Goal: Task Accomplishment & Management: Manage account settings

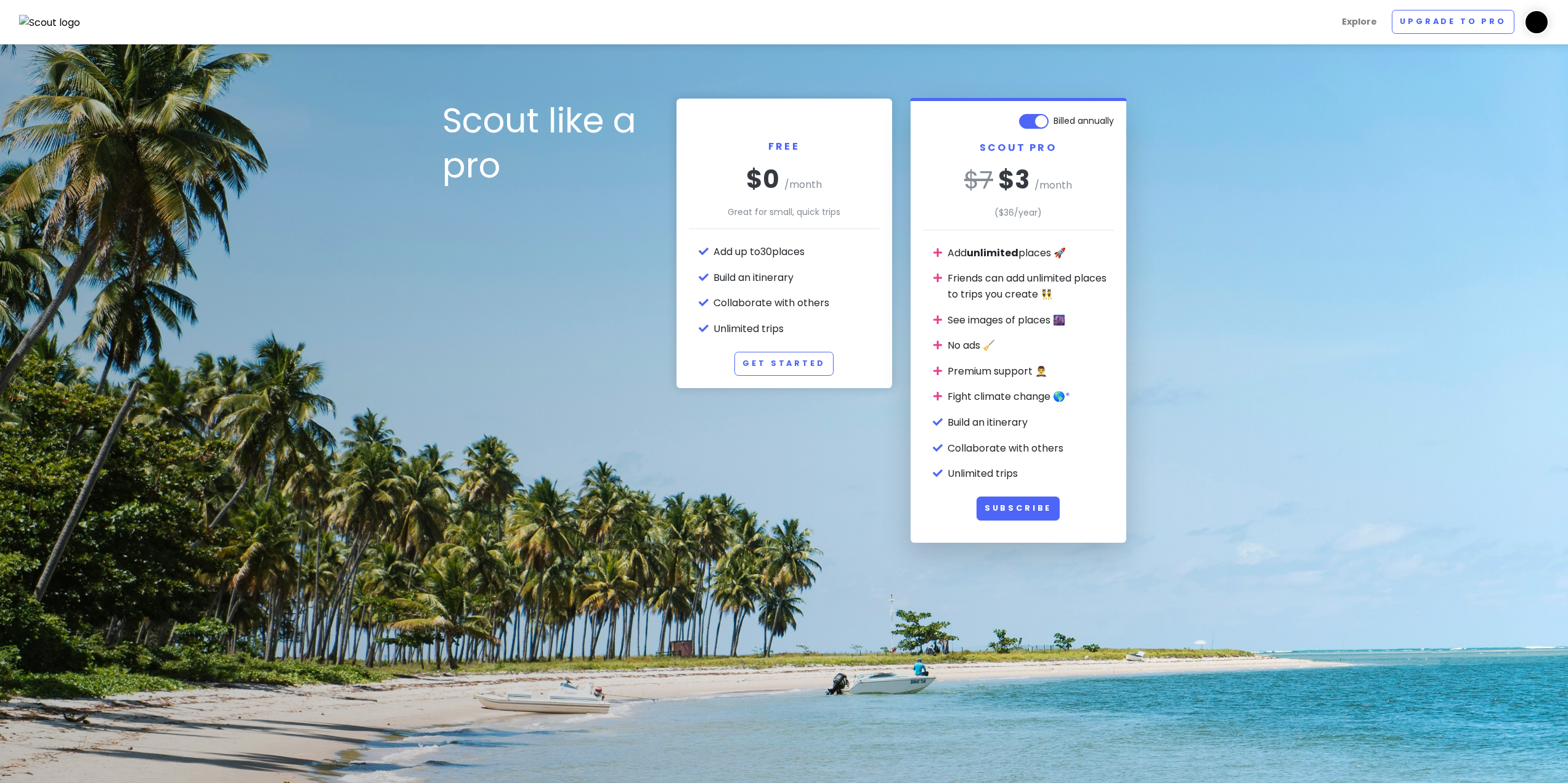
click at [51, 23] on img at bounding box center [49, 22] width 61 height 16
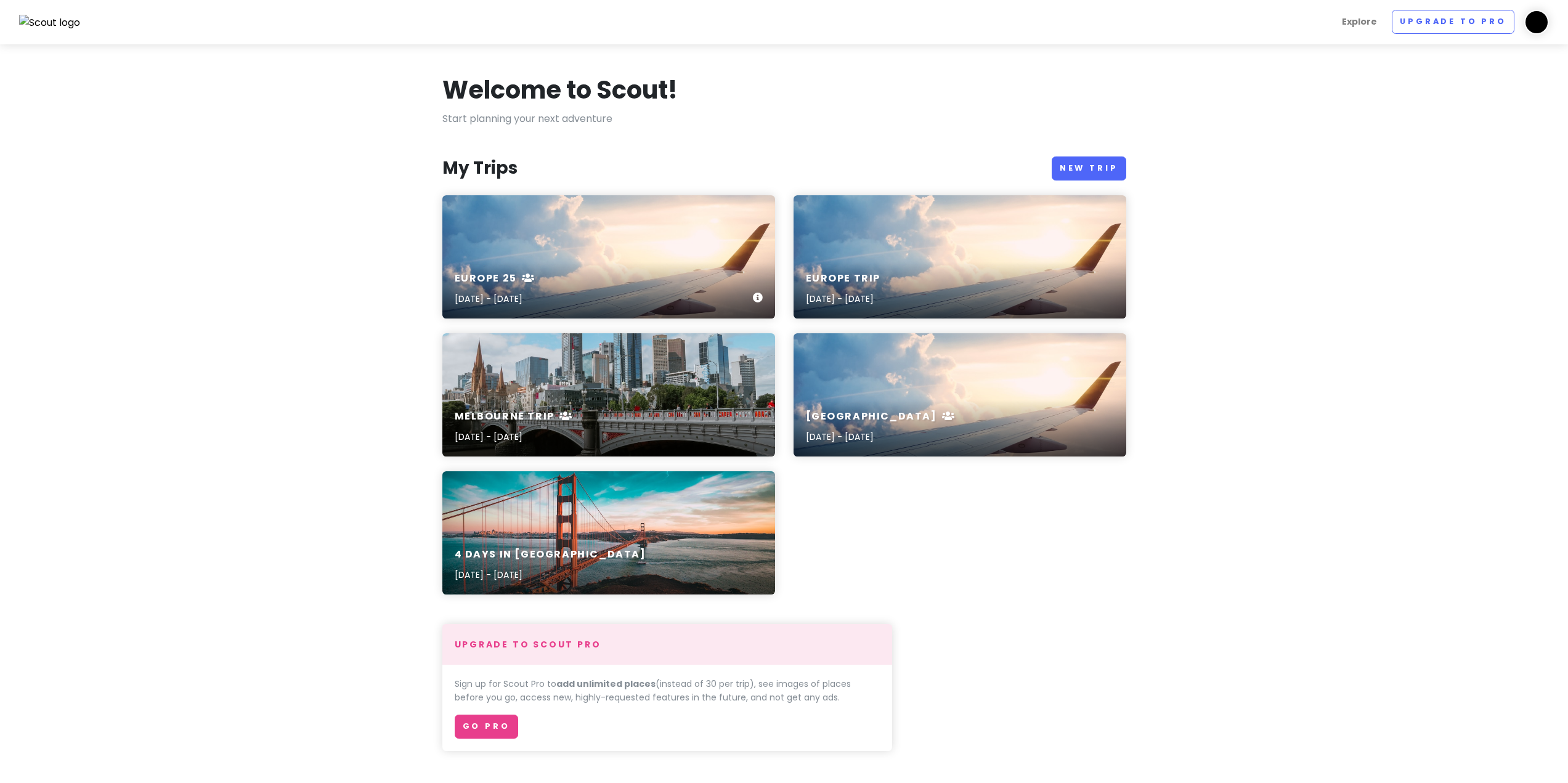
click at [552, 245] on div "Europe 25 Oct 27, 2025 - Nov 18, 2025" at bounding box center [609, 256] width 332 height 123
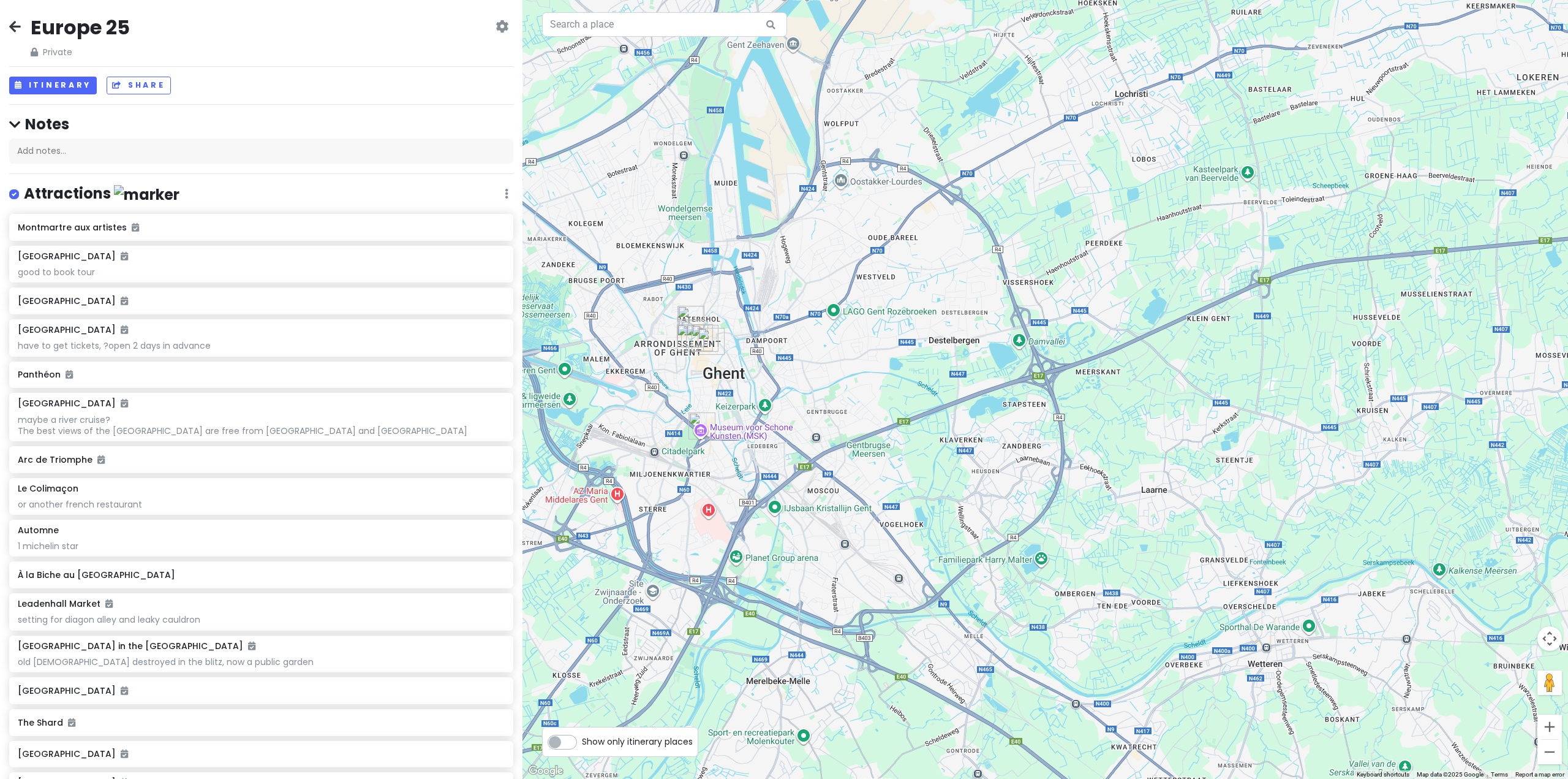
click at [686, 310] on img "Castle of the Counts" at bounding box center [691, 319] width 27 height 27
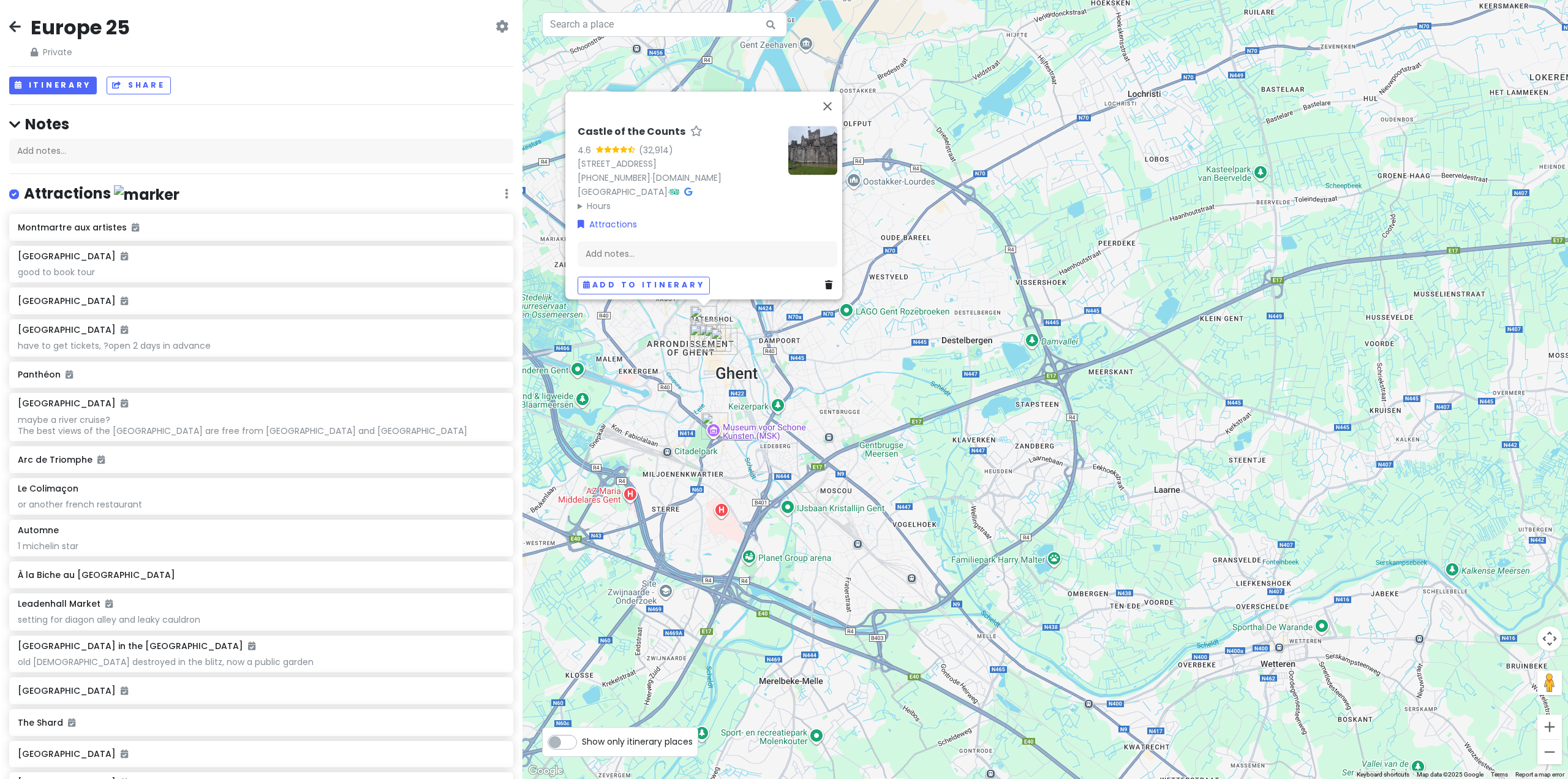
click at [723, 339] on img "Saint Bavo's Cathedral" at bounding box center [724, 341] width 27 height 27
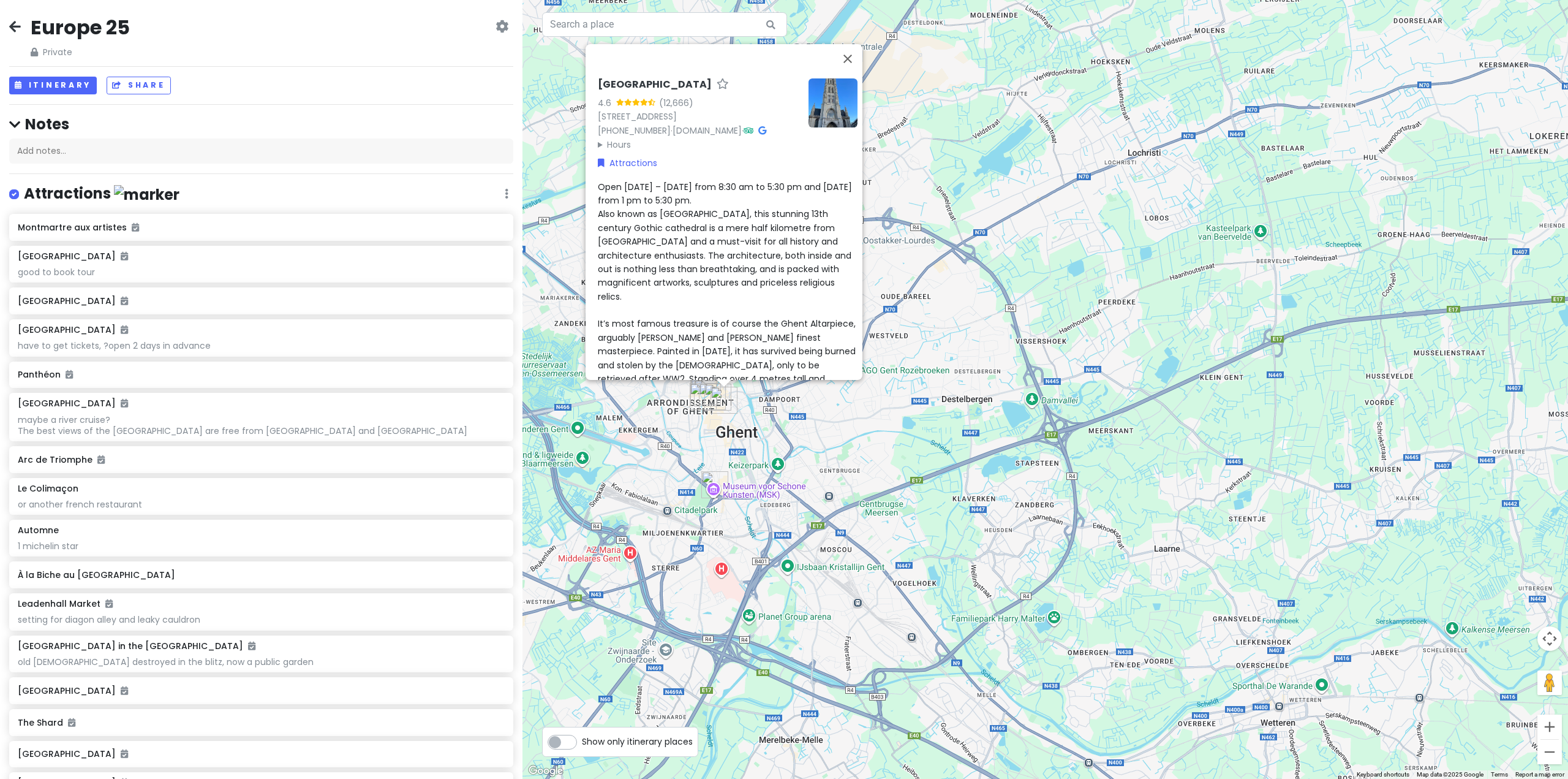
click at [714, 491] on img "Museum voor Schone Kunsten" at bounding box center [714, 484] width 27 height 27
click at [756, 463] on div "To navigate, press the arrow keys. Saint Bavo's Cathedral 4.6 (12,666) Sint-Baa…" at bounding box center [1045, 389] width 1046 height 779
click at [719, 400] on img "Saint Bavo's Cathedral" at bounding box center [725, 400] width 27 height 27
click at [805, 470] on div "To navigate, press the arrow keys. Saint Bavo's Cathedral 4.6 (12,666) Sint-Baa…" at bounding box center [1045, 389] width 1046 height 779
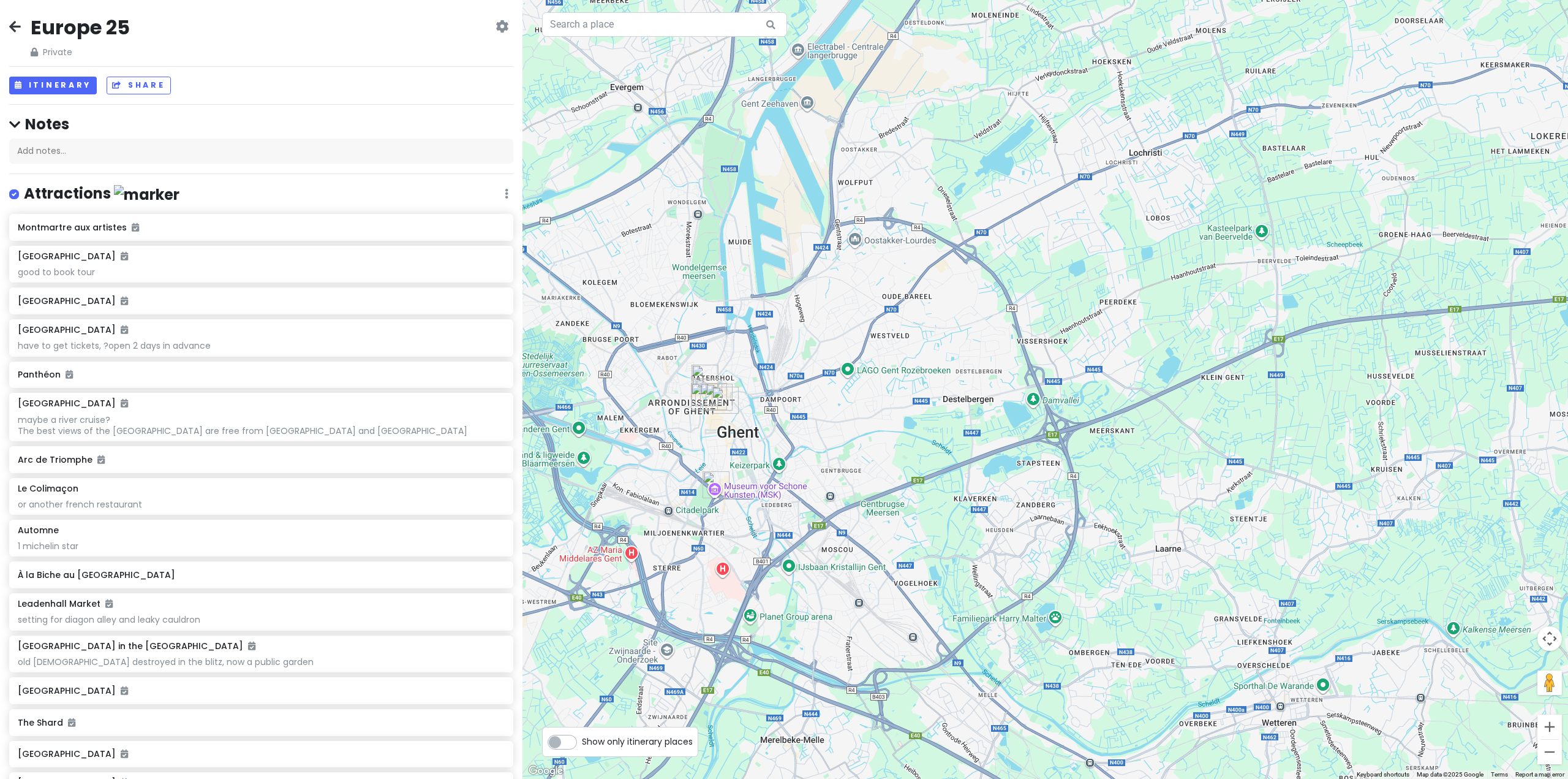
click at [715, 485] on img "Museum voor Schone Kunsten" at bounding box center [716, 484] width 27 height 27
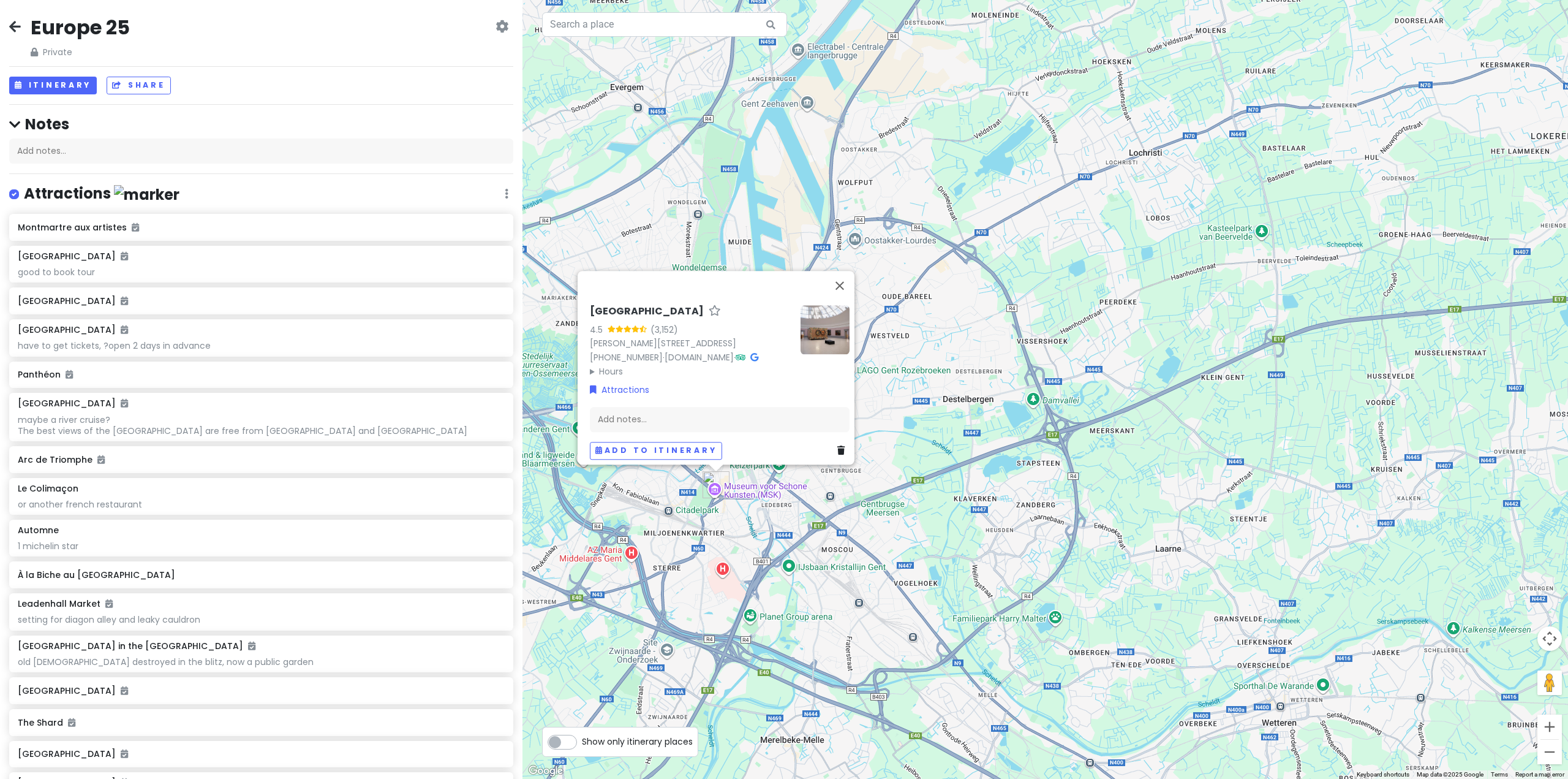
click at [813, 480] on div "Museum voor Schone Kunsten 4.5 (3,152) Fernand Scribedreef 1, 9000 Gent, Belgiu…" at bounding box center [1045, 389] width 1046 height 779
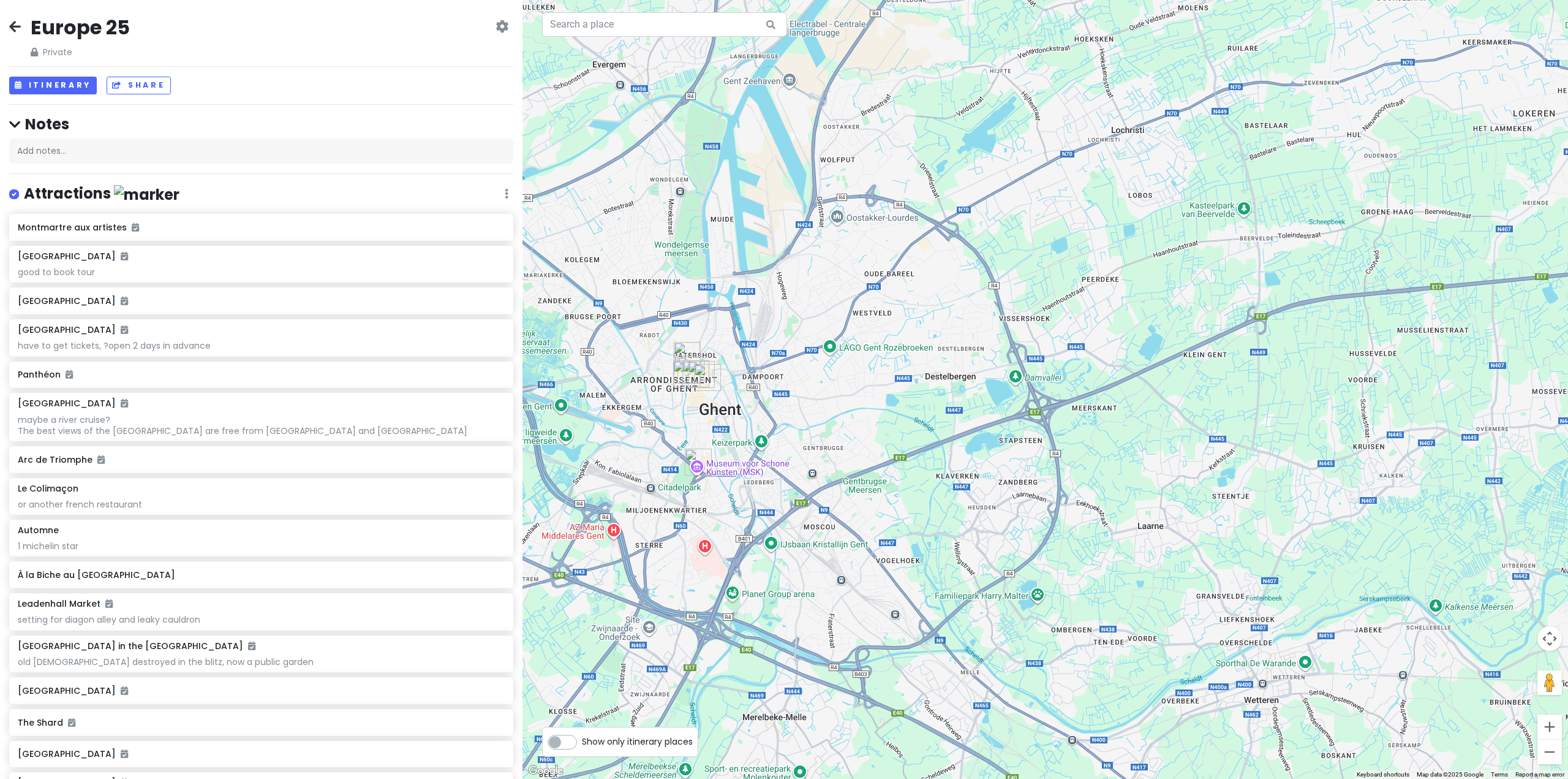
drag, startPoint x: 952, startPoint y: 471, endPoint x: 932, endPoint y: 443, distance: 34.4
click at [933, 445] on div at bounding box center [1045, 389] width 1046 height 779
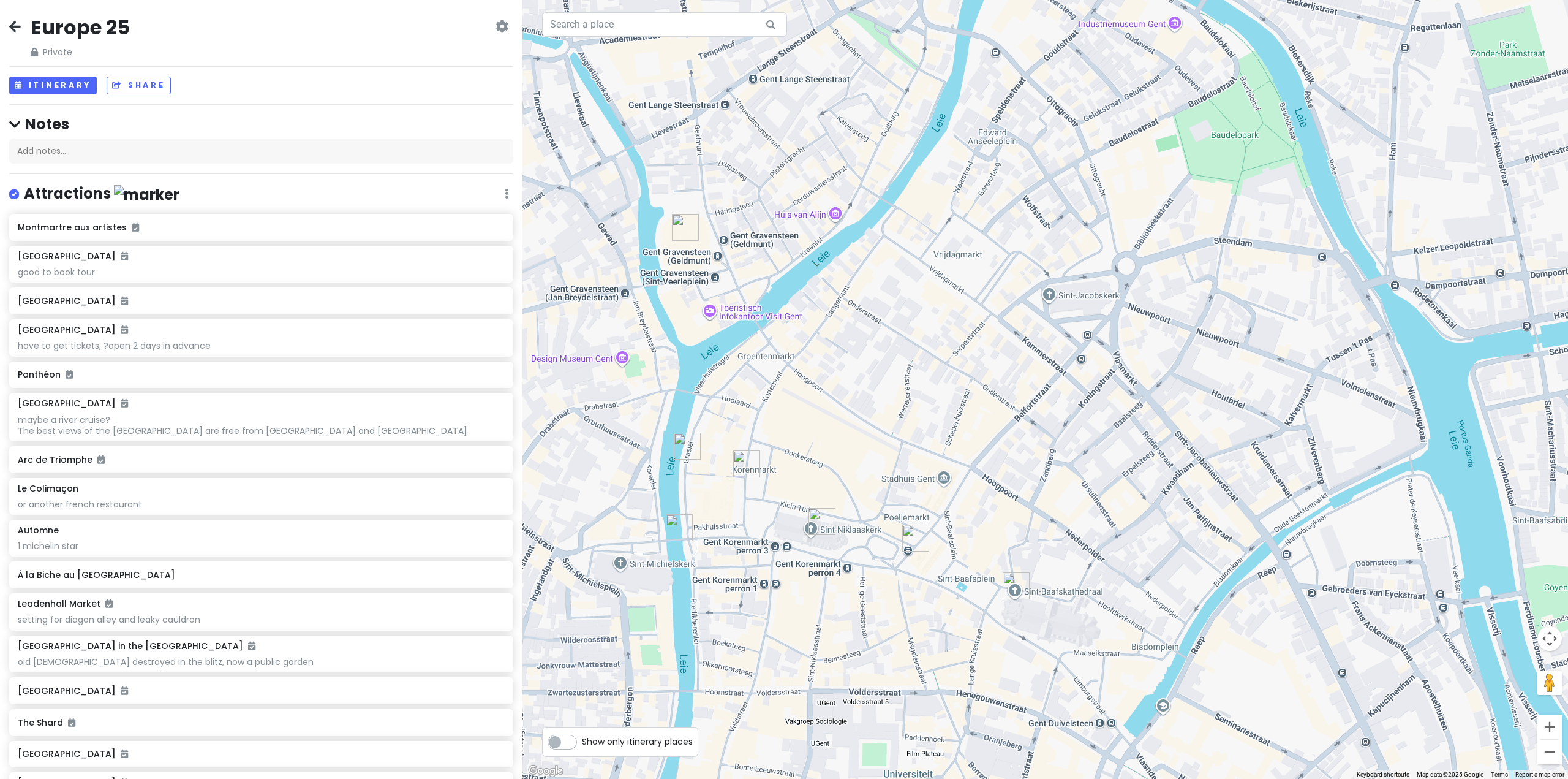
click at [688, 437] on img "Graslei" at bounding box center [687, 446] width 27 height 27
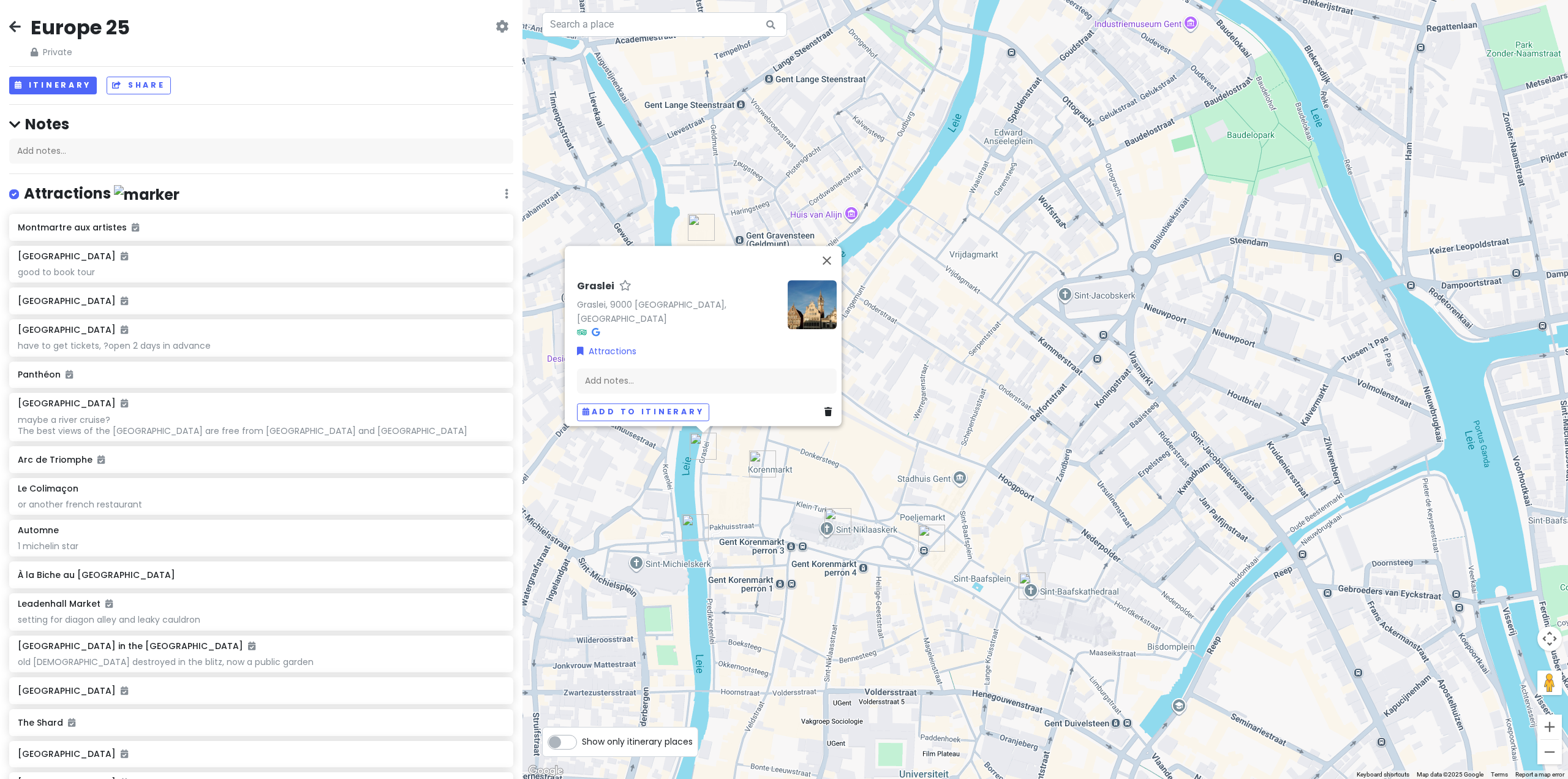
drag, startPoint x: 703, startPoint y: 531, endPoint x: 705, endPoint y: 520, distance: 11.2
click at [703, 531] on img "St Michael's Bridge" at bounding box center [695, 527] width 27 height 27
click at [764, 467] on img "Korenmarkt" at bounding box center [762, 463] width 27 height 27
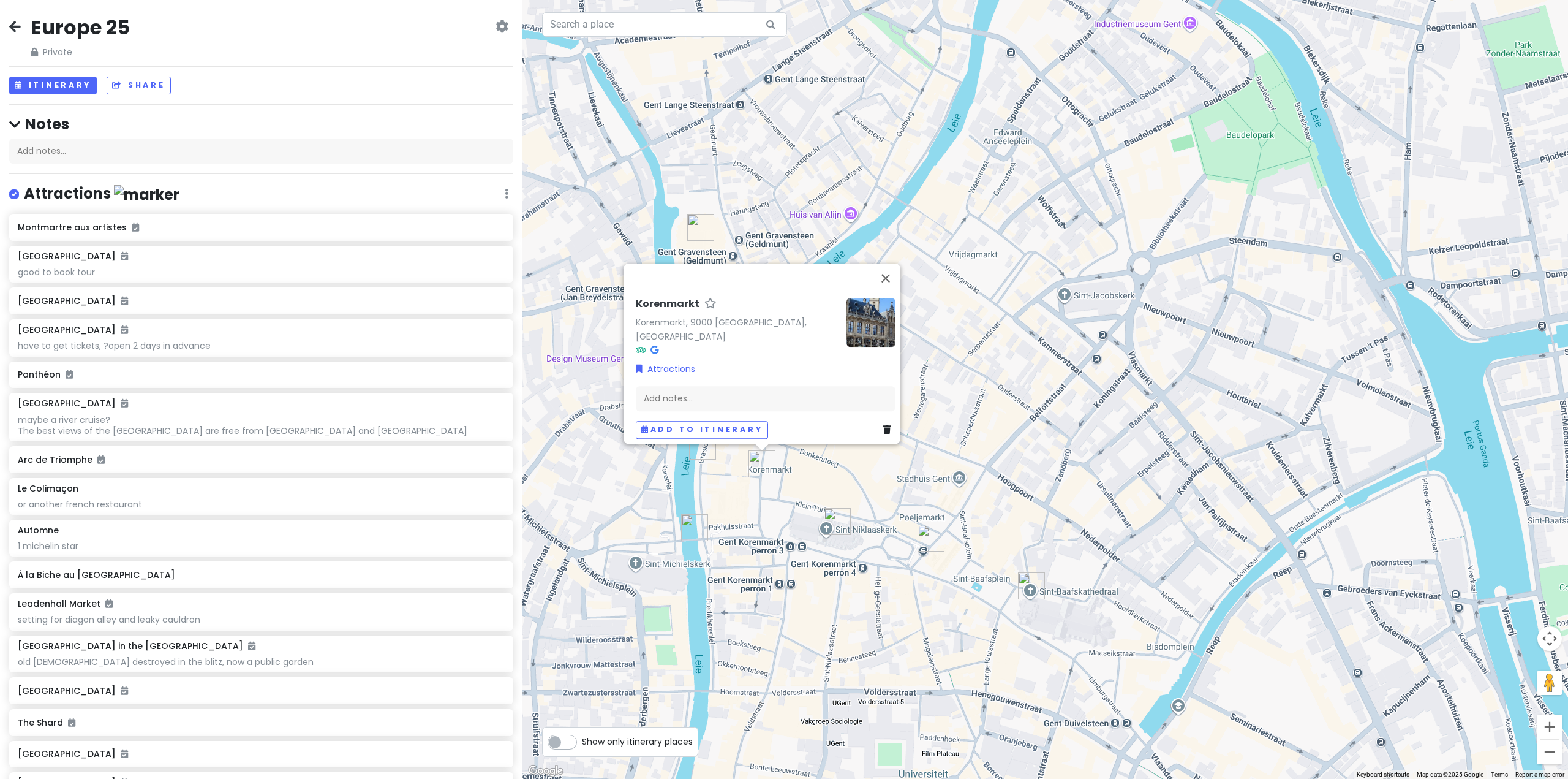
click at [832, 520] on img "St. Nicholas' Cathedral" at bounding box center [837, 521] width 27 height 27
click at [933, 533] on img "Belfry of Ghent" at bounding box center [930, 538] width 27 height 27
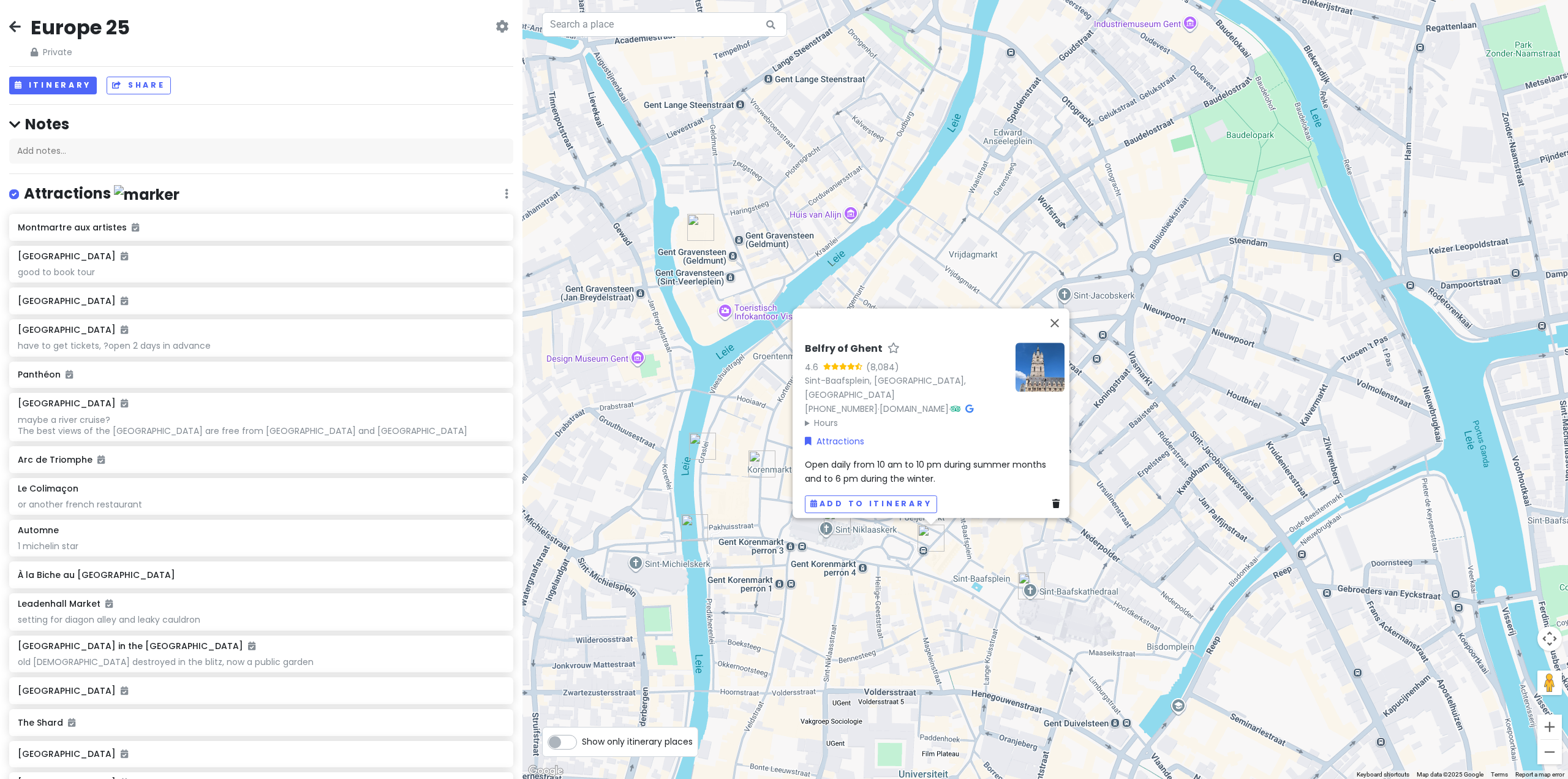
click at [1035, 591] on img "Saint Bavo's Cathedral" at bounding box center [1031, 586] width 27 height 27
click at [1021, 581] on img "Saint Bavo's Cathedral" at bounding box center [1031, 586] width 27 height 27
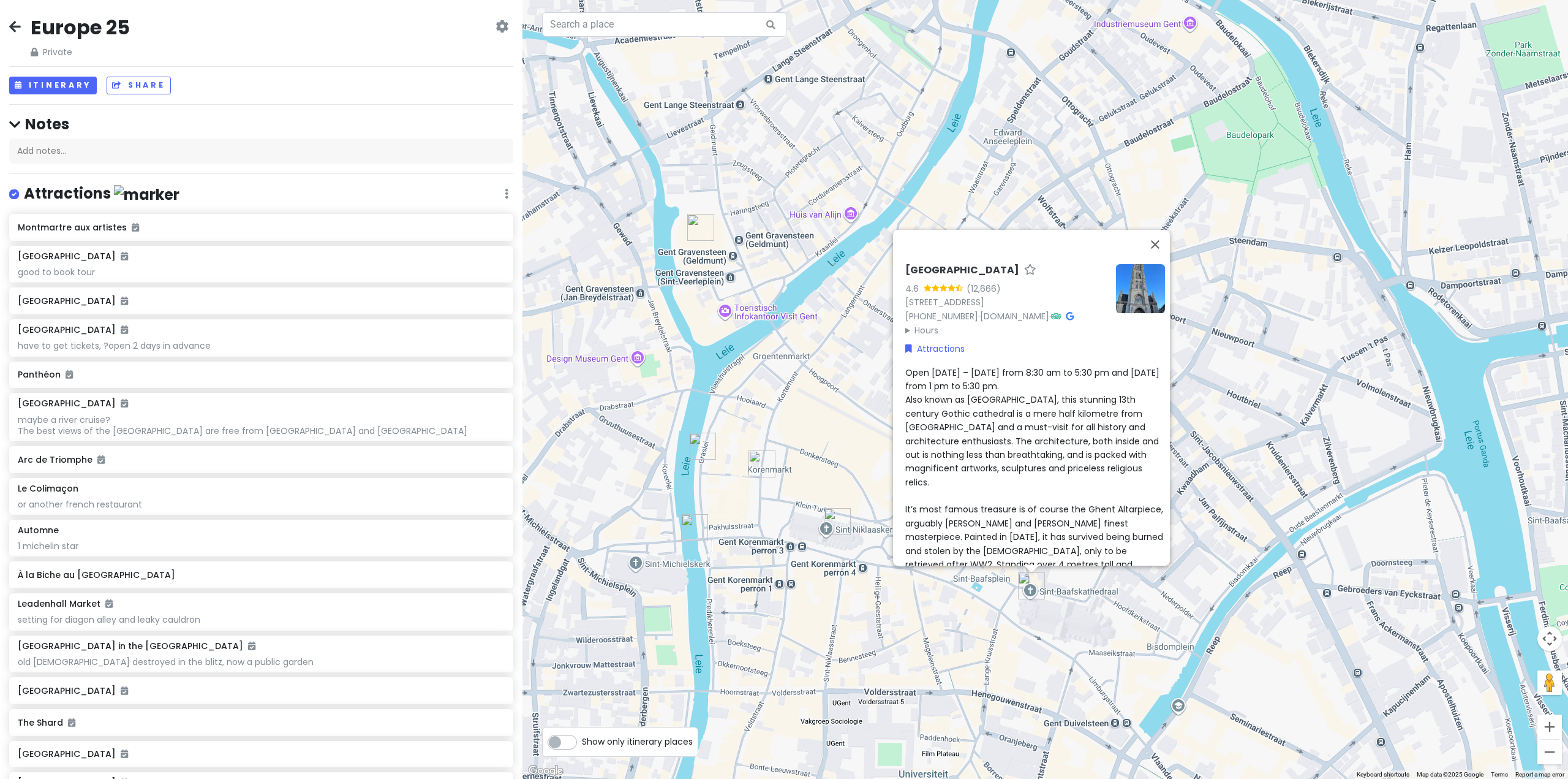
click at [695, 531] on img "St Michael's Bridge" at bounding box center [694, 527] width 27 height 27
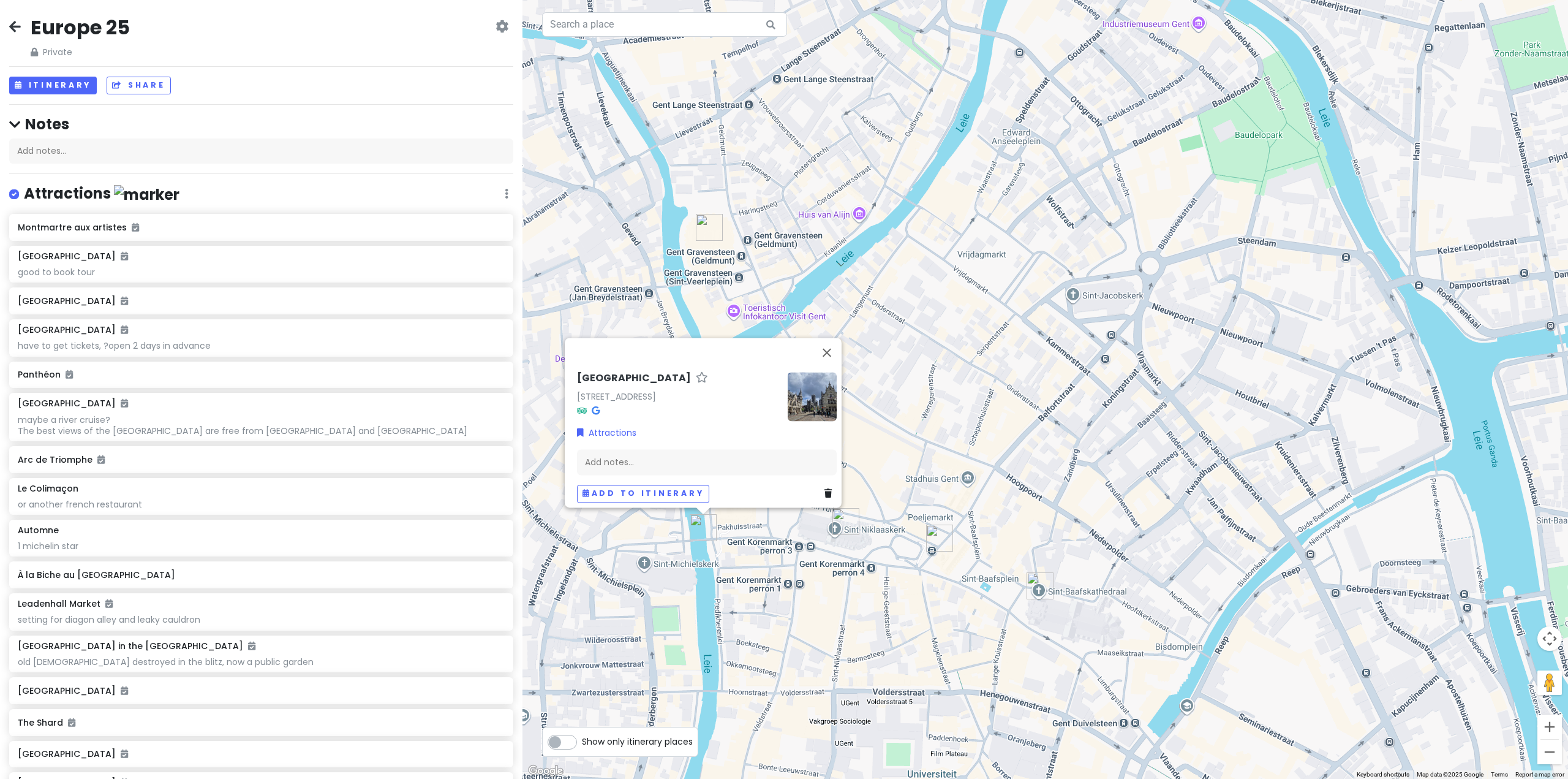
drag, startPoint x: 833, startPoint y: 579, endPoint x: 829, endPoint y: 575, distance: 5.7
click at [832, 579] on div "St Michael's Bridge Sint-Michielsplein, 9000 Gent, Belgium Attractions Add note…" at bounding box center [1045, 389] width 1046 height 779
click at [704, 220] on img "Castle of the Counts" at bounding box center [709, 227] width 27 height 27
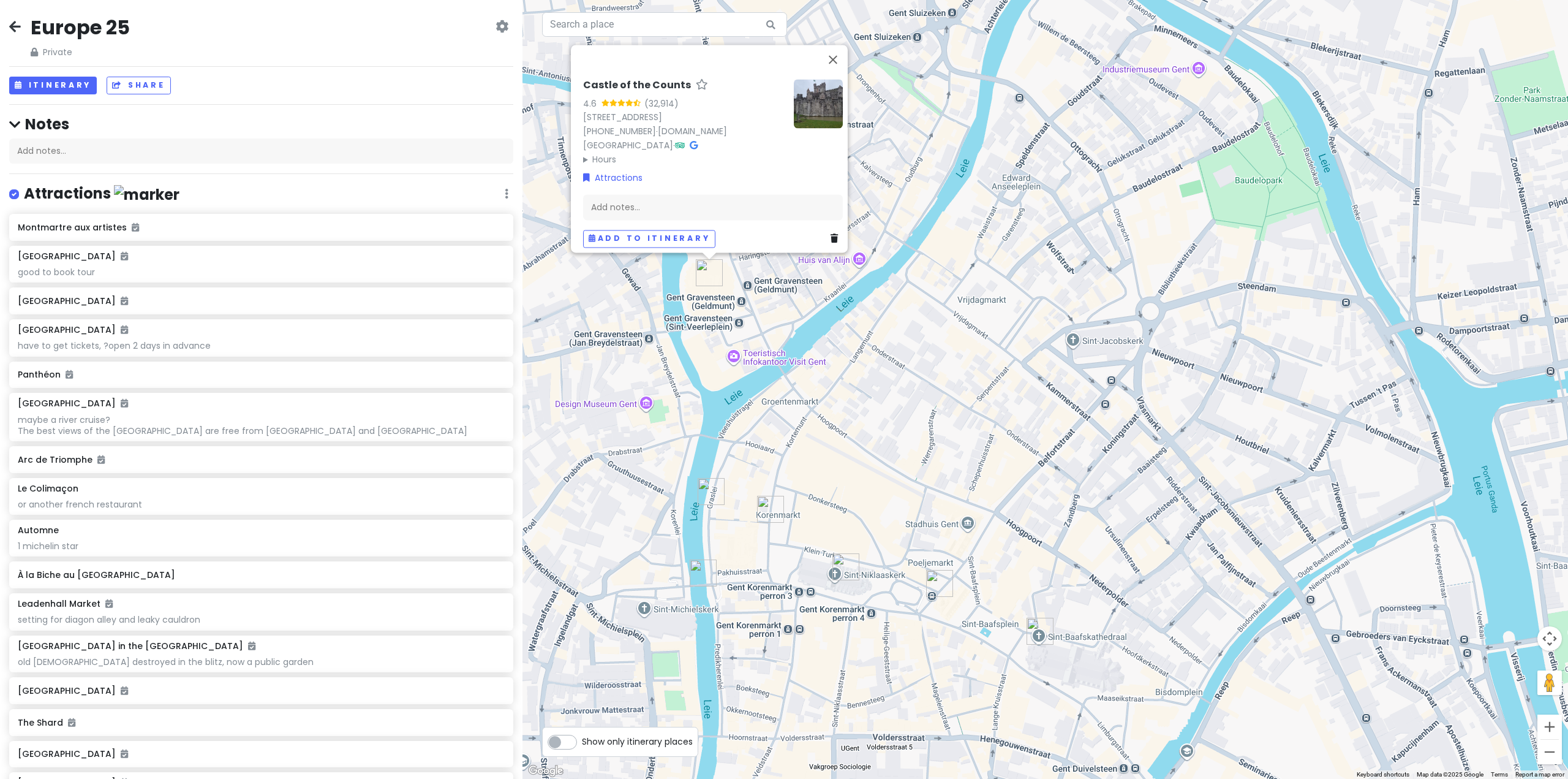
click at [1013, 400] on div "Castle of the Counts 4.6 (32,914) Sint-Veerleplein 11, 9000 Gent, Belgium +32 9…" at bounding box center [1045, 389] width 1046 height 779
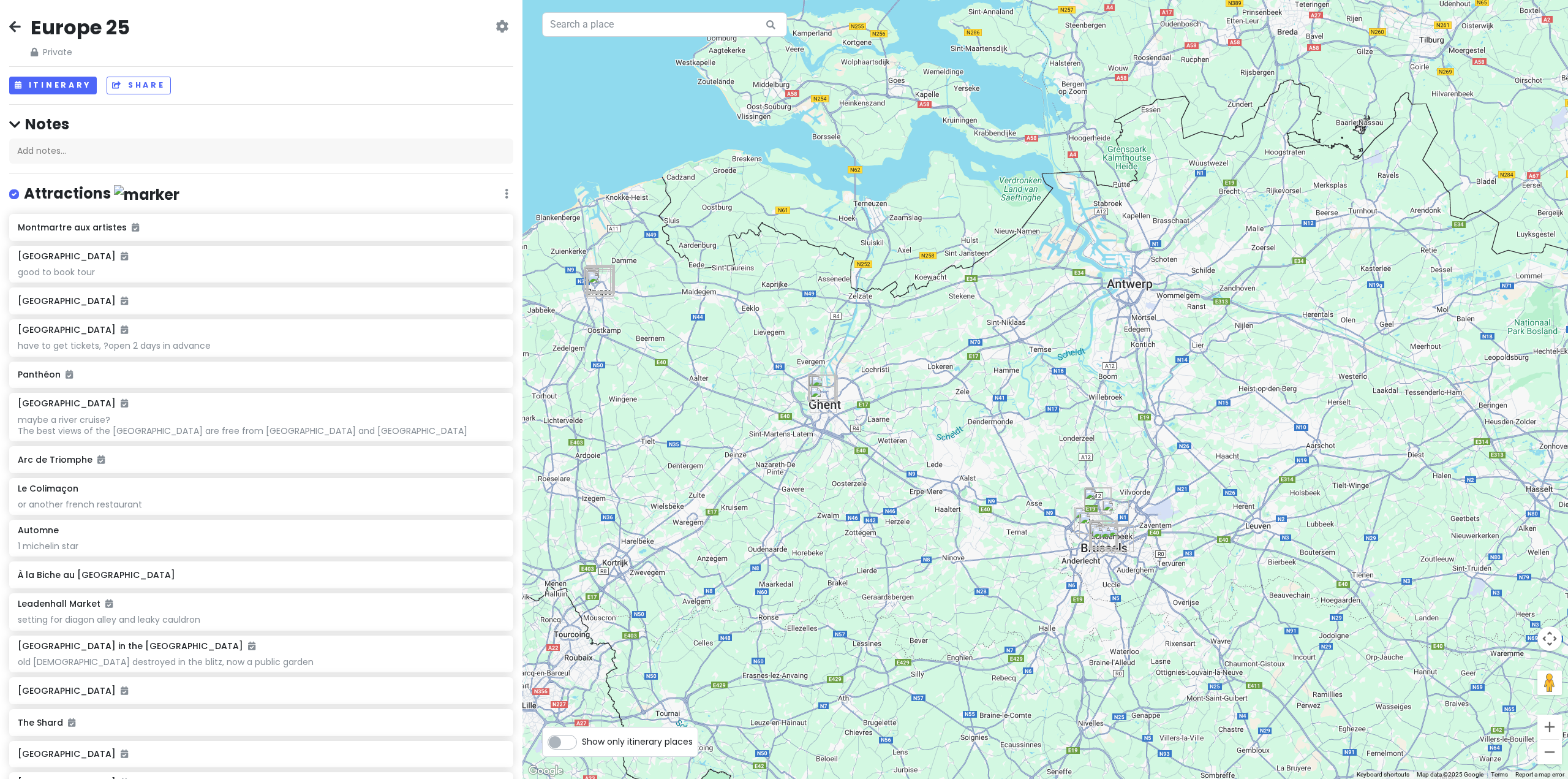
drag, startPoint x: 1073, startPoint y: 452, endPoint x: 961, endPoint y: 441, distance: 112.5
click at [961, 441] on div at bounding box center [1045, 389] width 1046 height 779
click at [57, 84] on button "Itinerary" at bounding box center [53, 86] width 87 height 18
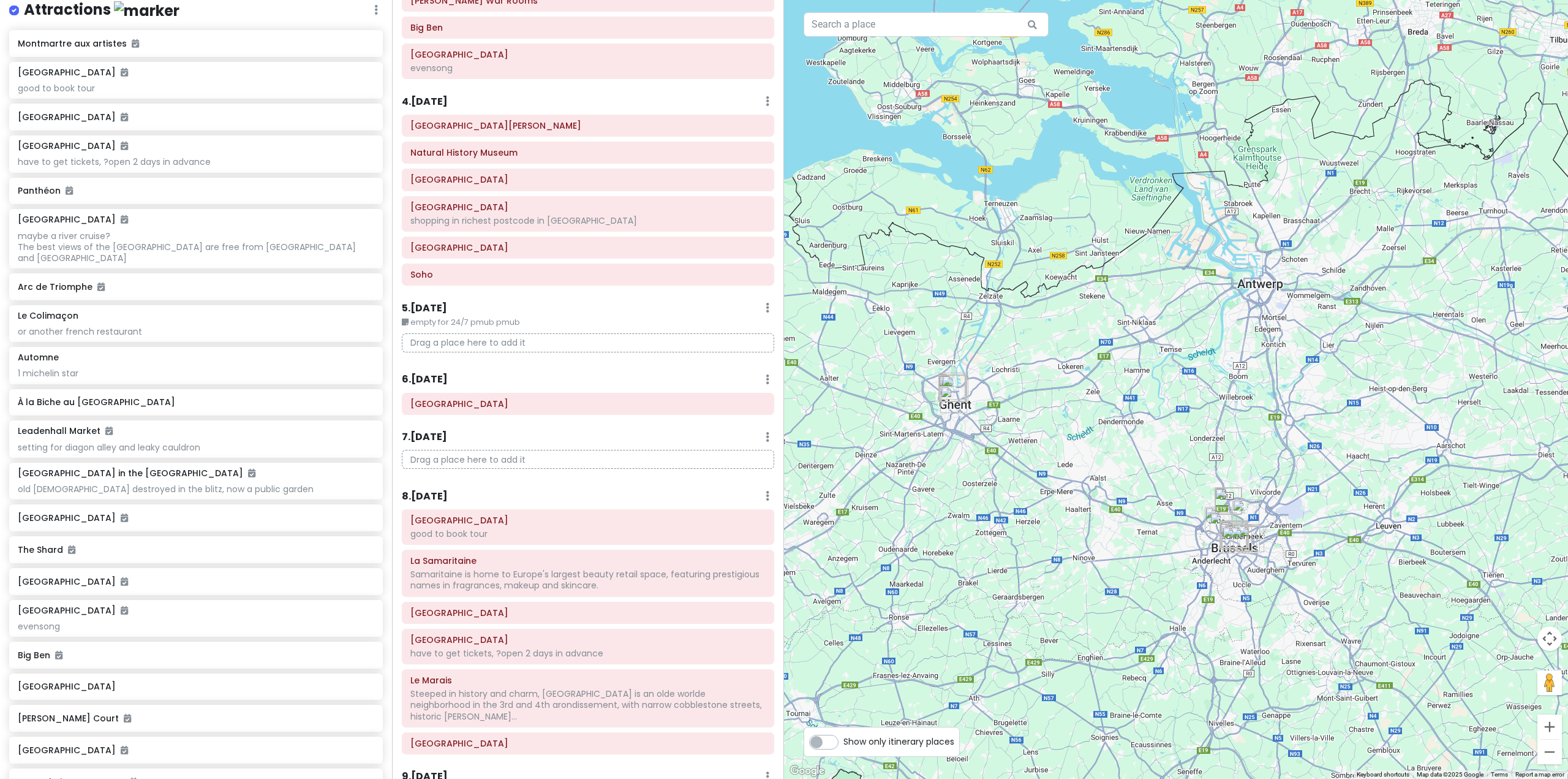
scroll to position [429, 0]
click at [451, 314] on small "empty for 24/7 pmub pmub" at bounding box center [588, 318] width 373 height 12
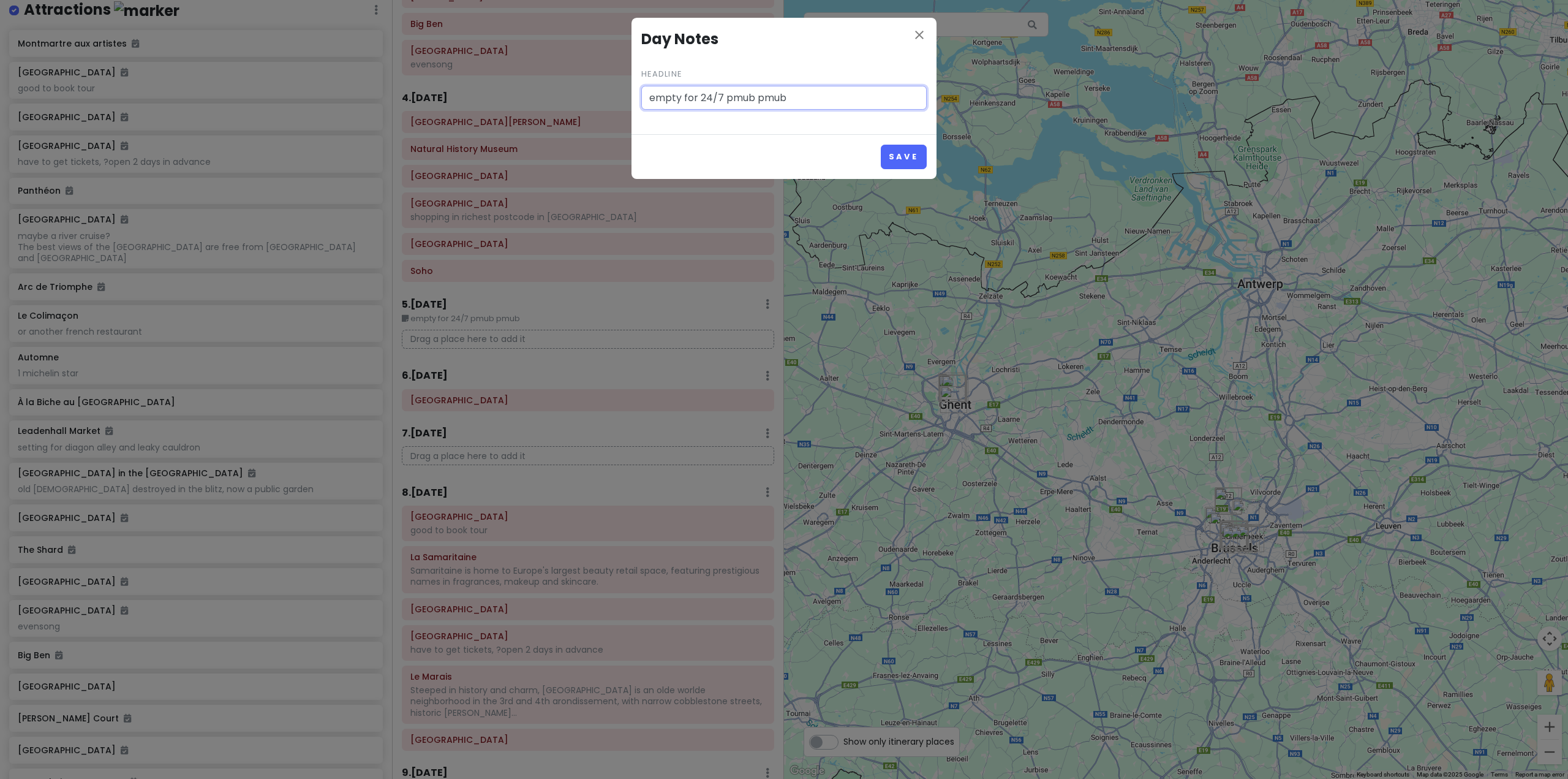
drag, startPoint x: 808, startPoint y: 96, endPoint x: 701, endPoint y: 92, distance: 107.1
click at [701, 92] on input "empty for 24/7 pmub pmub" at bounding box center [784, 98] width 285 height 25
type input "empty for DAY TRIP TO [GEOGRAPHIC_DATA]"
click at [915, 156] on button "Save" at bounding box center [903, 157] width 46 height 24
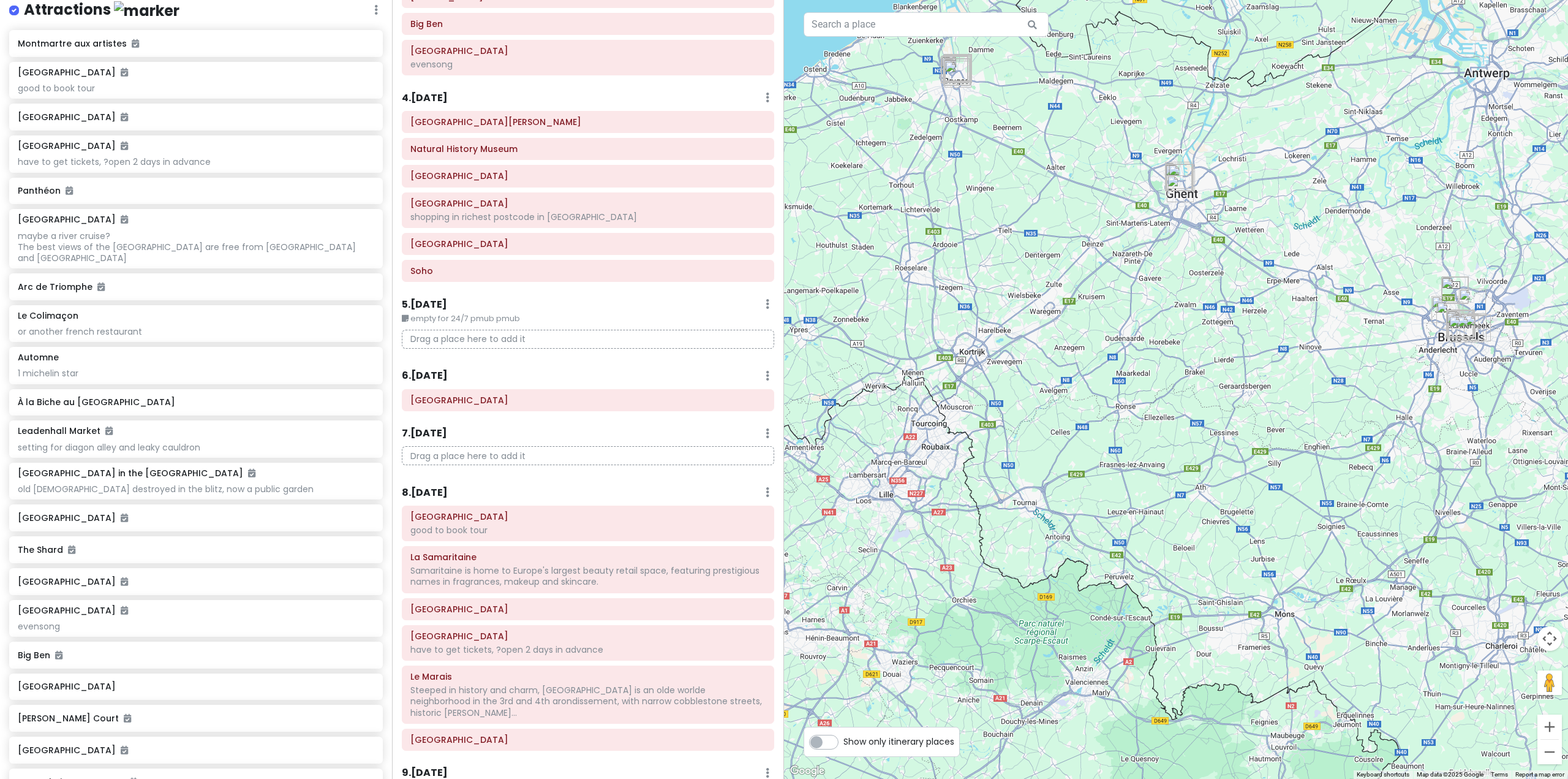
drag, startPoint x: 1002, startPoint y: 710, endPoint x: 1204, endPoint y: 498, distance: 292.8
click at [1205, 498] on div at bounding box center [1175, 389] width 784 height 779
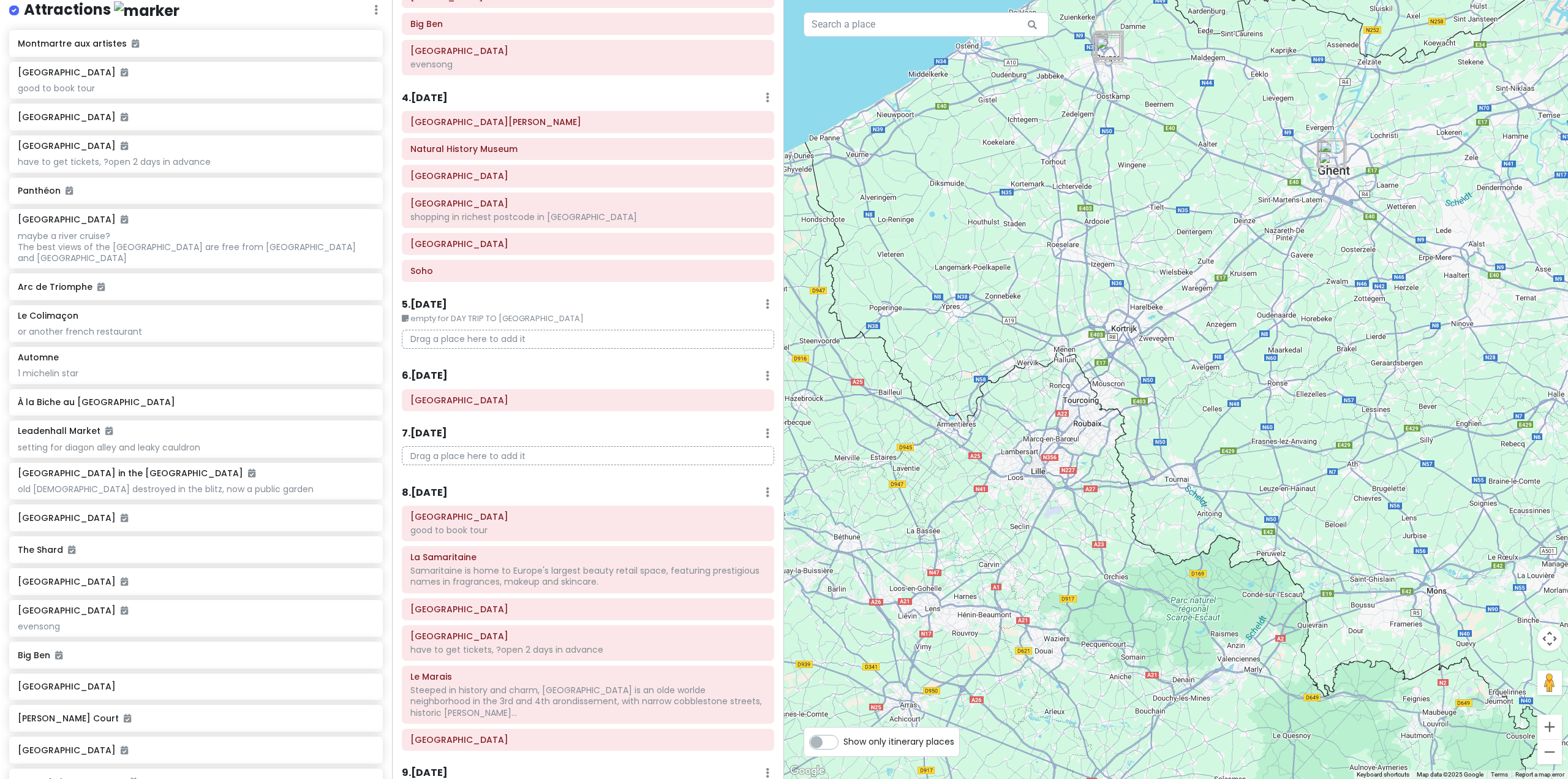
drag, startPoint x: 1211, startPoint y: 473, endPoint x: 1383, endPoint y: 450, distance: 173.5
click at [1382, 450] on div at bounding box center [1175, 389] width 784 height 779
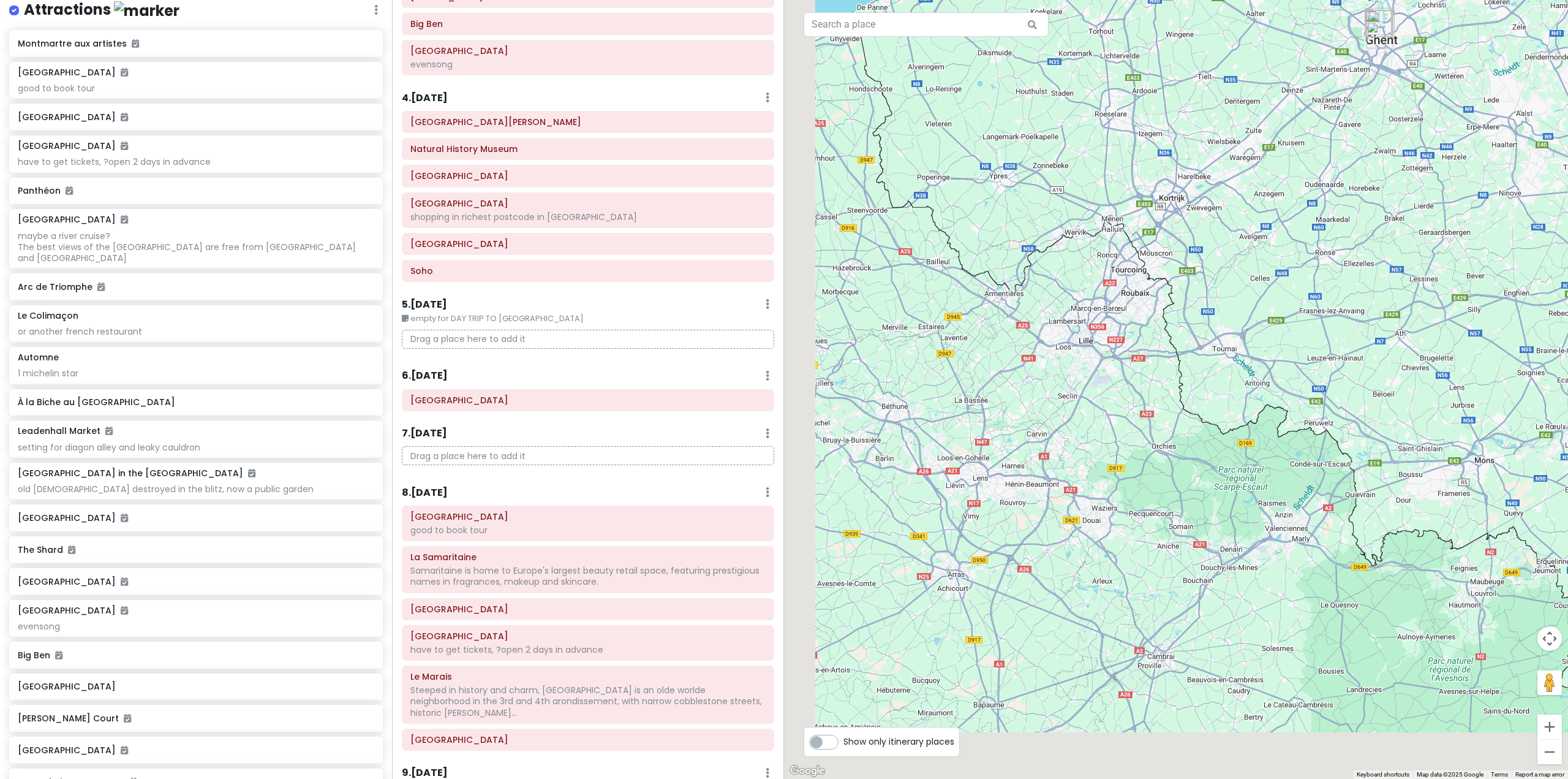
drag, startPoint x: 1358, startPoint y: 399, endPoint x: 1413, endPoint y: 310, distance: 104.6
click at [1411, 310] on div at bounding box center [1175, 389] width 784 height 779
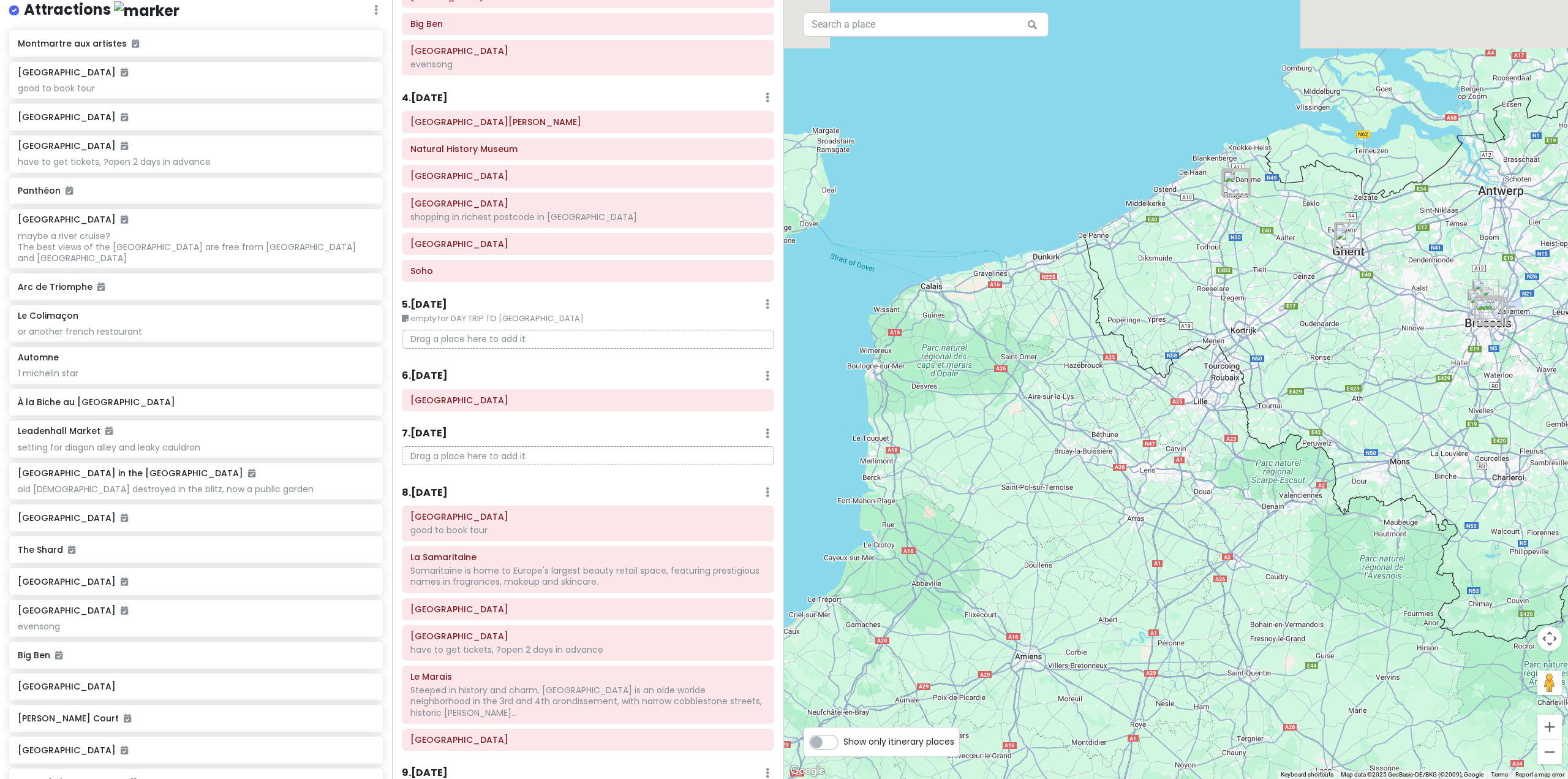
drag, startPoint x: 1381, startPoint y: 369, endPoint x: 1334, endPoint y: 439, distance: 84.3
click at [1334, 439] on div at bounding box center [1175, 389] width 784 height 779
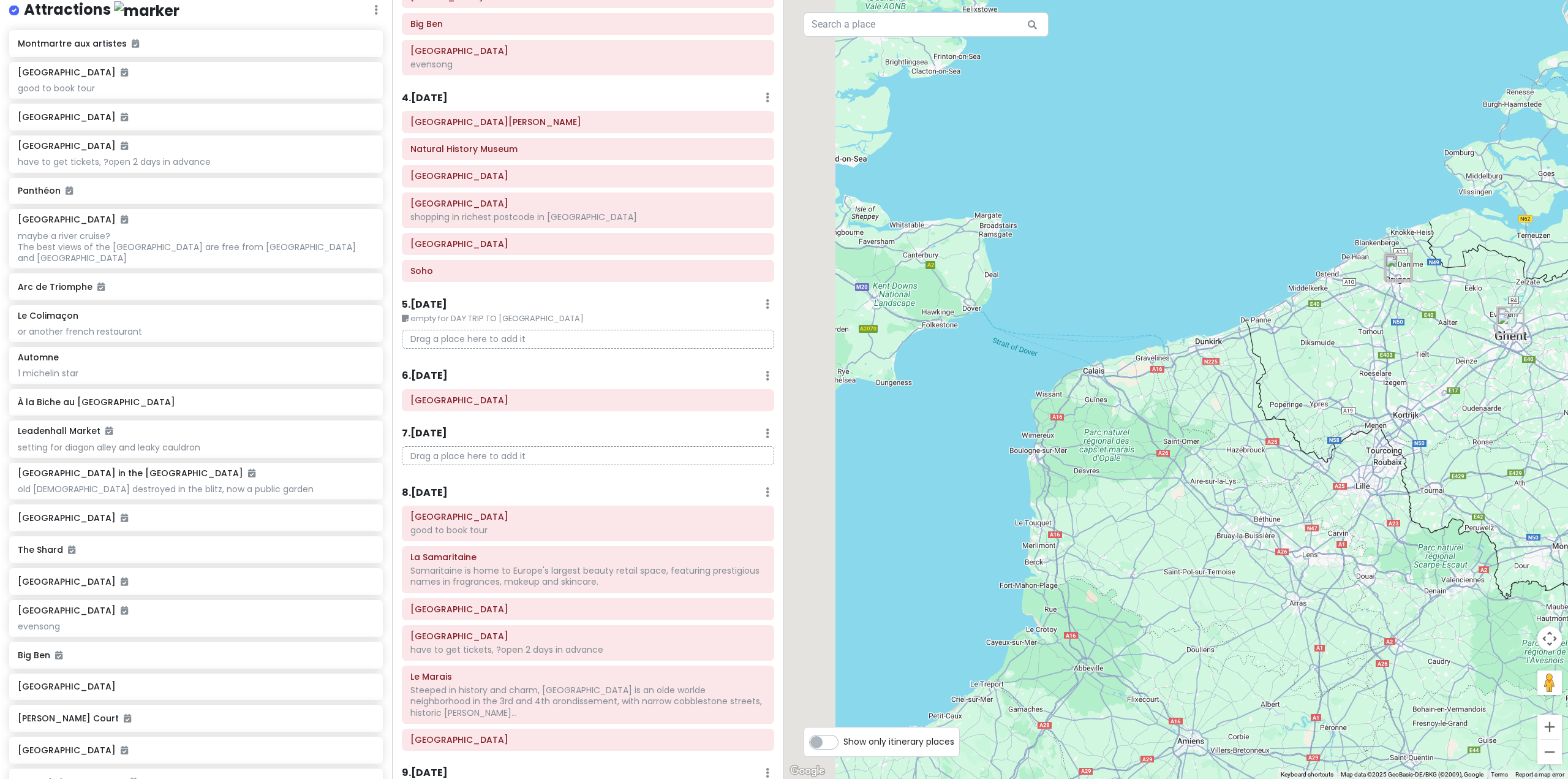
drag, startPoint x: 1202, startPoint y: 417, endPoint x: 1363, endPoint y: 501, distance: 181.6
click at [1362, 500] on div at bounding box center [1175, 389] width 784 height 779
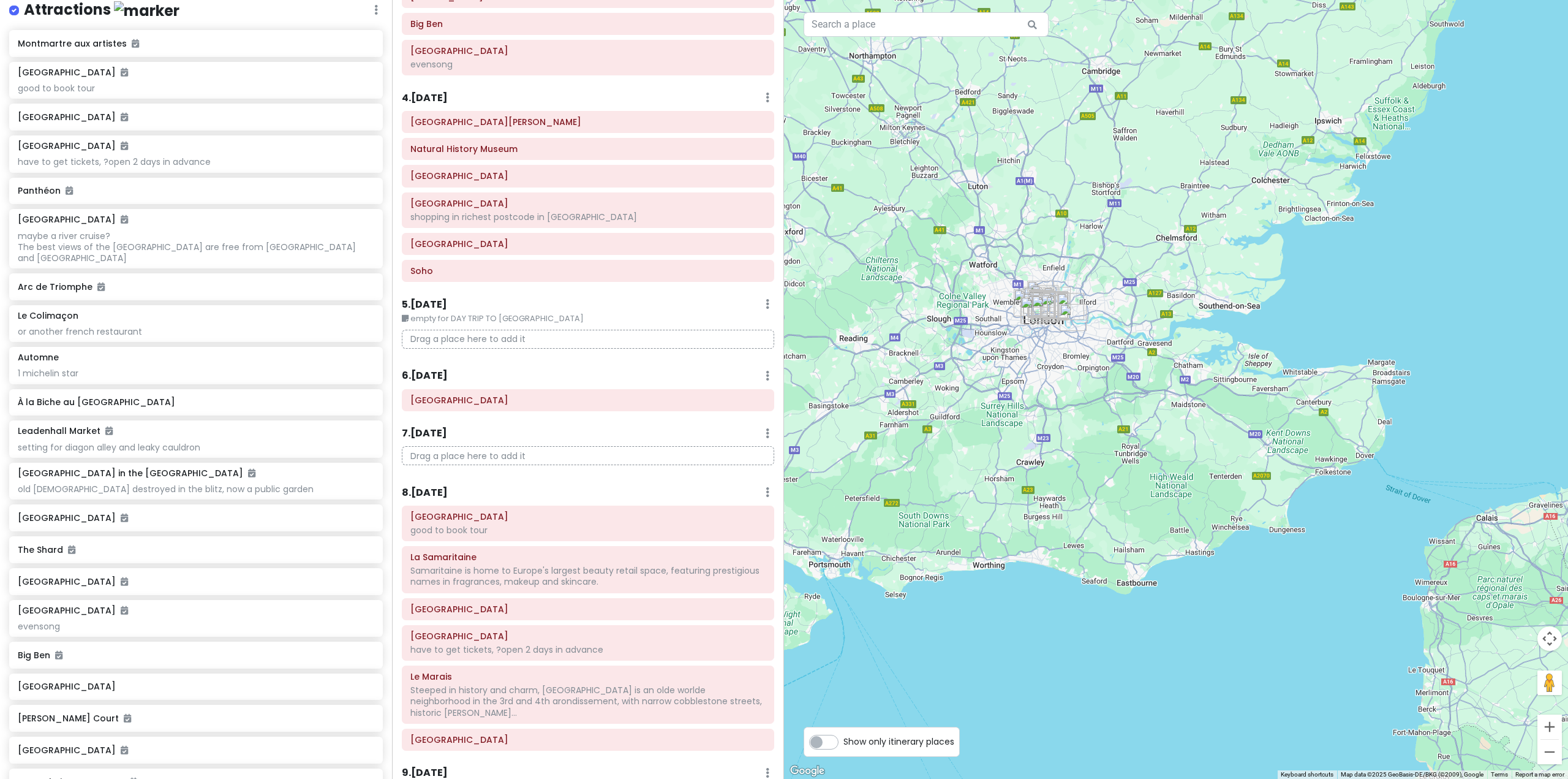
drag, startPoint x: 1142, startPoint y: 443, endPoint x: 1246, endPoint y: 452, distance: 104.4
click at [1246, 452] on div at bounding box center [1175, 389] width 784 height 779
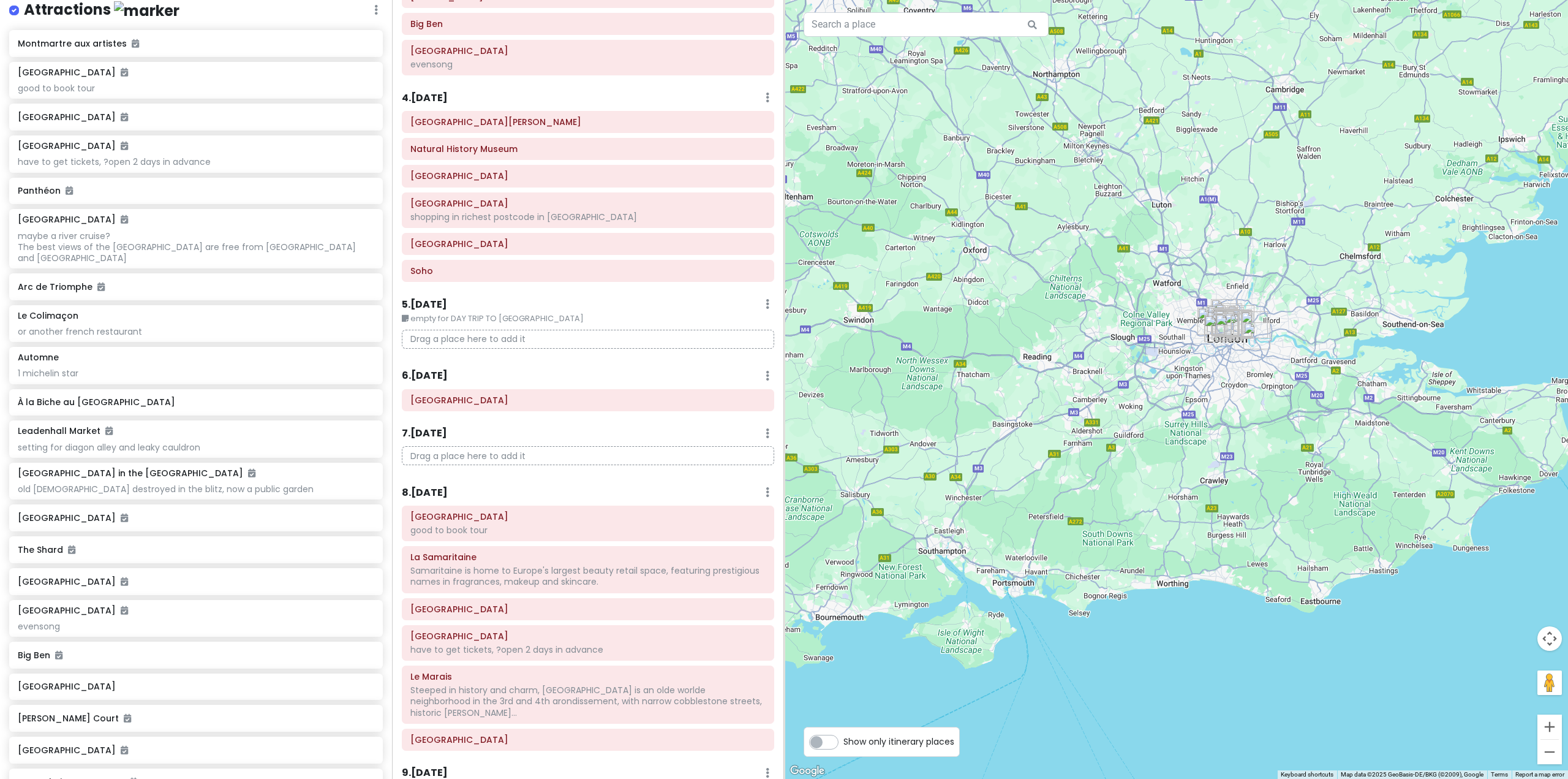
drag, startPoint x: 1269, startPoint y: 429, endPoint x: 1287, endPoint y: 431, distance: 18.1
click at [1287, 431] on div at bounding box center [1175, 389] width 784 height 779
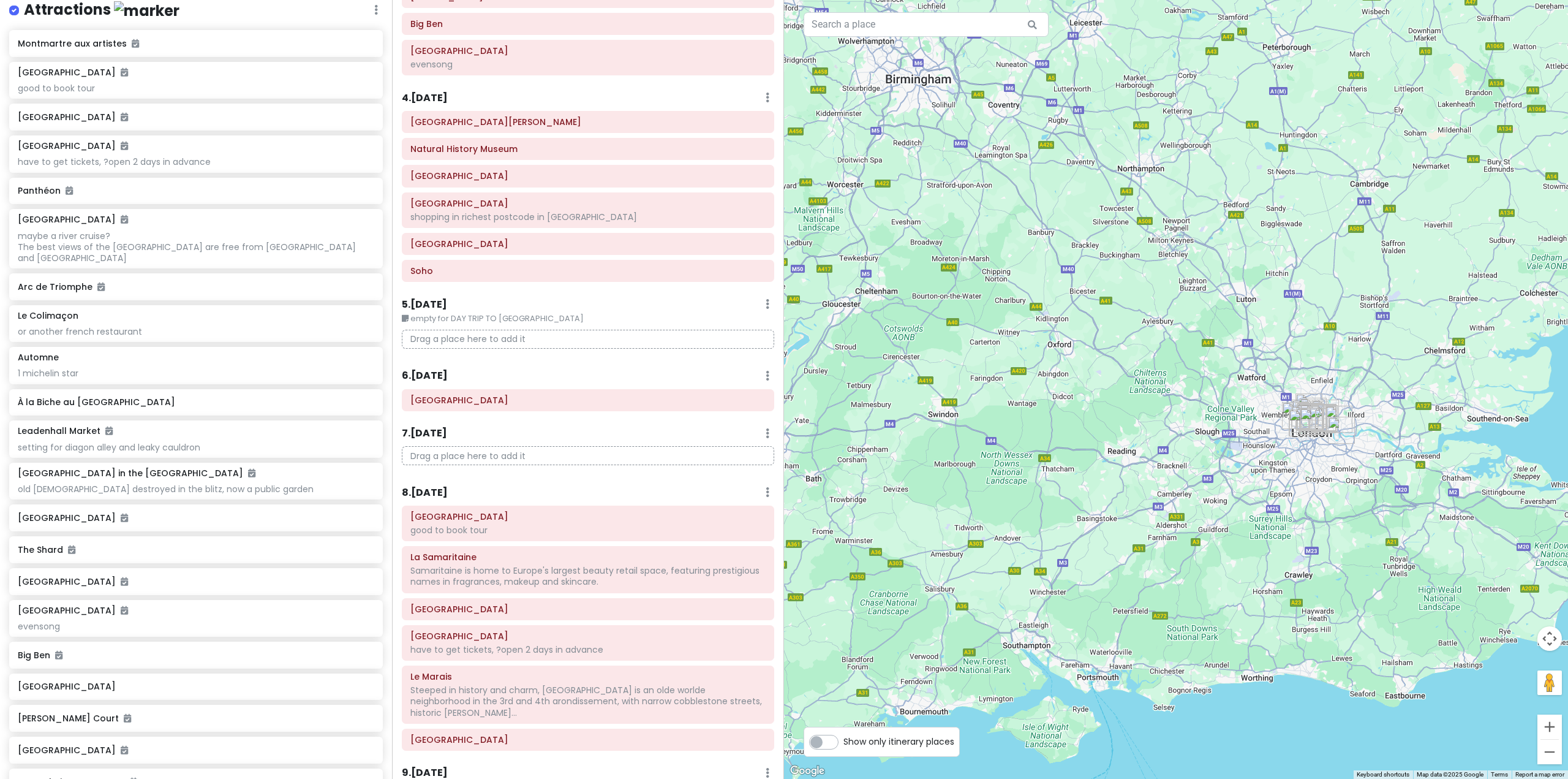
drag, startPoint x: 1056, startPoint y: 348, endPoint x: 1141, endPoint y: 445, distance: 129.0
click at [1141, 445] on div at bounding box center [1175, 389] width 784 height 779
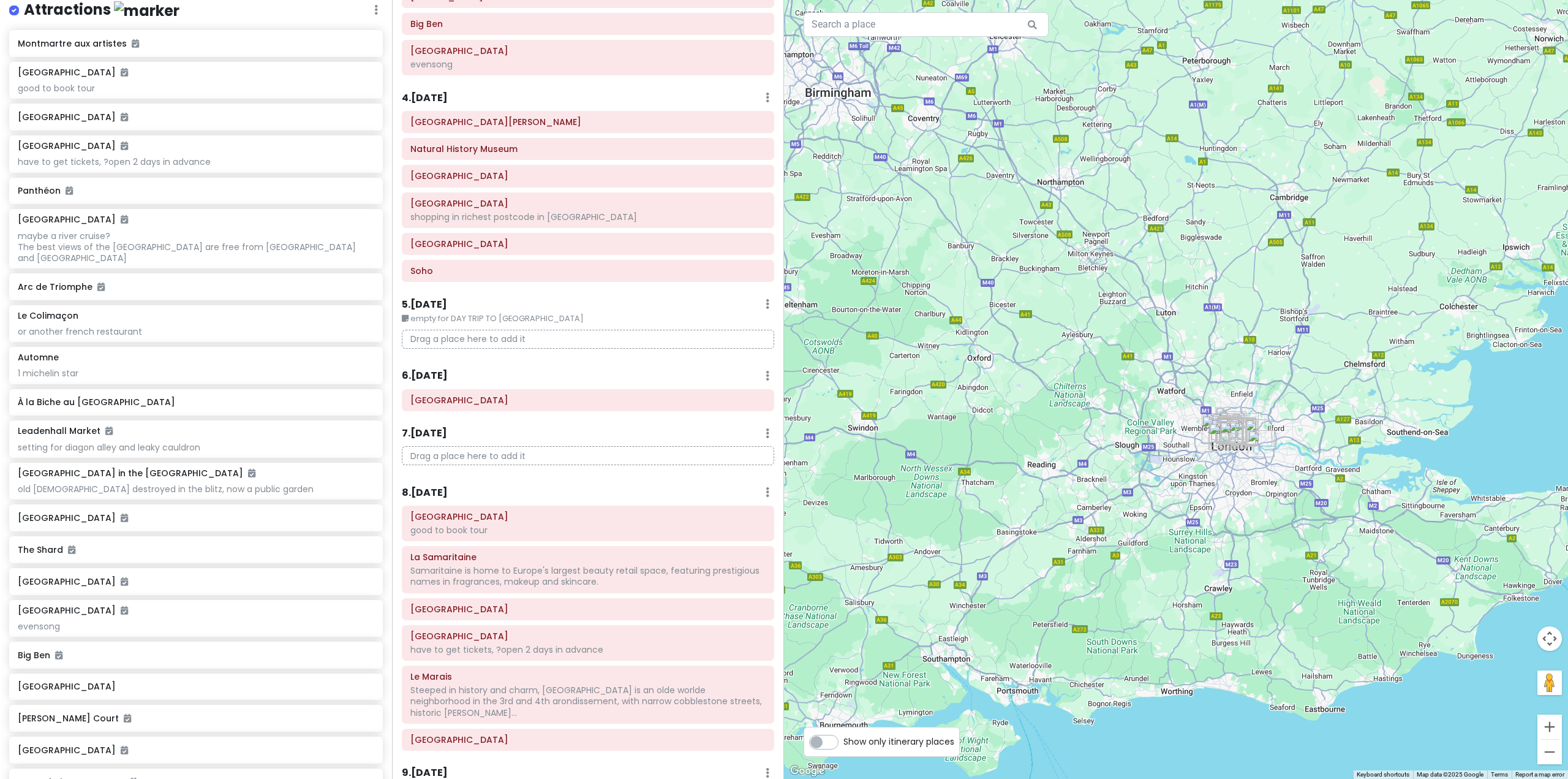
drag, startPoint x: 1118, startPoint y: 497, endPoint x: 1041, endPoint y: 518, distance: 79.8
click at [1042, 518] on div at bounding box center [1175, 389] width 784 height 779
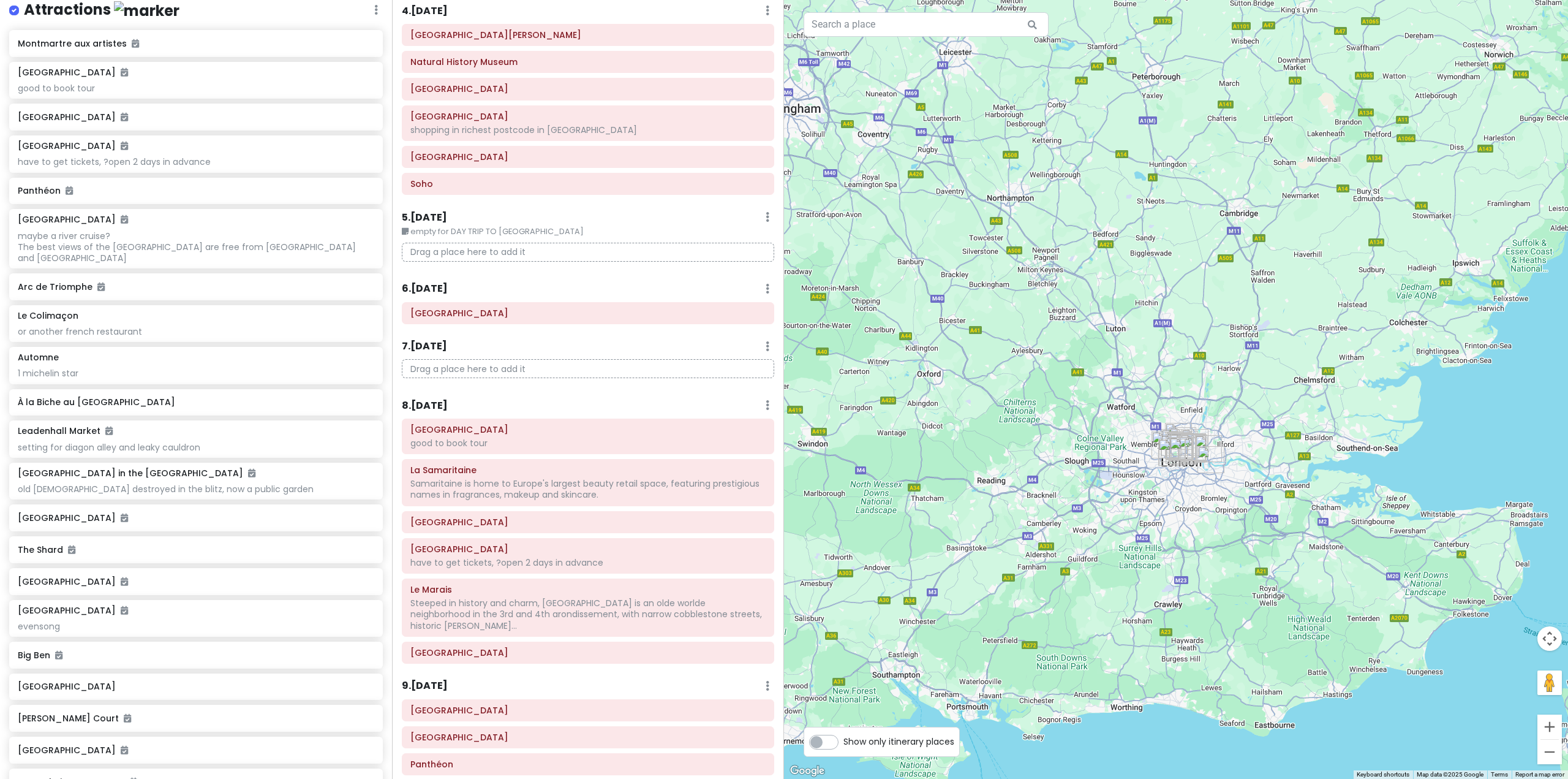
scroll to position [552, 0]
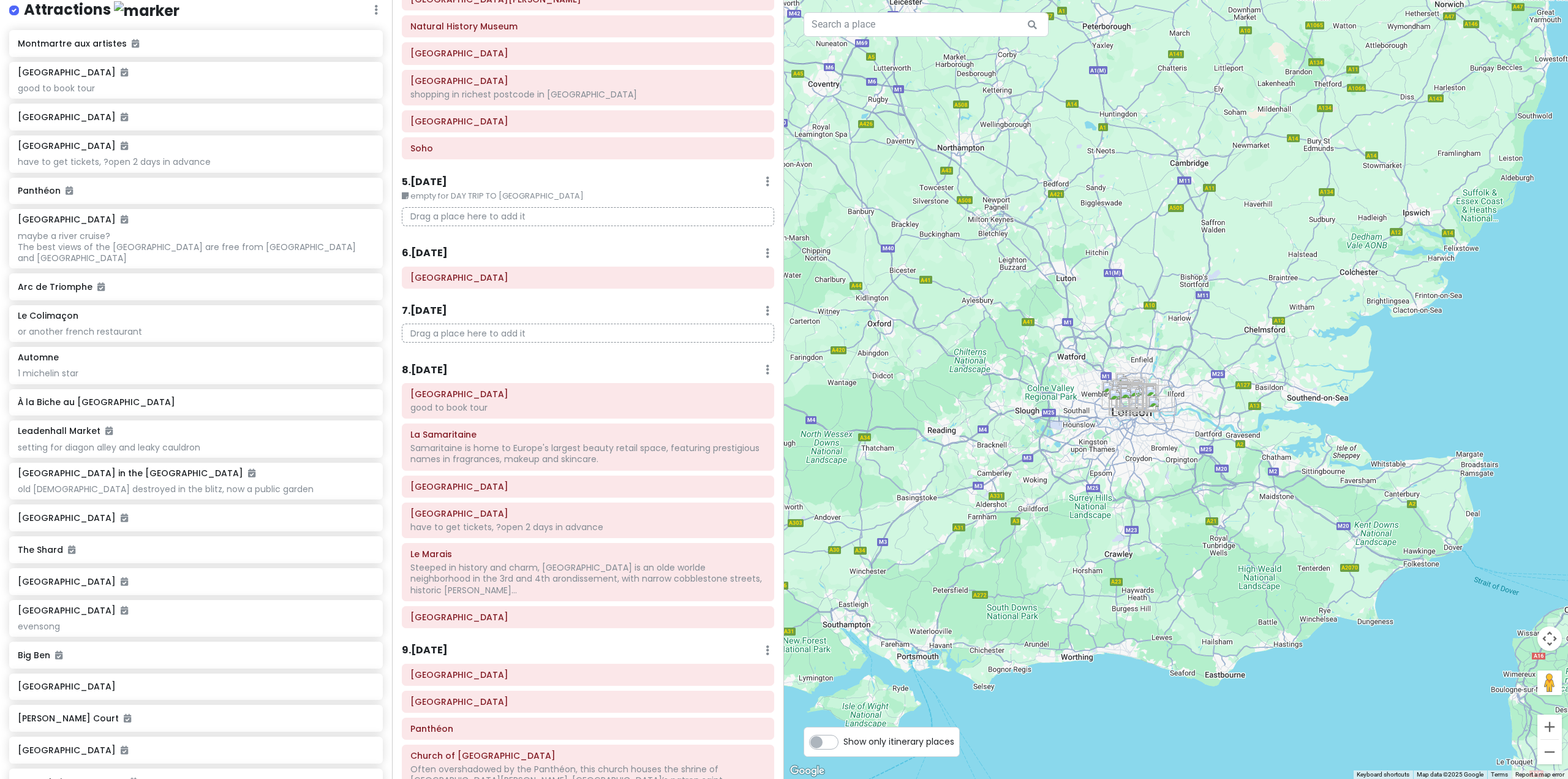
drag, startPoint x: 1140, startPoint y: 511, endPoint x: 940, endPoint y: 551, distance: 204.0
click at [981, 544] on div at bounding box center [1175, 389] width 784 height 779
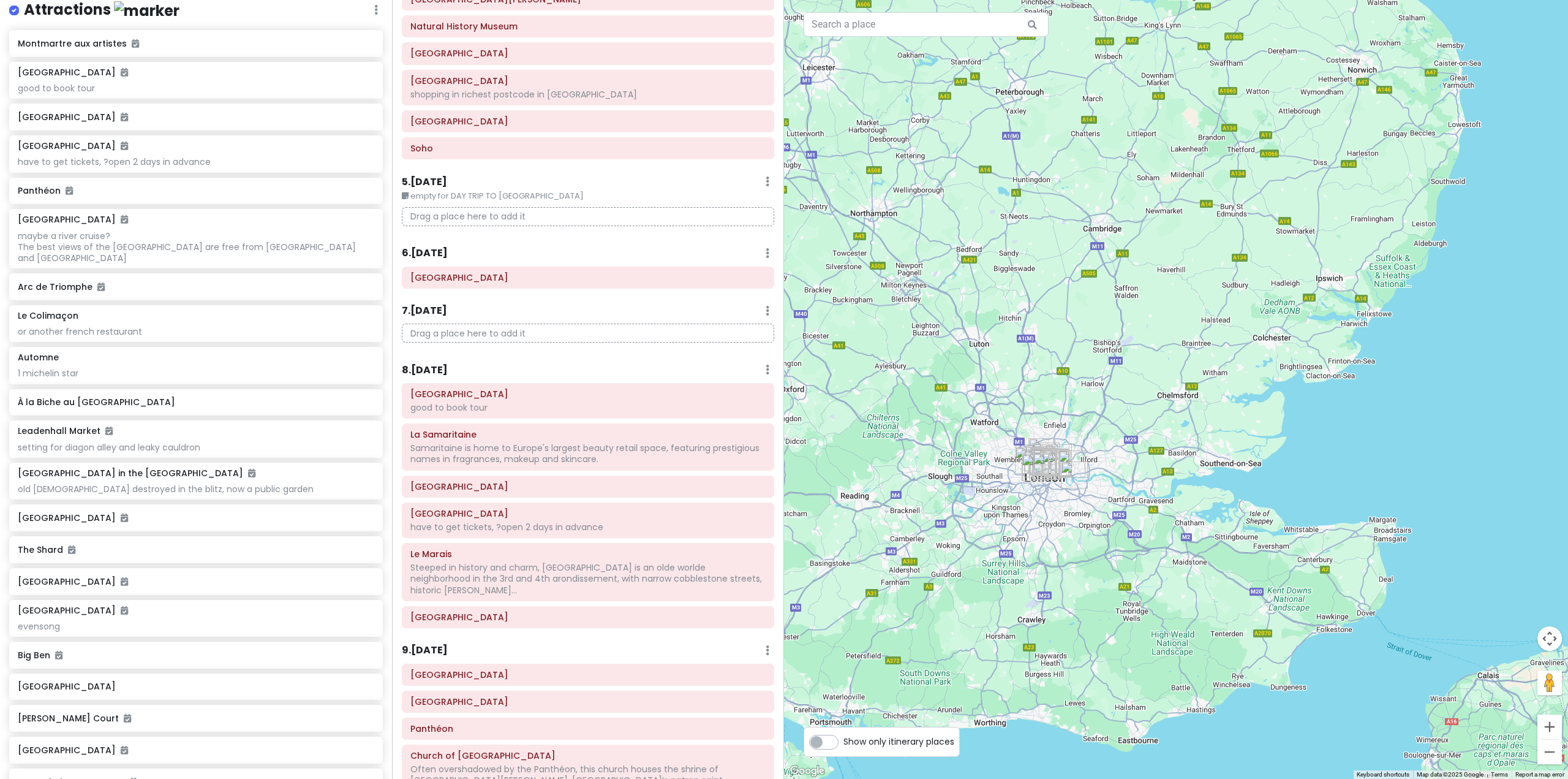
click at [434, 253] on h6 "6 . Sat 11/1" at bounding box center [424, 253] width 46 height 13
click at [519, 309] on div "7 . Sun 11/2 Add Day Notes Delete Day" at bounding box center [588, 314] width 373 height 21
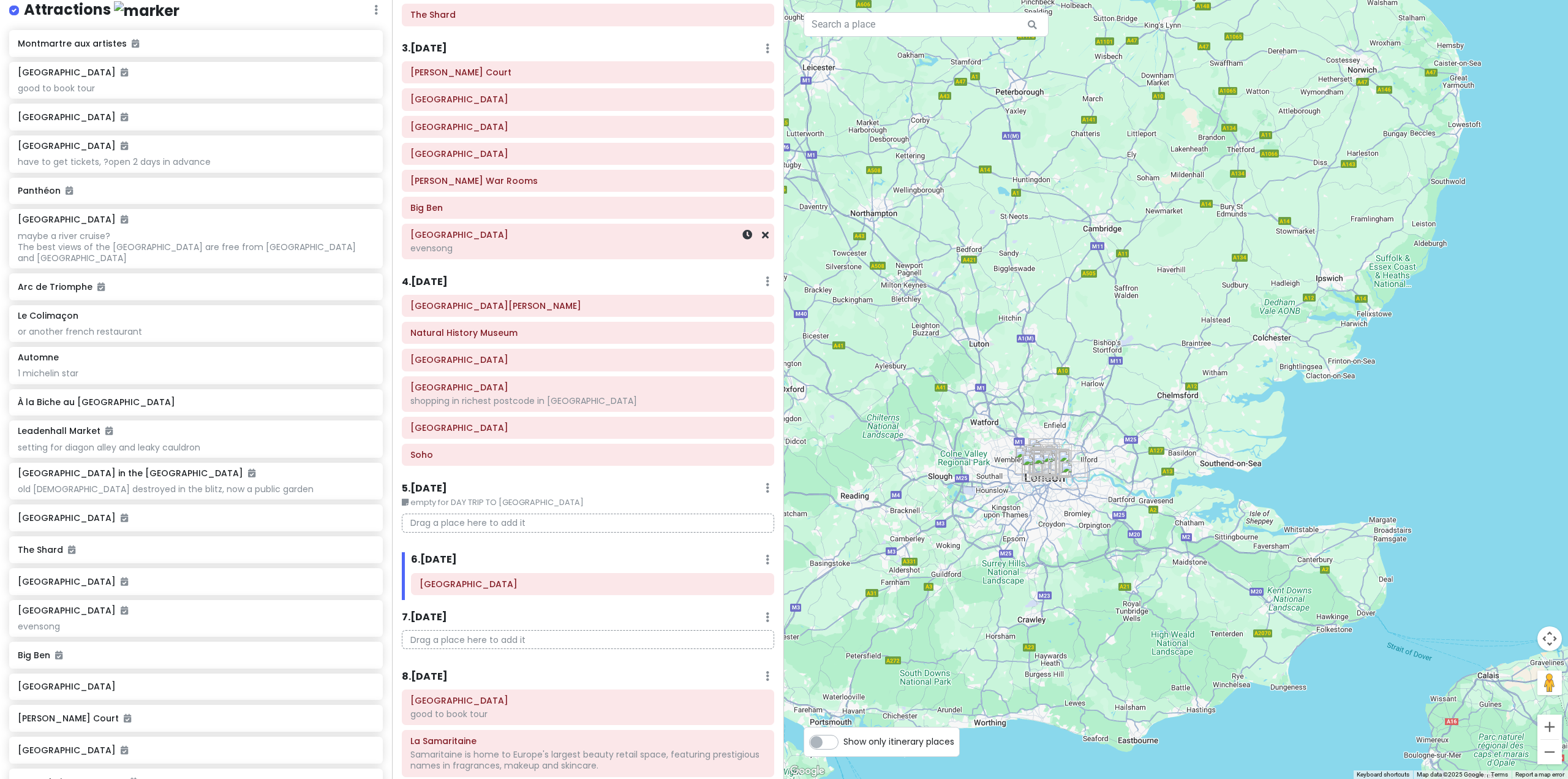
scroll to position [0, 0]
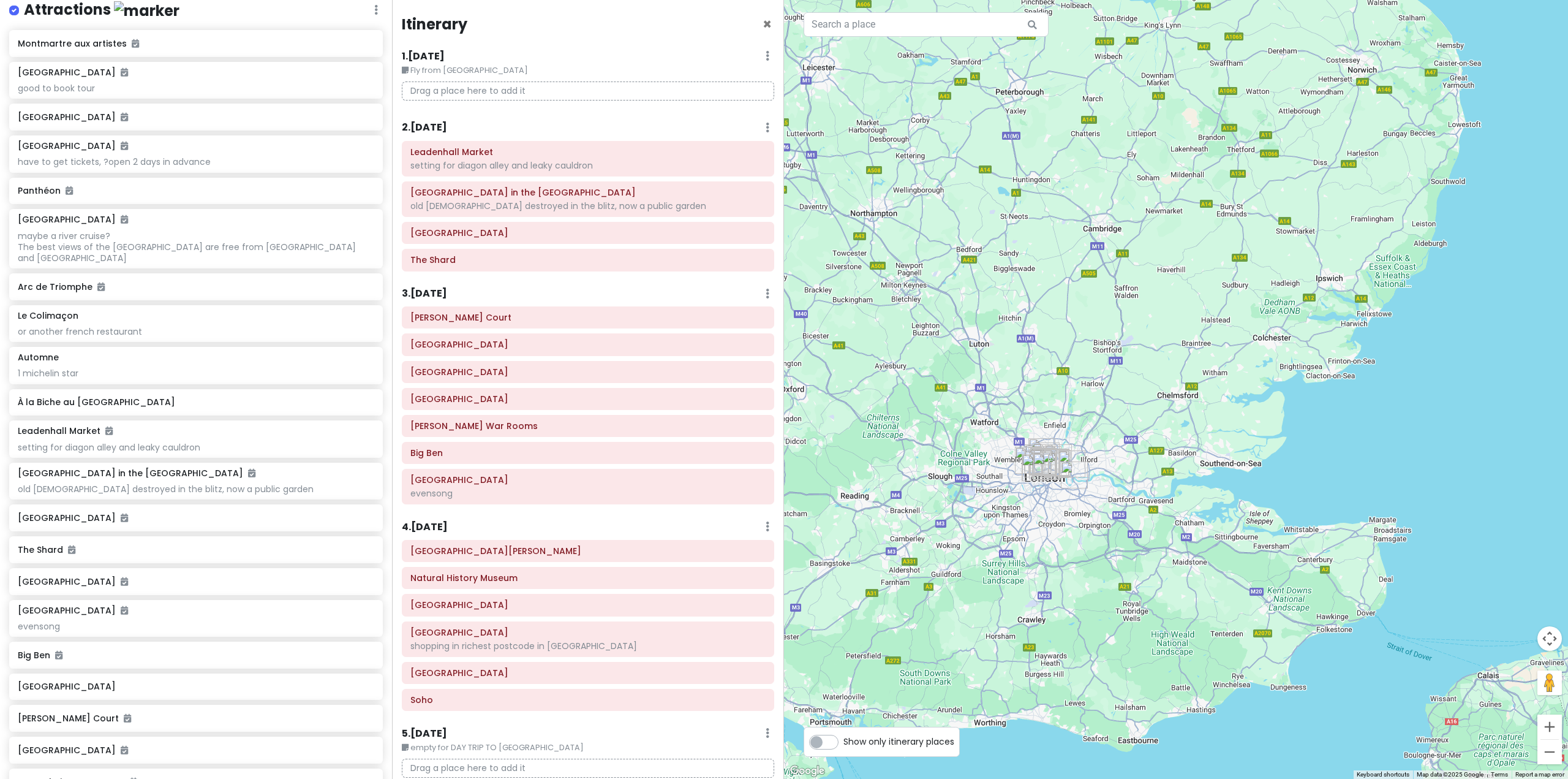
drag, startPoint x: 657, startPoint y: 290, endPoint x: 665, endPoint y: 292, distance: 8.2
click at [664, 292] on div "3 . Wed 10/29 Add Day Notes Delete Day" at bounding box center [588, 296] width 373 height 21
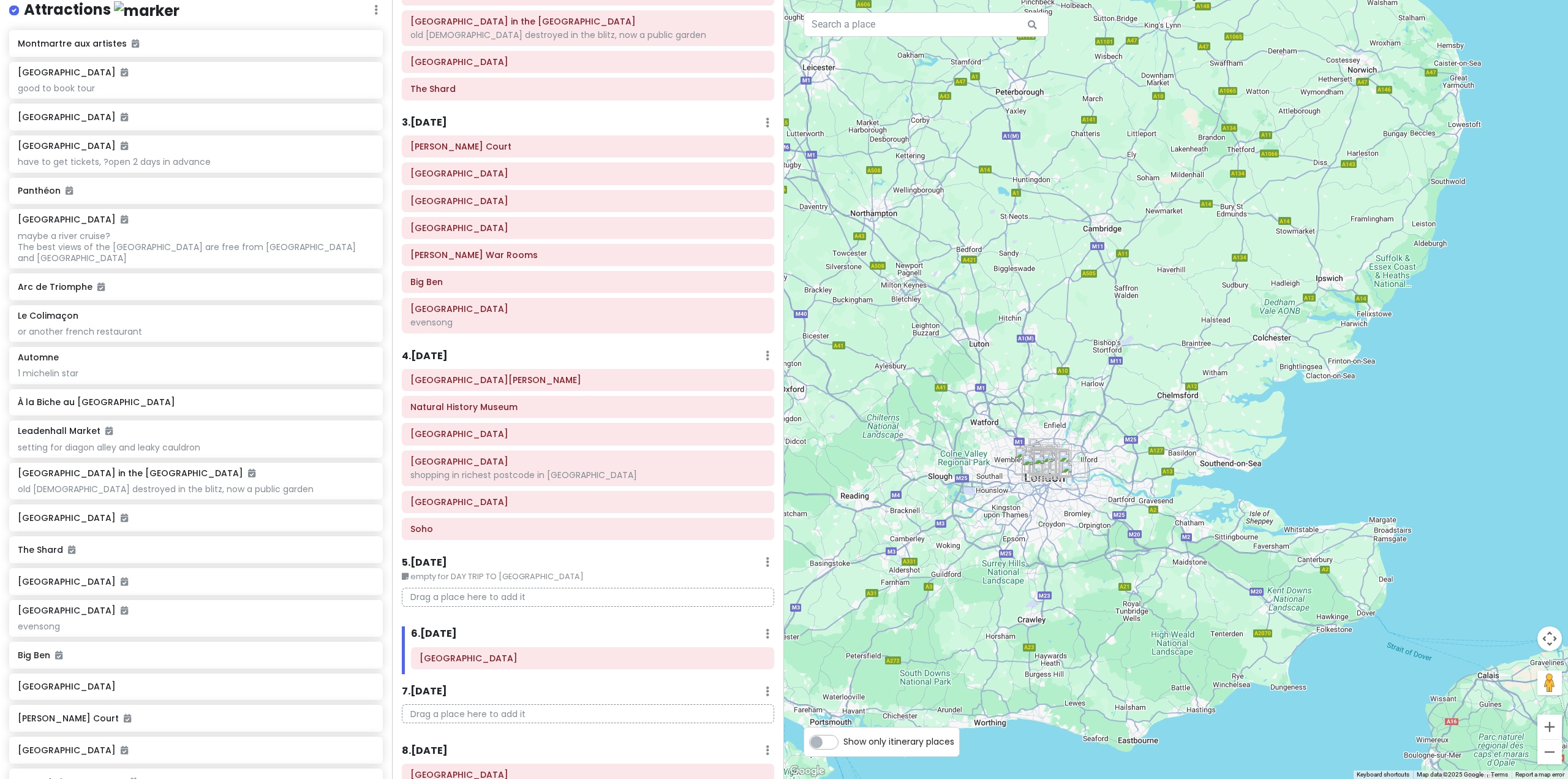
scroll to position [123, 0]
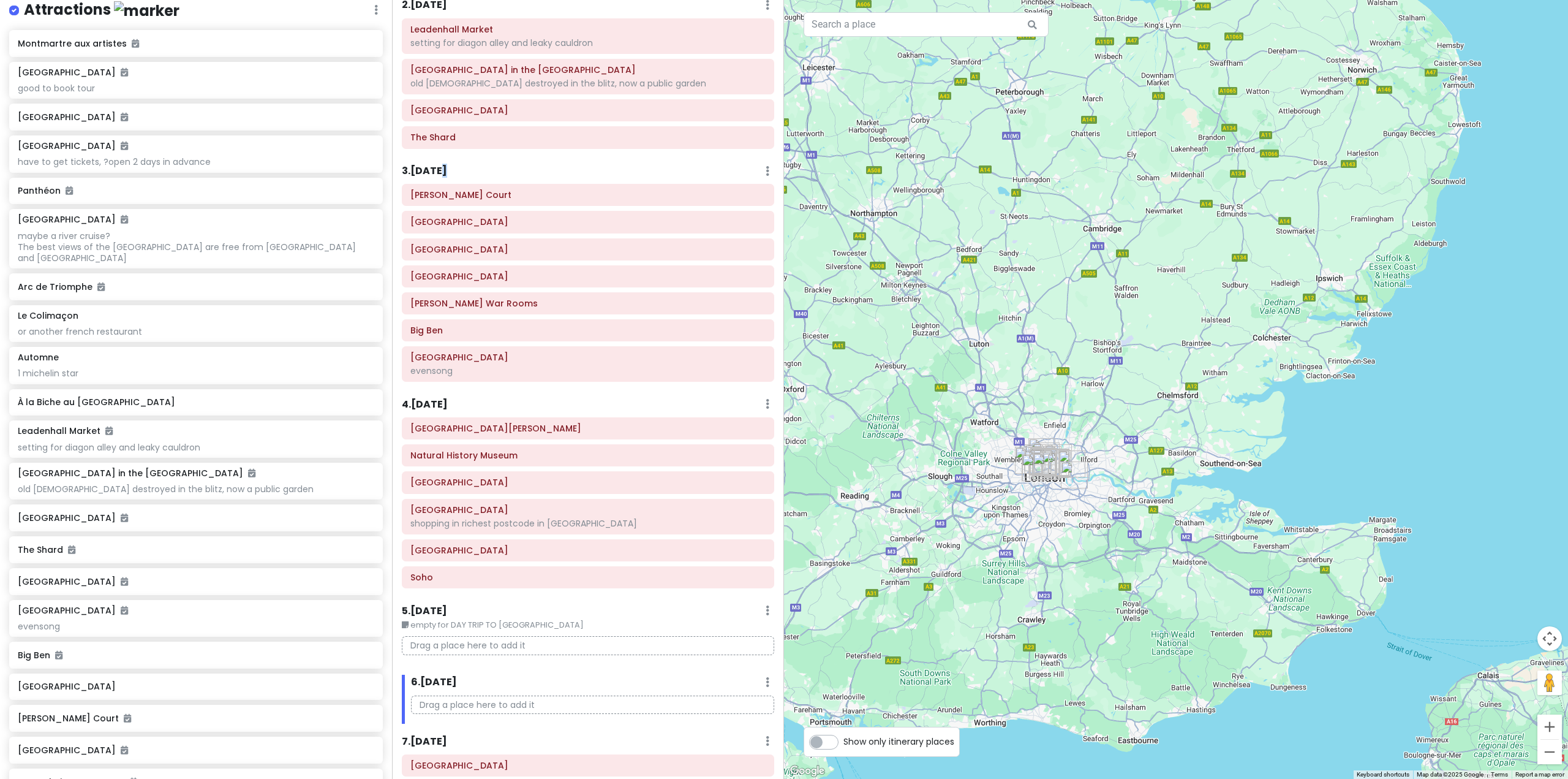
click at [442, 172] on h6 "3 . Wed 10/29" at bounding box center [424, 171] width 45 height 13
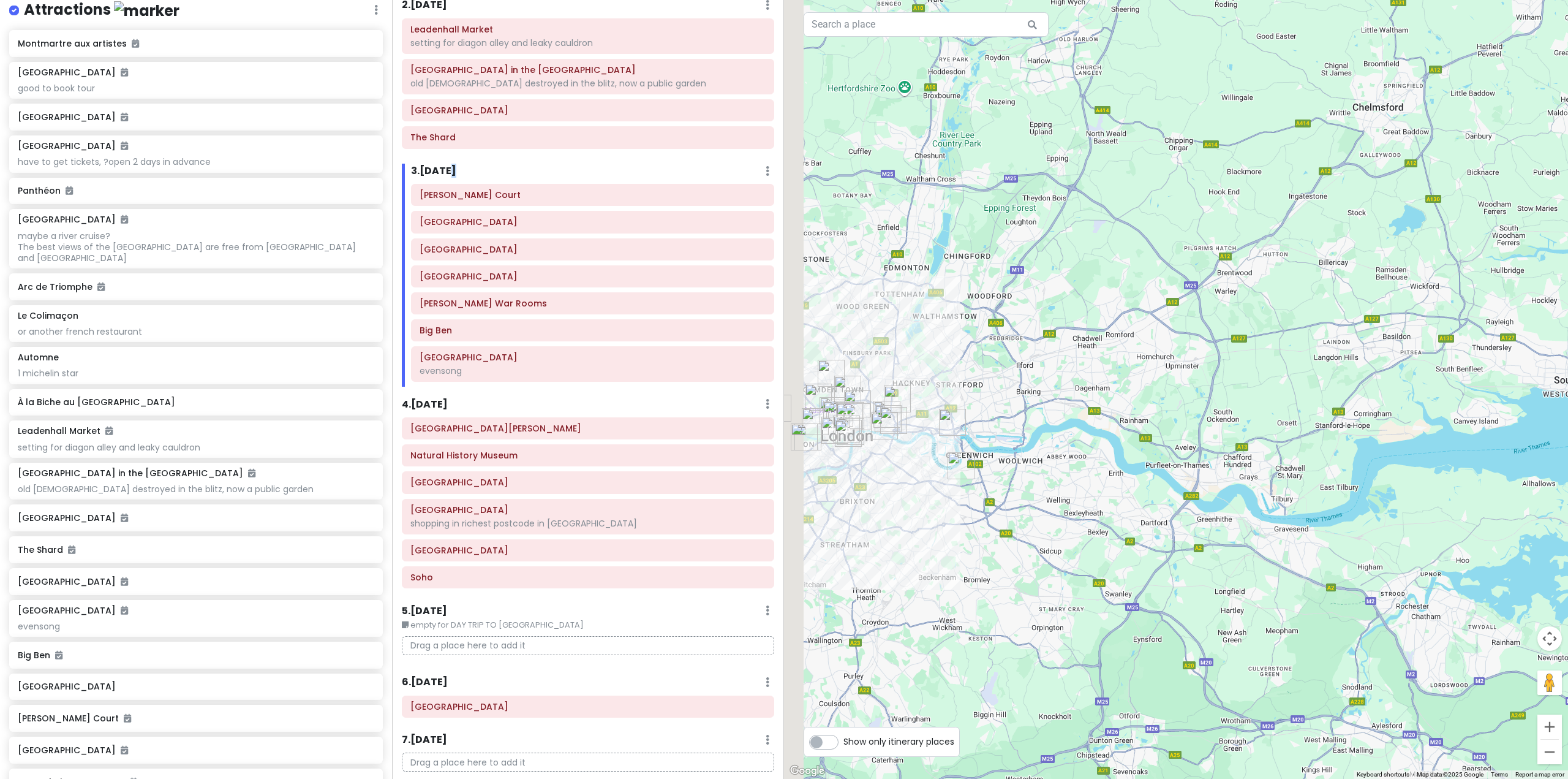
drag, startPoint x: 891, startPoint y: 488, endPoint x: 1020, endPoint y: 576, distance: 156.2
click at [1020, 576] on div at bounding box center [1175, 389] width 784 height 779
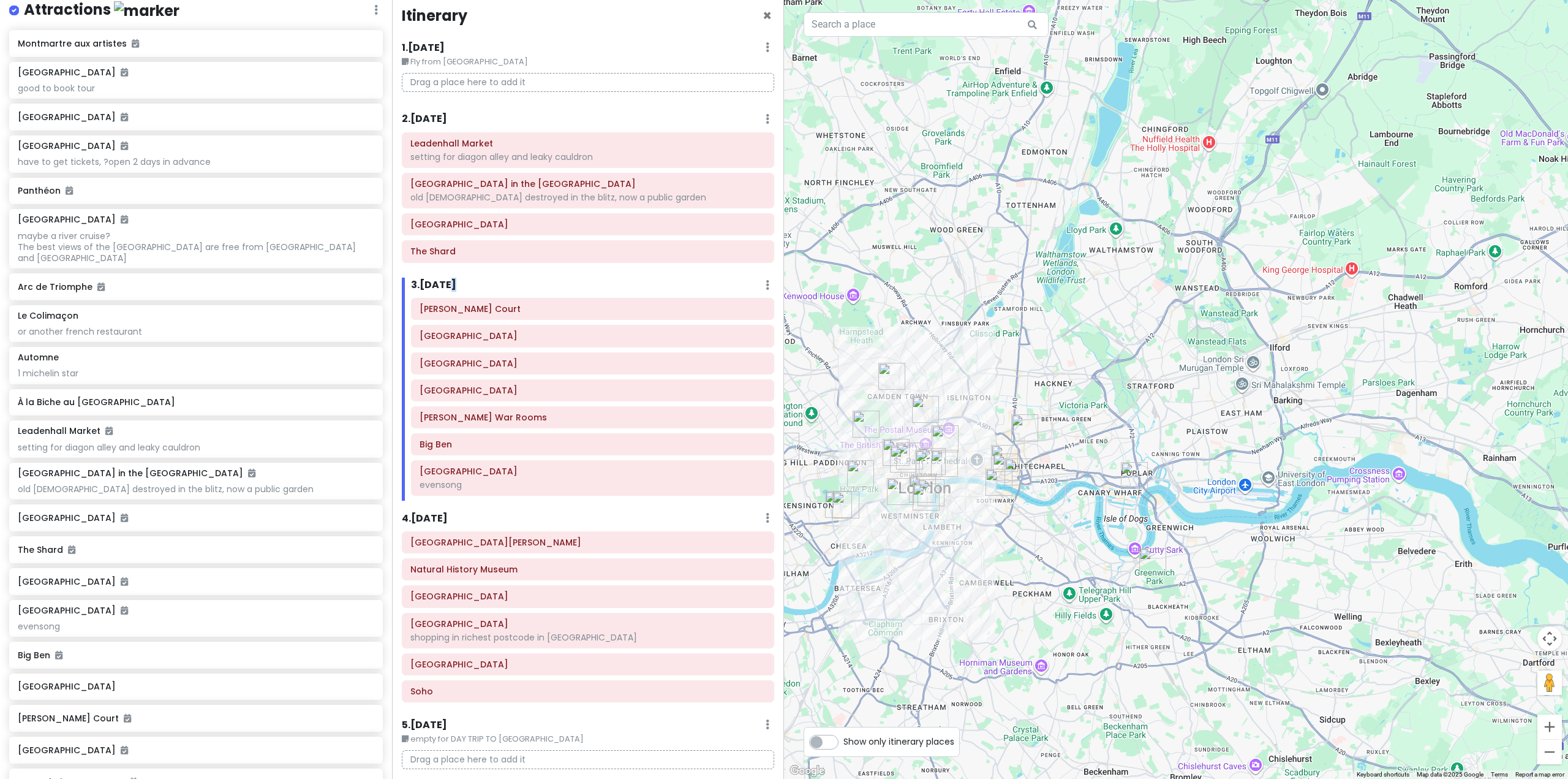
scroll to position [0, 0]
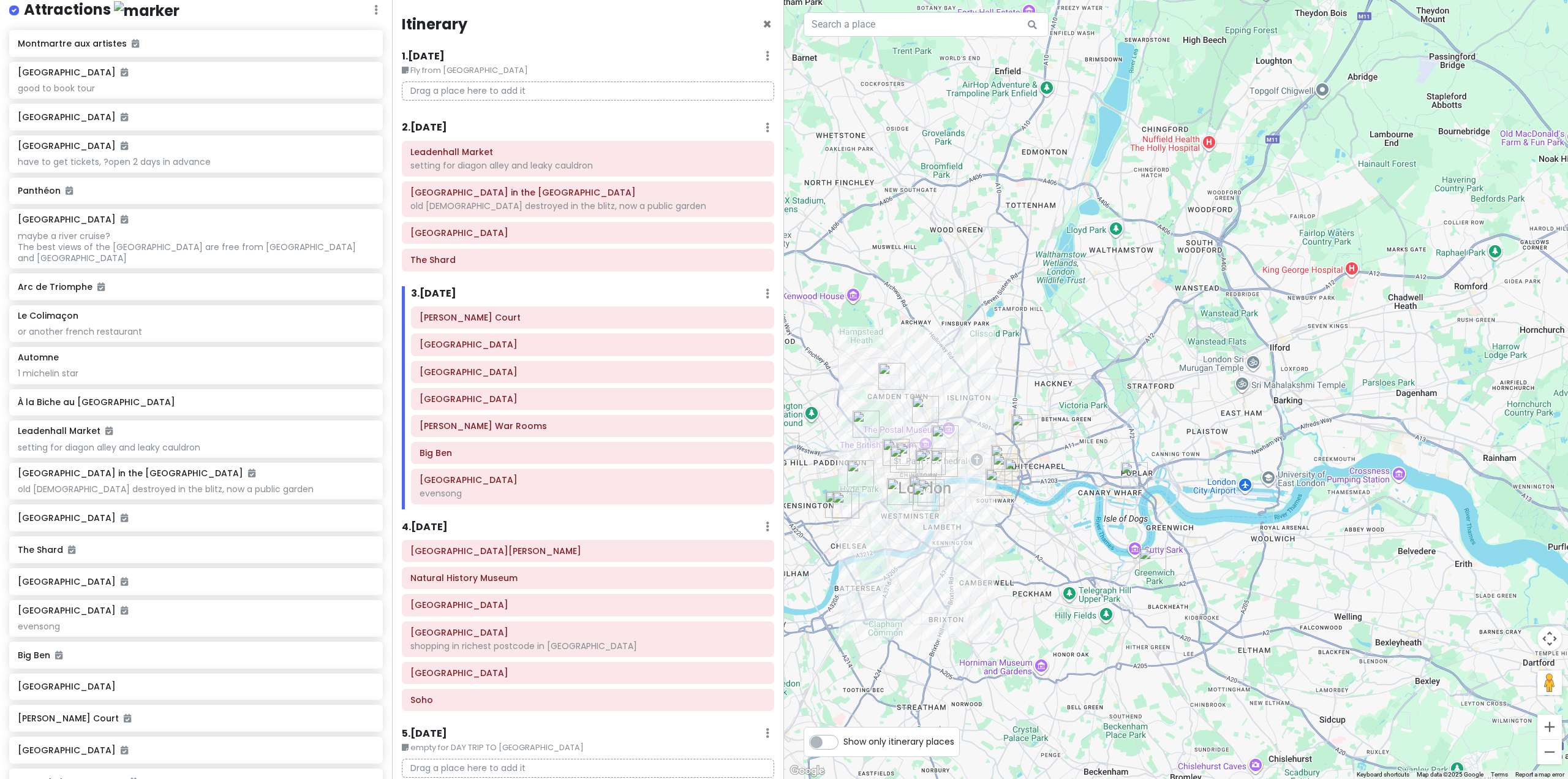
click at [443, 126] on h6 "2 . Tue 10/28" at bounding box center [424, 128] width 45 height 13
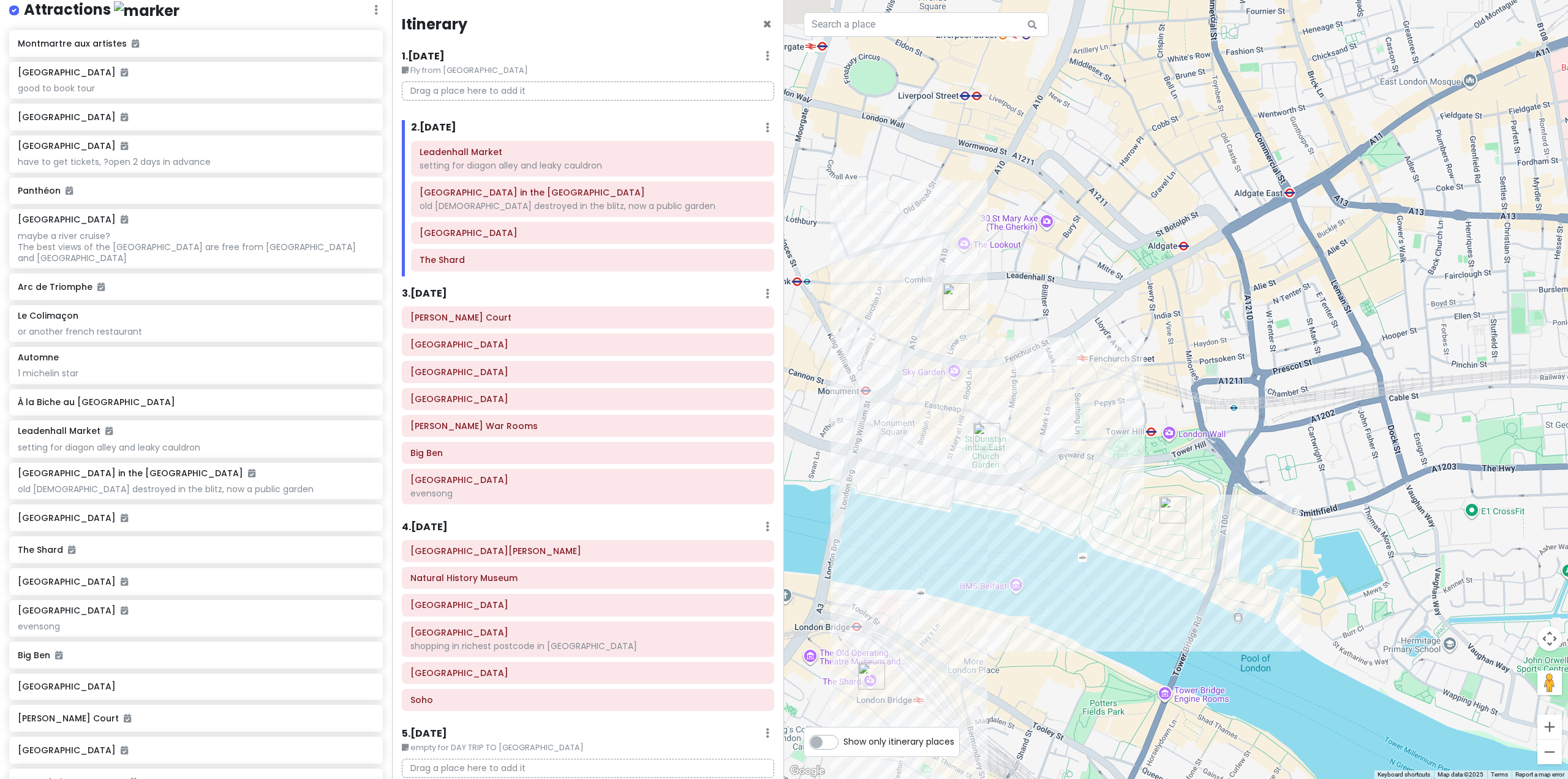
drag, startPoint x: 1020, startPoint y: 446, endPoint x: 1084, endPoint y: 367, distance: 101.7
click at [1083, 367] on div at bounding box center [1175, 389] width 784 height 779
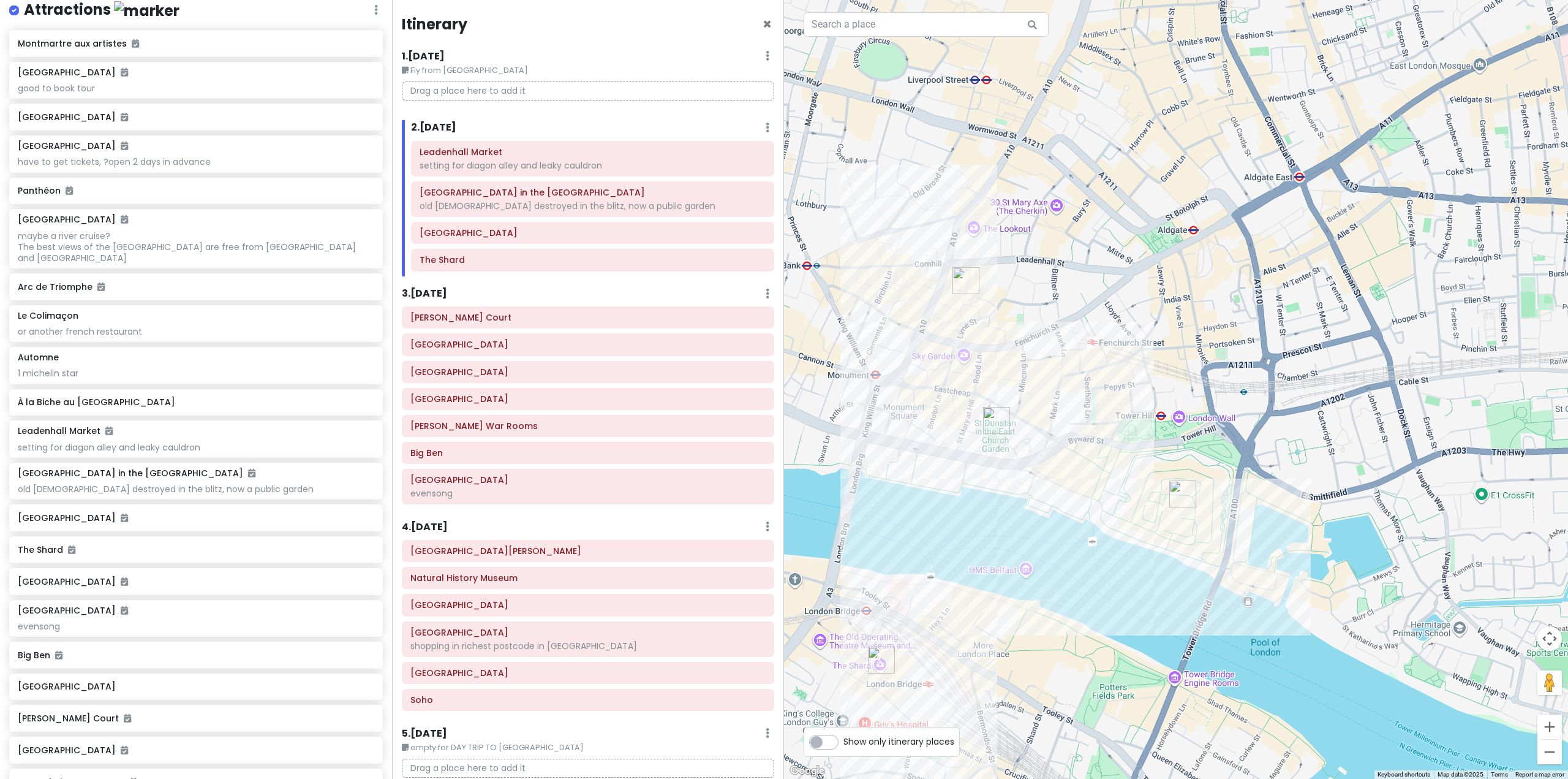
click at [964, 280] on img "Leadenhall Market" at bounding box center [966, 280] width 27 height 27
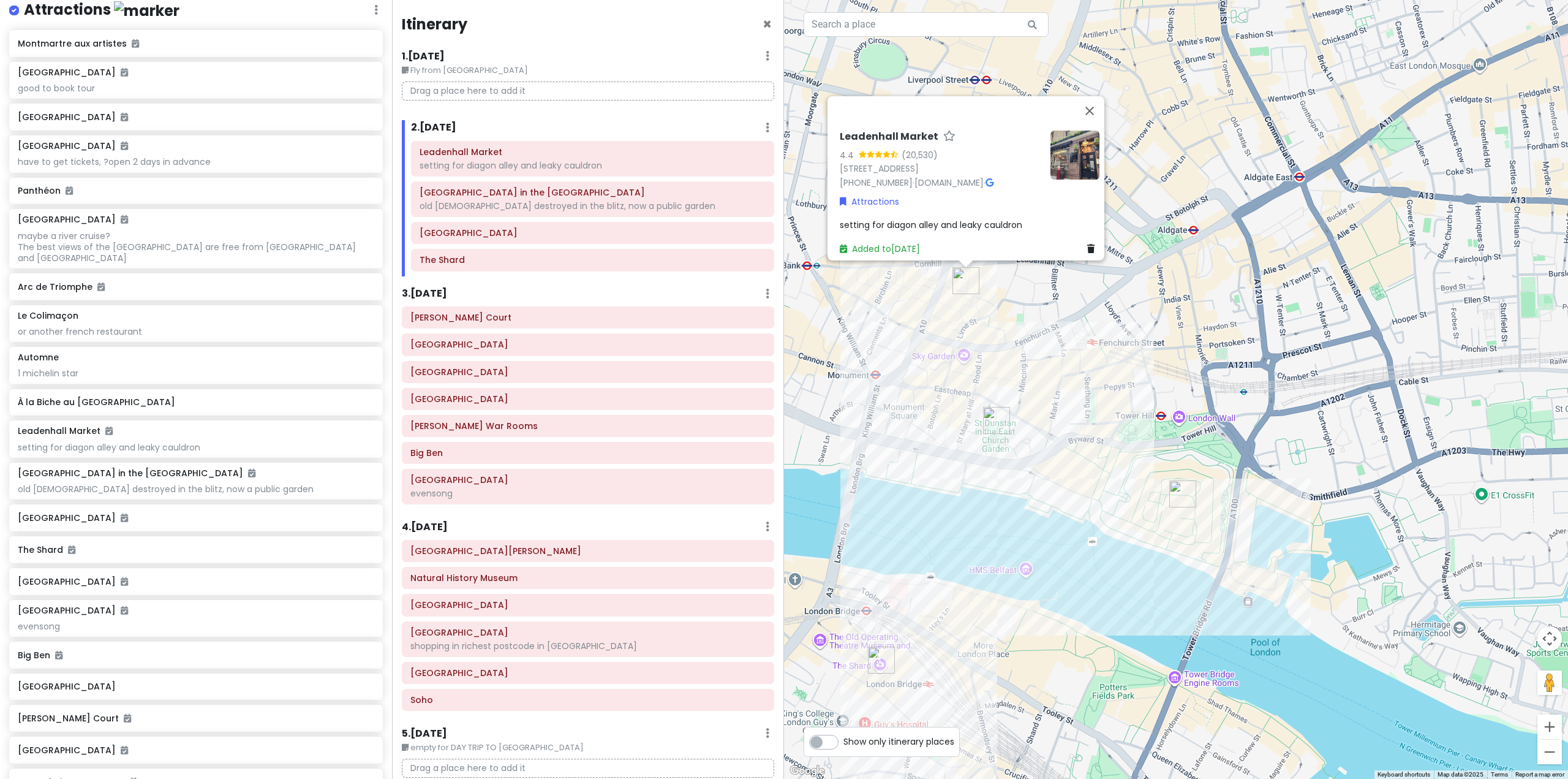
click at [996, 425] on img "St Dunstan in the East Church Garden" at bounding box center [996, 420] width 27 height 27
drag, startPoint x: 1044, startPoint y: 428, endPoint x: 1035, endPoint y: 431, distance: 9.5
click at [1043, 429] on div "To navigate, press the arrow keys. Leadenhall Market 4.4 (20,530) Gracechurch S…" at bounding box center [1175, 389] width 784 height 779
click at [993, 423] on img "St Dunstan in the East Church Garden" at bounding box center [996, 420] width 27 height 27
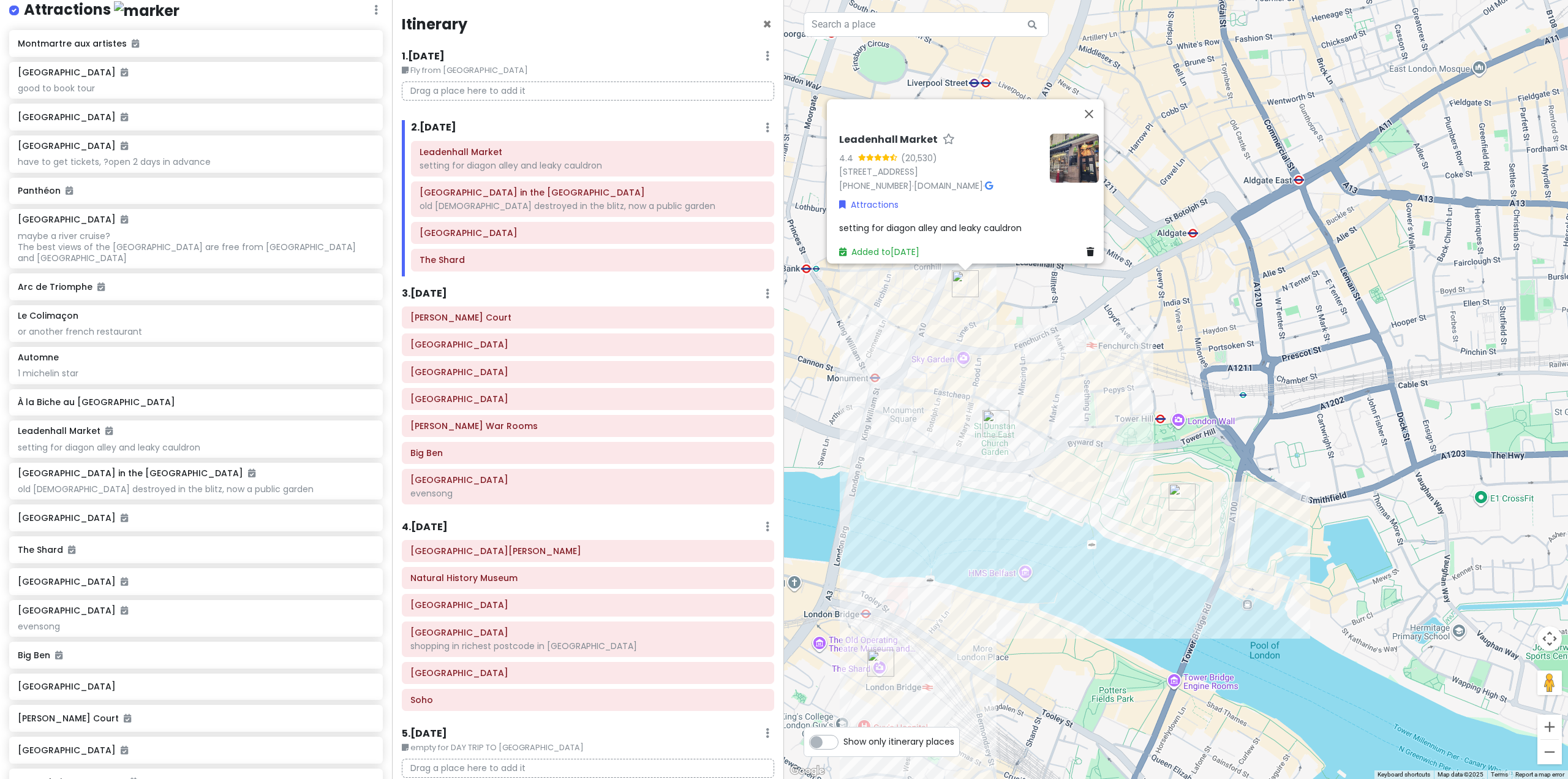
drag, startPoint x: 944, startPoint y: 459, endPoint x: 938, endPoint y: 472, distance: 14.3
click at [939, 471] on div "To navigate, press the arrow keys. Leadenhall Market 4.4 (20,530) Gracechurch S…" at bounding box center [1175, 389] width 784 height 779
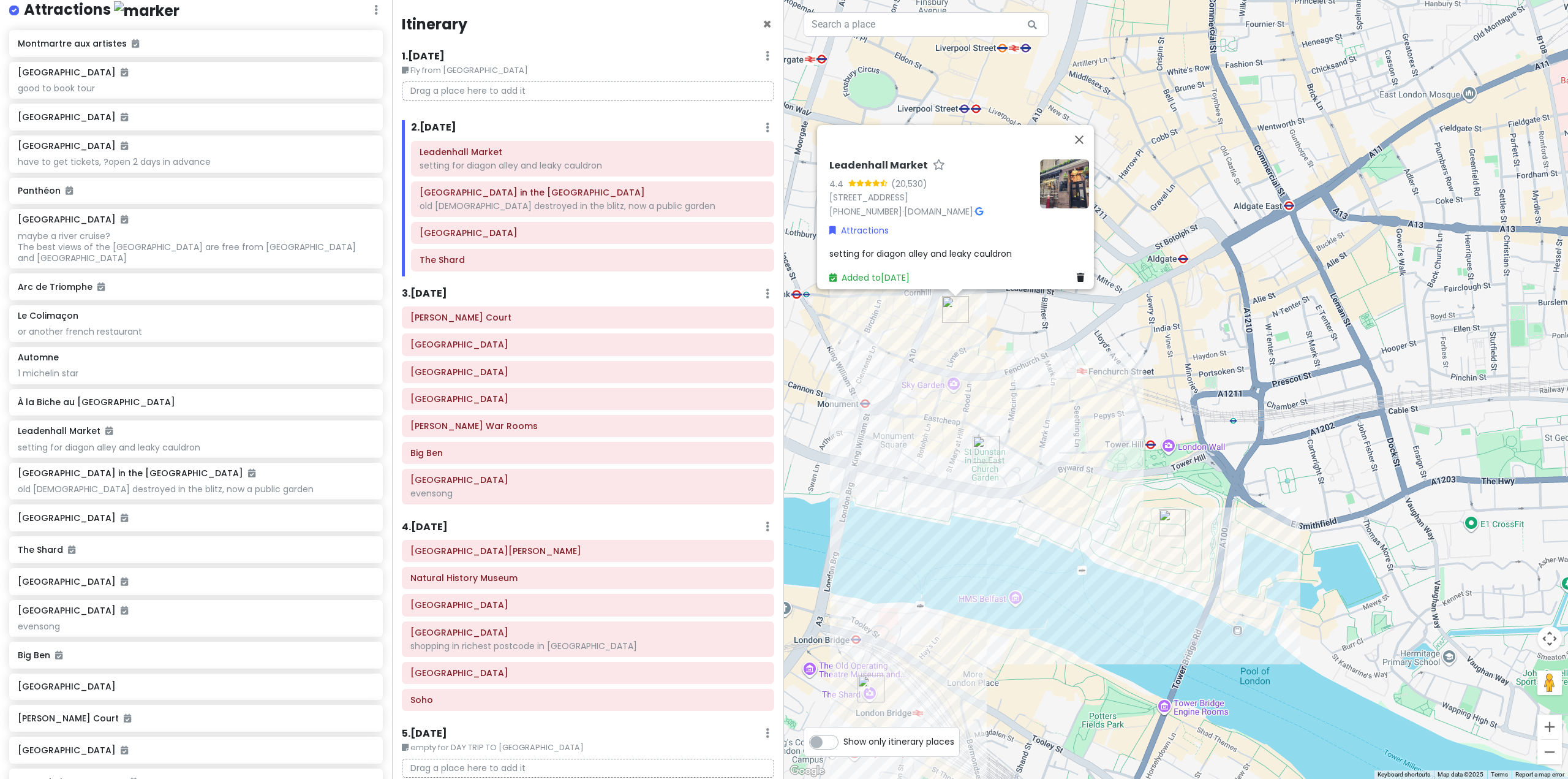
click at [985, 443] on img "St Dunstan in the East Church Garden" at bounding box center [986, 449] width 27 height 27
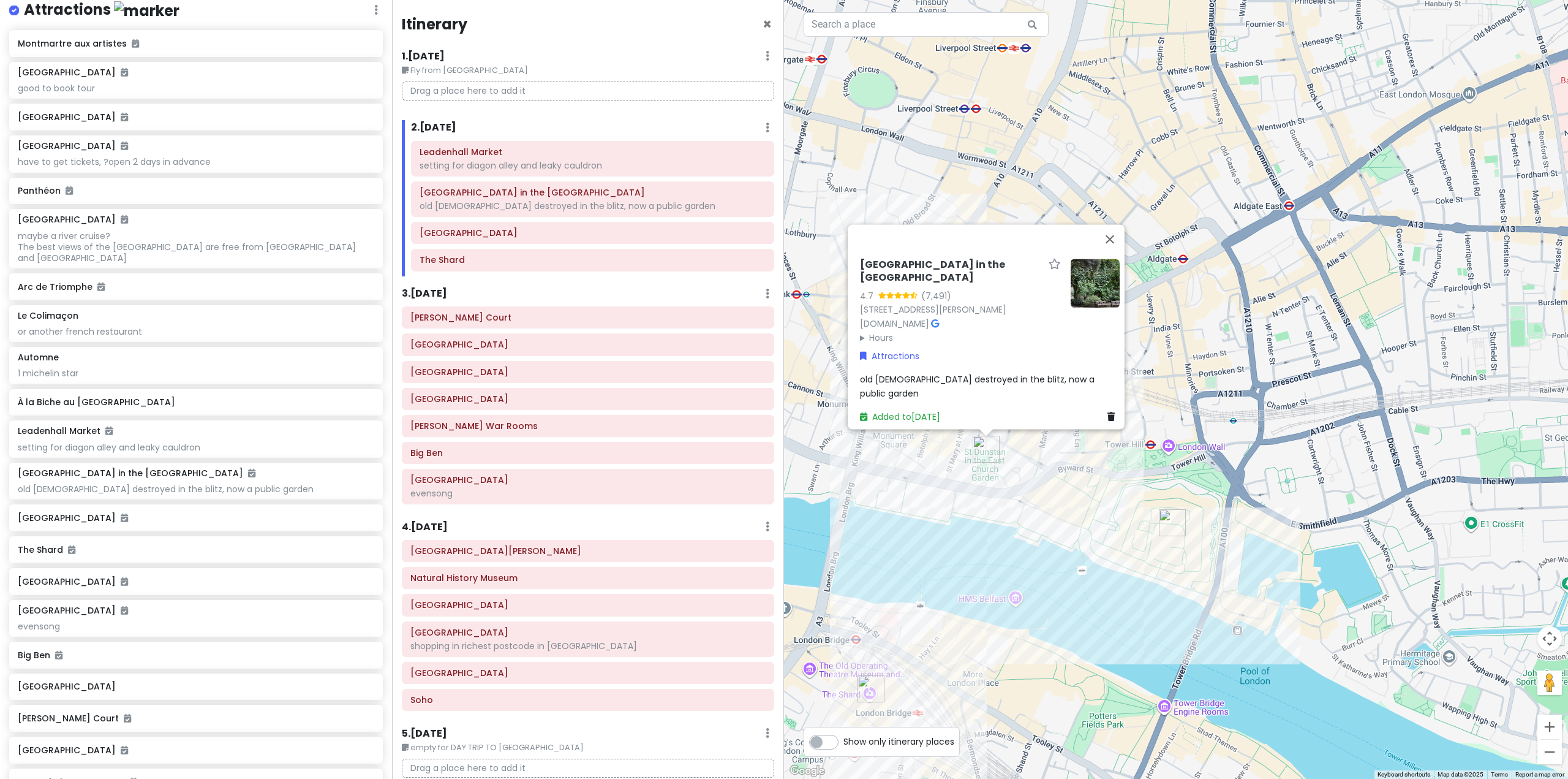
click at [1179, 518] on img "Tower of London" at bounding box center [1172, 522] width 27 height 27
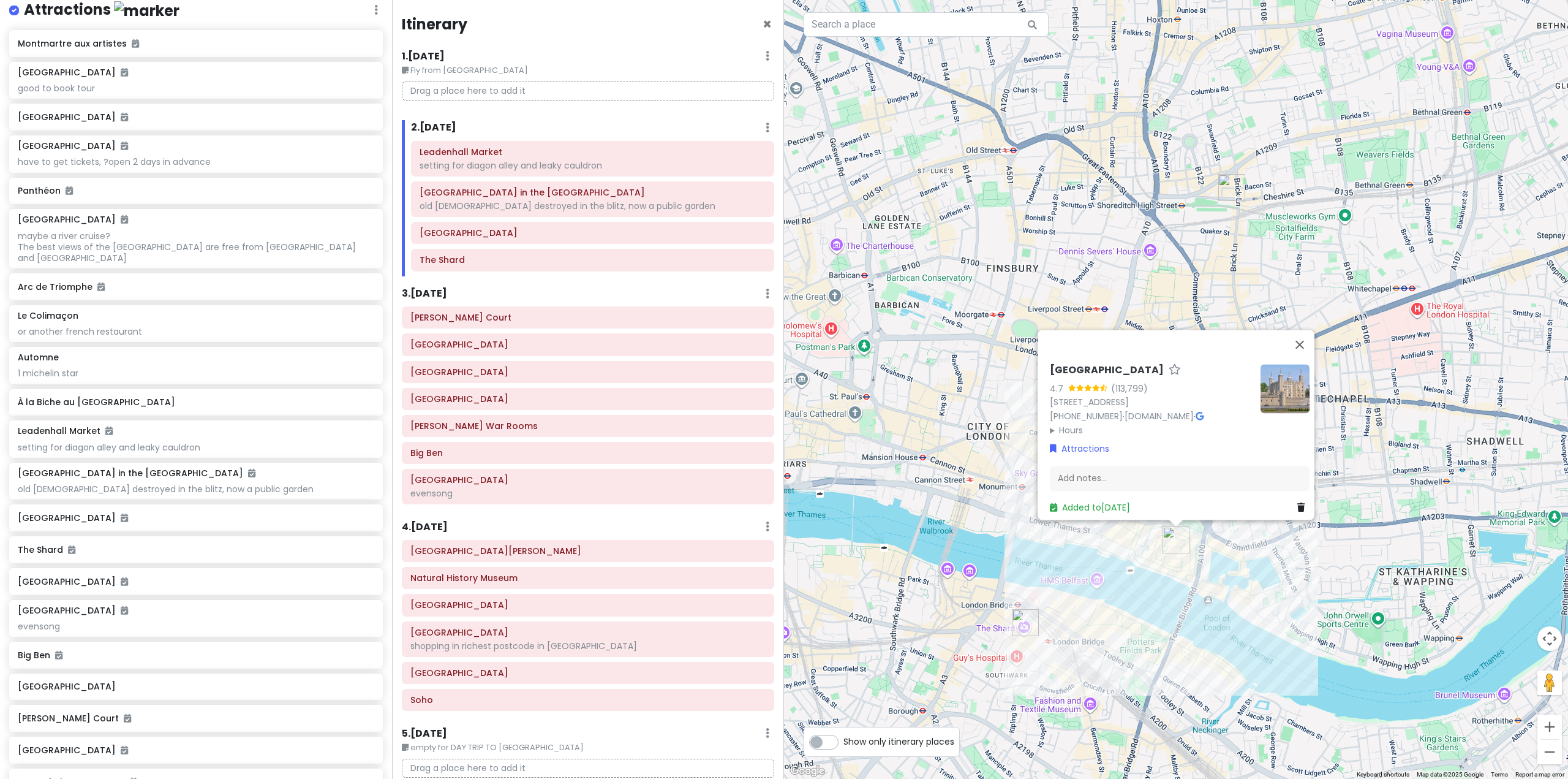
drag, startPoint x: 1023, startPoint y: 669, endPoint x: 1055, endPoint y: 610, distance: 67.1
click at [1055, 612] on div "Tower of London 4.7 (113,799) London EC3N 4AB, UK +44 333 320 6000 · www.hrp.or…" at bounding box center [1175, 389] width 784 height 779
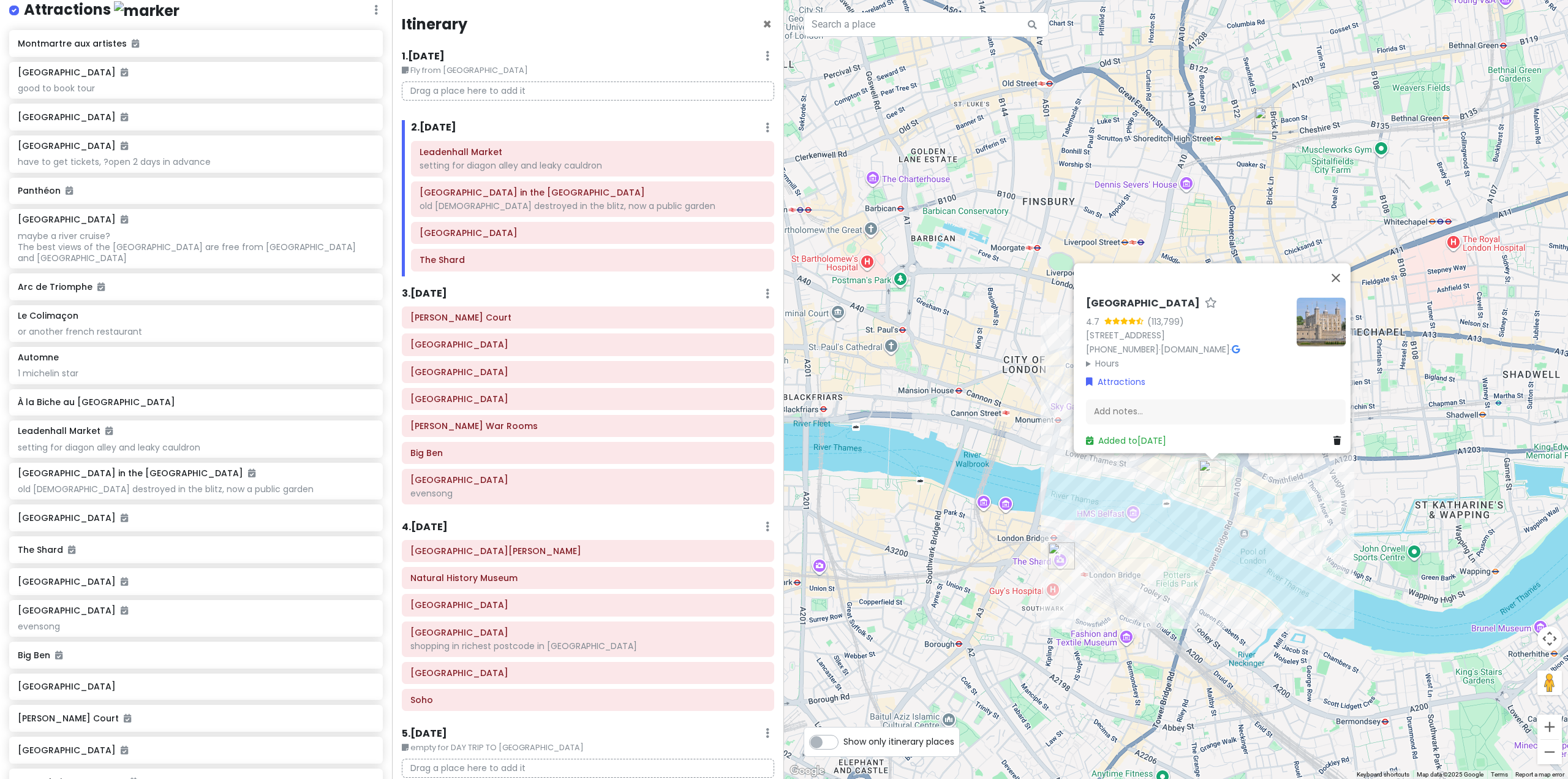
click at [1054, 557] on img "The Shard" at bounding box center [1061, 555] width 27 height 27
click at [1059, 563] on img "The Shard" at bounding box center [1061, 556] width 27 height 27
click at [1069, 570] on img "The Shard" at bounding box center [1062, 556] width 27 height 27
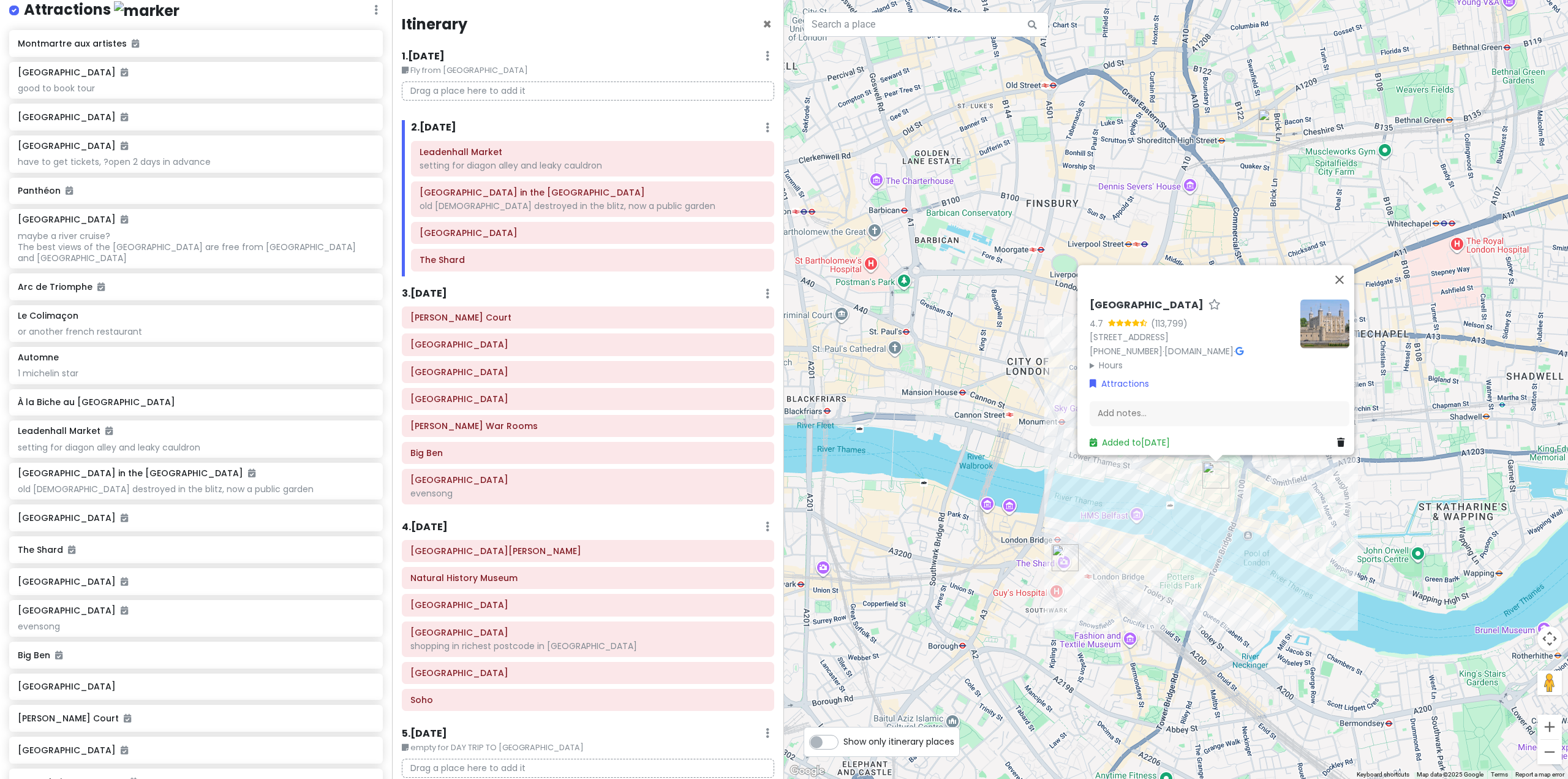
click at [1014, 649] on div "To navigate, press the arrow keys. Tower of London 4.7 (113,799) London EC3N 4A…" at bounding box center [1175, 389] width 784 height 779
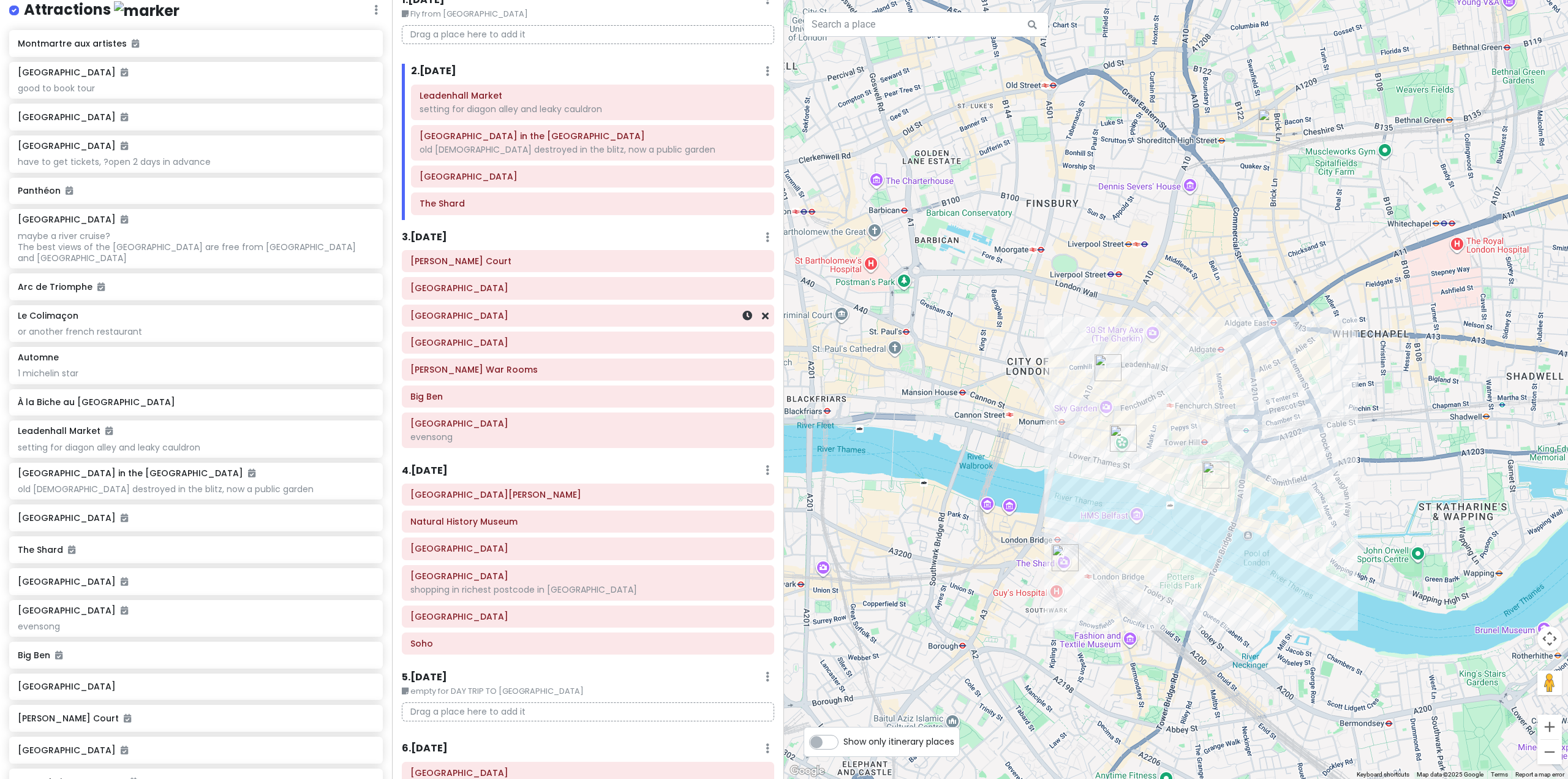
scroll to position [61, 0]
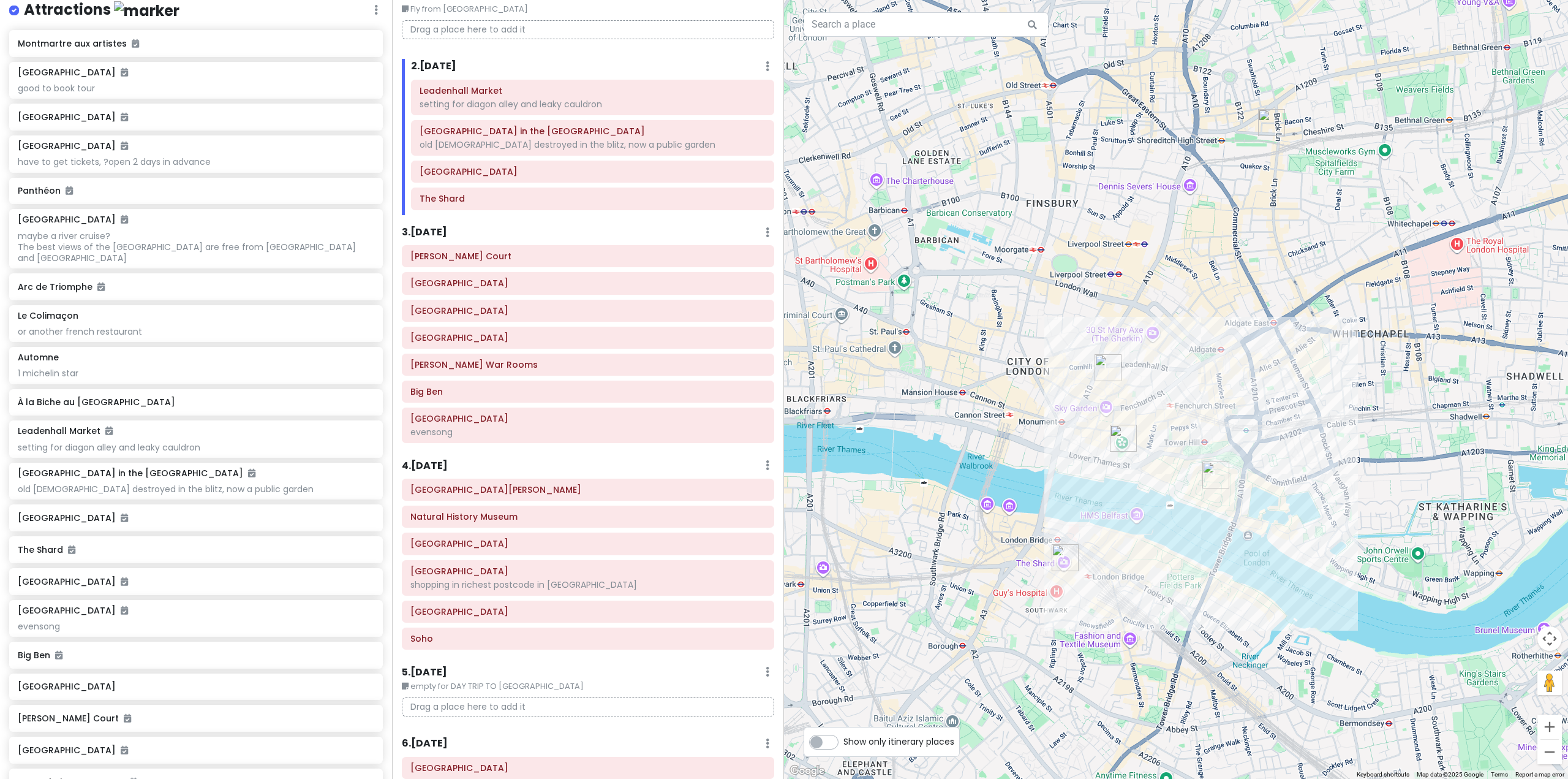
click at [437, 237] on h6 "3 . Wed 10/29" at bounding box center [424, 232] width 45 height 13
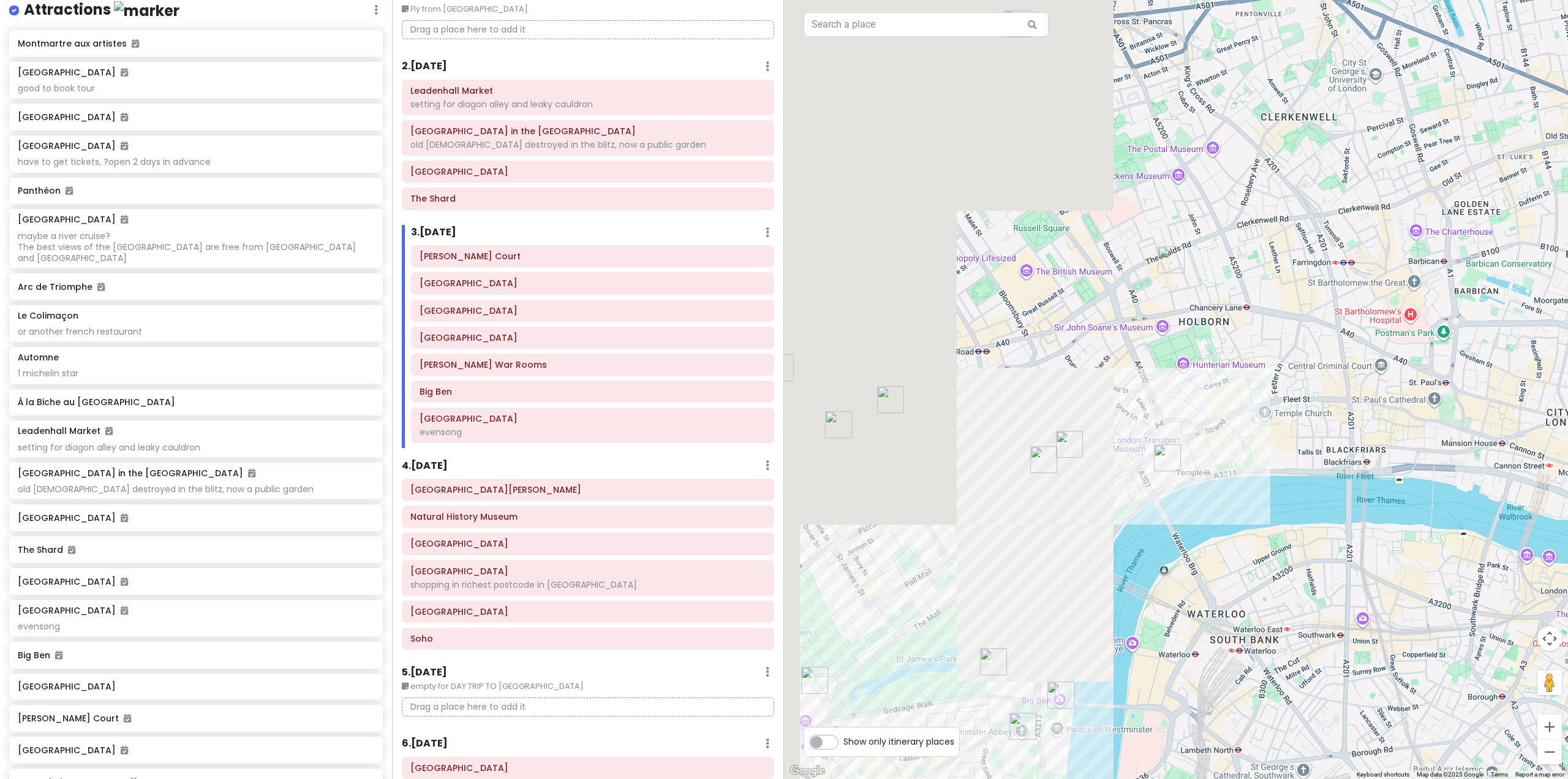
drag, startPoint x: 1008, startPoint y: 444, endPoint x: 1525, endPoint y: 470, distance: 517.7
click at [1528, 470] on div at bounding box center [1175, 389] width 784 height 779
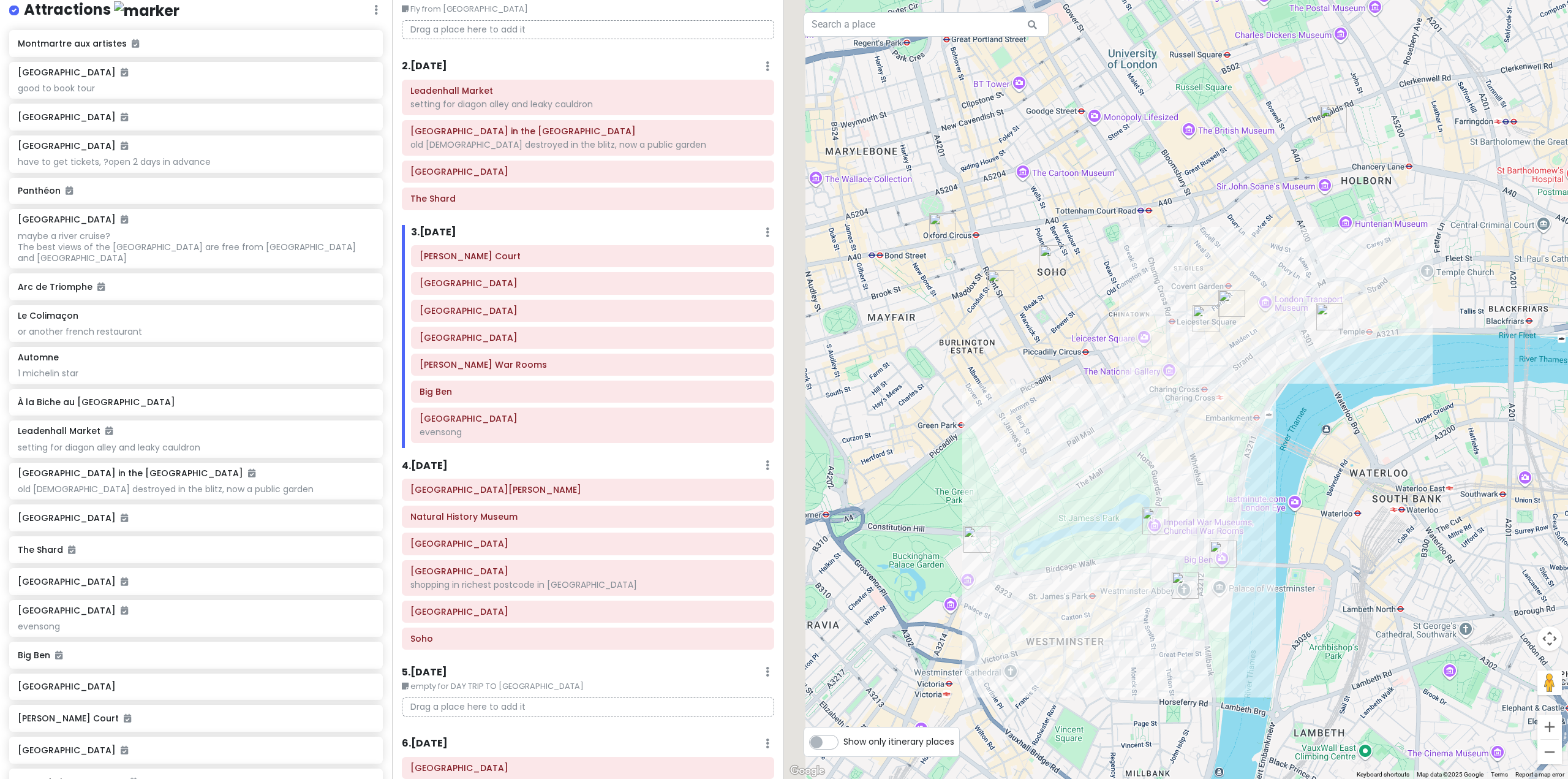
drag, startPoint x: 1427, startPoint y: 391, endPoint x: 1560, endPoint y: 348, distance: 139.8
click at [1567, 348] on div at bounding box center [1175, 389] width 784 height 779
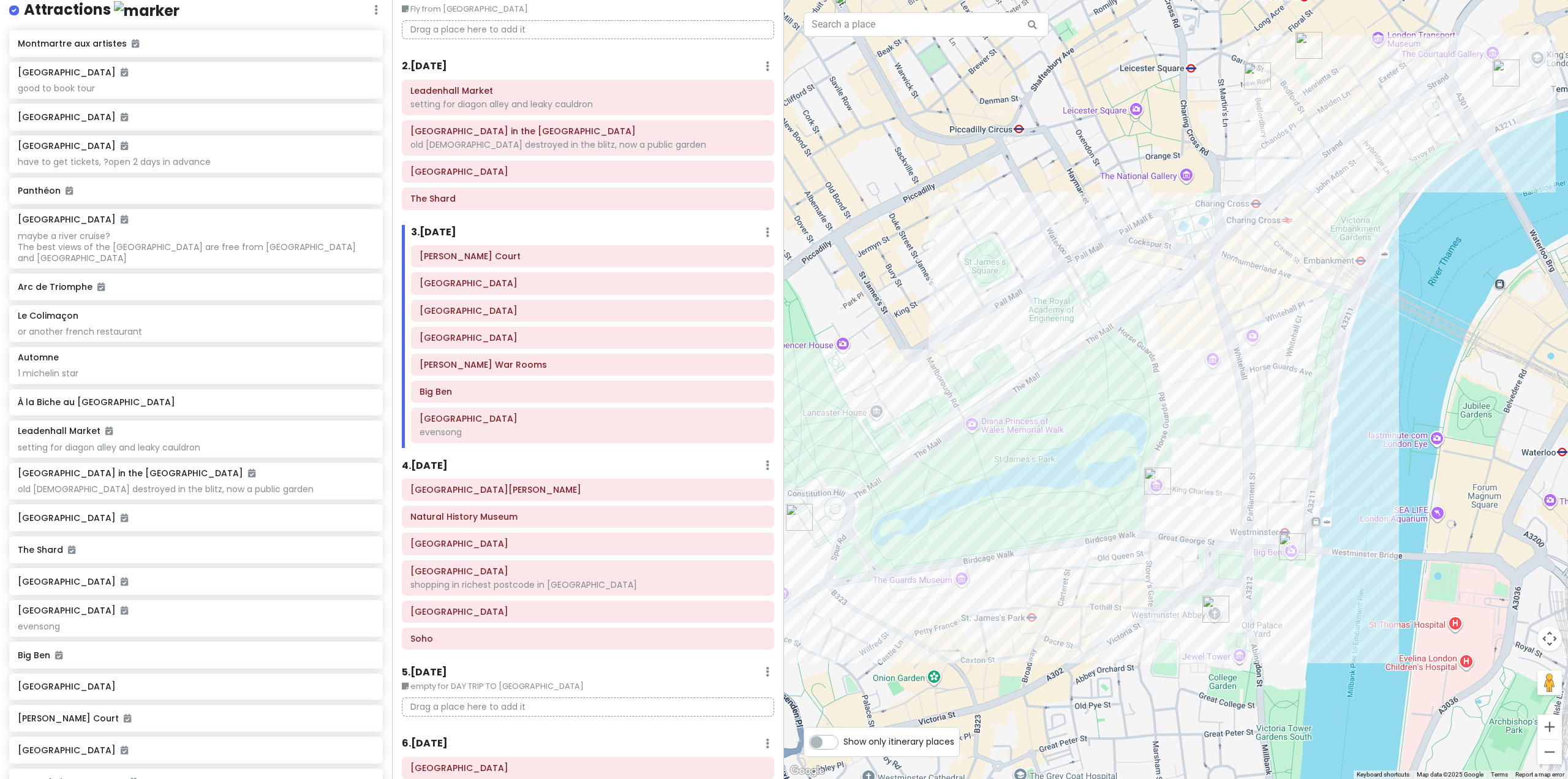
click at [453, 456] on div "Itinerary × 1 . Mon 10/27 Edit Day Notes Delete Day Fly from Perth Drag a place…" at bounding box center [588, 389] width 392 height 779
click at [473, 492] on h6 "[GEOGRAPHIC_DATA][PERSON_NAME]" at bounding box center [588, 490] width 355 height 11
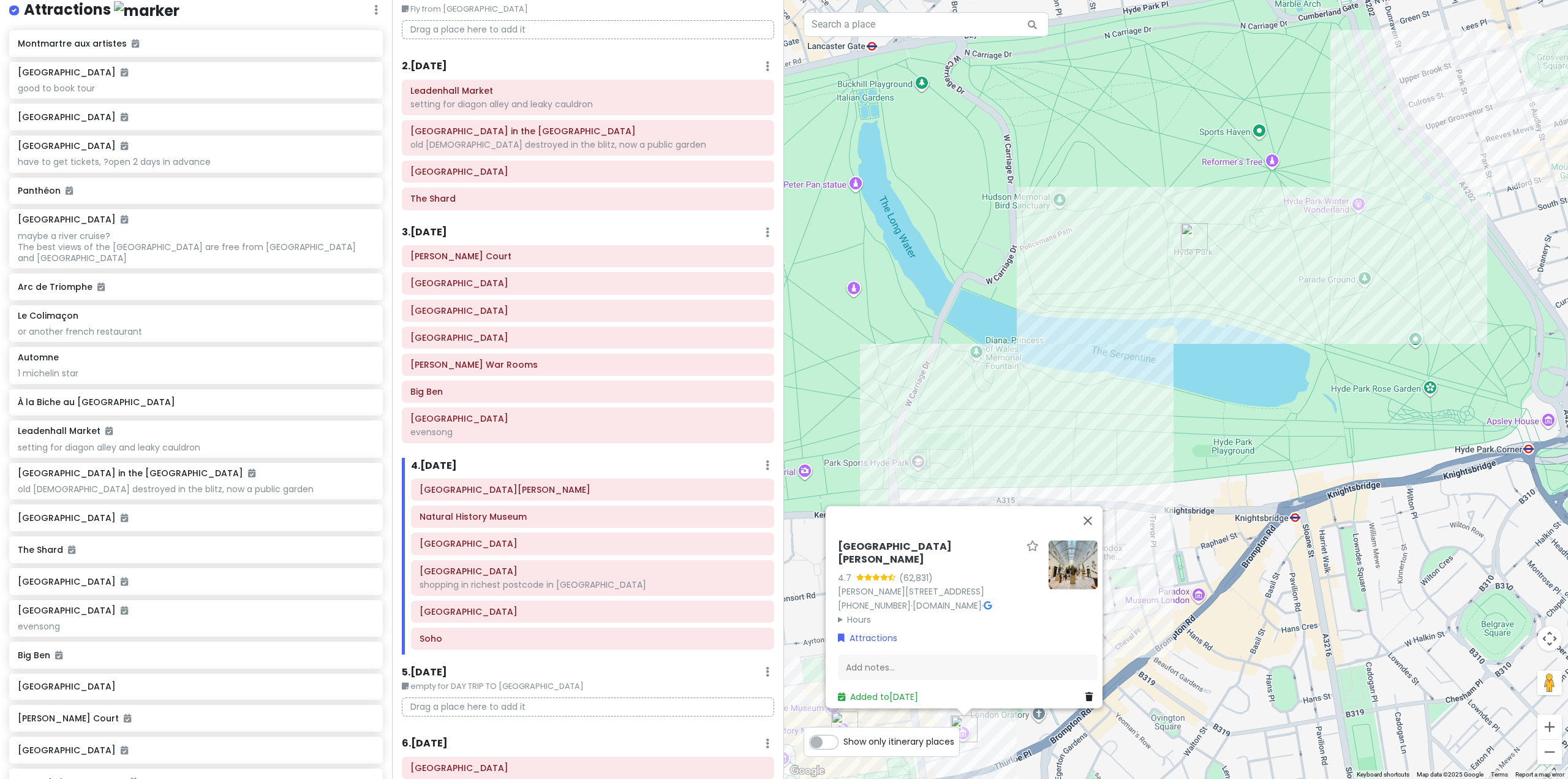
drag, startPoint x: 1275, startPoint y: 465, endPoint x: 1282, endPoint y: 473, distance: 10.6
click at [1283, 467] on div "Victoria and Albert Museum 4.7 (62,831) Cromwell Rd, London SW7 2RL, UK +44 20 …" at bounding box center [1175, 389] width 784 height 779
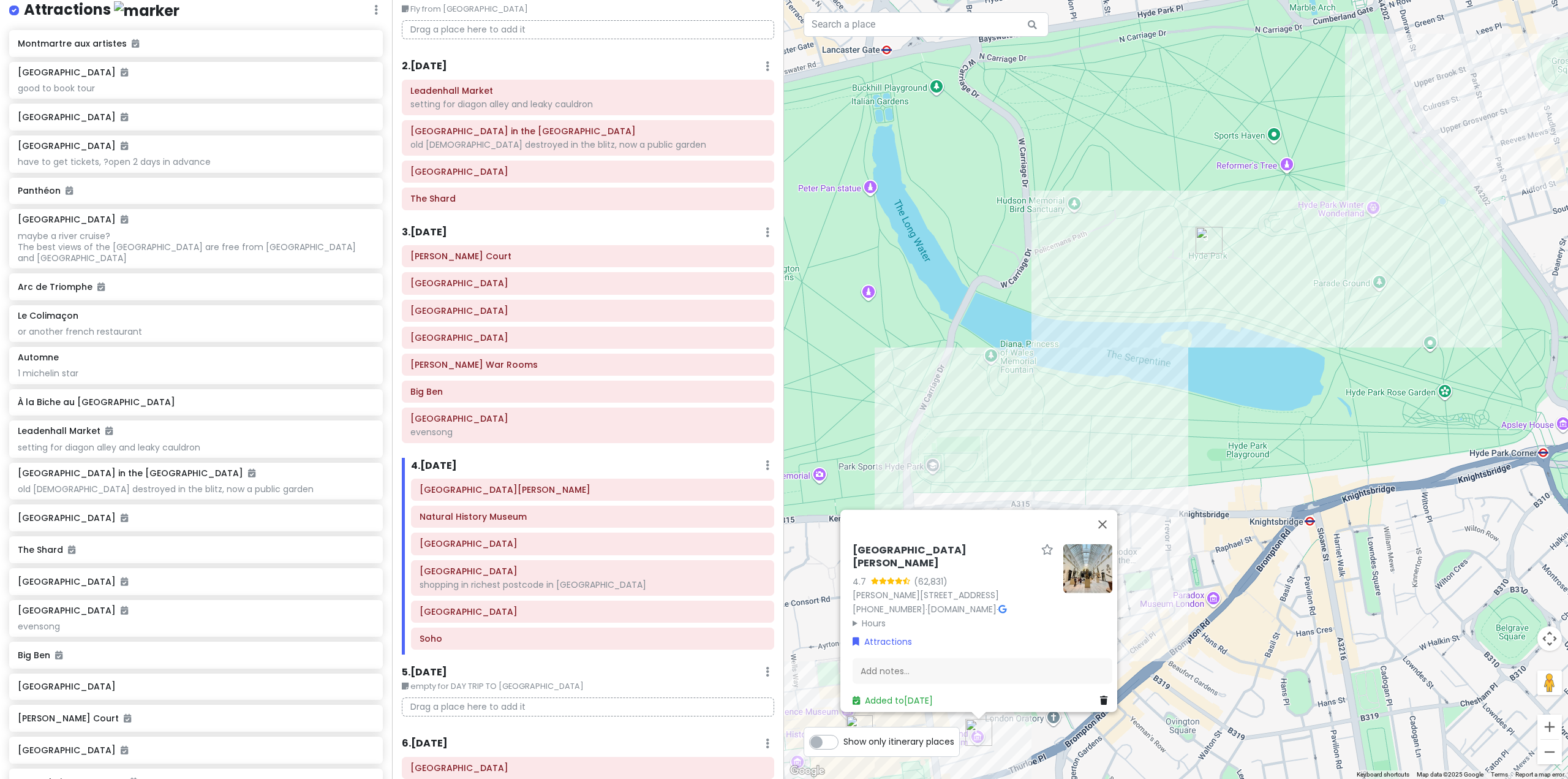
click at [1255, 485] on div "Victoria and Albert Museum 4.7 (62,831) Cromwell Rd, London SW7 2RL, UK +44 20 …" at bounding box center [1175, 389] width 784 height 779
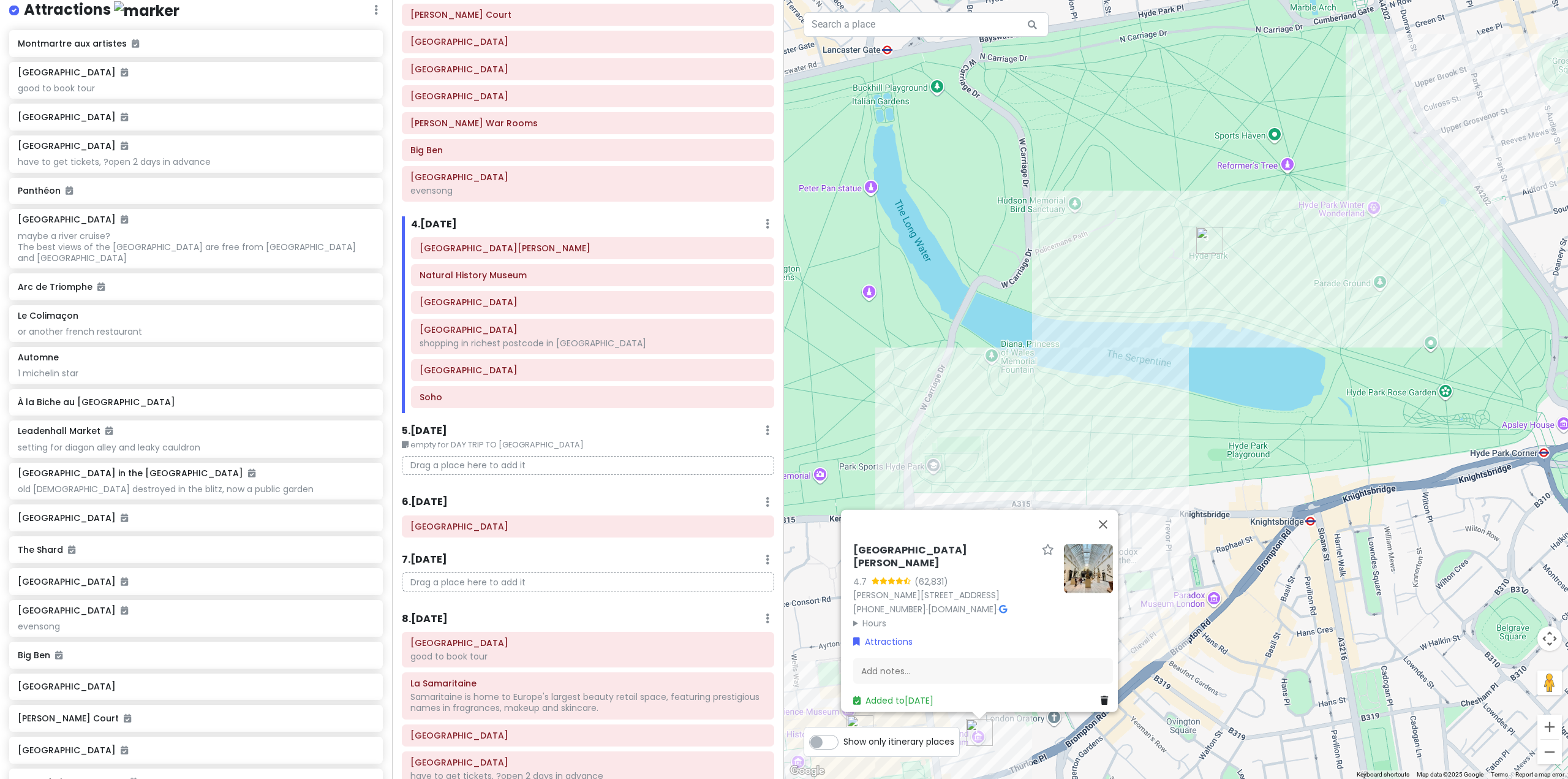
scroll to position [306, 0]
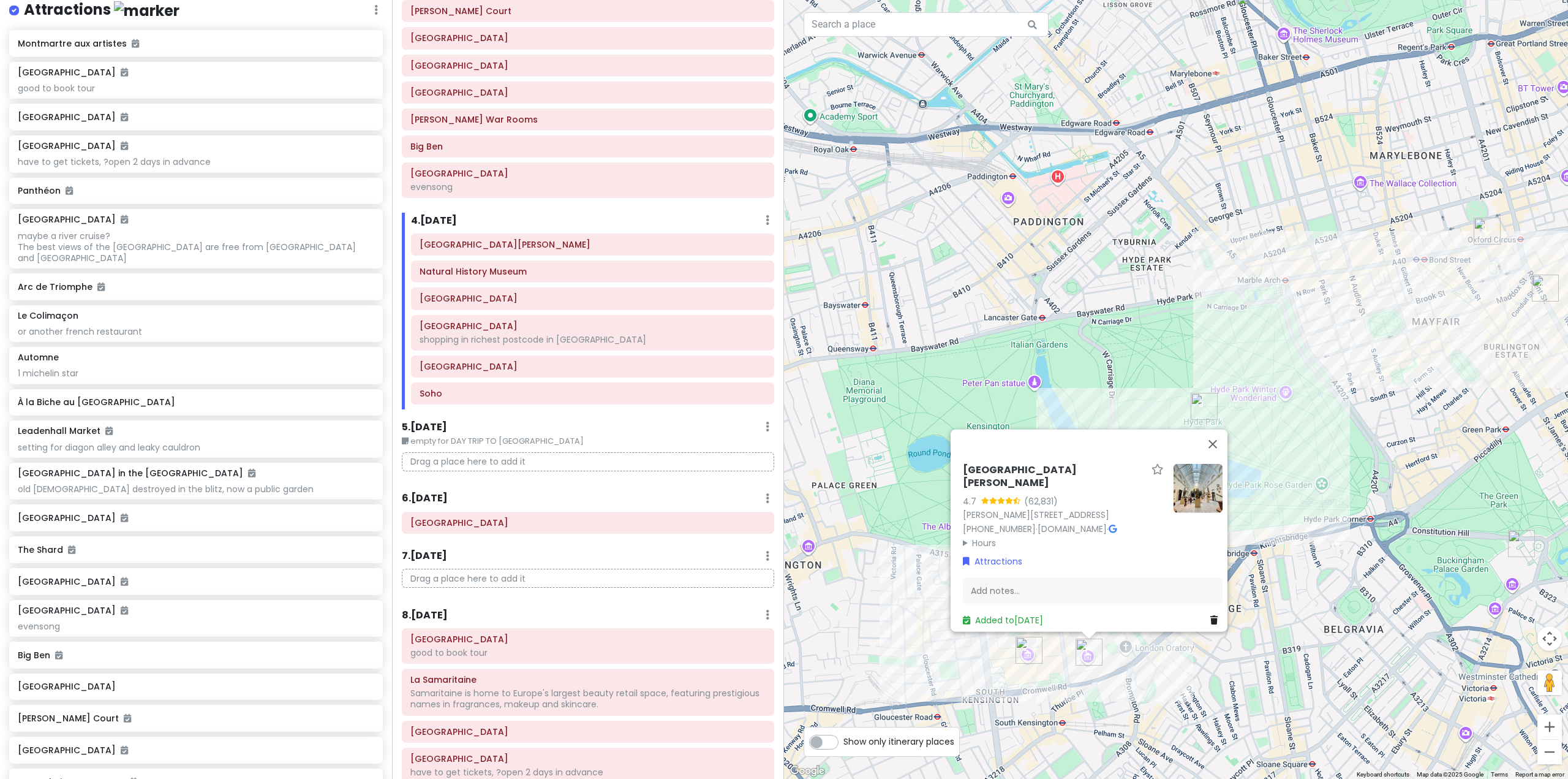
click at [1365, 651] on div "Victoria and Albert Museum 4.7 (62,831) Cromwell Rd, London SW7 2RL, UK +44 20 …" at bounding box center [1175, 389] width 784 height 779
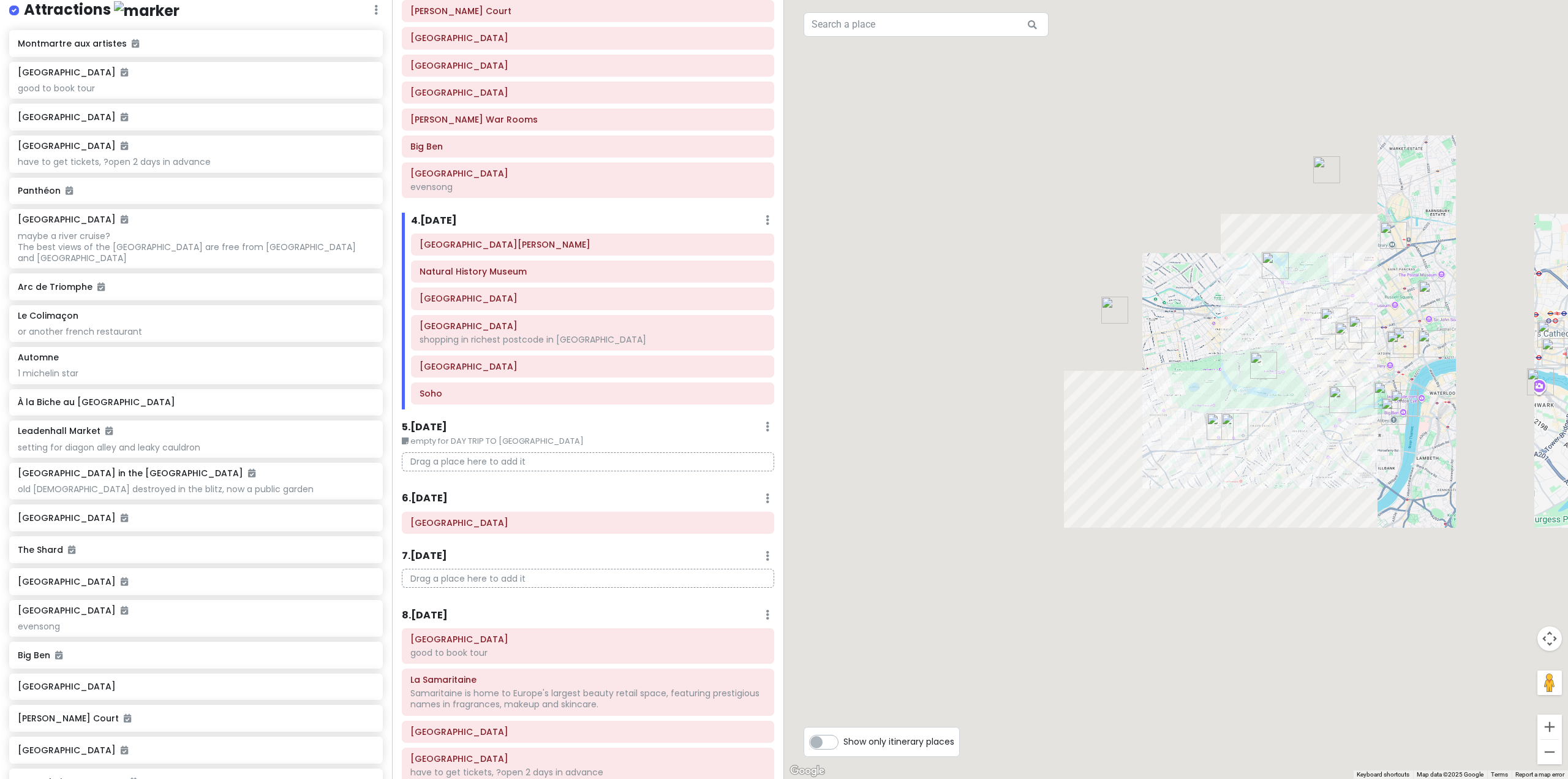
drag, startPoint x: 1317, startPoint y: 215, endPoint x: 1246, endPoint y: 350, distance: 152.5
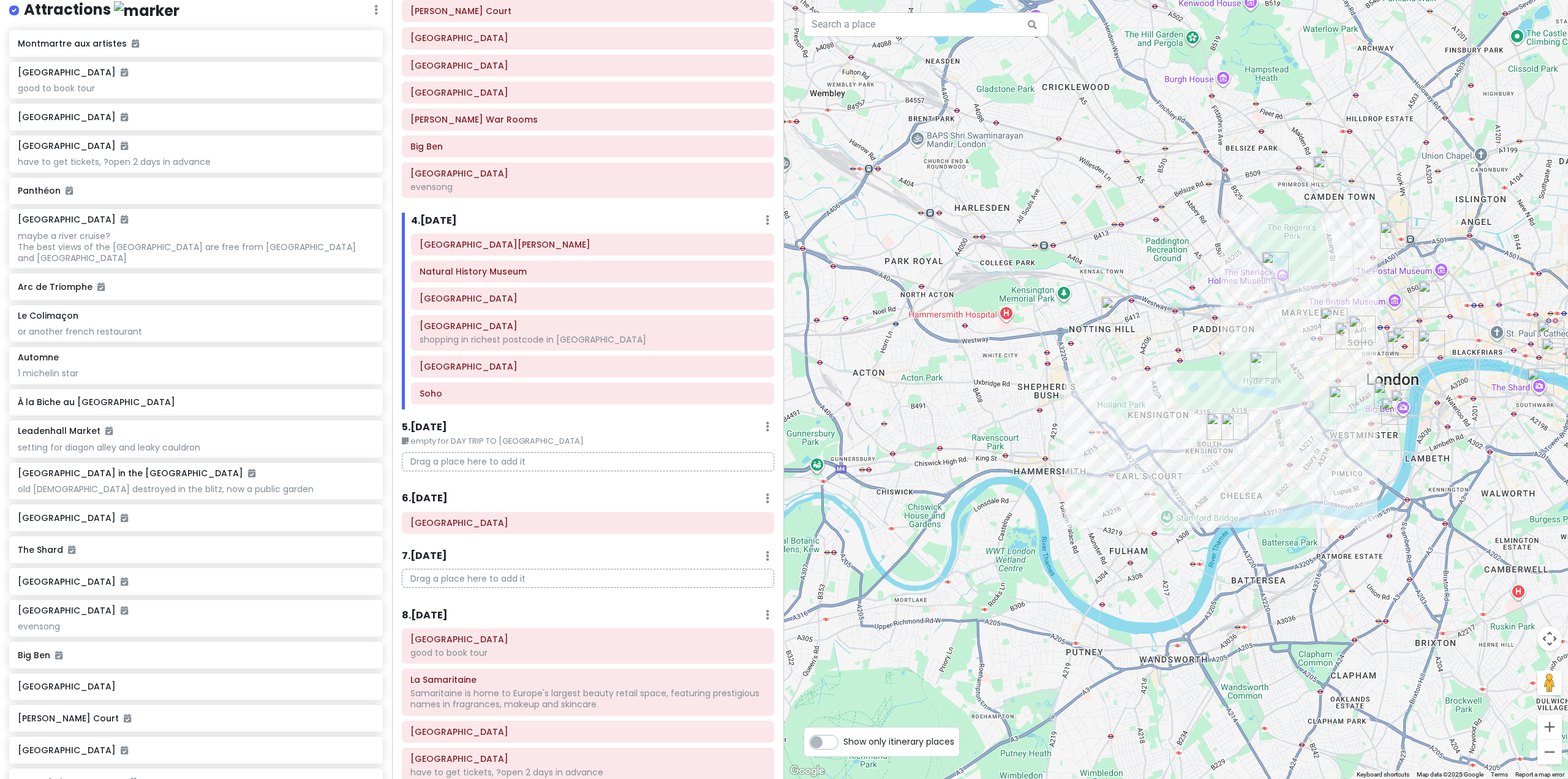
click at [1245, 350] on div at bounding box center [1175, 389] width 784 height 779
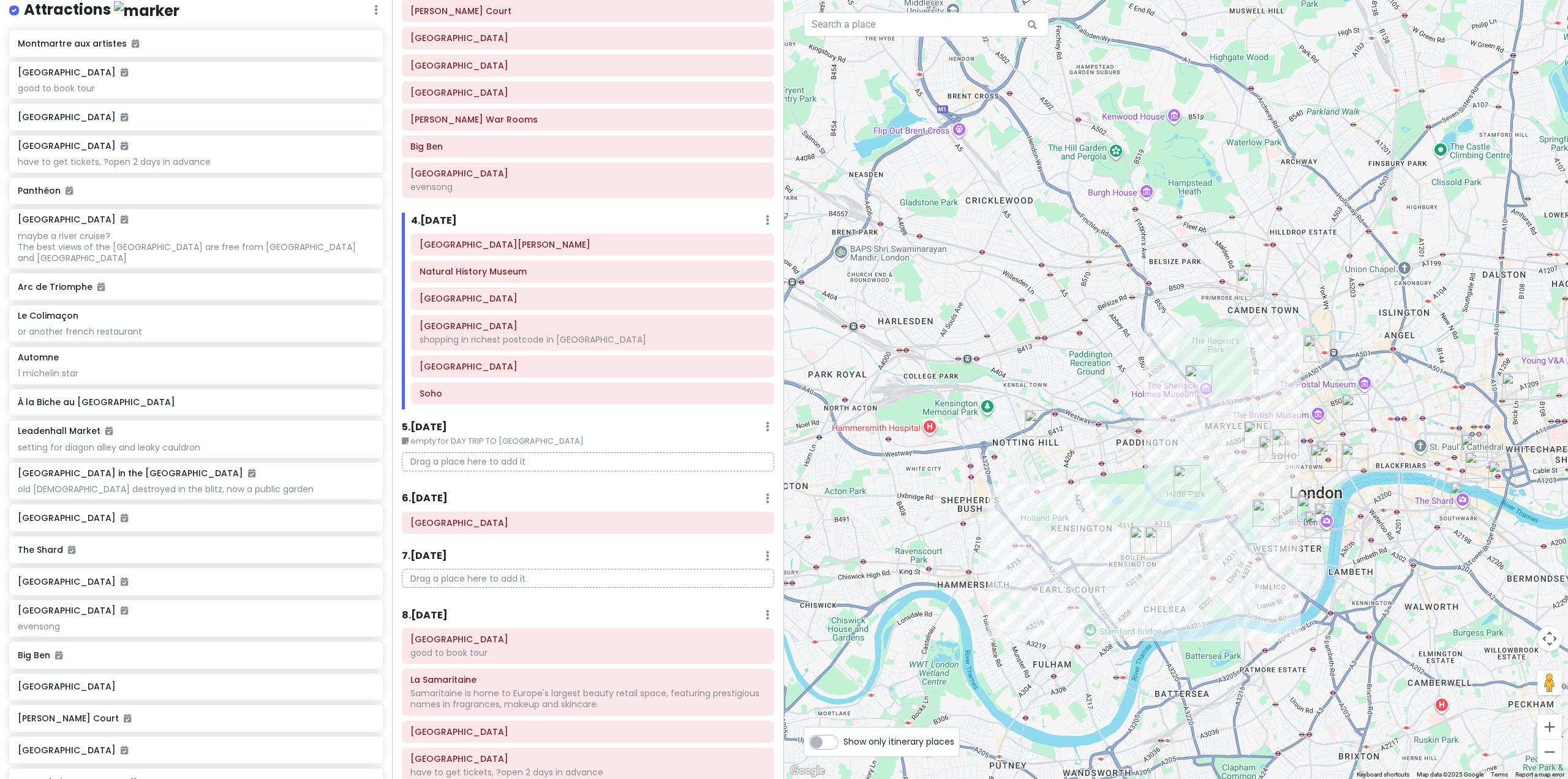
click at [1245, 273] on img "Camden Market" at bounding box center [1249, 283] width 27 height 27
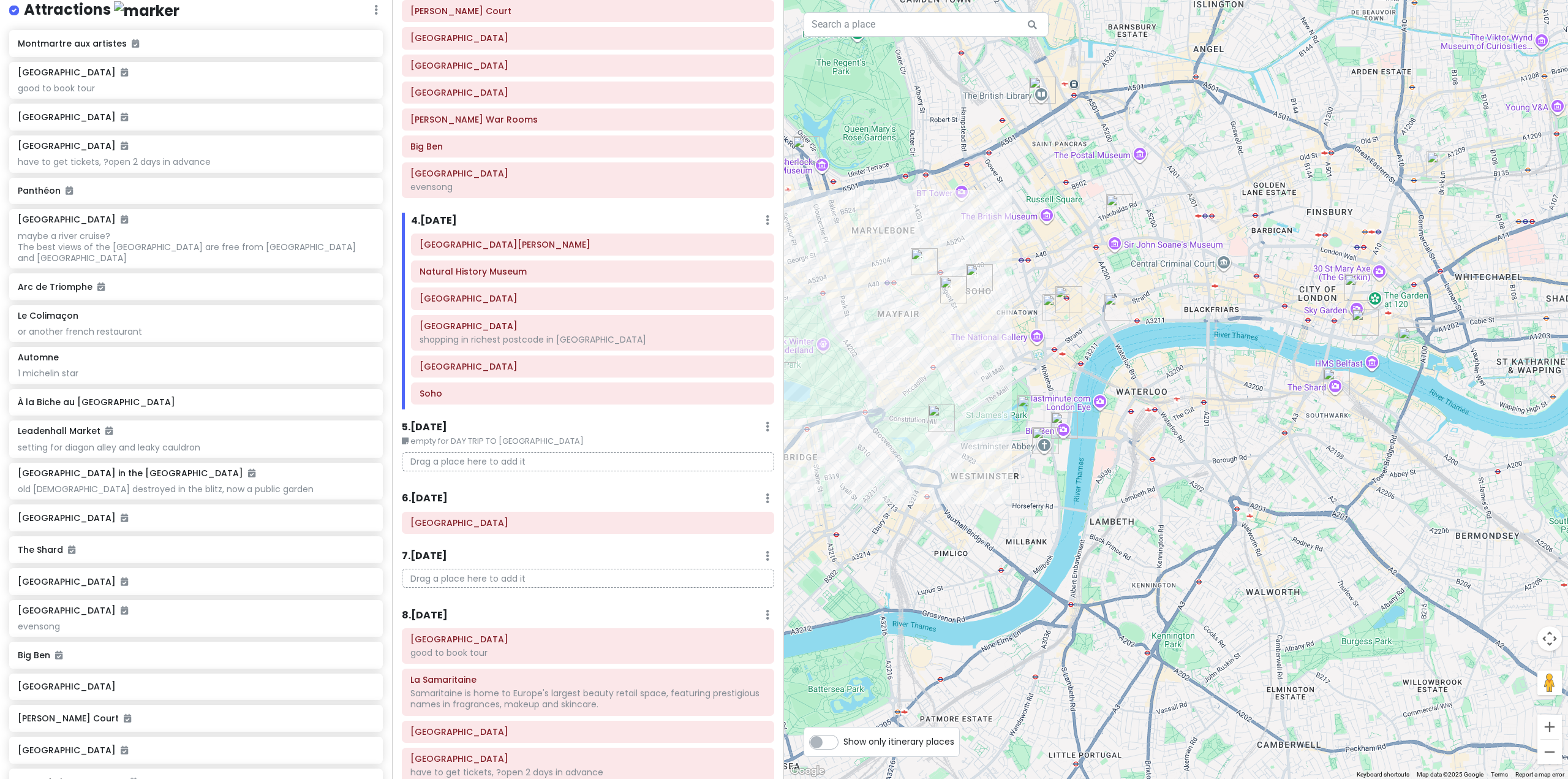
drag, startPoint x: 1423, startPoint y: 332, endPoint x: 1260, endPoint y: 353, distance: 164.3
click at [1260, 353] on div "Camden Market 4.6 (140,953) 54-56 Camden Lock Pl, London NW1 8AF, UK +44 20 376…" at bounding box center [1175, 389] width 784 height 779
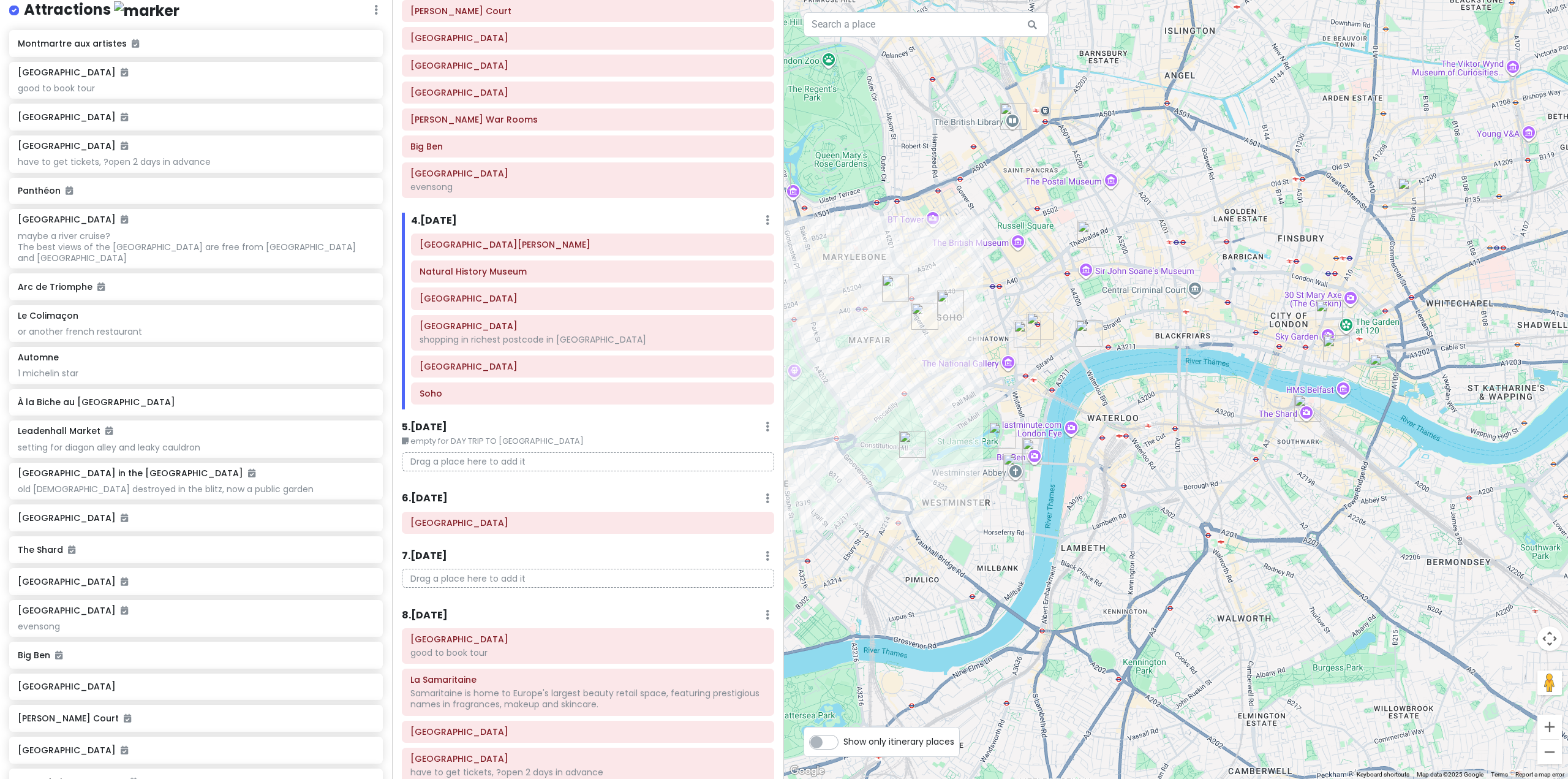
drag, startPoint x: 1254, startPoint y: 365, endPoint x: 1179, endPoint y: 418, distance: 91.8
click at [1180, 418] on div "Camden Market 4.6 (140,953) 54-56 Camden Lock Pl, London NW1 8AF, UK +44 20 376…" at bounding box center [1175, 389] width 784 height 779
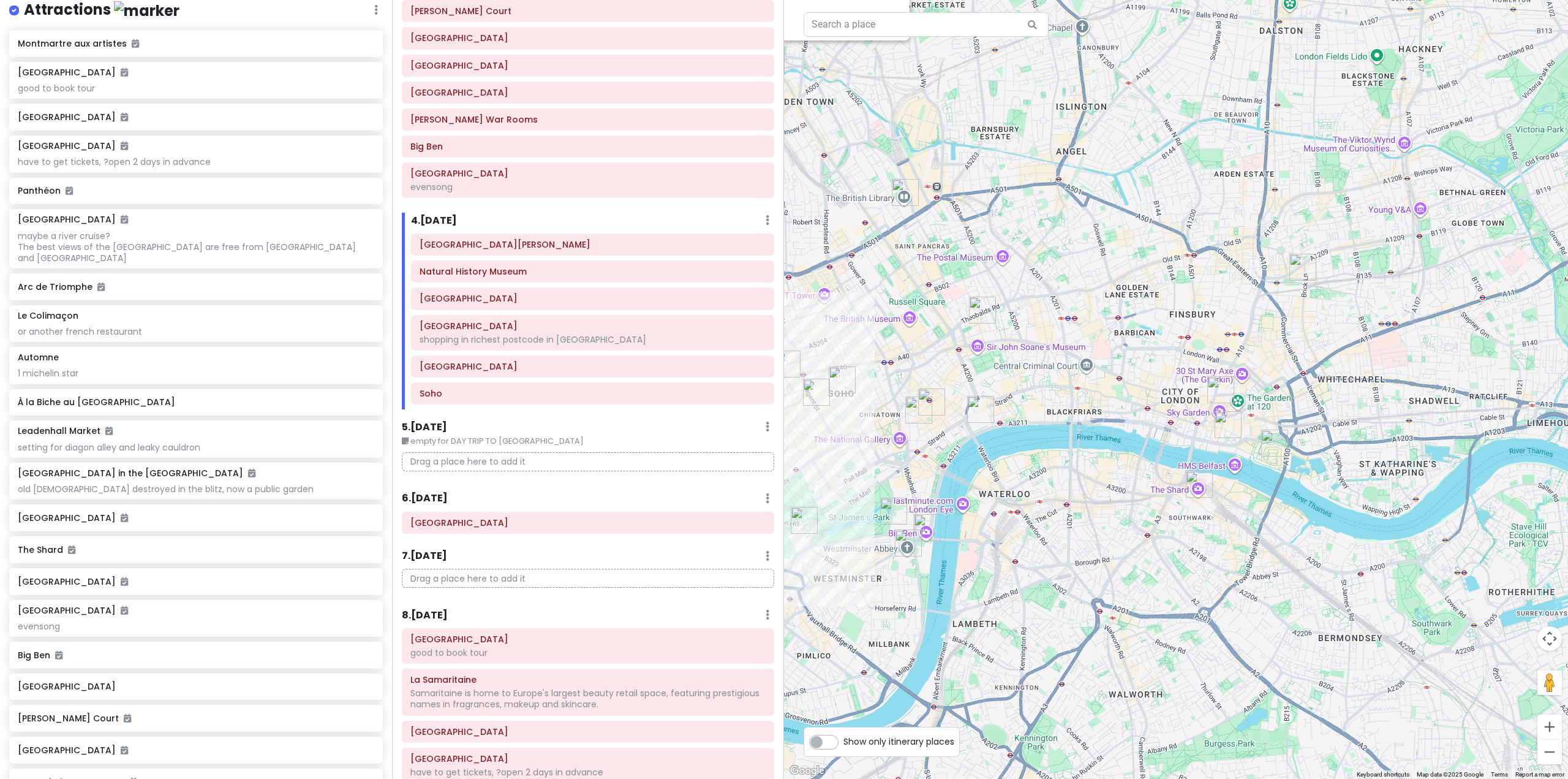
click at [1223, 417] on img "St Dunstan in the East Church Garden" at bounding box center [1227, 424] width 27 height 27
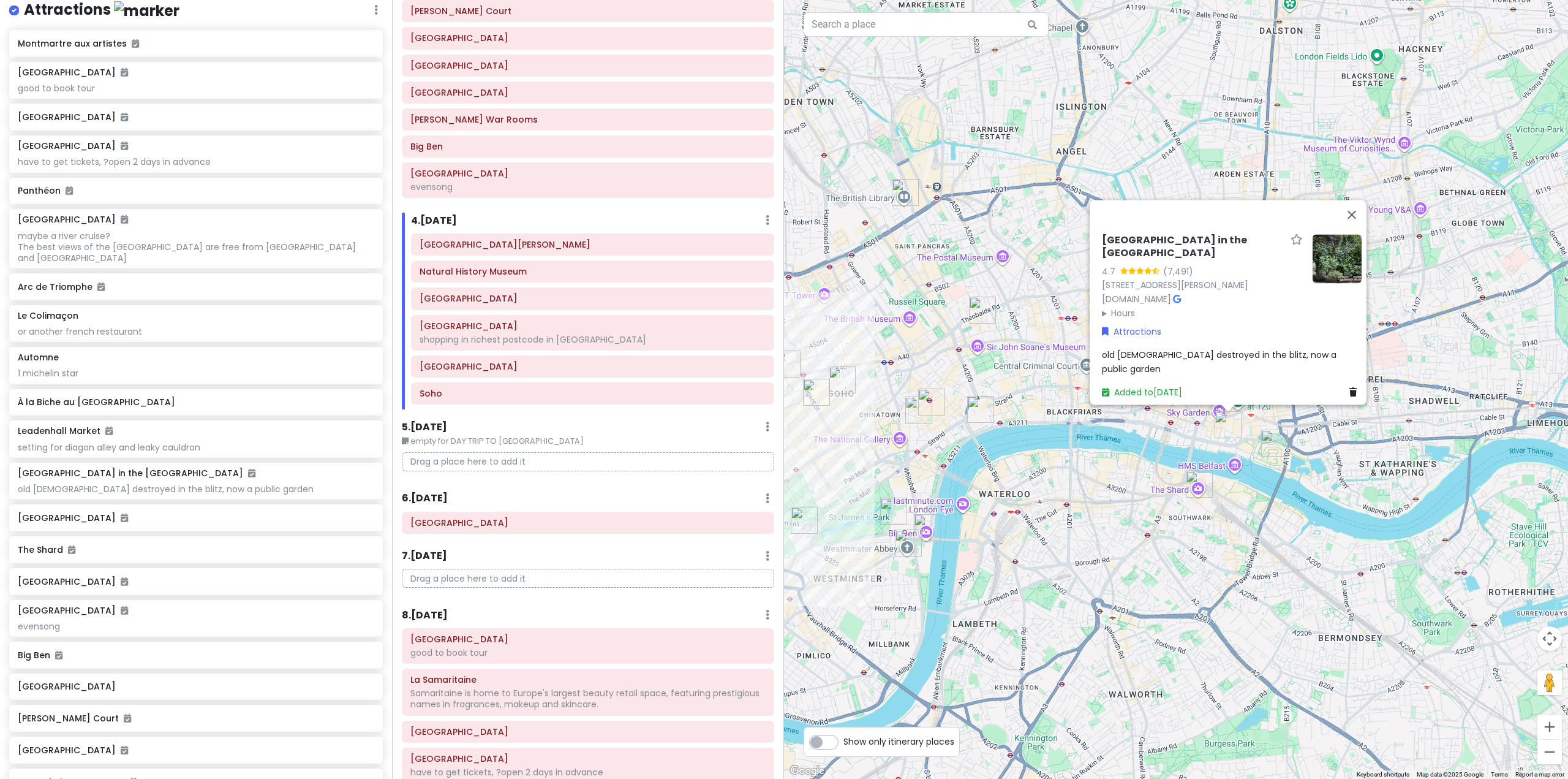
click at [1277, 435] on img "Tower of London" at bounding box center [1274, 443] width 27 height 27
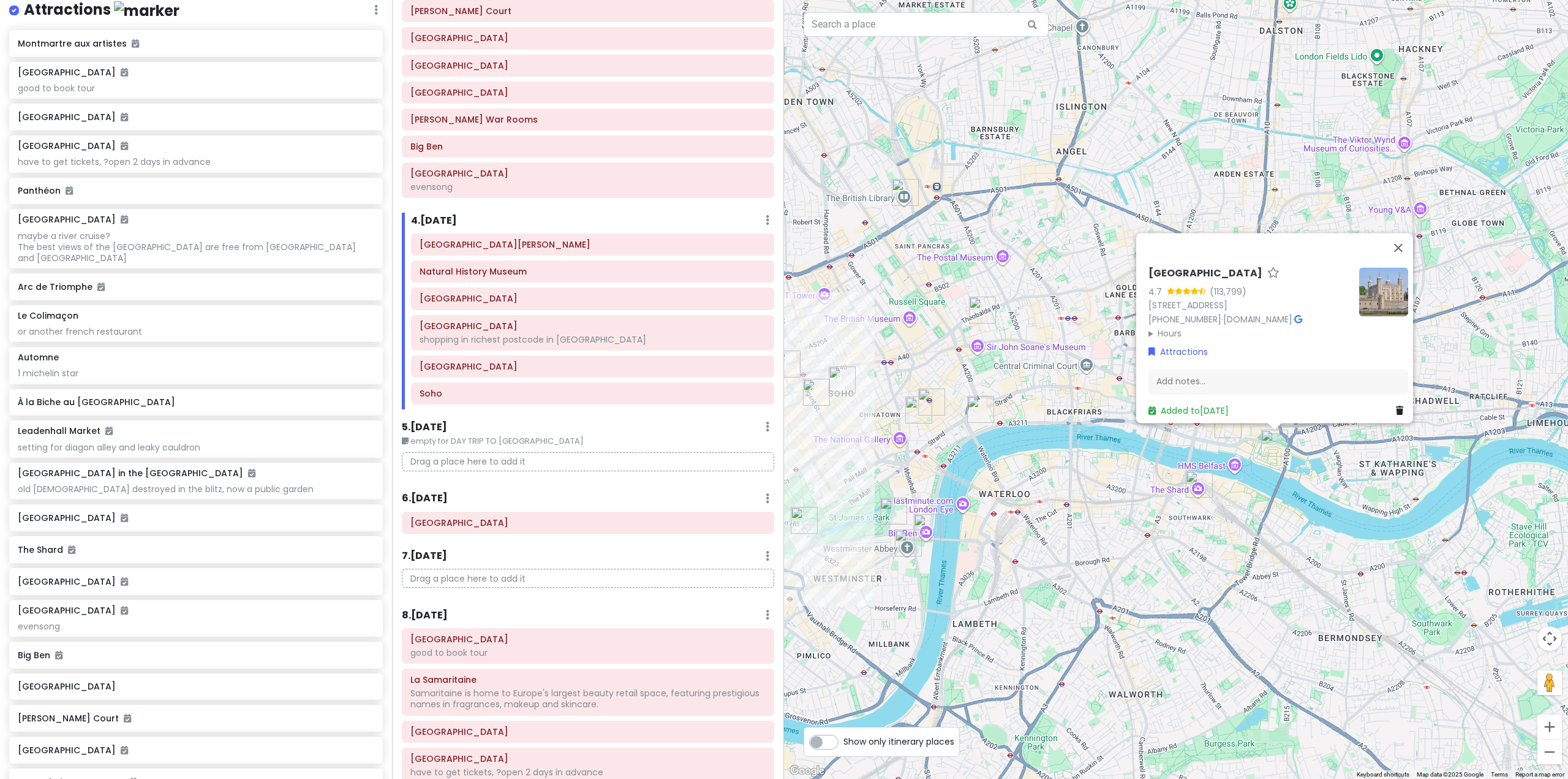
click at [1200, 488] on img "The Shard" at bounding box center [1199, 484] width 27 height 27
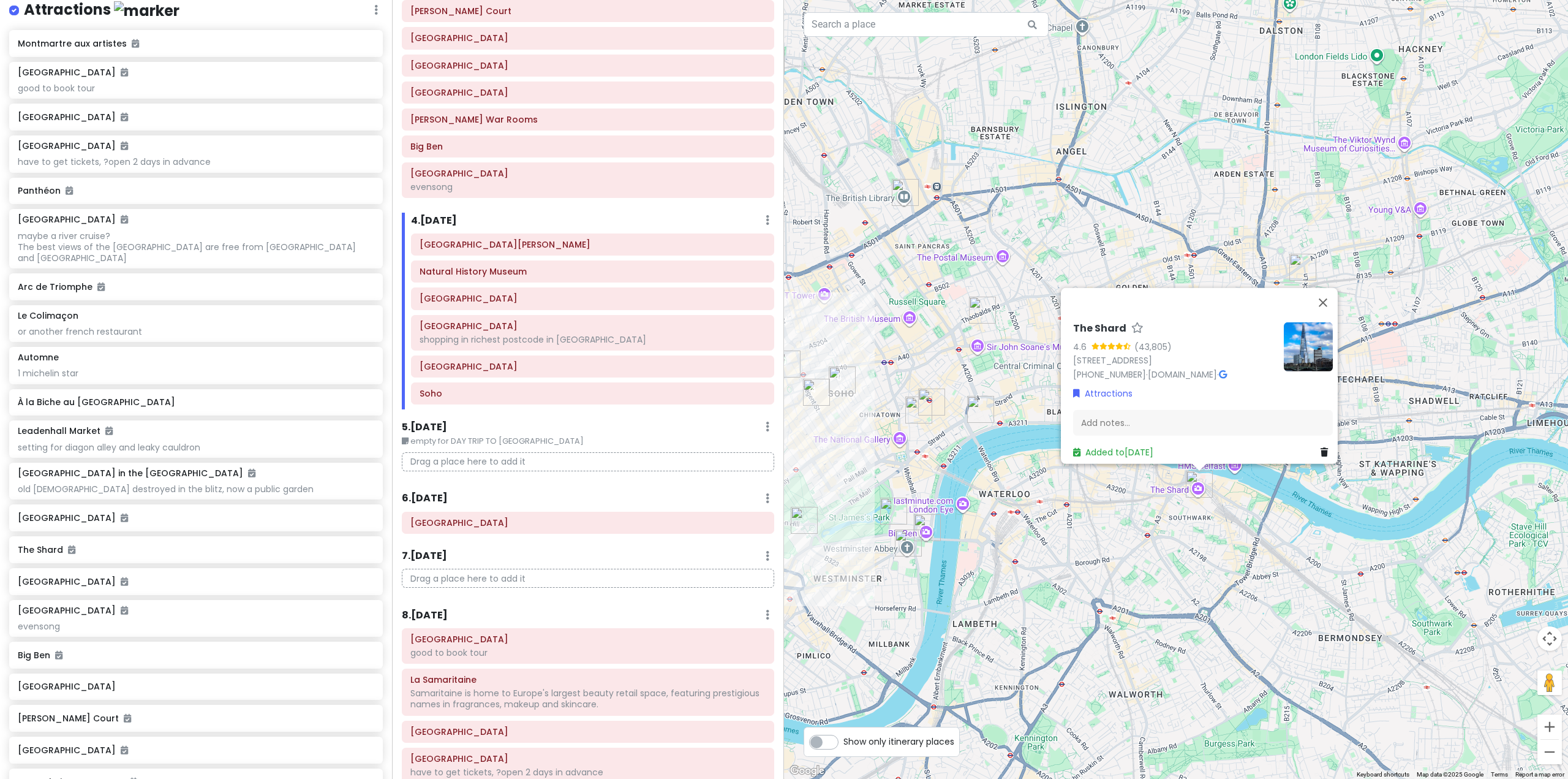
click at [981, 307] on img "Novelty Automation" at bounding box center [982, 310] width 27 height 27
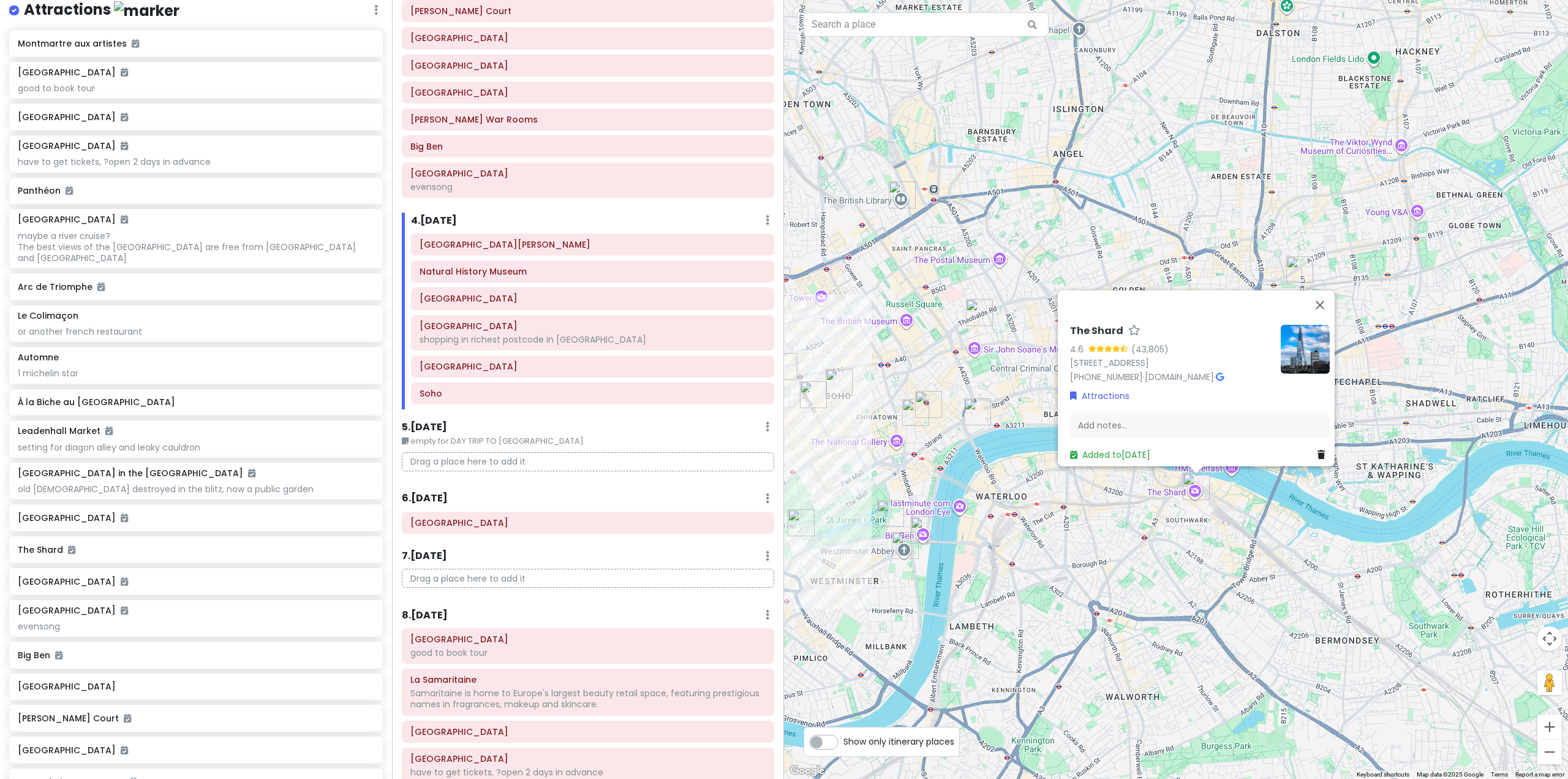
click at [899, 202] on img "The British Library" at bounding box center [902, 195] width 27 height 27
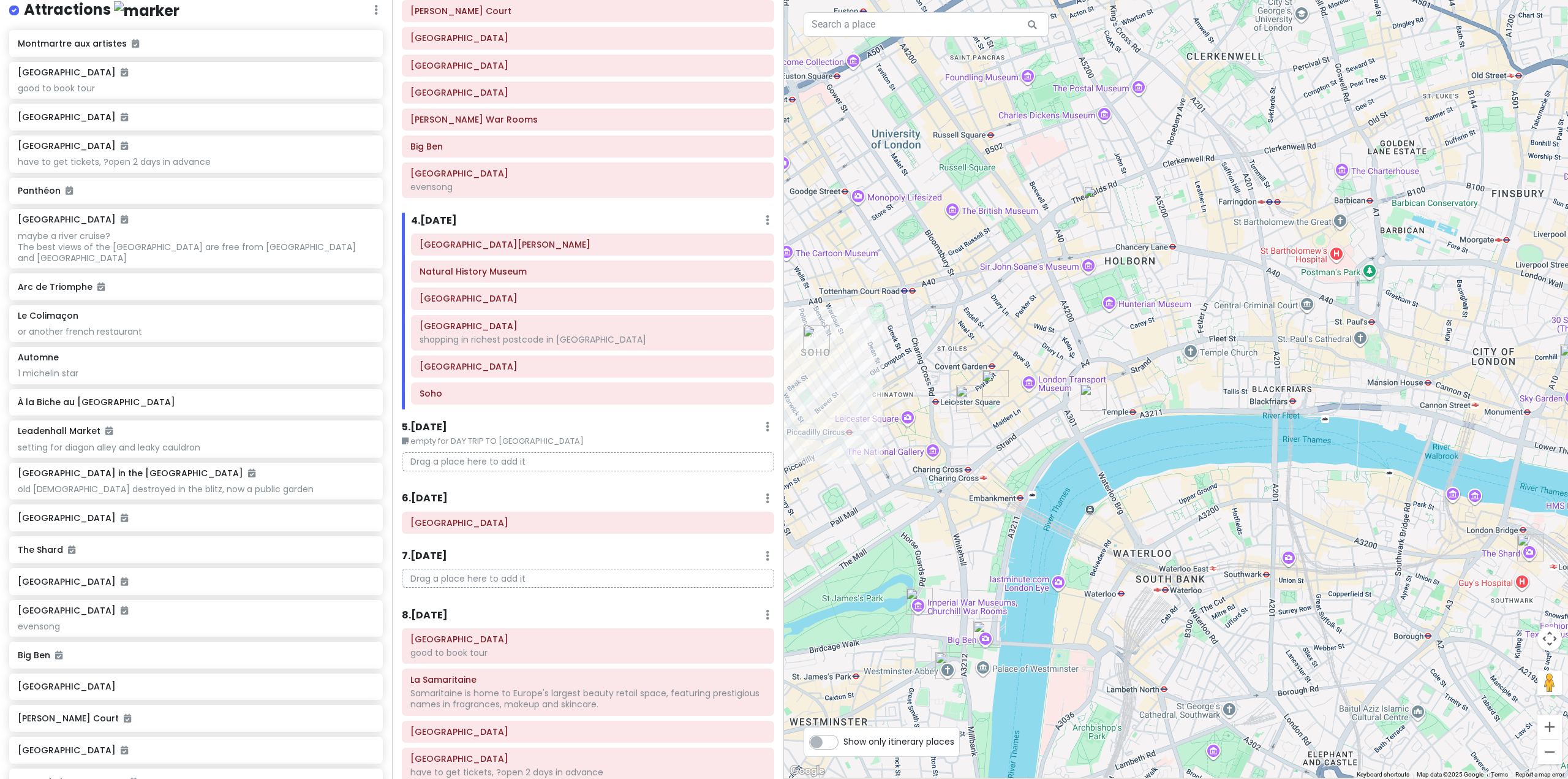
drag, startPoint x: 1207, startPoint y: 387, endPoint x: 1496, endPoint y: 144, distance: 377.6
click at [1496, 144] on div "The British Library 4.5 (3,275) 96 Euston Rd., London NW1 2DB, UK +44 330 333 1…" at bounding box center [1175, 389] width 784 height 779
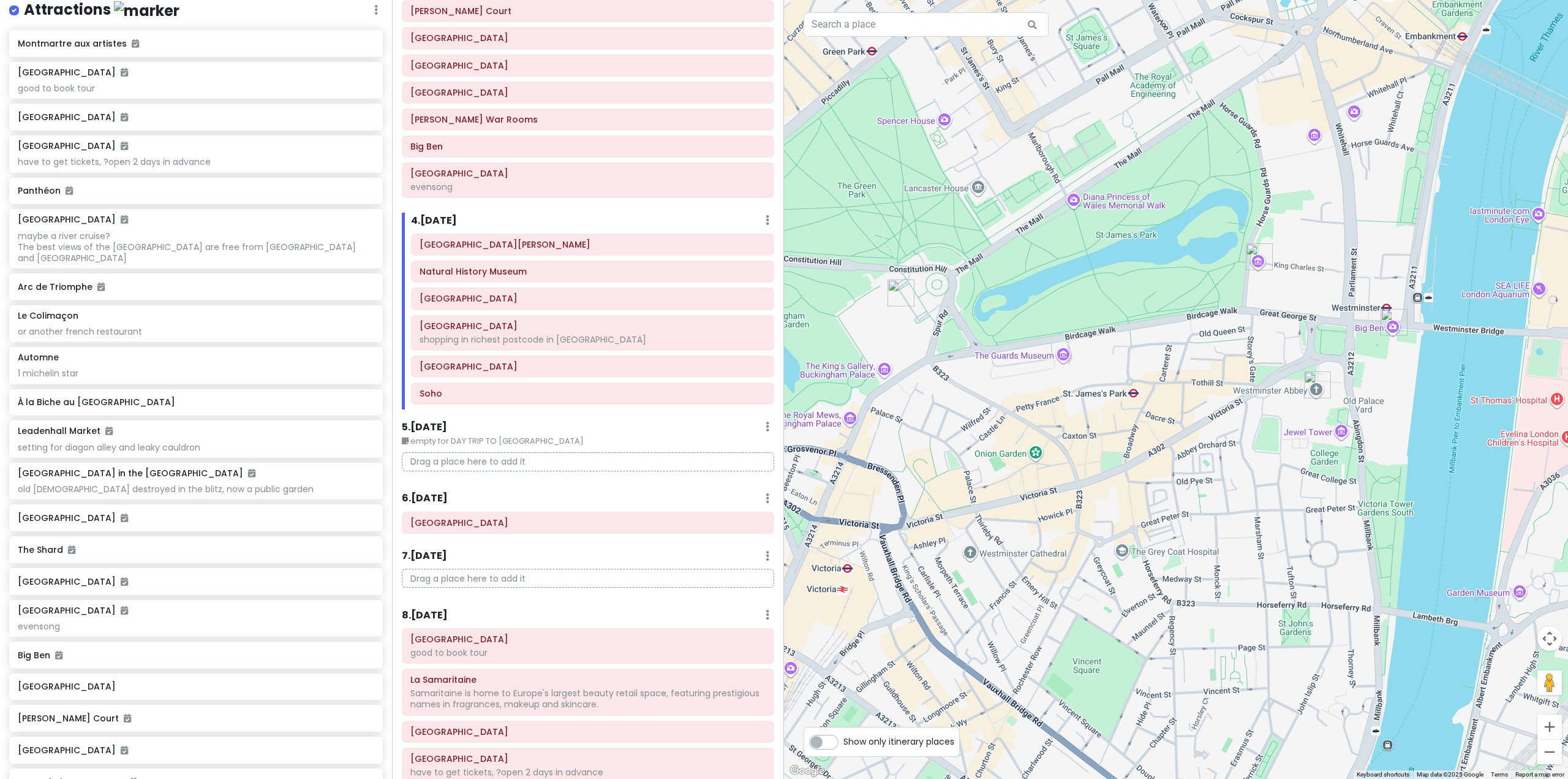
drag, startPoint x: 1214, startPoint y: 384, endPoint x: 1178, endPoint y: 521, distance: 141.7
click at [1178, 521] on div "The British Library 4.5 (3,275) 96 Euston Rd., London NW1 2DB, UK +44 330 333 1…" at bounding box center [1175, 389] width 784 height 779
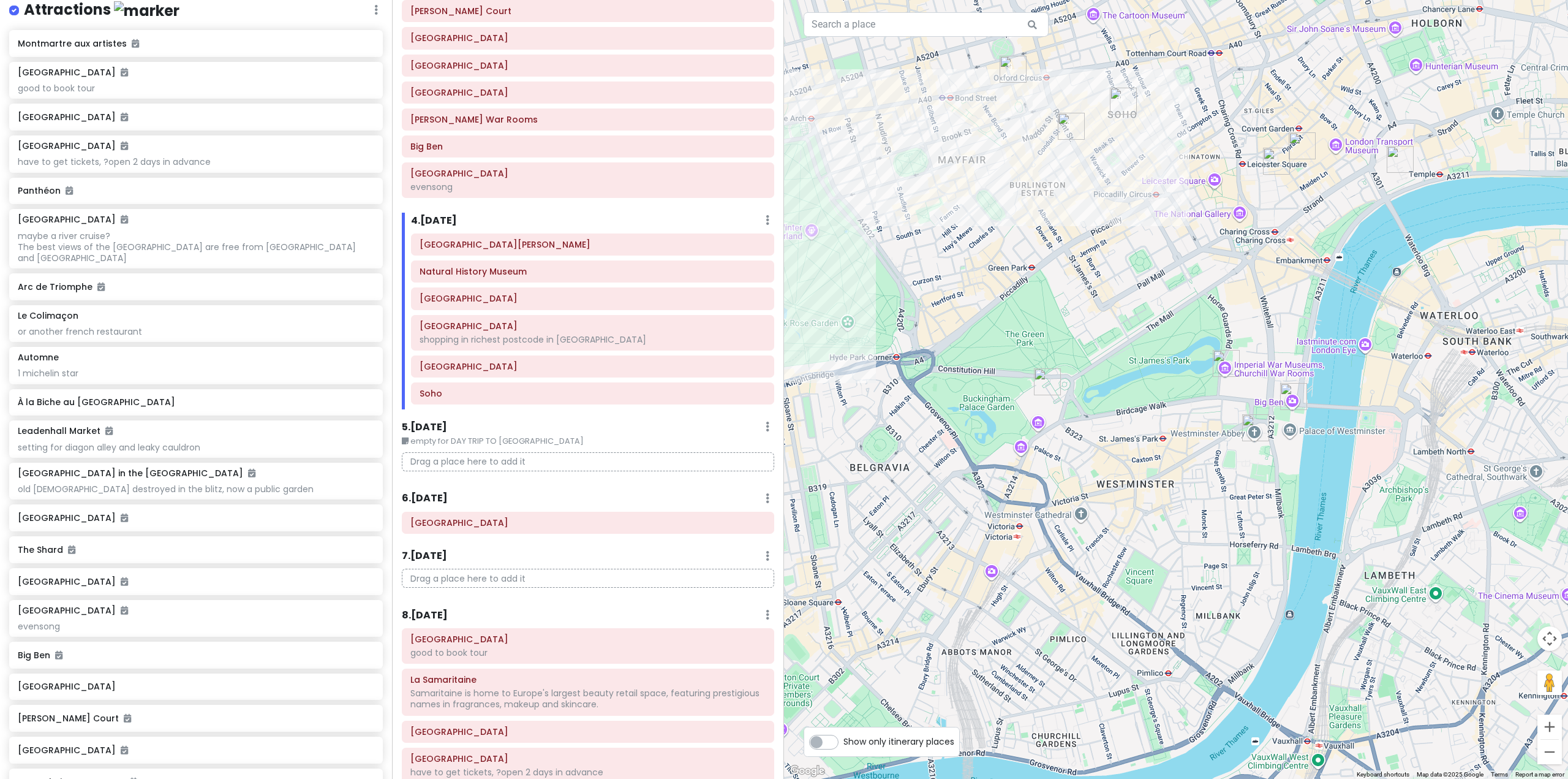
click at [1272, 161] on img "Goodwin's Court" at bounding box center [1276, 161] width 27 height 27
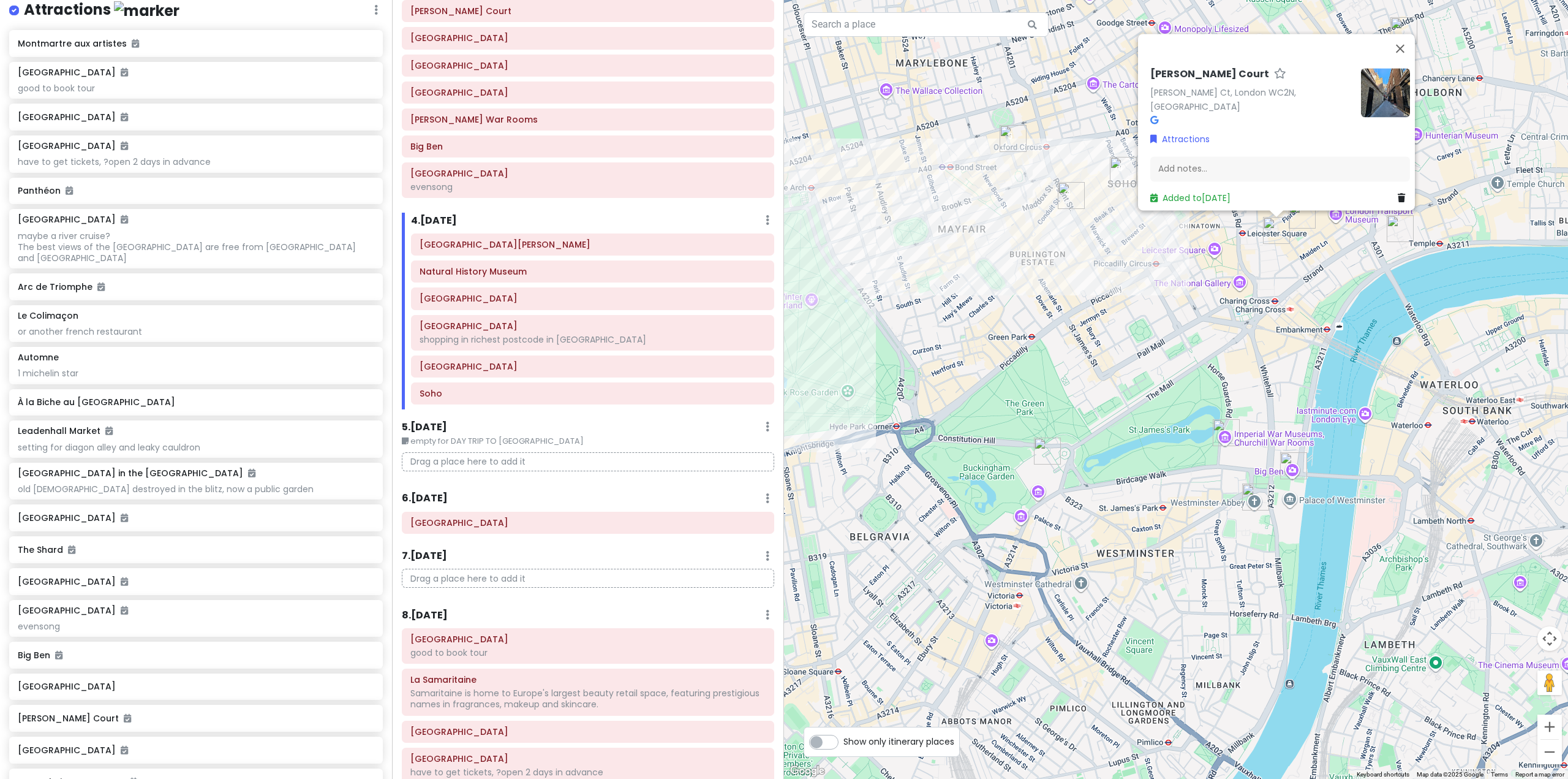
click at [452, 216] on h6 "4 . Thu 10/30" at bounding box center [434, 221] width 46 height 13
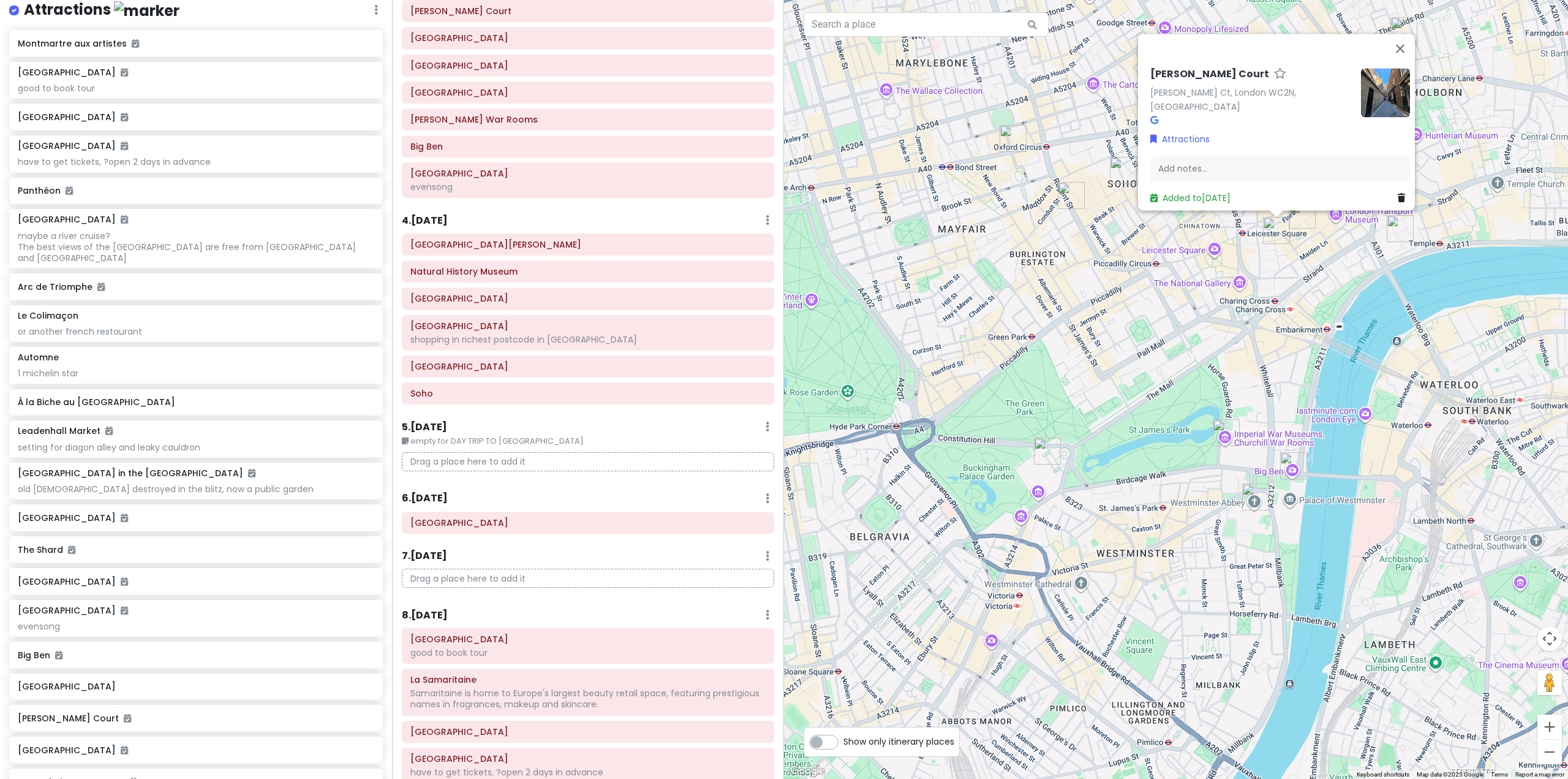
click at [1107, 219] on div "Goodwin's Court Goodwin's Ct, London WC2N, UK Attractions Add notes... Added to…" at bounding box center [1175, 389] width 784 height 779
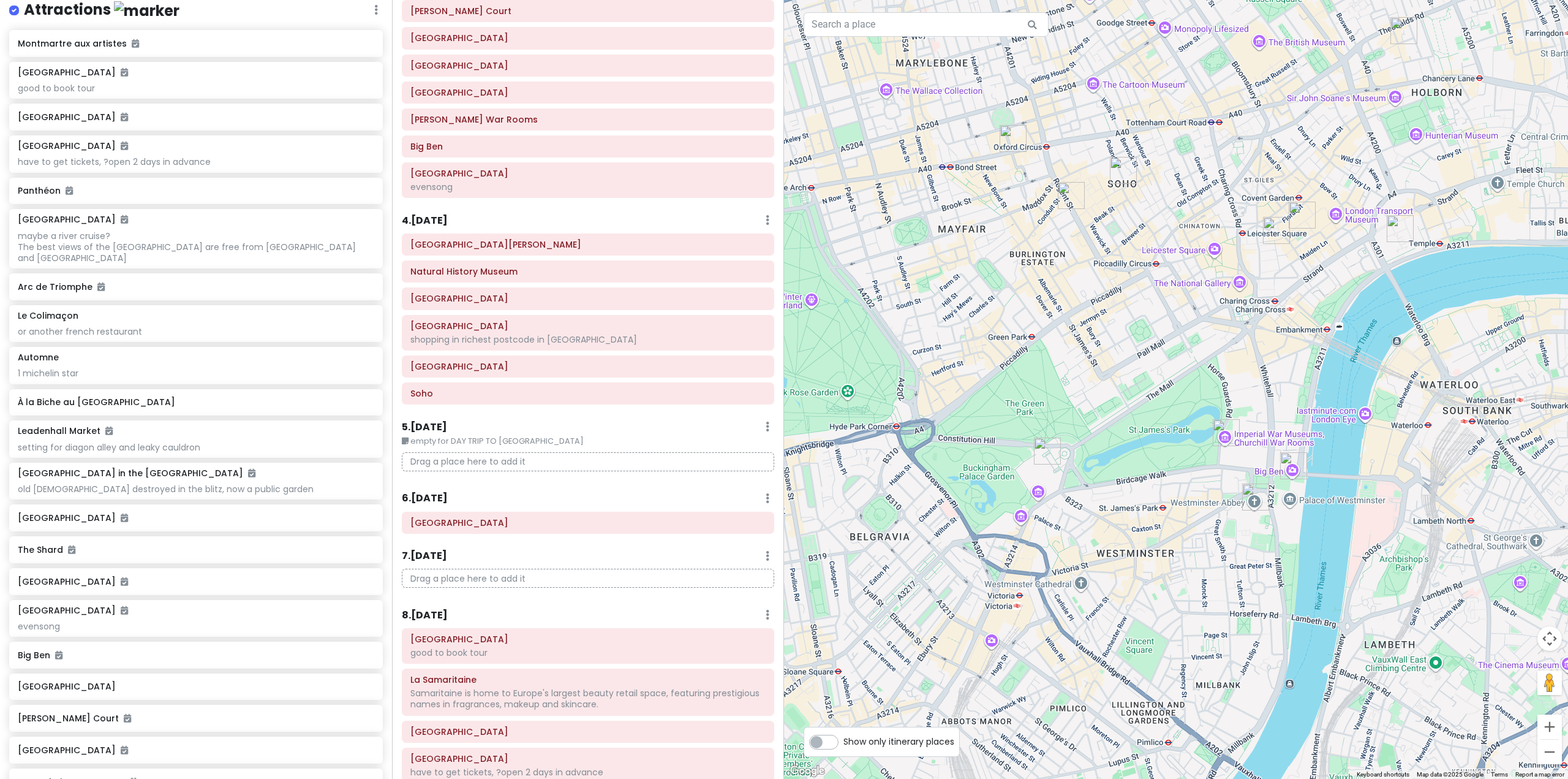
click at [1120, 169] on img "Soho" at bounding box center [1123, 170] width 27 height 27
click at [998, 137] on div "To navigate, press the arrow keys." at bounding box center [1175, 389] width 784 height 779
click at [1007, 137] on img "Oxford Street" at bounding box center [1013, 138] width 27 height 27
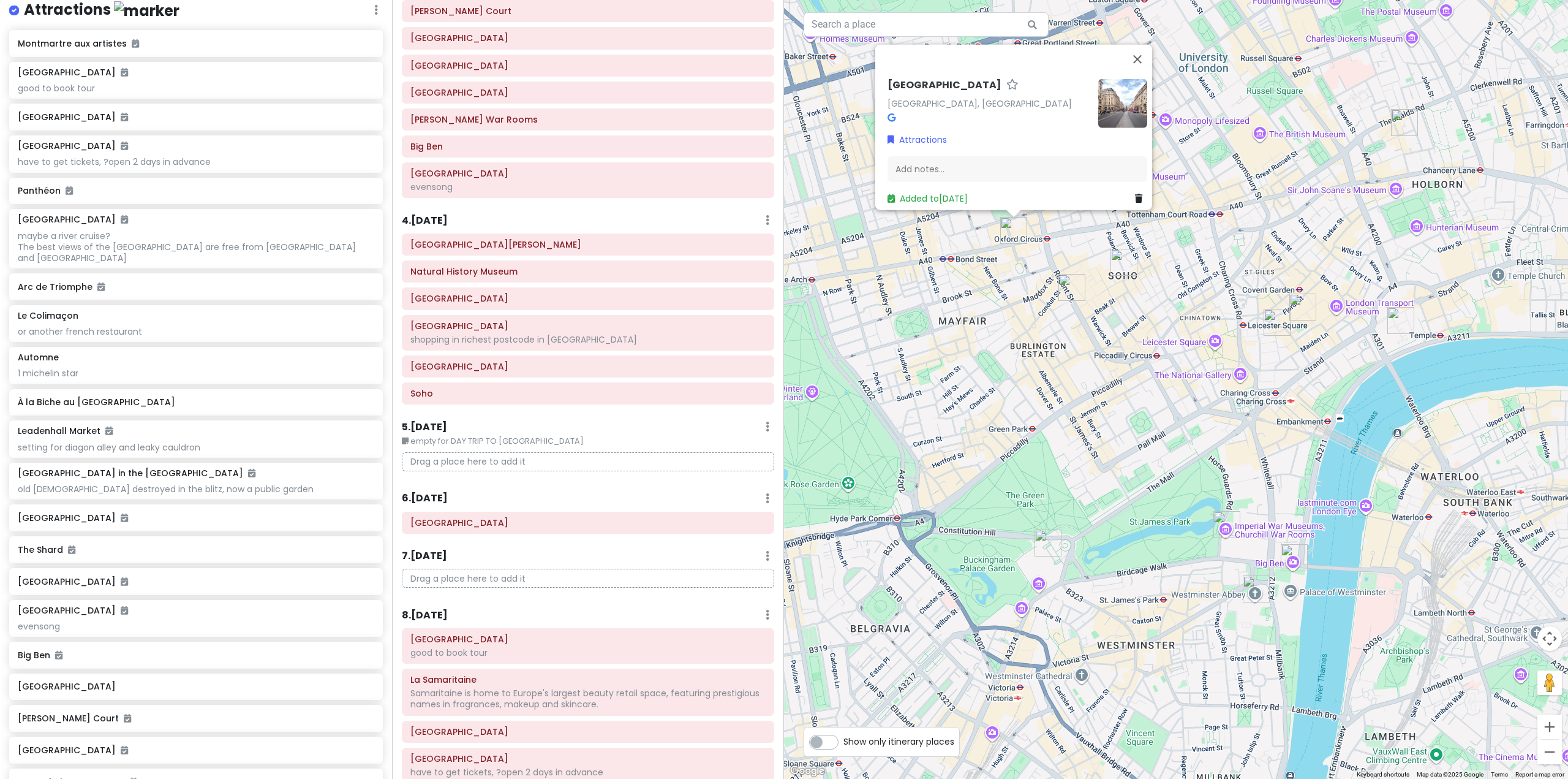
click at [1072, 288] on img "Regent Street" at bounding box center [1071, 287] width 27 height 27
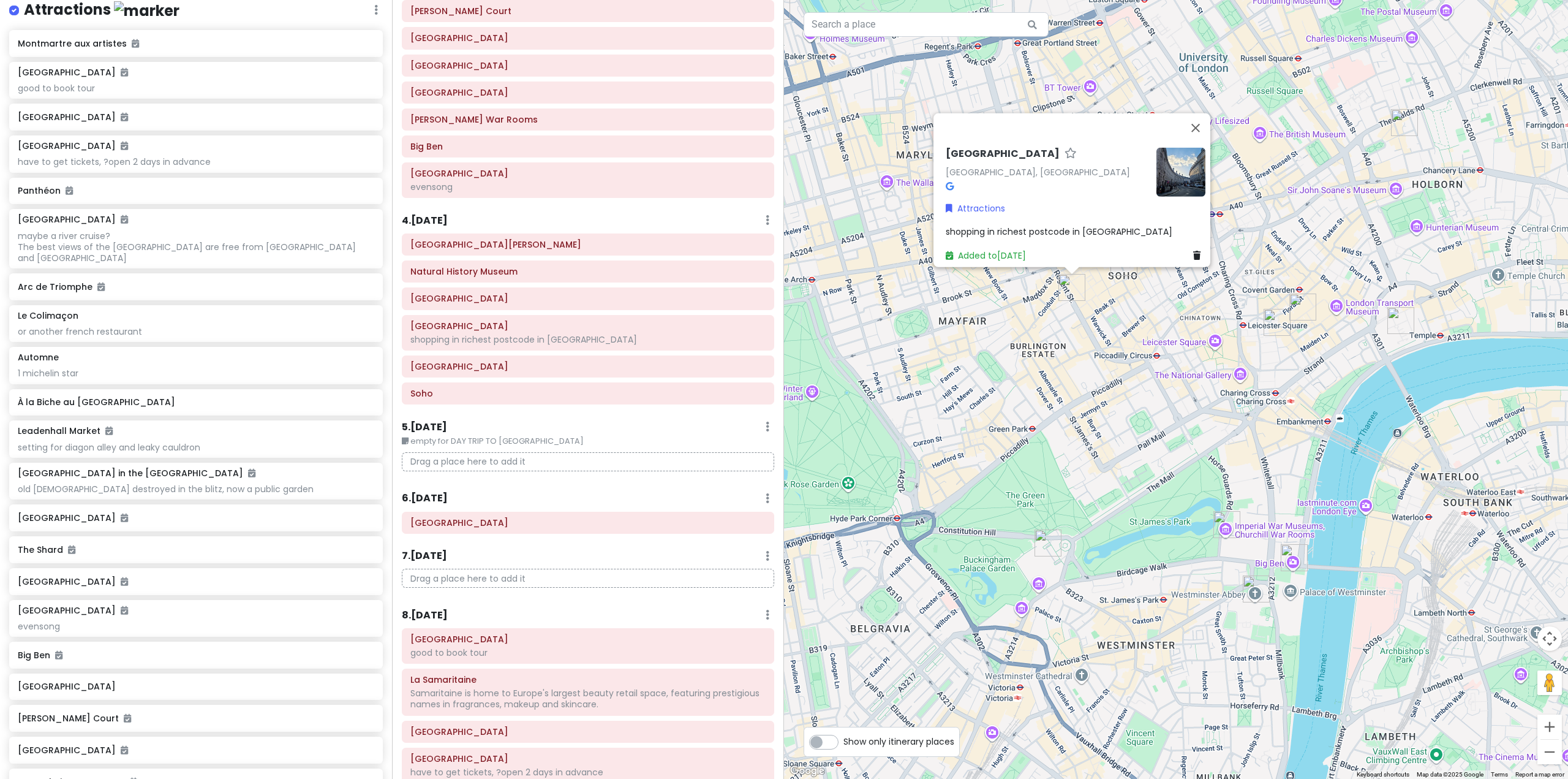
click at [1130, 299] on div "Regent Street Regent St., London, UK Attractions shopping in richest postcode i…" at bounding box center [1175, 389] width 784 height 779
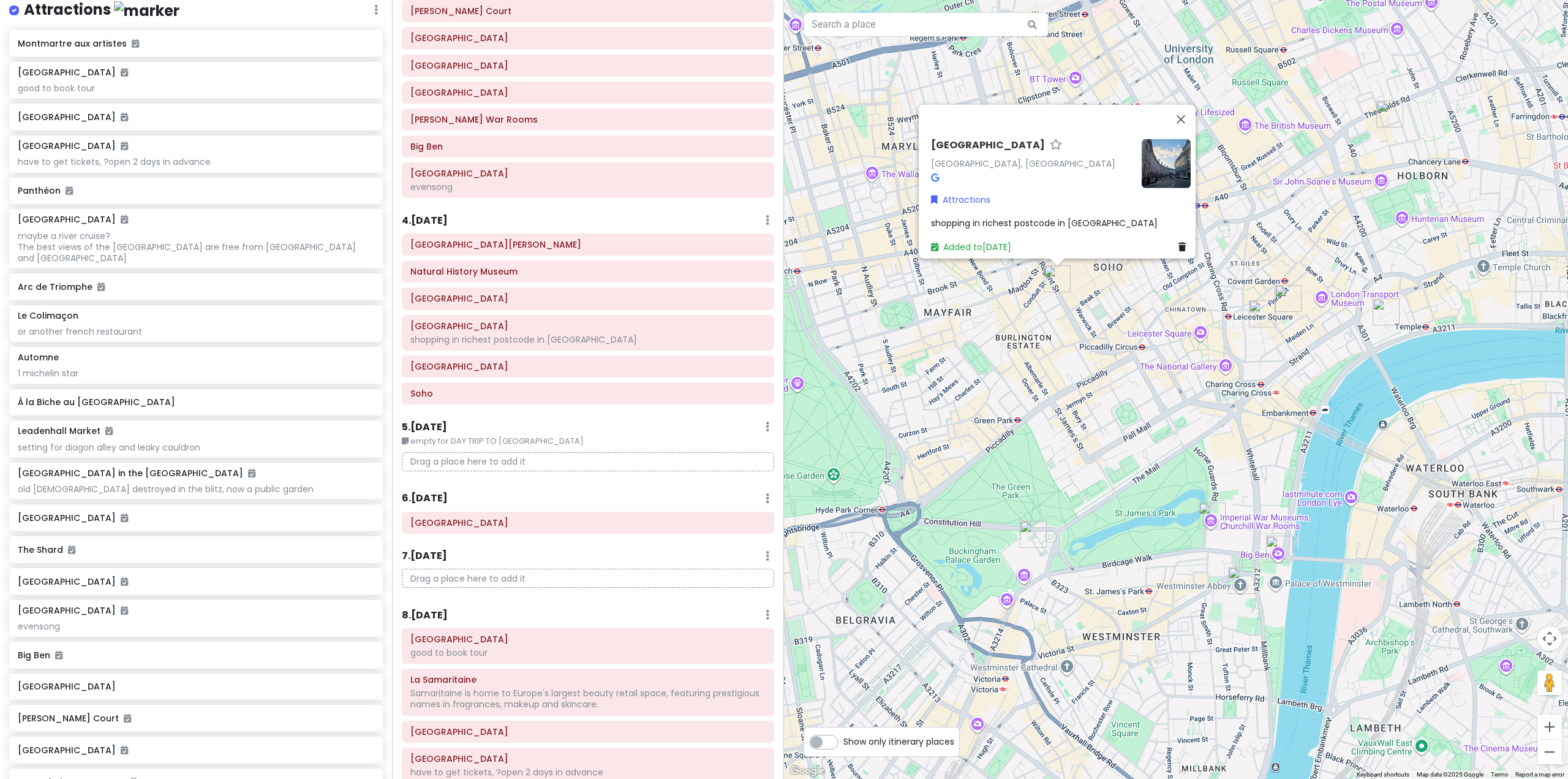
click at [1103, 285] on div "Regent Street Regent St., London, UK Attractions shopping in richest postcode i…" at bounding box center [1175, 389] width 784 height 779
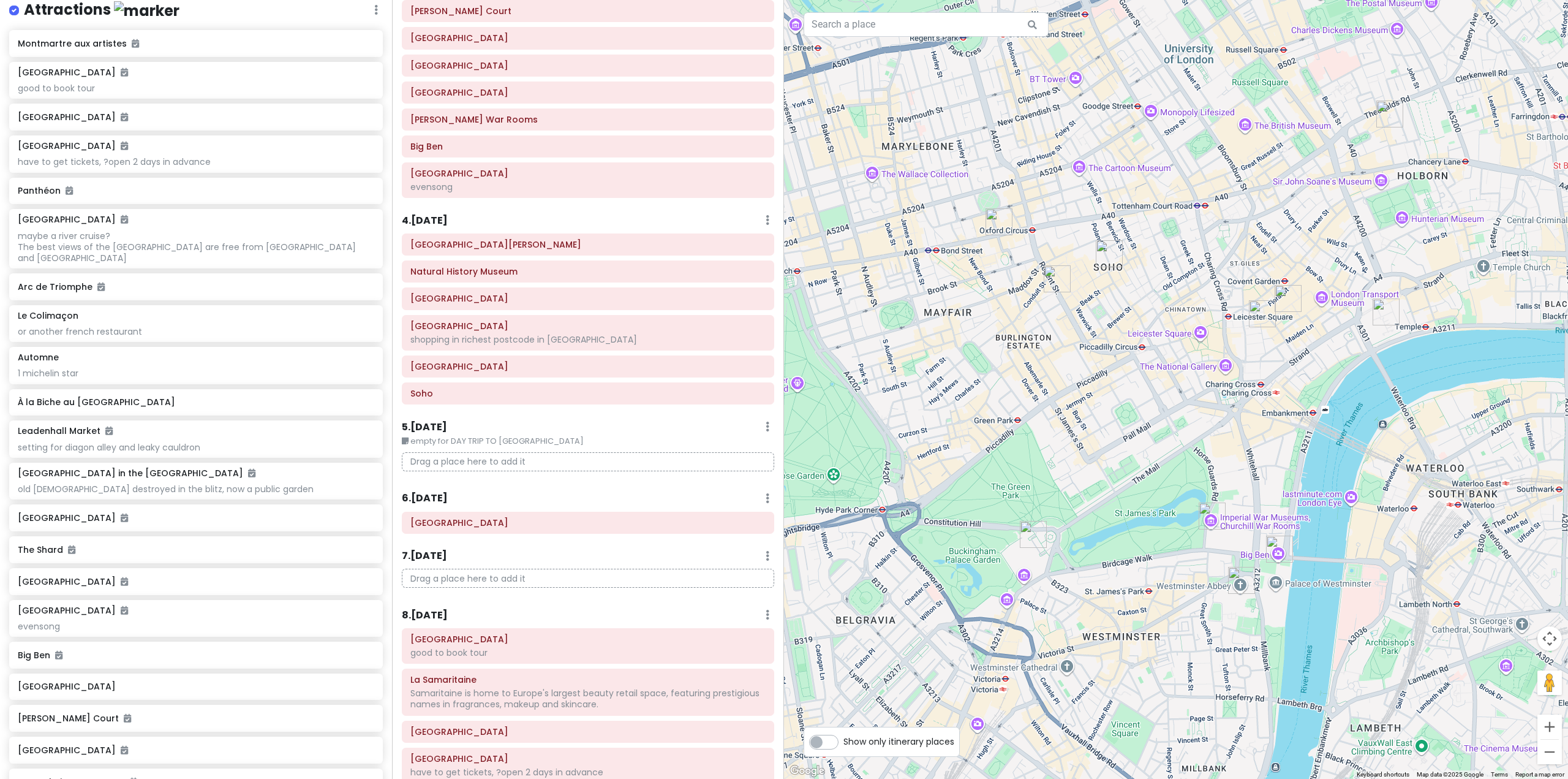
click at [1107, 257] on img "Soho" at bounding box center [1108, 253] width 27 height 27
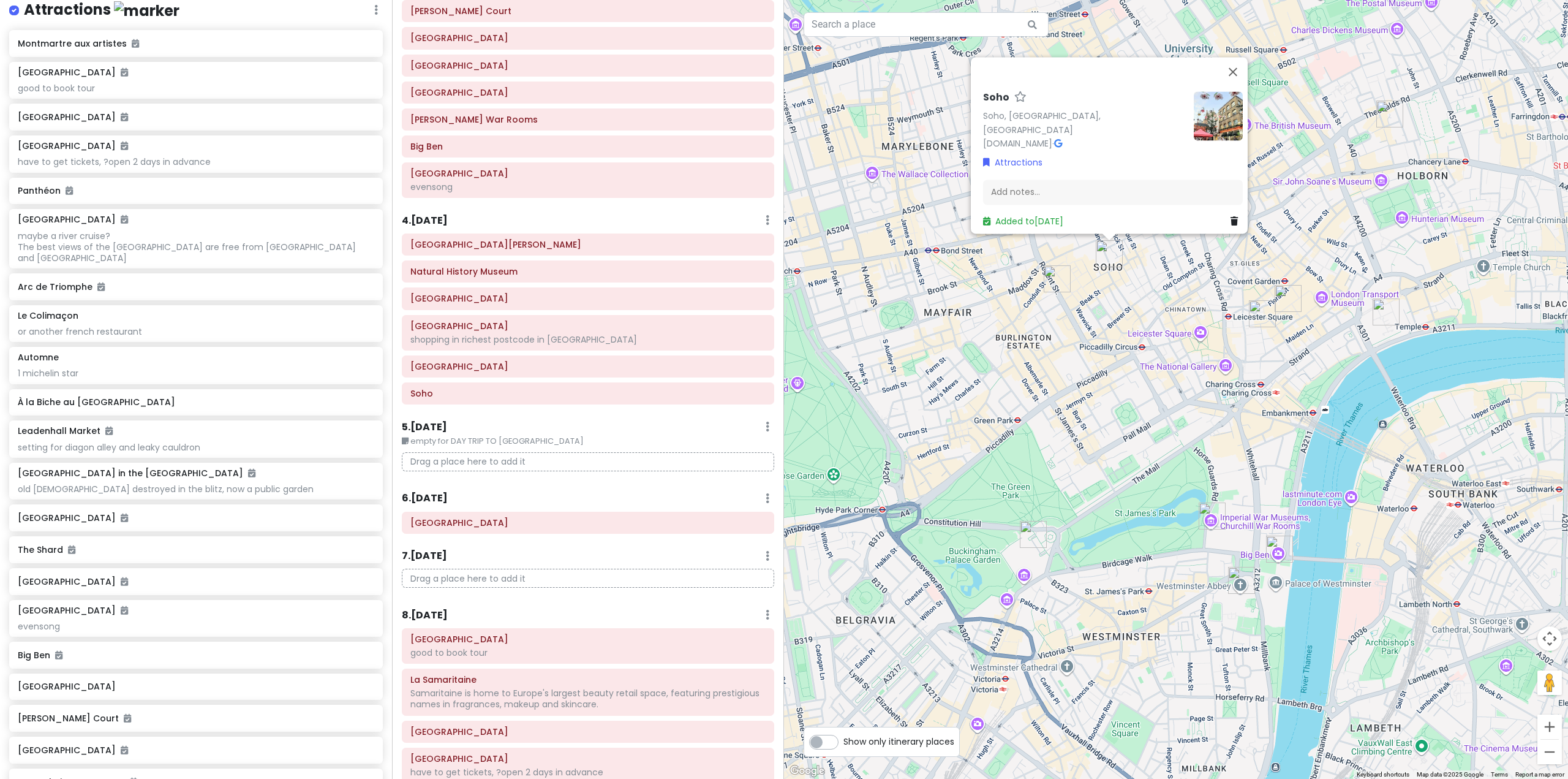
click at [448, 224] on h6 "4 . Thu 10/30" at bounding box center [424, 221] width 46 height 13
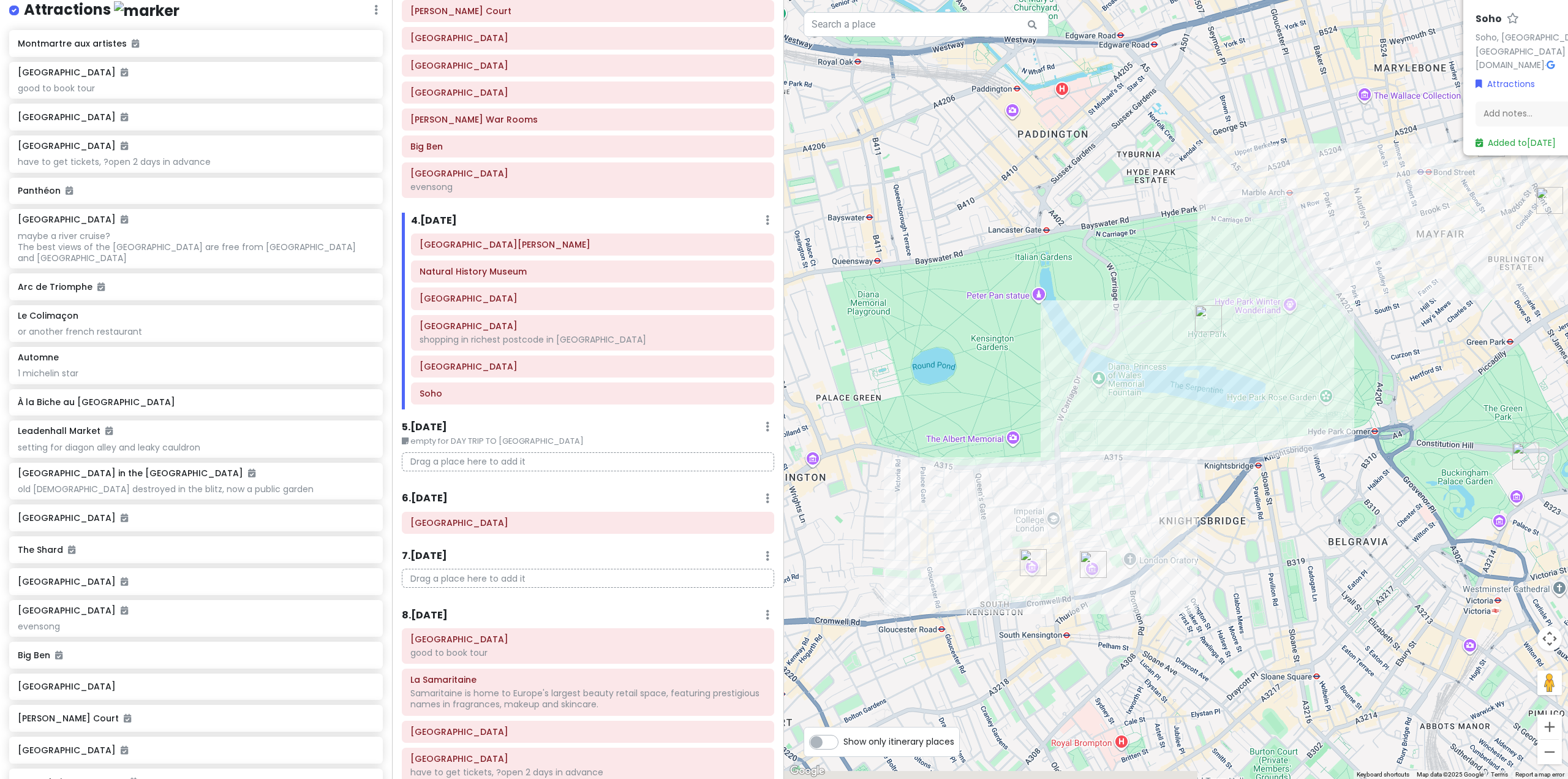
drag, startPoint x: 1037, startPoint y: 470, endPoint x: 1523, endPoint y: 383, distance: 493.7
click at [1524, 384] on div "Soho Soho, London, UK www.sohocreate.co.uk · Attractions Add notes... Added to …" at bounding box center [1175, 389] width 784 height 779
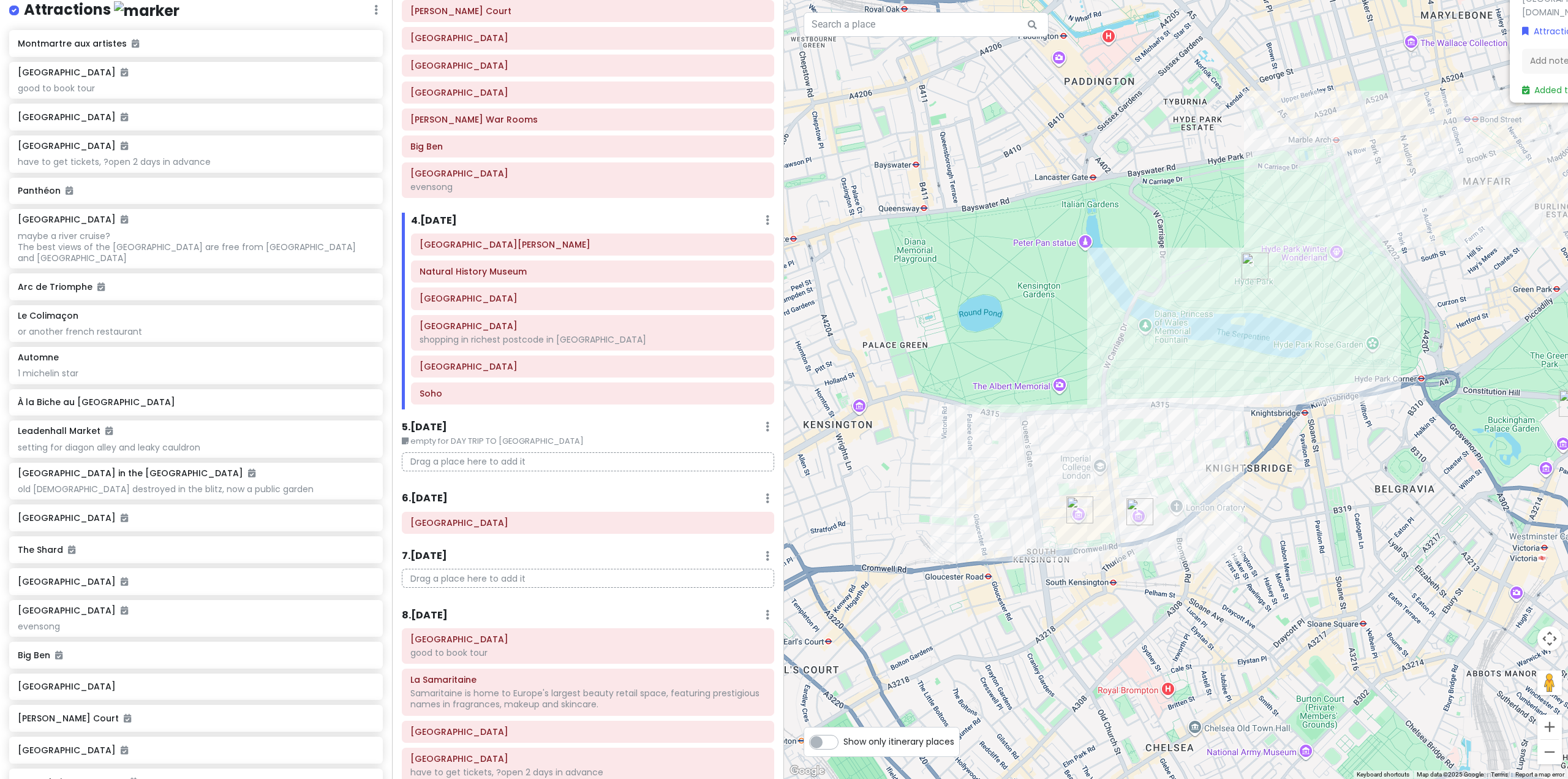
drag, startPoint x: 1093, startPoint y: 558, endPoint x: 1142, endPoint y: 487, distance: 86.3
click at [1139, 491] on div "Soho Soho, London, UK www.sohocreate.co.uk · Attractions Add notes... Added to …" at bounding box center [1175, 389] width 784 height 779
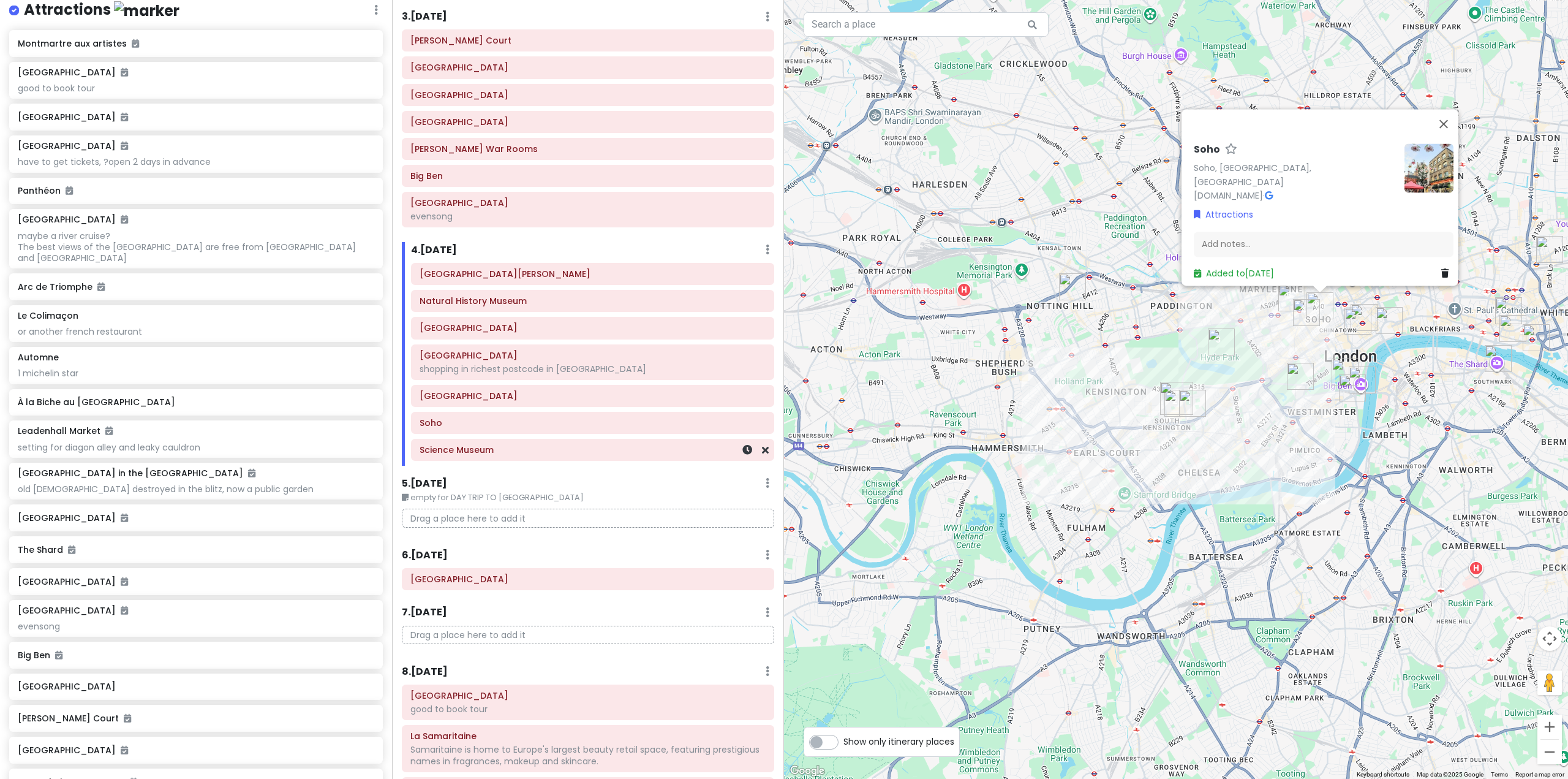
scroll to position [245, 0]
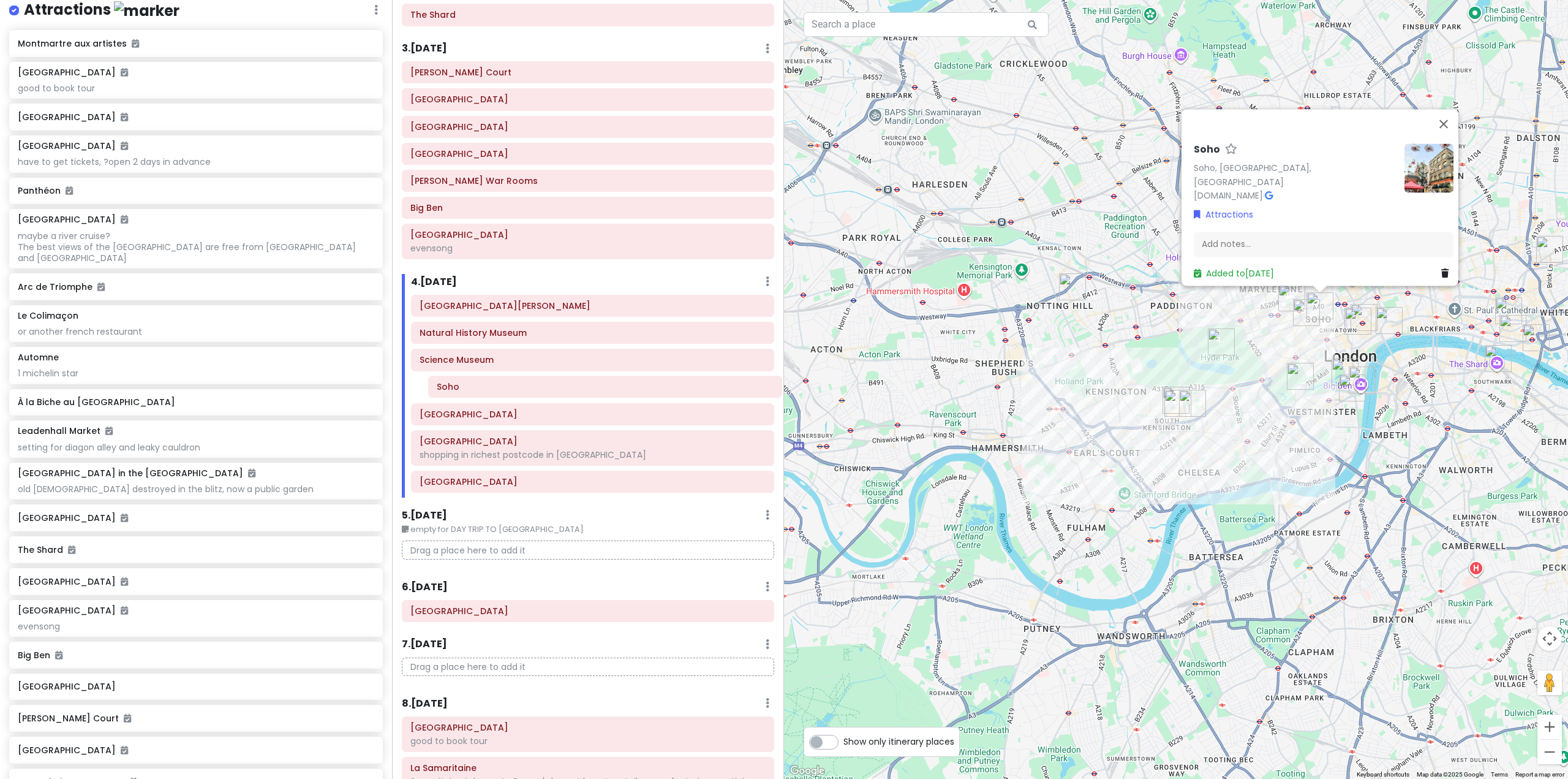
drag, startPoint x: 512, startPoint y: 486, endPoint x: 528, endPoint y: 392, distance: 95.4
click at [530, 391] on div "Victoria and Albert Museum Natural History Museum Science Museum Hyde Park Rege…" at bounding box center [592, 396] width 381 height 203
drag, startPoint x: 519, startPoint y: 394, endPoint x: 529, endPoint y: 481, distance: 87.6
click at [528, 482] on div "Victoria and Albert Museum Natural History Museum Science Museum Soho Hyde Park…" at bounding box center [592, 396] width 381 height 203
click at [1148, 497] on div "Soho Soho, London, UK www.sohocreate.co.uk · Attractions Add notes... Added to …" at bounding box center [1175, 389] width 784 height 779
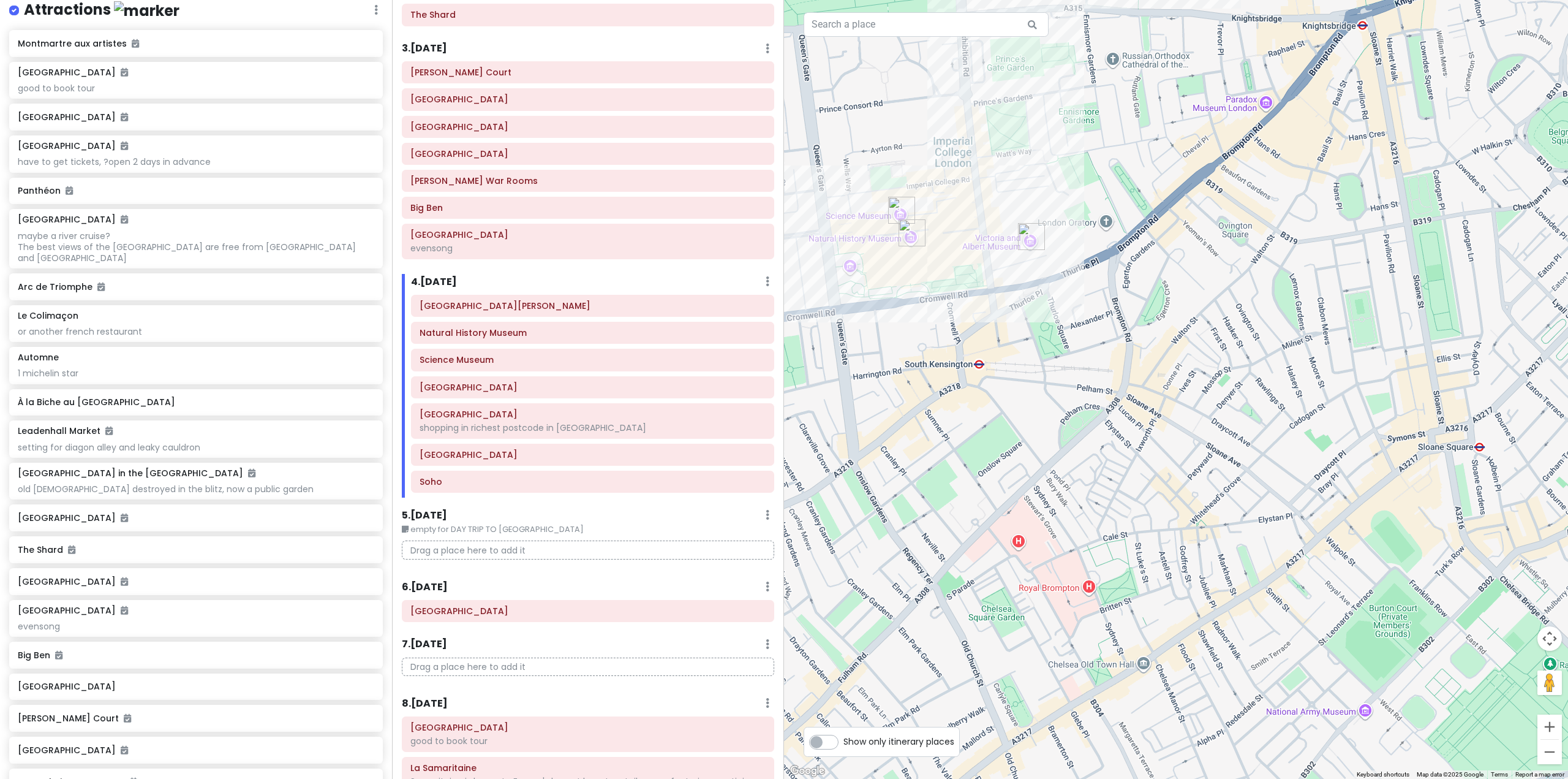
click at [1167, 400] on div at bounding box center [1175, 389] width 784 height 779
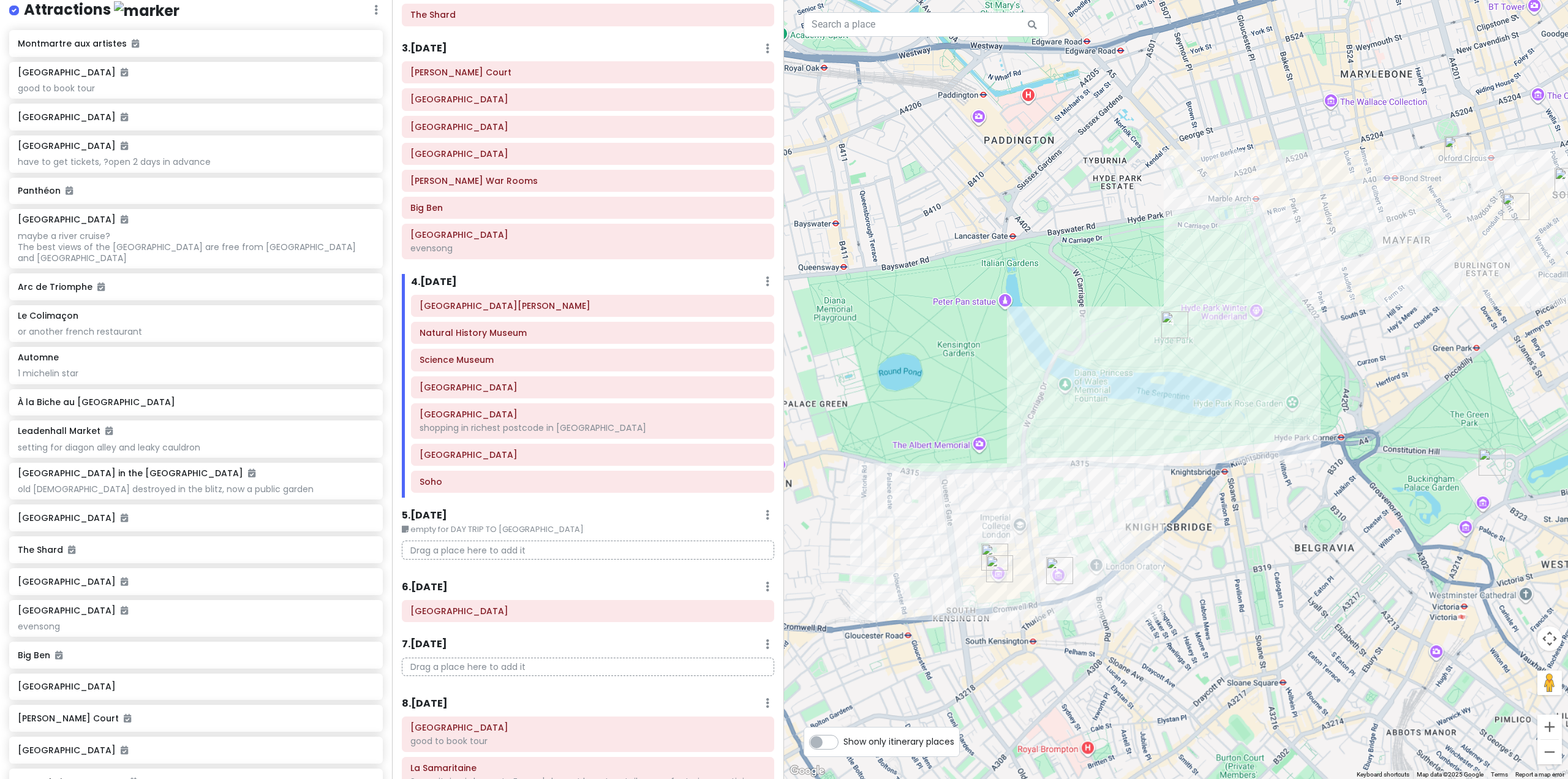
drag, startPoint x: 1170, startPoint y: 238, endPoint x: 1134, endPoint y: 567, distance: 331.0
click at [1134, 567] on div at bounding box center [1175, 389] width 784 height 779
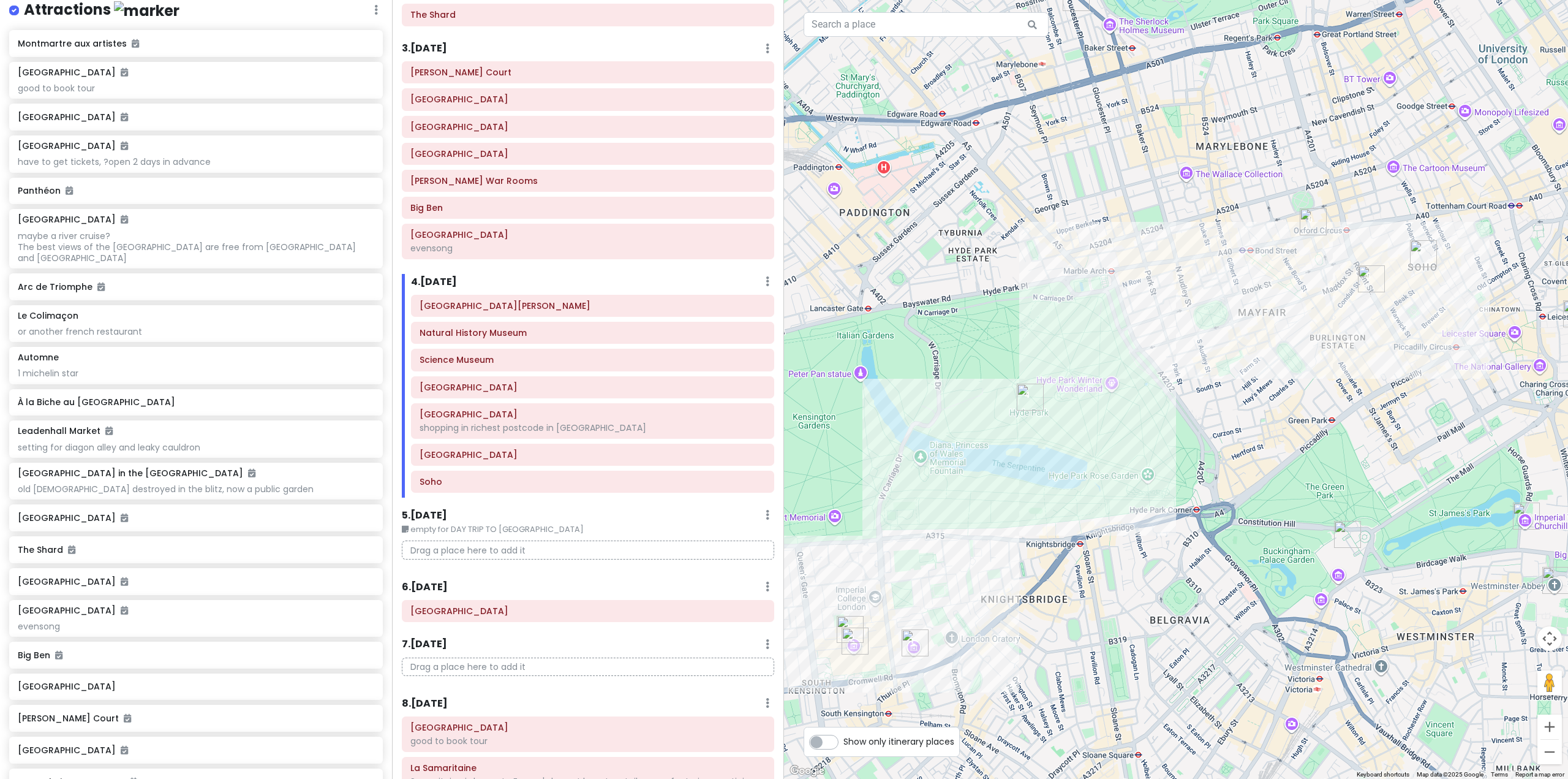
drag, startPoint x: 1109, startPoint y: 377, endPoint x: 962, endPoint y: 449, distance: 163.7
click at [964, 449] on div at bounding box center [1175, 389] width 784 height 779
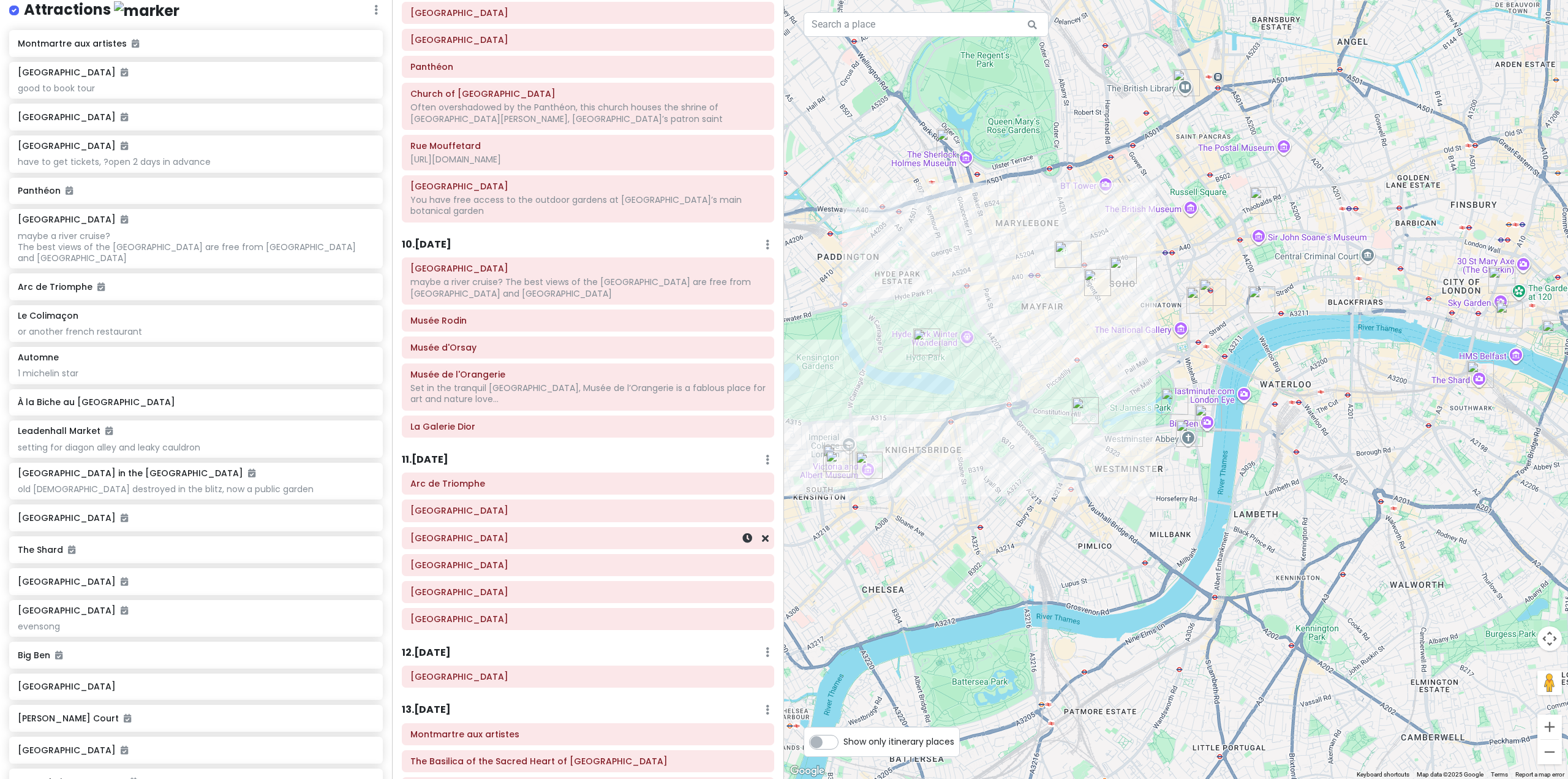
scroll to position [1287, 0]
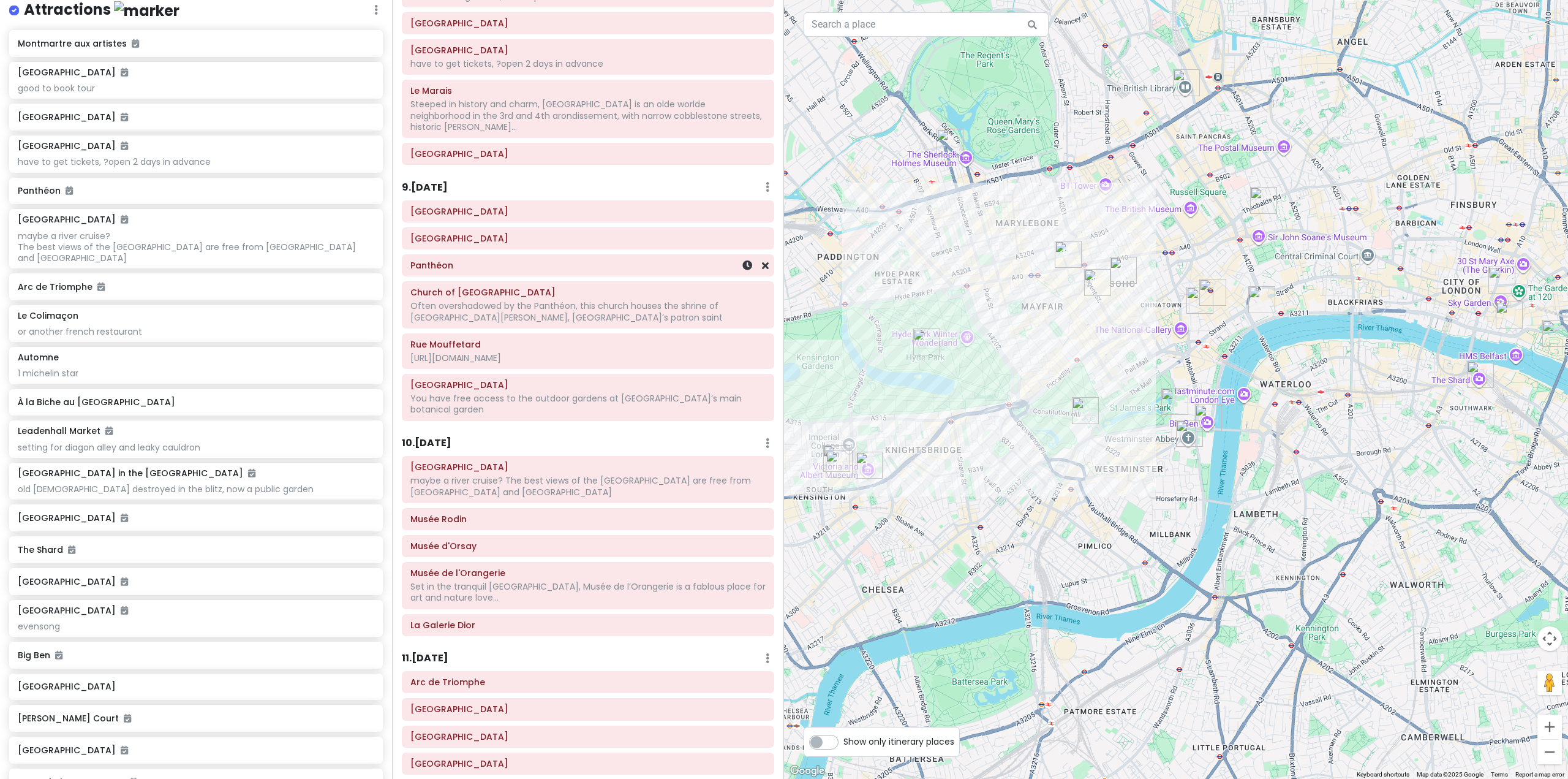
scroll to position [981, 0]
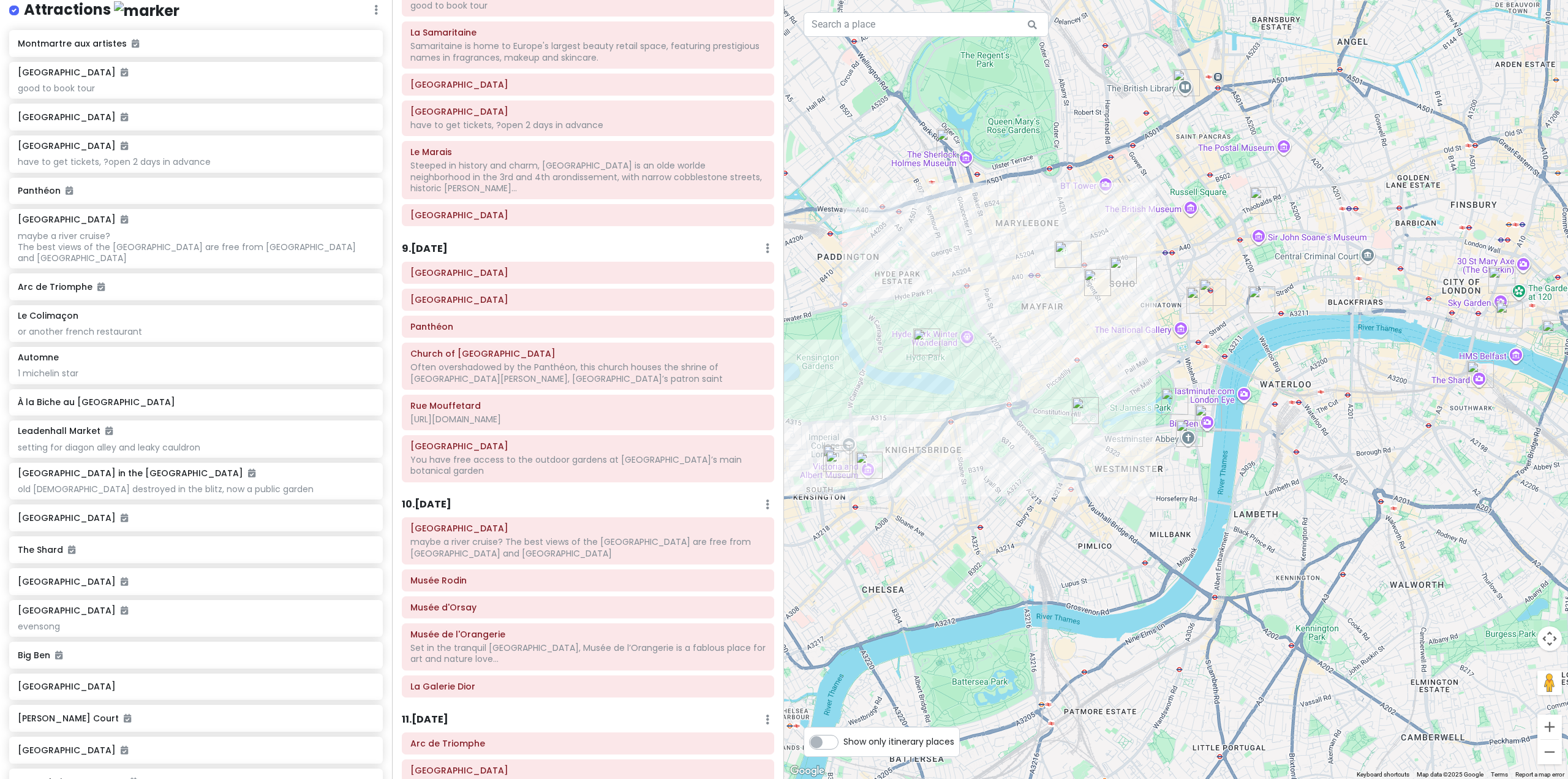
click at [441, 223] on div "Itinerary × 1 . [DATE] Edit Day Notes Delete Day Fly from [GEOGRAPHIC_DATA] Dra…" at bounding box center [588, 389] width 392 height 779
click at [448, 242] on h6 "9 . Tue 11/4" at bounding box center [424, 249] width 46 height 13
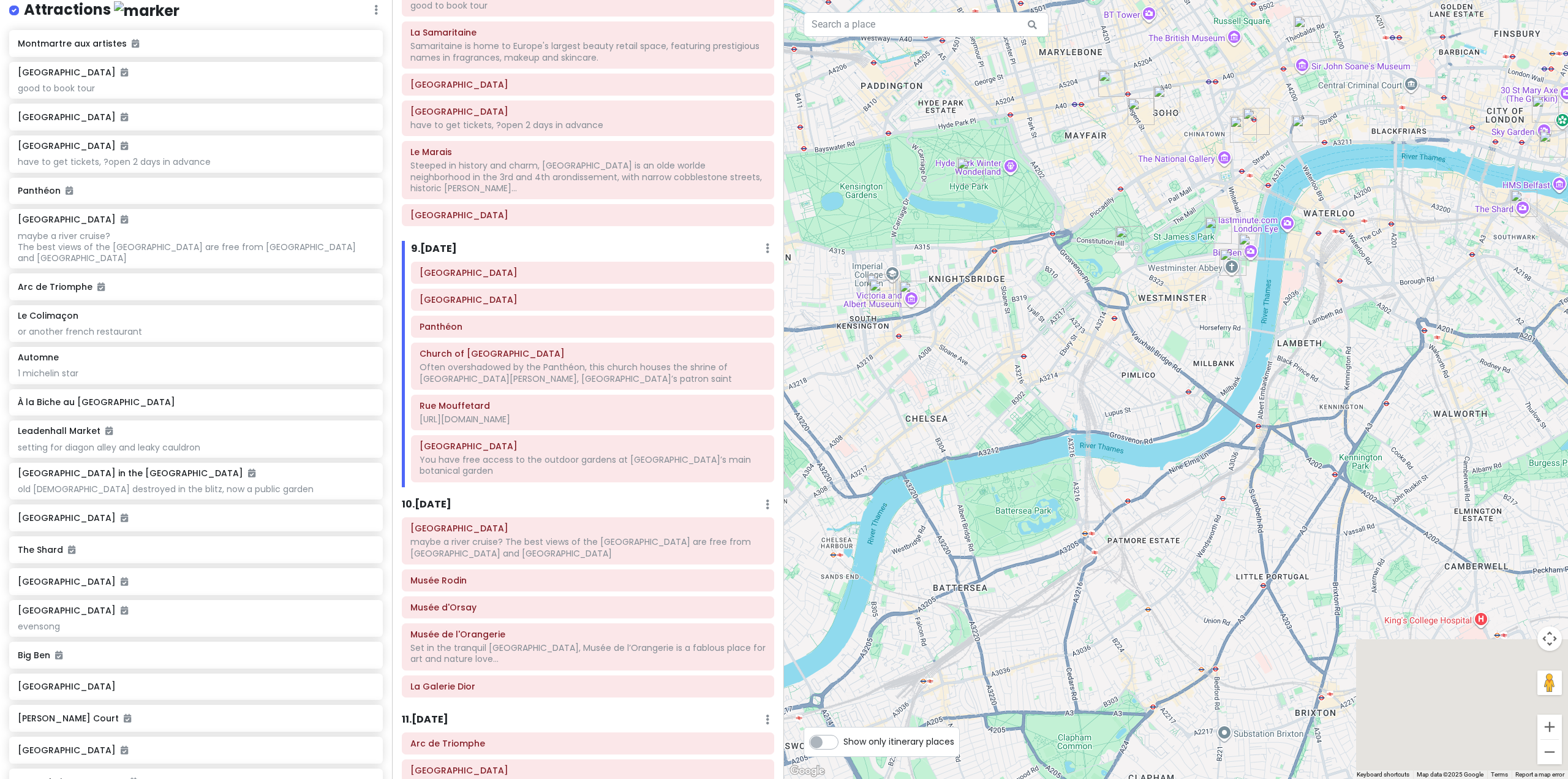
drag, startPoint x: 972, startPoint y: 507, endPoint x: 1030, endPoint y: 190, distance: 322.3
click at [1028, 191] on div at bounding box center [1175, 389] width 784 height 779
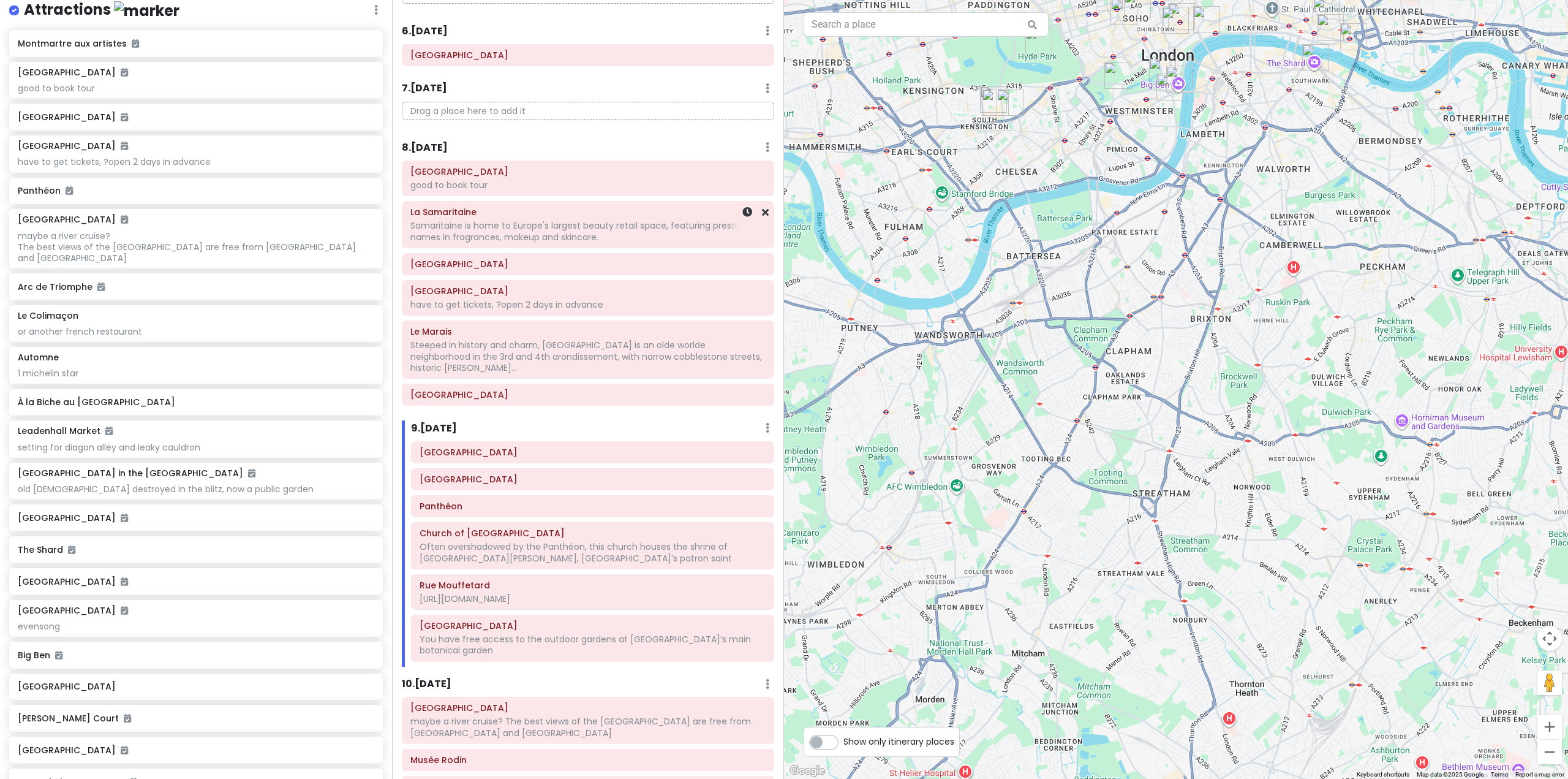
scroll to position [797, 0]
click at [445, 151] on h6 "8 . Mon 11/3" at bounding box center [424, 152] width 46 height 13
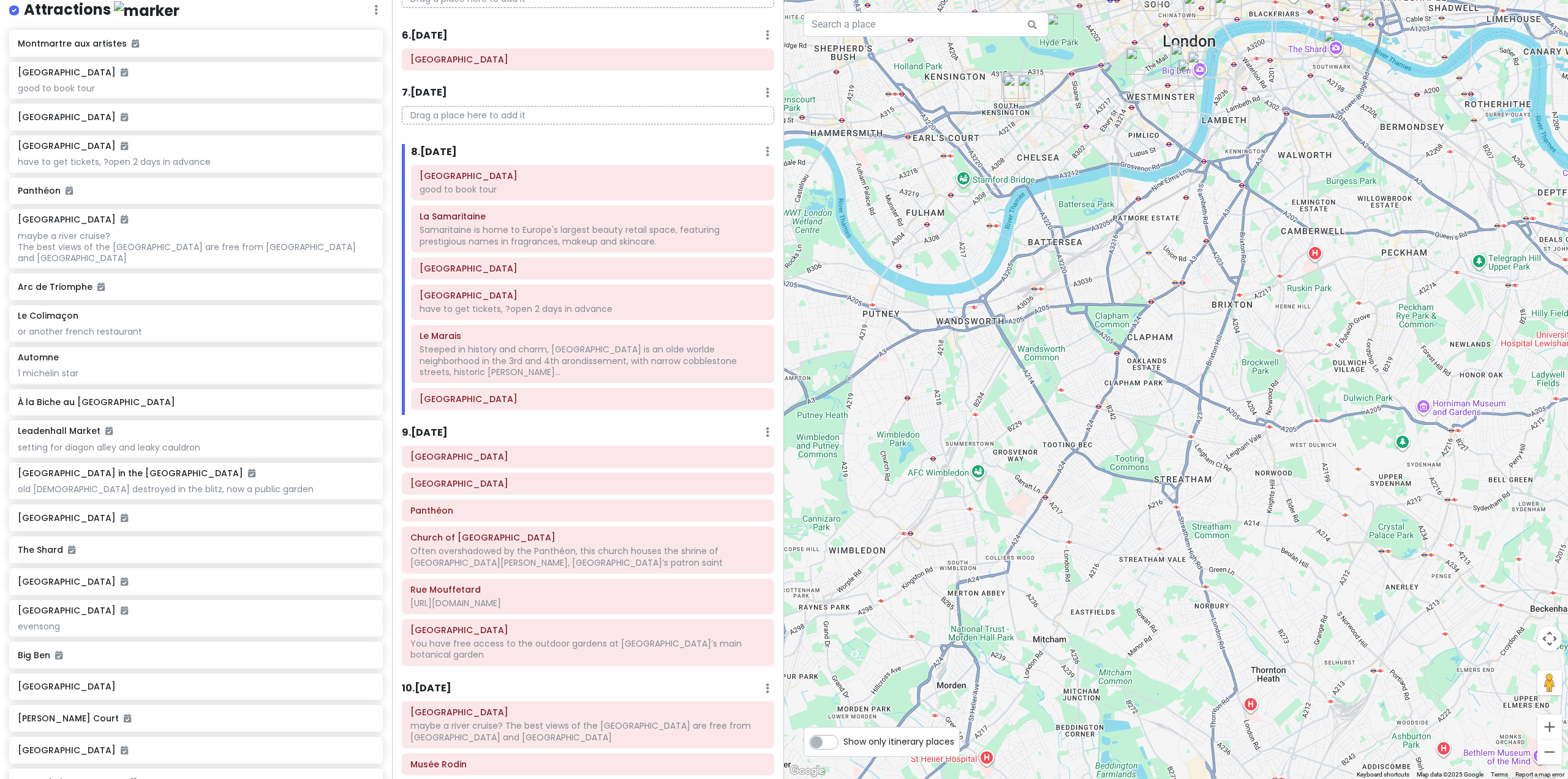
drag, startPoint x: 1037, startPoint y: 474, endPoint x: 1179, endPoint y: 363, distance: 180.2
click at [1179, 364] on div at bounding box center [1175, 389] width 784 height 779
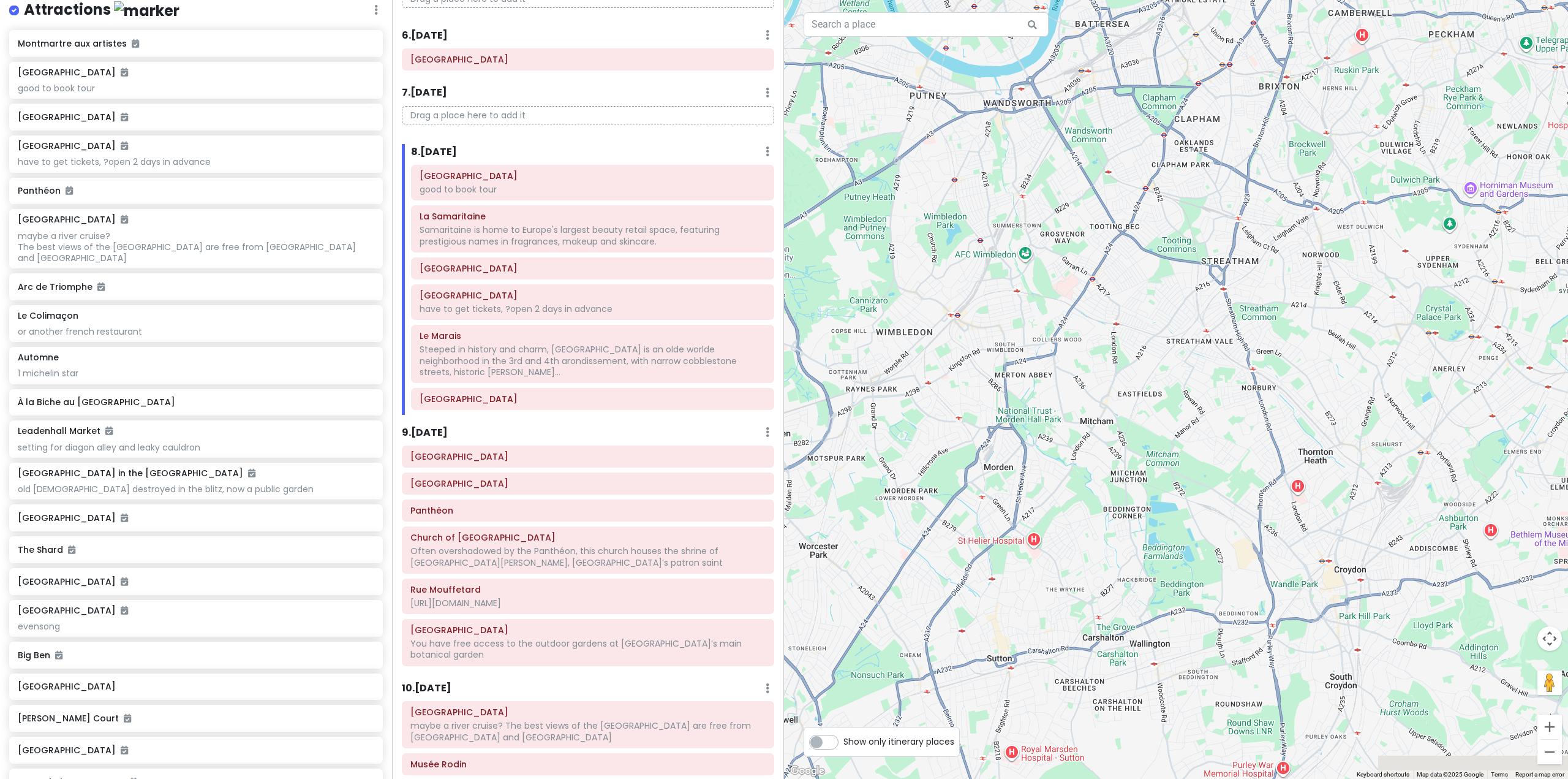
drag, startPoint x: 1223, startPoint y: 420, endPoint x: 969, endPoint y: 432, distance: 254.3
click at [988, 445] on div at bounding box center [1175, 389] width 784 height 779
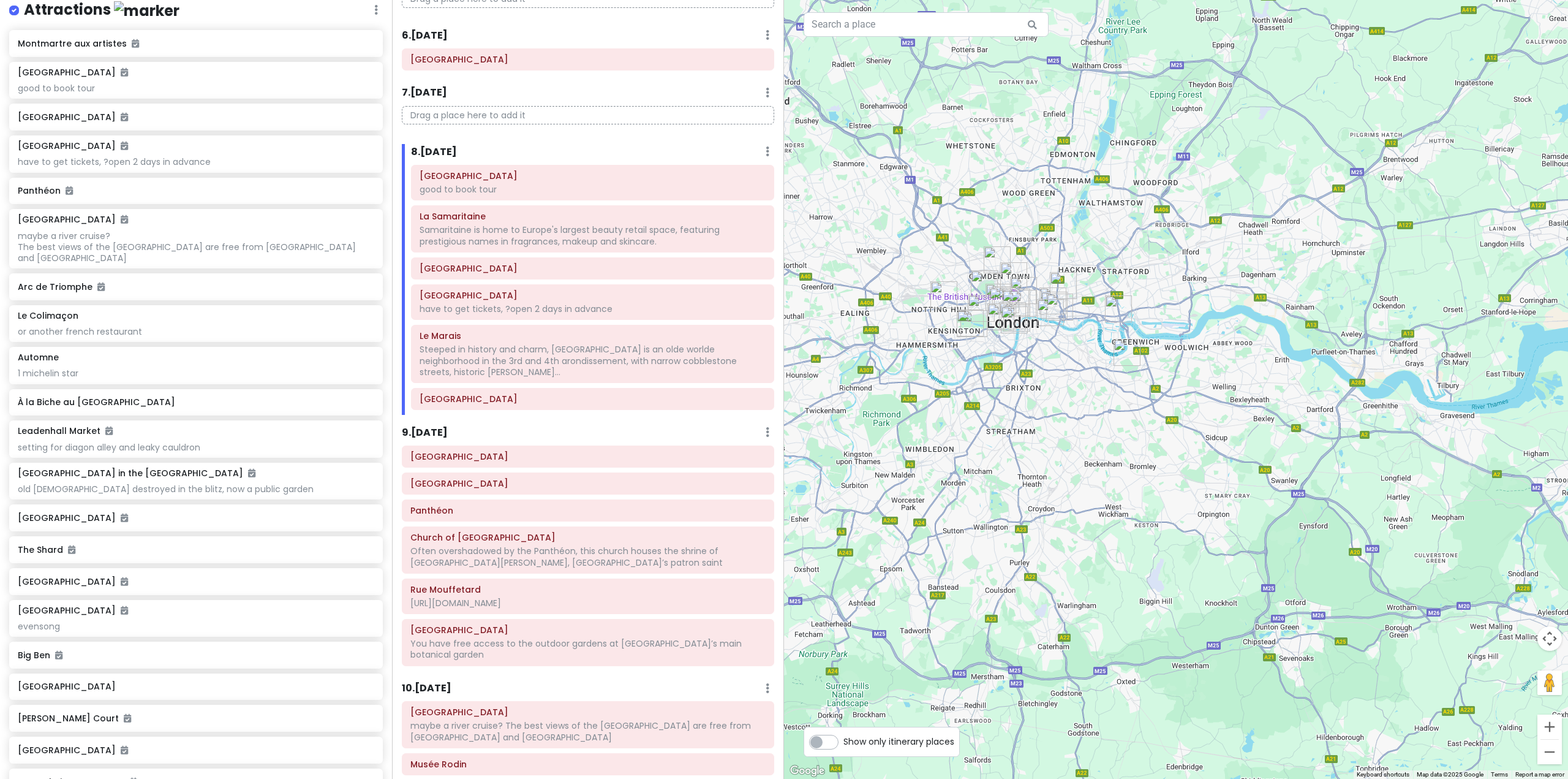
drag, startPoint x: 1304, startPoint y: 419, endPoint x: 1129, endPoint y: 322, distance: 200.1
click at [1134, 324] on div at bounding box center [1175, 389] width 784 height 779
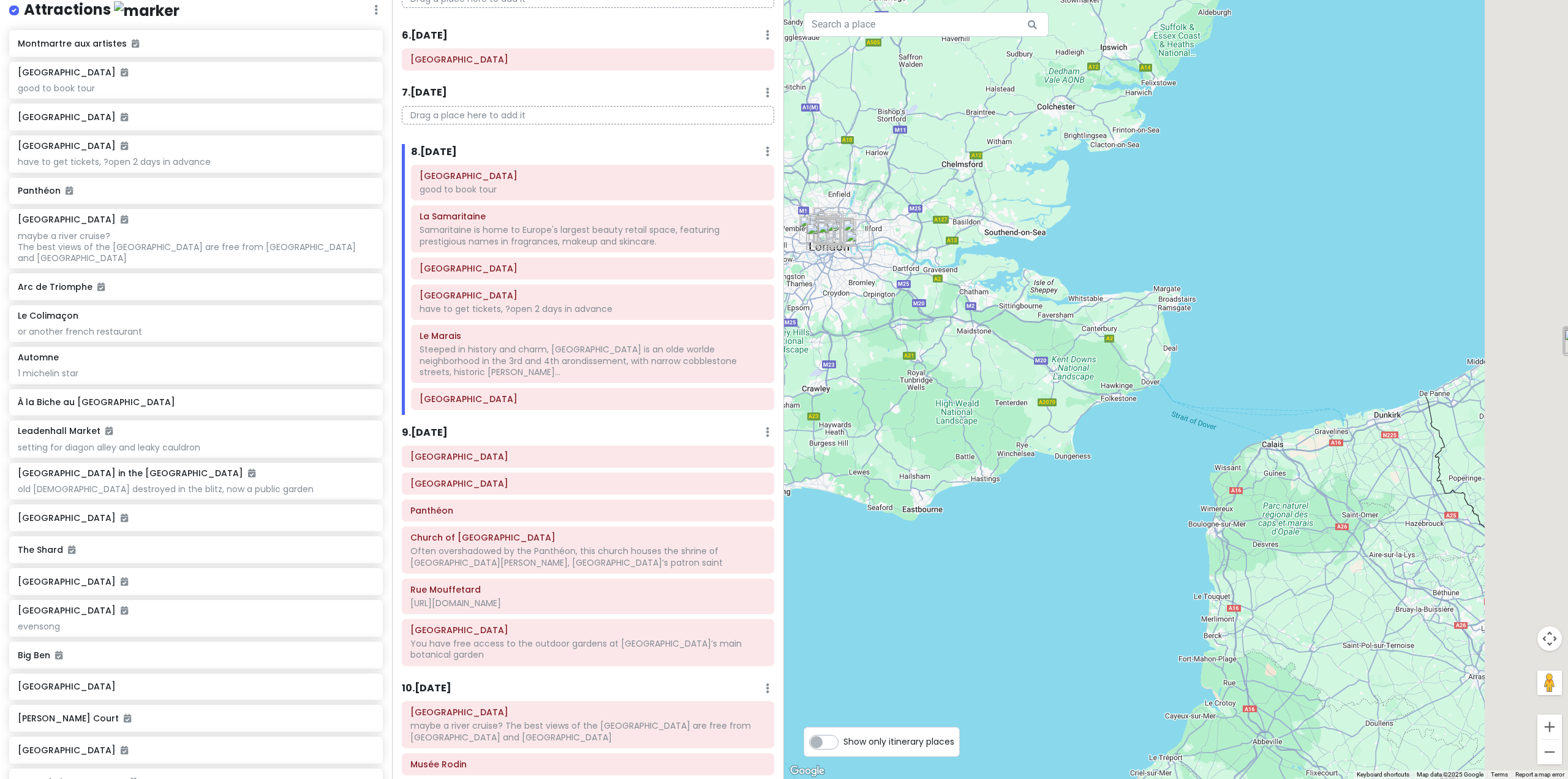
drag, startPoint x: 1348, startPoint y: 413, endPoint x: 1112, endPoint y: 288, distance: 267.1
click at [1000, 311] on div at bounding box center [1175, 389] width 784 height 779
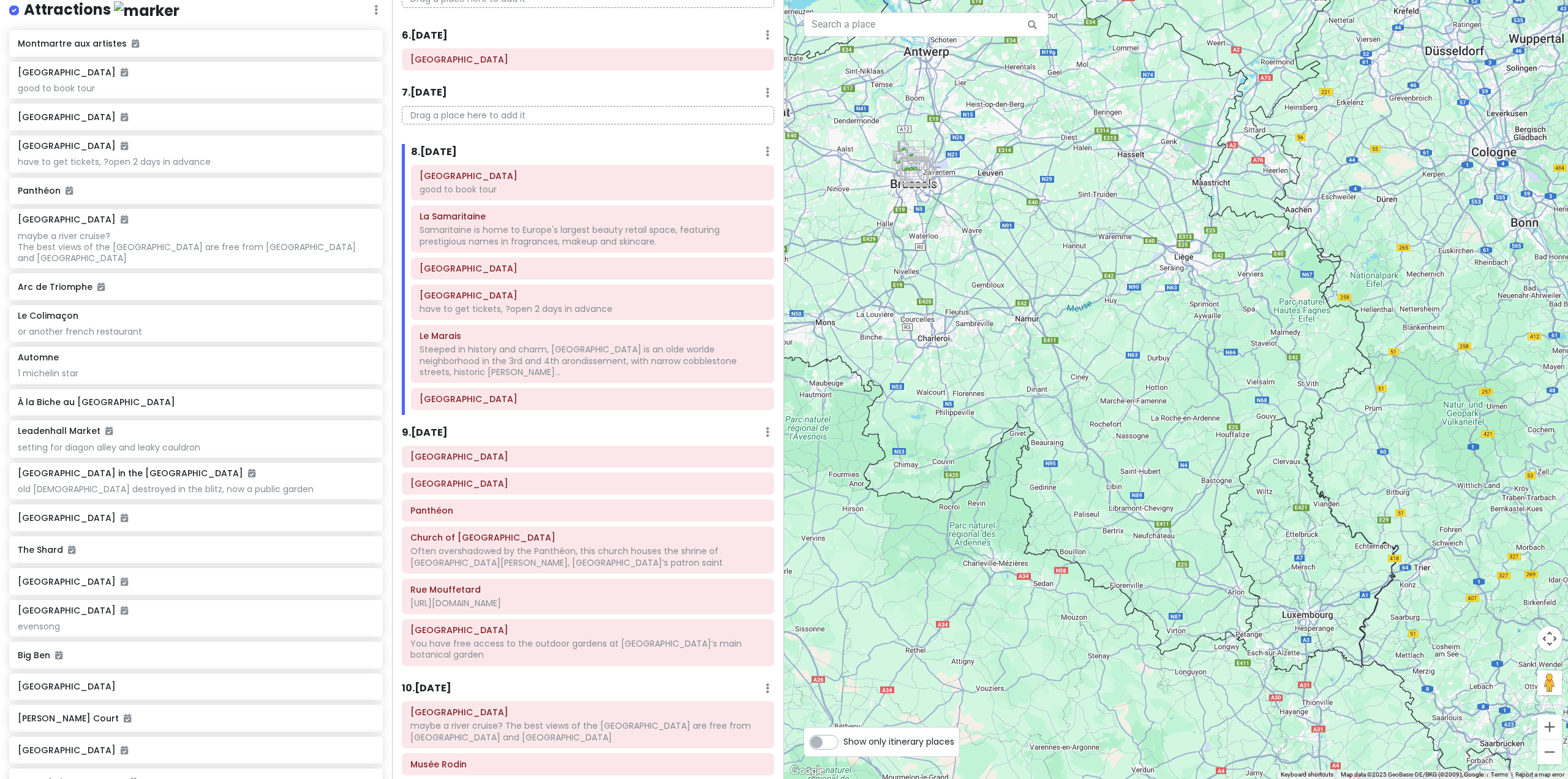
drag, startPoint x: 1148, startPoint y: 341, endPoint x: 1287, endPoint y: 496, distance: 208.2
click at [1287, 496] on div at bounding box center [1175, 389] width 784 height 779
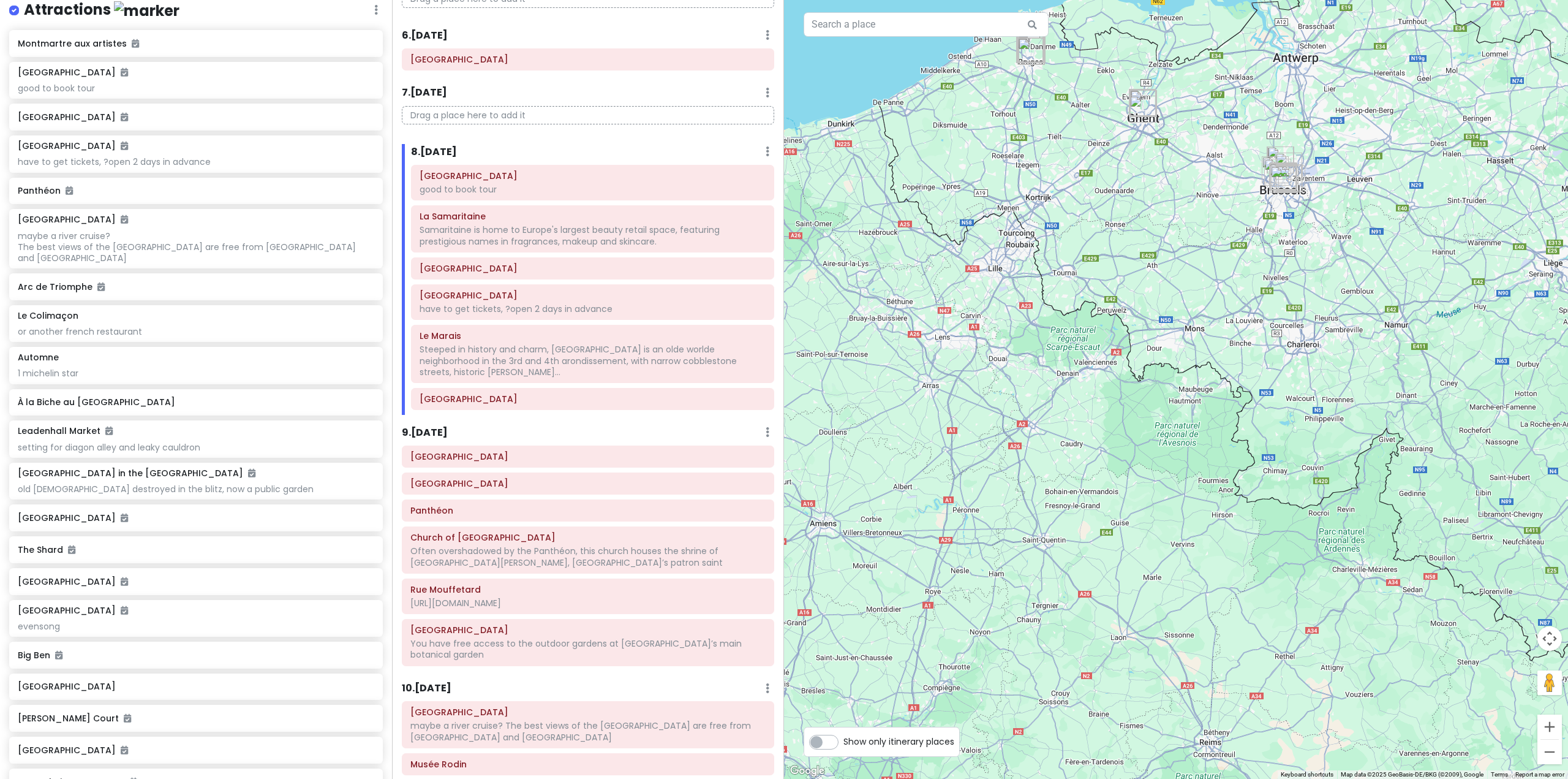
drag, startPoint x: 1197, startPoint y: 418, endPoint x: 1336, endPoint y: 278, distance: 197.3
click at [1330, 282] on div at bounding box center [1175, 389] width 784 height 779
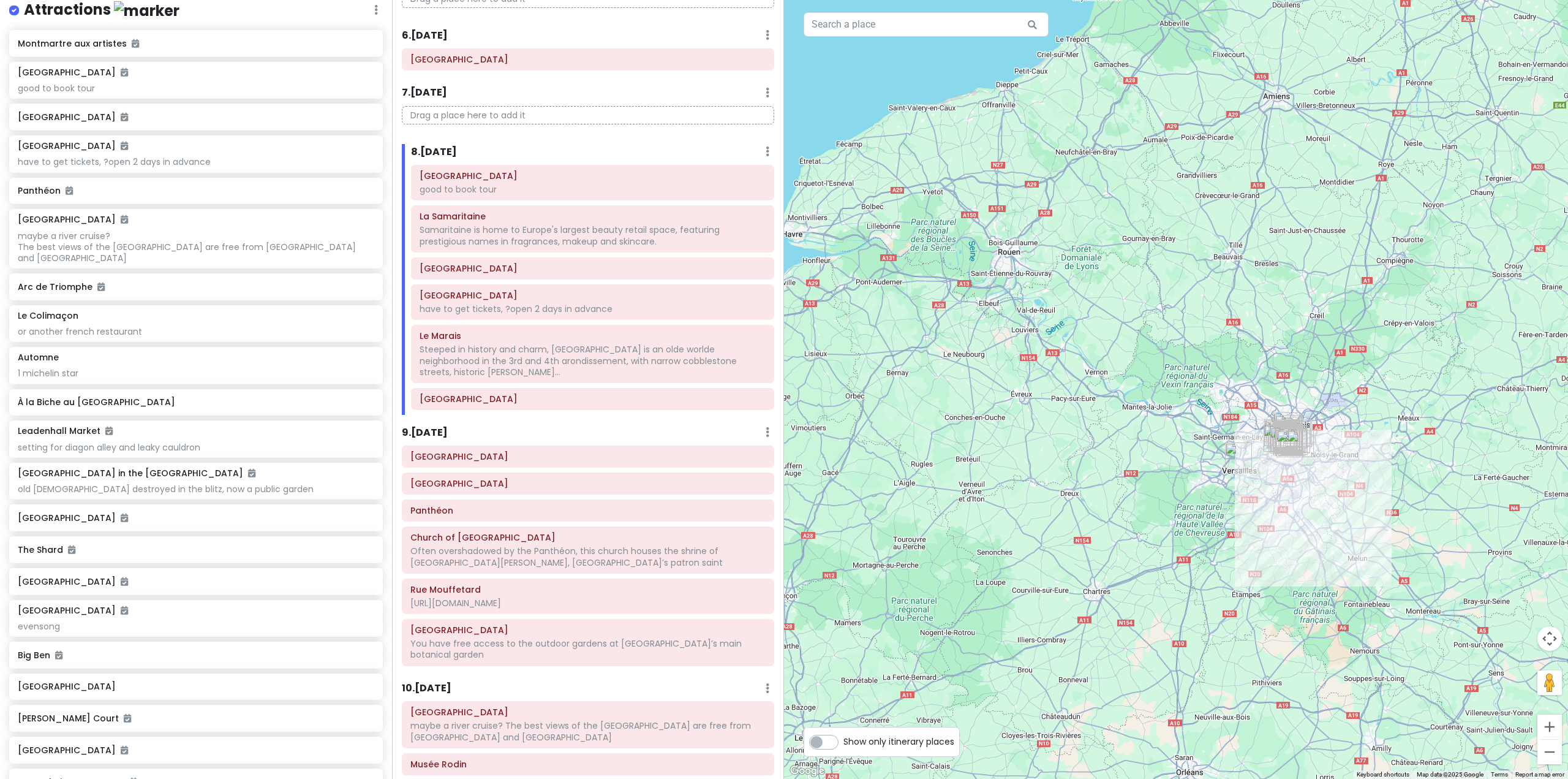
drag, startPoint x: 1287, startPoint y: 404, endPoint x: 1231, endPoint y: 378, distance: 61.7
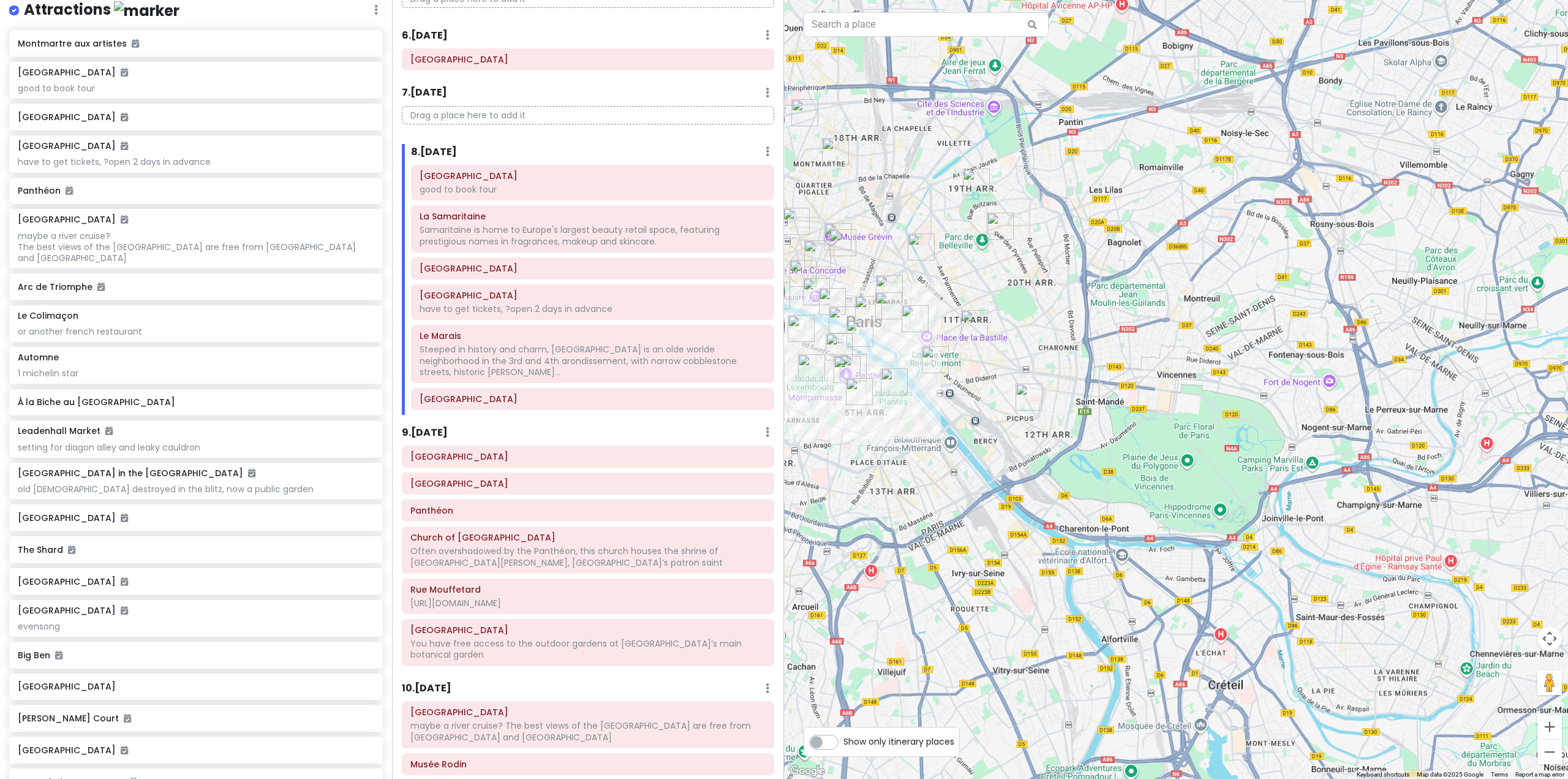
drag, startPoint x: 961, startPoint y: 375, endPoint x: 1125, endPoint y: 458, distance: 183.8
click at [1125, 458] on div at bounding box center [1175, 389] width 784 height 779
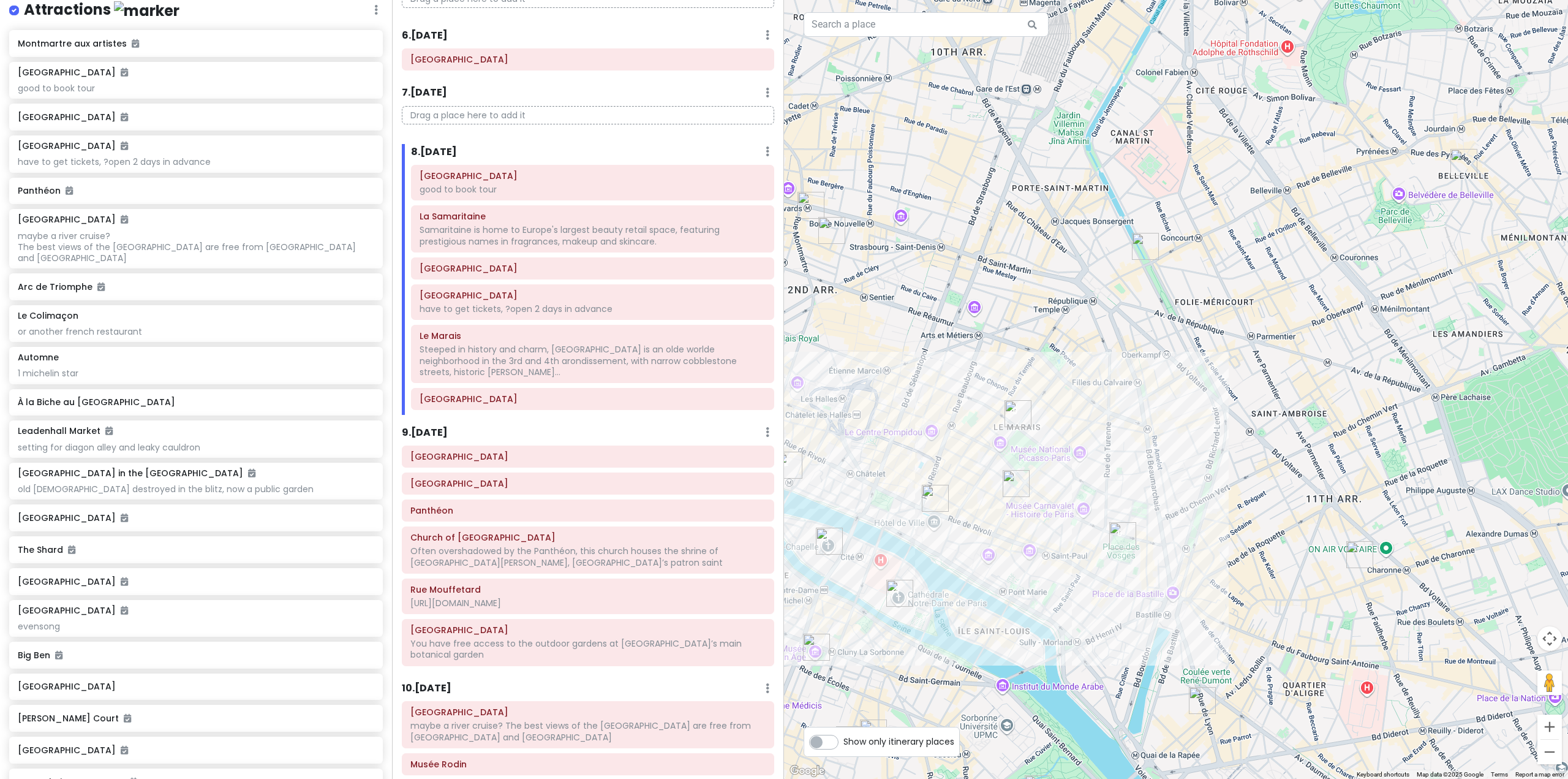
drag, startPoint x: 986, startPoint y: 331, endPoint x: 1214, endPoint y: 372, distance: 231.7
click at [1214, 372] on div at bounding box center [1175, 389] width 784 height 779
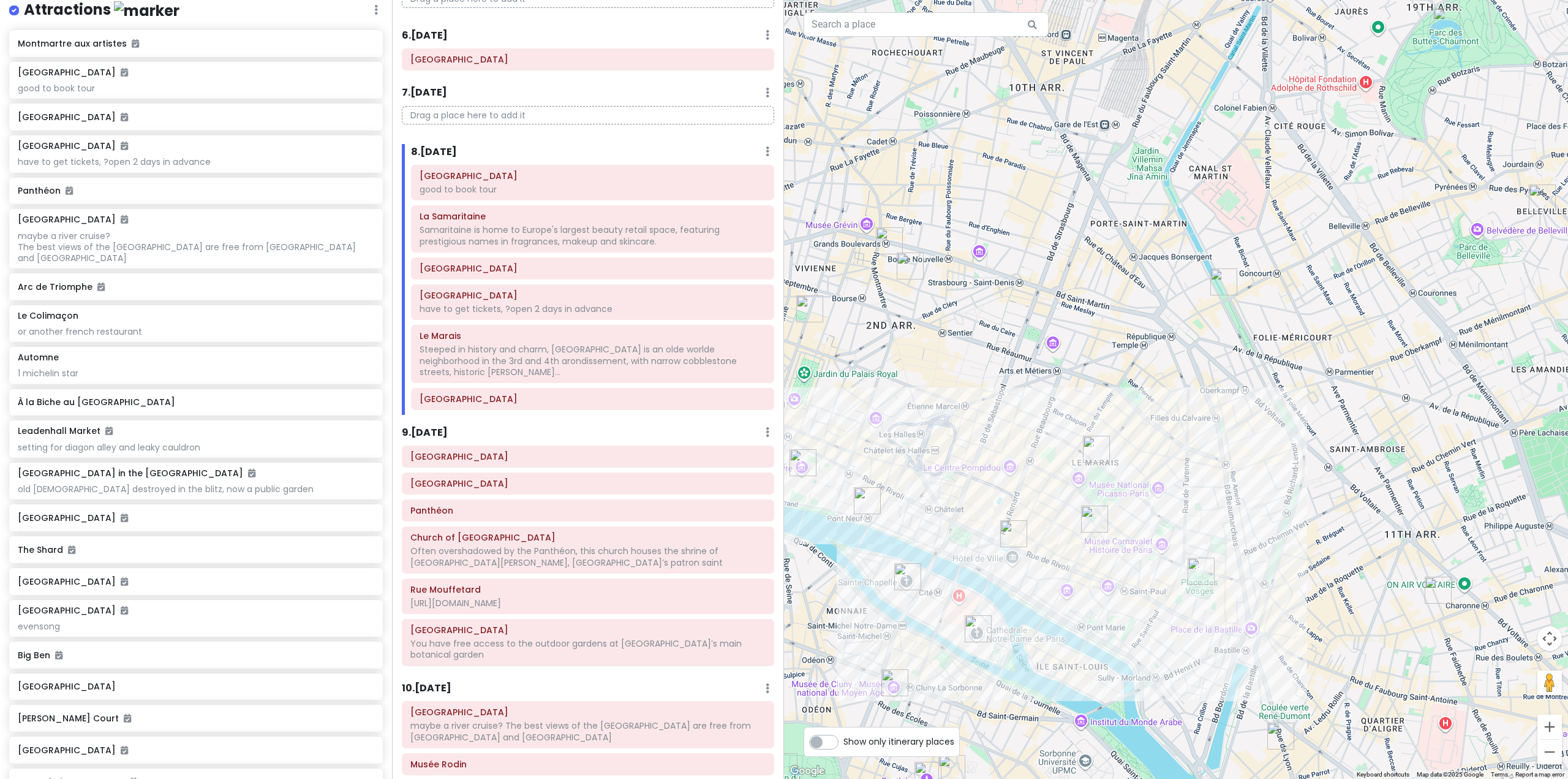
drag, startPoint x: 1127, startPoint y: 350, endPoint x: 1207, endPoint y: 386, distance: 87.7
click at [1207, 386] on div at bounding box center [1175, 389] width 784 height 779
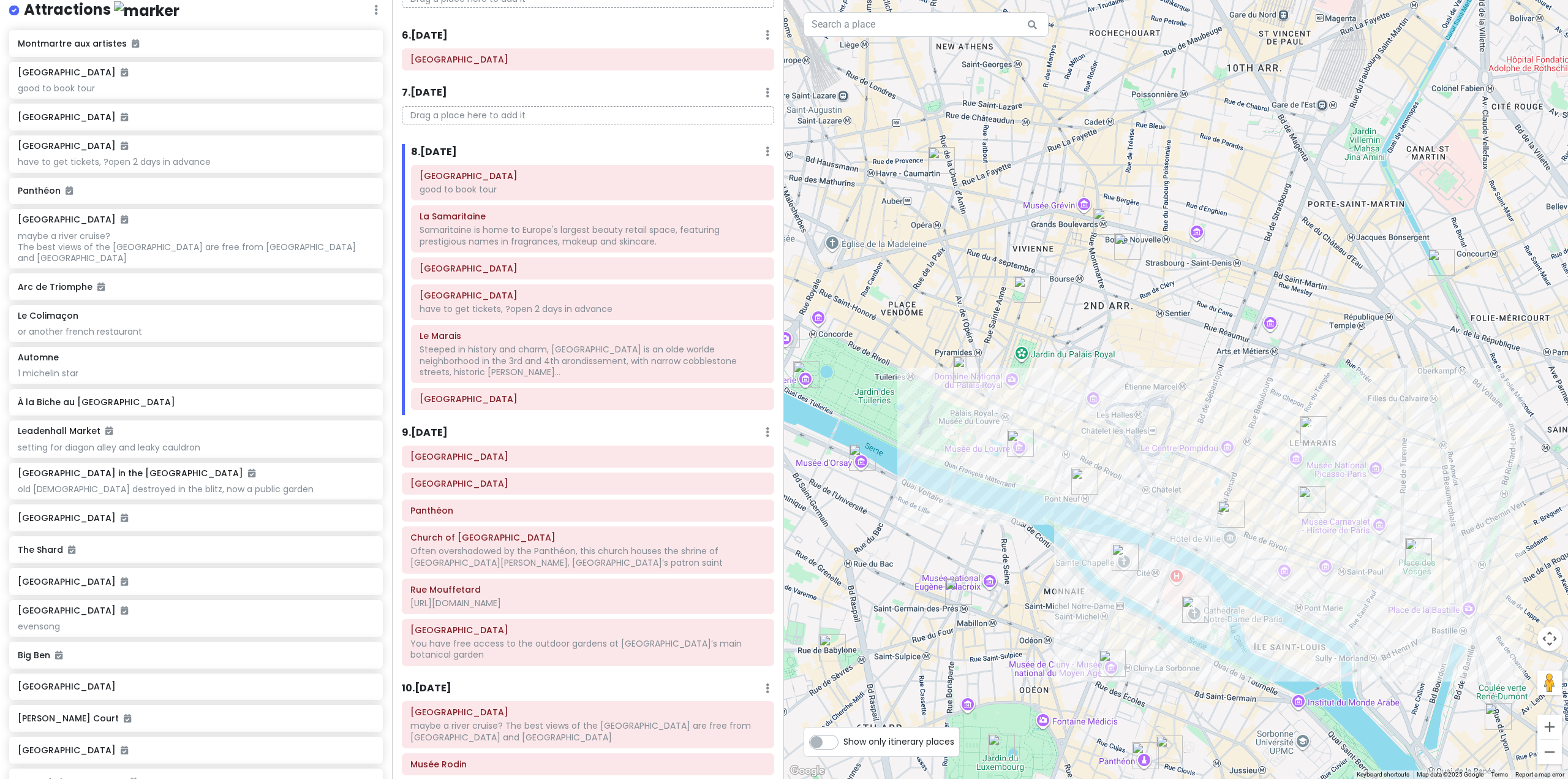
drag, startPoint x: 917, startPoint y: 467, endPoint x: 1107, endPoint y: 437, distance: 192.4
click at [1114, 440] on div at bounding box center [1175, 389] width 784 height 779
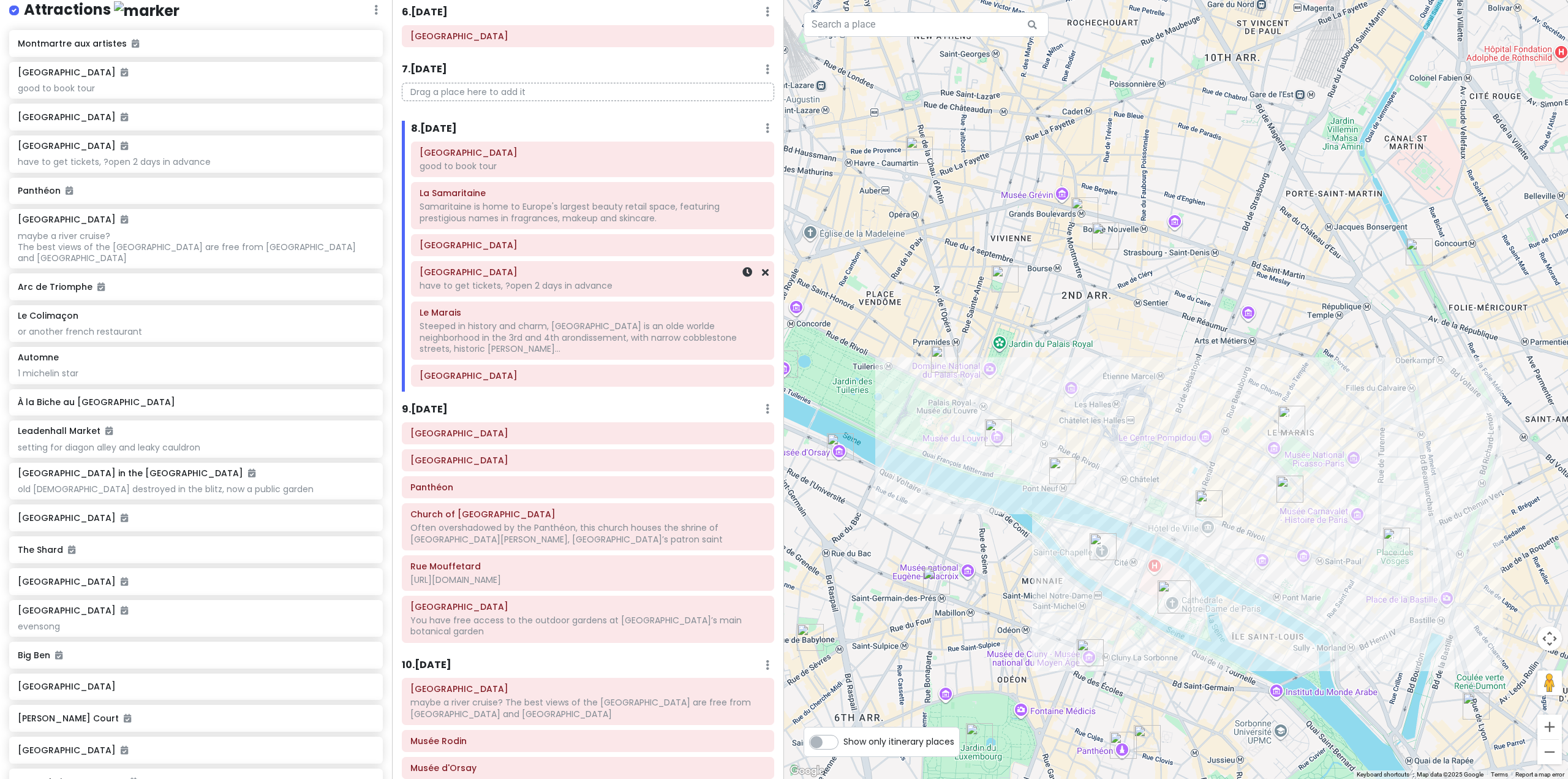
scroll to position [735, 0]
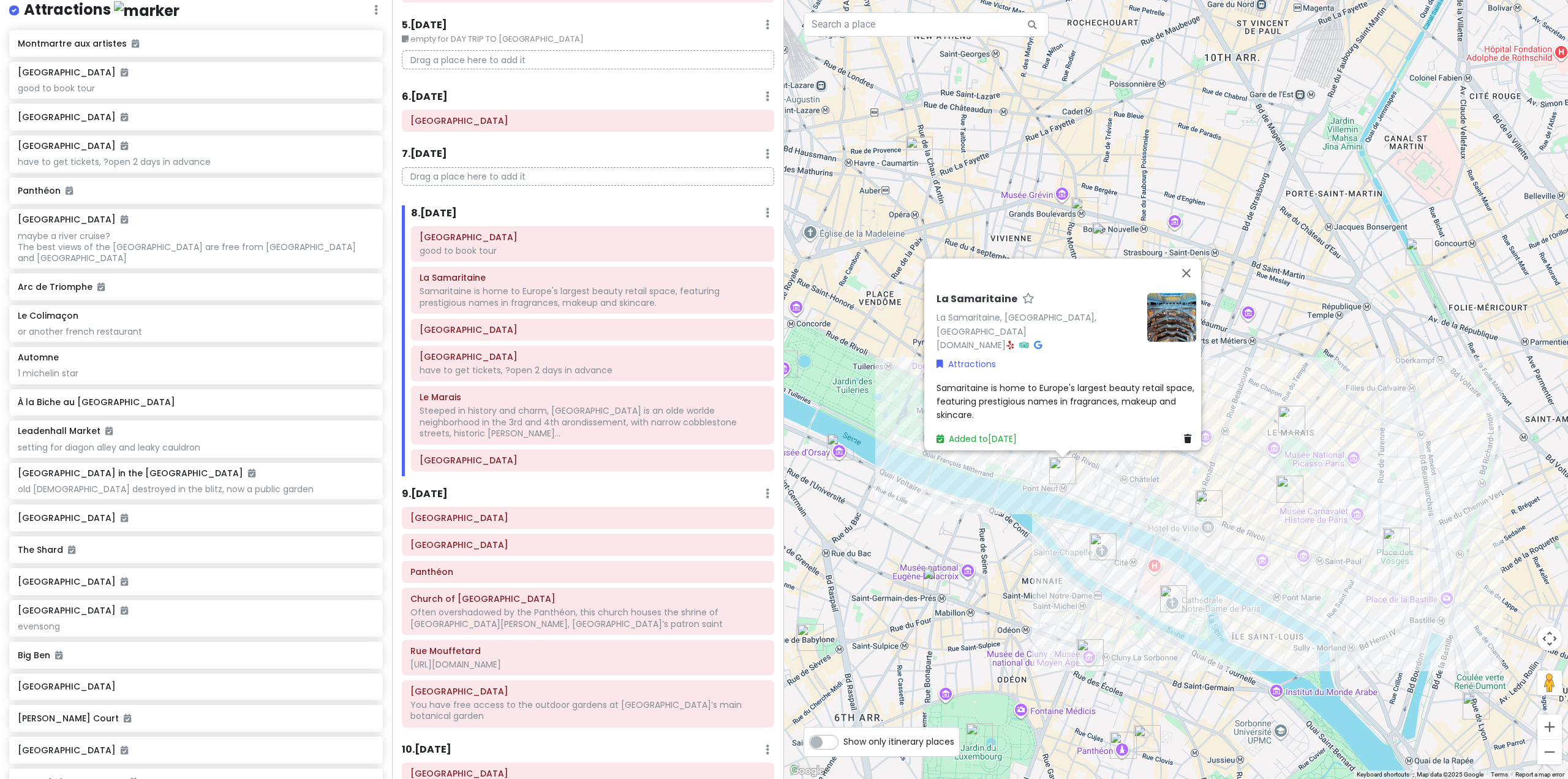
click at [1101, 487] on div "La Samaritaine La Samaritaine, 75001 Paris, France www.lasamaritaine.com · Attr…" at bounding box center [1175, 389] width 784 height 779
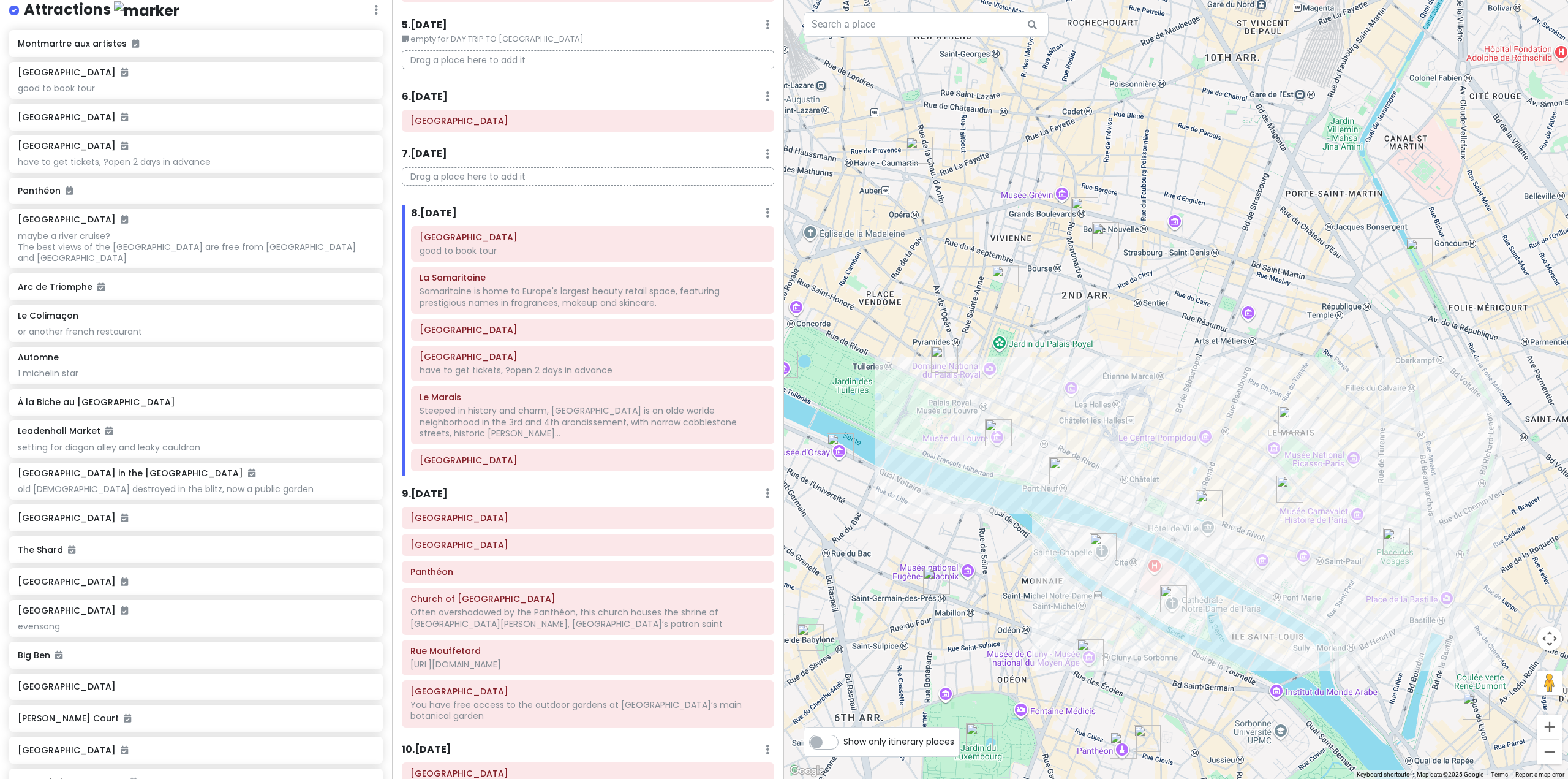
click at [1095, 527] on div at bounding box center [1175, 389] width 784 height 779
click at [1102, 555] on img "Sainte-Chapelle" at bounding box center [1103, 546] width 27 height 27
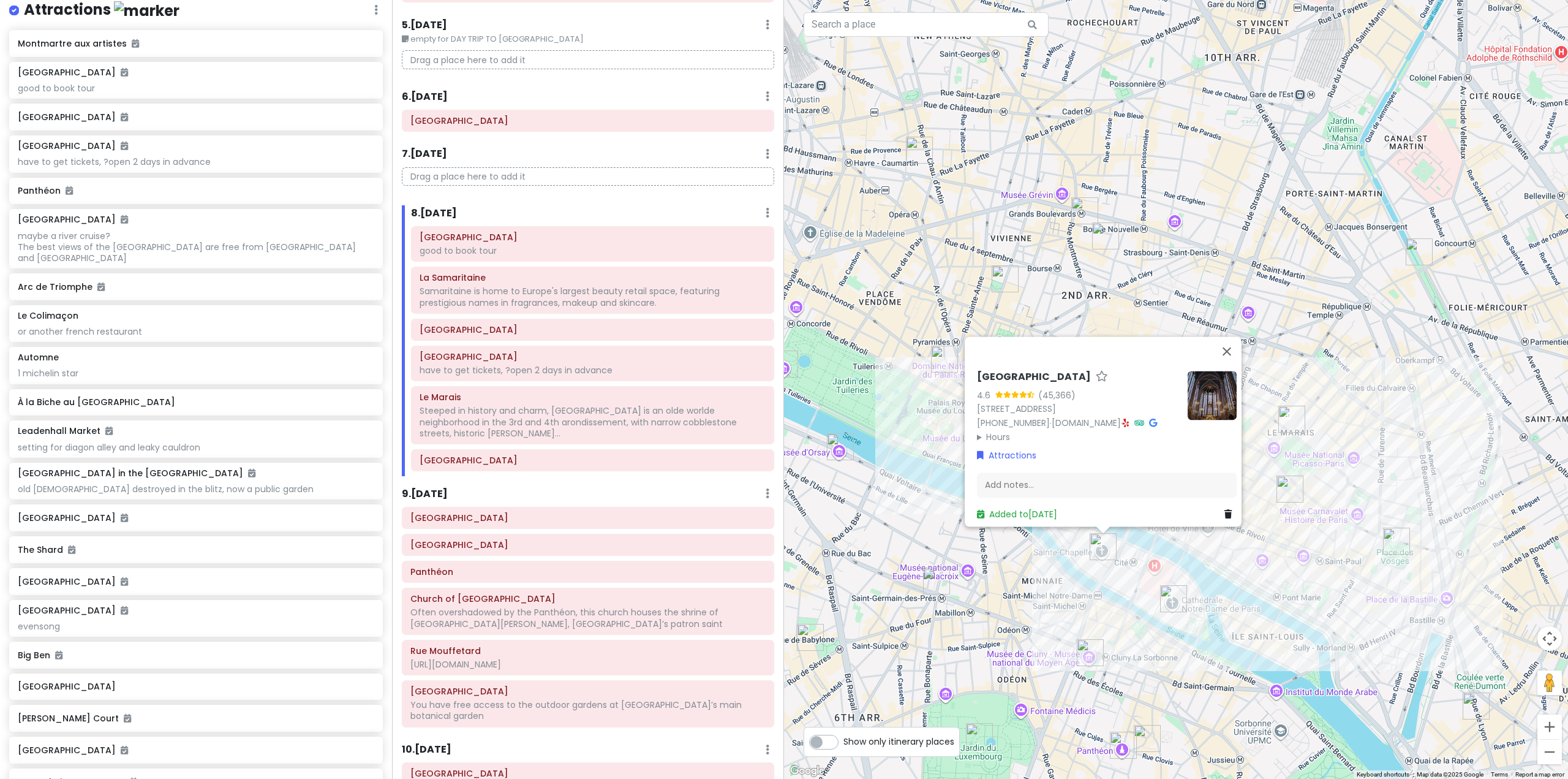
click at [1320, 555] on div "Sainte-Chapelle 4.6 (45,366) 10 Bd du Palais, 75001 Paris, France +33 1 53 40 6…" at bounding box center [1175, 389] width 784 height 779
click at [1131, 540] on div "Sainte-Chapelle 4.6 (45,366) 10 Bd du Palais, 75001 Paris, France +33 1 53 40 6…" at bounding box center [1175, 389] width 784 height 779
click at [1172, 601] on img "Notre-Dame Cathedral of Paris" at bounding box center [1174, 598] width 27 height 27
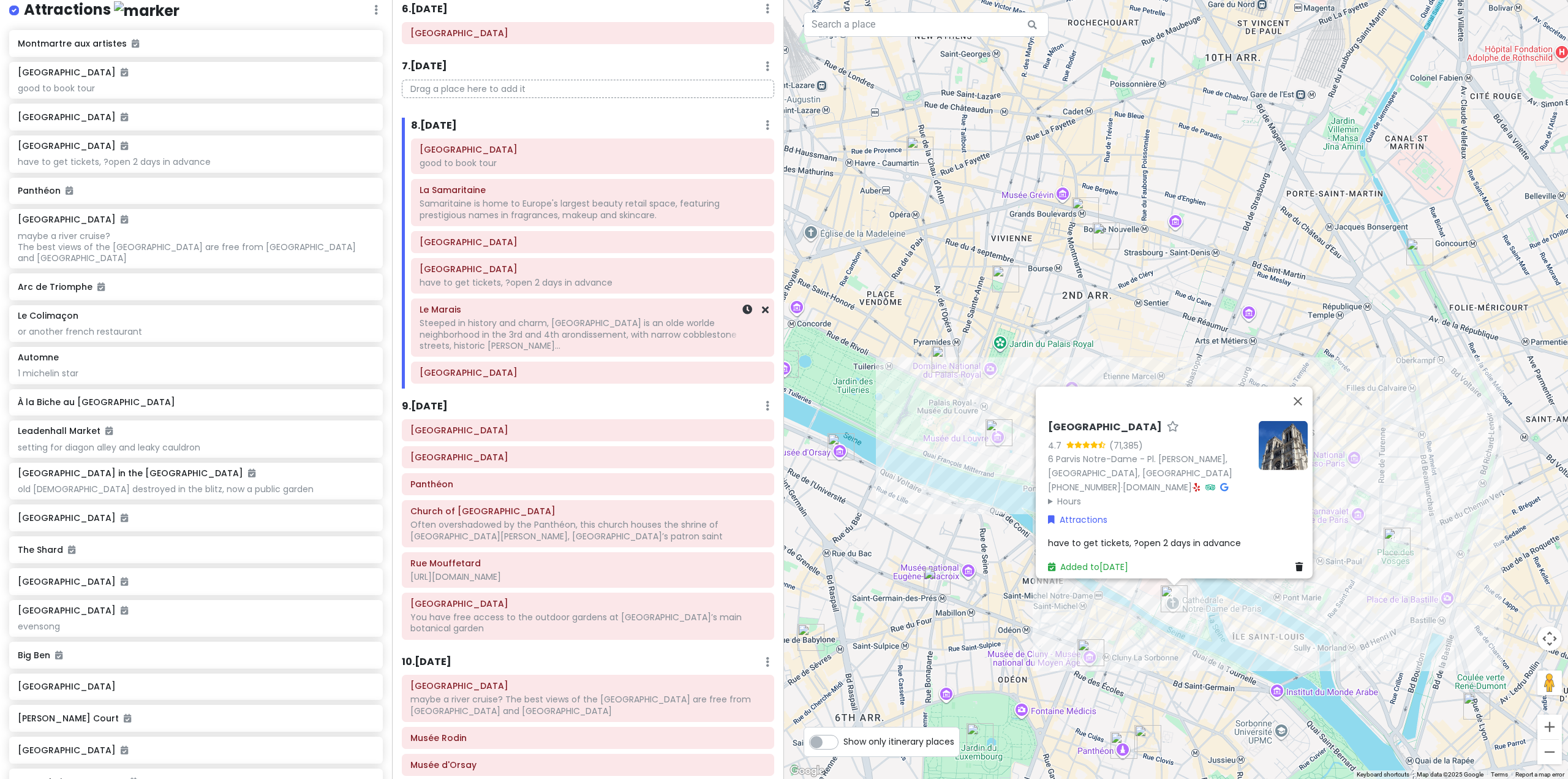
scroll to position [858, 0]
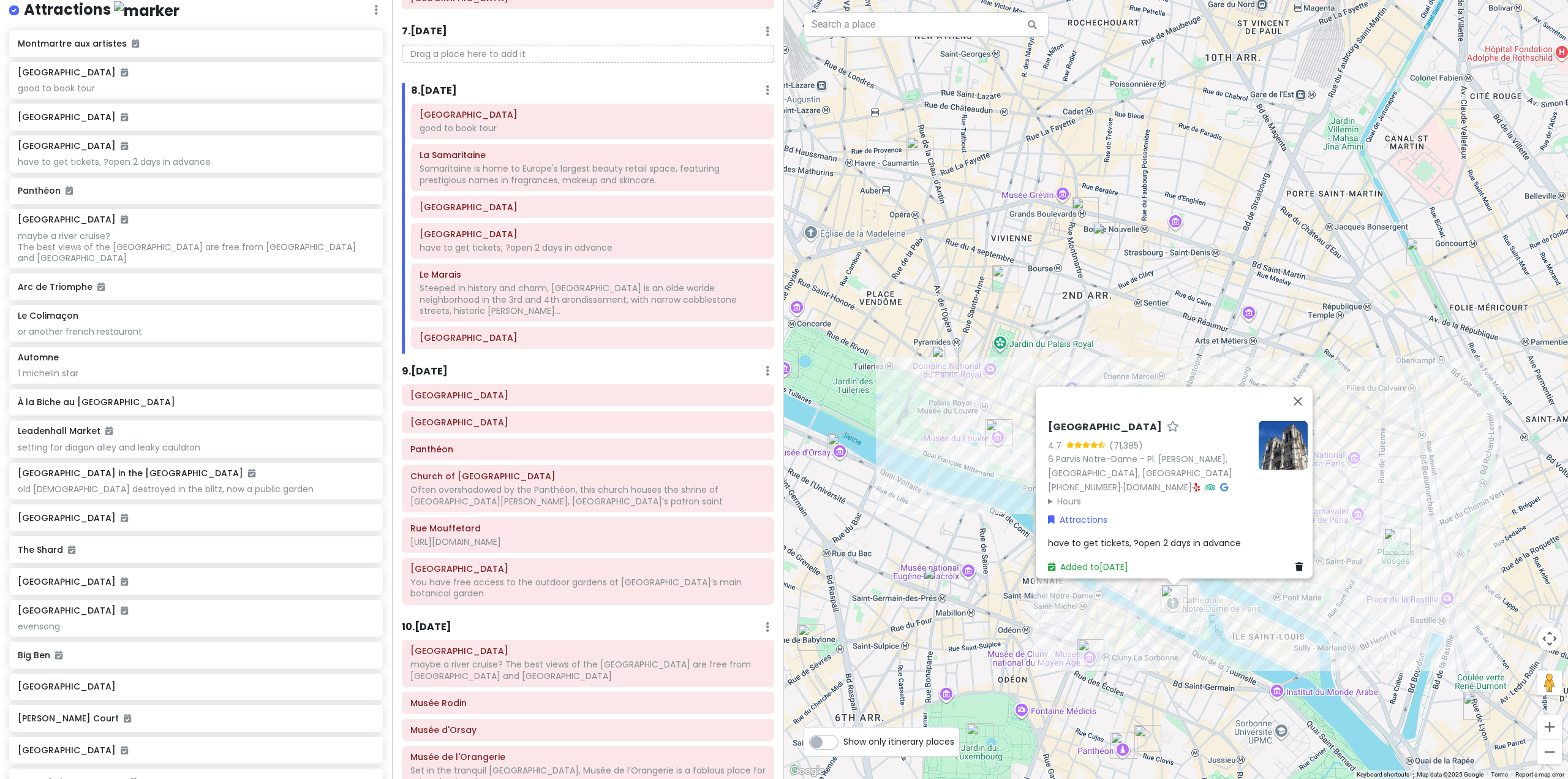
click at [455, 363] on div "9 . Tue 11/4 Add Day Notes Delete Day" at bounding box center [588, 373] width 373 height 21
click at [427, 365] on h6 "9 . Tue 11/4" at bounding box center [424, 372] width 46 height 13
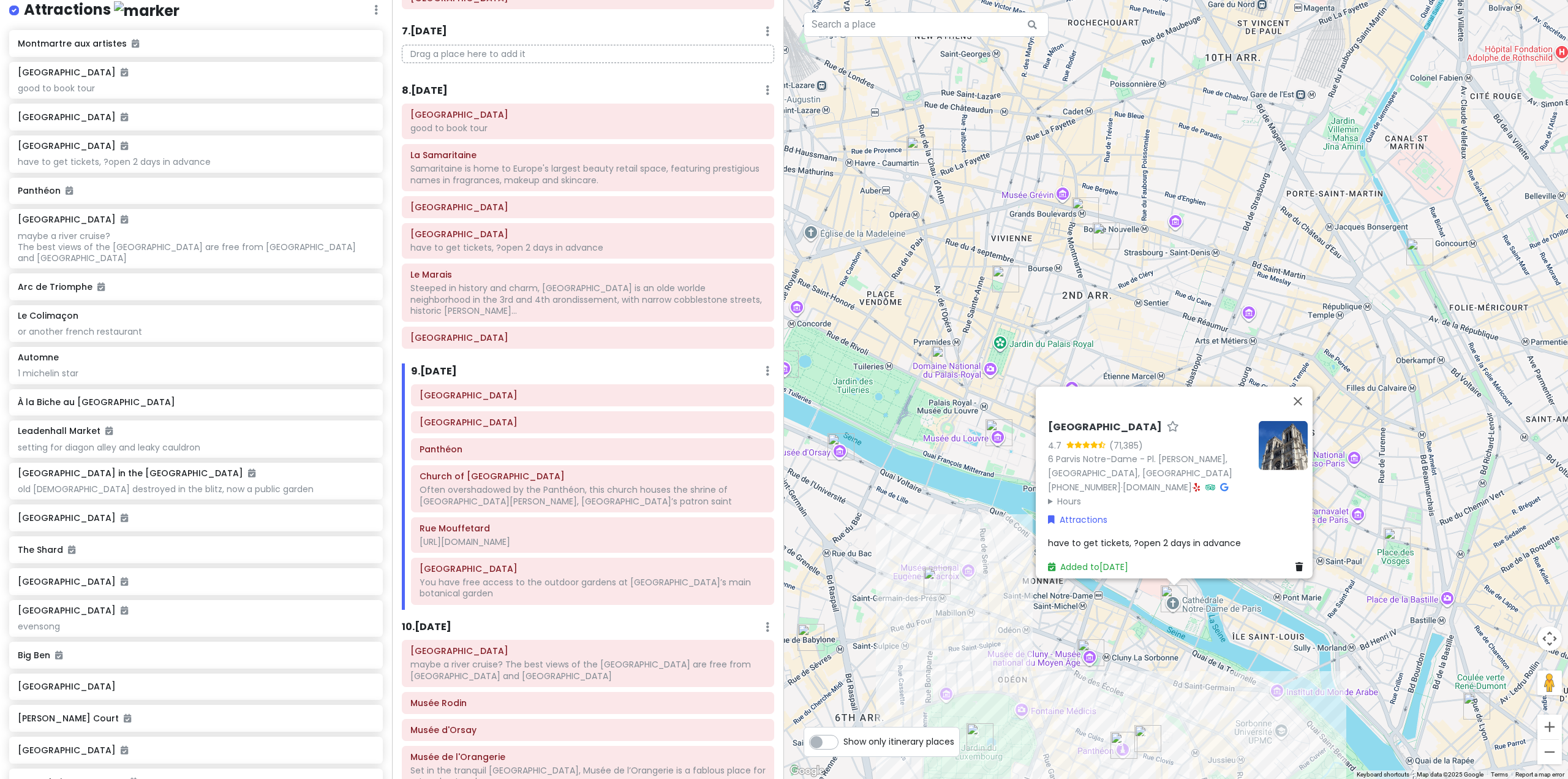
drag, startPoint x: 1049, startPoint y: 643, endPoint x: 967, endPoint y: 375, distance: 280.3
click at [968, 375] on div "Notre-Dame Cathedral of Paris 4.7 (71,385) 6 Parvis Notre-Dame - Pl. Jean-Paul …" at bounding box center [1175, 389] width 784 height 779
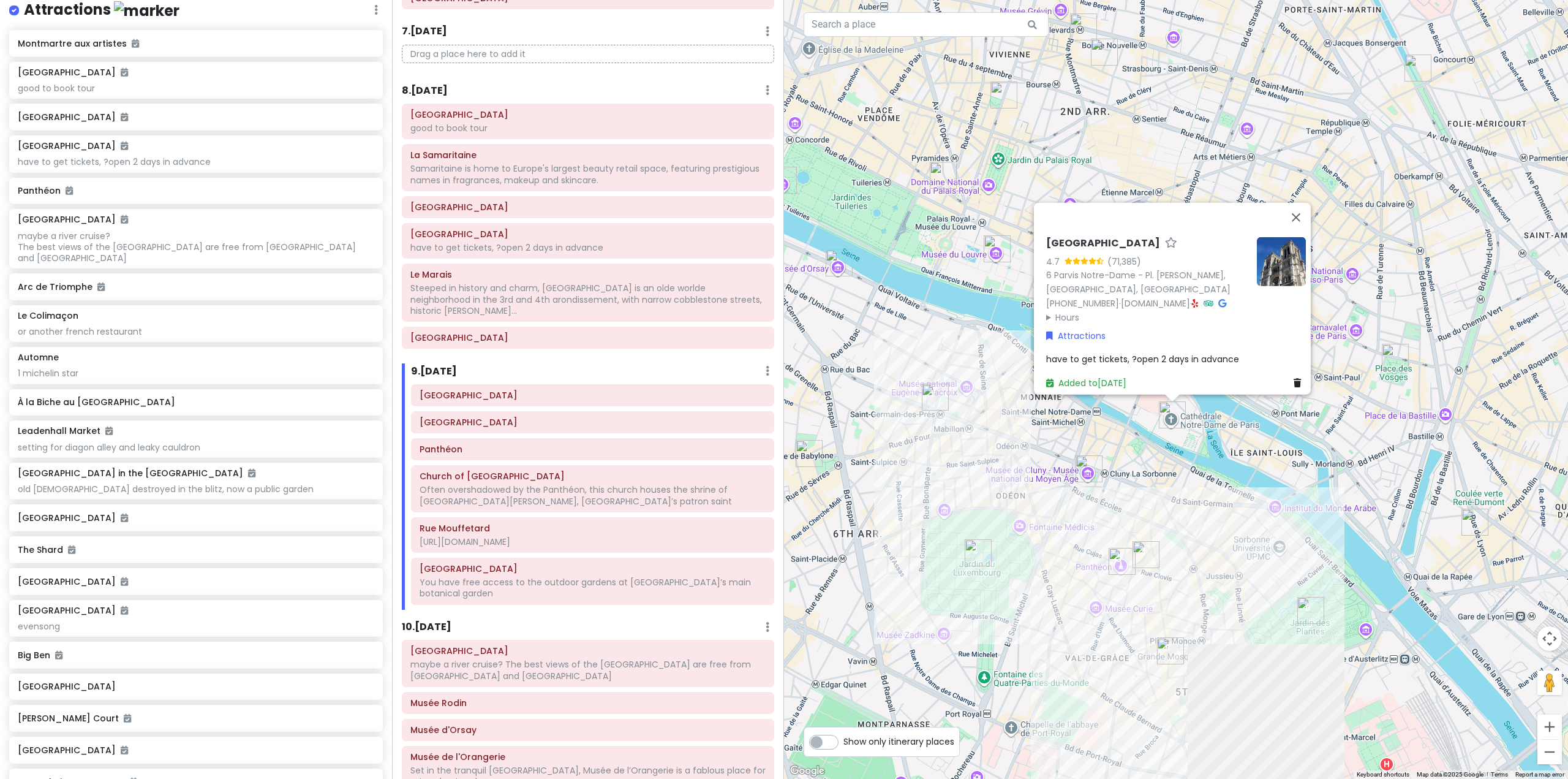
drag, startPoint x: 973, startPoint y: 631, endPoint x: 979, endPoint y: 423, distance: 208.1
click at [980, 424] on div "Notre-Dame Cathedral of Paris 4.7 (71,385) 6 Parvis Notre-Dame - Pl. Jean-Paul …" at bounding box center [1175, 389] width 784 height 779
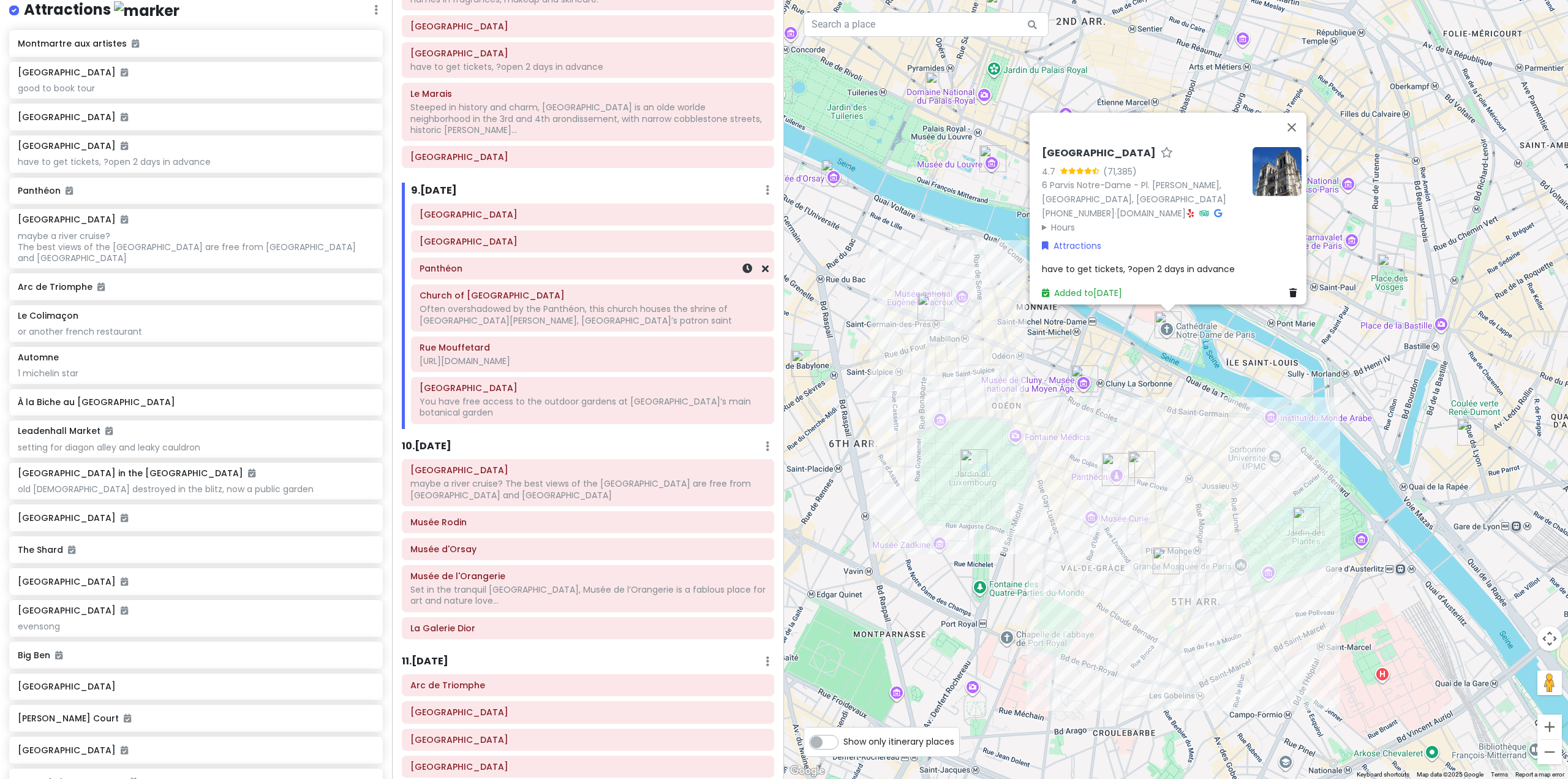
scroll to position [1042, 0]
click at [475, 148] on h6 "[GEOGRAPHIC_DATA]" at bounding box center [588, 154] width 355 height 11
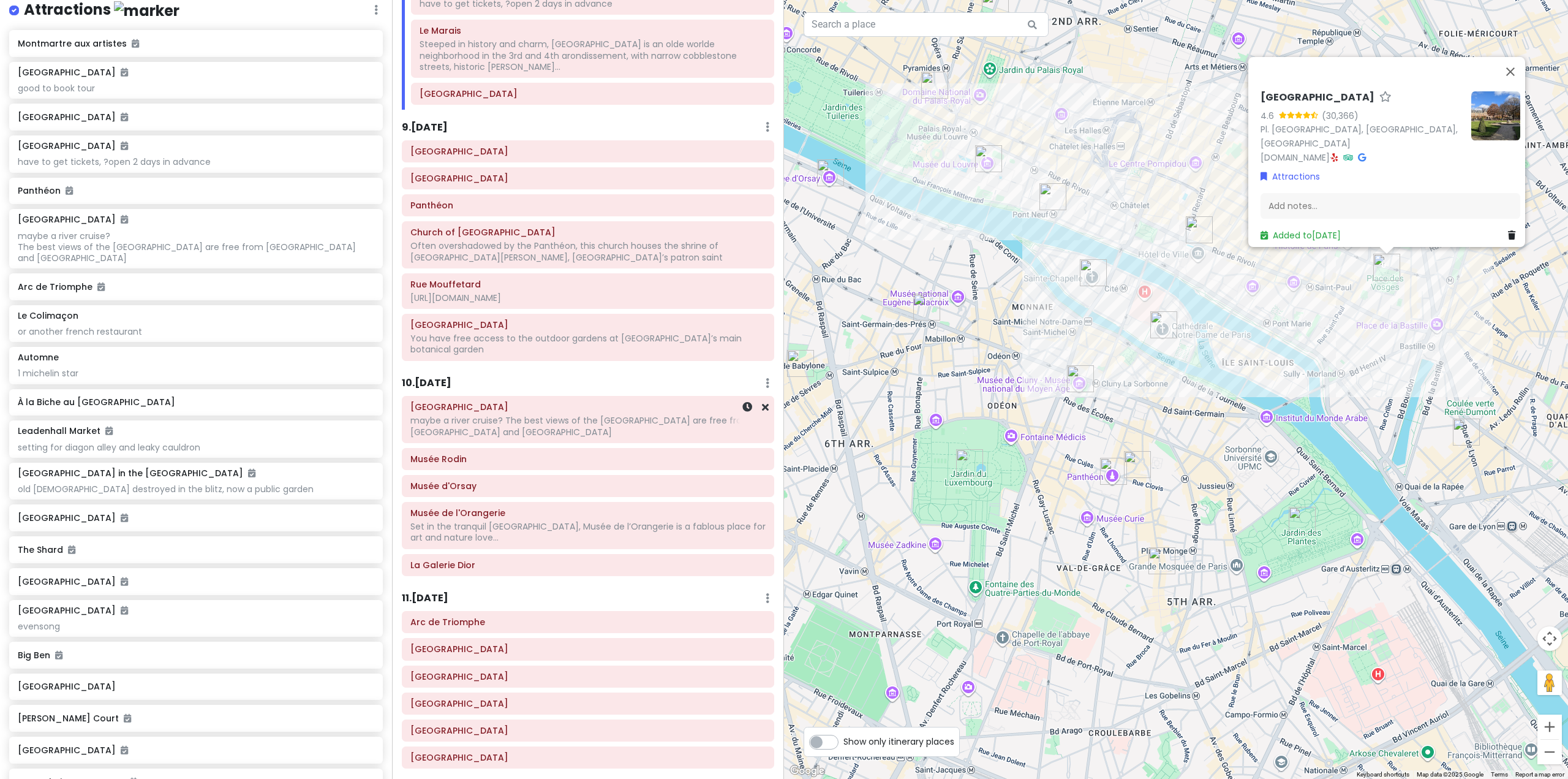
scroll to position [1103, 0]
click at [449, 395] on div "Eiffel Tower maybe a river cruise? The best views of the Eiffel Tower are free …" at bounding box center [588, 418] width 373 height 47
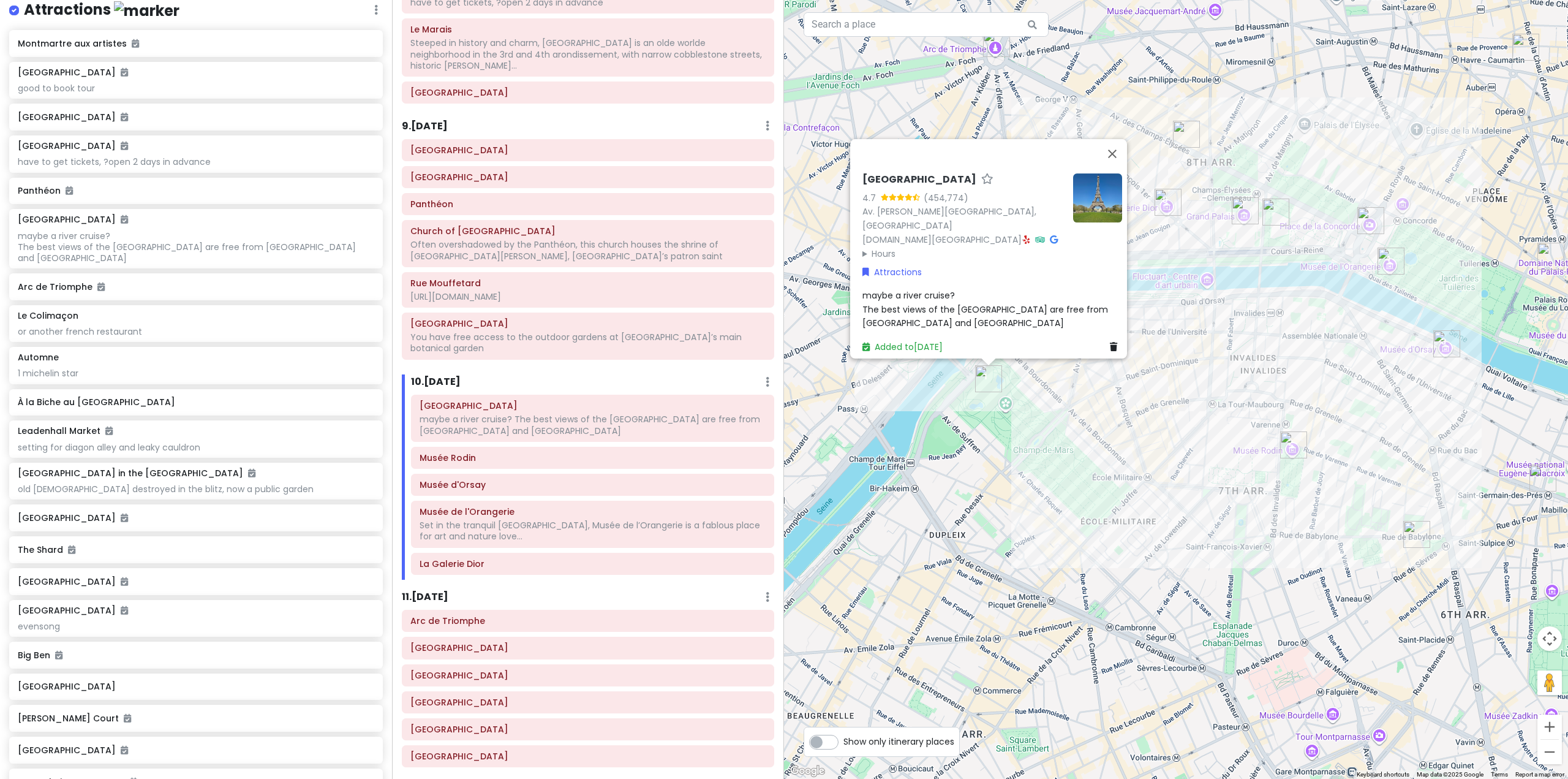
drag, startPoint x: 957, startPoint y: 396, endPoint x: 981, endPoint y: 496, distance: 102.8
click at [981, 496] on div "Eiffel Tower 4.7 (454,774) Av. Gustave Eiffel, 75007 Paris, France www.toureiff…" at bounding box center [1175, 389] width 784 height 779
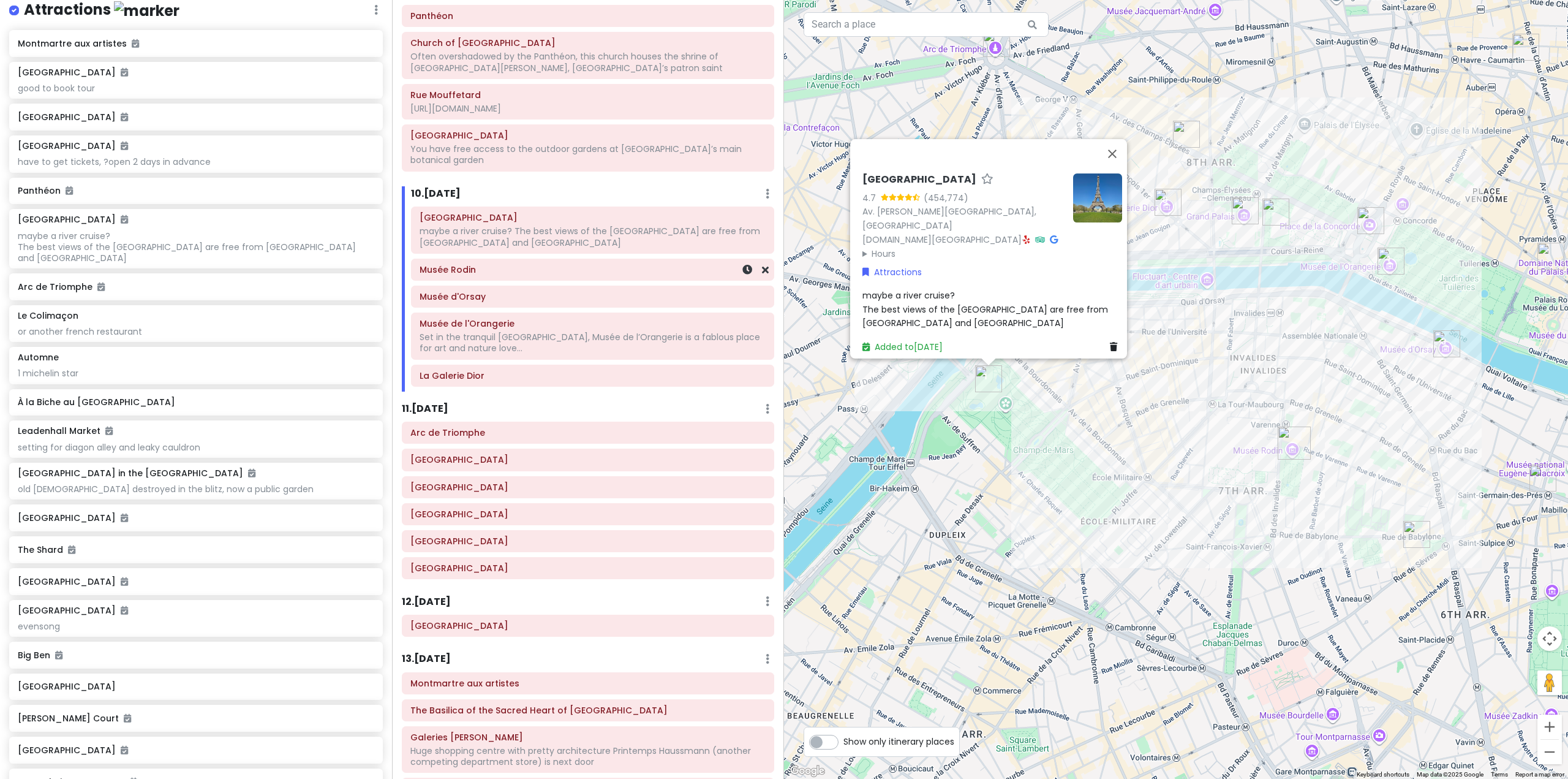
scroll to position [1287, 0]
click at [422, 407] on h6 "11 . Thu 11/6" at bounding box center [425, 413] width 47 height 13
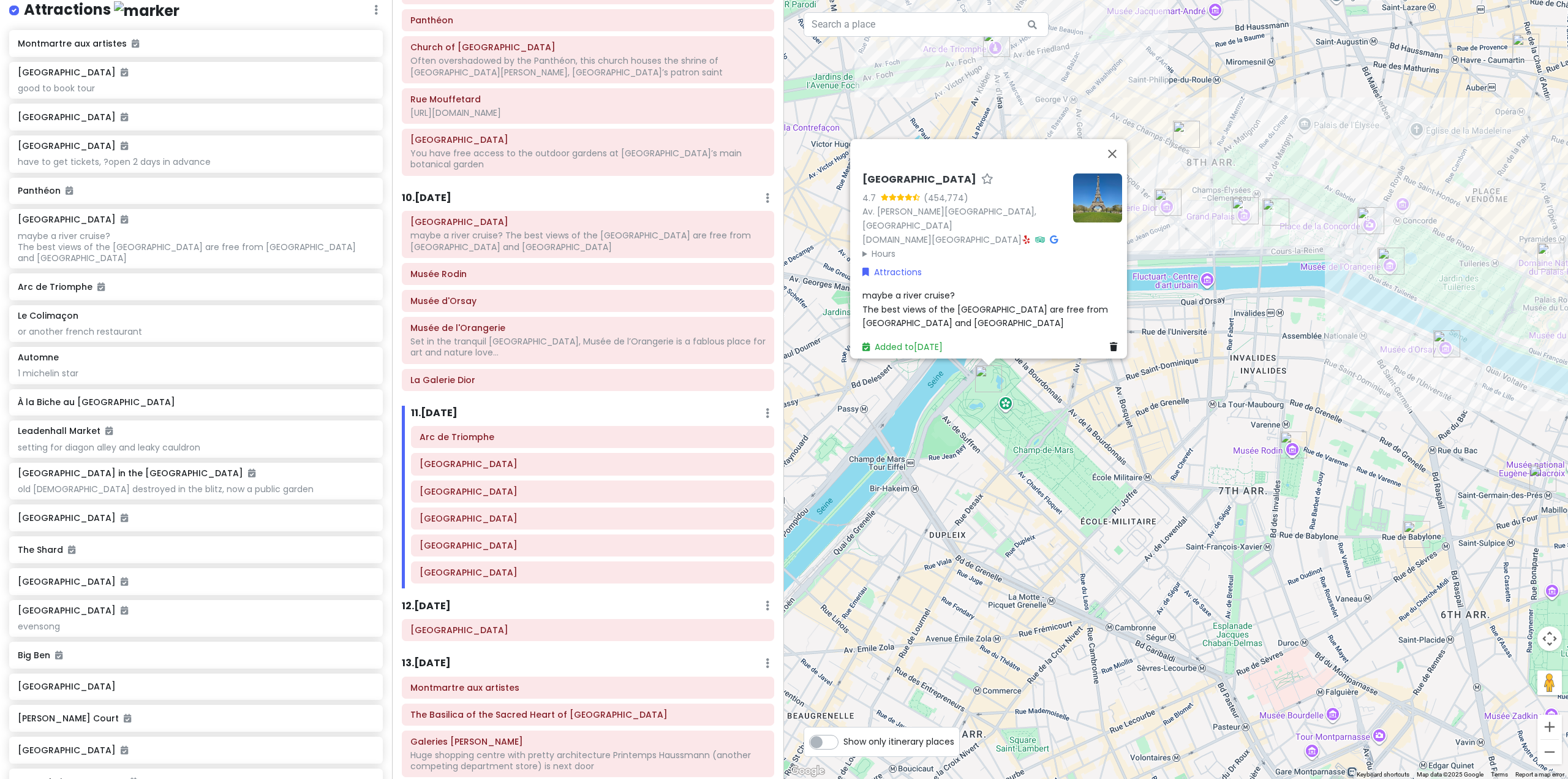
click at [1173, 462] on div "Eiffel Tower 4.7 (454,774) Av. Gustave Eiffel, 75007 Paris, France www.toureiff…" at bounding box center [1175, 389] width 784 height 779
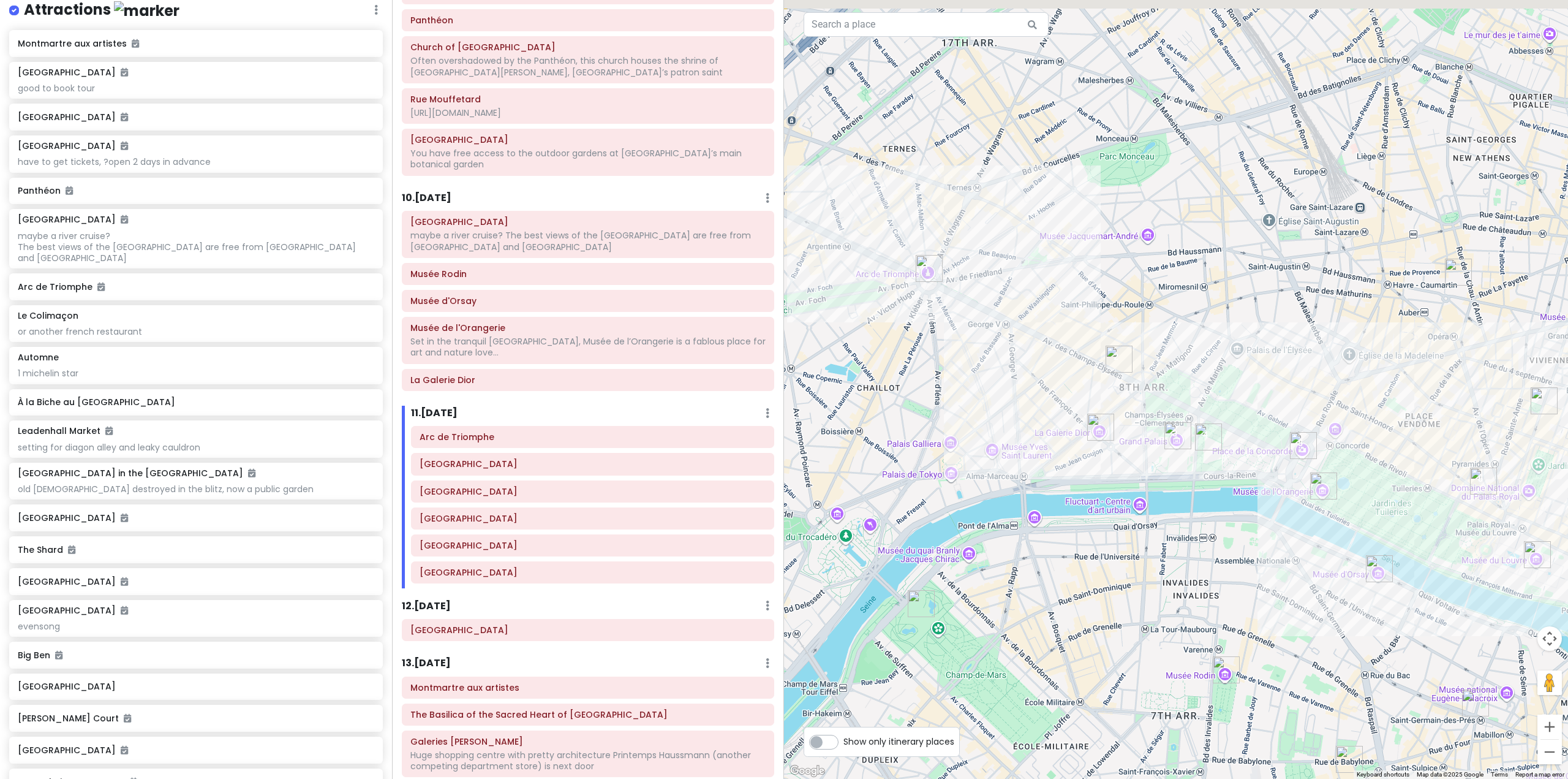
drag, startPoint x: 1173, startPoint y: 375, endPoint x: 1130, endPoint y: 598, distance: 227.1
click at [1130, 598] on div at bounding box center [1175, 389] width 784 height 779
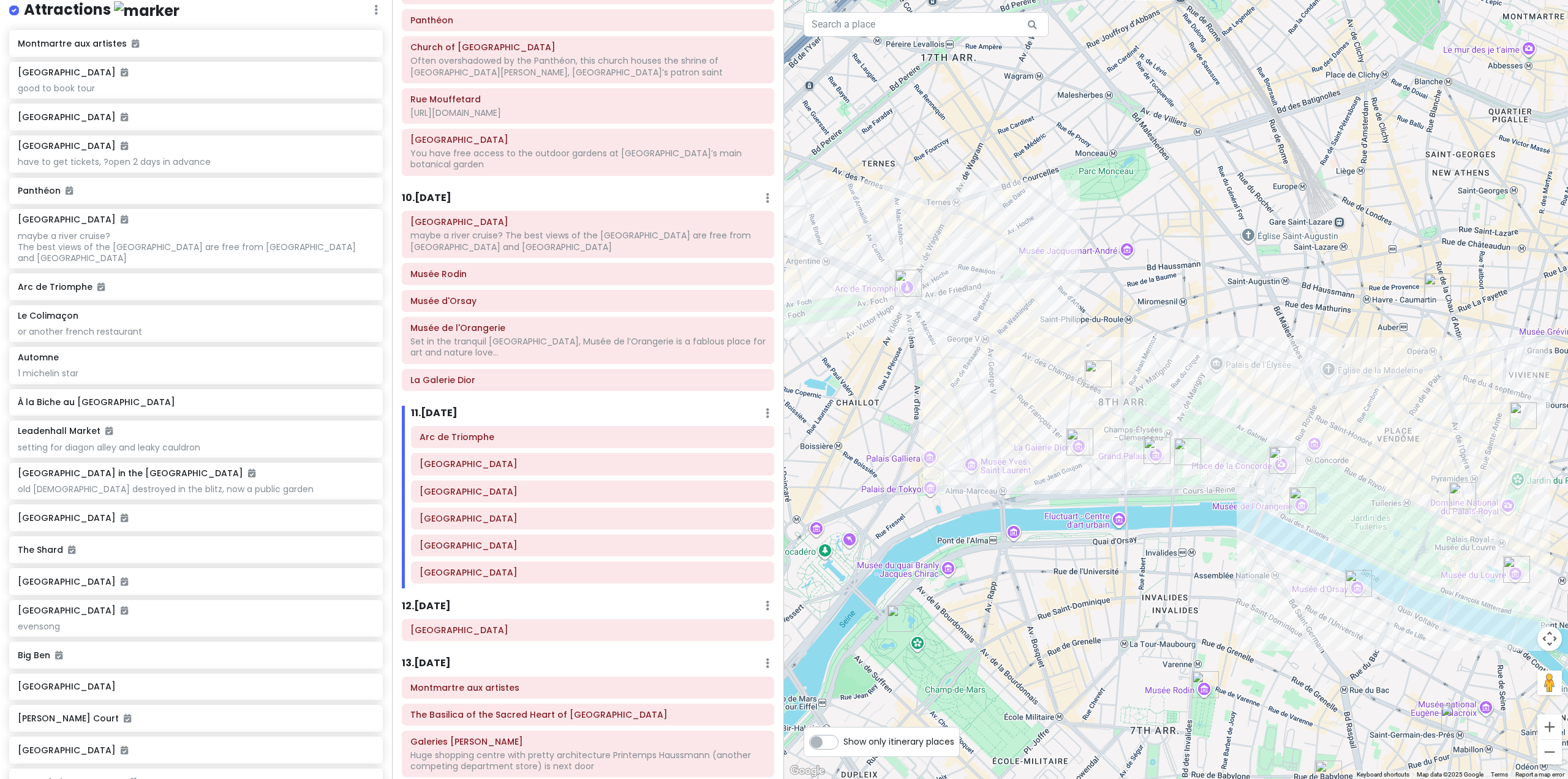
drag, startPoint x: 1307, startPoint y: 482, endPoint x: 1251, endPoint y: 477, distance: 56.2
click at [1251, 477] on div at bounding box center [1175, 389] width 784 height 779
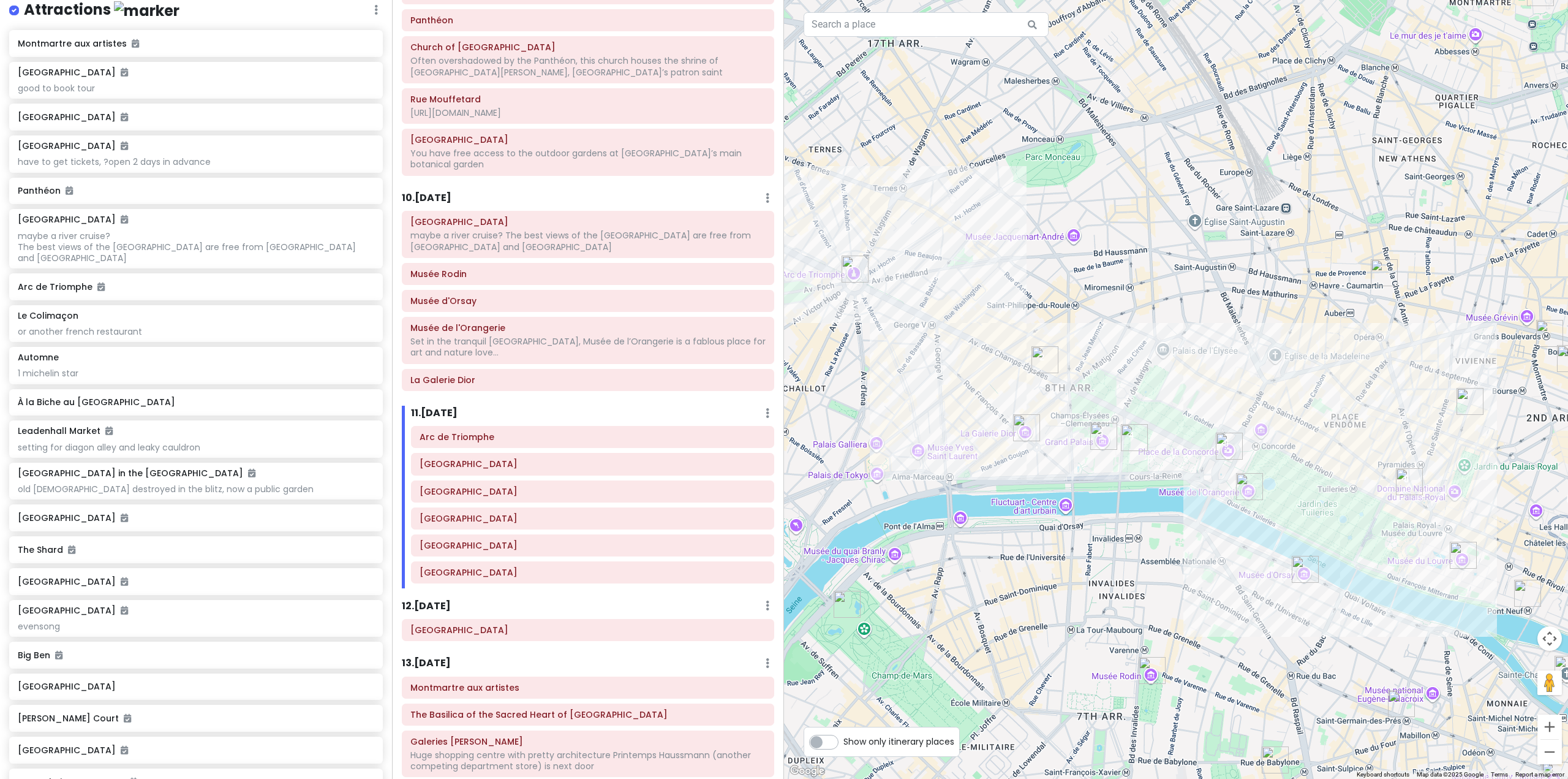
drag, startPoint x: 1356, startPoint y: 394, endPoint x: 1304, endPoint y: 379, distance: 54.1
click at [1304, 379] on div at bounding box center [1175, 389] width 784 height 779
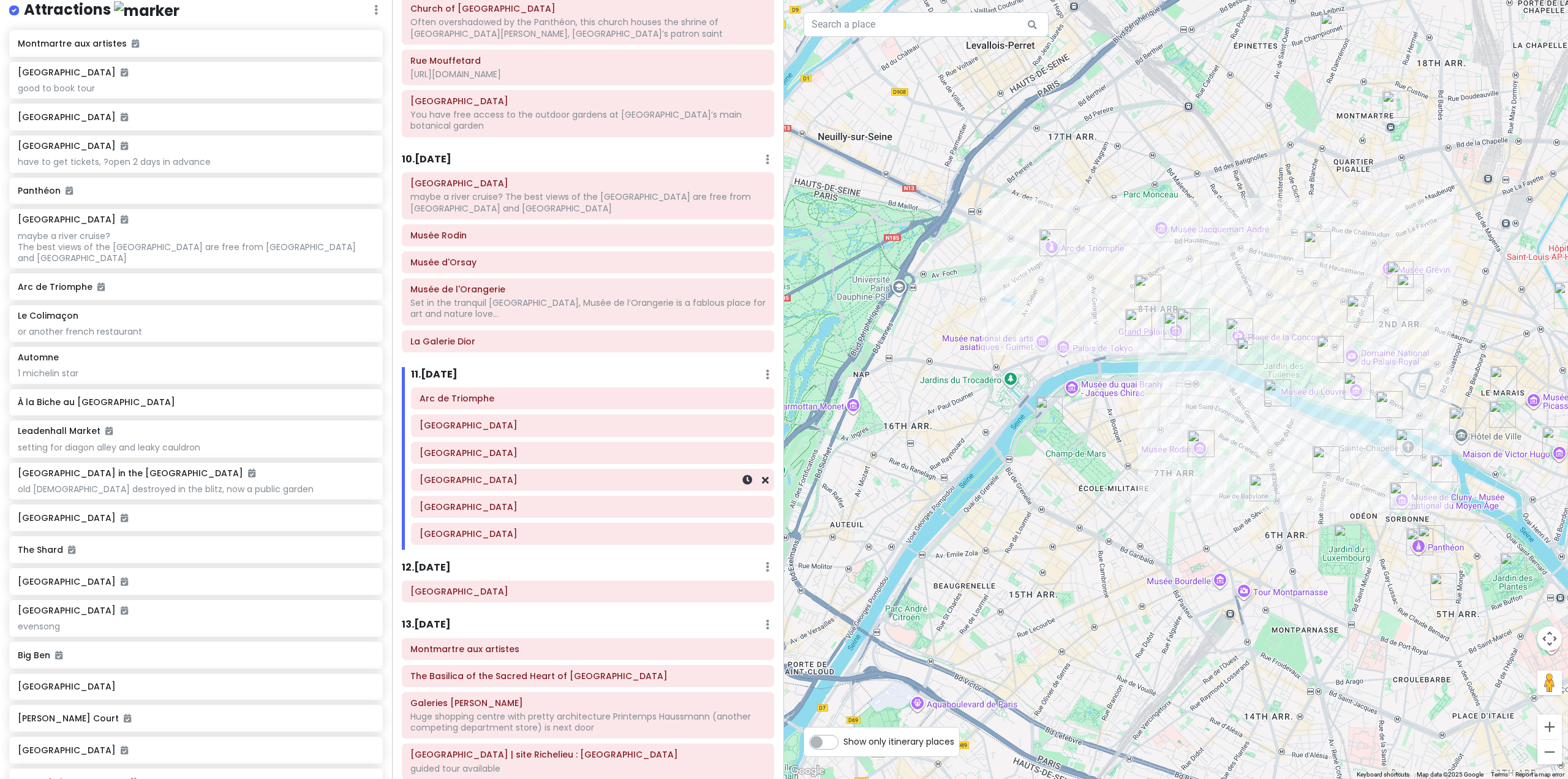
scroll to position [1348, 0]
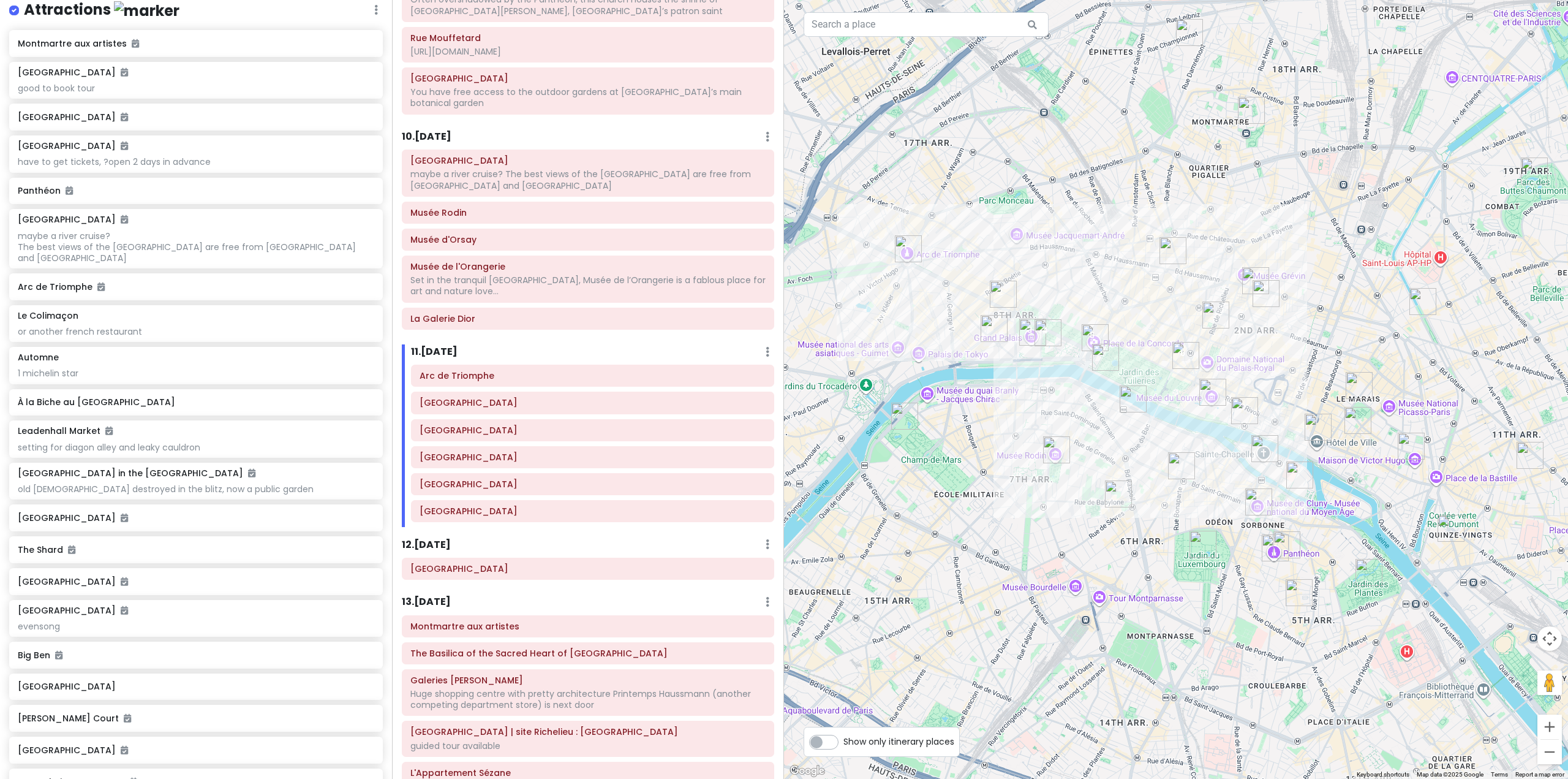
drag, startPoint x: 1373, startPoint y: 307, endPoint x: 1245, endPoint y: 320, distance: 128.7
click at [1244, 319] on div at bounding box center [1175, 389] width 784 height 779
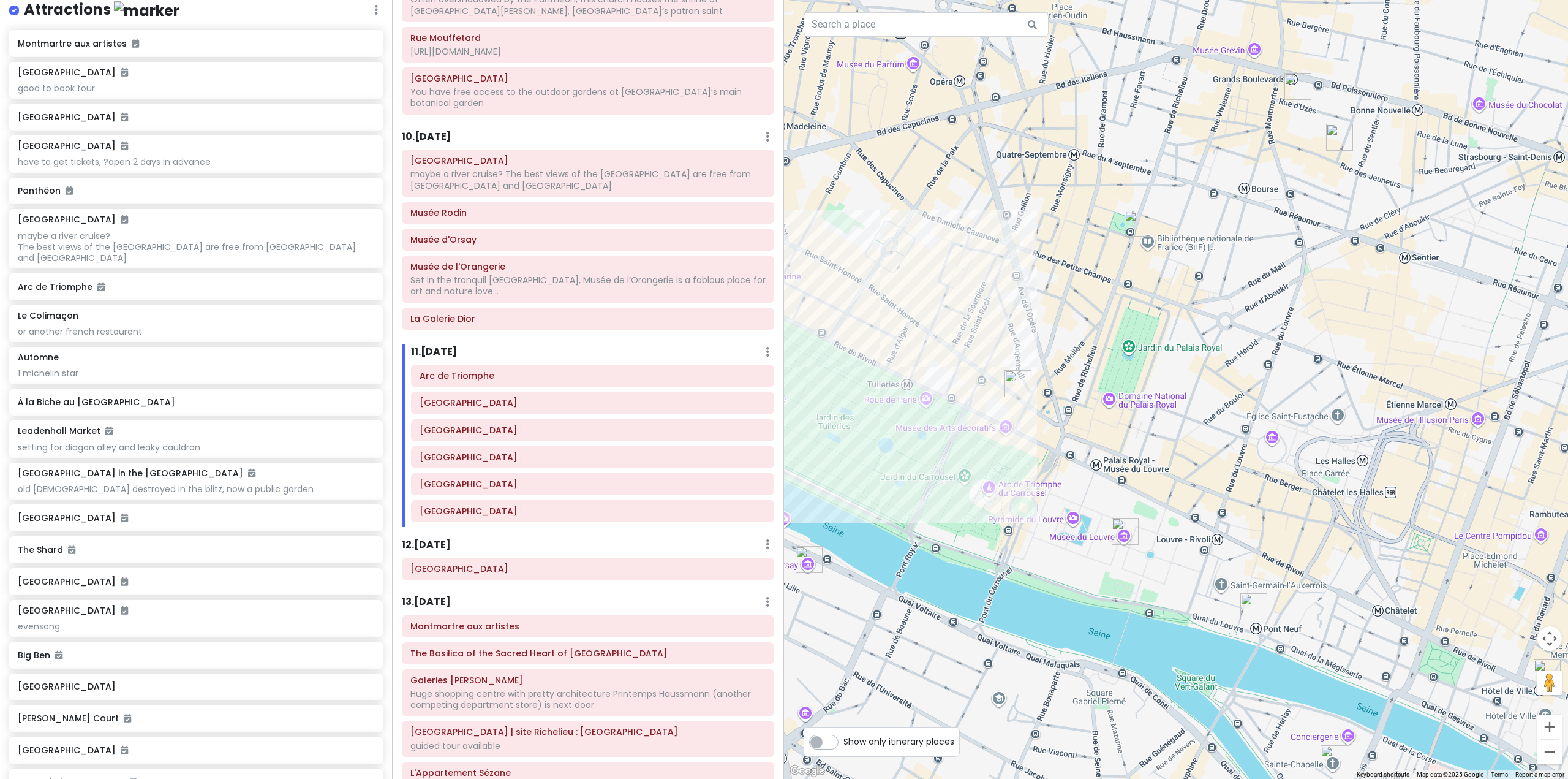
click at [1136, 411] on div at bounding box center [1175, 389] width 784 height 779
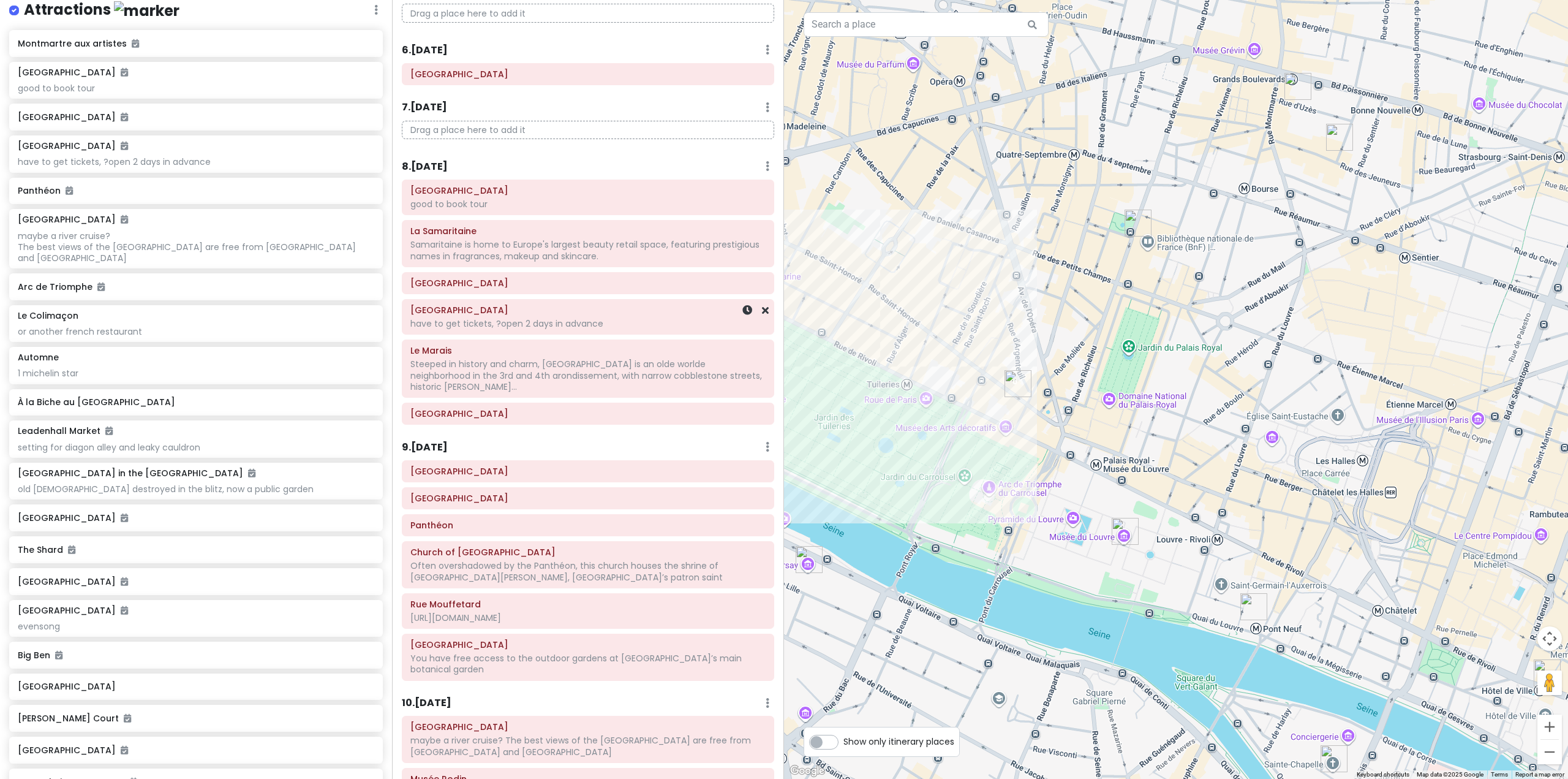
scroll to position [735, 0]
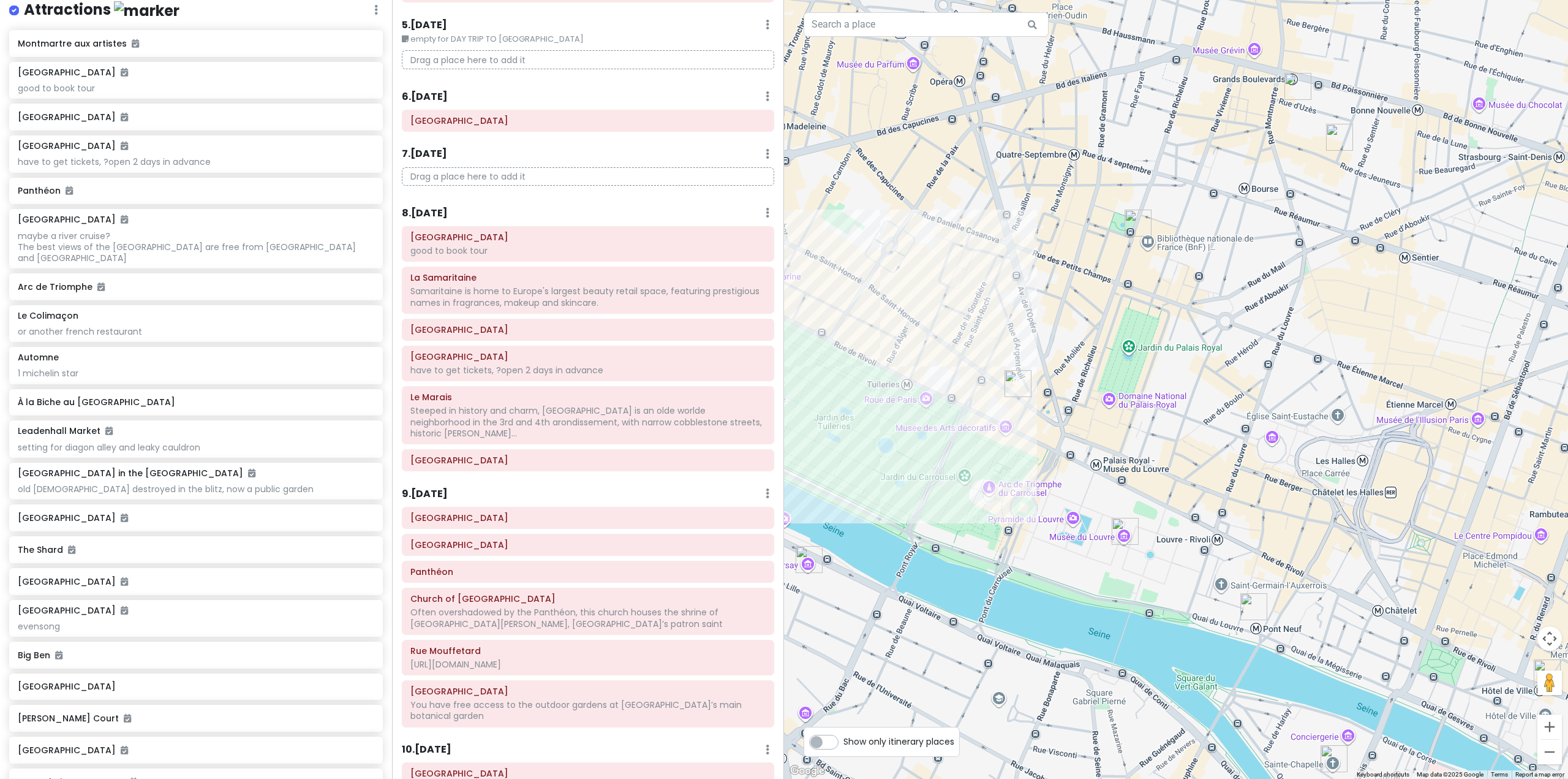
click at [1140, 409] on div at bounding box center [1175, 389] width 784 height 779
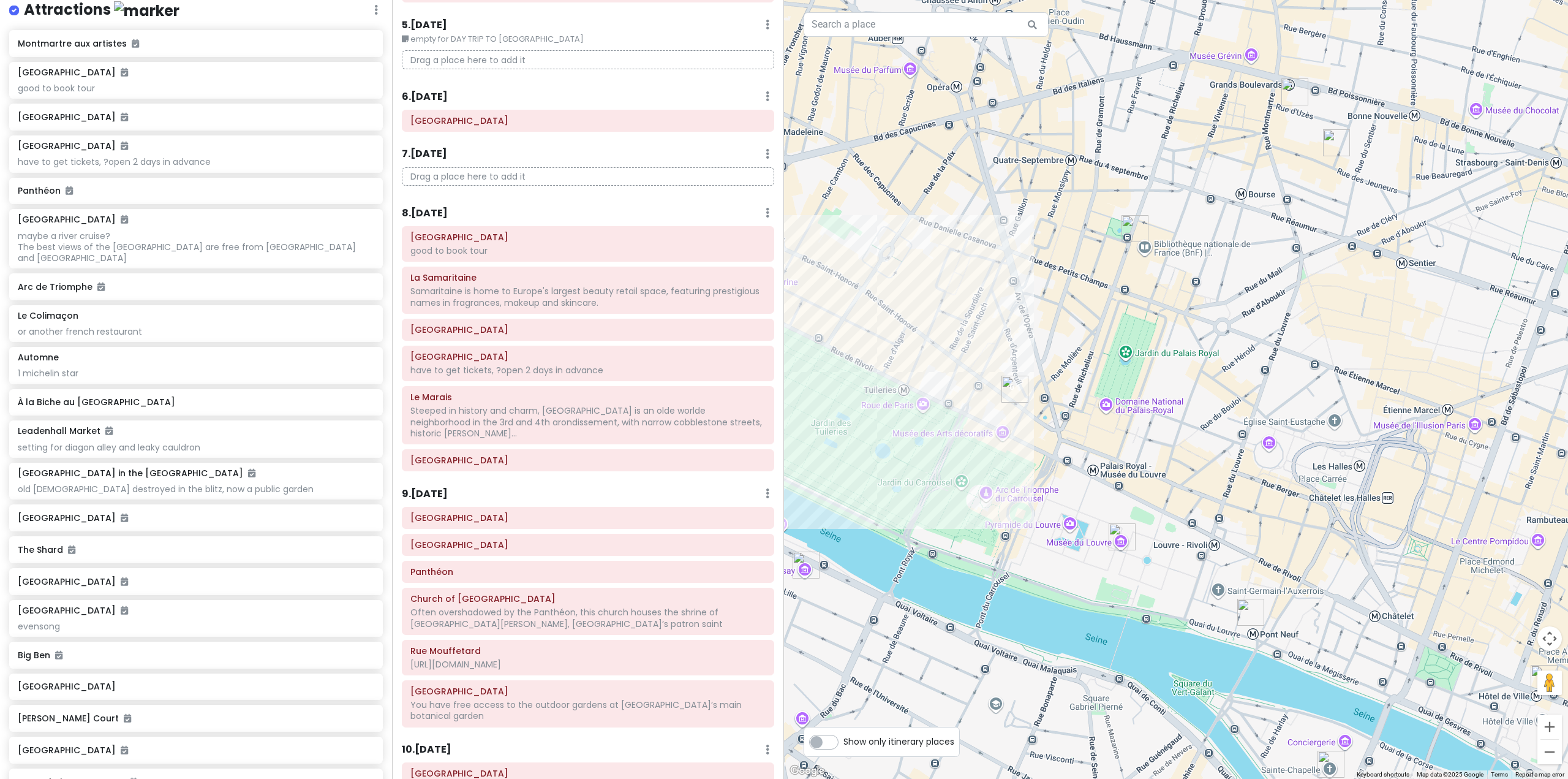
click at [1150, 350] on div at bounding box center [1175, 389] width 784 height 779
click at [1154, 353] on div at bounding box center [1175, 389] width 784 height 779
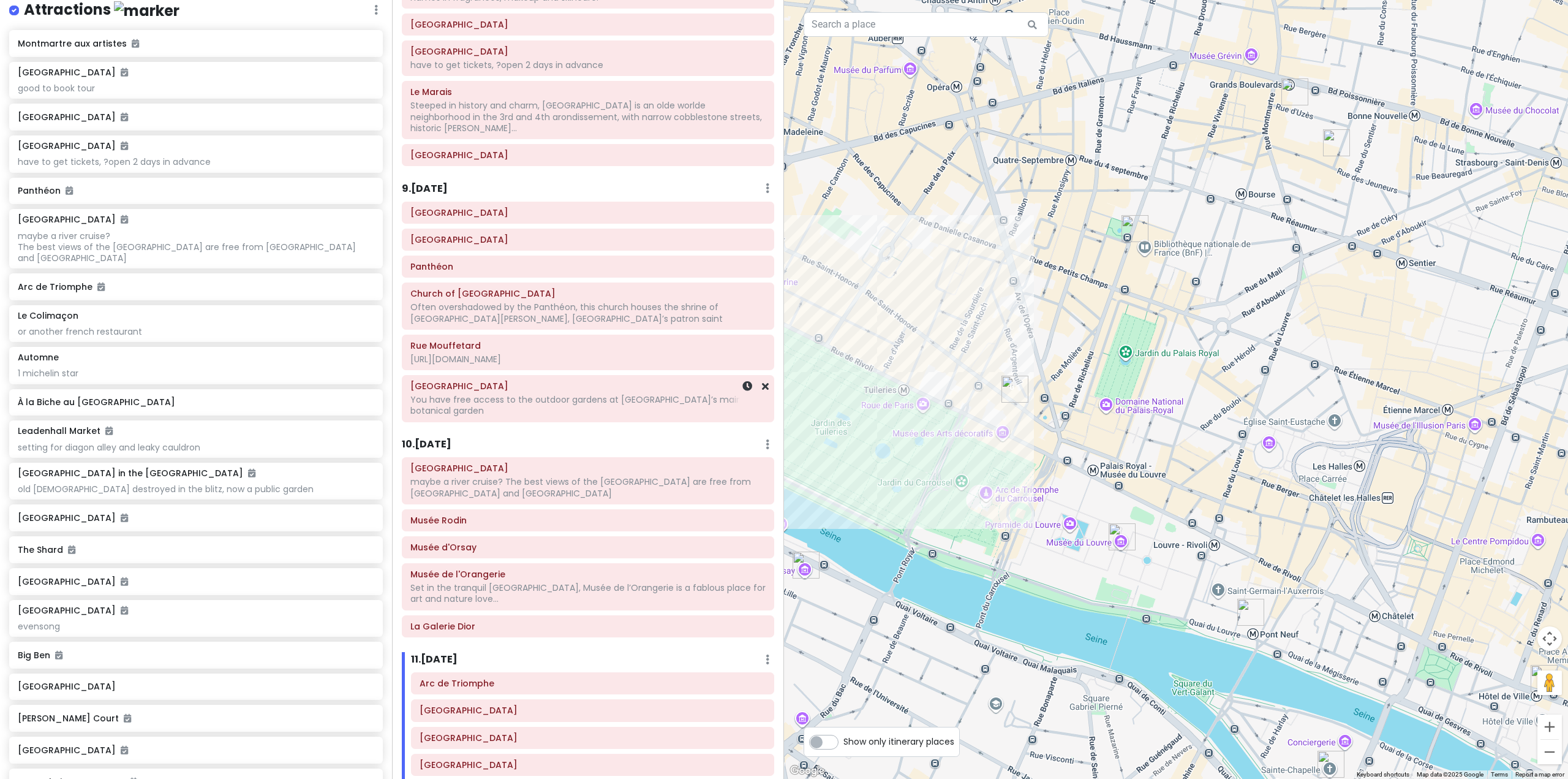
scroll to position [1042, 0]
click at [432, 437] on h6 "10 . Wed 11/5" at bounding box center [426, 443] width 50 height 13
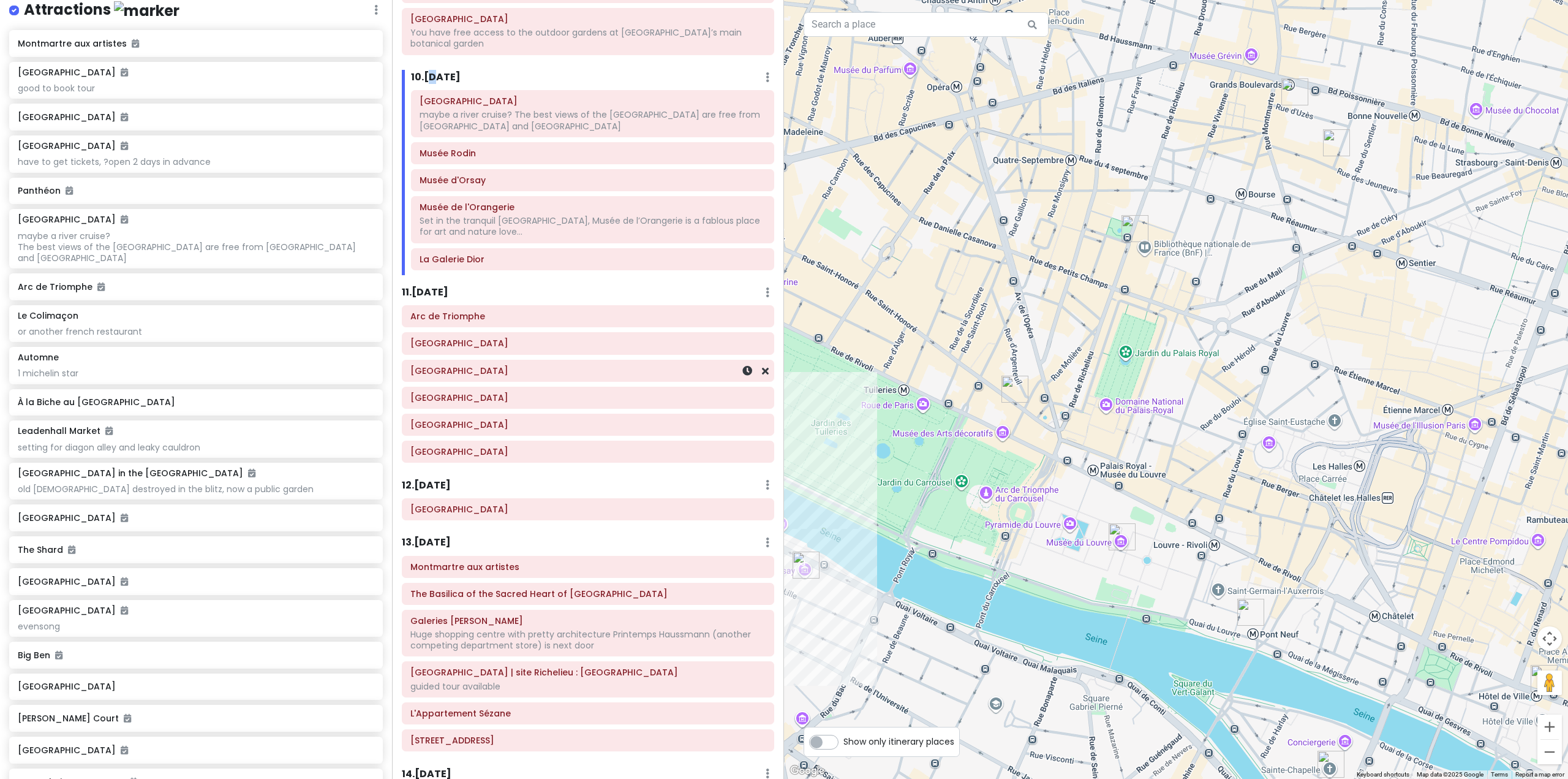
scroll to position [1409, 0]
click at [431, 477] on h6 "12 . Fri 11/7" at bounding box center [426, 484] width 49 height 13
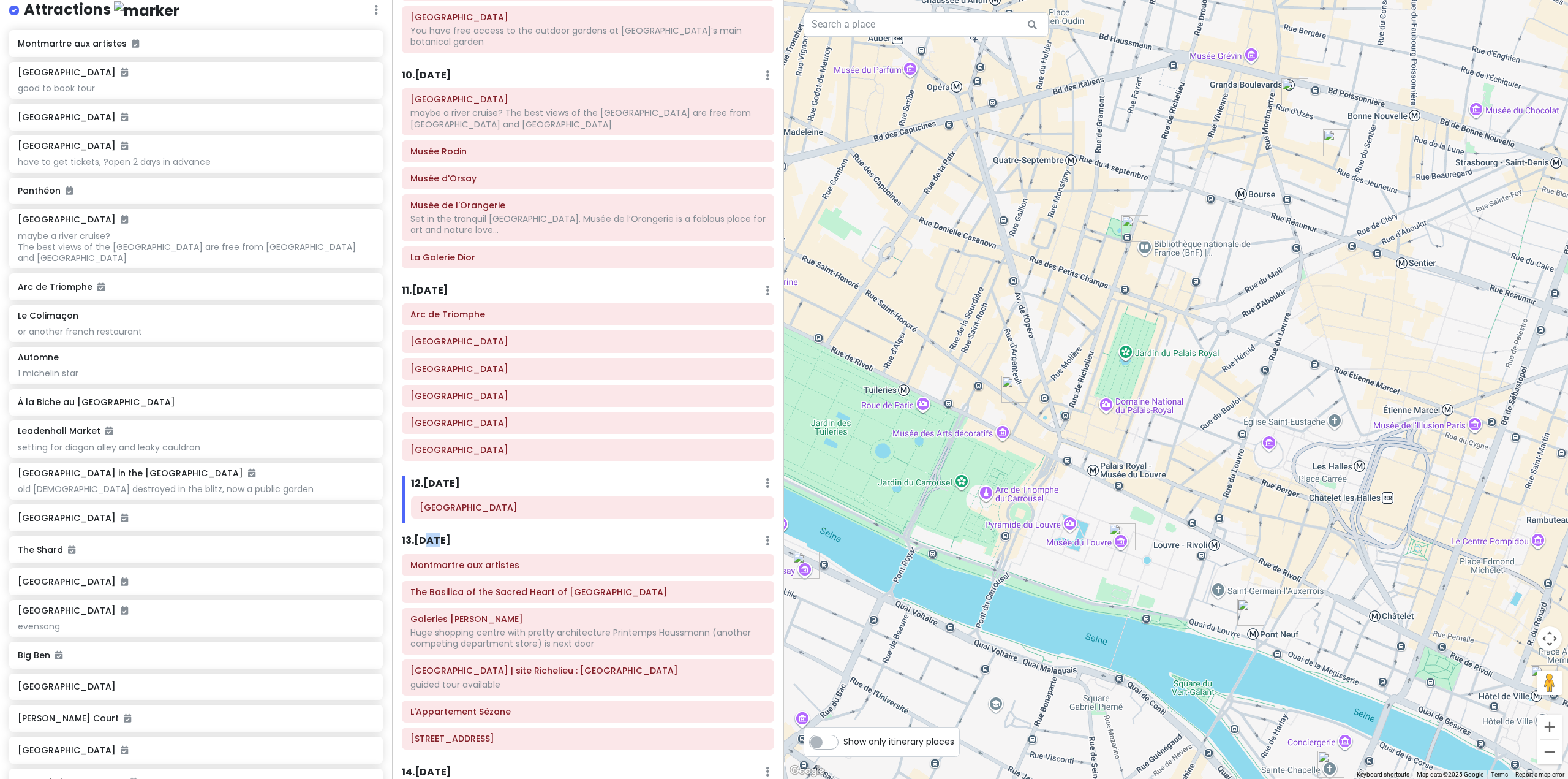
click at [430, 534] on h6 "13 . Sat 11/8" at bounding box center [426, 540] width 49 height 13
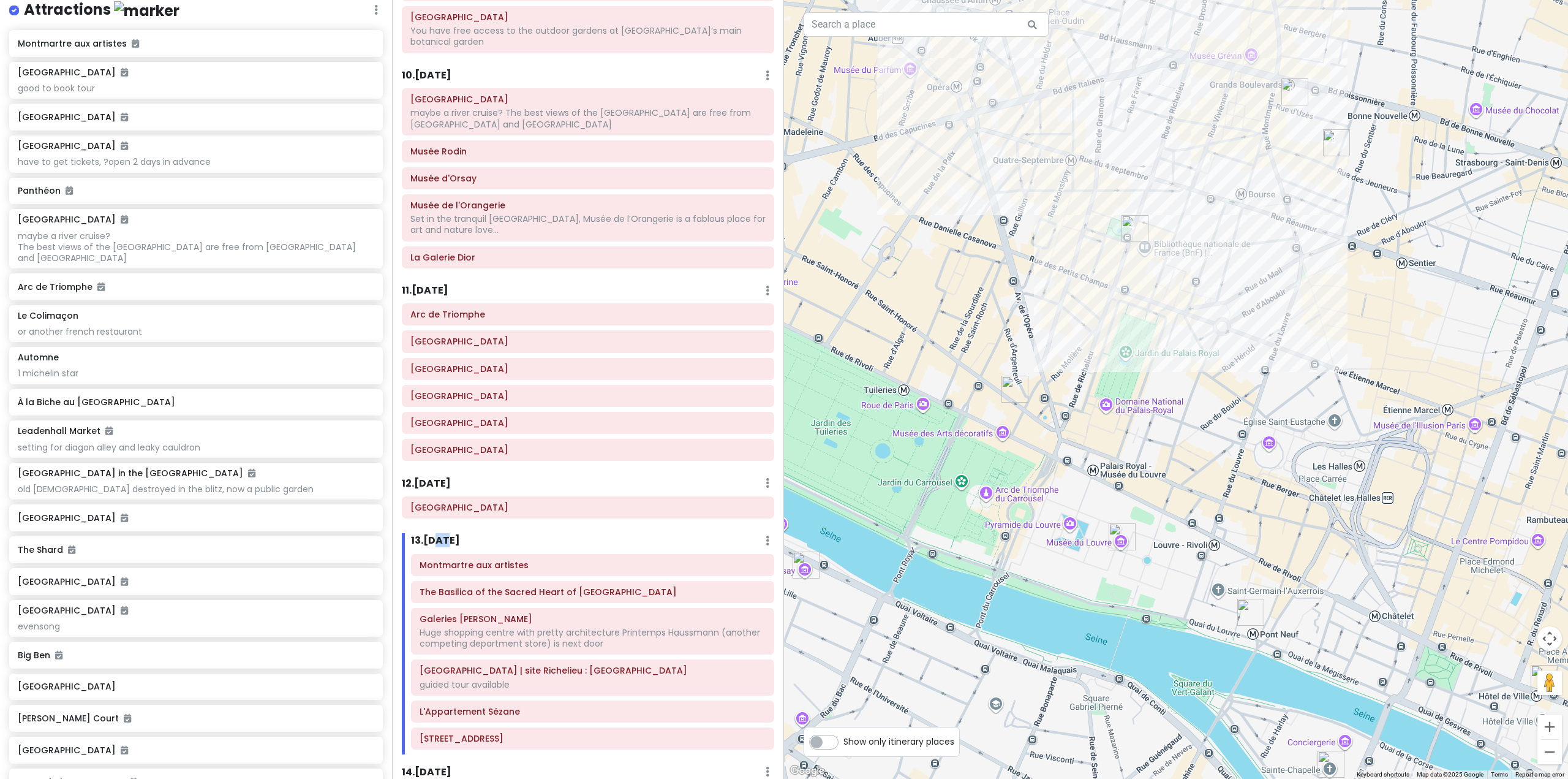
click at [1088, 312] on div at bounding box center [1175, 389] width 784 height 779
click at [536, 533] on div "13 . Sat 11/8 Add Day Notes Delete Day" at bounding box center [592, 543] width 363 height 21
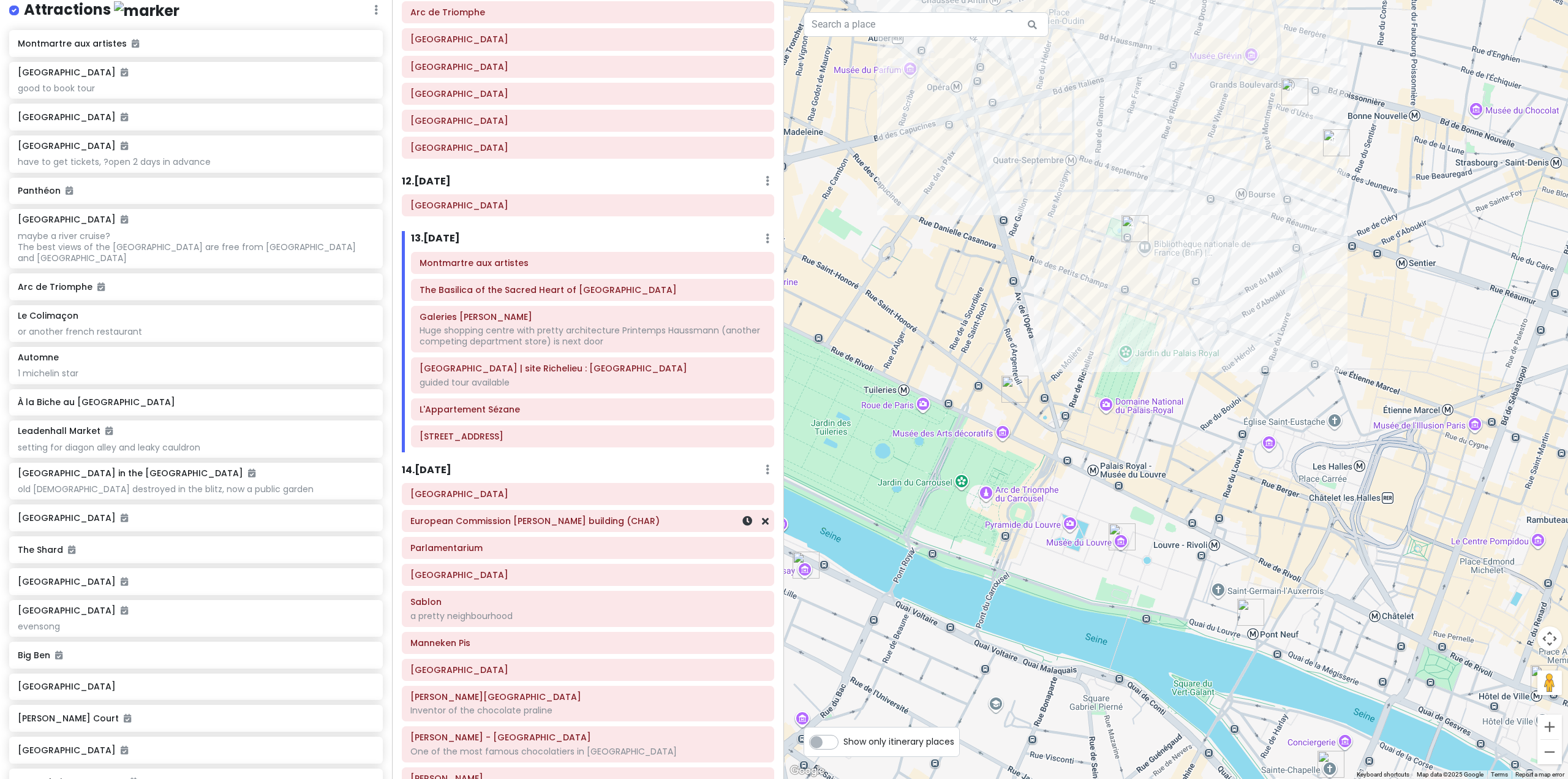
scroll to position [1715, 0]
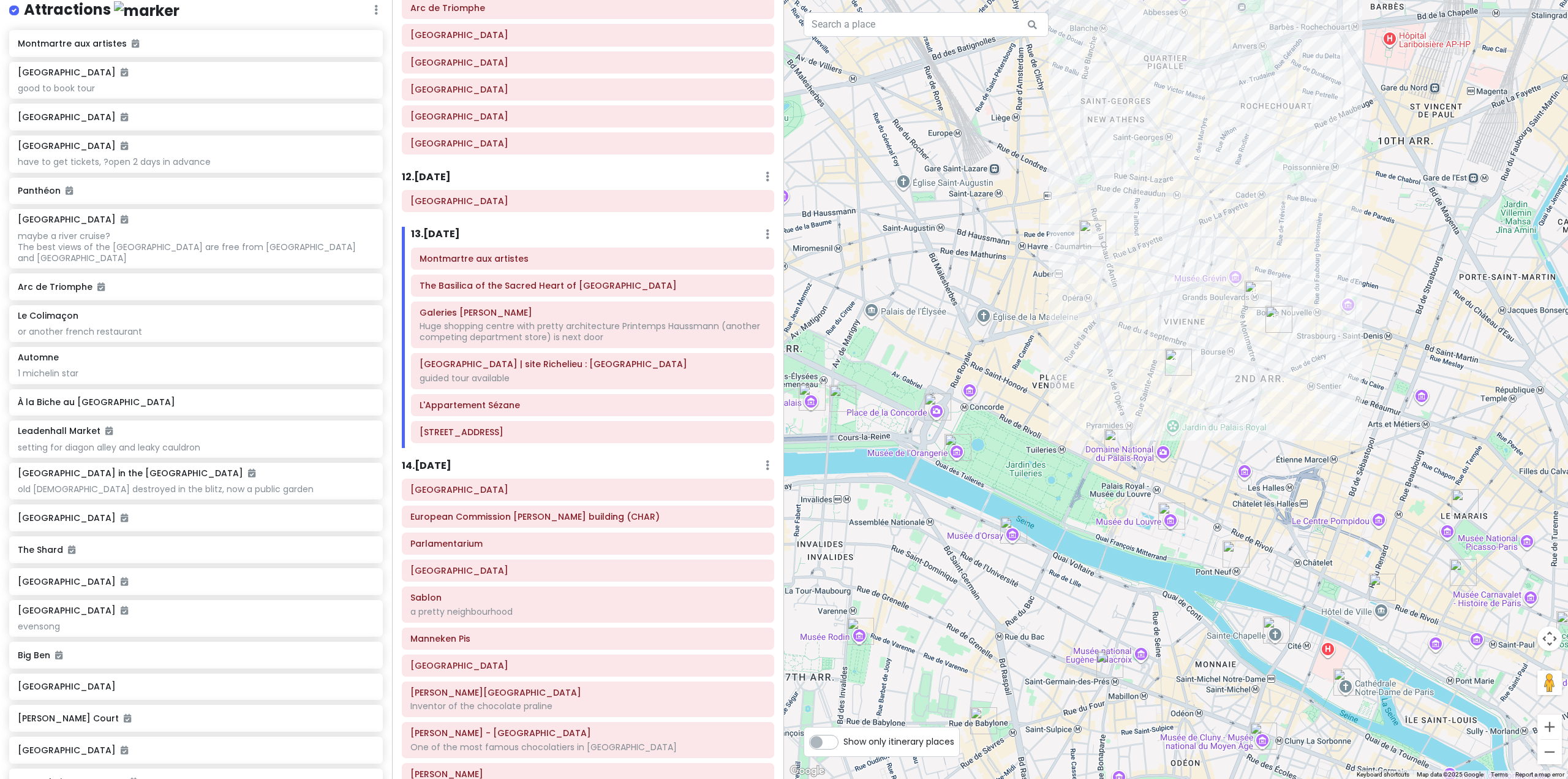
drag, startPoint x: 1064, startPoint y: 382, endPoint x: 1078, endPoint y: 520, distance: 138.7
click at [1078, 520] on div at bounding box center [1175, 389] width 784 height 779
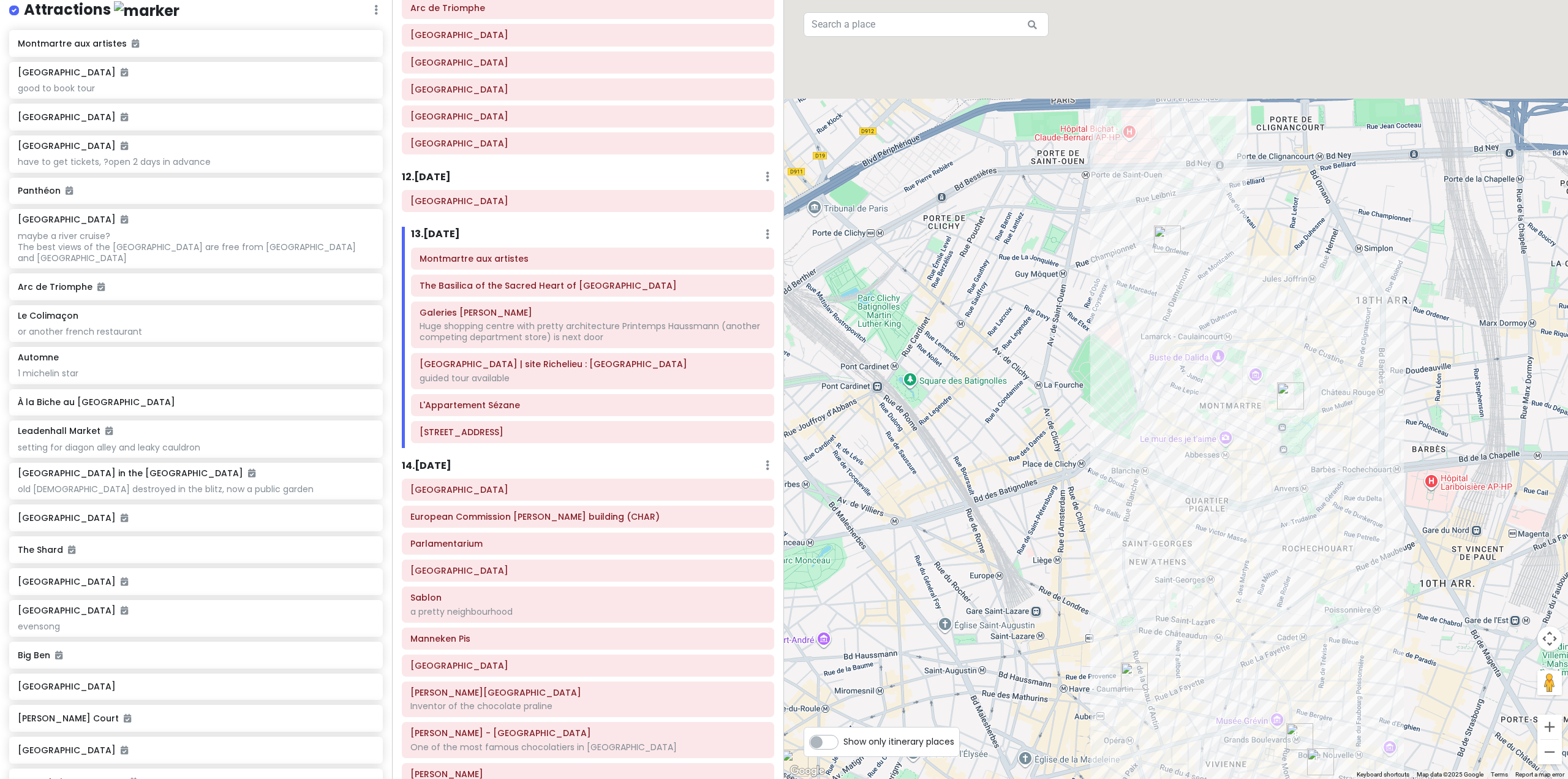
drag, startPoint x: 1148, startPoint y: 266, endPoint x: 1175, endPoint y: 466, distance: 201.8
click at [1175, 466] on div at bounding box center [1175, 389] width 784 height 779
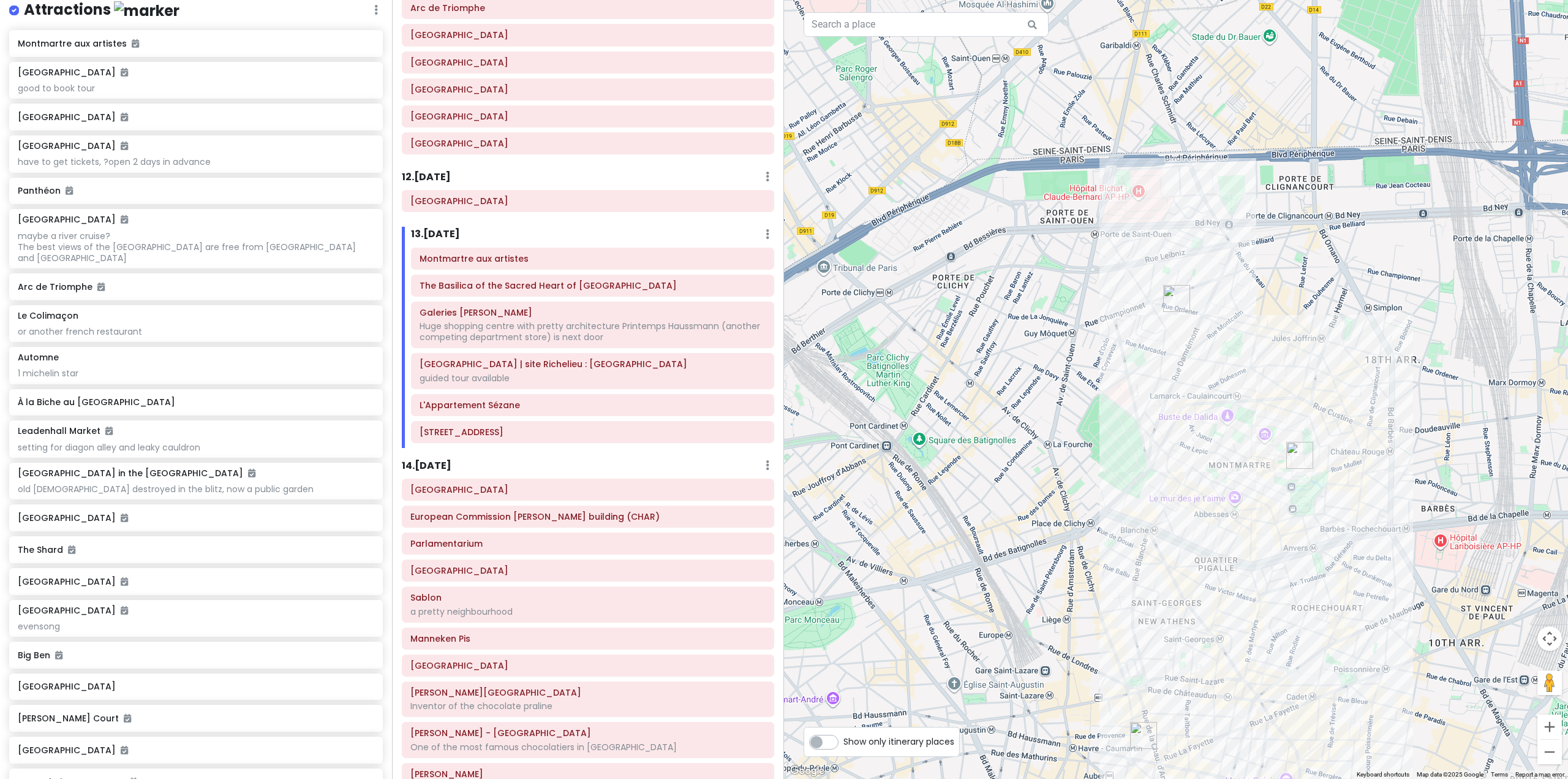
click at [1171, 305] on img "Montmartre aux artistes" at bounding box center [1176, 298] width 27 height 27
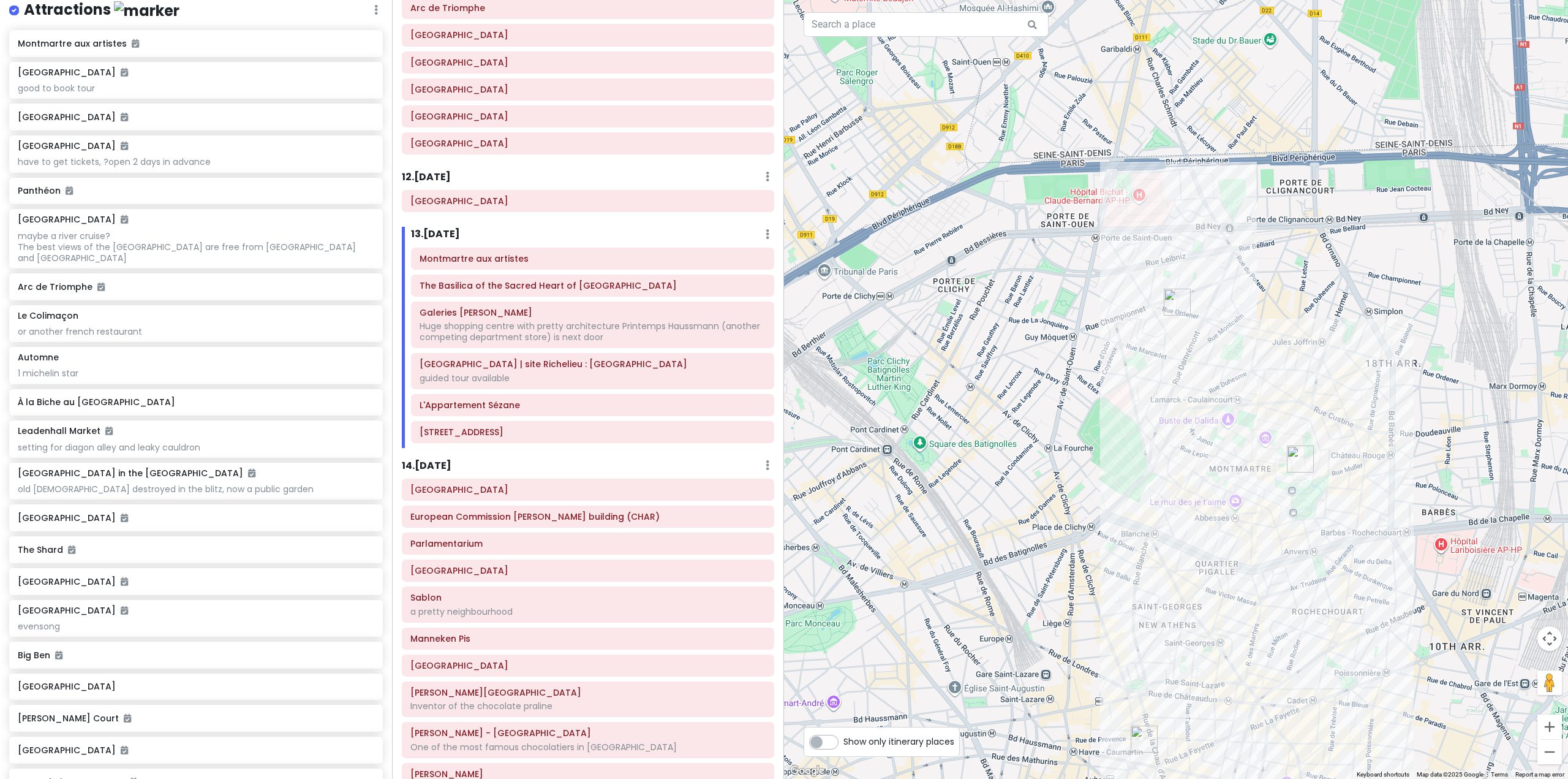
click at [1173, 301] on img "Montmartre aux artistes" at bounding box center [1176, 302] width 27 height 27
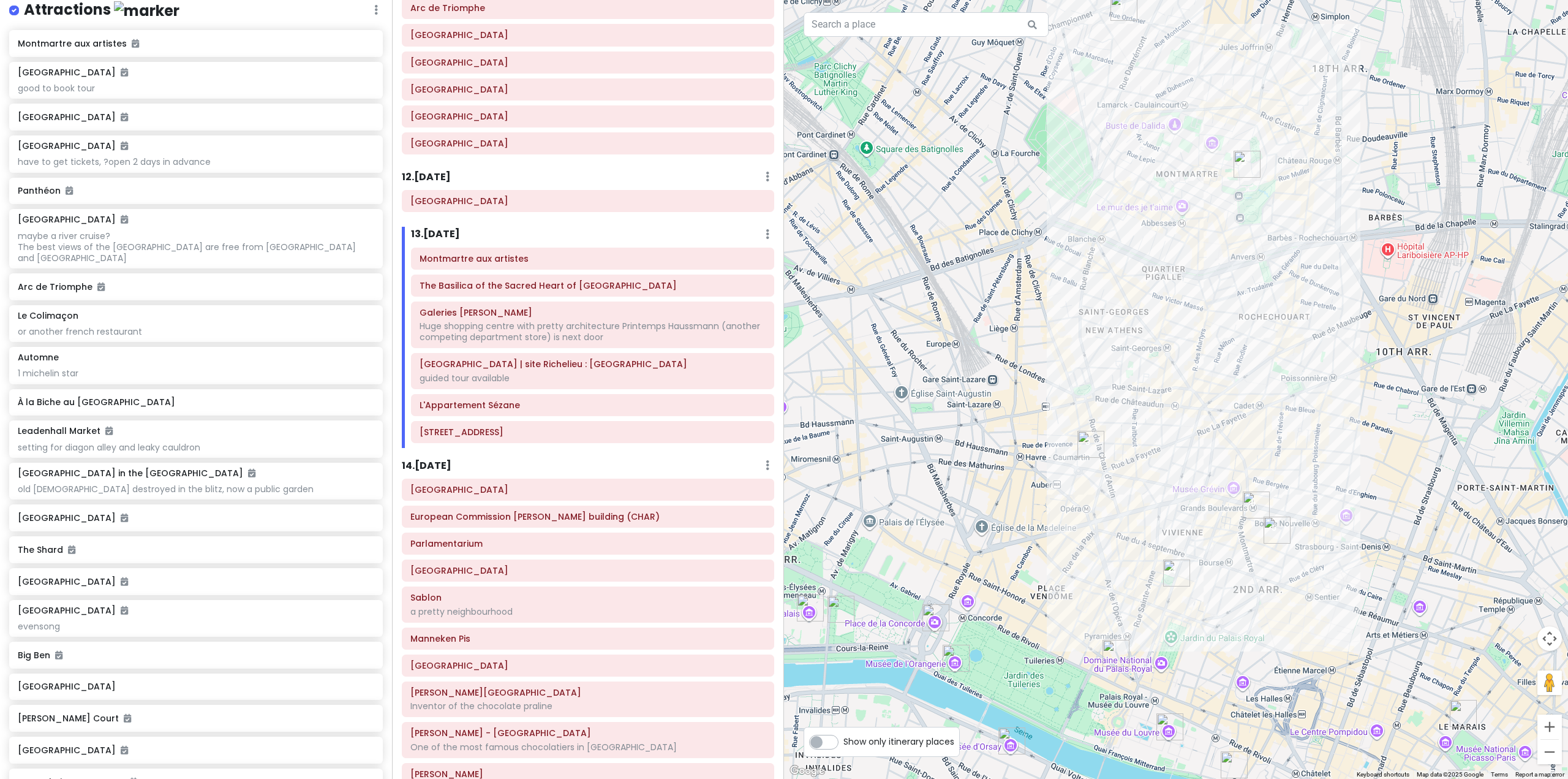
drag, startPoint x: 1161, startPoint y: 463, endPoint x: 1098, endPoint y: 123, distance: 345.8
click at [1100, 128] on div "Montmartre aux artistes 4.7 (222) 189 Rue Ordener, 75018 Paris, France Hours Mo…" at bounding box center [1175, 389] width 784 height 779
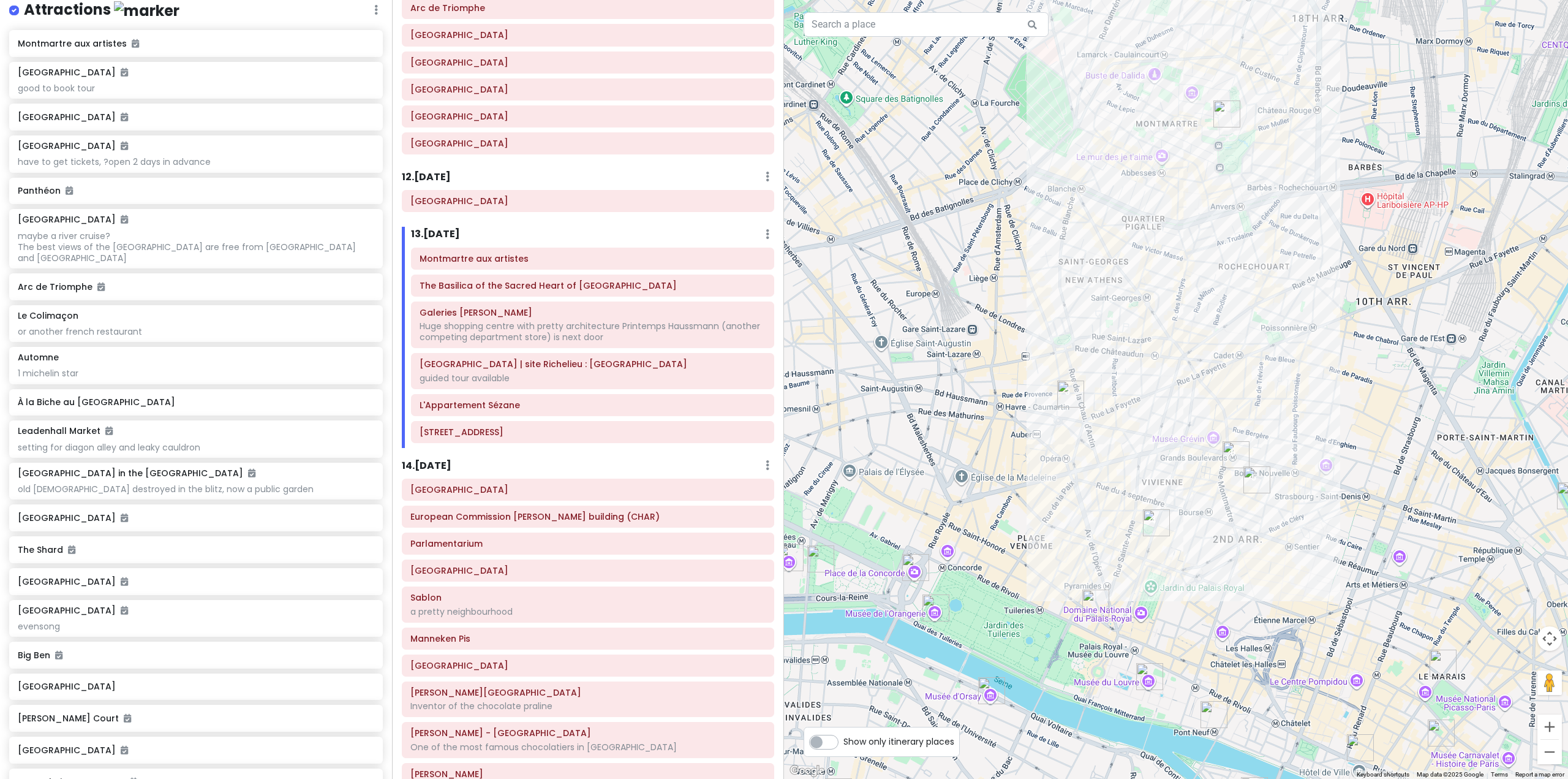
drag, startPoint x: 1090, startPoint y: 263, endPoint x: 1090, endPoint y: 359, distance: 96.0
click at [1090, 359] on div "Montmartre aux artistes 4.7 (222) 189 Rue Ordener, 75018 Paris, France Hours Mo…" at bounding box center [1175, 389] width 784 height 779
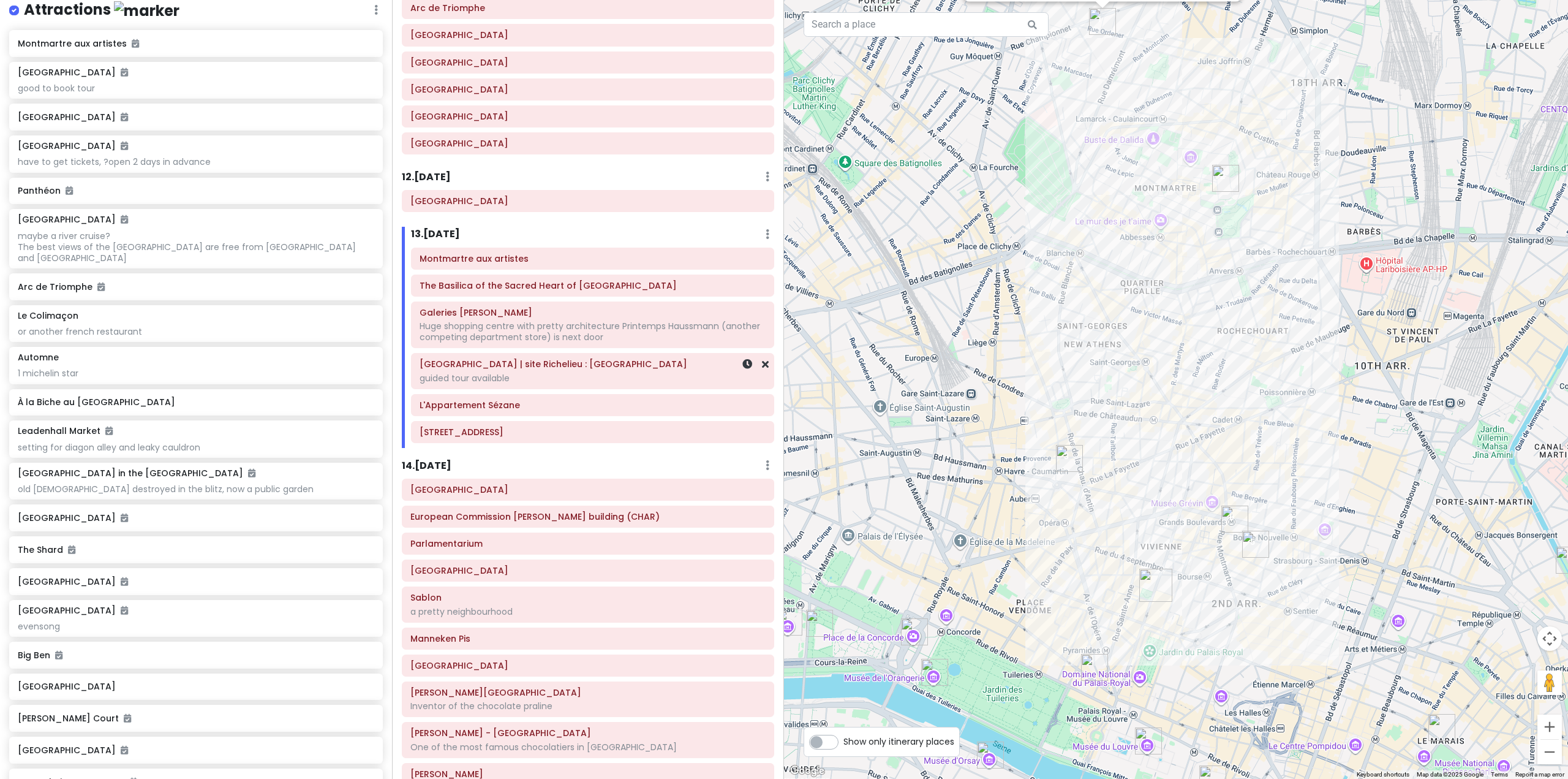
click at [604, 358] on h6 "[GEOGRAPHIC_DATA] | site Richelieu : [GEOGRAPHIC_DATA]" at bounding box center [592, 364] width 346 height 11
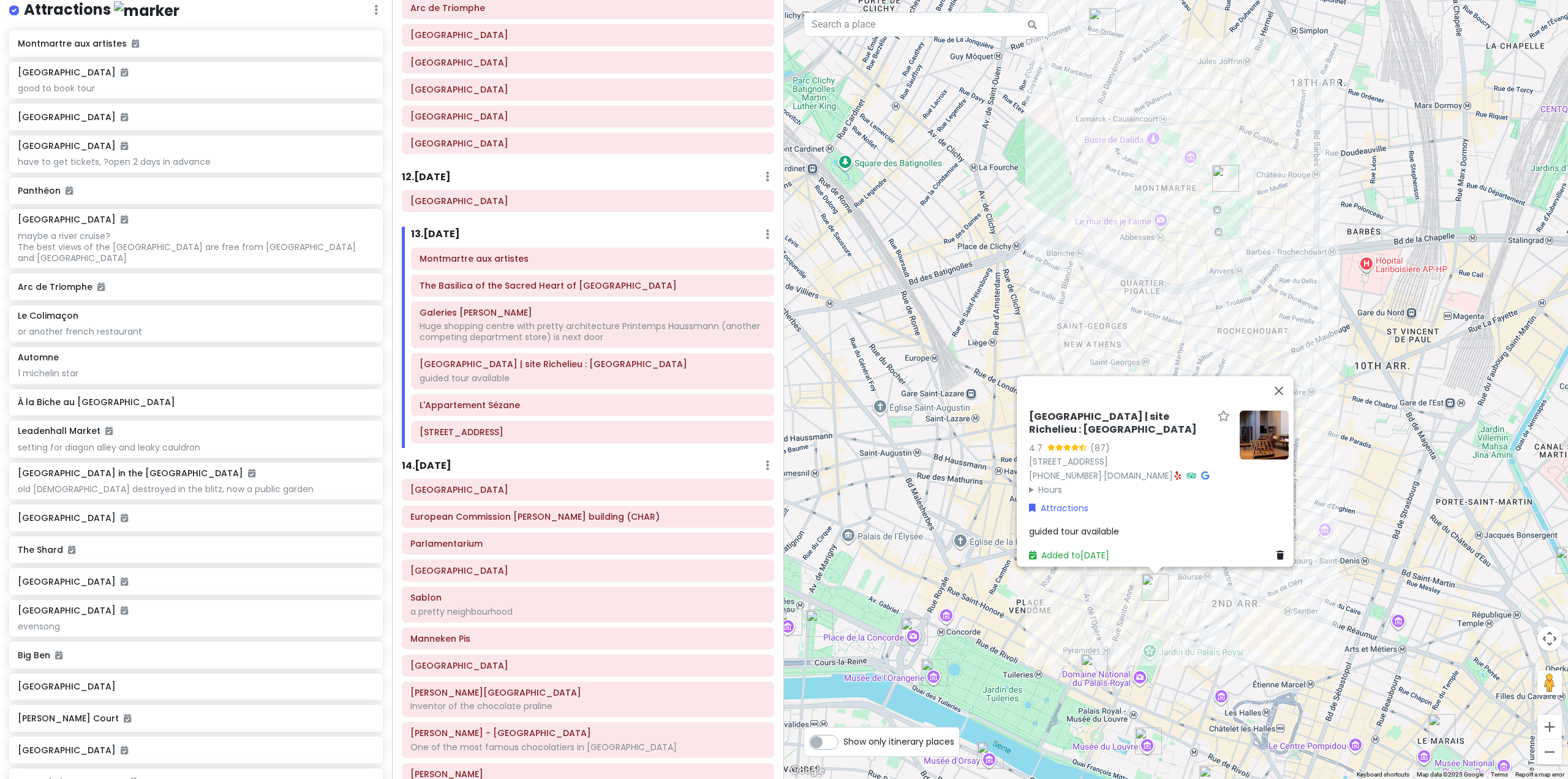
click at [709, 458] on div "14 . Sun 11/9 Add Day Notes Delete Day" at bounding box center [588, 468] width 373 height 21
click at [719, 396] on div "Montmartre aux artistes The Basilica of the Sacred Heart of Paris Galeries Lafa…" at bounding box center [592, 348] width 381 height 201
click at [709, 395] on div "Montmartre aux artistes The Basilica of the Sacred Heart of Paris Galeries Lafa…" at bounding box center [592, 348] width 381 height 201
click at [684, 396] on div "L'Appartement Sézane" at bounding box center [592, 404] width 346 height 17
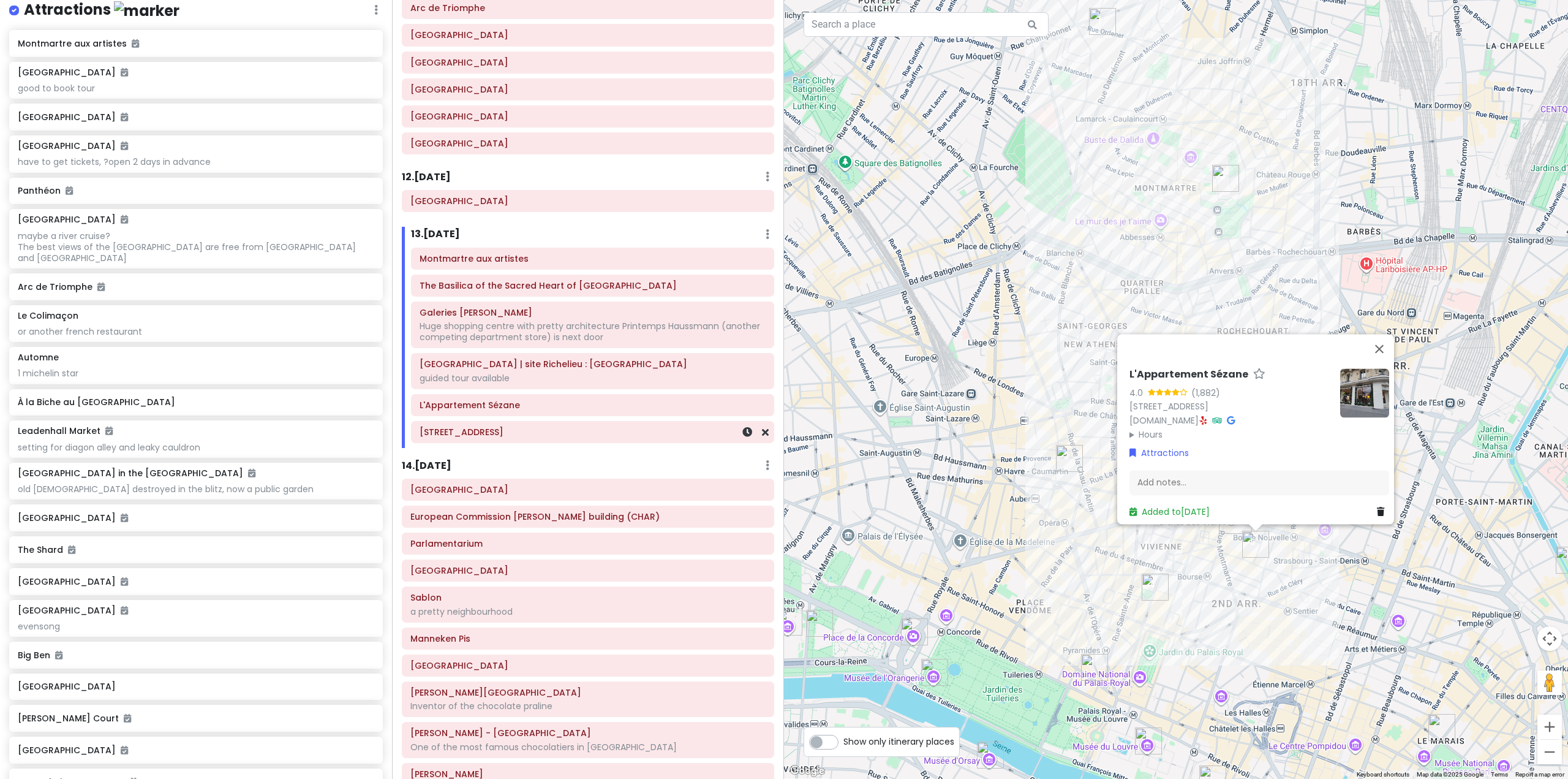
click at [662, 421] on div "[STREET_ADDRESS]" at bounding box center [592, 431] width 362 height 21
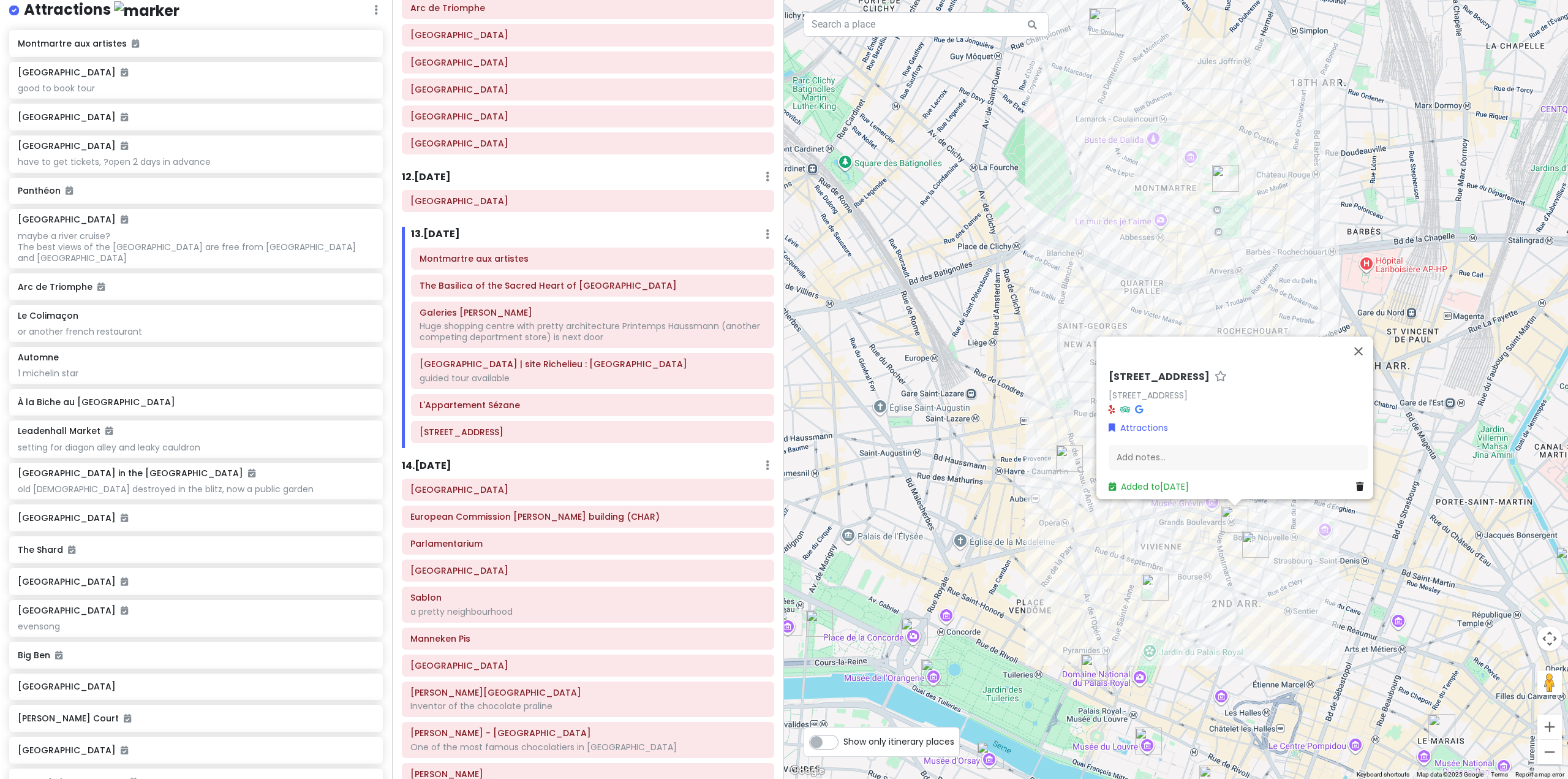
click at [696, 458] on div "14 . Sun 11/9 Add Day Notes Delete Day" at bounding box center [588, 468] width 373 height 21
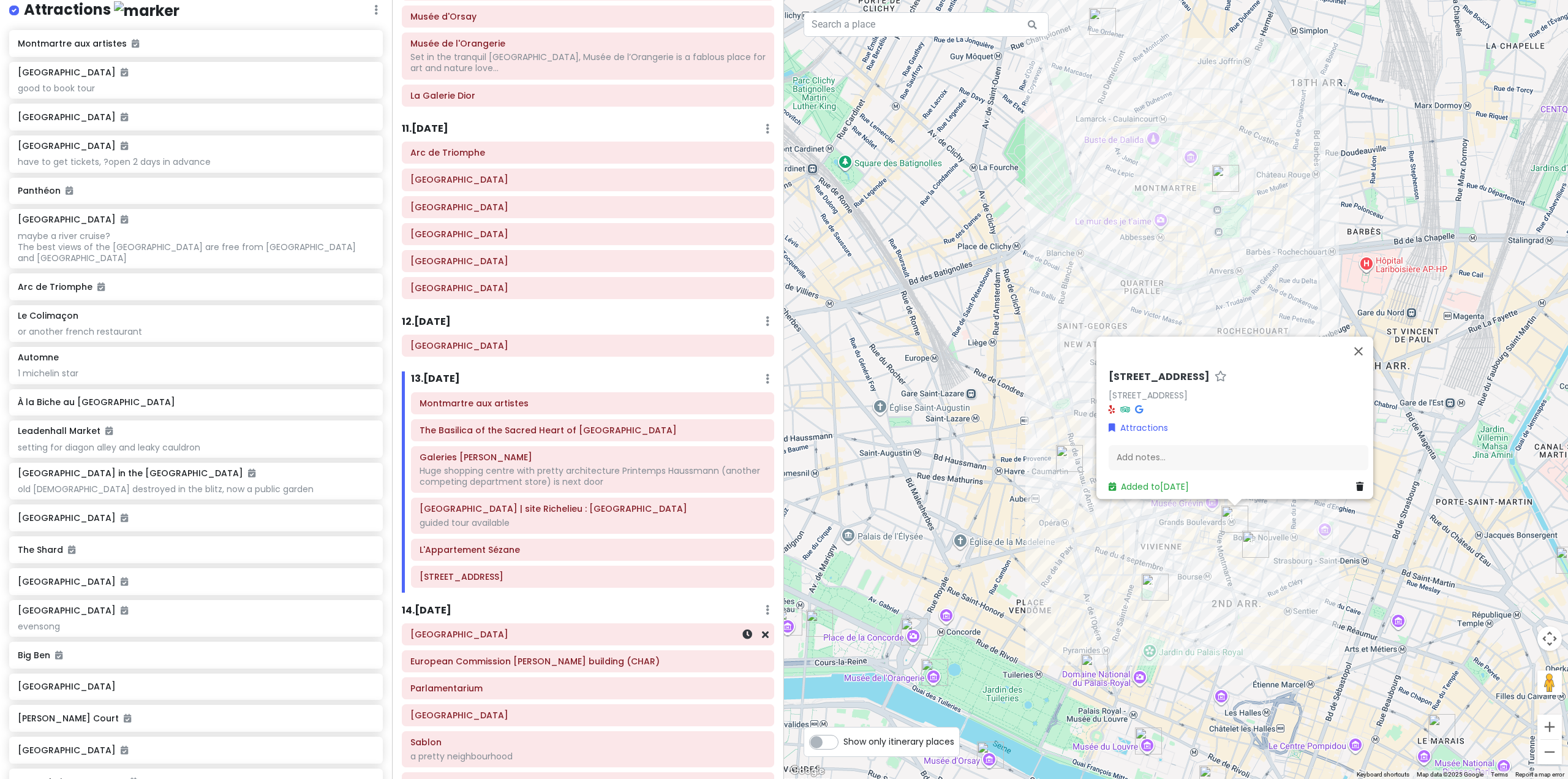
scroll to position [1532, 0]
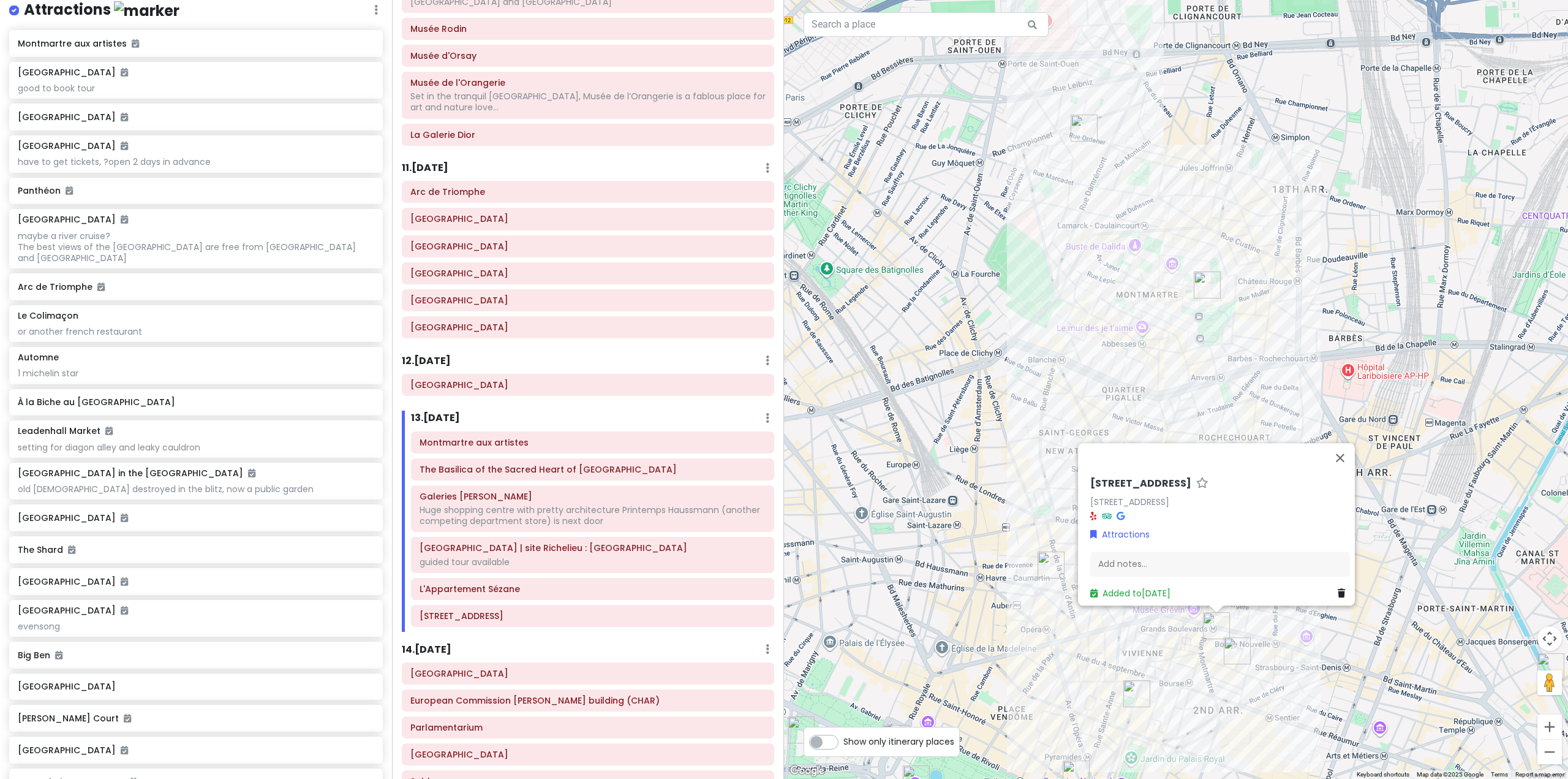
drag, startPoint x: 994, startPoint y: 169, endPoint x: 940, endPoint y: 426, distance: 262.6
click at [940, 425] on div "12 Rue d'Uzès 12 Rue d'Uzès, 75002 Paris, France Attractions Add notes... Added…" at bounding box center [1175, 389] width 784 height 779
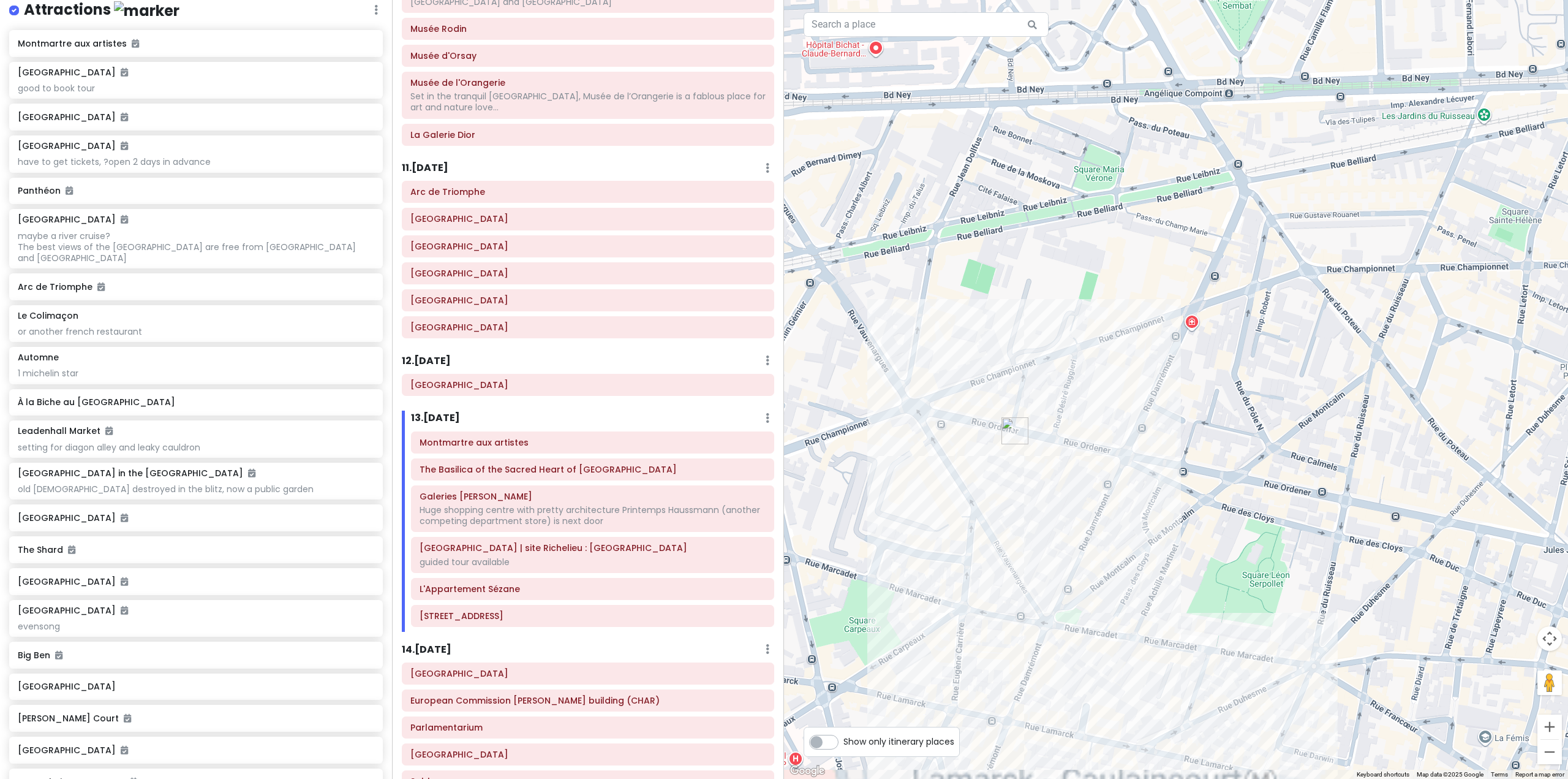
drag, startPoint x: 1072, startPoint y: 486, endPoint x: 1045, endPoint y: 324, distance: 164.2
click at [1045, 324] on div "12 Rue d'Uzès 12 Rue d'Uzès, 75002 Paris, France Attractions Add notes... Added…" at bounding box center [1175, 389] width 784 height 779
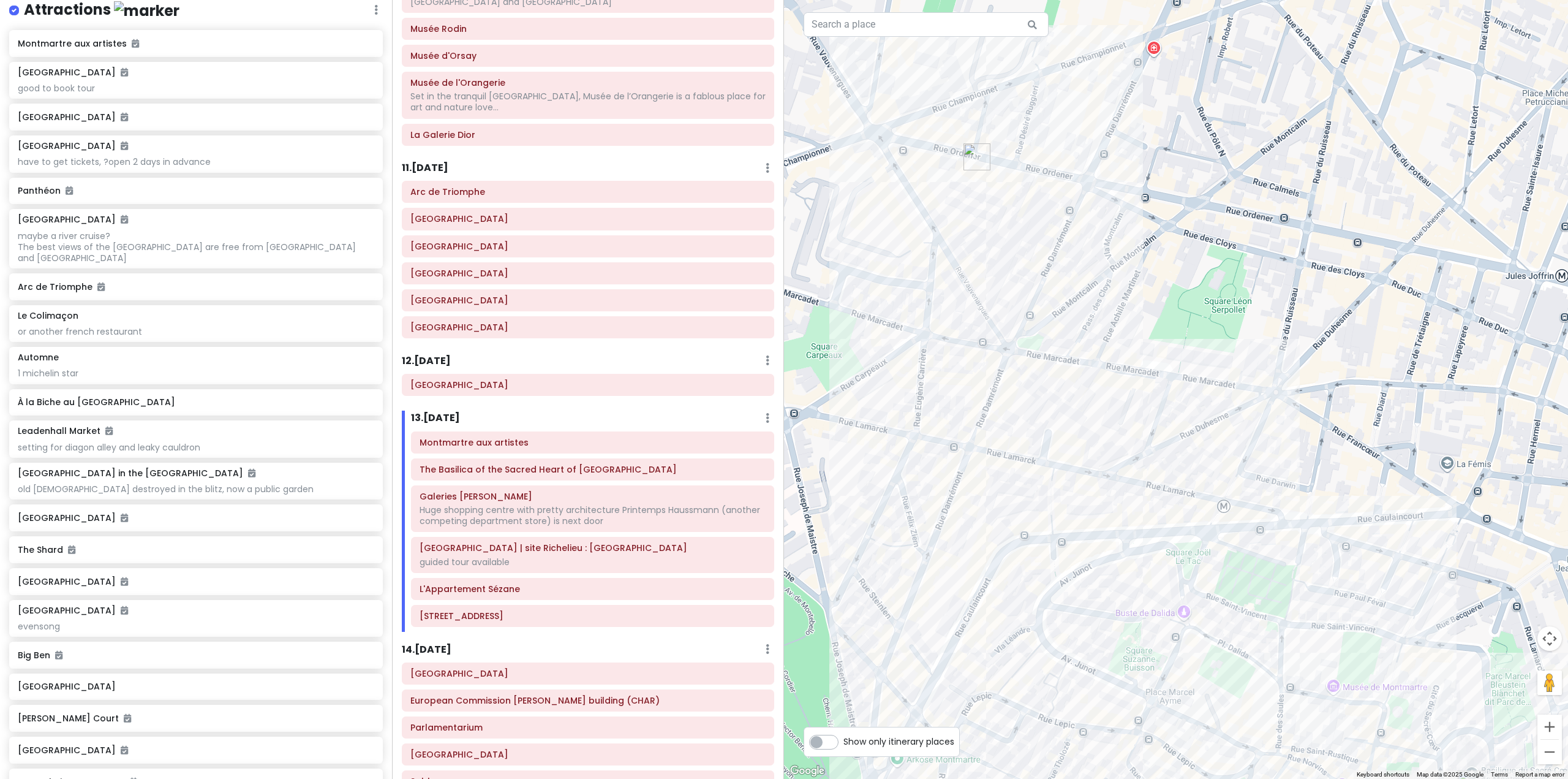
drag, startPoint x: 1012, startPoint y: 541, endPoint x: 981, endPoint y: 421, distance: 123.9
click at [981, 421] on div "12 Rue d'Uzès 12 Rue d'Uzès, 75002 Paris, France Attractions Add notes... Added…" at bounding box center [1175, 389] width 784 height 779
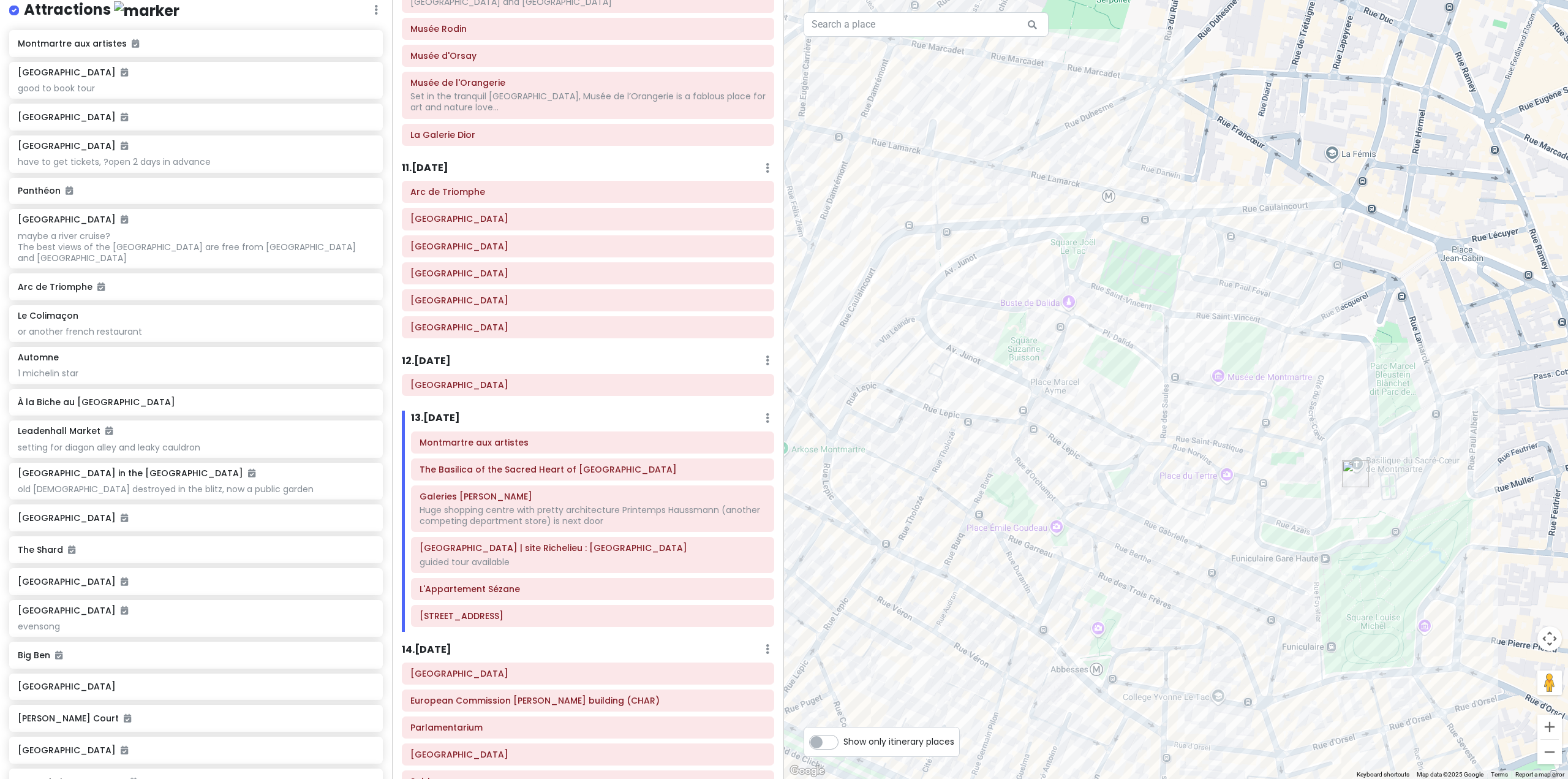
drag, startPoint x: 1118, startPoint y: 544, endPoint x: 1026, endPoint y: 577, distance: 97.7
click at [1027, 577] on div "12 Rue d'Uzès 12 Rue d'Uzès, 75002 Paris, France Attractions Add notes... Added…" at bounding box center [1175, 389] width 784 height 779
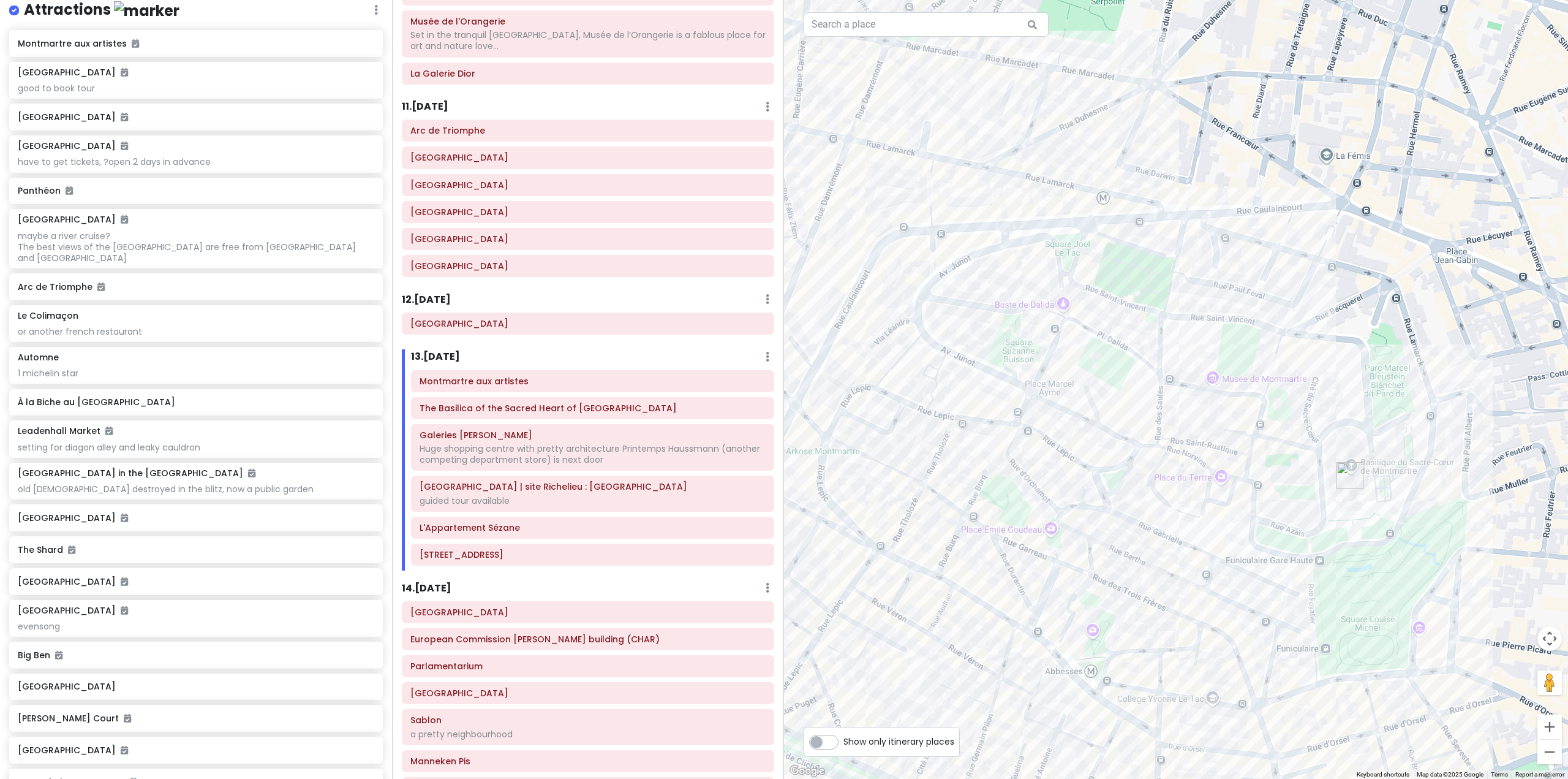
scroll to position [1899, 0]
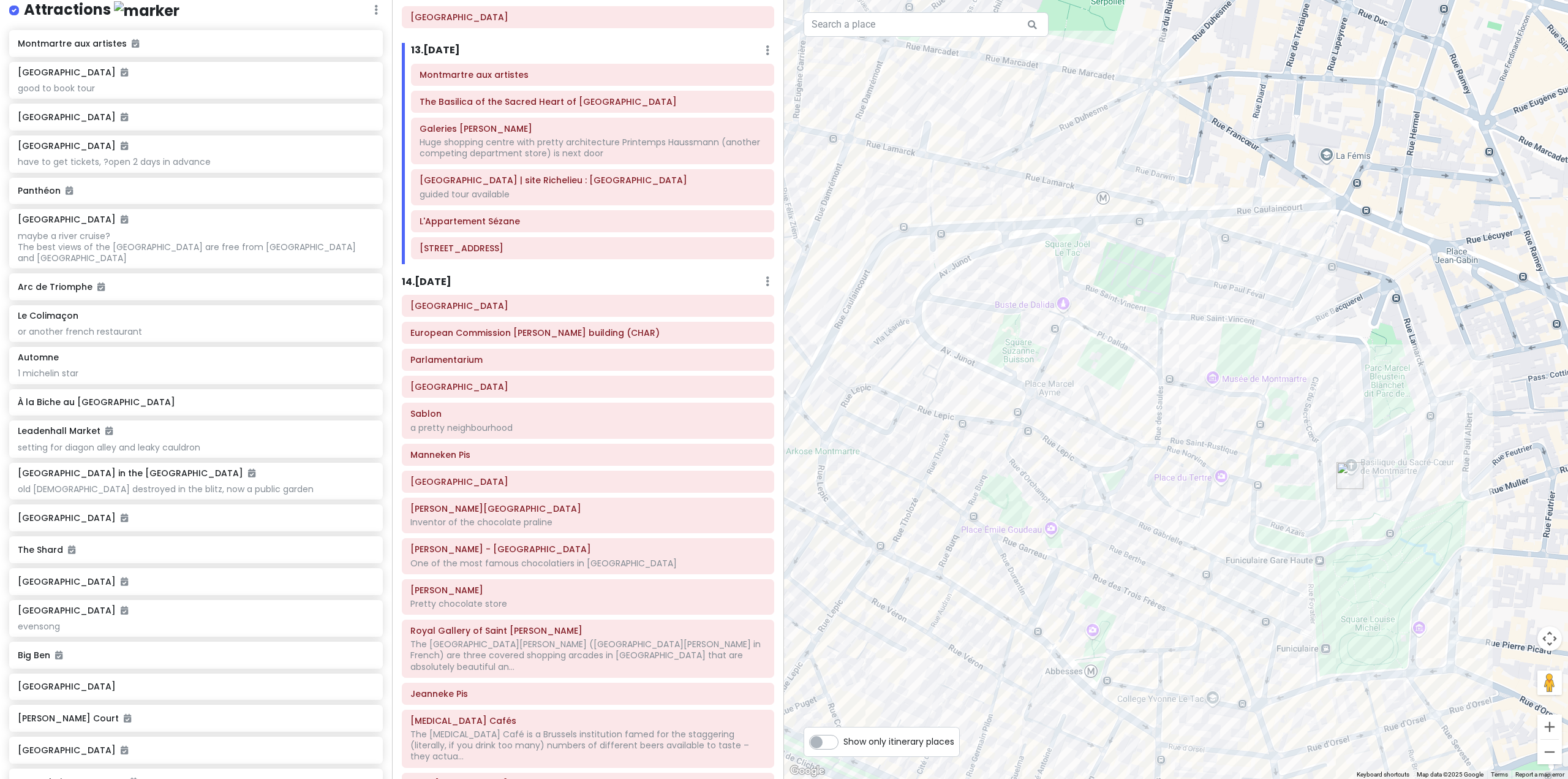
click at [444, 276] on h6 "14 . Sun 11/9" at bounding box center [426, 282] width 50 height 13
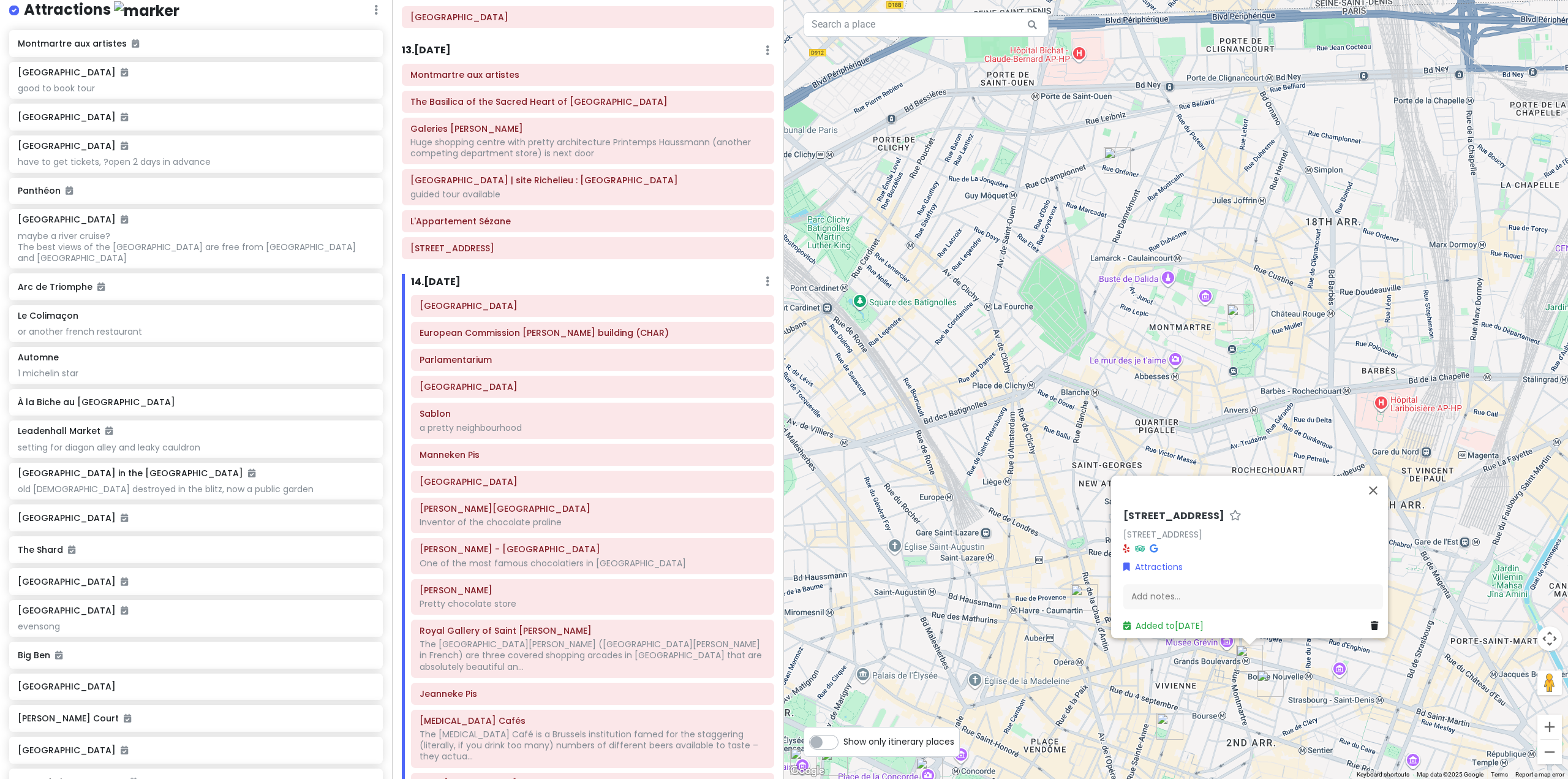
drag, startPoint x: 1129, startPoint y: 392, endPoint x: 962, endPoint y: 113, distance: 325.2
click at [956, 127] on div "12 Rue d'Uzès 12 Rue d'Uzès, 75002 Paris, France Attractions Add notes... Added…" at bounding box center [1175, 389] width 784 height 779
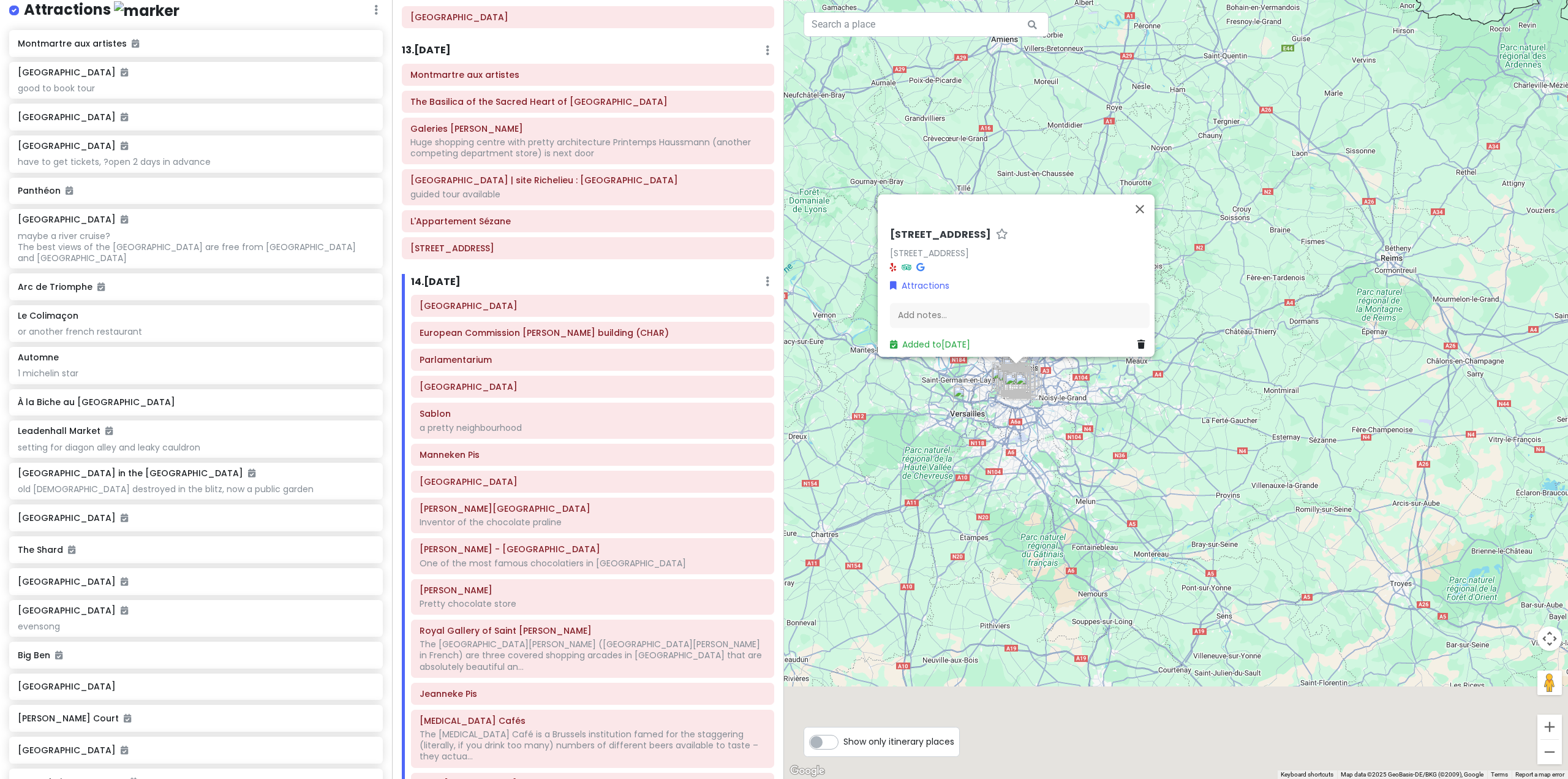
drag, startPoint x: 1090, startPoint y: 647, endPoint x: 818, endPoint y: 247, distance: 483.7
click at [911, 316] on div "12 Rue d'Uzès 12 Rue d'Uzès, 75002 Paris, France Attractions Add notes... Added…" at bounding box center [1175, 389] width 784 height 779
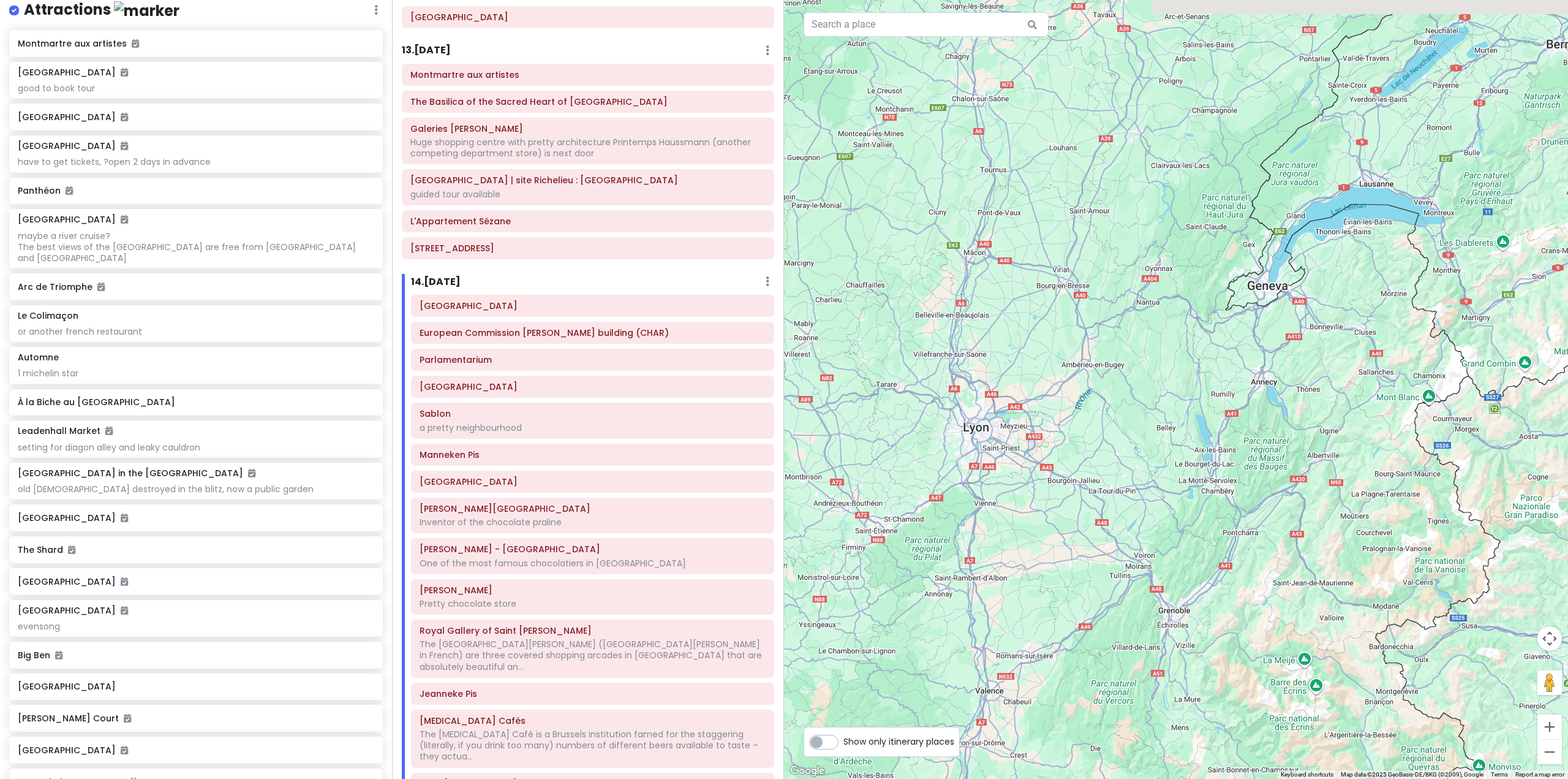
drag, startPoint x: 1150, startPoint y: 370, endPoint x: 1236, endPoint y: 588, distance: 234.4
click at [1242, 585] on div "12 Rue d'Uzès 12 Rue d'Uzès, 75002 Paris, France Attractions Add notes... Added…" at bounding box center [1175, 389] width 784 height 779
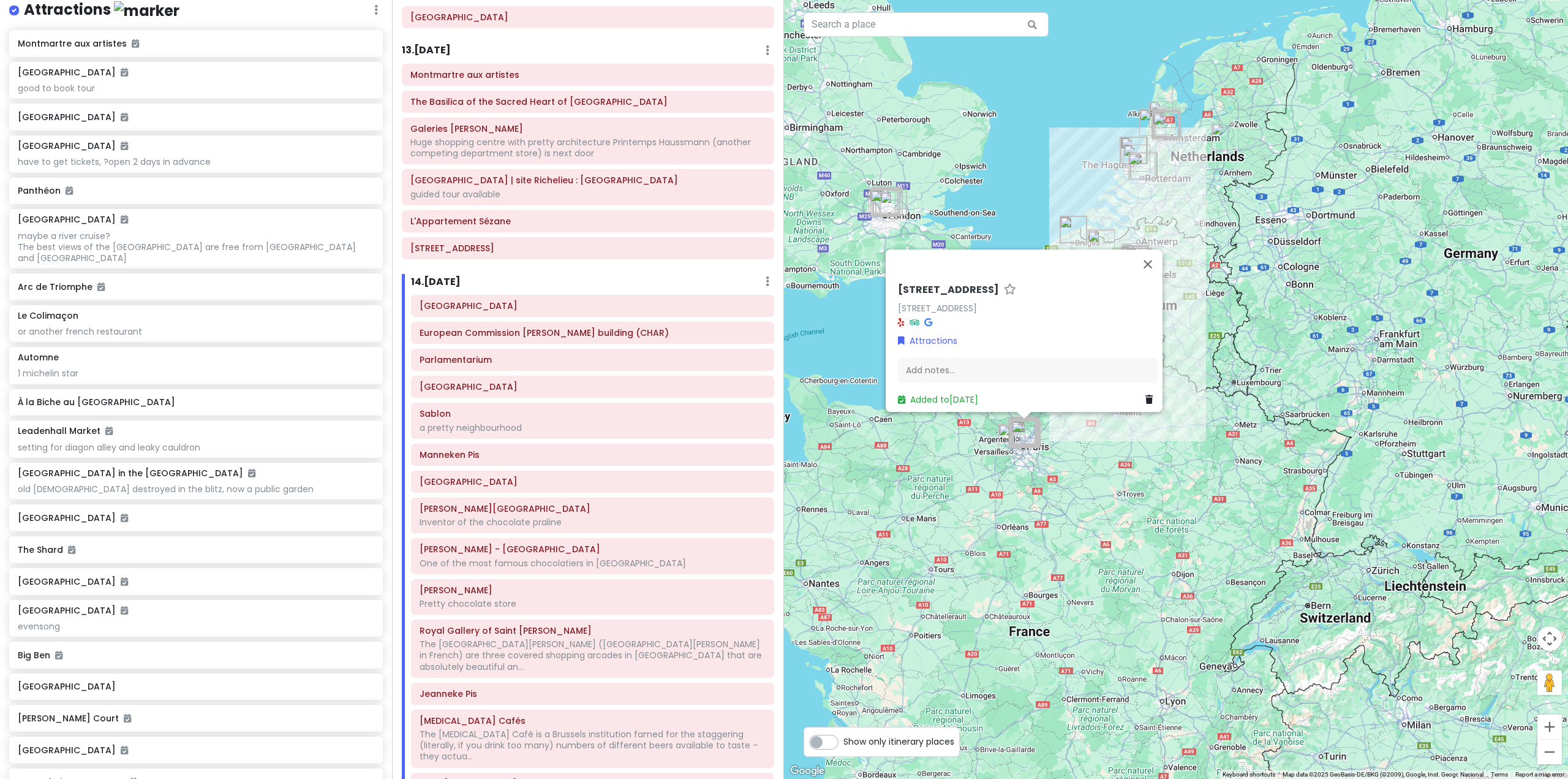
drag, startPoint x: 1275, startPoint y: 403, endPoint x: 1229, endPoint y: 605, distance: 207.2
click at [1229, 603] on div "12 Rue d'Uzès 12 Rue d'Uzès, 75002 Paris, France Attractions Add notes... Added…" at bounding box center [1175, 389] width 784 height 779
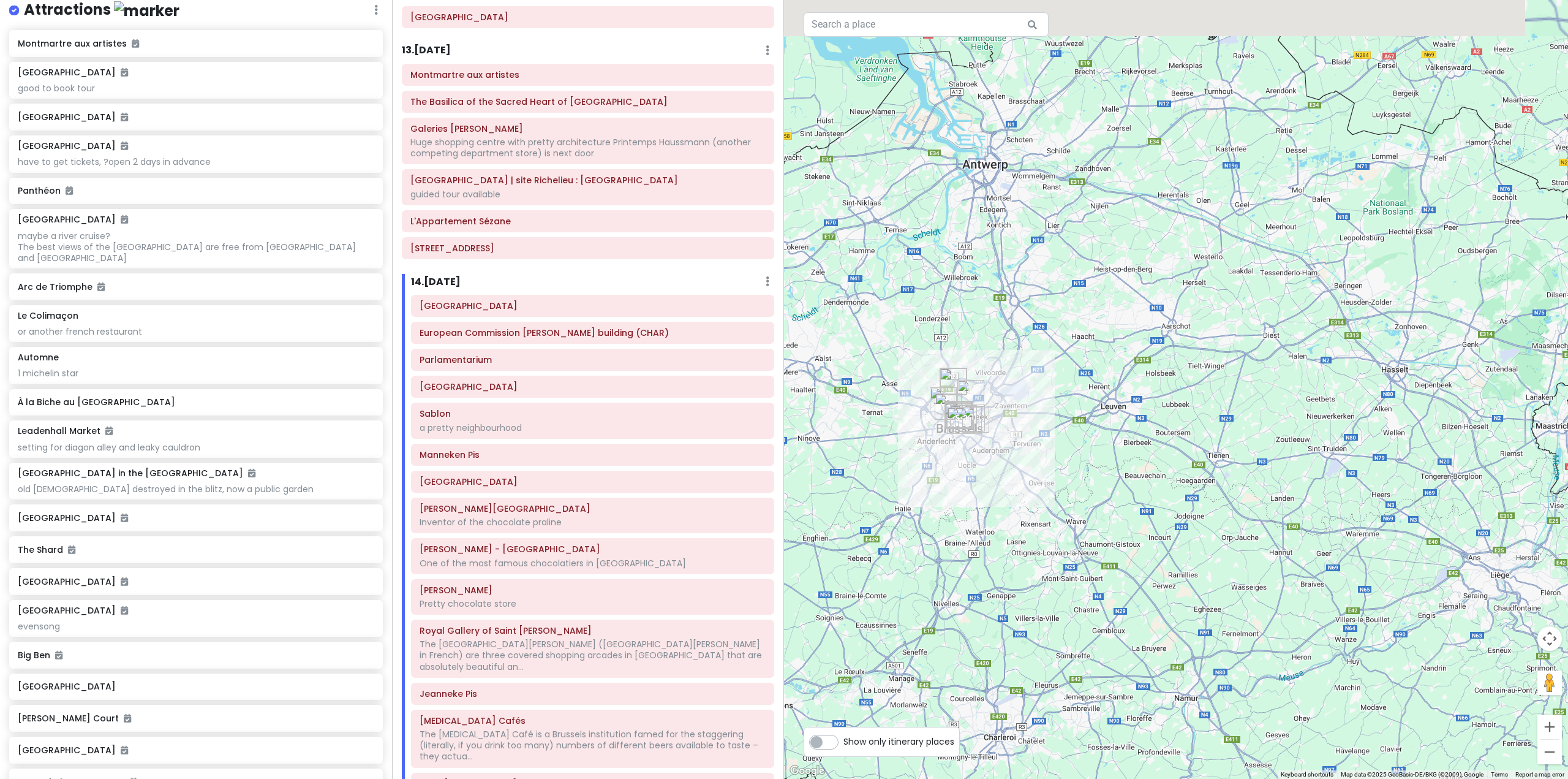
drag, startPoint x: 891, startPoint y: 424, endPoint x: 952, endPoint y: 531, distance: 123.2
click at [952, 531] on div "12 Rue d'Uzès 12 Rue d'Uzès, 75002 Paris, France Attractions Add notes... Added…" at bounding box center [1175, 389] width 784 height 779
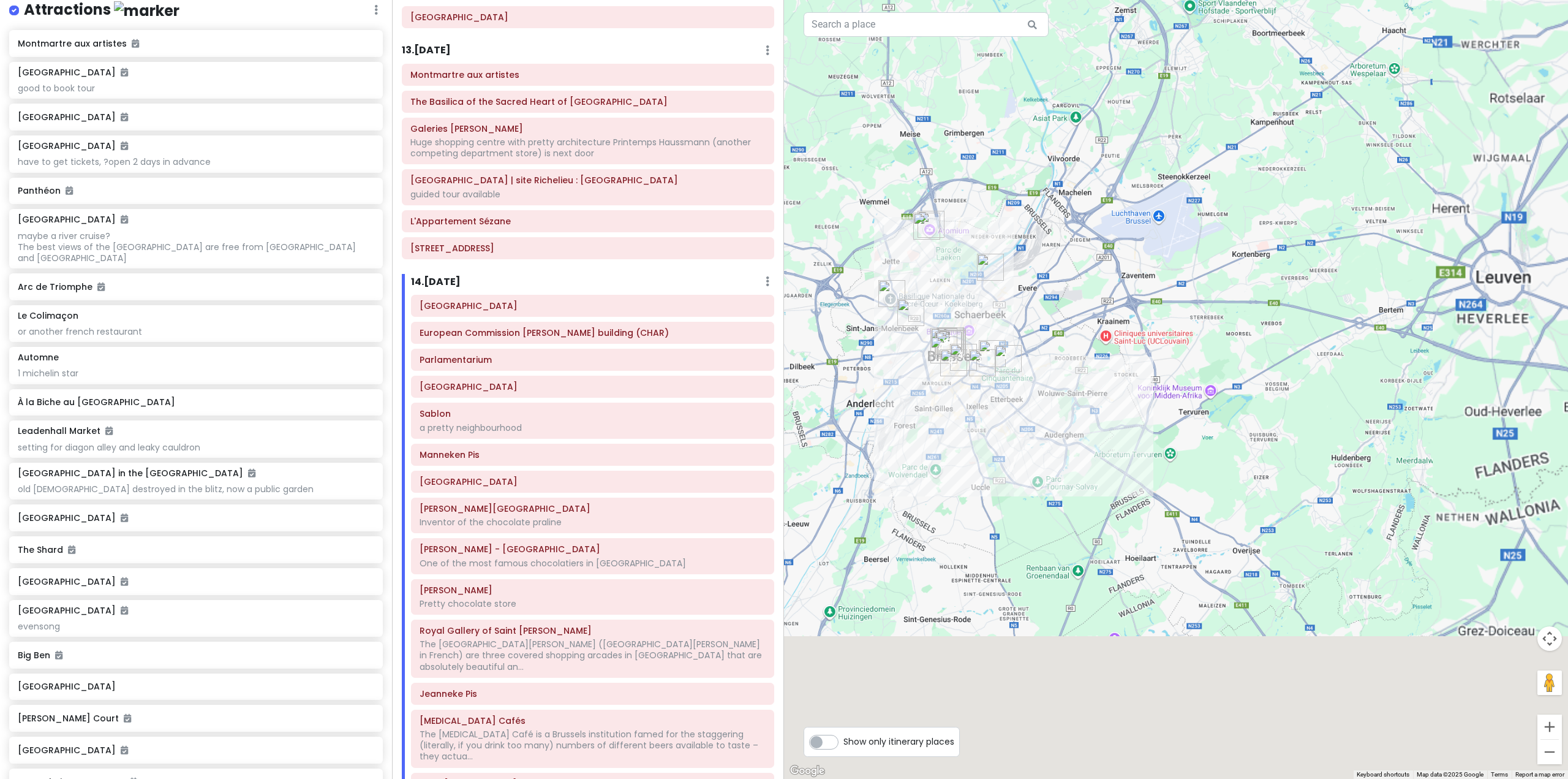
drag, startPoint x: 999, startPoint y: 565, endPoint x: 837, endPoint y: 371, distance: 252.7
click at [788, 319] on div "12 Rue d'Uzès 12 Rue d'Uzès, 75002 Paris, France Attractions Add notes... Added…" at bounding box center [1175, 389] width 784 height 779
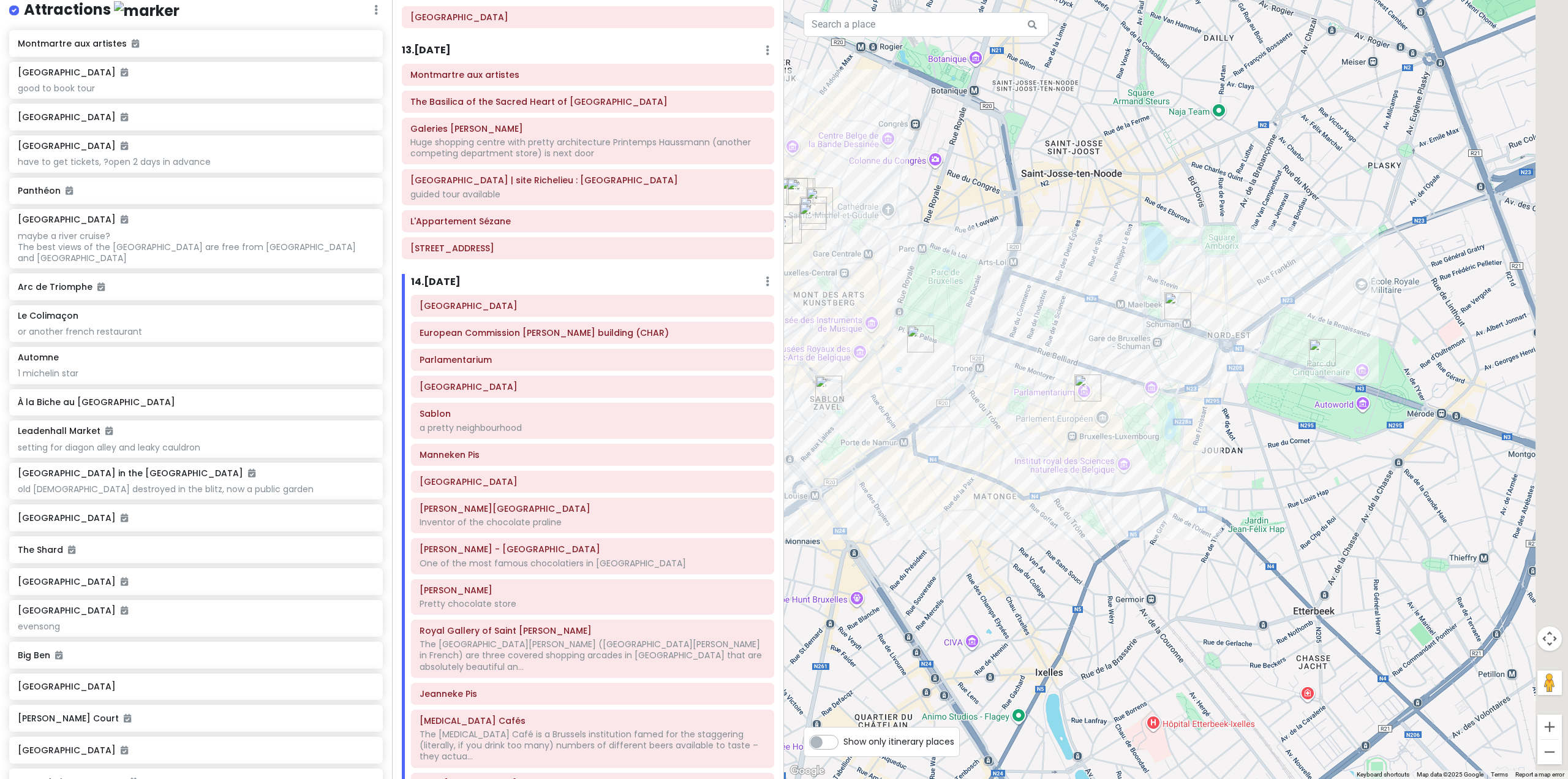
click at [721, 452] on div "Europe 25 Private Change Dates Make a Copy Delete Trip Go Pro ⚡️ Give Feedback …" at bounding box center [784, 389] width 1568 height 779
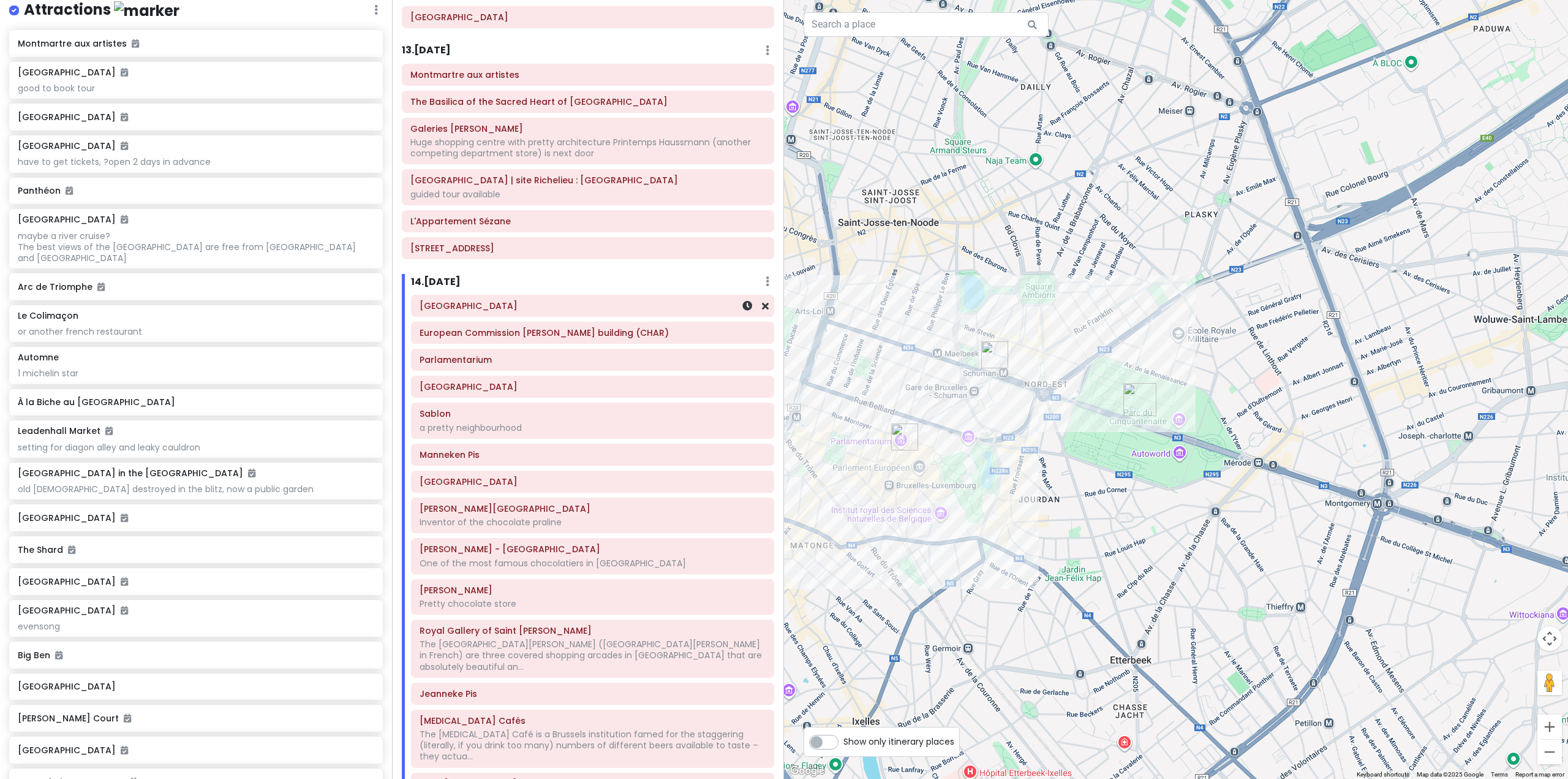
click at [493, 300] on h6 "[GEOGRAPHIC_DATA]" at bounding box center [592, 306] width 346 height 11
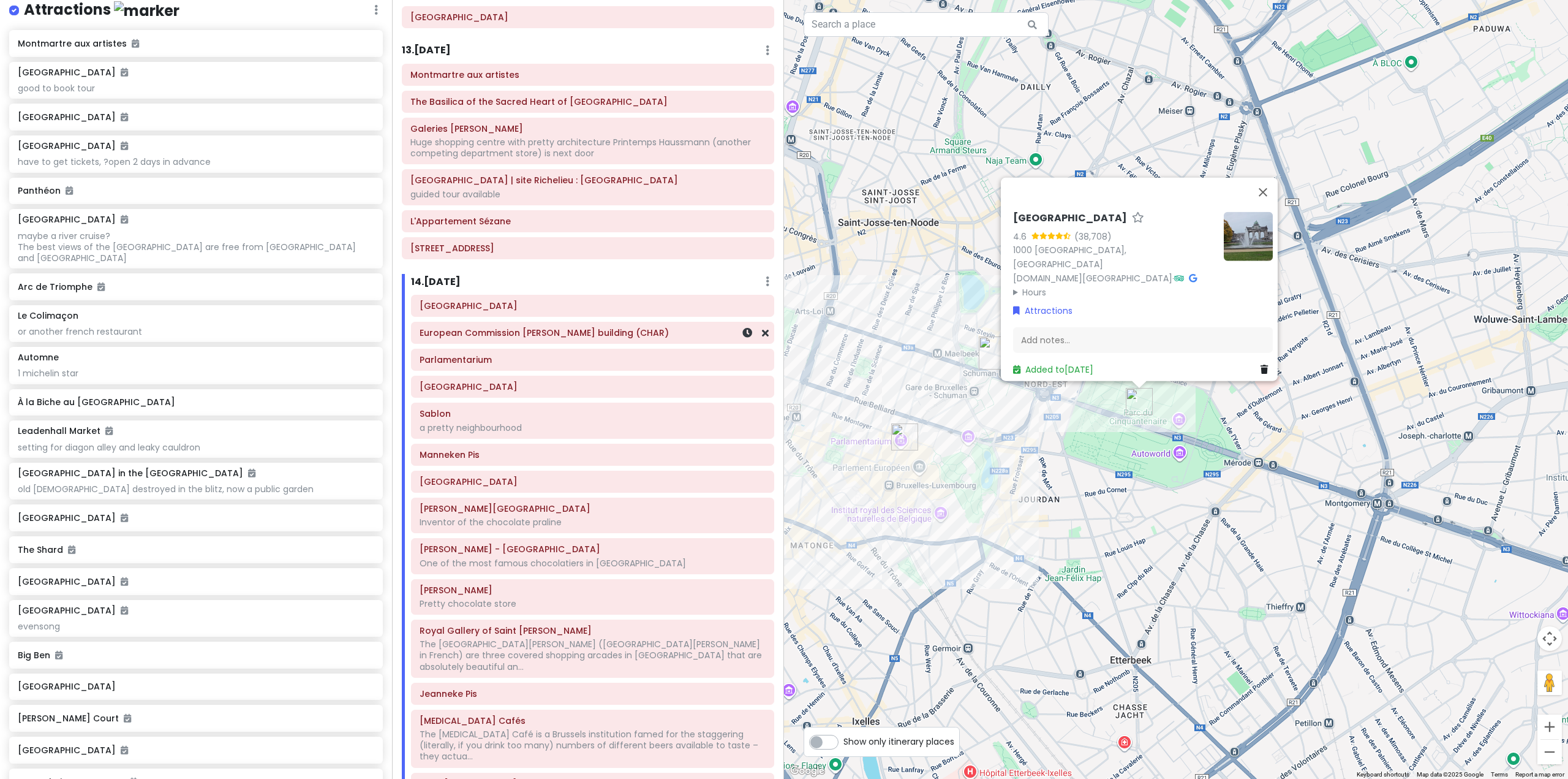
click at [529, 324] on div "European Commission [PERSON_NAME] building (CHAR)" at bounding box center [592, 333] width 346 height 17
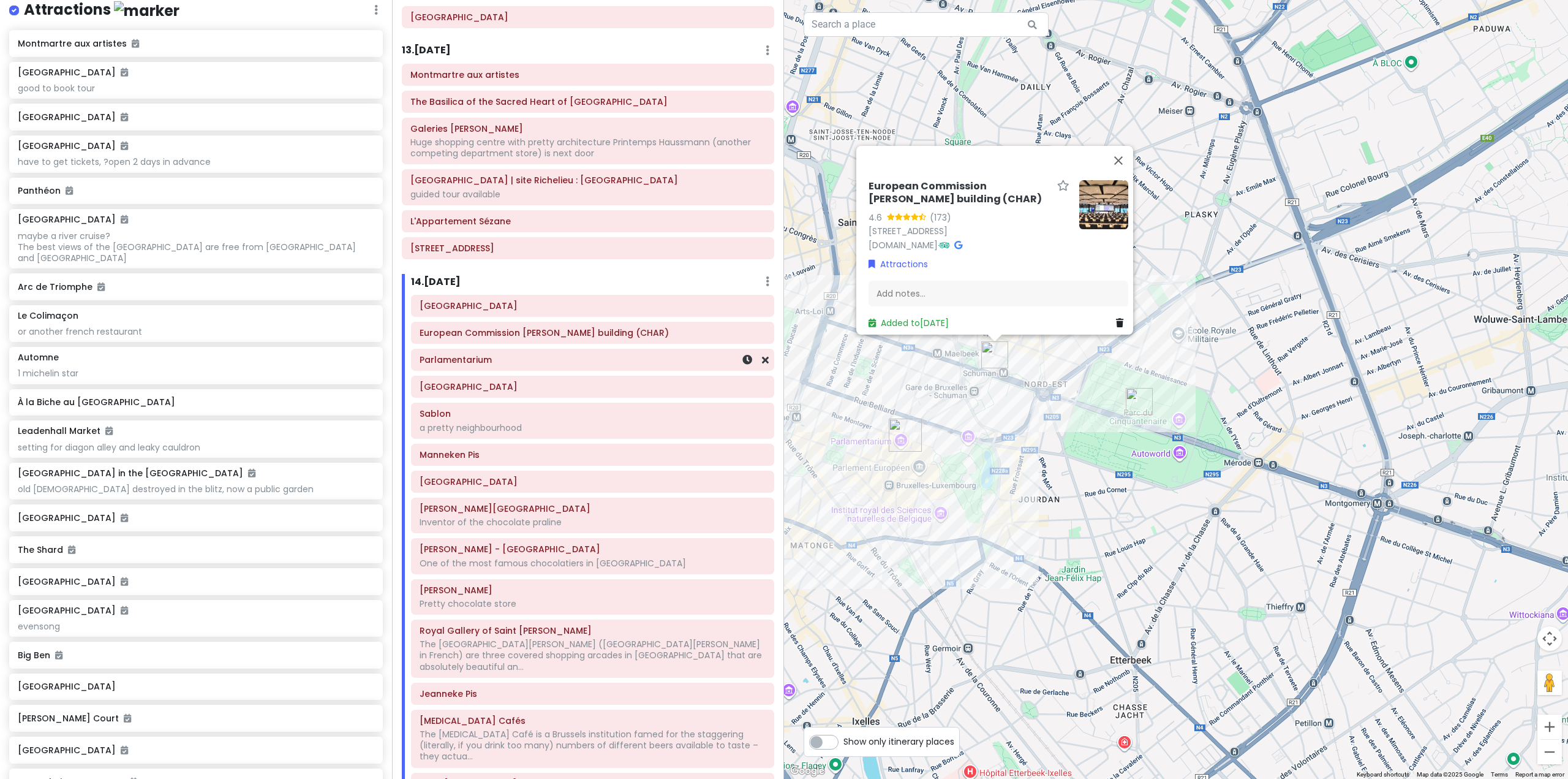
click at [525, 351] on div "Parlamentarium" at bounding box center [592, 359] width 346 height 17
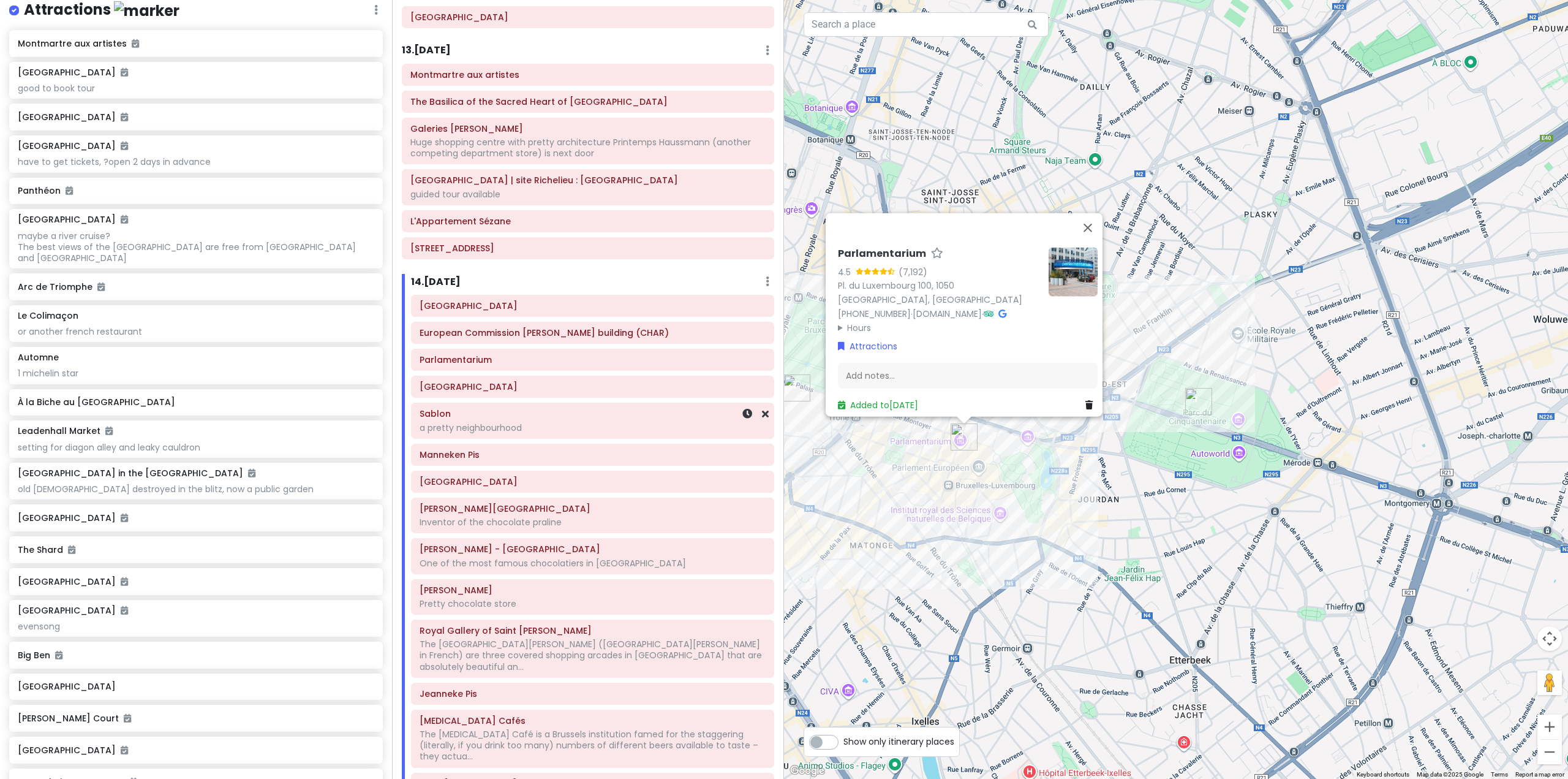
click at [548, 379] on div "Parc du Cinquantenaire European Commission Charlemagne building (CHAR) Parlamen…" at bounding box center [592, 554] width 381 height 518
click at [554, 378] on div "[GEOGRAPHIC_DATA]" at bounding box center [592, 386] width 346 height 17
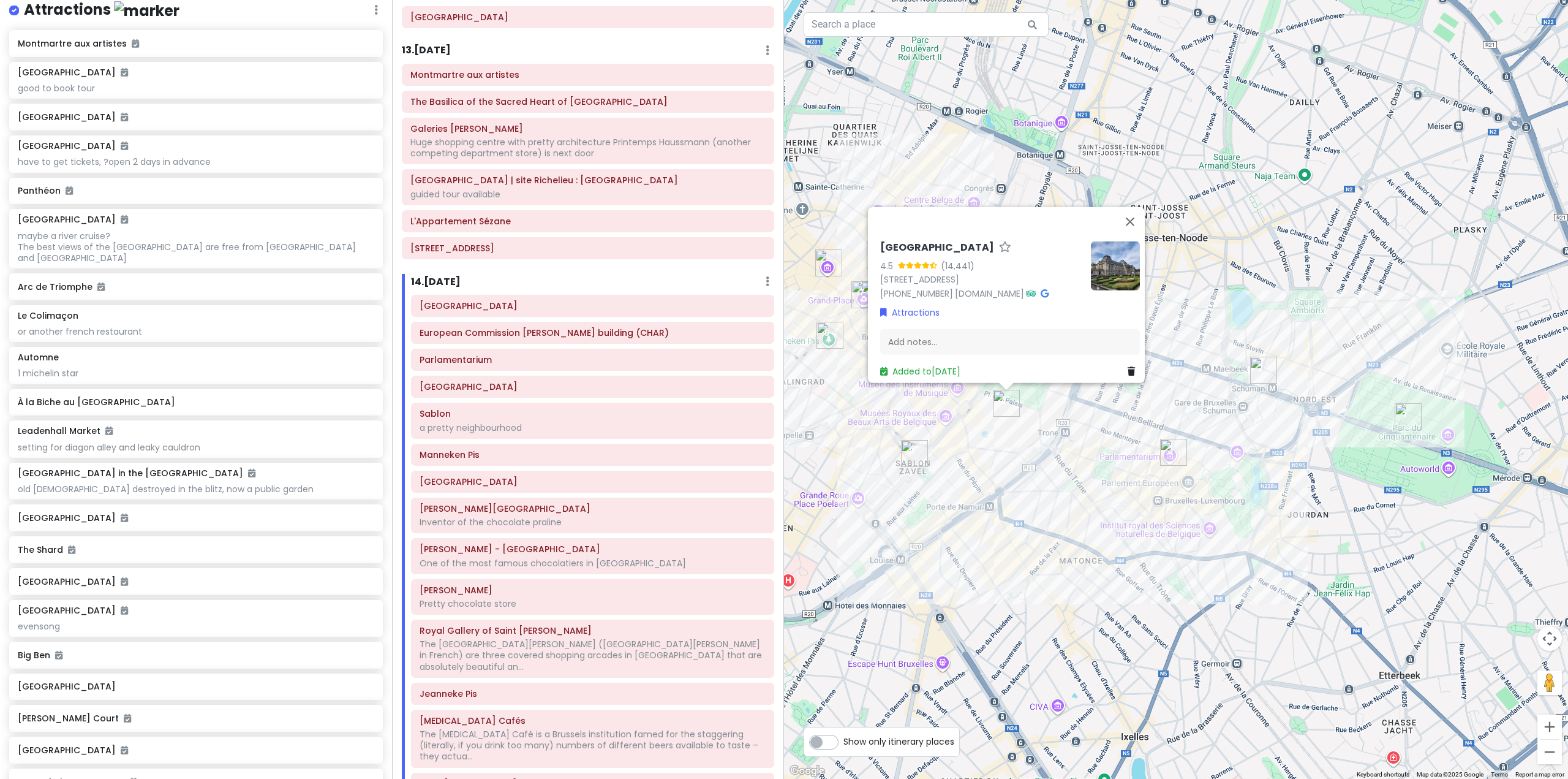
drag, startPoint x: 938, startPoint y: 470, endPoint x: 993, endPoint y: 493, distance: 59.6
click at [990, 493] on div "Royal Palace of Brussels 4.5 (14,441) Rue Brederode 16, 1000 Bruxelles, Belgium…" at bounding box center [1175, 389] width 784 height 779
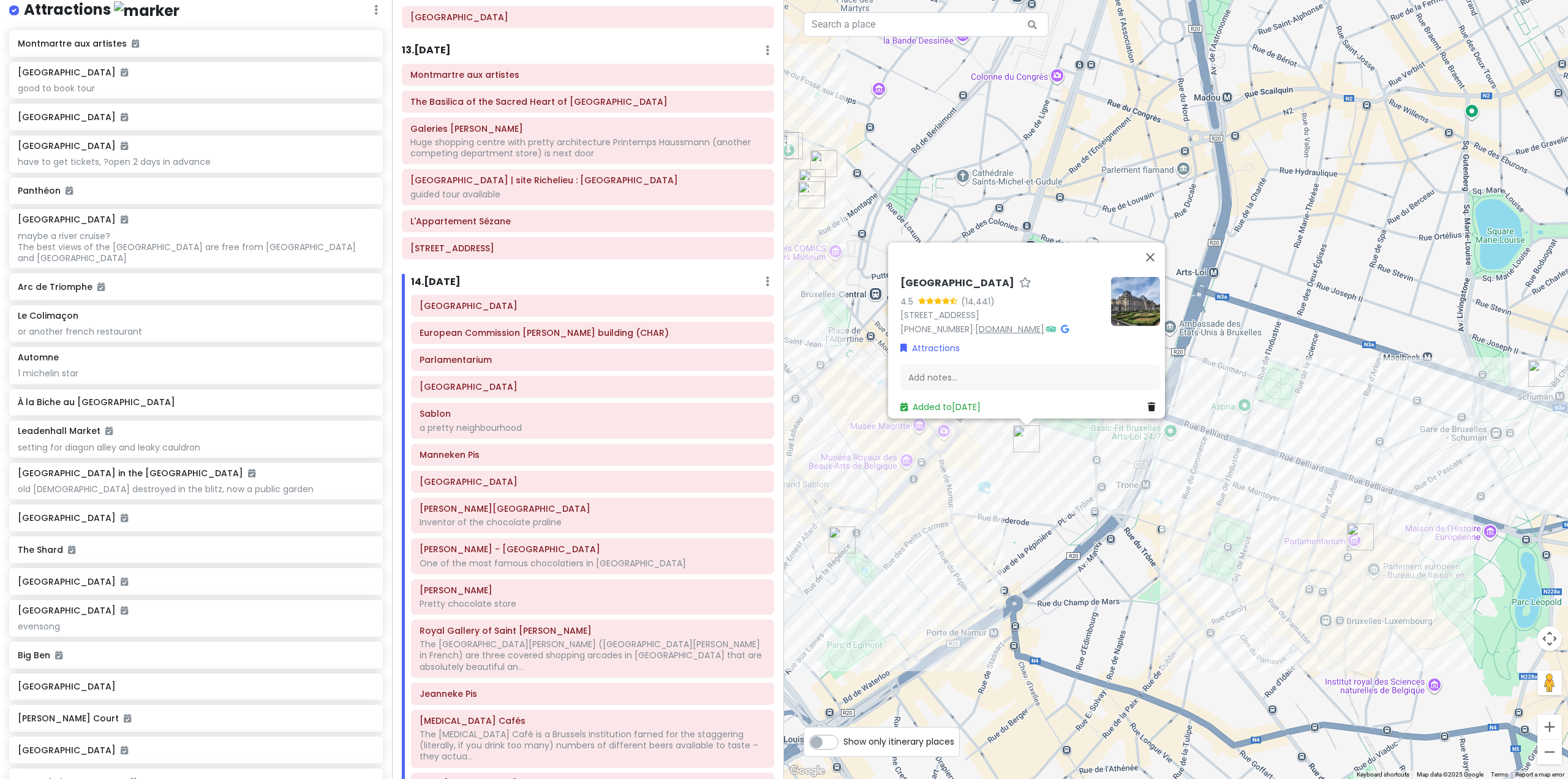
drag, startPoint x: 995, startPoint y: 321, endPoint x: 1002, endPoint y: 319, distance: 7.3
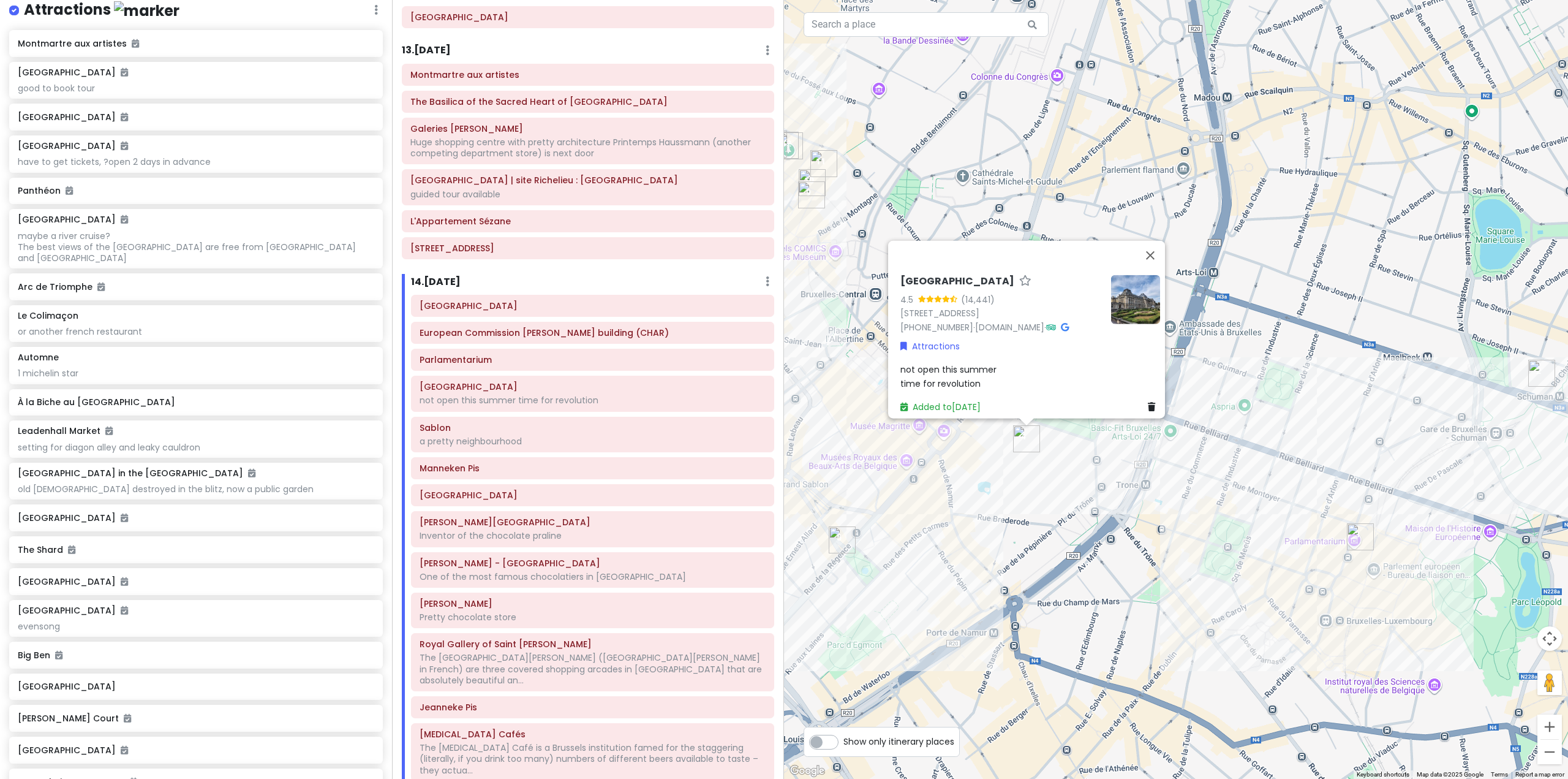
scroll to position [2021, 0]
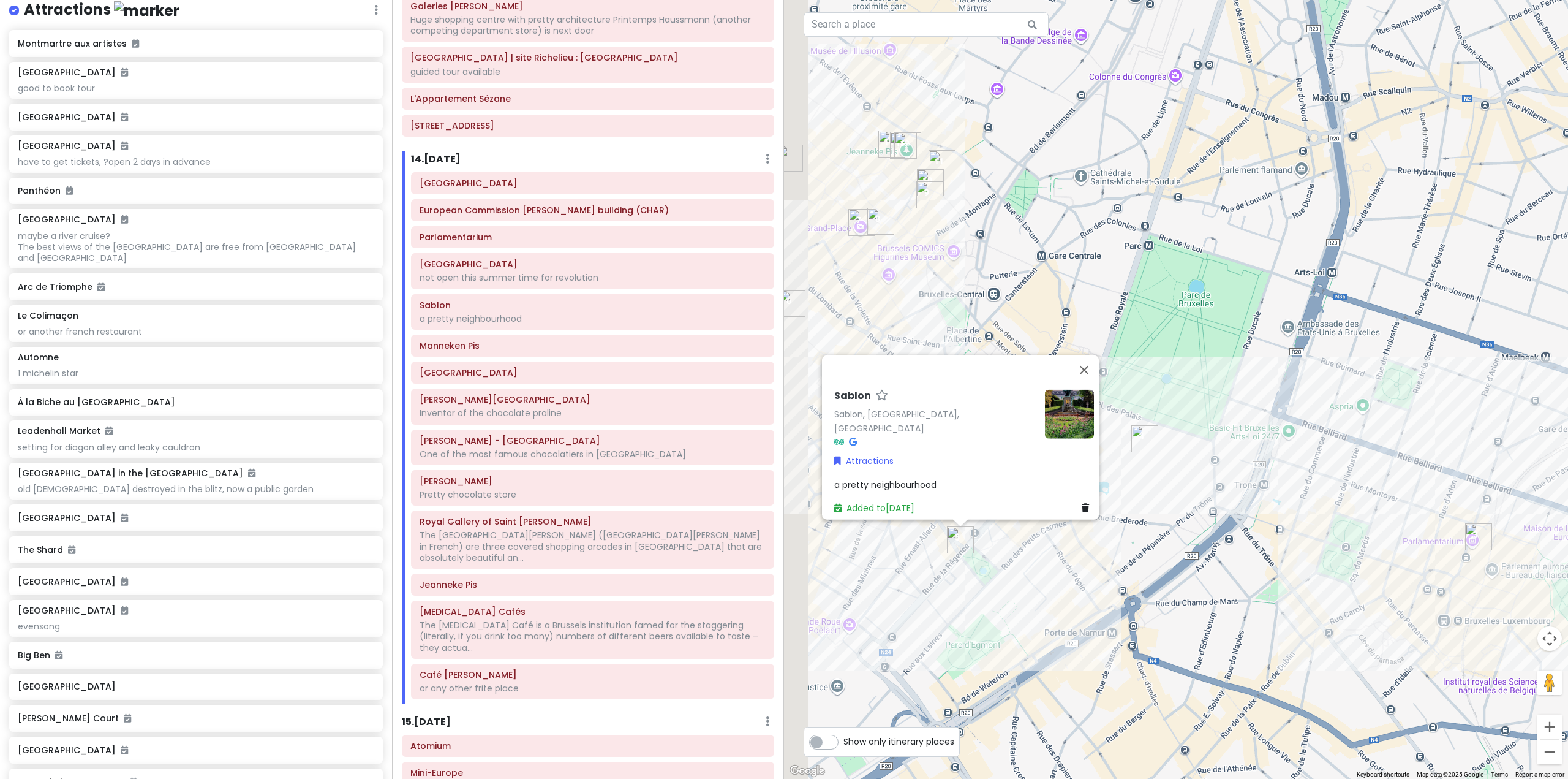
click at [552, 334] on div "Parc du Cinquantenaire European Commission Charlemagne building (CHAR) Parlamen…" at bounding box center [592, 438] width 381 height 532
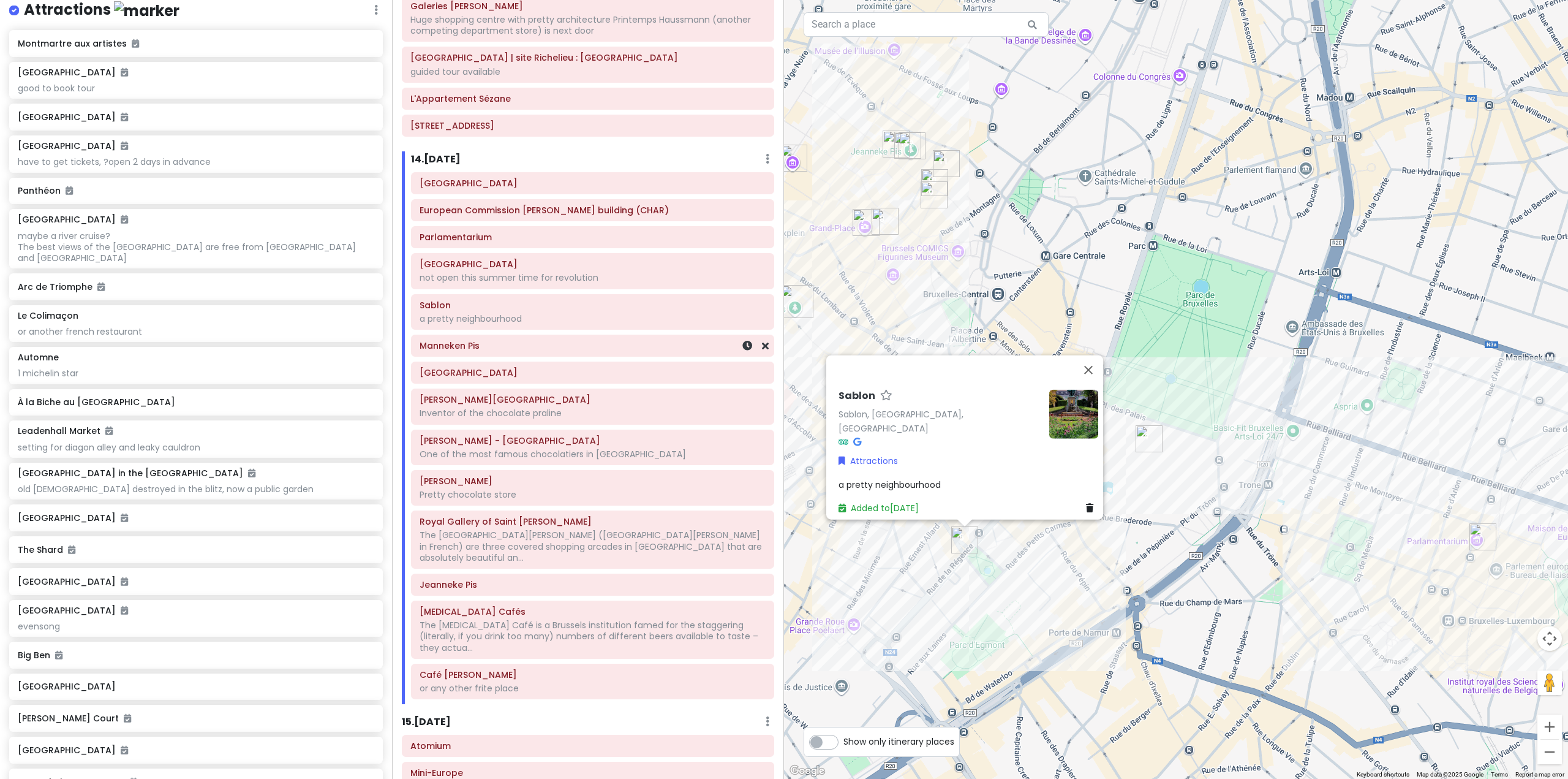
click at [606, 340] on h6 "Manneken Pis" at bounding box center [592, 346] width 346 height 11
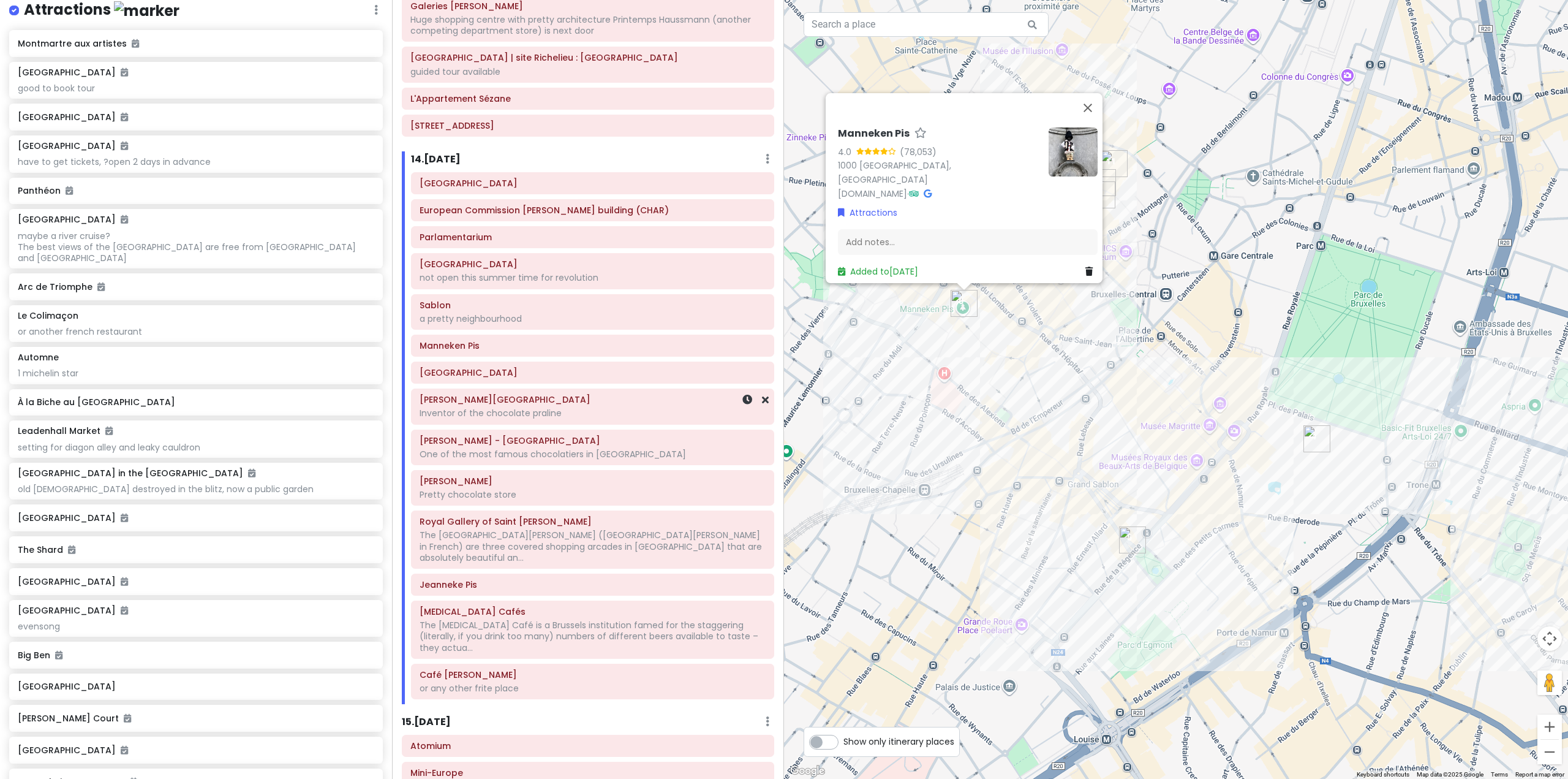
click at [522, 362] on div "[GEOGRAPHIC_DATA]" at bounding box center [592, 372] width 362 height 21
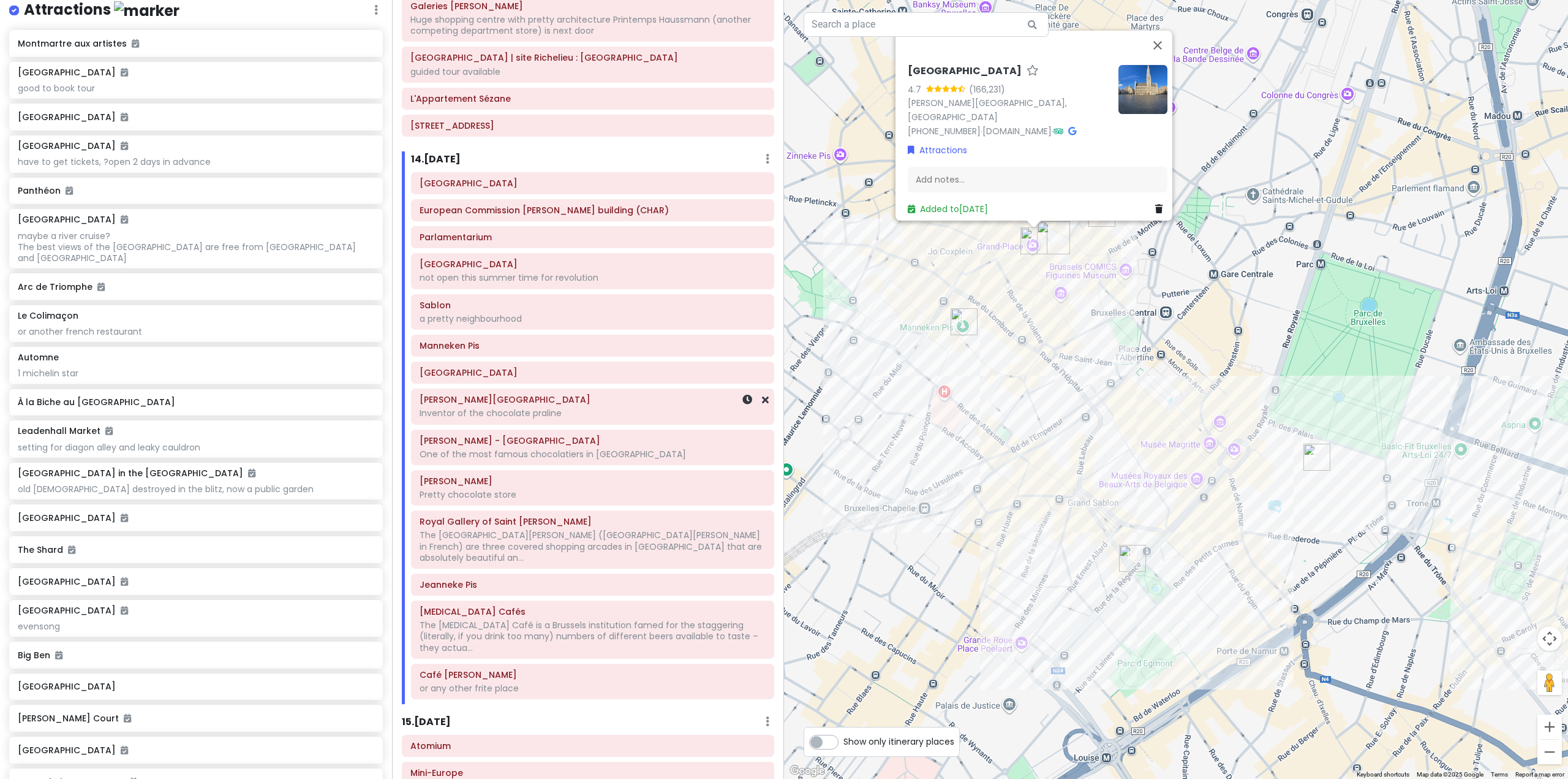
click at [589, 394] on h6 "[PERSON_NAME][GEOGRAPHIC_DATA]" at bounding box center [592, 400] width 346 height 11
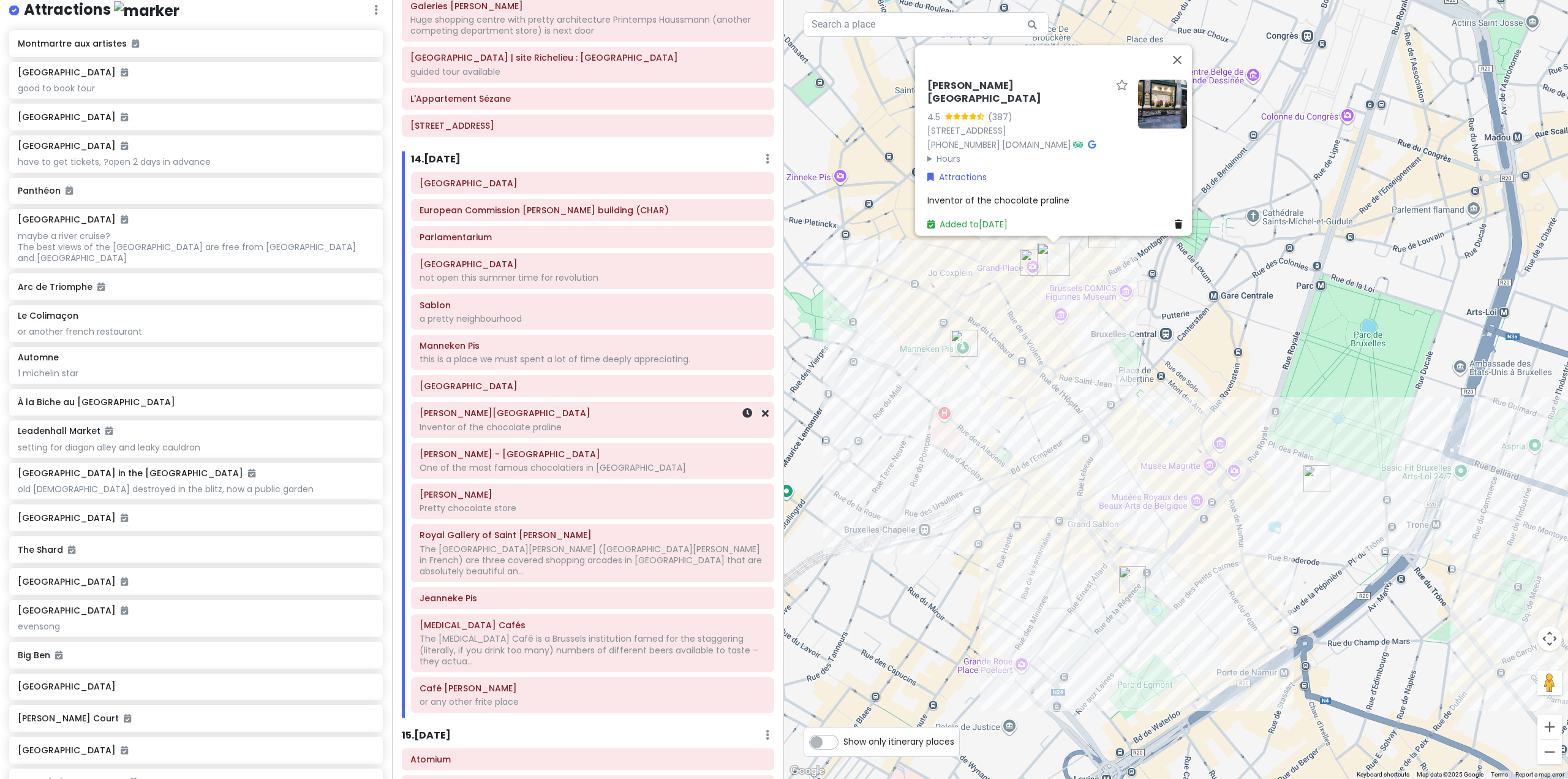
click at [563, 407] on h6 "[PERSON_NAME][GEOGRAPHIC_DATA]" at bounding box center [592, 413] width 346 height 11
click at [676, 460] on div "Parc du Cinquantenaire European Commission Charlemagne building (CHAR) Parlamen…" at bounding box center [592, 445] width 381 height 546
click at [655, 489] on h6 "[PERSON_NAME]" at bounding box center [592, 494] width 346 height 11
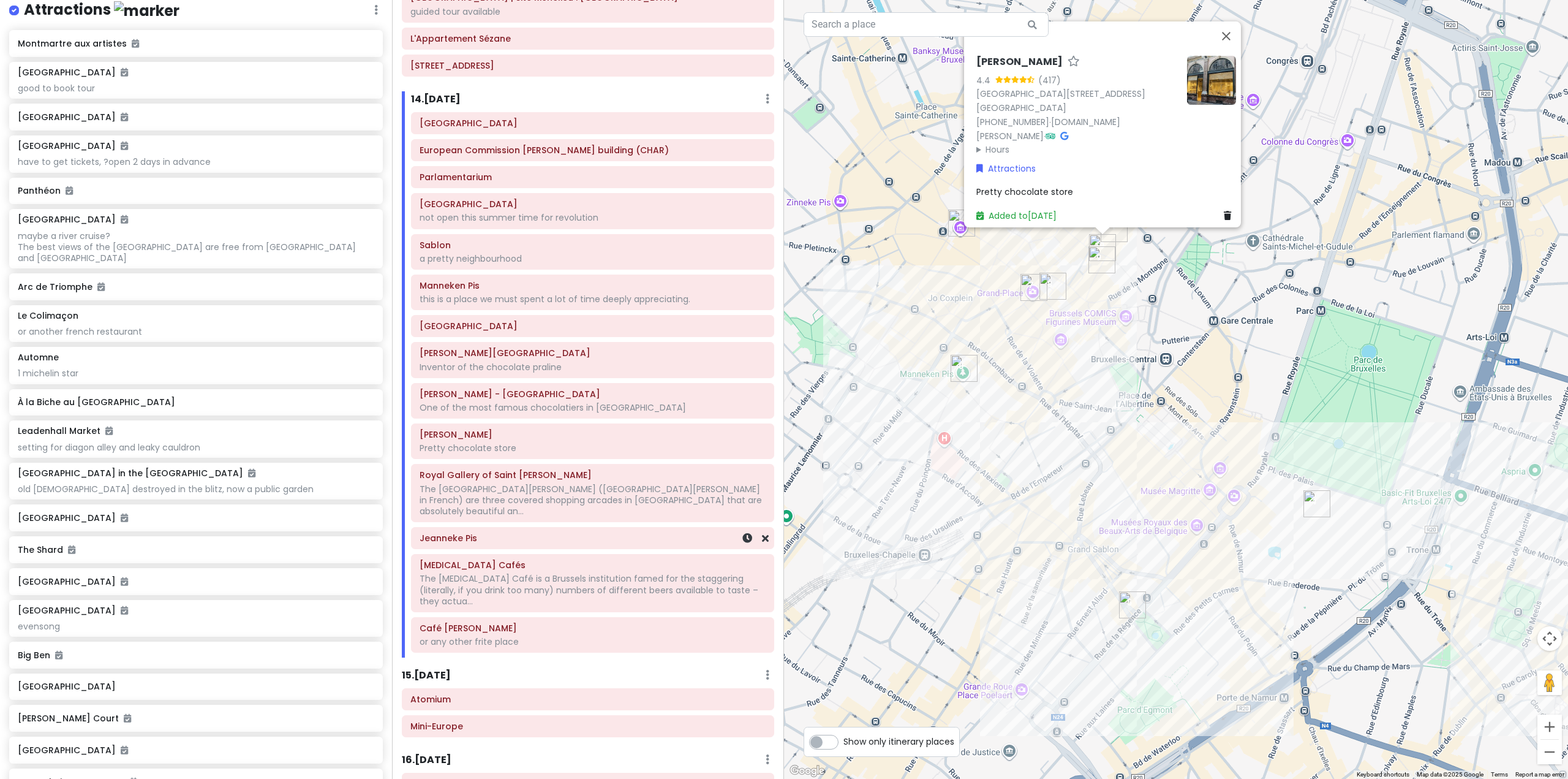
scroll to position [2083, 0]
click at [590, 486] on div "Royal Gallery of Saint Hubert The Royal Saint-Hubert Galleries (Galeries Royals…" at bounding box center [592, 491] width 362 height 57
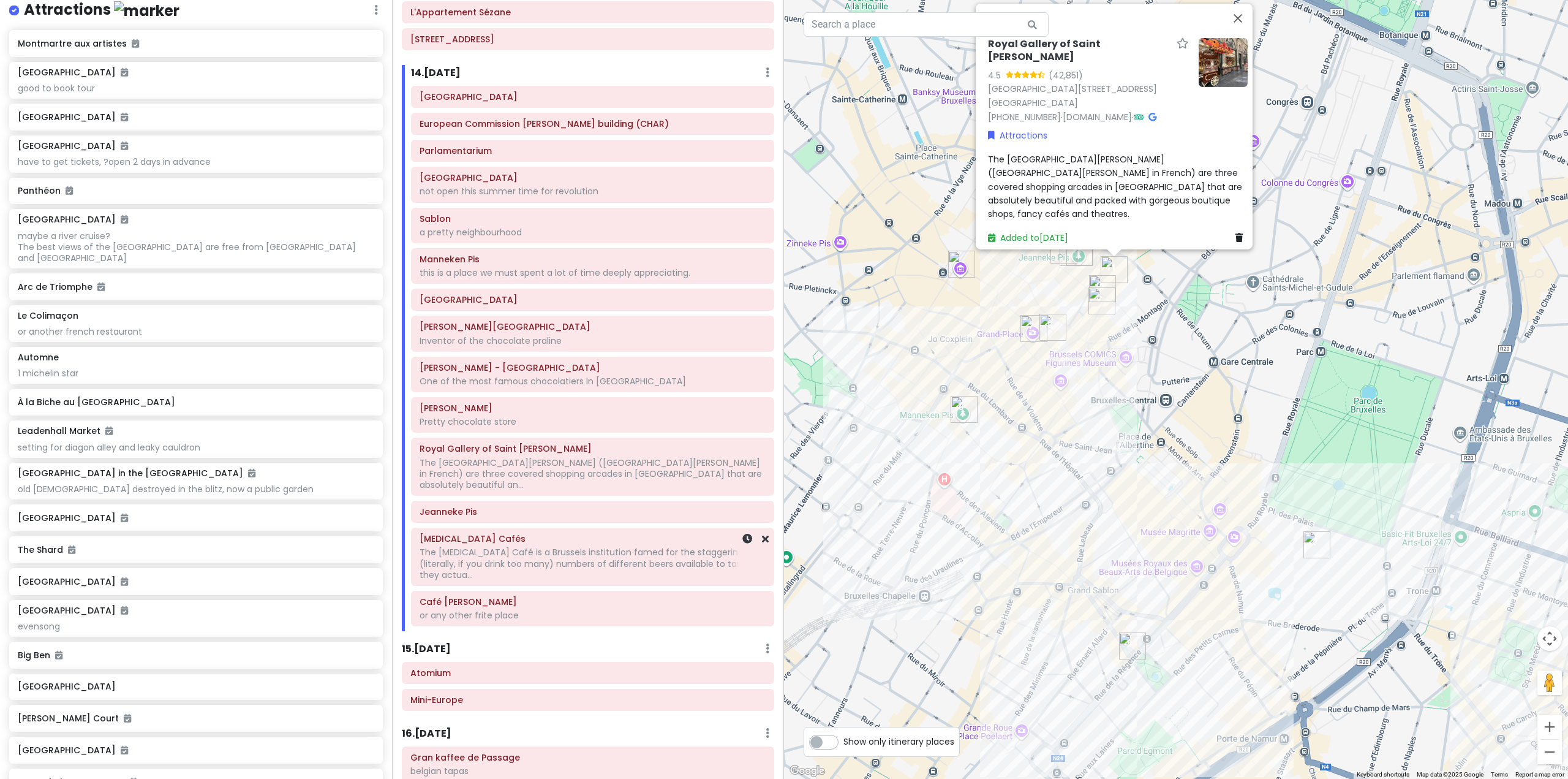
scroll to position [2144, 0]
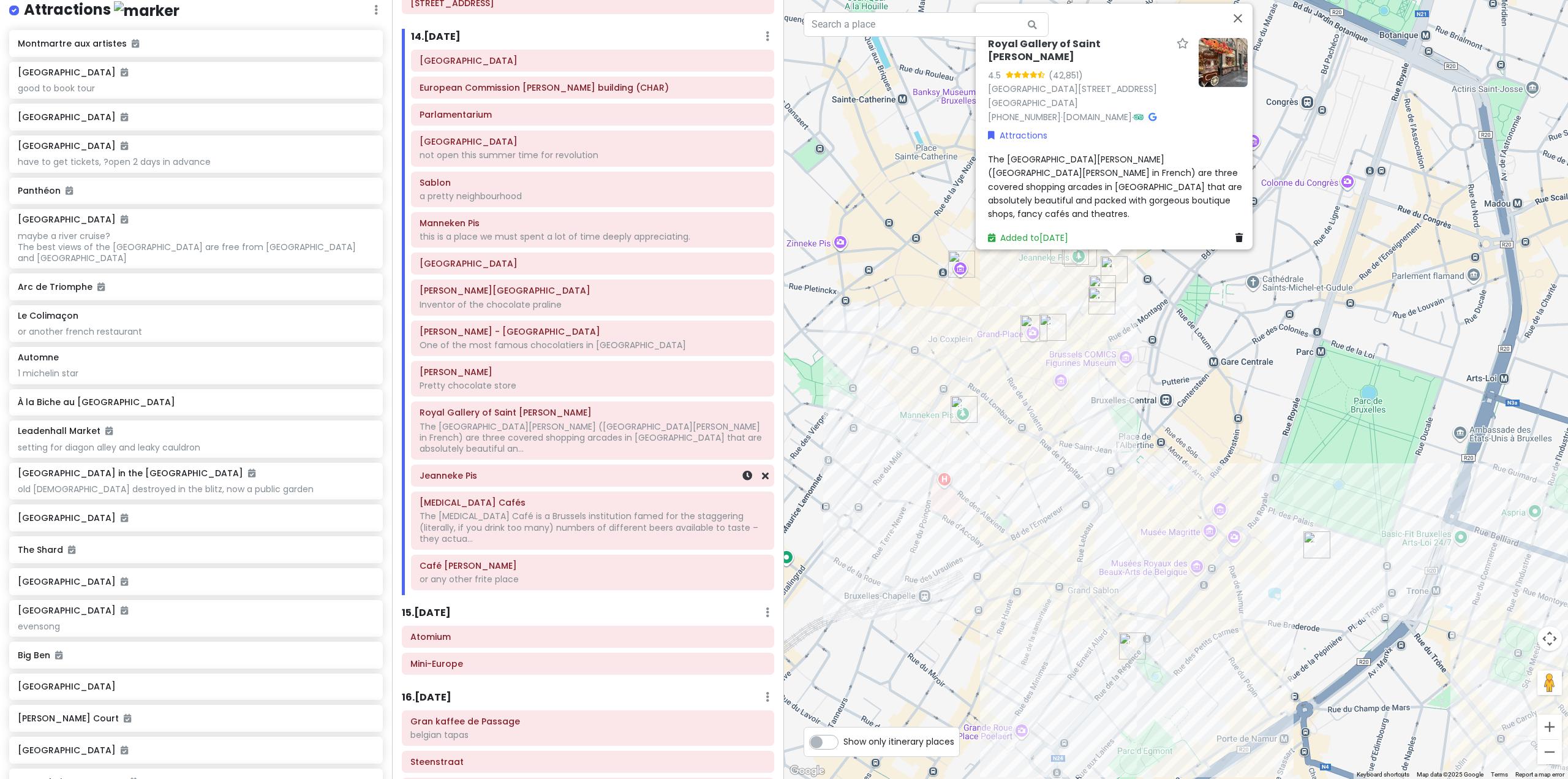
click at [553, 470] on h6 "Jeanneke Pis" at bounding box center [592, 475] width 346 height 11
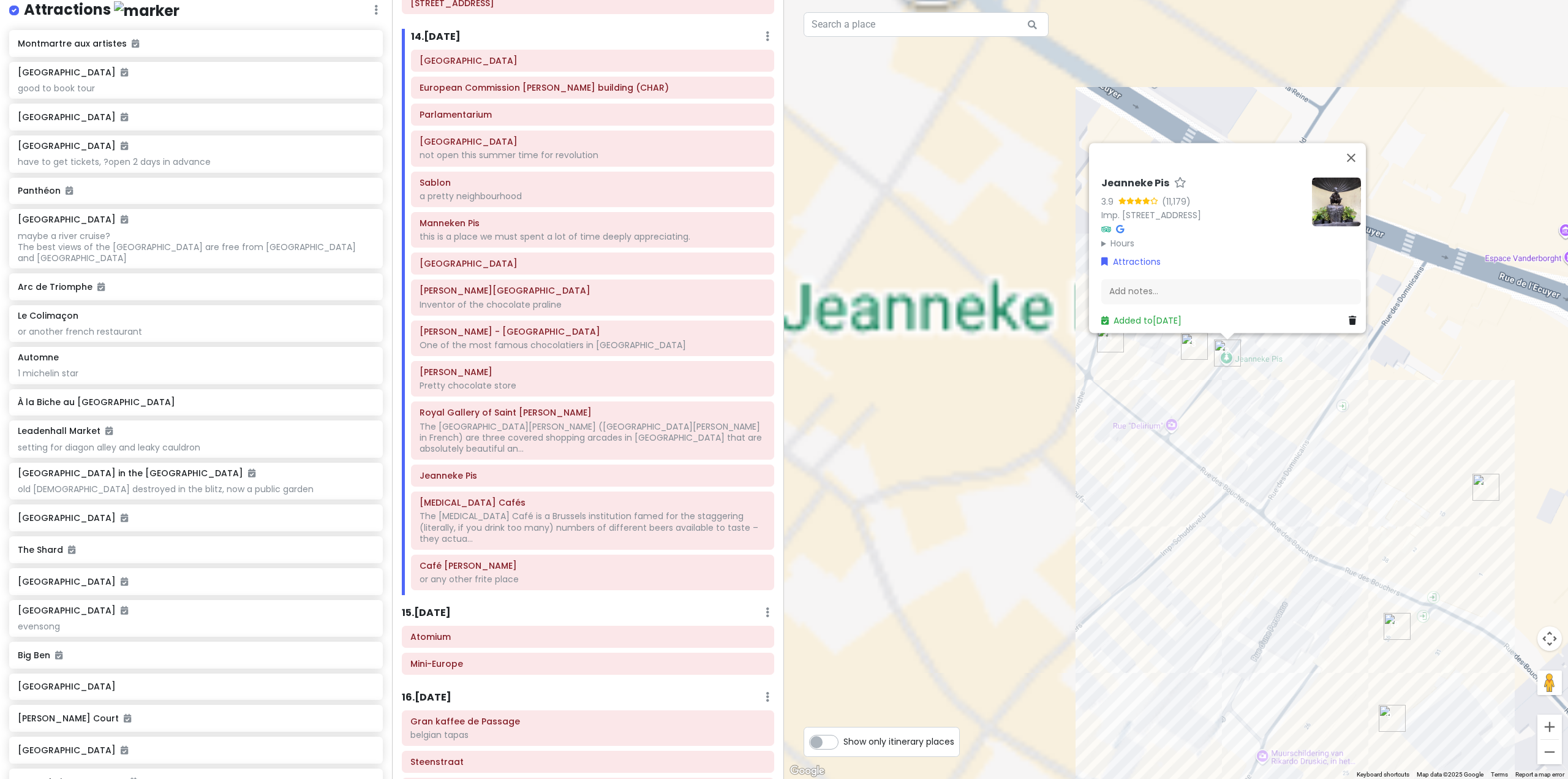
drag, startPoint x: 971, startPoint y: 302, endPoint x: 1423, endPoint y: 518, distance: 501.0
click at [1459, 543] on div "Jeanneke Pis 3.9 (11,179) Imp. de la Fidélité 10-12, 1000 Bruxelles, Belgium Ho…" at bounding box center [1175, 389] width 784 height 779
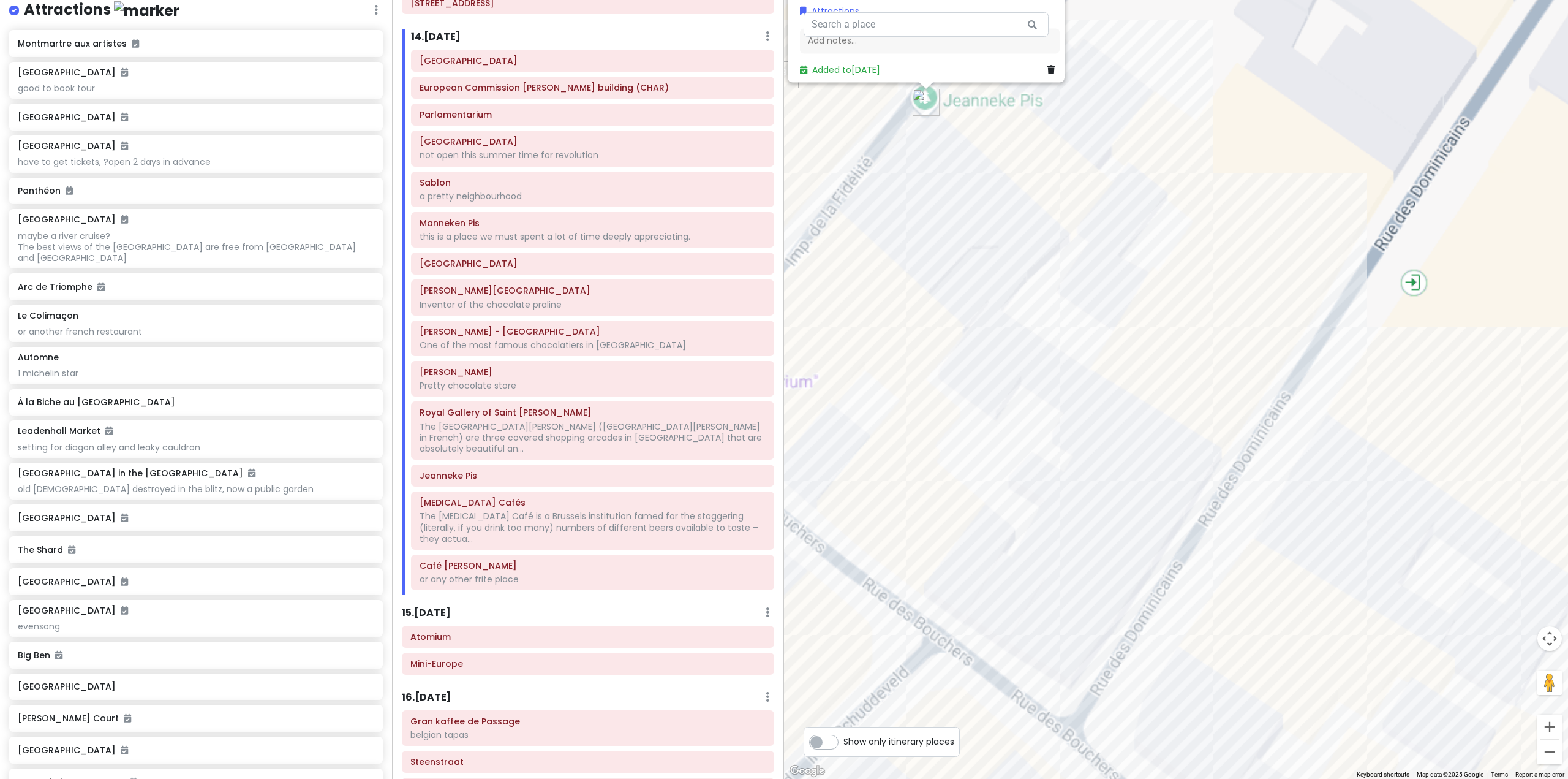
drag, startPoint x: 1012, startPoint y: 330, endPoint x: 1061, endPoint y: 542, distance: 217.6
click at [1065, 541] on div "Jeanneke Pis 3.9 (11,179) Imp. de la Fidélité 10-12, 1000 Bruxelles, Belgium Ho…" at bounding box center [1175, 389] width 784 height 779
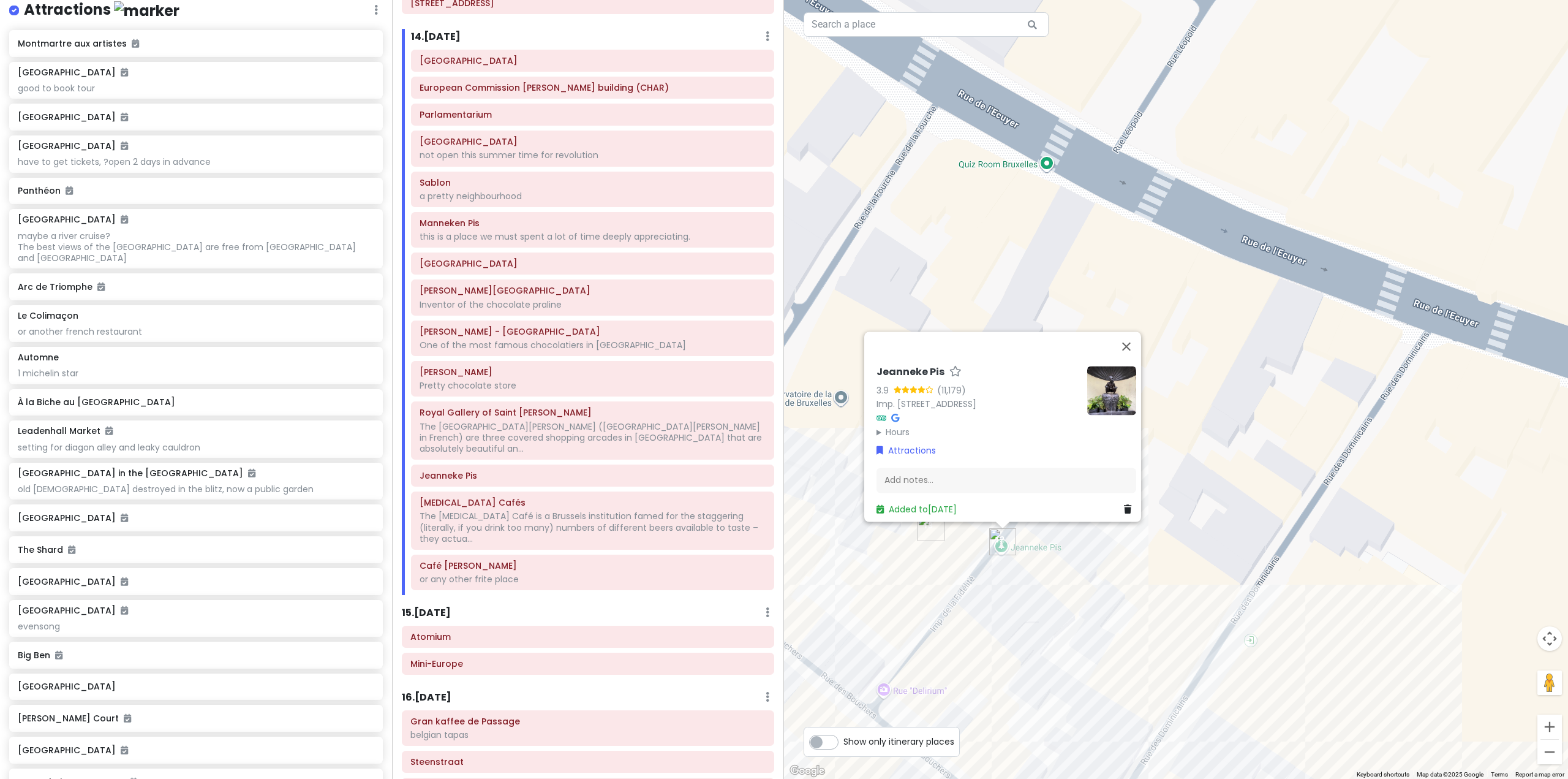
click at [839, 618] on div "Jeanneke Pis 3.9 (11,179) Imp. de la Fidélité 10-12, 1000 Bruxelles, Belgium Ho…" at bounding box center [1175, 389] width 784 height 779
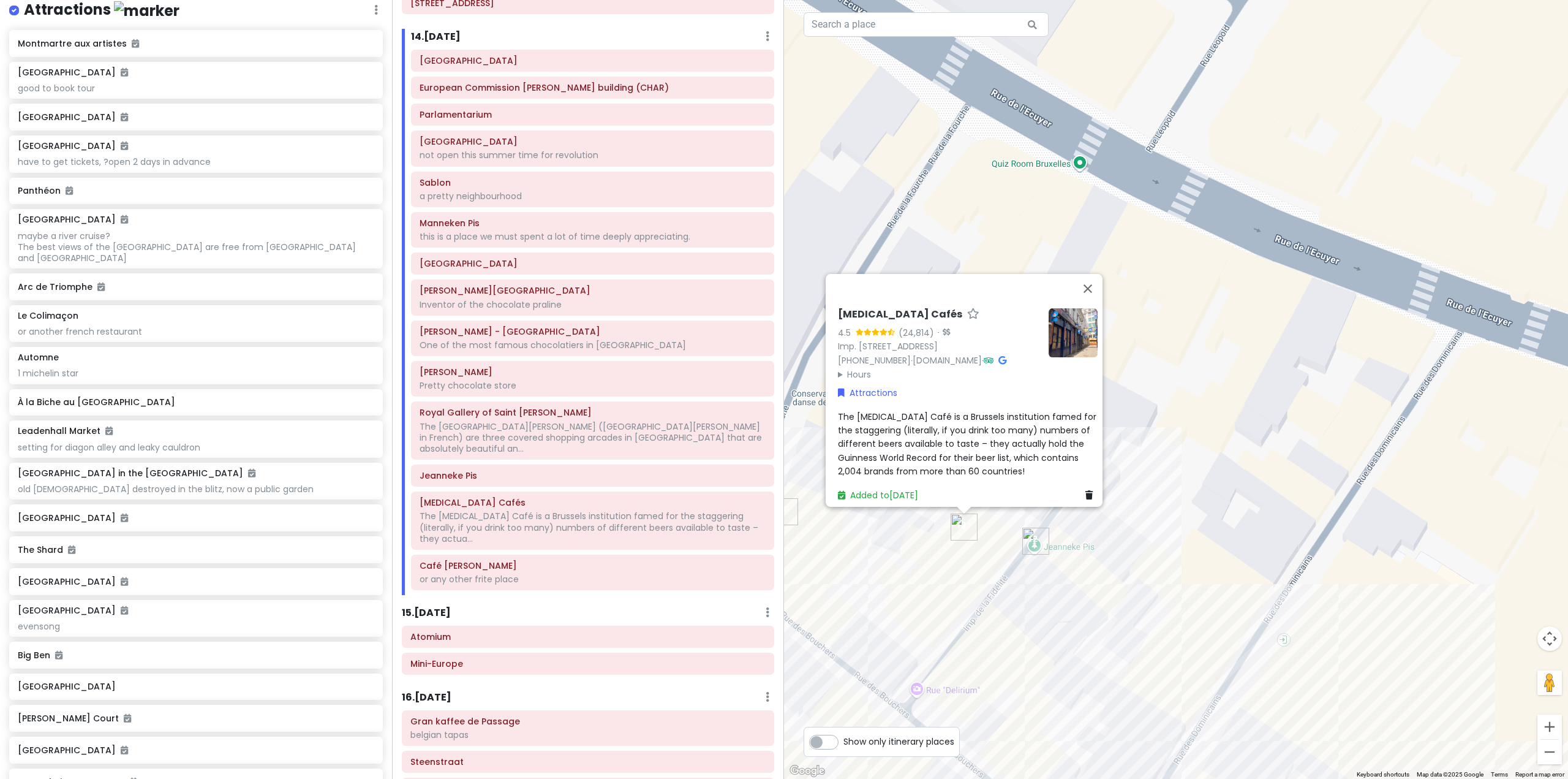
click at [1083, 622] on div "Delirium Cafés 4.5 (24,814) · Imp. de la Fidélité 4, 1000 Bruxelles, Belgium +3…" at bounding box center [1175, 389] width 784 height 779
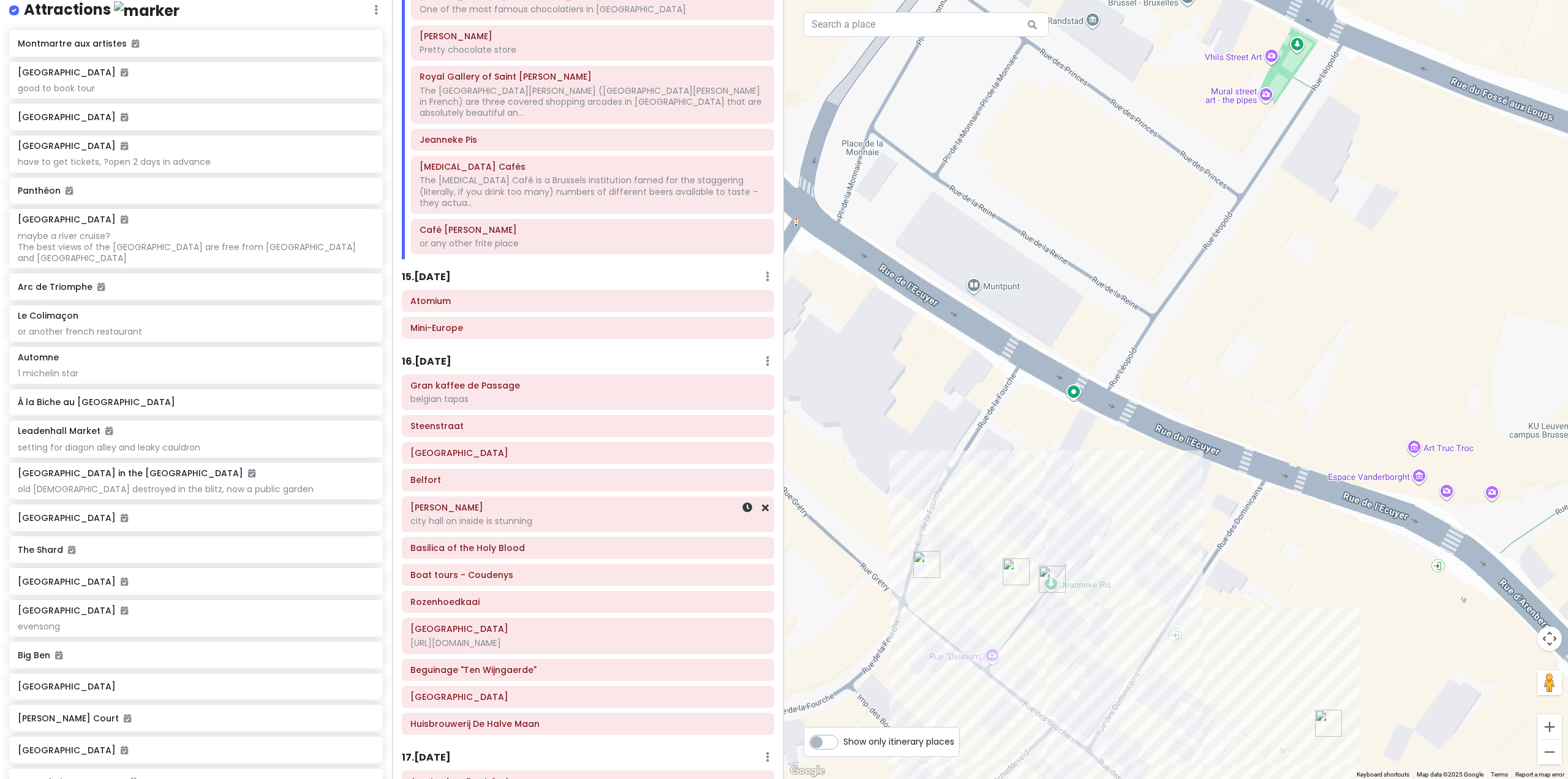
scroll to position [2512, 0]
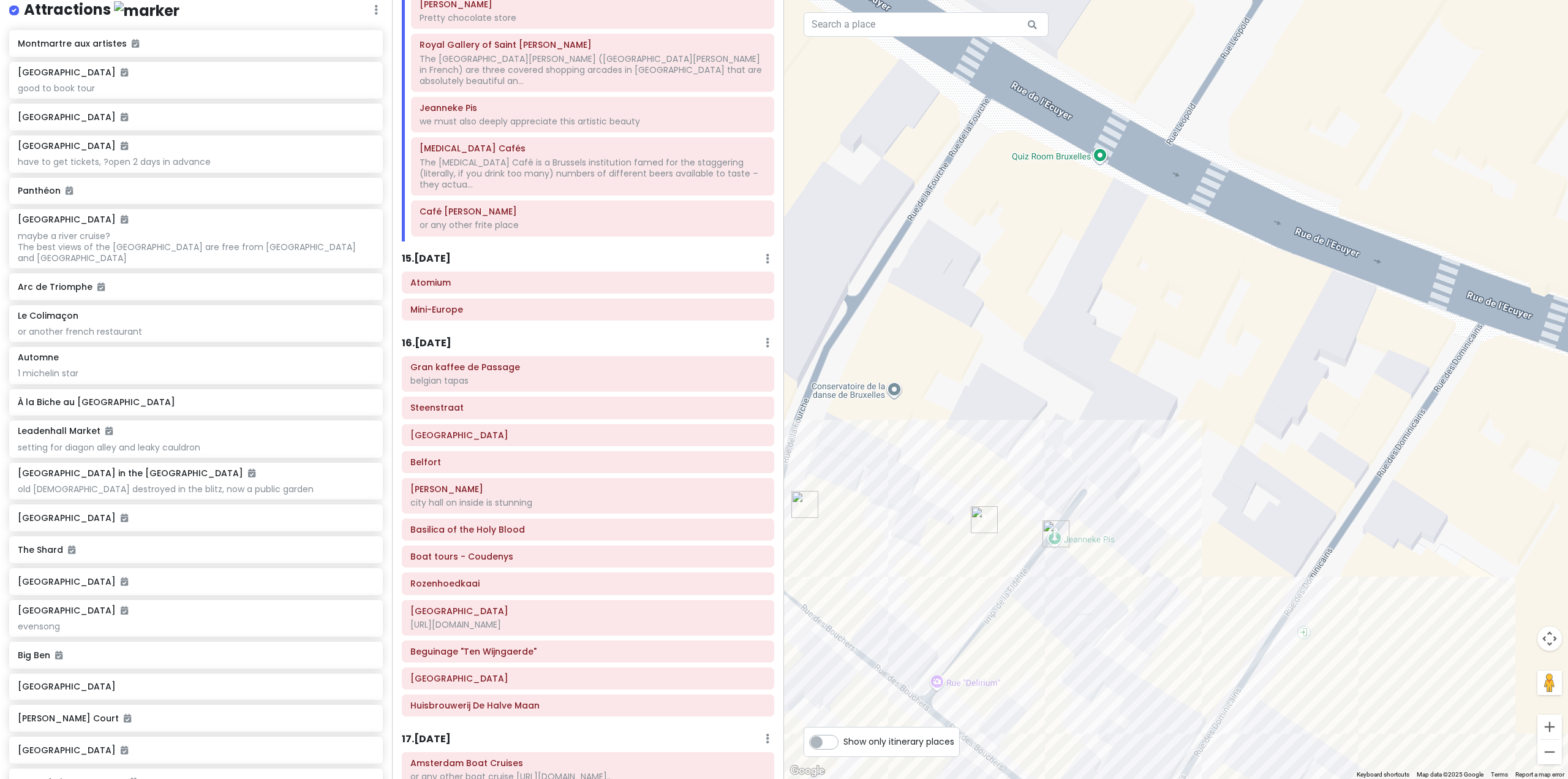
click at [979, 520] on img "Delirium Cafés" at bounding box center [984, 520] width 27 height 27
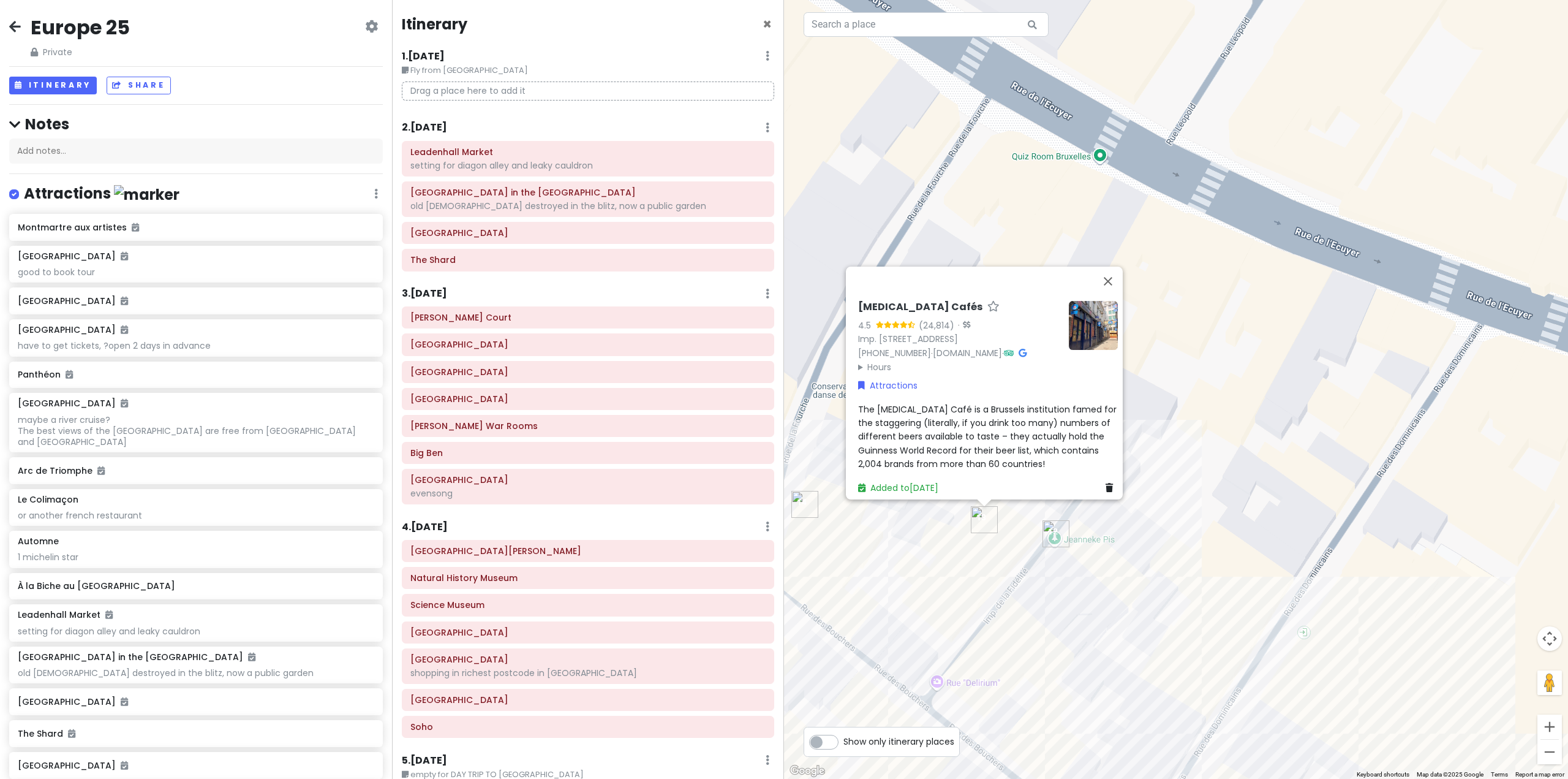
scroll to position [2512, 0]
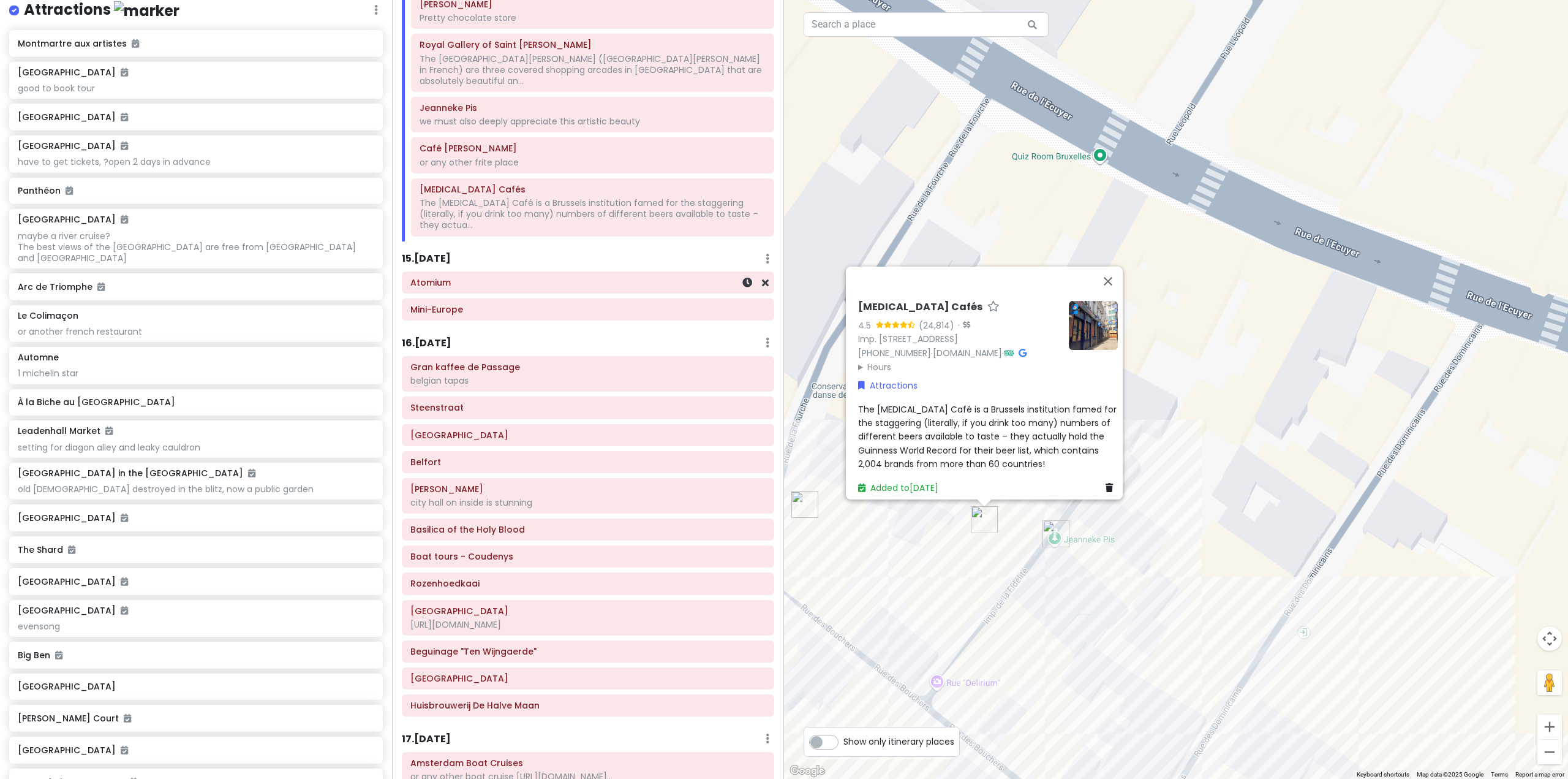
click at [570, 277] on h6 "Atomium" at bounding box center [588, 283] width 355 height 11
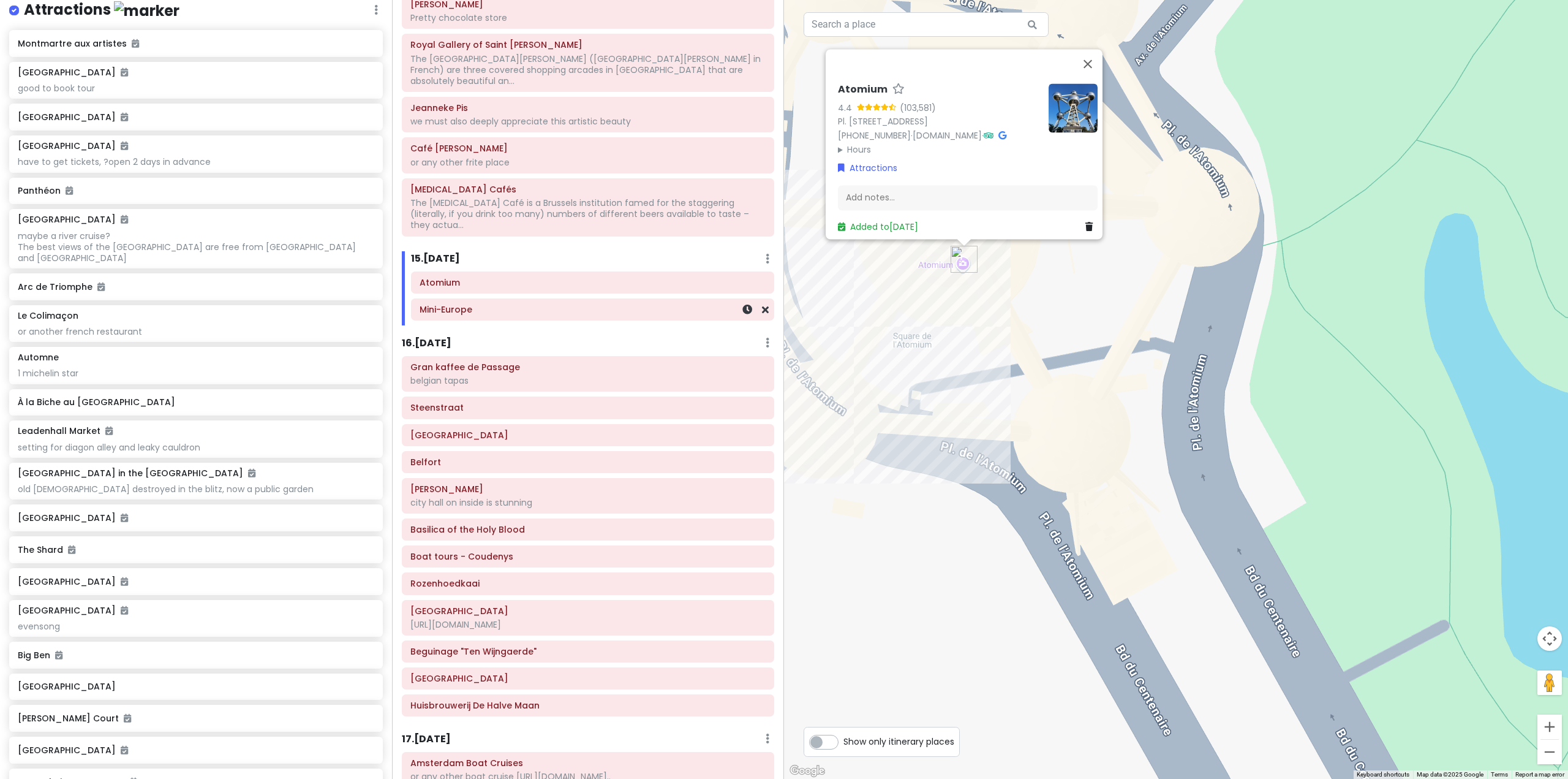
click at [570, 304] on h6 "Mini-Europe" at bounding box center [592, 310] width 346 height 11
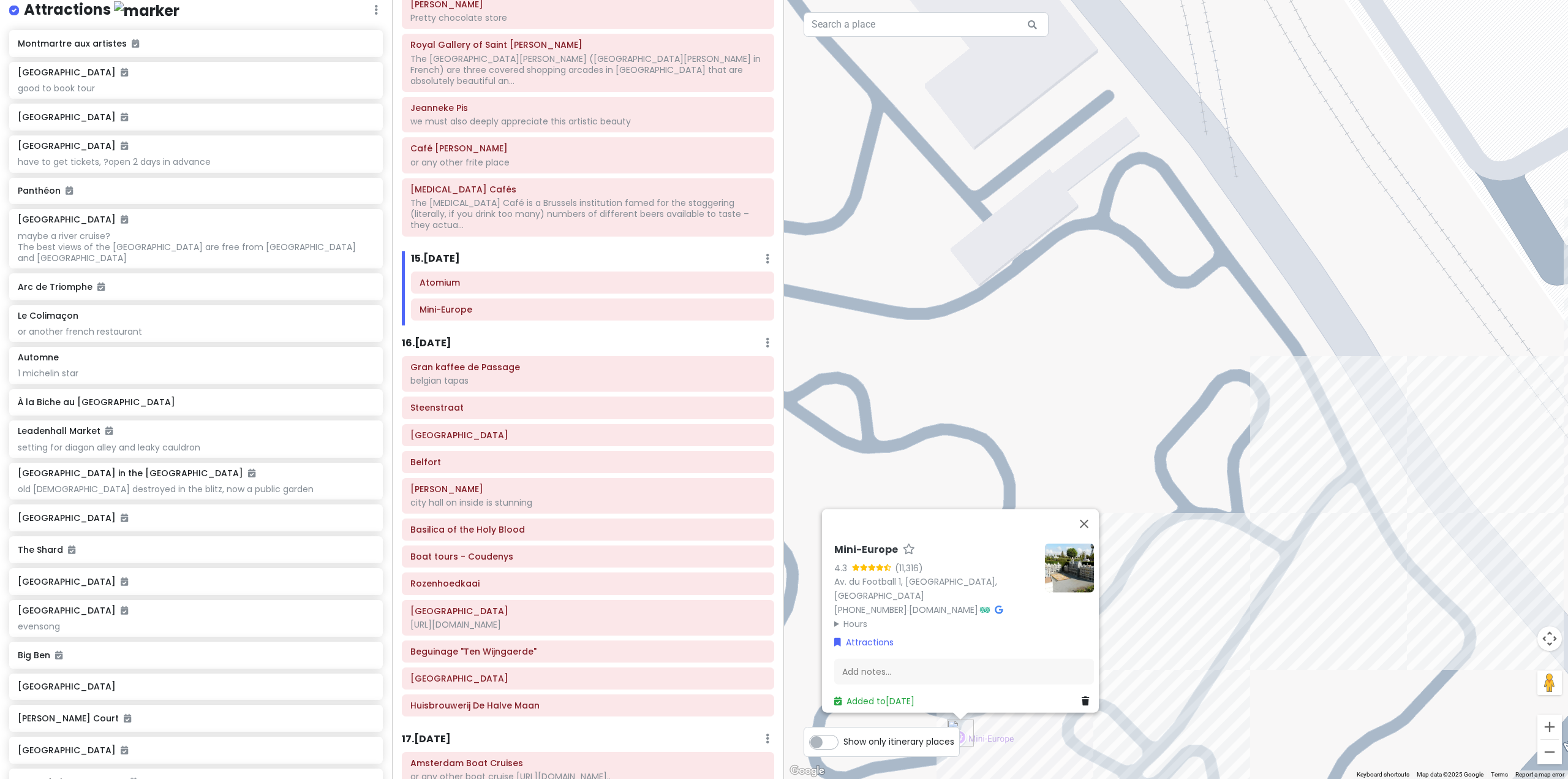
drag, startPoint x: 925, startPoint y: 595, endPoint x: 1363, endPoint y: 424, distance: 470.2
click at [1363, 424] on div "Mini-Europe 4.3 (11,316) Av. du Football 1, [GEOGRAPHIC_DATA], [GEOGRAPHIC_DATA…" at bounding box center [1175, 389] width 784 height 779
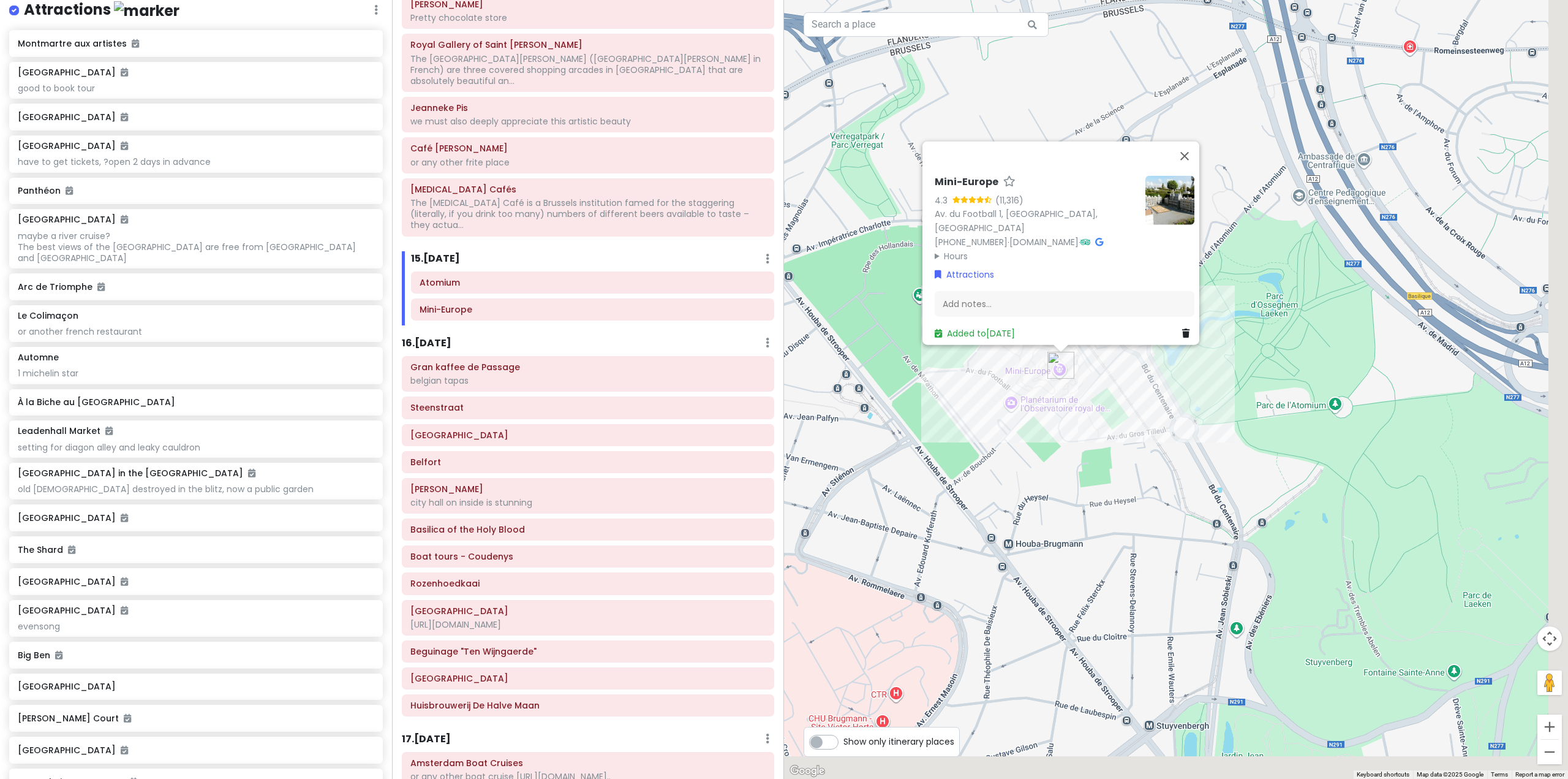
drag, startPoint x: 1239, startPoint y: 603, endPoint x: 1038, endPoint y: 424, distance: 269.2
click at [1037, 425] on div "Mini-Europe 4.3 (11,316) Av. du Football 1, [GEOGRAPHIC_DATA], [GEOGRAPHIC_DATA…" at bounding box center [1175, 389] width 784 height 779
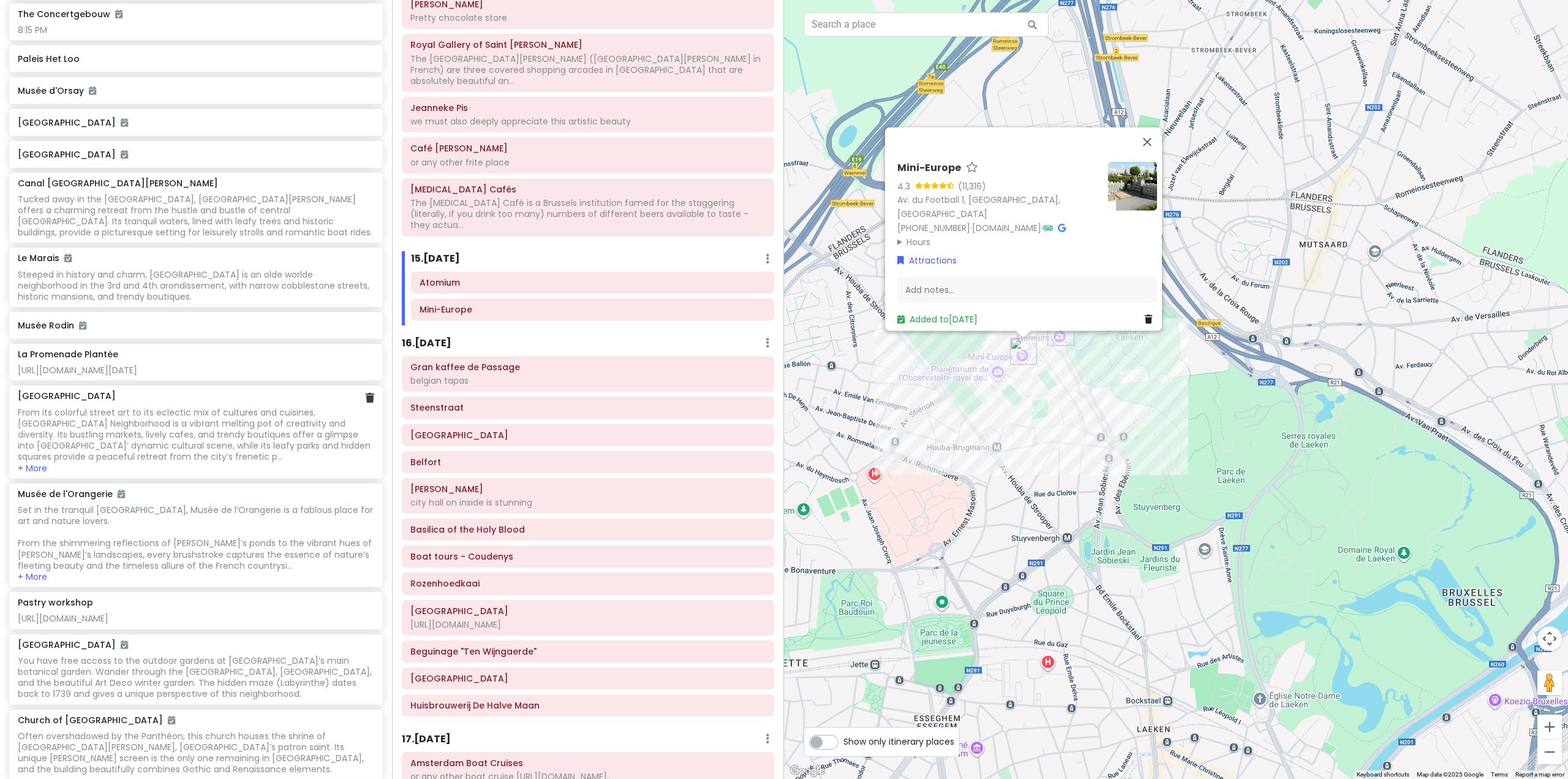
scroll to position [2879, 0]
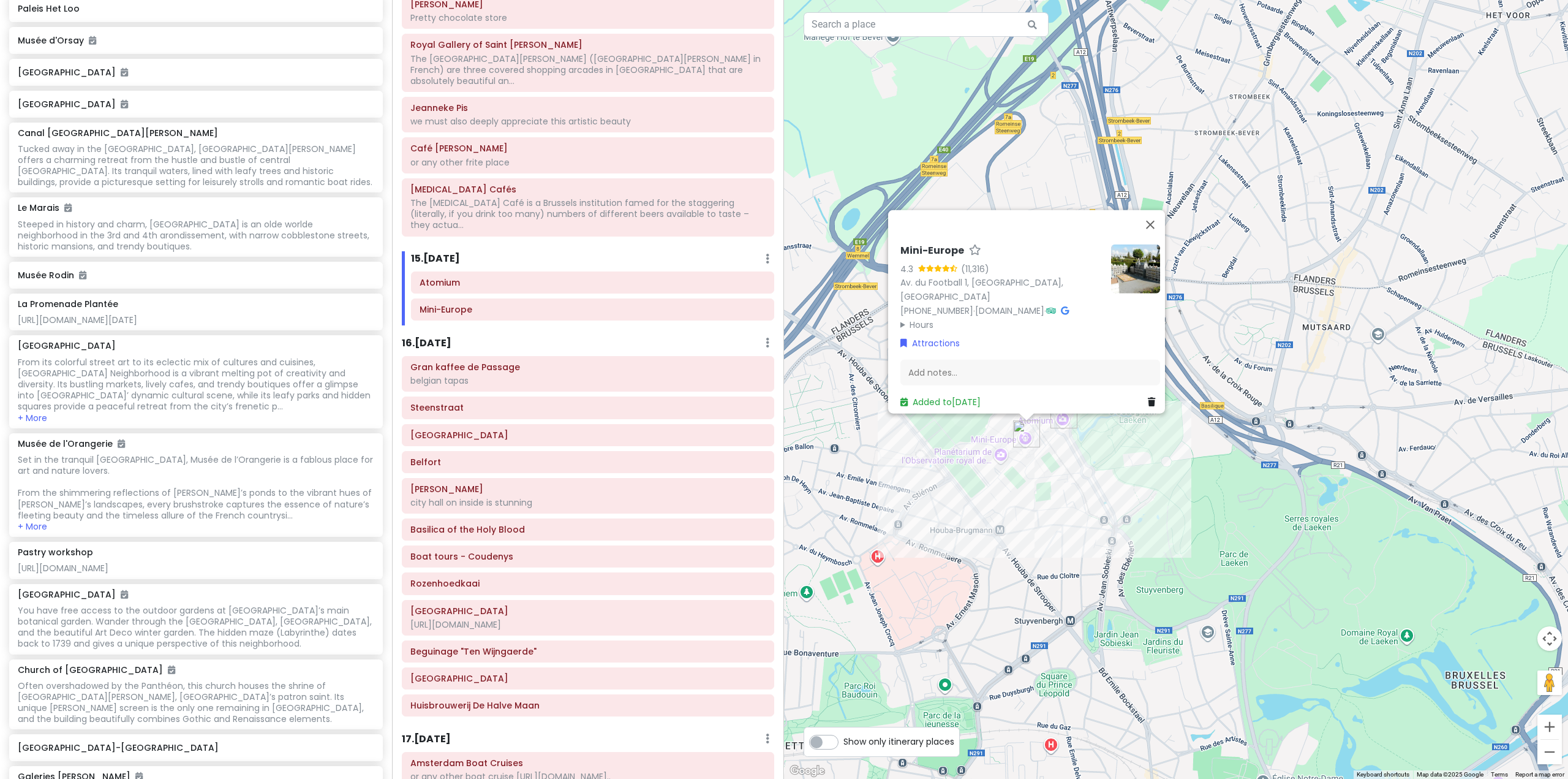
drag, startPoint x: 1066, startPoint y: 463, endPoint x: 1069, endPoint y: 571, distance: 108.0
click at [1069, 571] on div "Mini-Europe 4.3 (11,316) Av. du Football 1, [GEOGRAPHIC_DATA], [GEOGRAPHIC_DATA…" at bounding box center [1175, 389] width 784 height 779
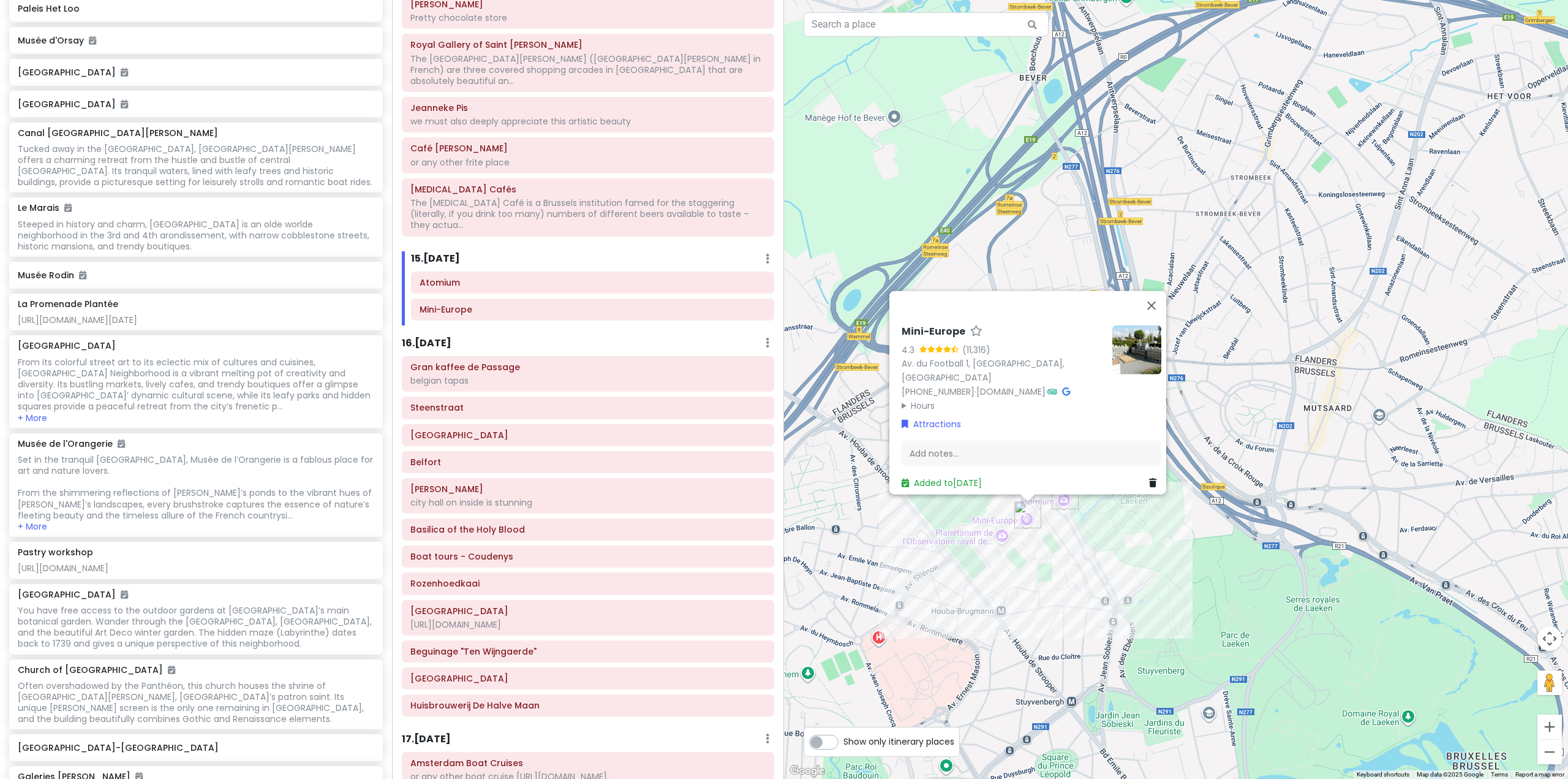
click at [1130, 584] on div "Mini-Europe 4.3 (11,316) Av. du Football 1, [GEOGRAPHIC_DATA], [GEOGRAPHIC_DATA…" at bounding box center [1175, 389] width 784 height 779
click at [1047, 596] on div "Mini-Europe 4.3 (11,316) Av. du Football 1, [GEOGRAPHIC_DATA], [GEOGRAPHIC_DATA…" at bounding box center [1175, 389] width 784 height 779
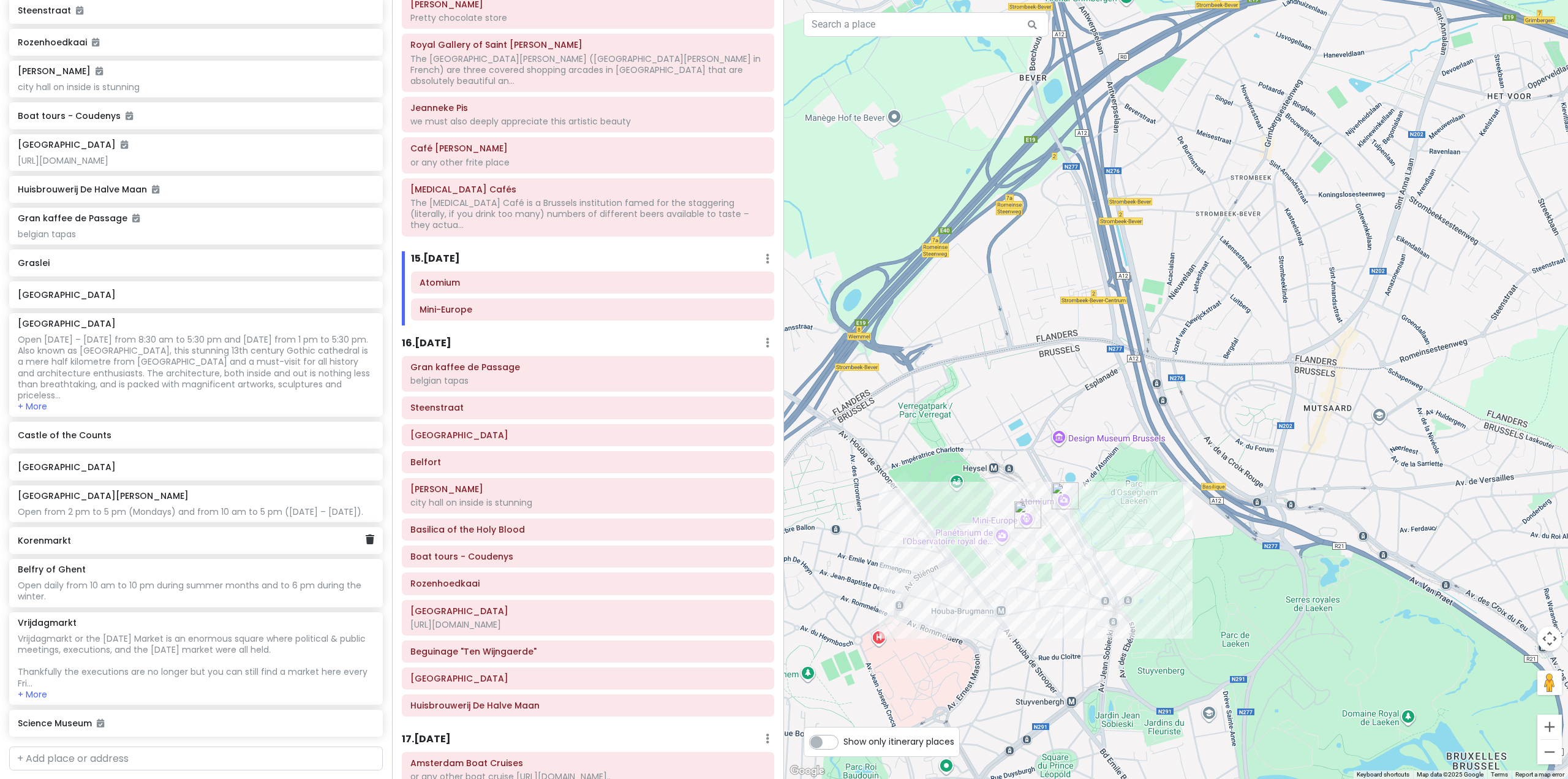
scroll to position [5269, 0]
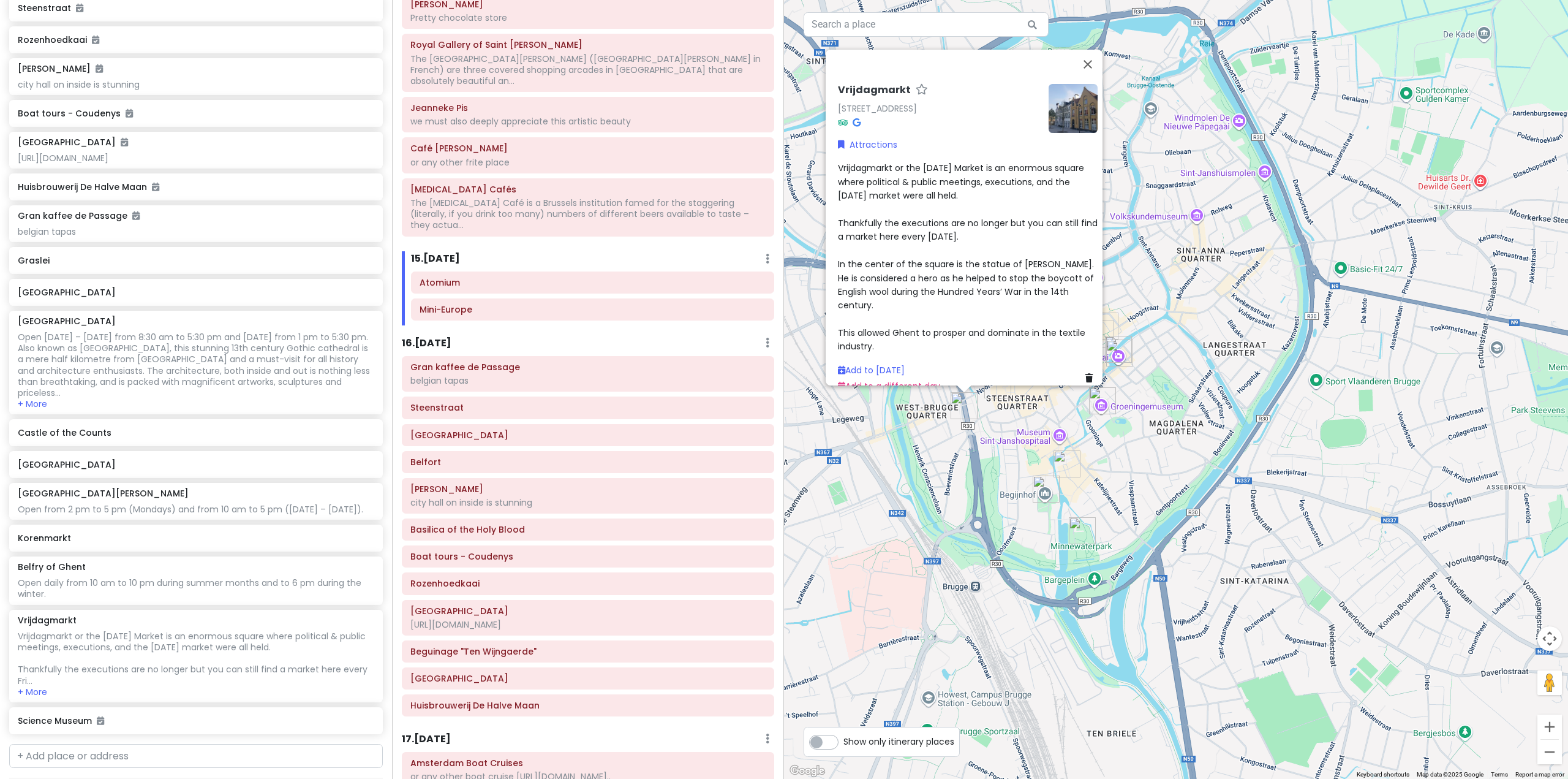
click at [657, 287] on div "Itinerary × 1 . [DATE] Edit Day Notes Delete Day Fly from [GEOGRAPHIC_DATA] Dra…" at bounding box center [588, 389] width 392 height 779
click at [146, 298] on h6 "[GEOGRAPHIC_DATA]" at bounding box center [191, 292] width 347 height 11
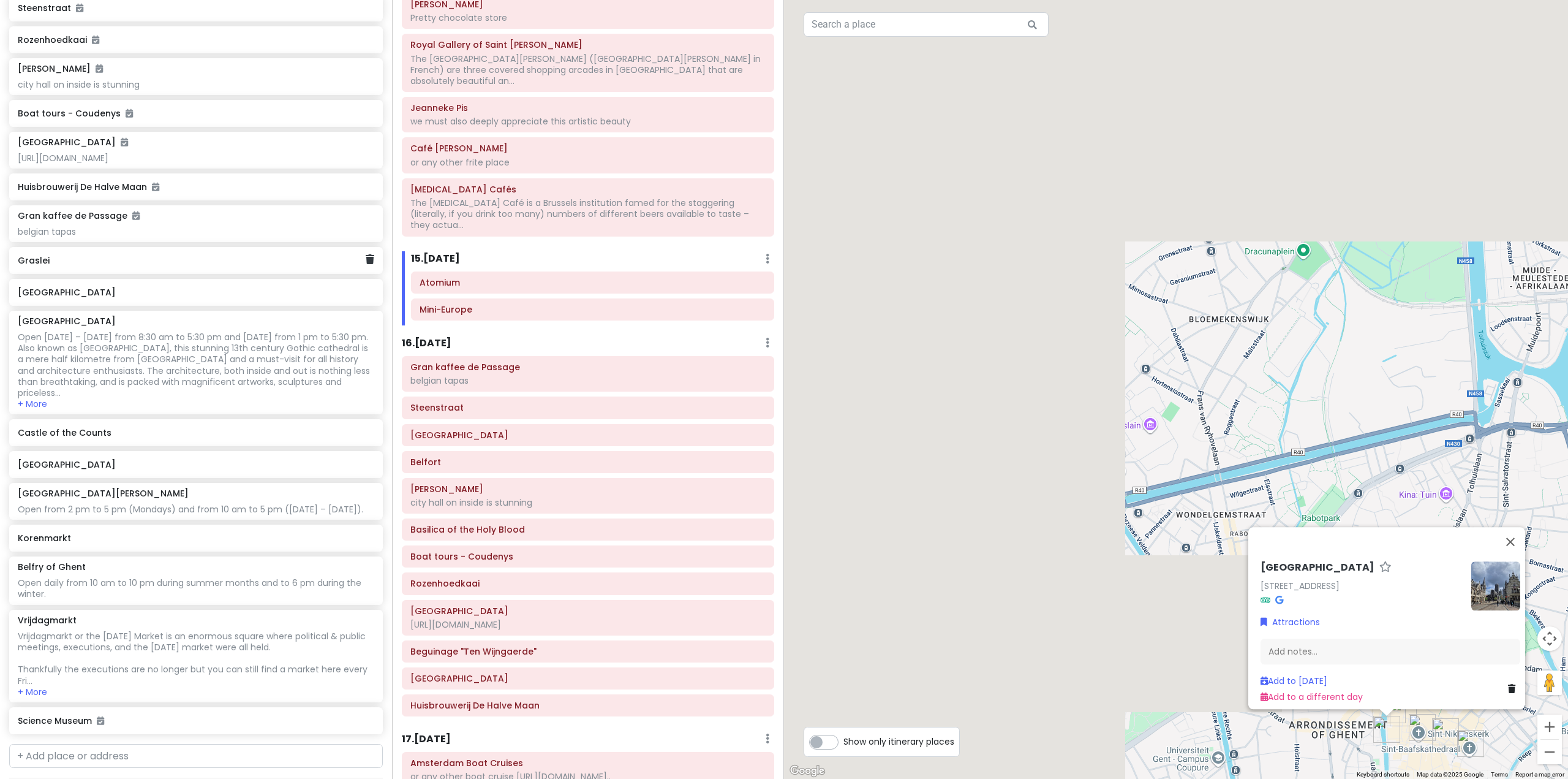
click at [135, 274] on div "Graslei" at bounding box center [196, 260] width 373 height 27
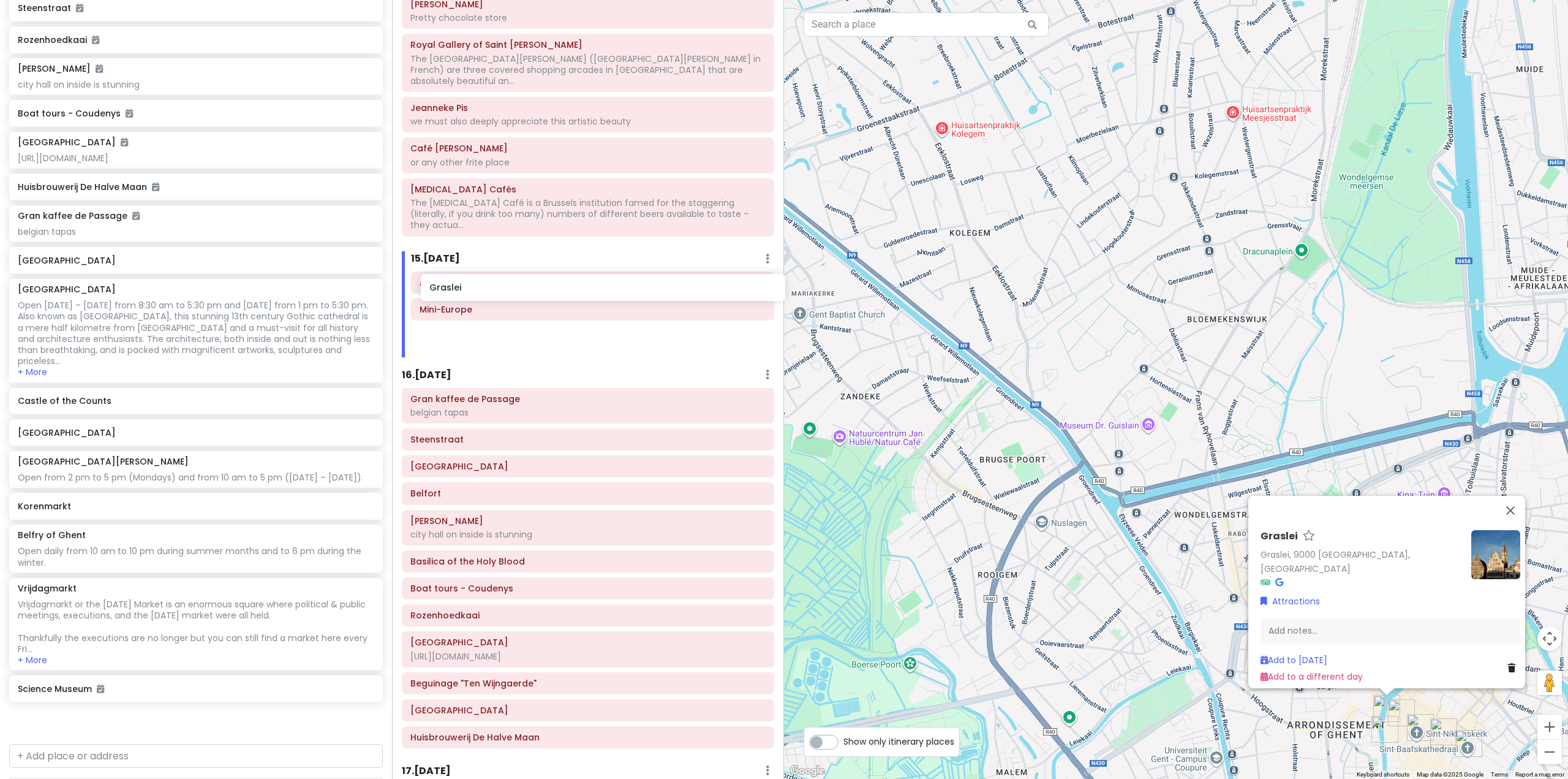
drag, startPoint x: 157, startPoint y: 285, endPoint x: 569, endPoint y: 290, distance: 412.0
click at [569, 290] on div "Europe 25 Private Change Dates Make a Copy Delete Trip Go Pro ⚡️ Give Feedback …" at bounding box center [784, 389] width 1568 height 779
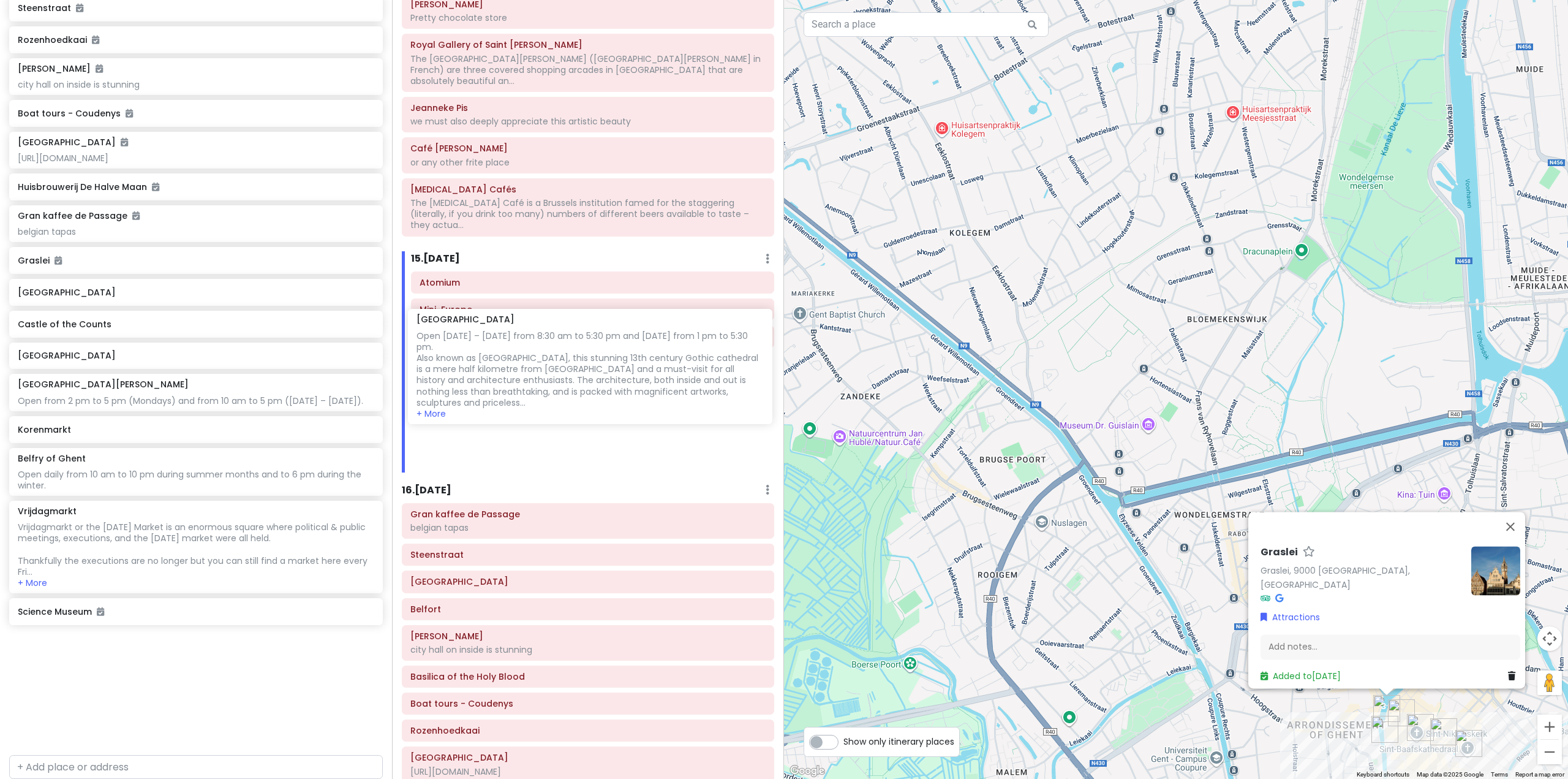
drag, startPoint x: 323, startPoint y: 362, endPoint x: 685, endPoint y: 338, distance: 362.8
click at [685, 338] on div "Europe 25 Private Change Dates Make a Copy Delete Trip Go Pro ⚡️ Give Feedback …" at bounding box center [784, 389] width 1568 height 779
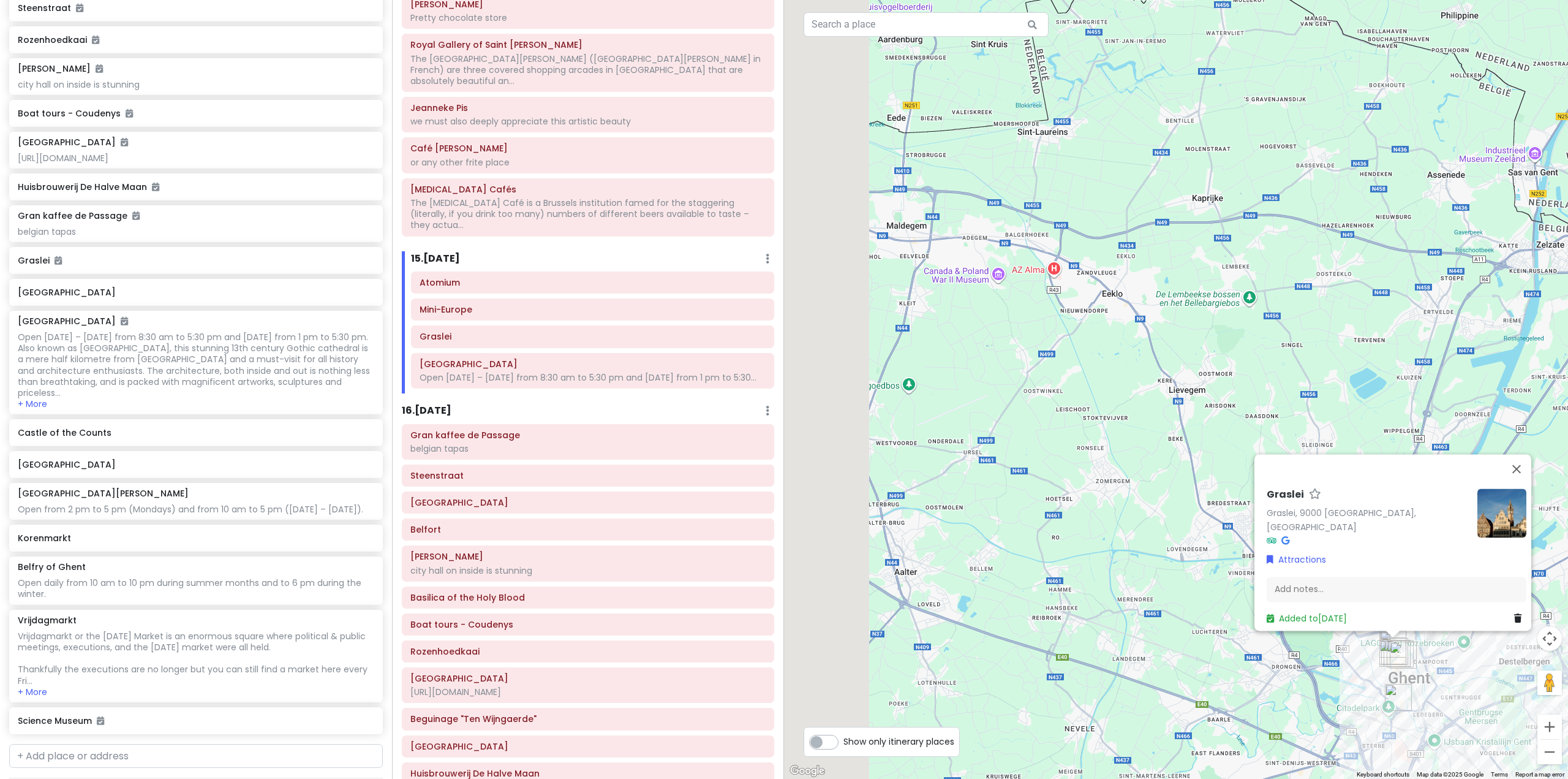
drag, startPoint x: 983, startPoint y: 542, endPoint x: 1263, endPoint y: 679, distance: 311.7
click at [1263, 679] on div "Graslei Graslei, 9000 [GEOGRAPHIC_DATA], [GEOGRAPHIC_DATA] Attractions Add note…" at bounding box center [1175, 389] width 784 height 779
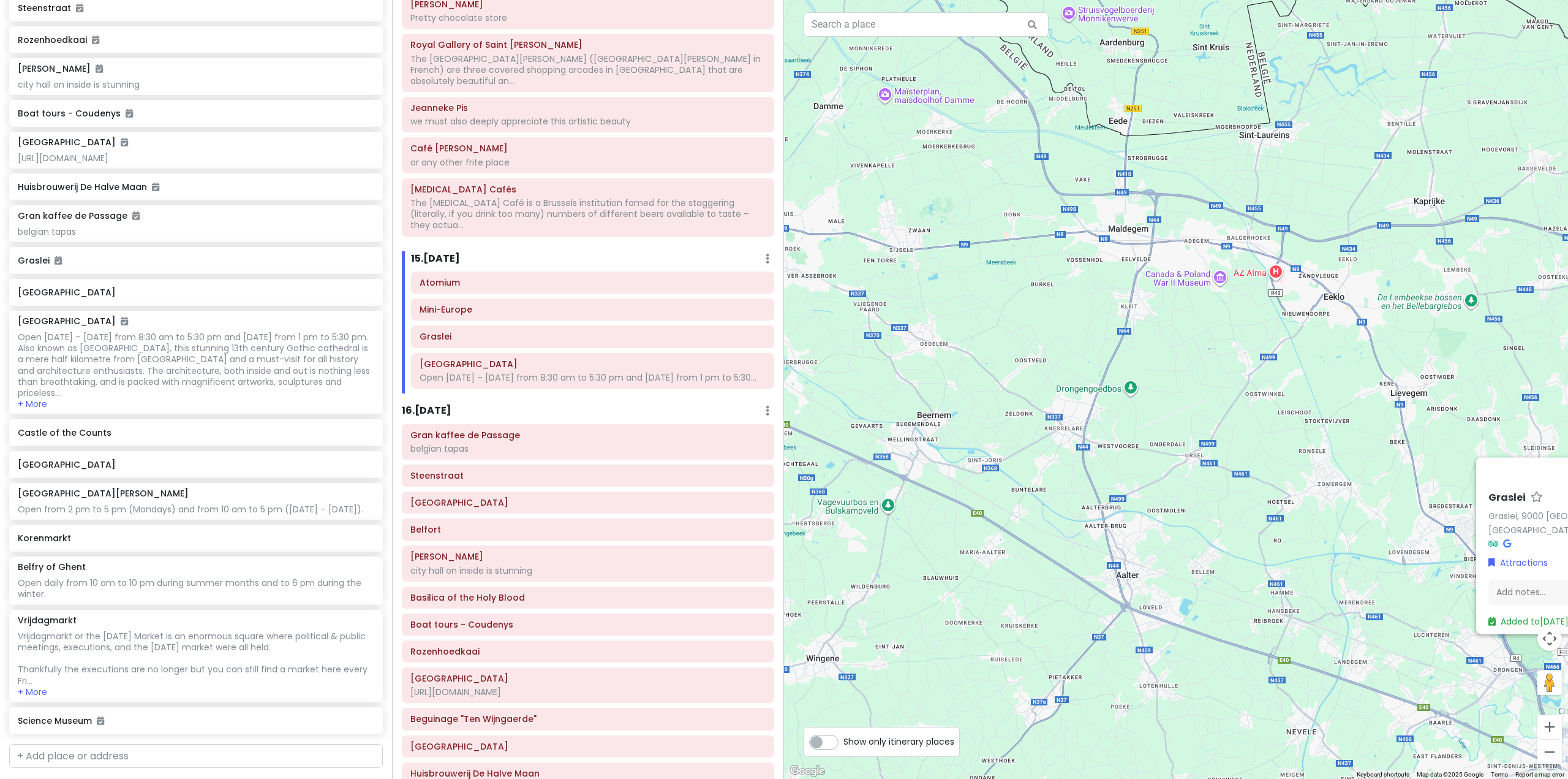
drag, startPoint x: 976, startPoint y: 455, endPoint x: 1200, endPoint y: 460, distance: 224.1
click at [1200, 460] on div "Graslei Graslei, 9000 [GEOGRAPHIC_DATA], [GEOGRAPHIC_DATA] Attractions Add note…" at bounding box center [1175, 389] width 784 height 779
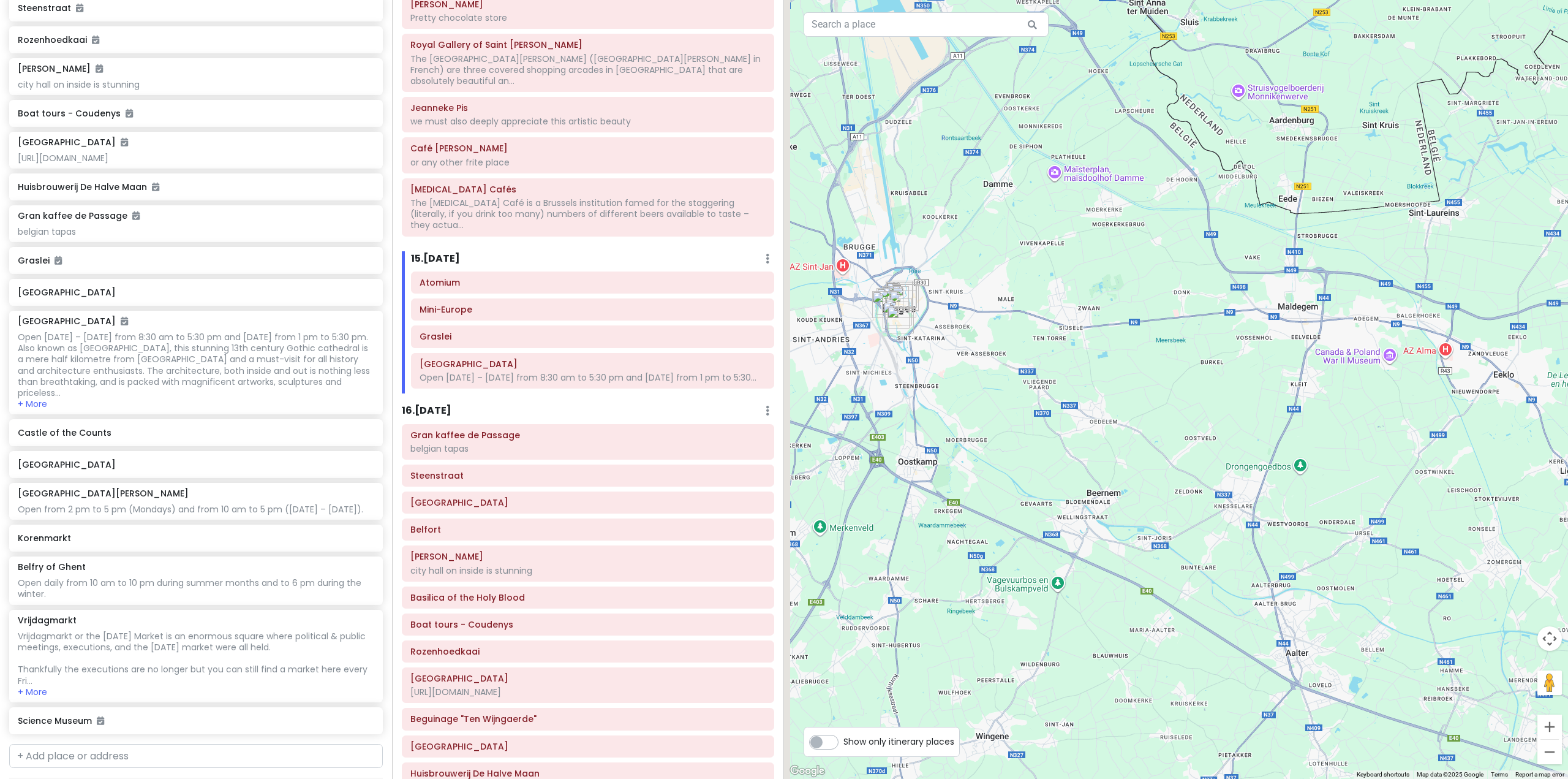
drag, startPoint x: 1095, startPoint y: 425, endPoint x: 1265, endPoint y: 504, distance: 187.5
click at [1265, 504] on div "Graslei Graslei, 9000 [GEOGRAPHIC_DATA], [GEOGRAPHIC_DATA] Attractions Add note…" at bounding box center [1175, 389] width 784 height 779
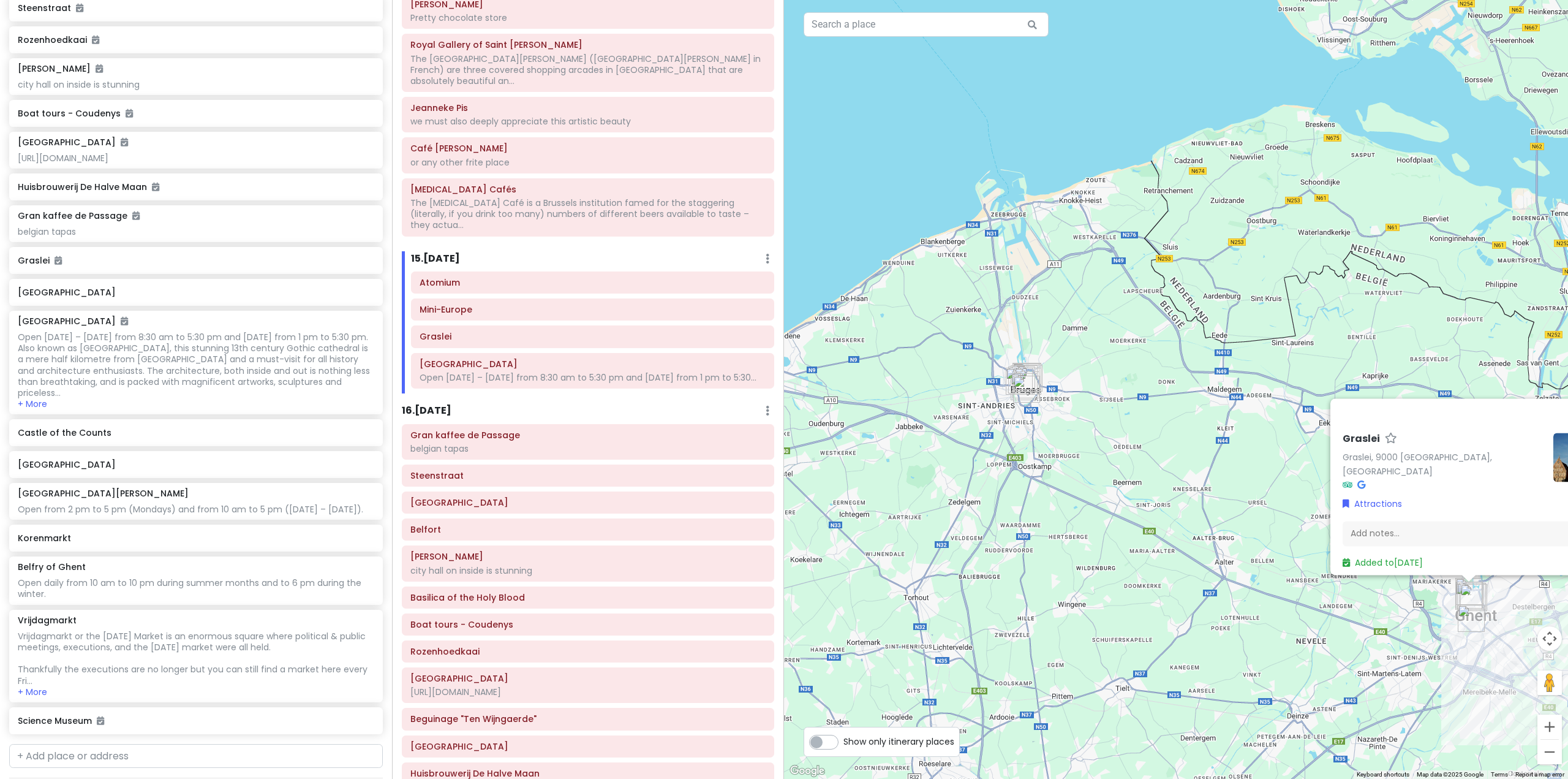
drag, startPoint x: 1153, startPoint y: 468, endPoint x: 973, endPoint y: 418, distance: 186.8
click at [973, 418] on div "Graslei Graslei, 9000 [GEOGRAPHIC_DATA], [GEOGRAPHIC_DATA] Attractions Add note…" at bounding box center [1175, 389] width 784 height 779
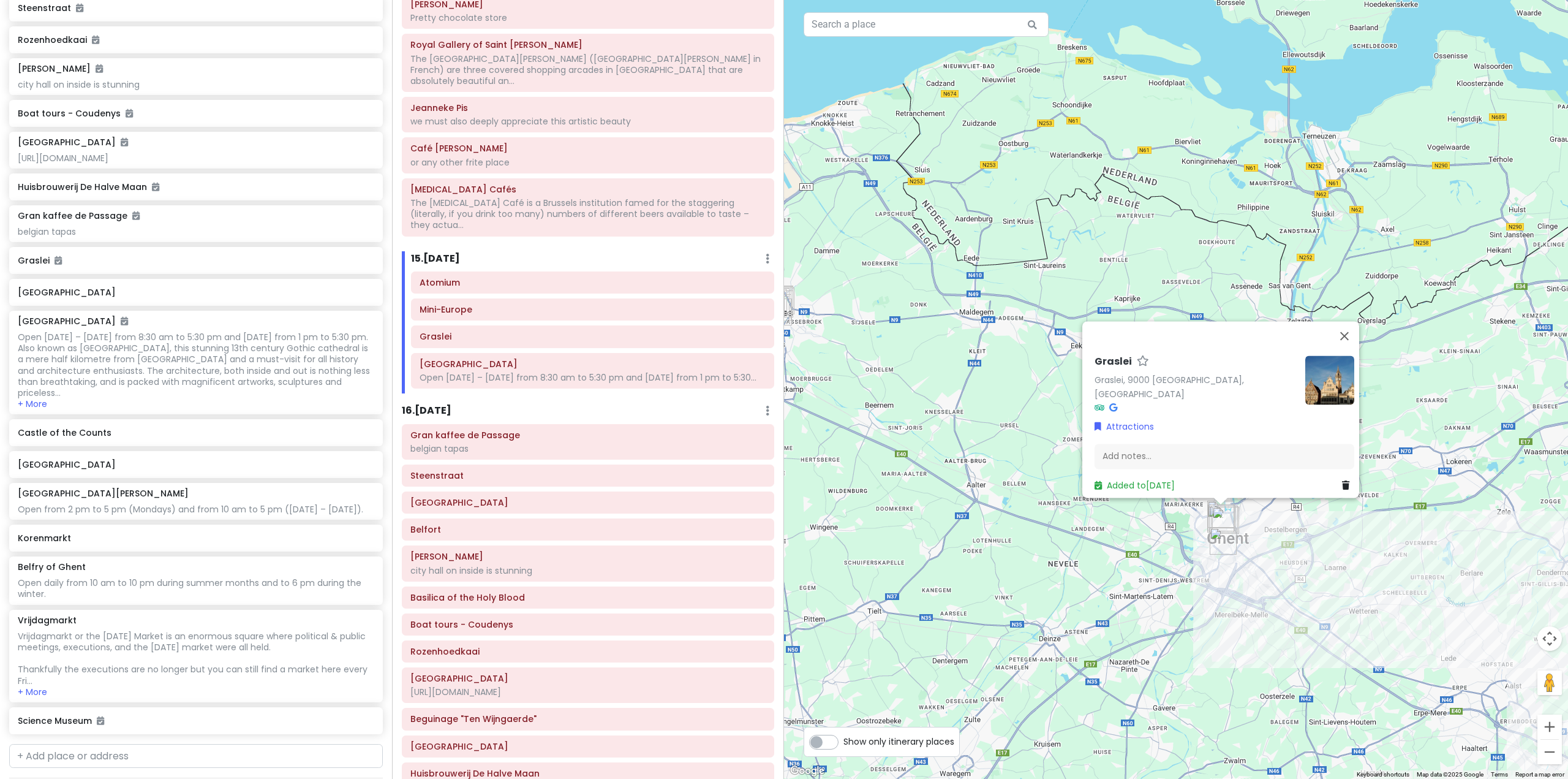
drag, startPoint x: 1232, startPoint y: 557, endPoint x: 1102, endPoint y: 501, distance: 141.5
click at [1102, 501] on div "Graslei Graslei, 9000 [GEOGRAPHIC_DATA], [GEOGRAPHIC_DATA] Attractions Add note…" at bounding box center [1175, 389] width 784 height 779
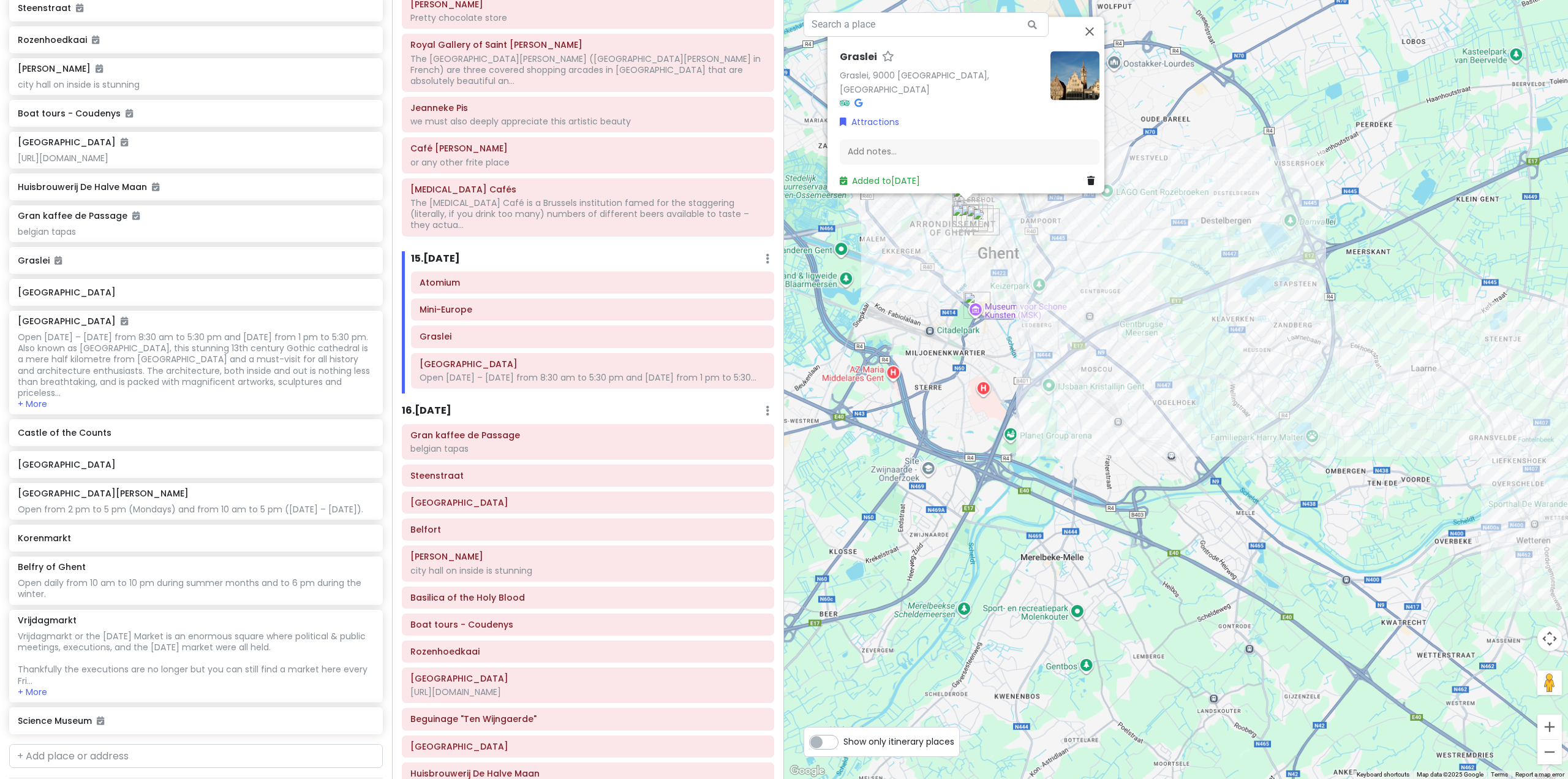
drag, startPoint x: 972, startPoint y: 465, endPoint x: 1020, endPoint y: 656, distance: 196.9
click at [1020, 661] on div "Graslei Graslei, 9000 [GEOGRAPHIC_DATA], [GEOGRAPHIC_DATA] Attractions Add note…" at bounding box center [1175, 389] width 784 height 779
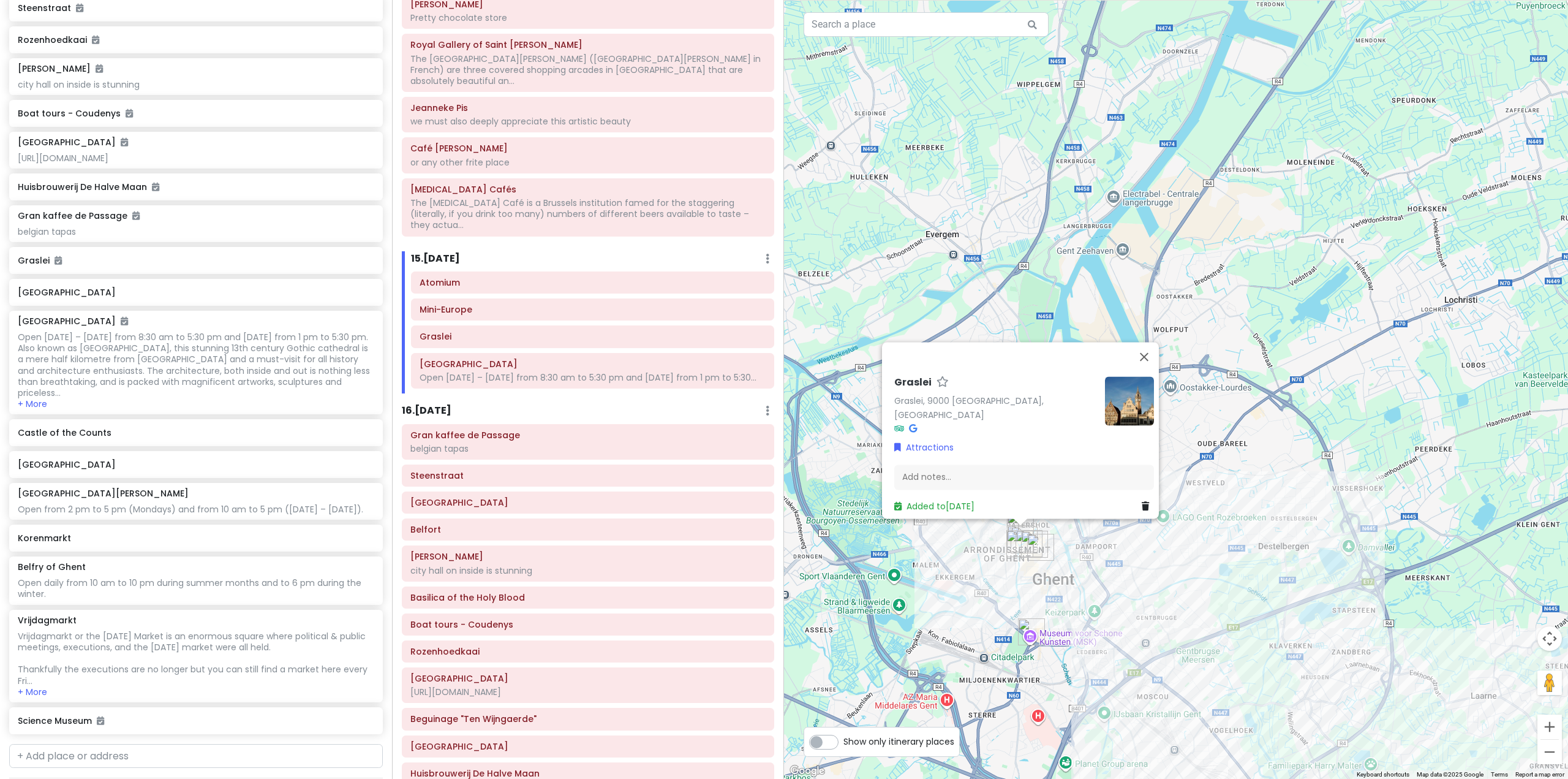
drag, startPoint x: 982, startPoint y: 351, endPoint x: 1034, endPoint y: 654, distance: 307.4
click at [1034, 654] on div "Graslei Graslei, 9000 [GEOGRAPHIC_DATA], [GEOGRAPHIC_DATA] Attractions Add note…" at bounding box center [1175, 389] width 784 height 779
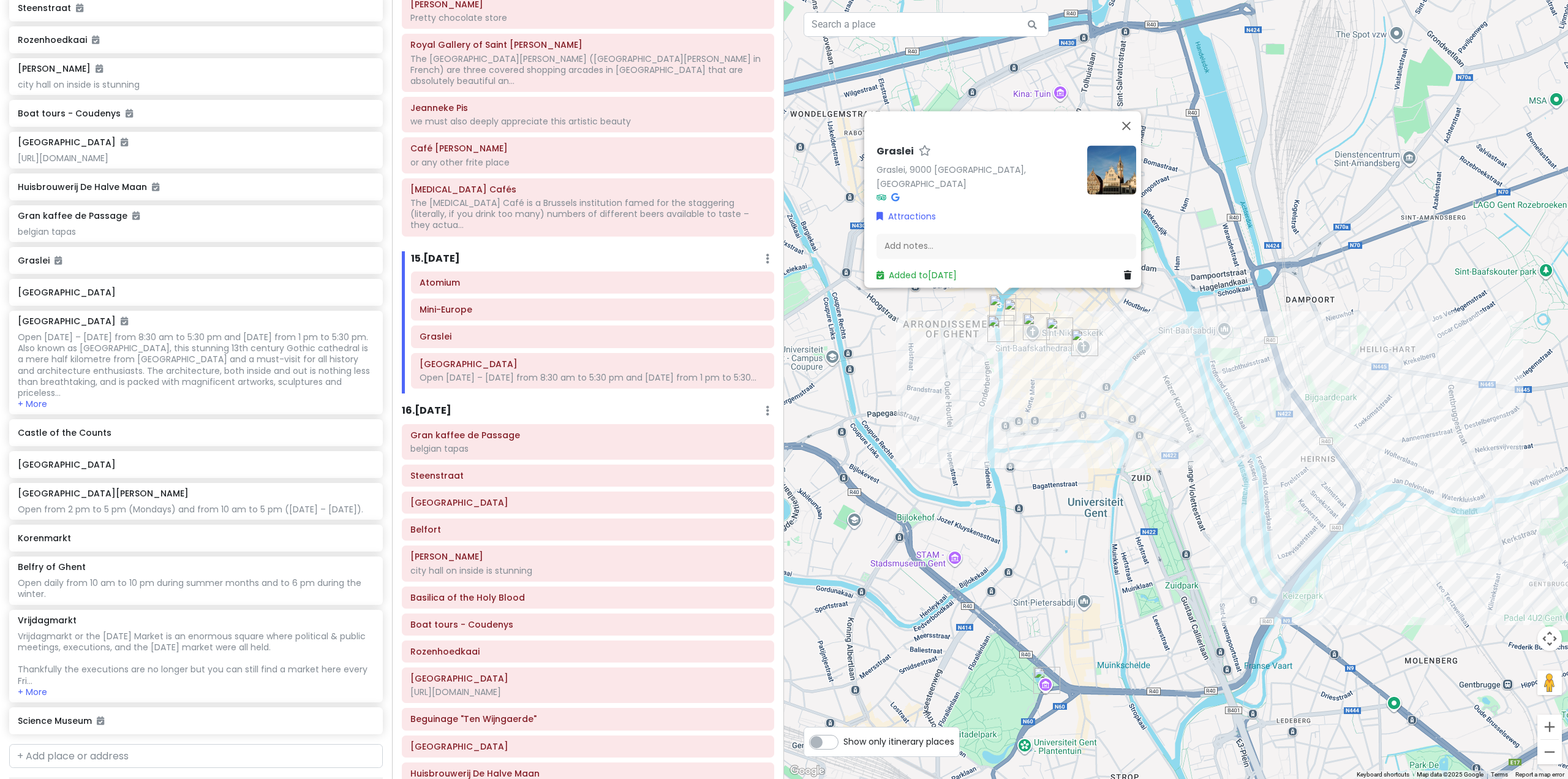
drag, startPoint x: 1041, startPoint y: 473, endPoint x: 1059, endPoint y: 521, distance: 51.3
click at [1059, 521] on div "Graslei Graslei, 9000 [GEOGRAPHIC_DATA], [GEOGRAPHIC_DATA] Attractions Add note…" at bounding box center [1175, 389] width 784 height 779
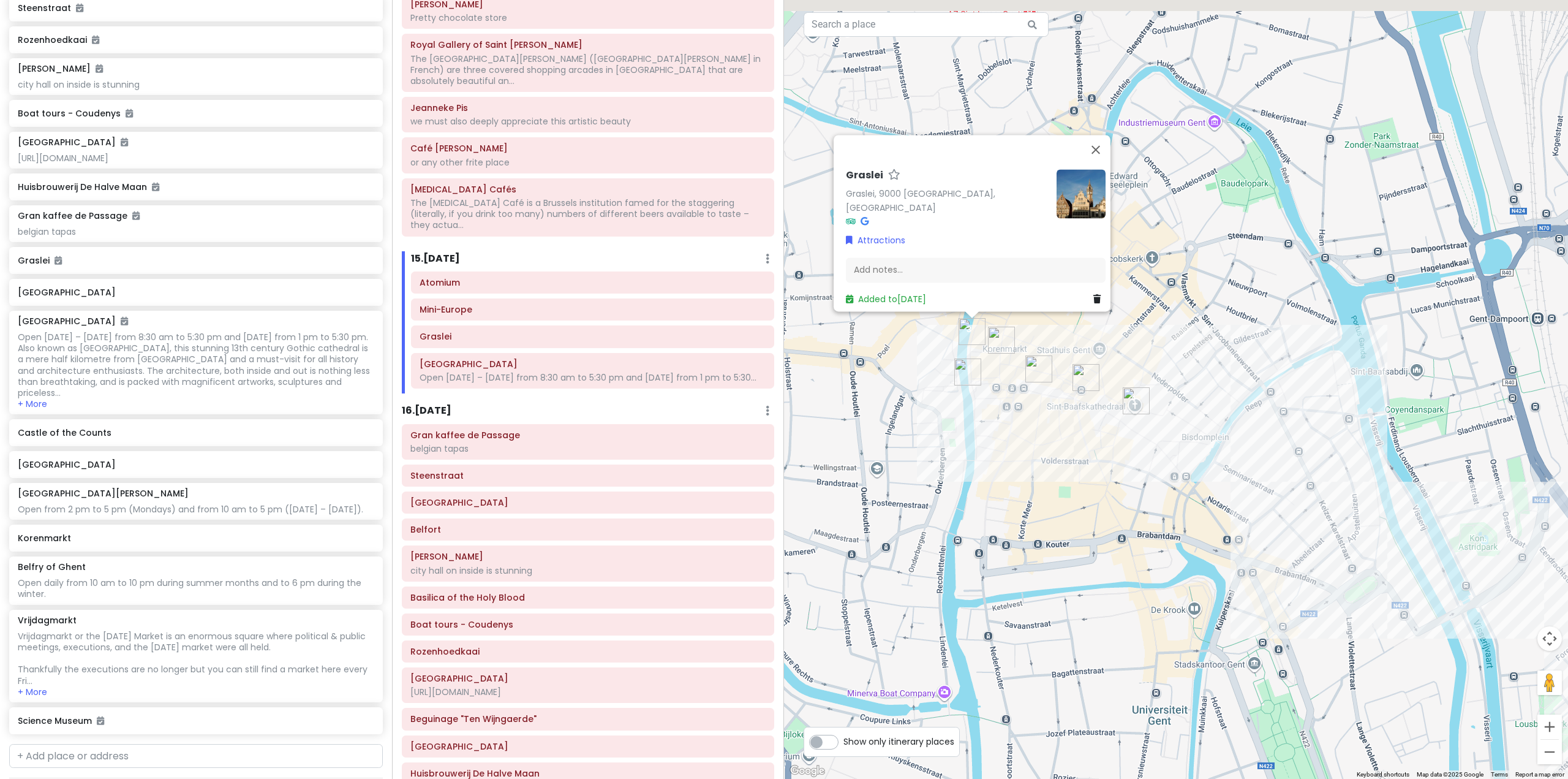
drag, startPoint x: 1048, startPoint y: 419, endPoint x: 1077, endPoint y: 525, distance: 109.9
click at [1077, 525] on div "Graslei Graslei, 9000 [GEOGRAPHIC_DATA], [GEOGRAPHIC_DATA] Attractions Add note…" at bounding box center [1175, 389] width 784 height 779
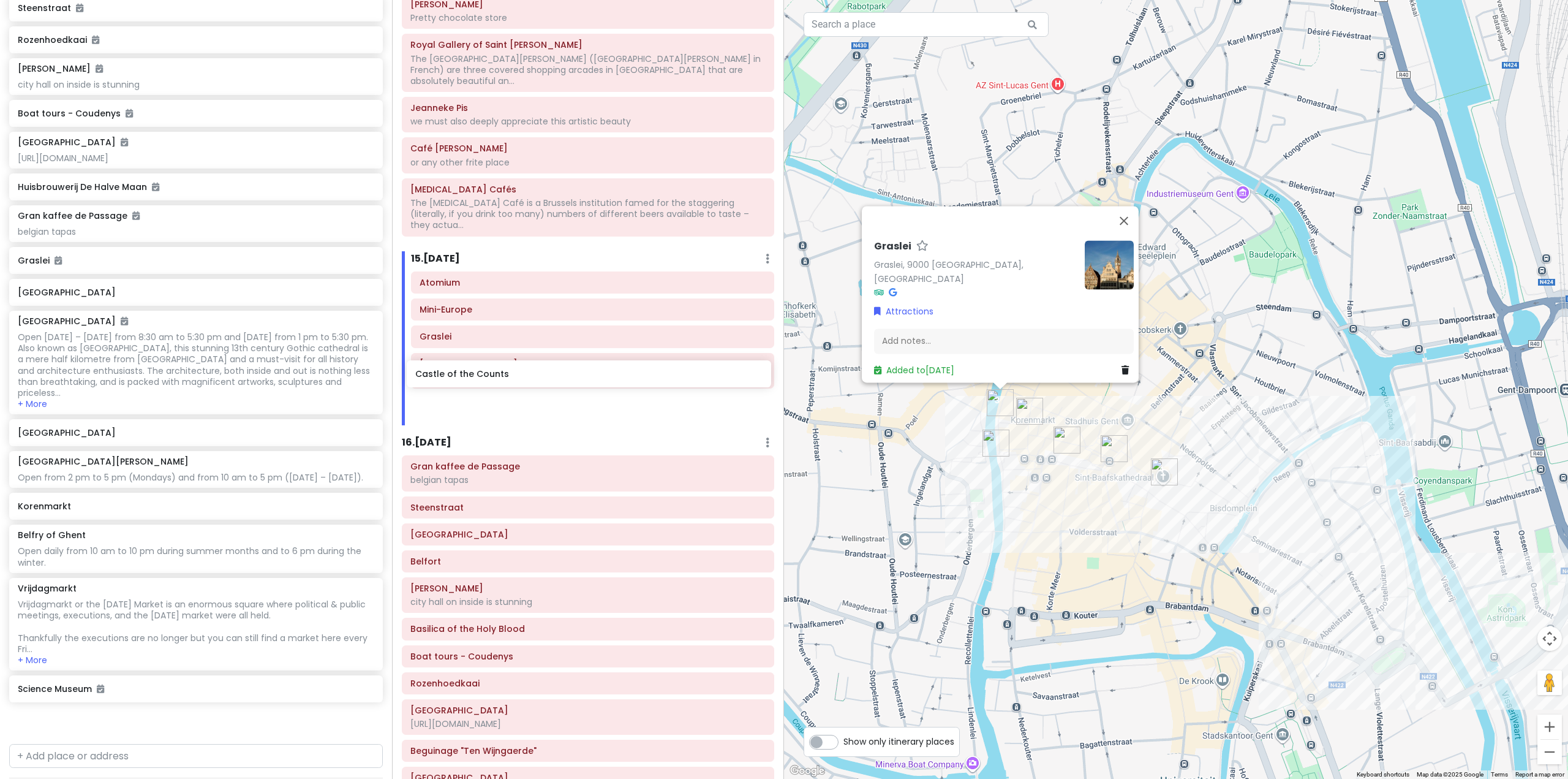
drag, startPoint x: 194, startPoint y: 472, endPoint x: 592, endPoint y: 380, distance: 408.5
click at [592, 380] on div "Europe 25 Private Change Dates Make a Copy Delete Trip Go Pro ⚡️ Give Feedback …" at bounding box center [784, 389] width 1568 height 779
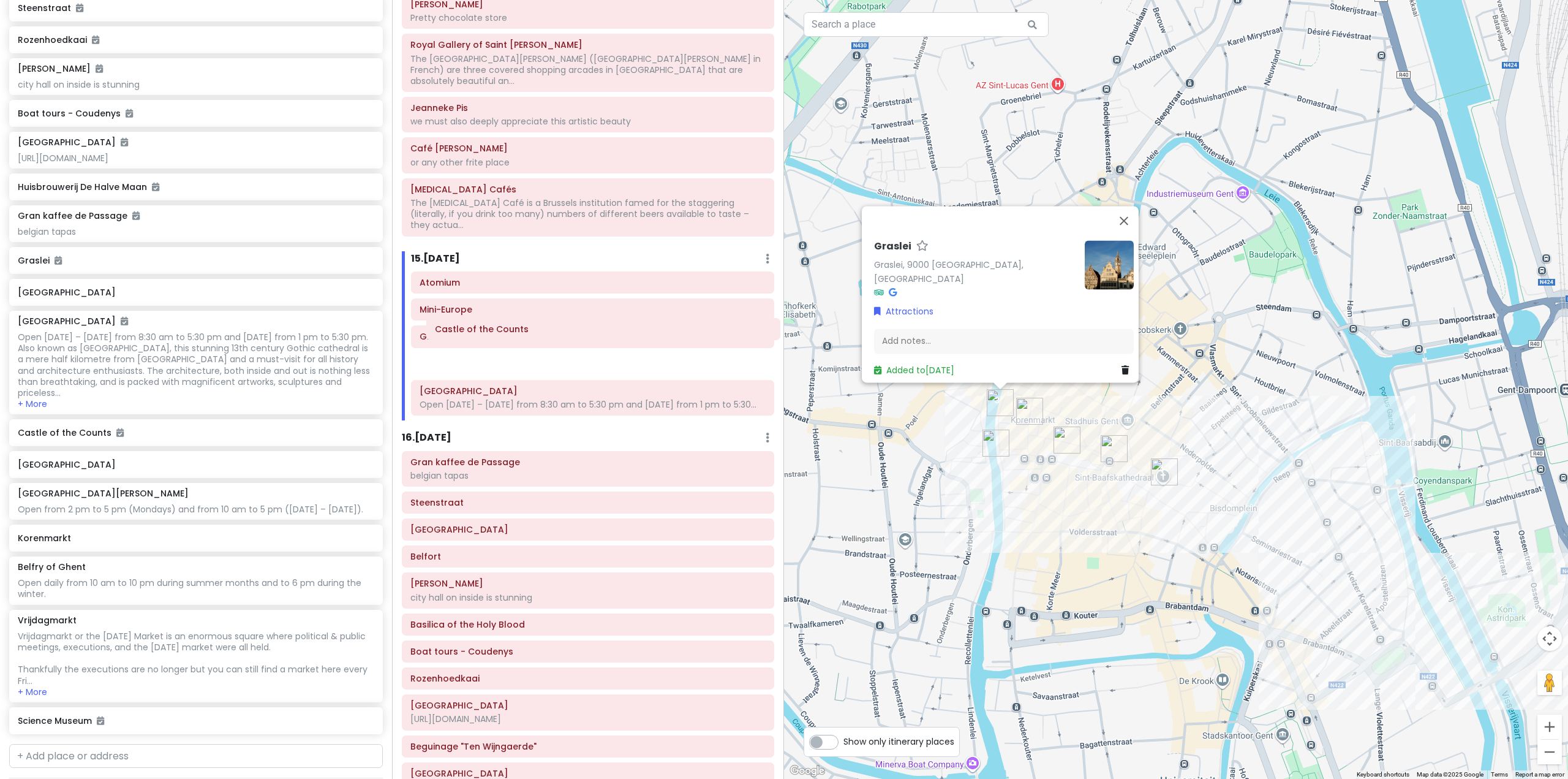
drag, startPoint x: 599, startPoint y: 376, endPoint x: 615, endPoint y: 334, distance: 44.9
click at [615, 334] on div "Atomium Mini-Europe Graslei [GEOGRAPHIC_DATA] Open [DATE] – [DATE] from 8:30 am…" at bounding box center [592, 346] width 381 height 149
click at [1094, 521] on div "Graslei Graslei, 9000 [GEOGRAPHIC_DATA], [GEOGRAPHIC_DATA] Attractions Add note…" at bounding box center [1175, 389] width 784 height 779
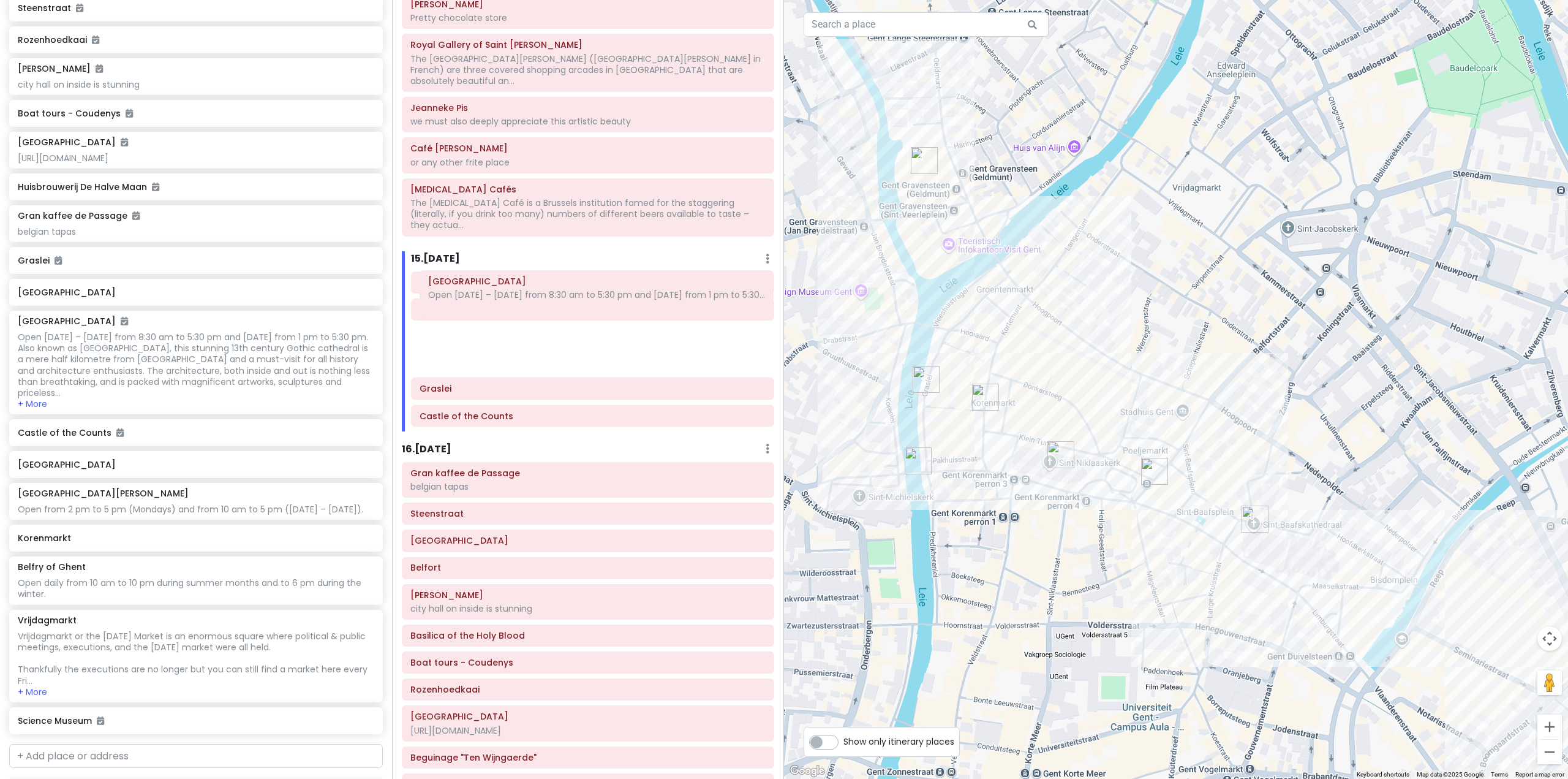
drag, startPoint x: 593, startPoint y: 367, endPoint x: 601, endPoint y: 302, distance: 65.5
click at [601, 302] on div "Atomium Mini-Europe Graslei Castle of the Counts [GEOGRAPHIC_DATA] Open [DATE] …" at bounding box center [592, 351] width 381 height 160
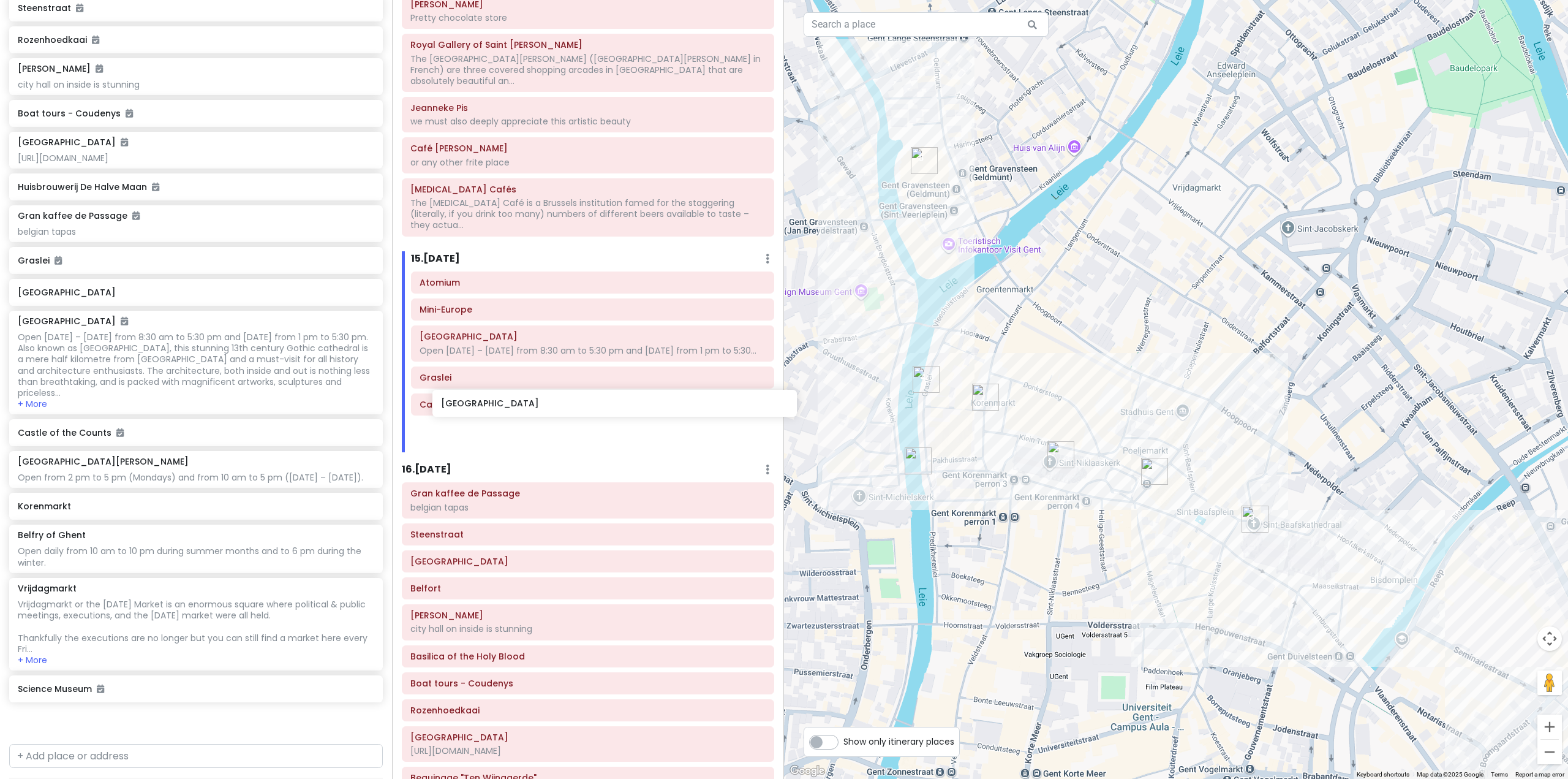
drag, startPoint x: 231, startPoint y: 503, endPoint x: 654, endPoint y: 409, distance: 433.3
click at [654, 409] on div "Europe 25 Private Change Dates Make a Copy Delete Trip Go Pro ⚡️ Give Feedback …" at bounding box center [784, 389] width 1568 height 779
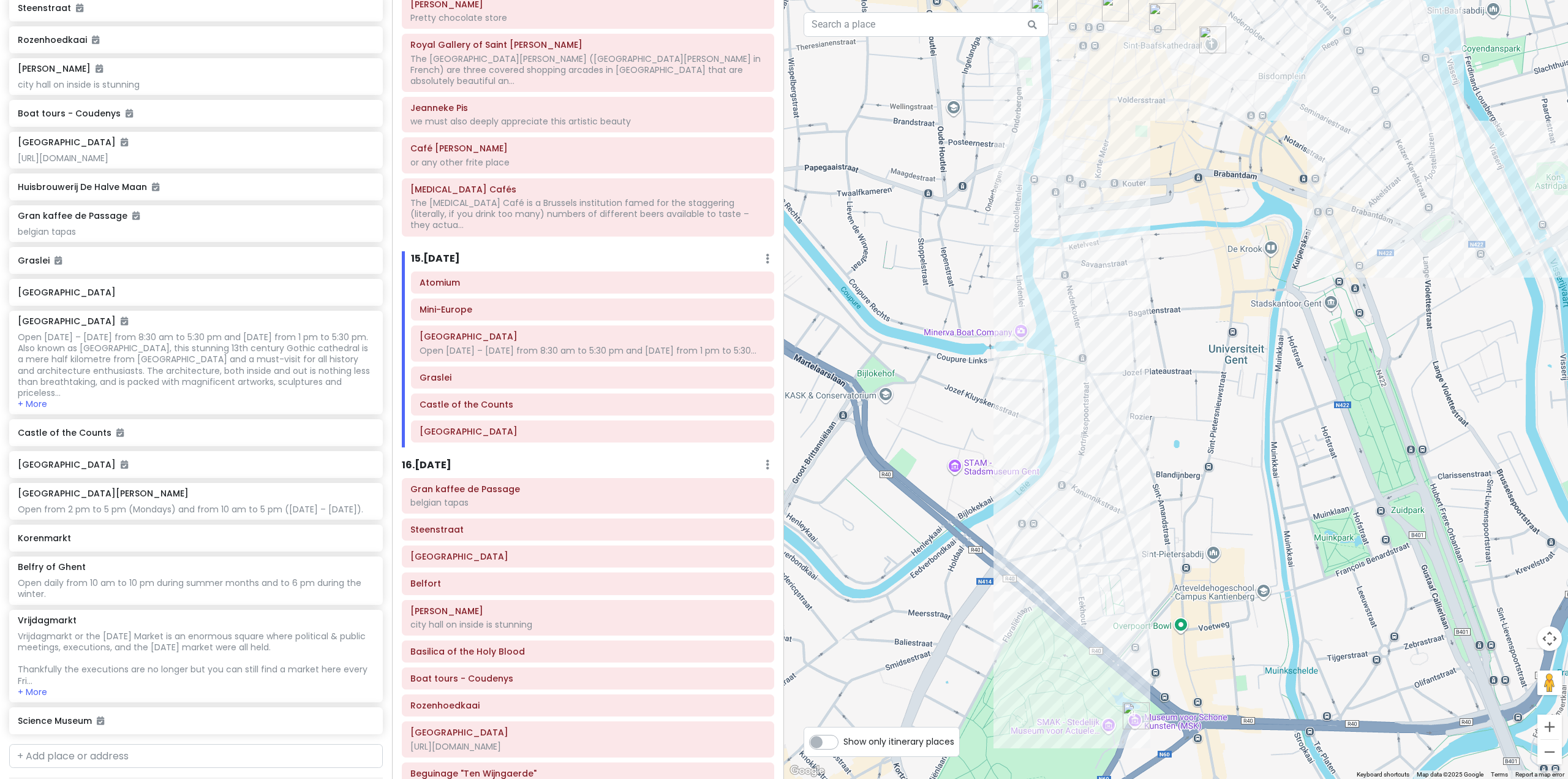
drag, startPoint x: 1166, startPoint y: 639, endPoint x: 1153, endPoint y: 178, distance: 461.2
click at [1153, 178] on div at bounding box center [1175, 389] width 784 height 779
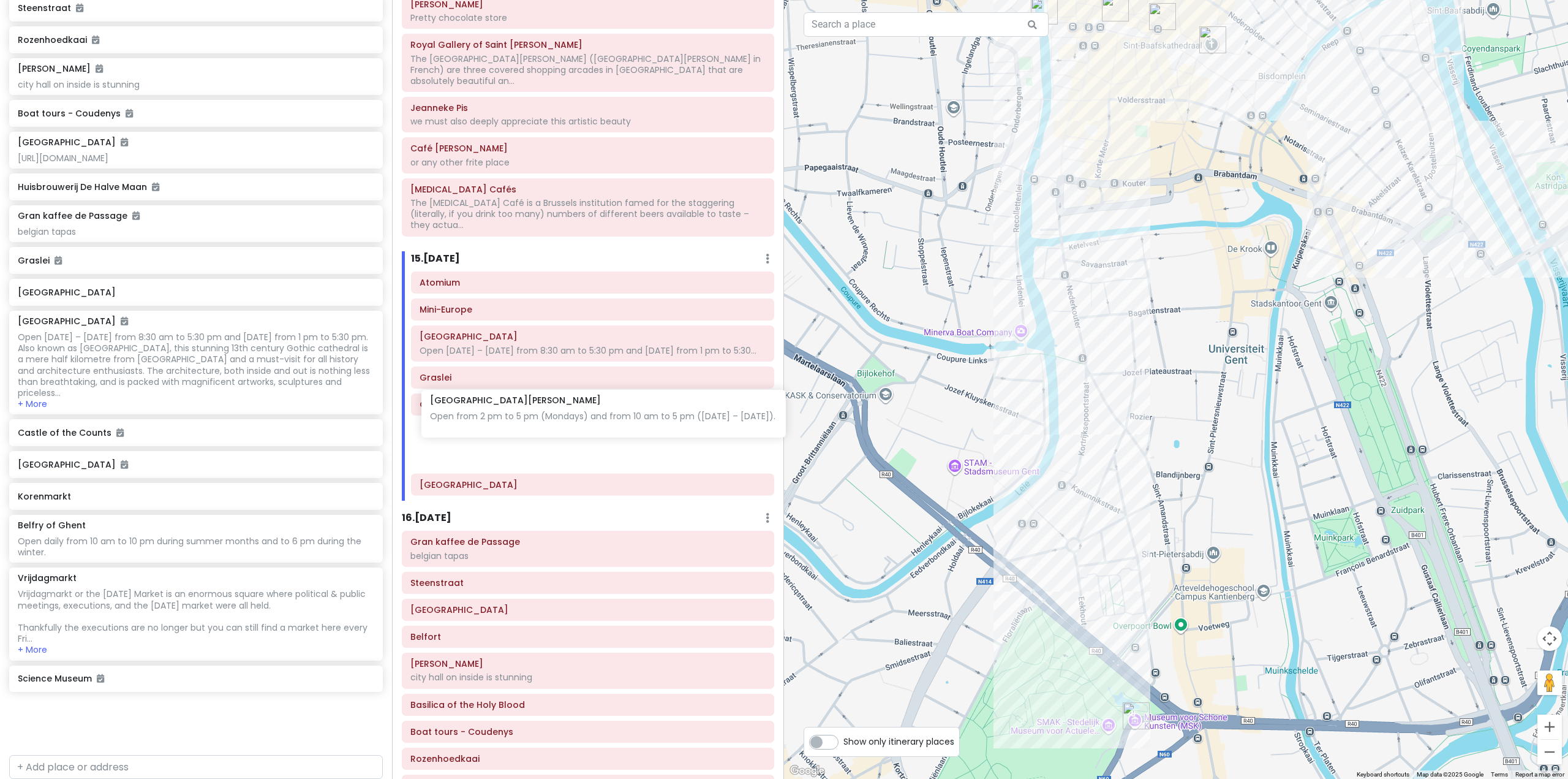
drag, startPoint x: 191, startPoint y: 550, endPoint x: 602, endPoint y: 424, distance: 429.9
click at [602, 424] on div "Europe 25 Private Change Dates Make a Copy Delete Trip Go Pro ⚡️ Give Feedback …" at bounding box center [784, 389] width 1568 height 779
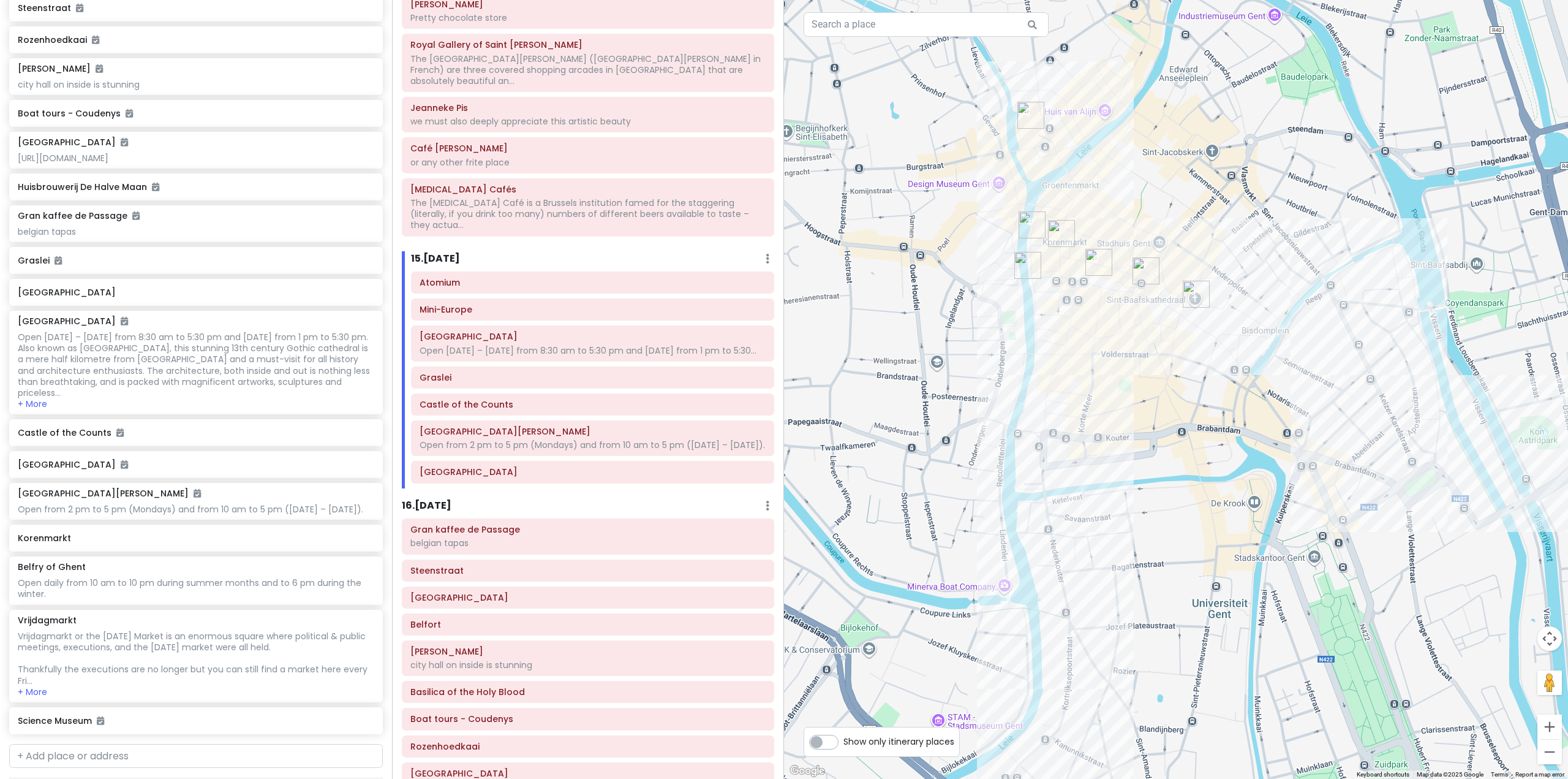
drag, startPoint x: 1111, startPoint y: 319, endPoint x: 1094, endPoint y: 579, distance: 260.6
click at [1094, 579] on div at bounding box center [1175, 389] width 784 height 779
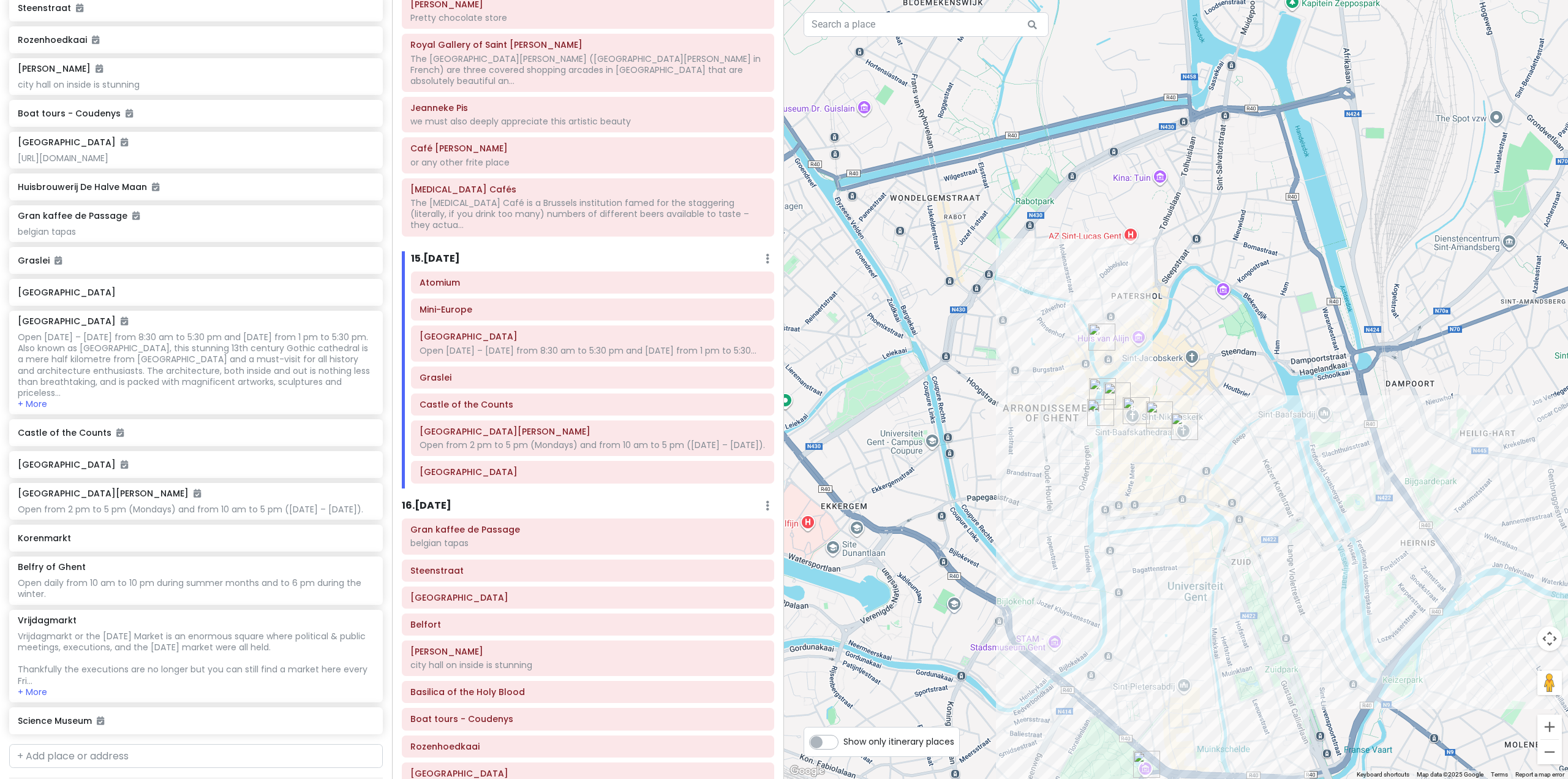
drag, startPoint x: 1287, startPoint y: 461, endPoint x: 1148, endPoint y: 499, distance: 144.1
click at [1151, 502] on div at bounding box center [1175, 389] width 784 height 779
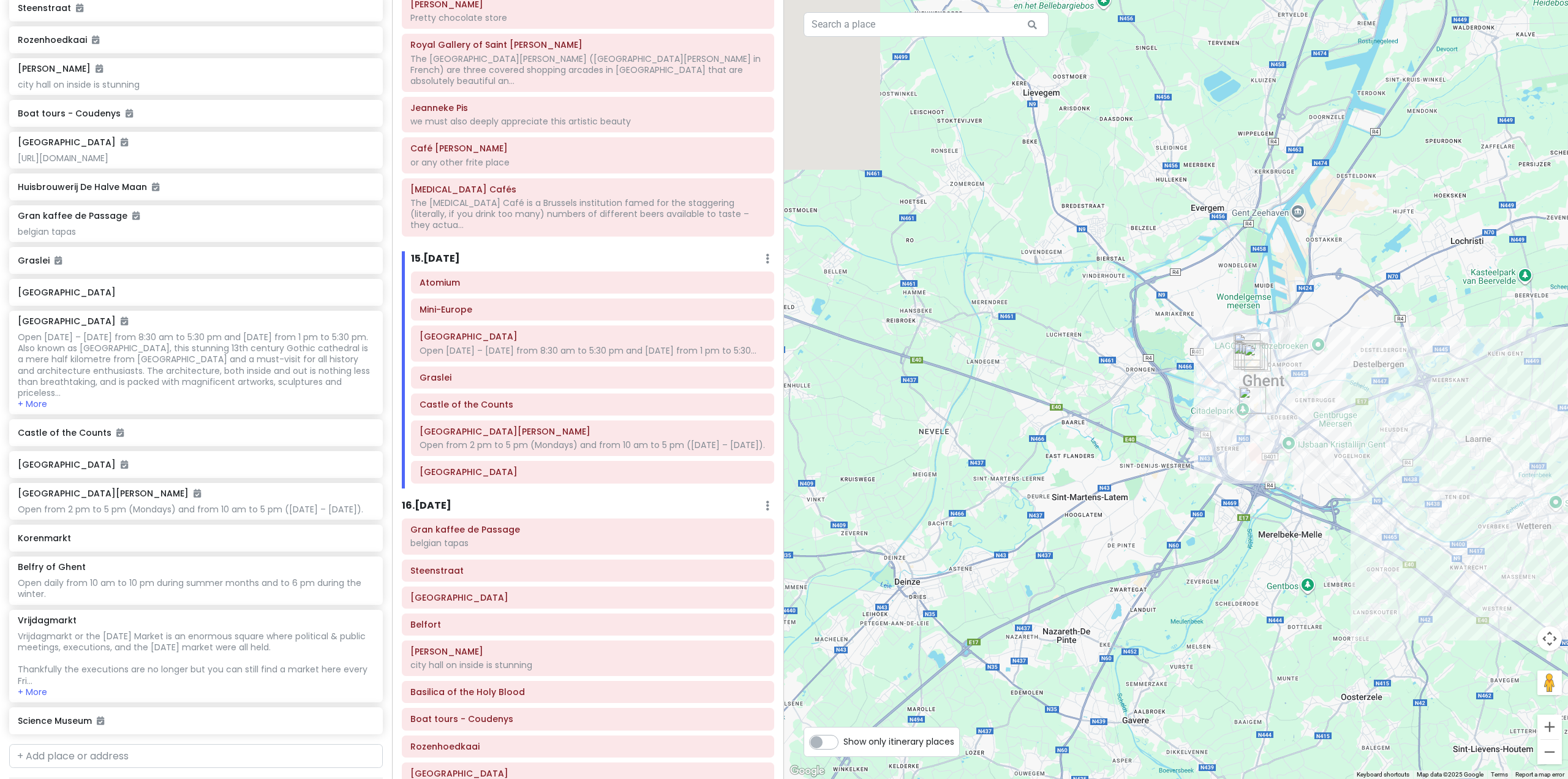
drag, startPoint x: 1023, startPoint y: 560, endPoint x: 1144, endPoint y: 480, distance: 145.1
click at [1144, 480] on div at bounding box center [1175, 389] width 784 height 779
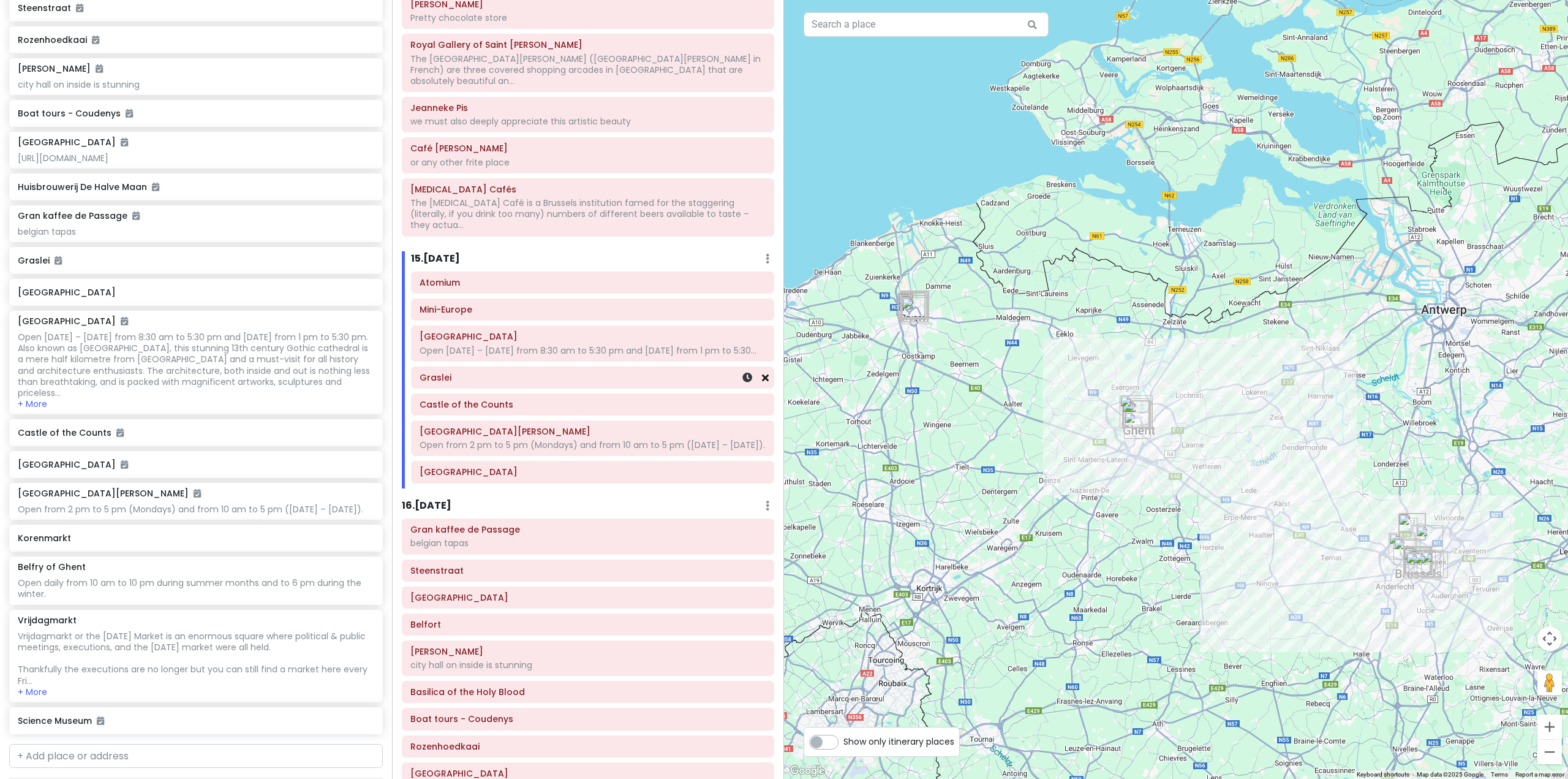
click at [762, 373] on icon at bounding box center [765, 378] width 7 height 10
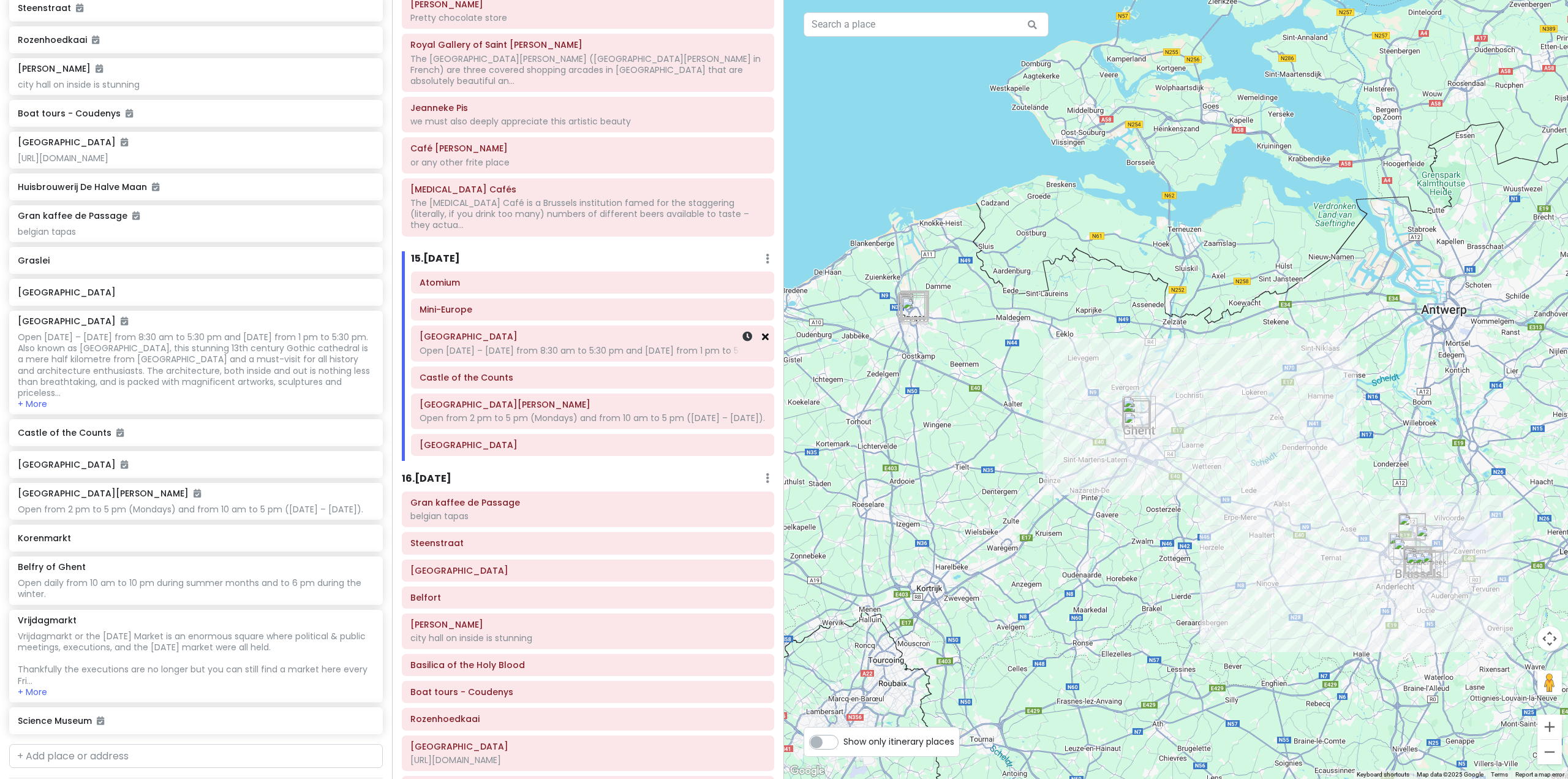
click at [762, 329] on link at bounding box center [765, 336] width 7 height 14
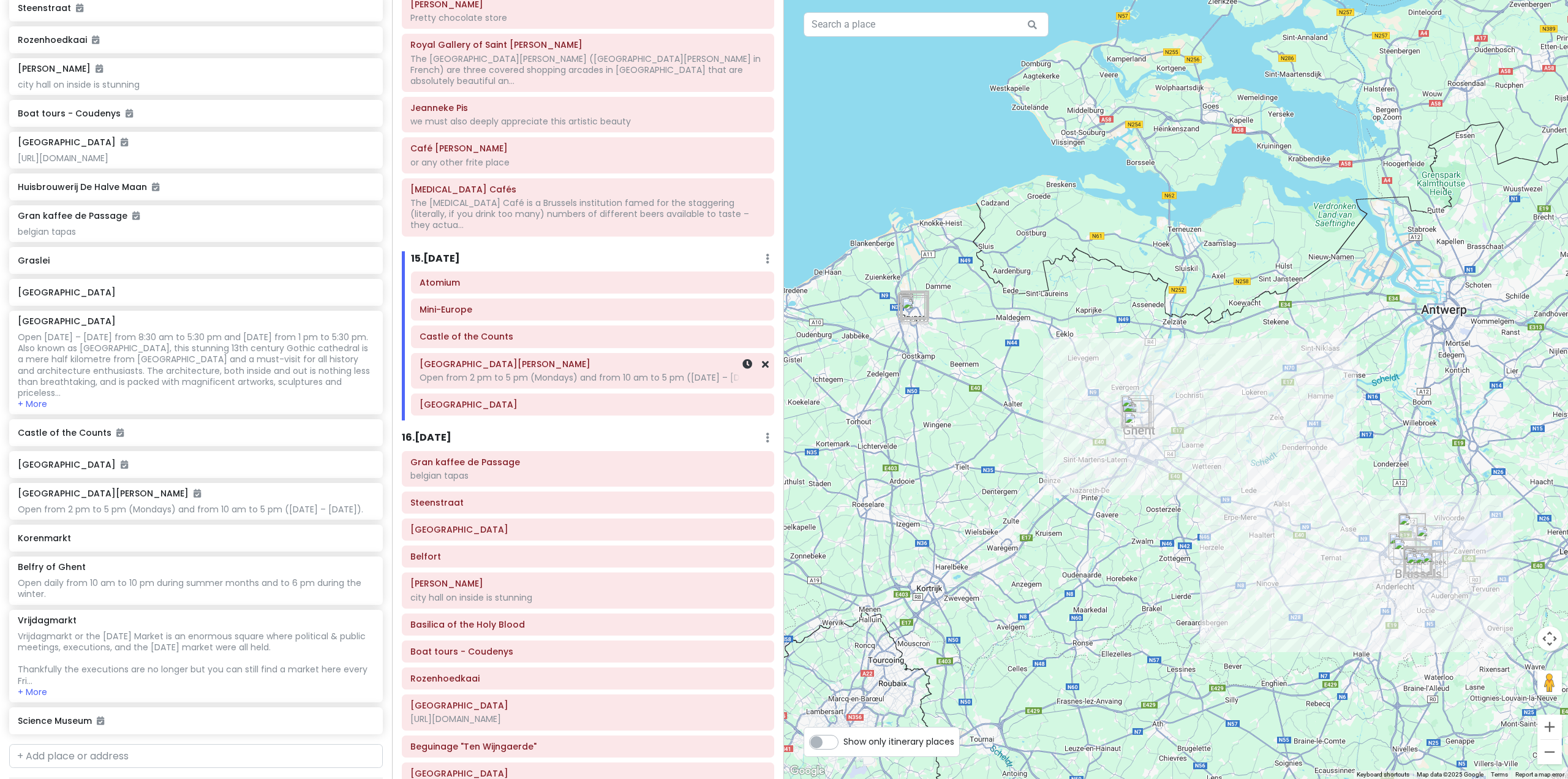
click at [755, 353] on div at bounding box center [748, 370] width 41 height 34
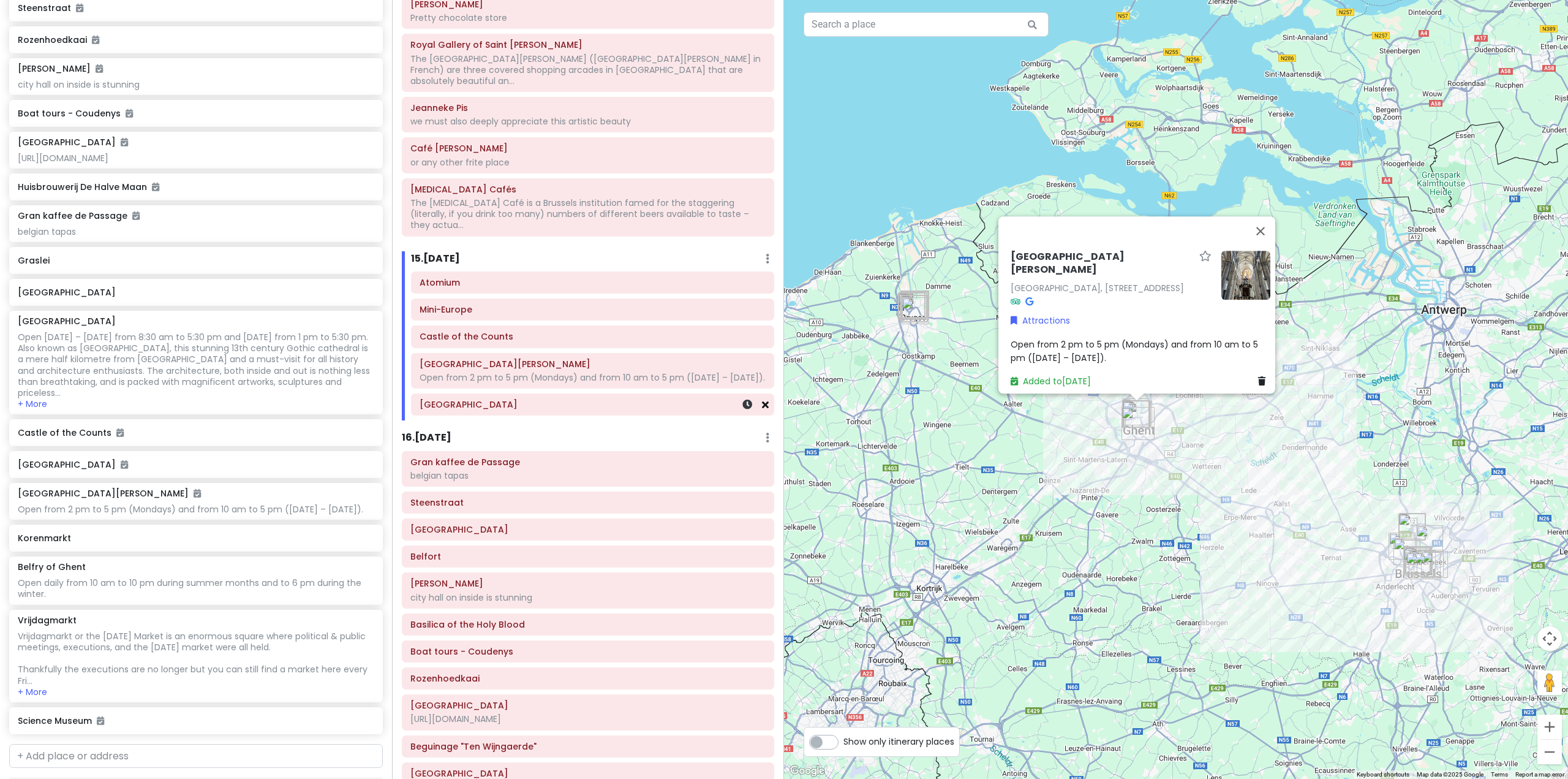
click at [762, 399] on icon at bounding box center [765, 404] width 7 height 10
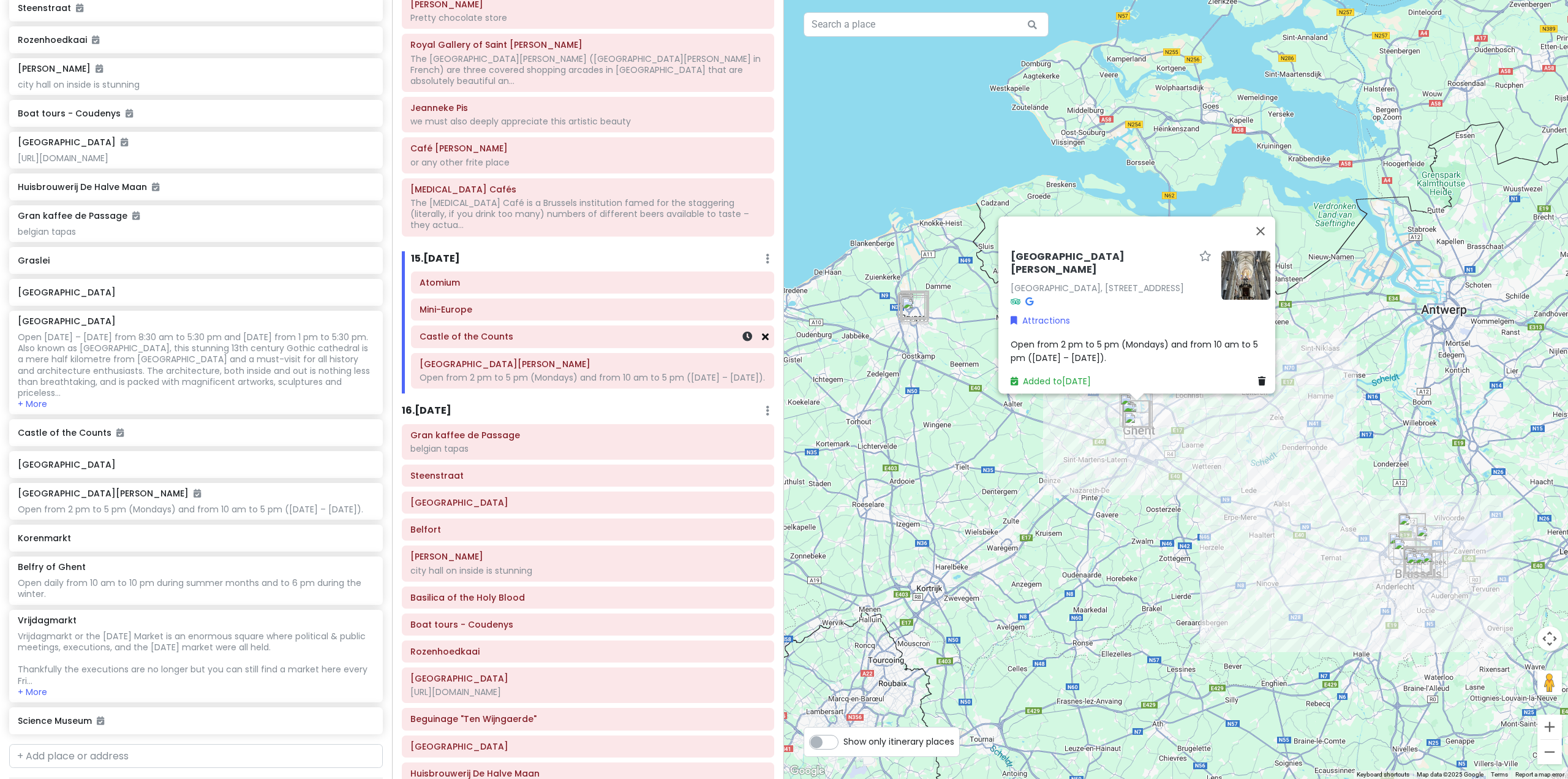
click at [762, 331] on icon at bounding box center [765, 336] width 7 height 10
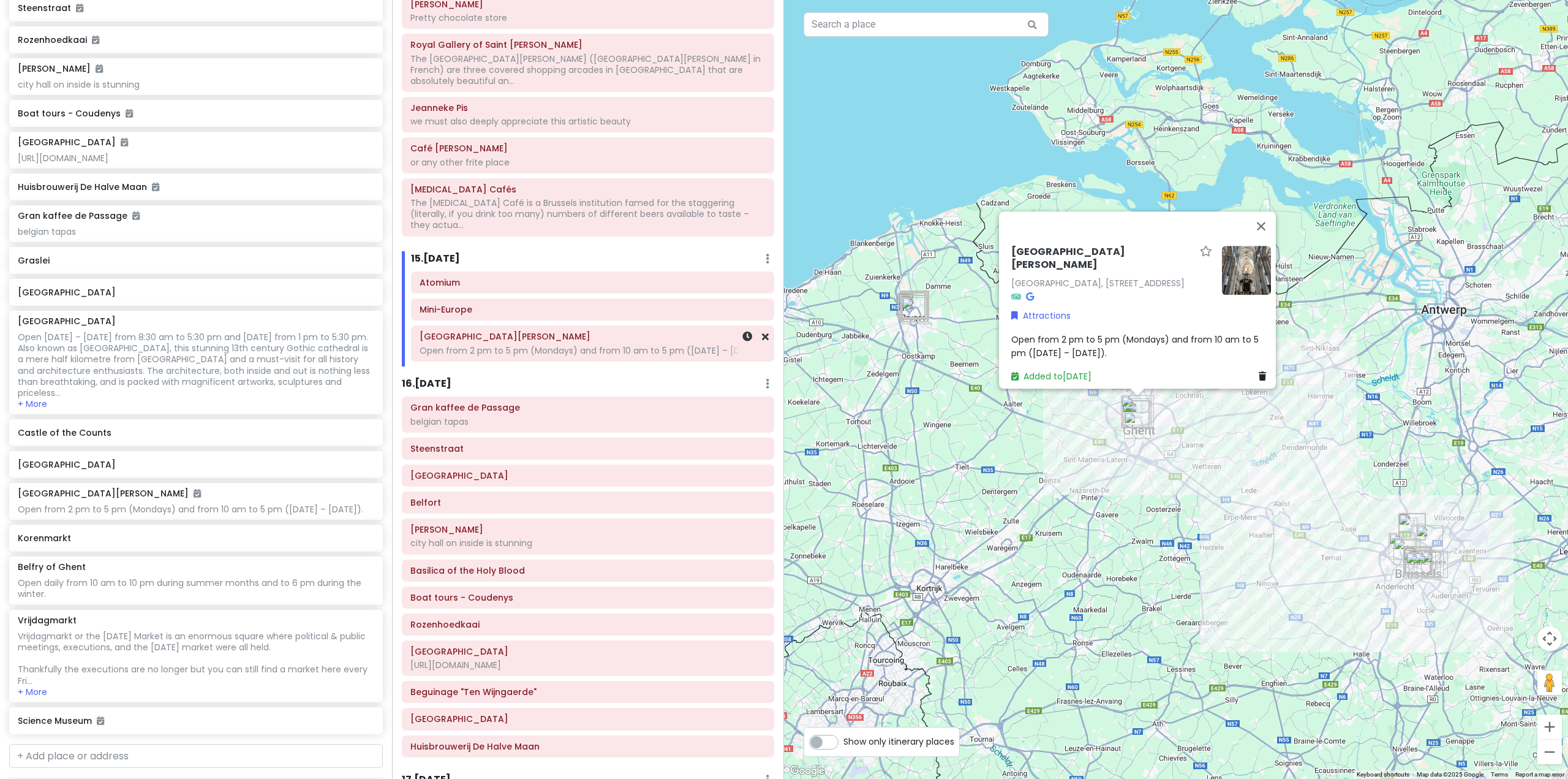
click at [761, 326] on div "[GEOGRAPHIC_DATA][PERSON_NAME] Open from 2 pm to 5 pm (Mondays) and from 10 am …" at bounding box center [592, 343] width 362 height 34
click at [762, 331] on icon at bounding box center [765, 336] width 7 height 10
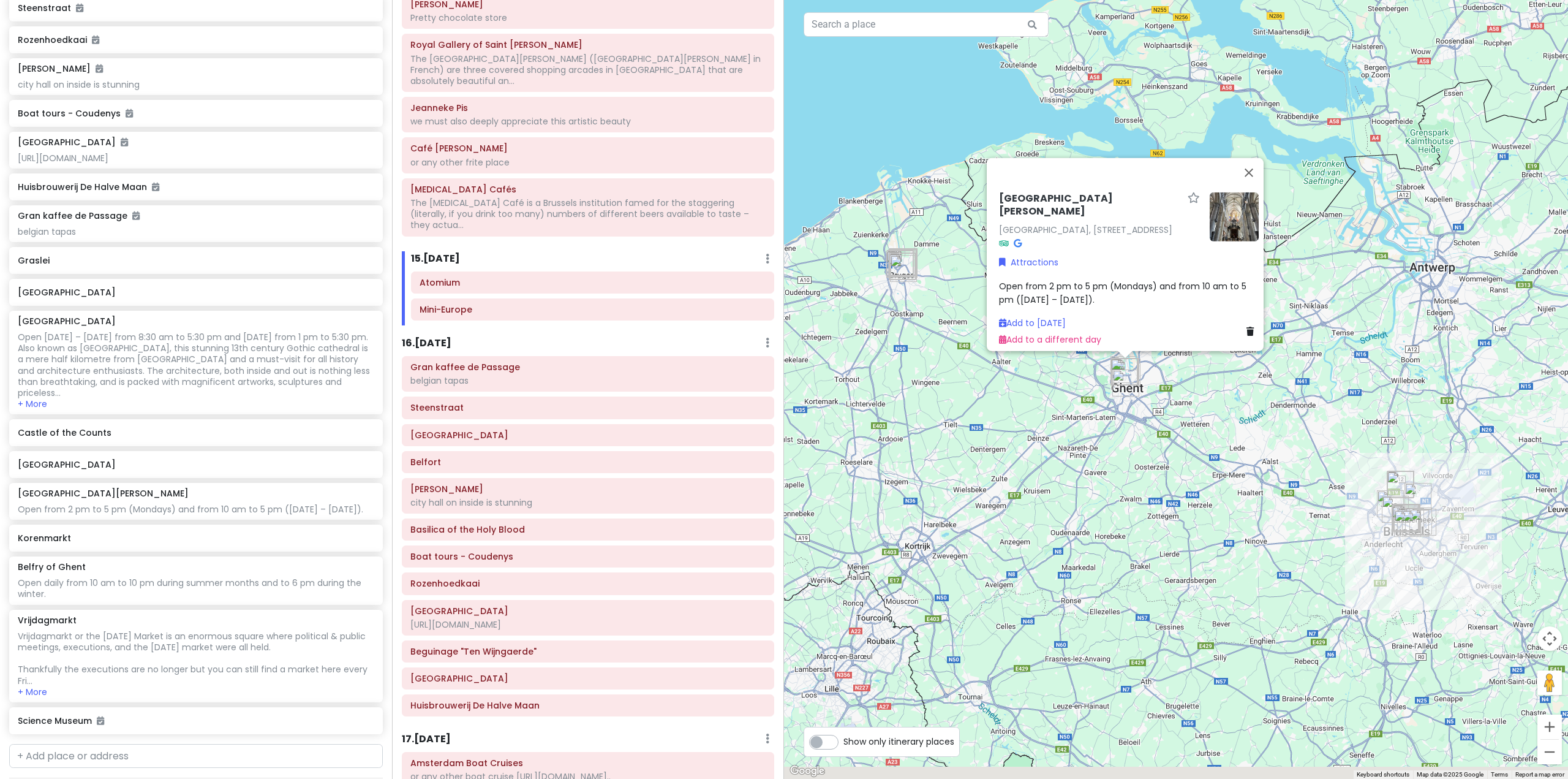
drag, startPoint x: 1050, startPoint y: 547, endPoint x: 1020, endPoint y: 493, distance: 61.8
click at [1020, 493] on div "[GEOGRAPHIC_DATA][PERSON_NAME] [GEOGRAPHIC_DATA], [STREET_ADDRESS] Attractions …" at bounding box center [1175, 389] width 784 height 779
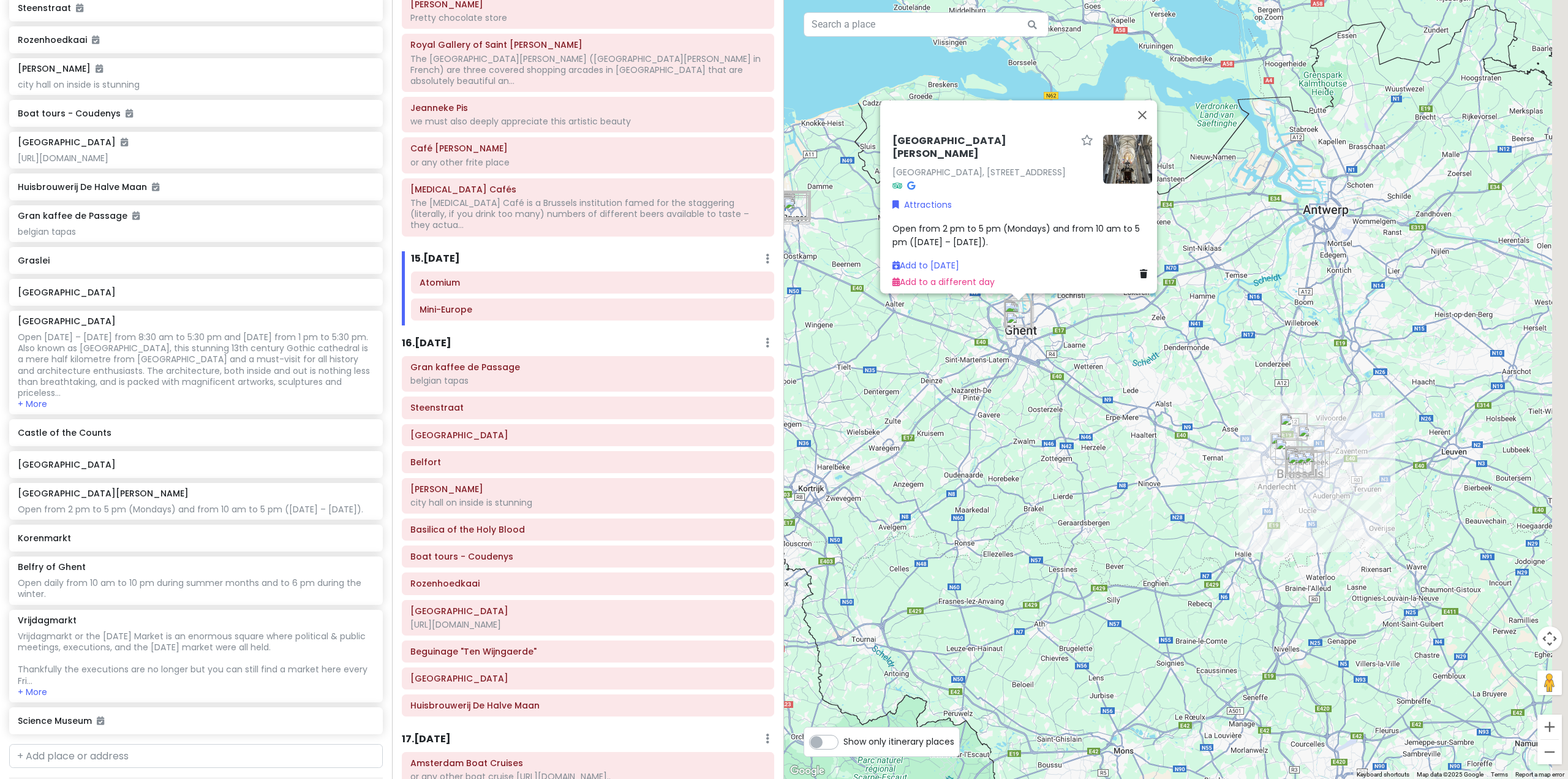
drag, startPoint x: 1075, startPoint y: 490, endPoint x: 913, endPoint y: 468, distance: 163.5
click at [914, 468] on div "[GEOGRAPHIC_DATA][PERSON_NAME] [GEOGRAPHIC_DATA], [STREET_ADDRESS] Attractions …" at bounding box center [1175, 389] width 784 height 779
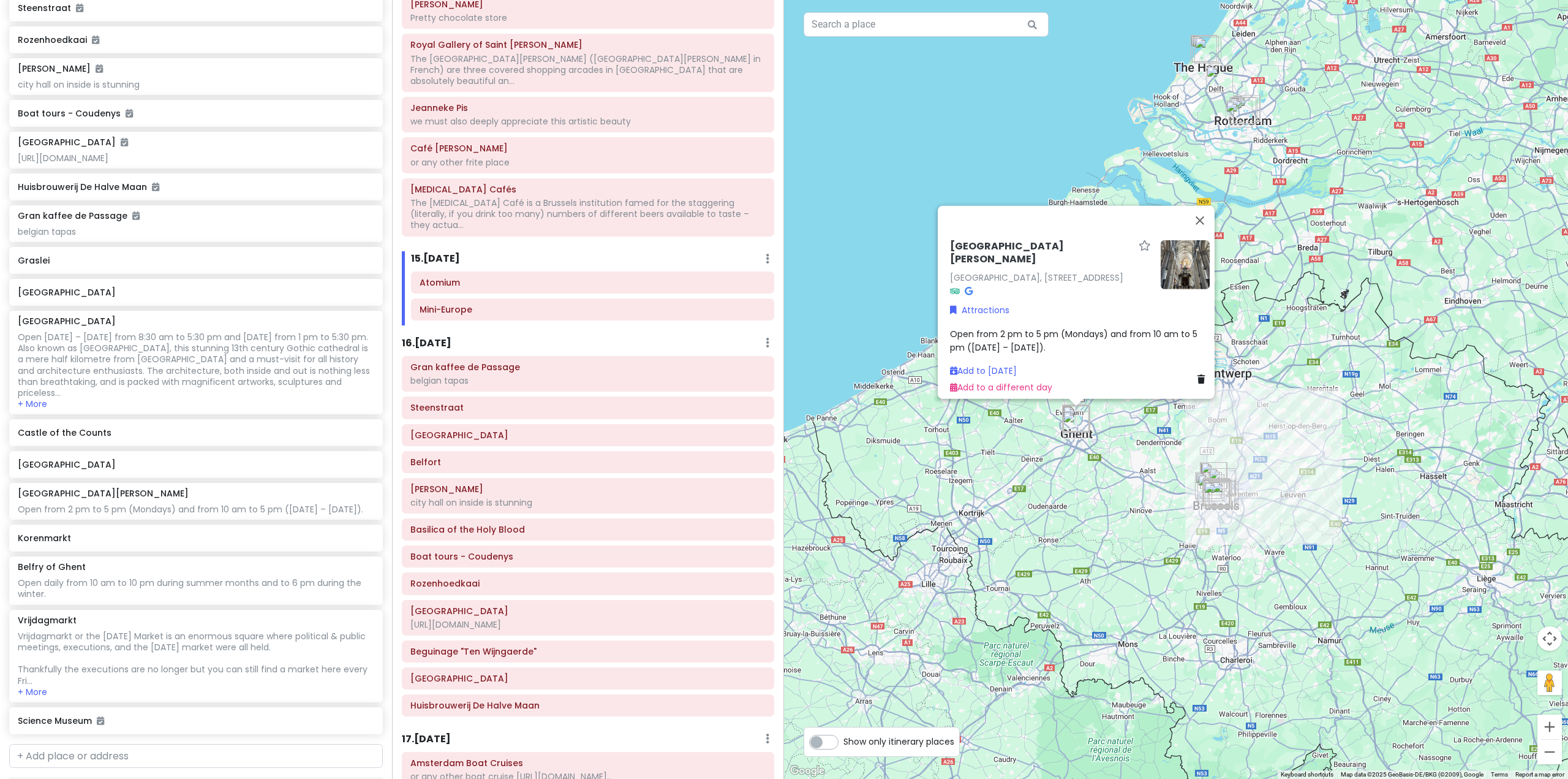
drag, startPoint x: 1216, startPoint y: 571, endPoint x: 1274, endPoint y: 593, distance: 62.0
click at [1274, 593] on div "[GEOGRAPHIC_DATA][PERSON_NAME] [GEOGRAPHIC_DATA], [STREET_ADDRESS] Attractions …" at bounding box center [1175, 389] width 784 height 779
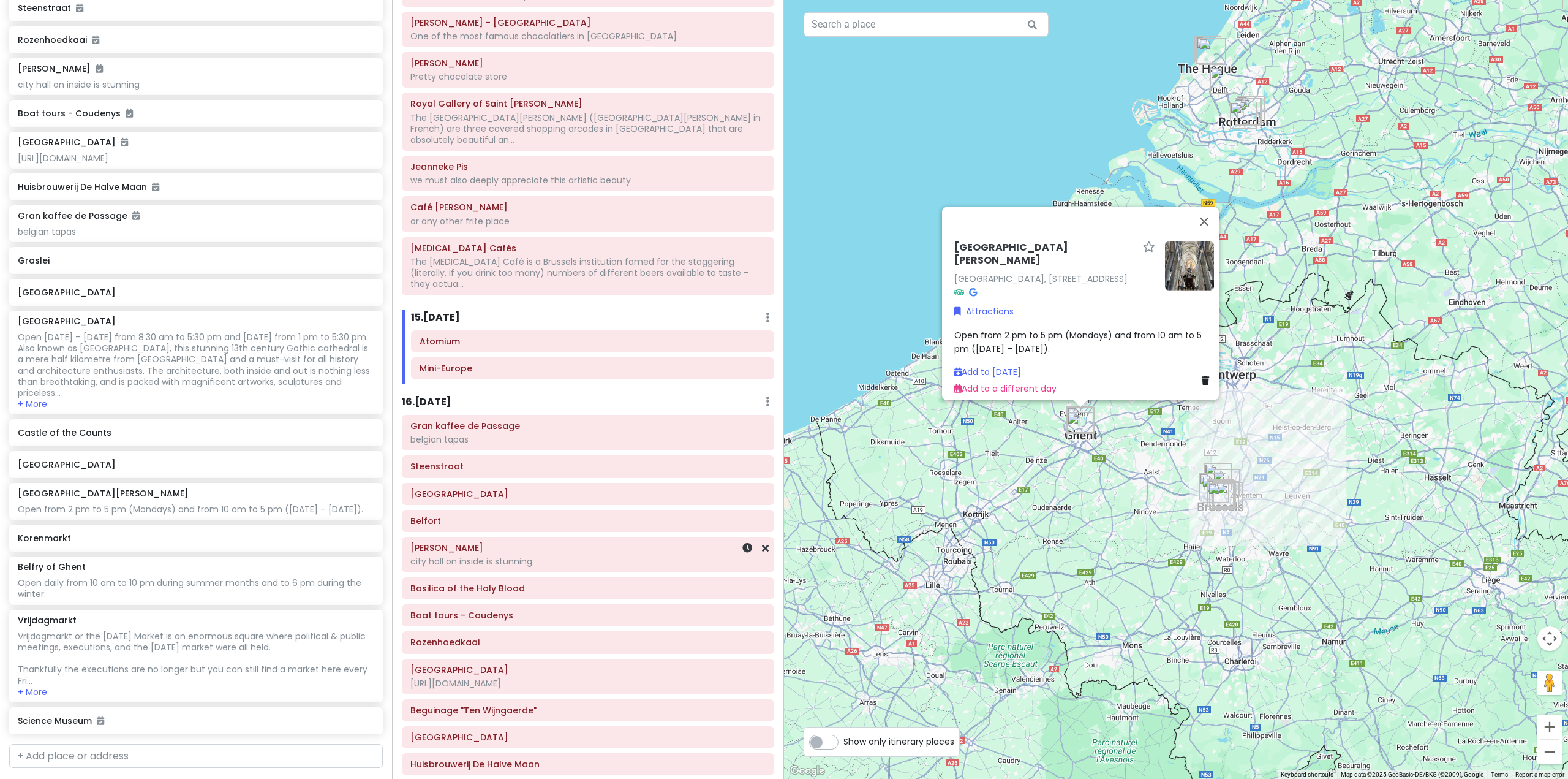
scroll to position [2450, 0]
click at [419, 398] on h6 "16 . [DATE]" at bounding box center [426, 404] width 50 height 13
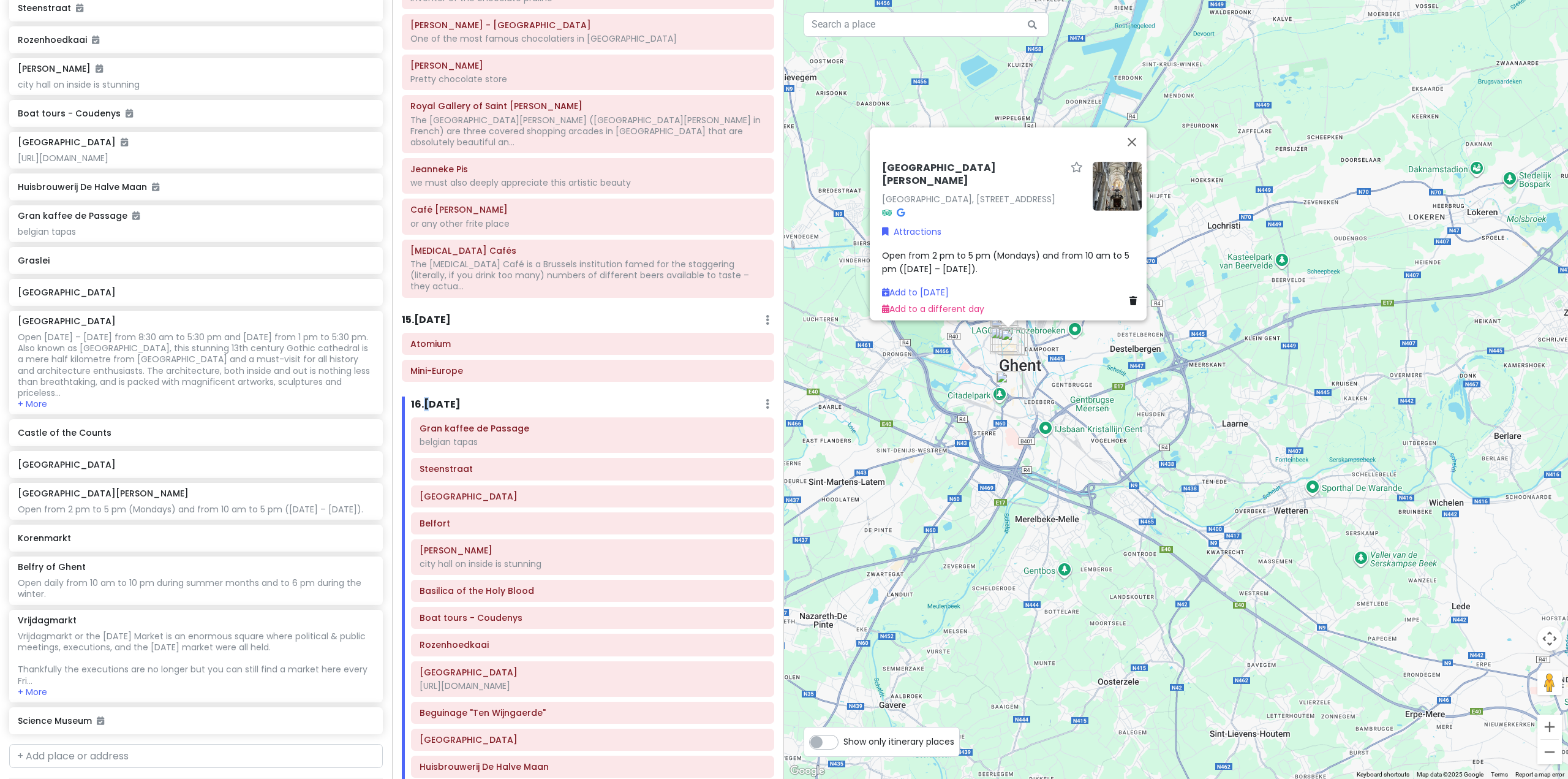
drag, startPoint x: 1041, startPoint y: 361, endPoint x: 990, endPoint y: 623, distance: 266.9
click at [990, 627] on div "[GEOGRAPHIC_DATA][PERSON_NAME] [GEOGRAPHIC_DATA], [STREET_ADDRESS] Attractions …" at bounding box center [1175, 389] width 784 height 779
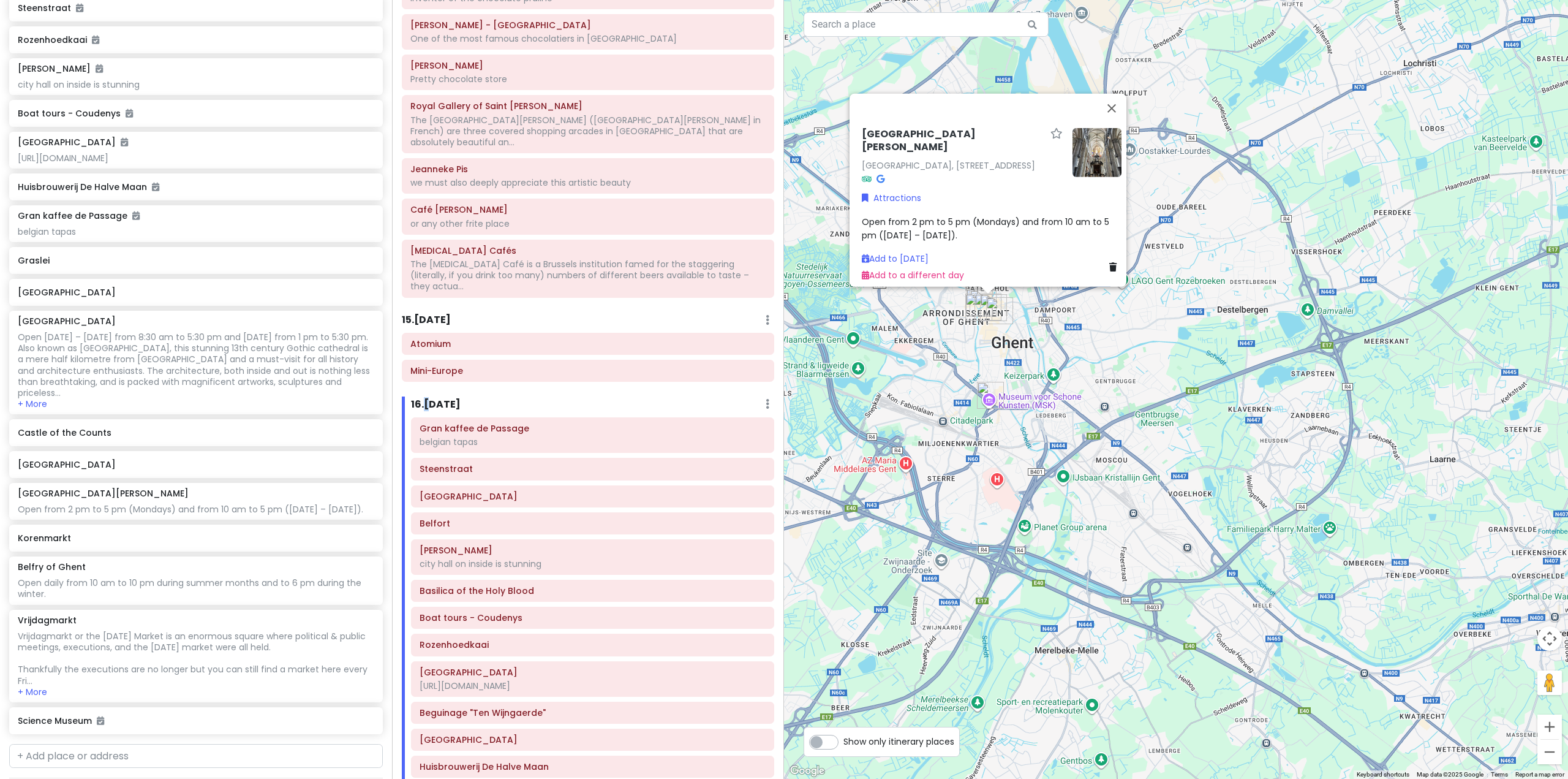
drag, startPoint x: 1006, startPoint y: 341, endPoint x: 1054, endPoint y: 493, distance: 159.4
click at [1054, 493] on div "[GEOGRAPHIC_DATA][PERSON_NAME] [GEOGRAPHIC_DATA], [STREET_ADDRESS] Attractions …" at bounding box center [1175, 389] width 784 height 779
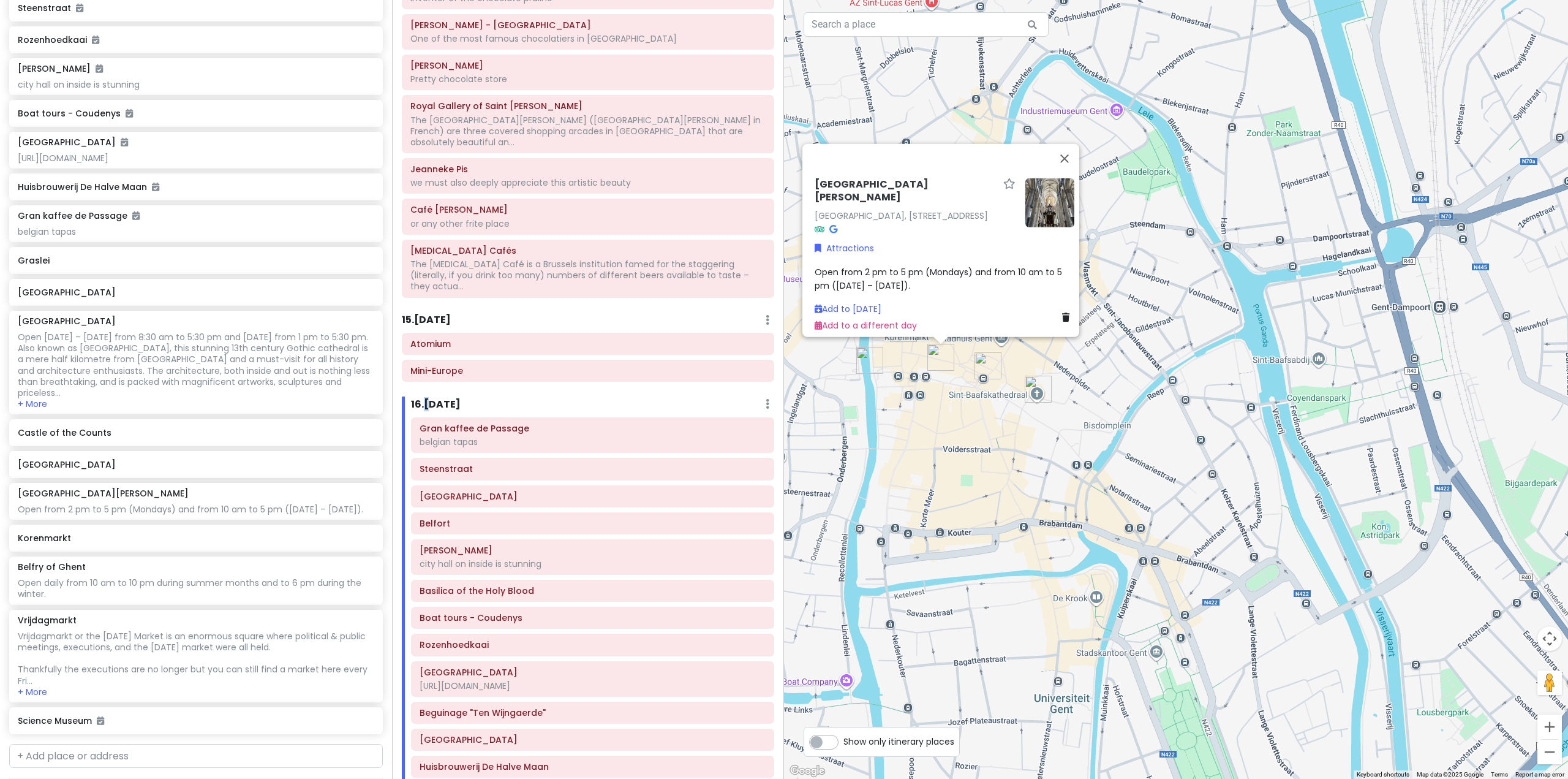
drag, startPoint x: 1024, startPoint y: 438, endPoint x: 1179, endPoint y: 557, distance: 195.4
click at [1176, 559] on div "[GEOGRAPHIC_DATA][PERSON_NAME] [GEOGRAPHIC_DATA], [STREET_ADDRESS] Attractions …" at bounding box center [1175, 389] width 784 height 779
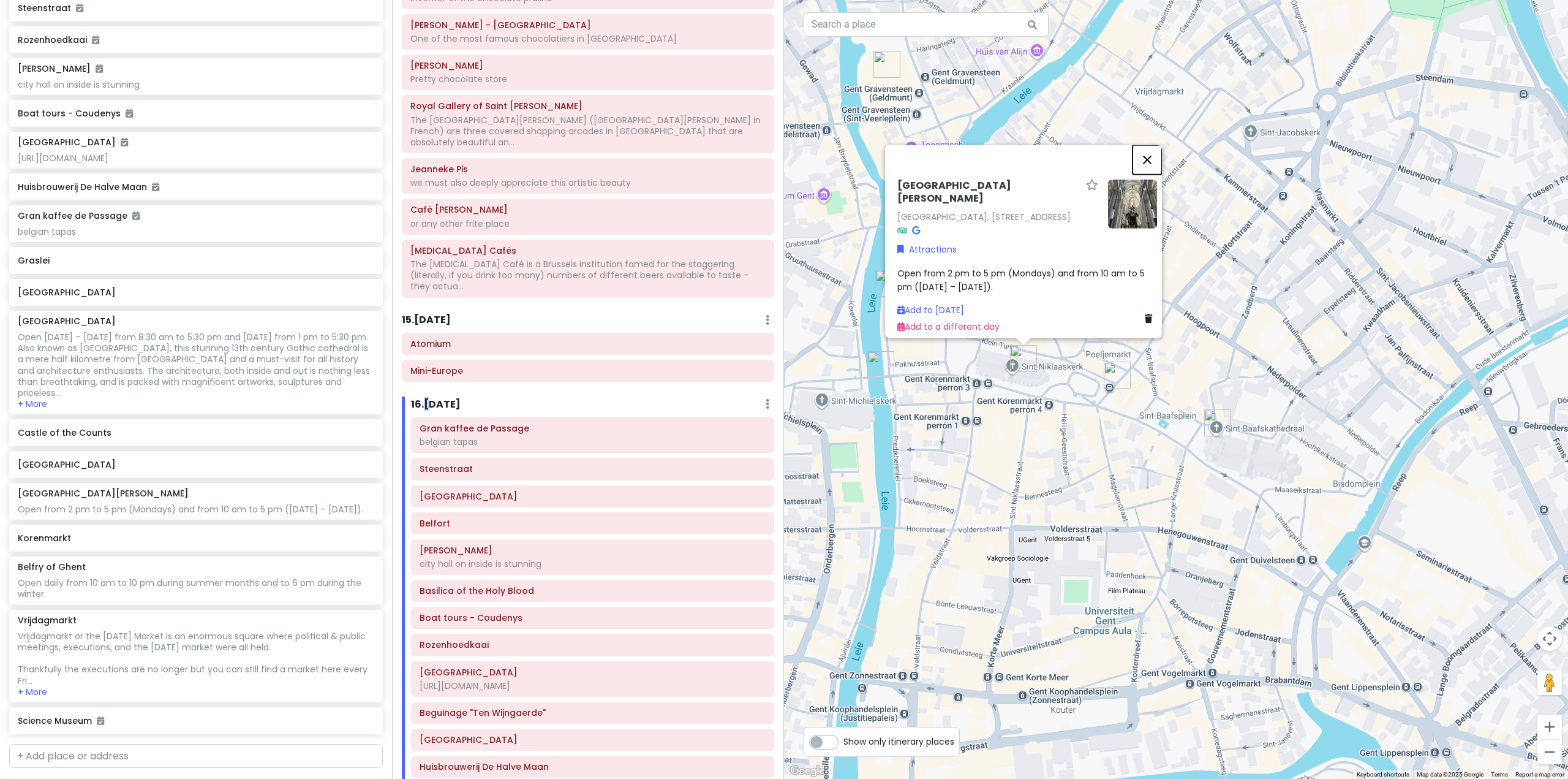
click at [1151, 145] on button "Close" at bounding box center [1147, 159] width 30 height 30
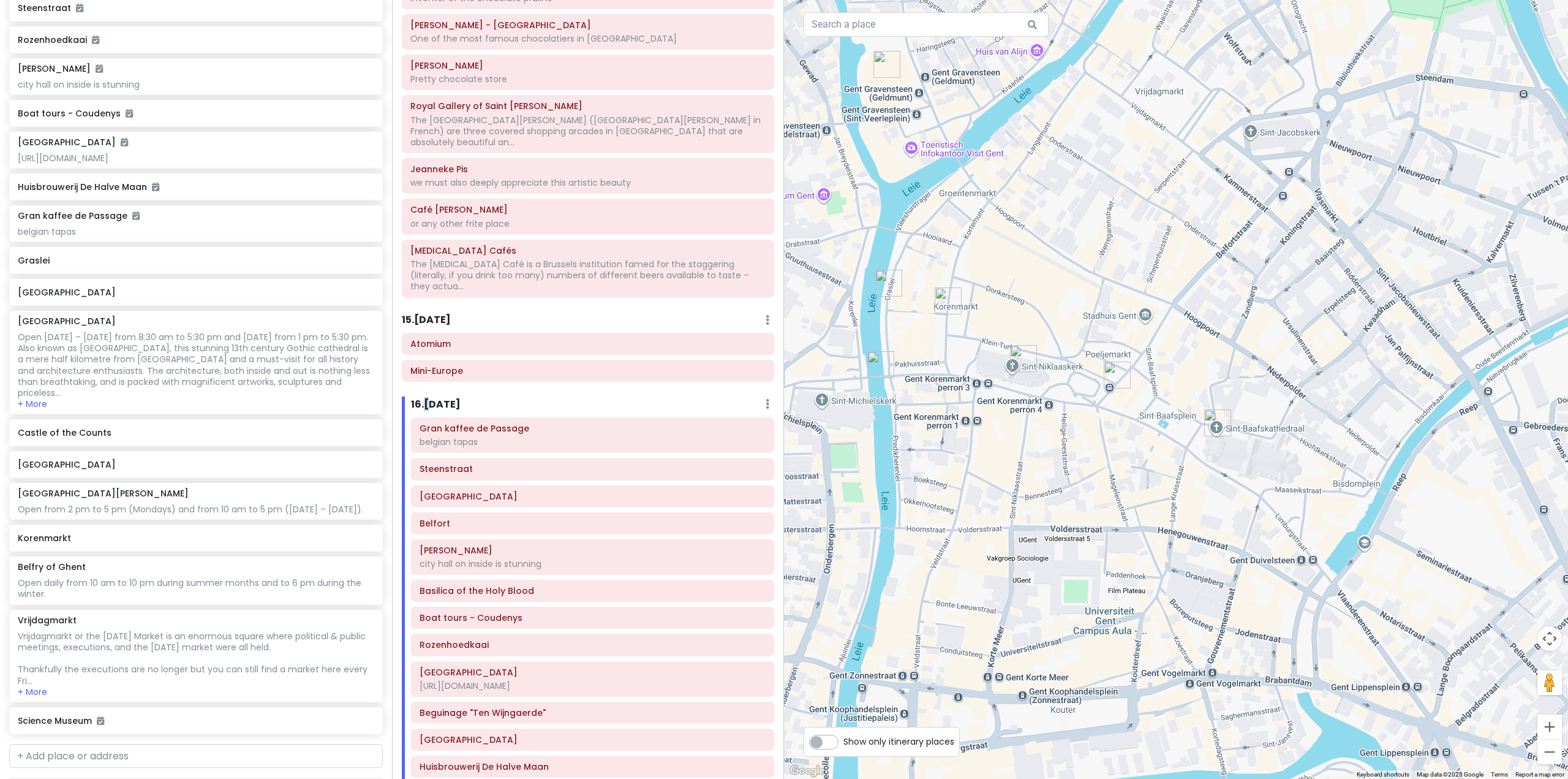
click at [461, 398] on h6 "16 . [DATE]" at bounding box center [436, 404] width 50 height 13
click at [414, 398] on h6 "16 . [DATE]" at bounding box center [426, 404] width 50 height 13
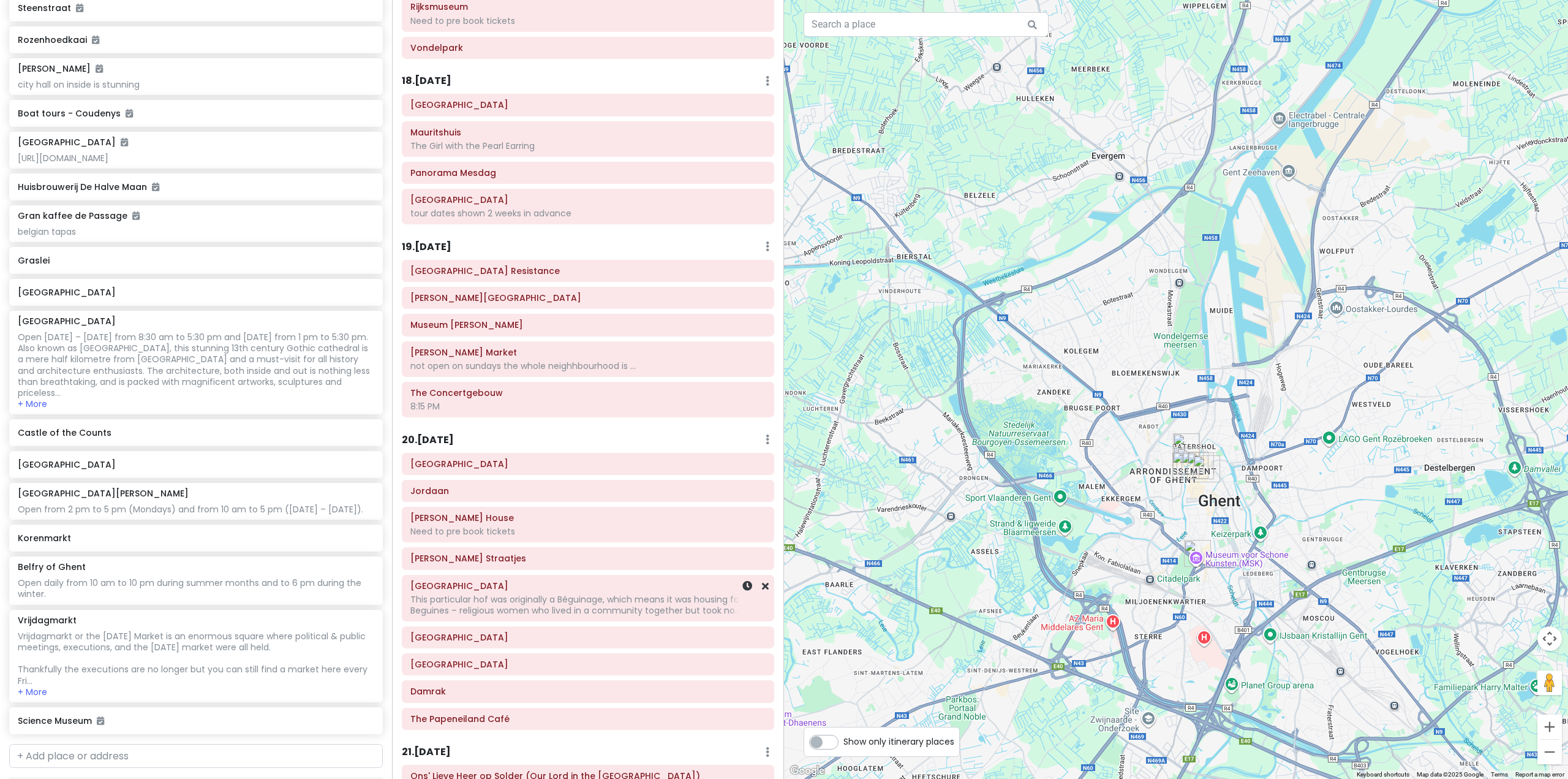
scroll to position [3514, 0]
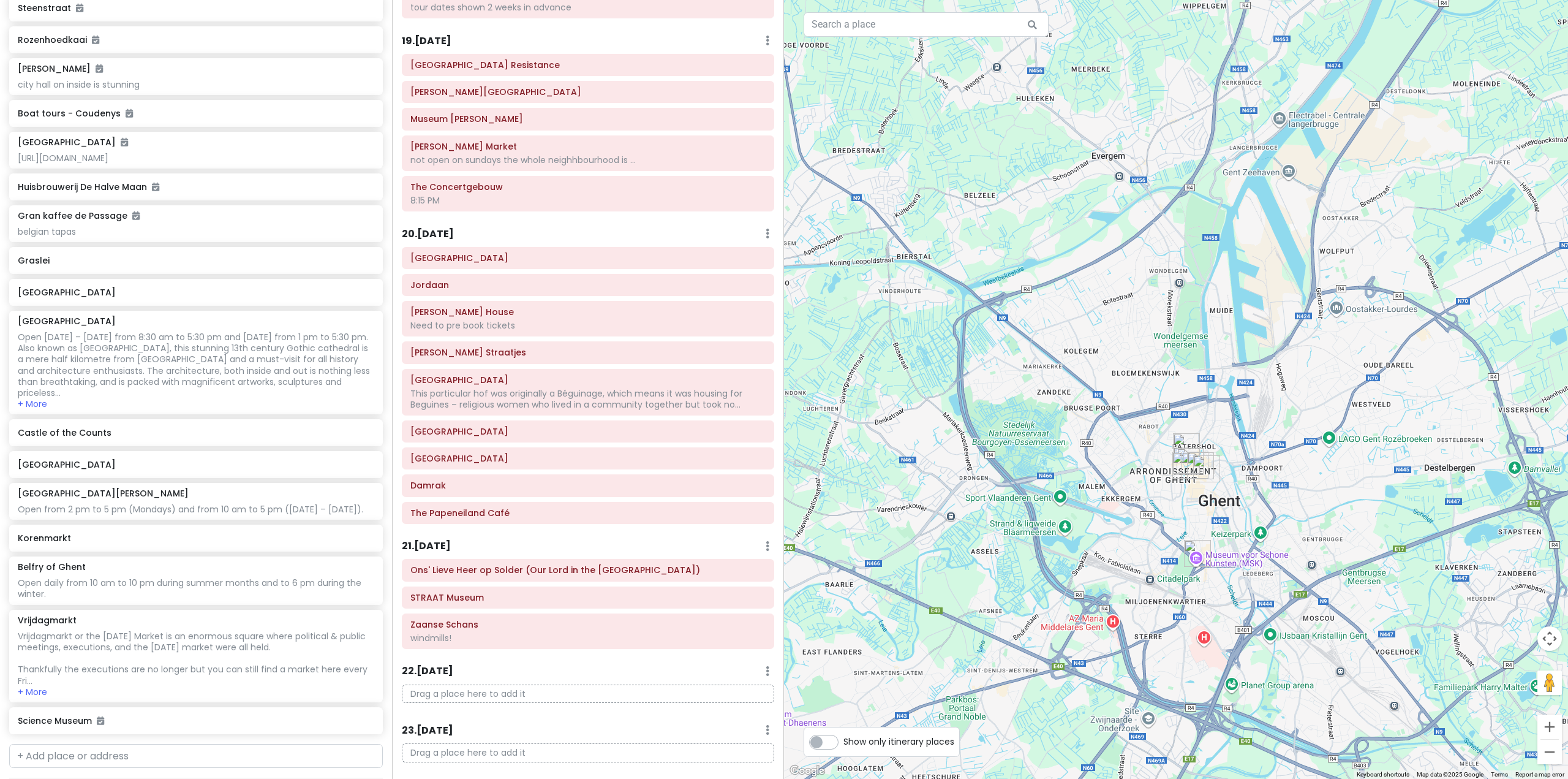
click at [1000, 553] on div at bounding box center [1175, 389] width 784 height 779
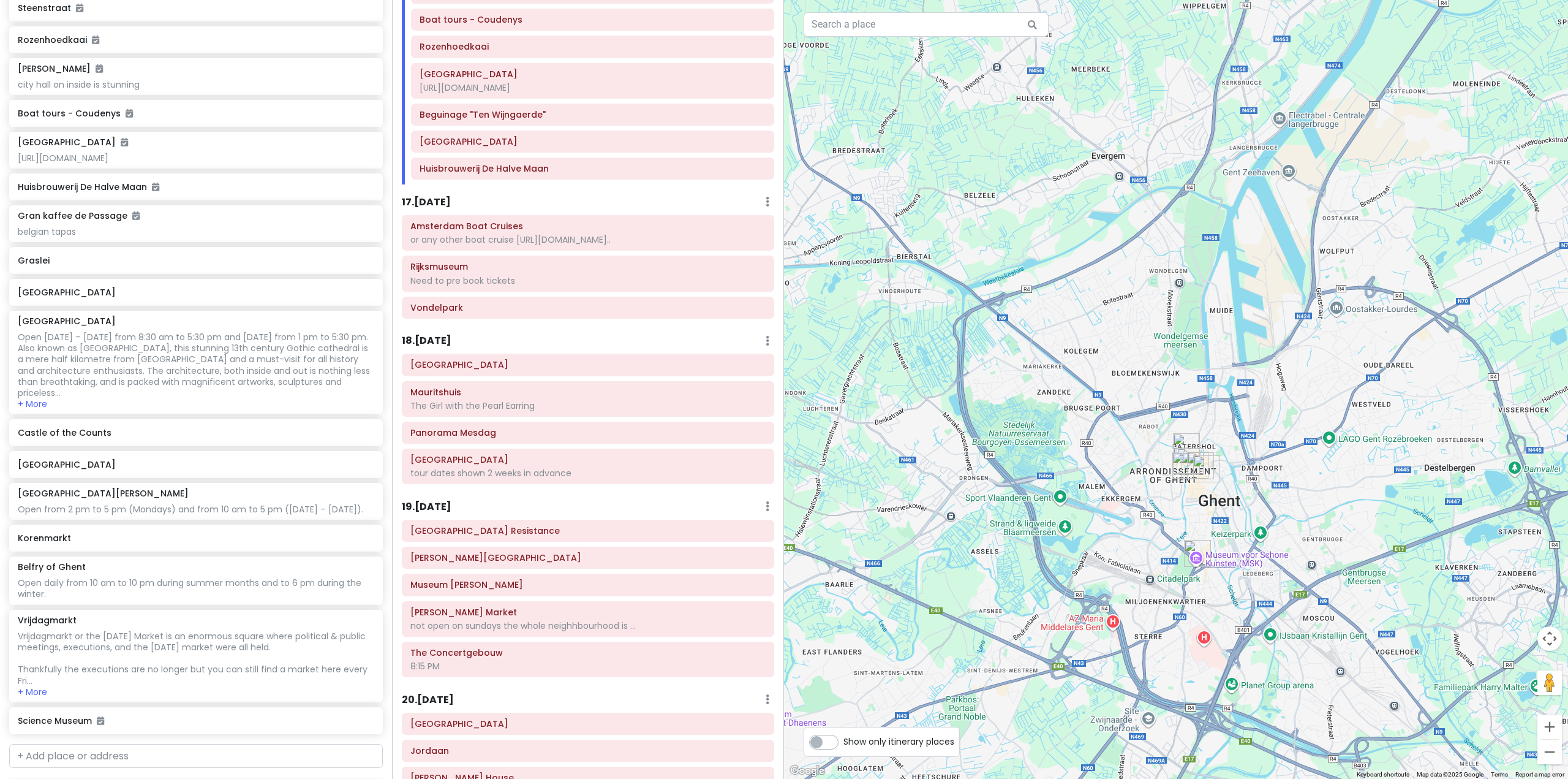
scroll to position [3024, 0]
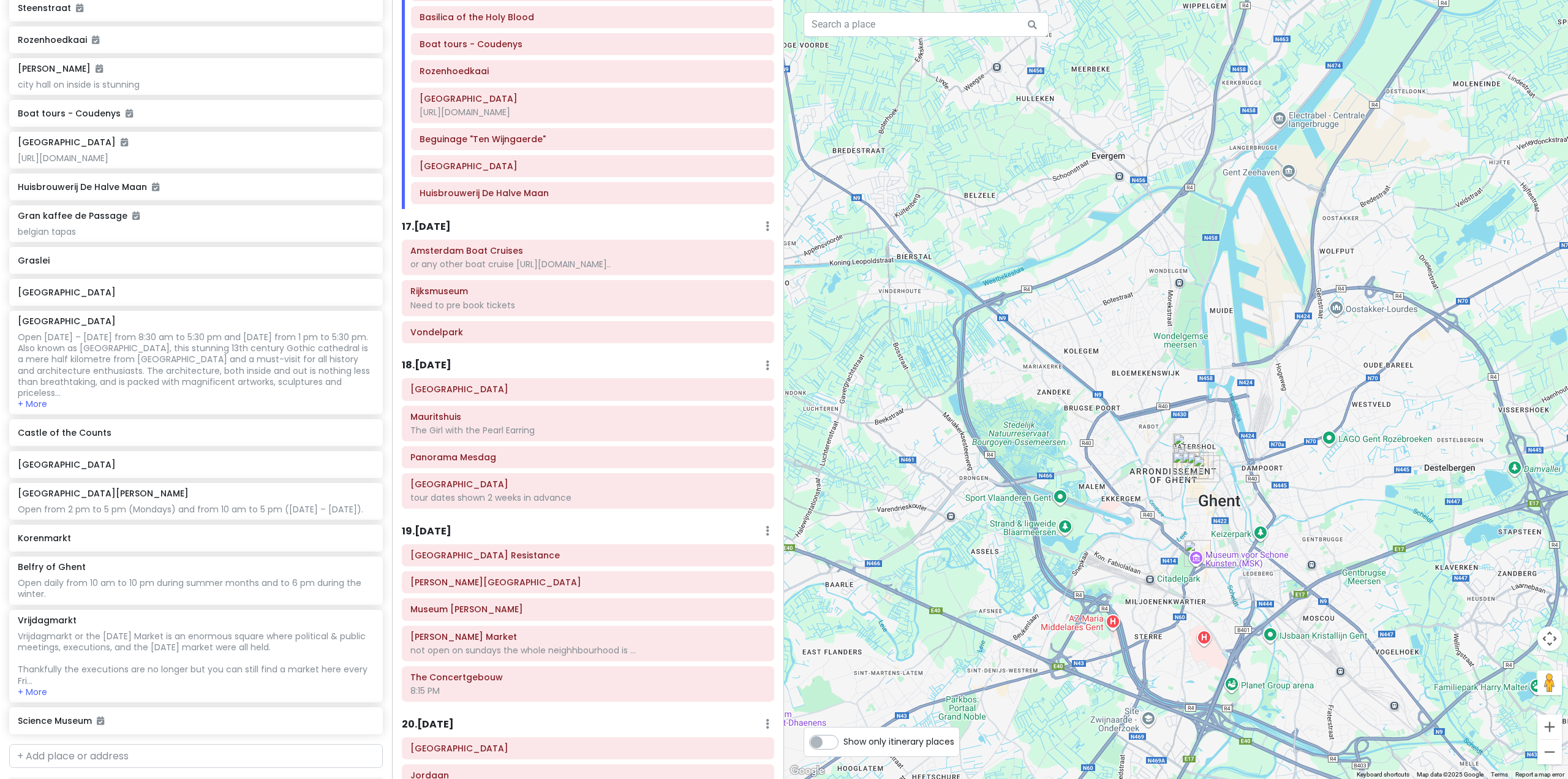
click at [440, 359] on h6 "18 . [DATE]" at bounding box center [426, 365] width 50 height 13
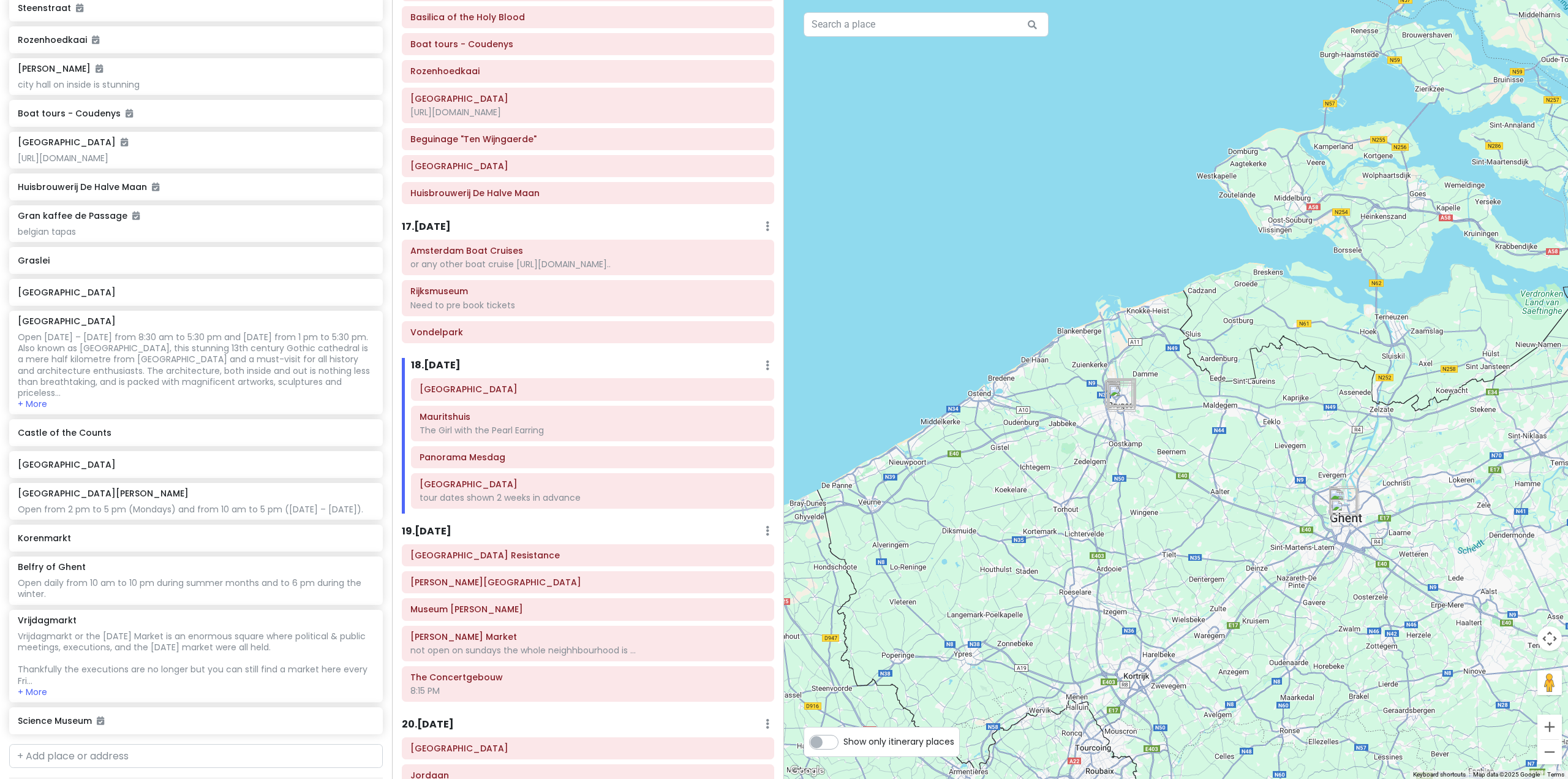
click at [445, 220] on h6 "17 . [DATE]" at bounding box center [426, 227] width 49 height 13
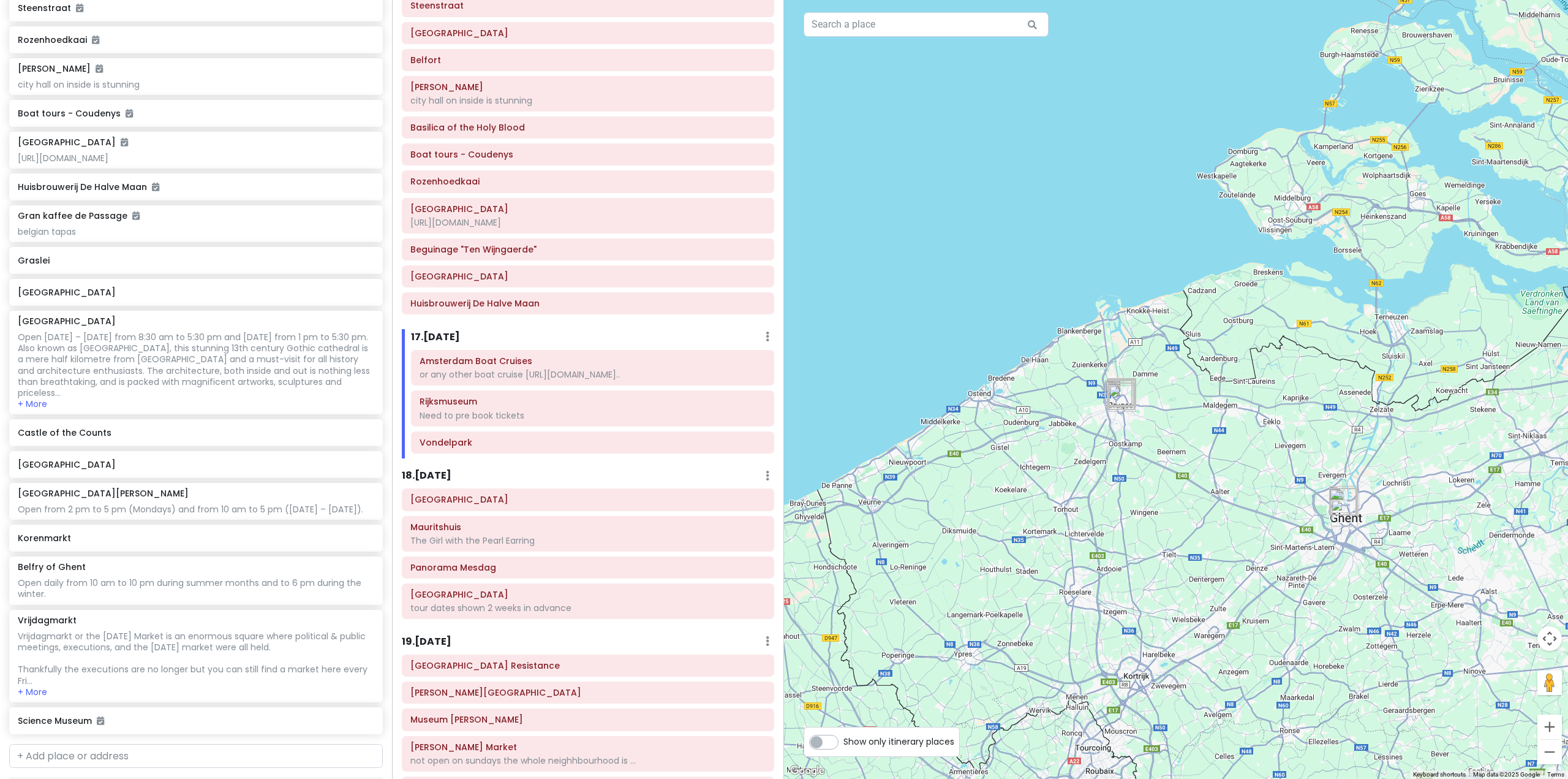
scroll to position [2779, 0]
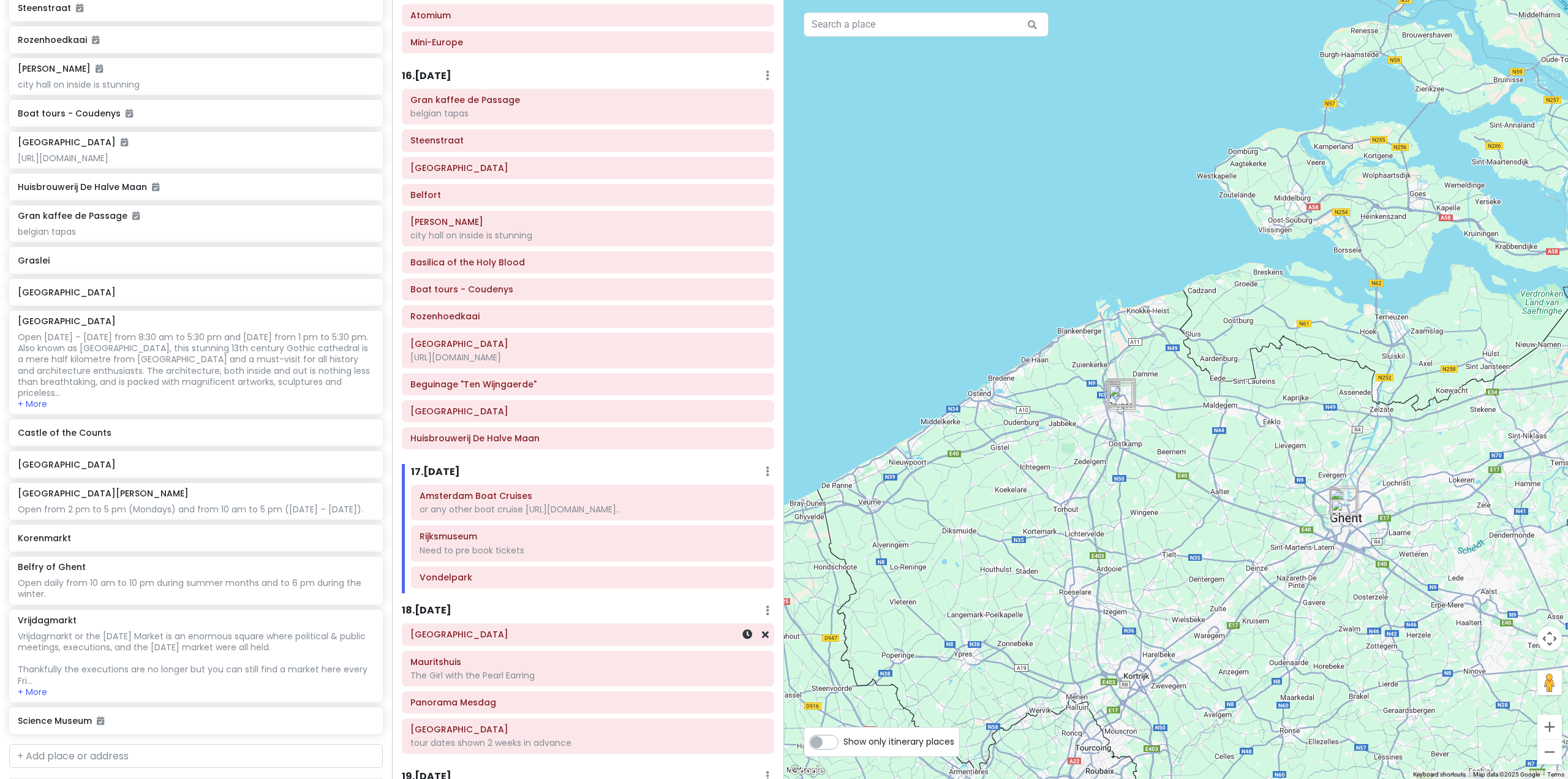
click at [438, 626] on div "[GEOGRAPHIC_DATA]" at bounding box center [588, 634] width 355 height 17
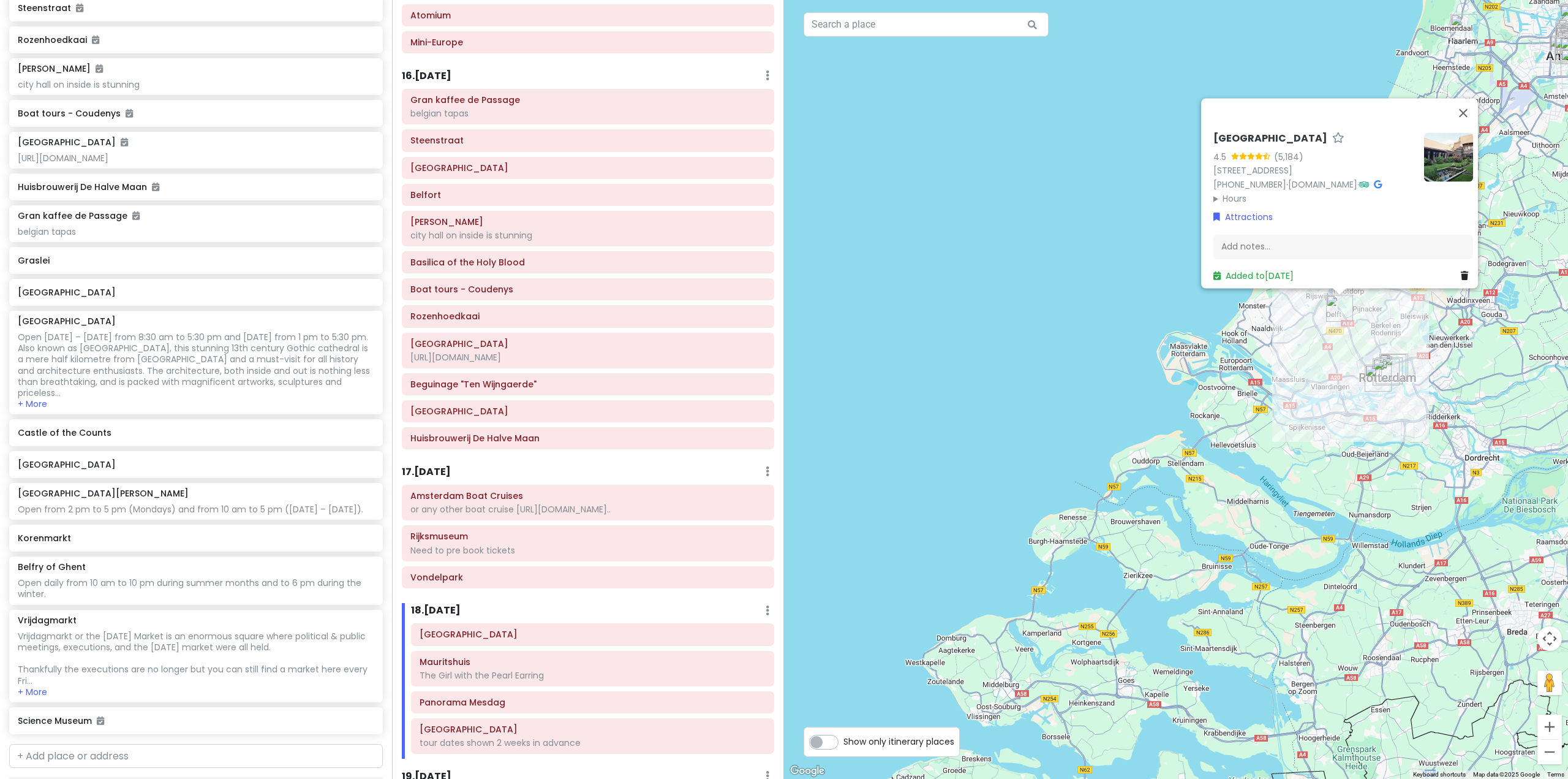
drag, startPoint x: 1422, startPoint y: 445, endPoint x: 1311, endPoint y: 501, distance: 124.3
click at [1317, 513] on div "Royal Delft 4.5 (5,184) [STREET_ADDRESS] [PHONE_NUMBER] · [DOMAIN_NAME] · Hours…" at bounding box center [1175, 389] width 784 height 779
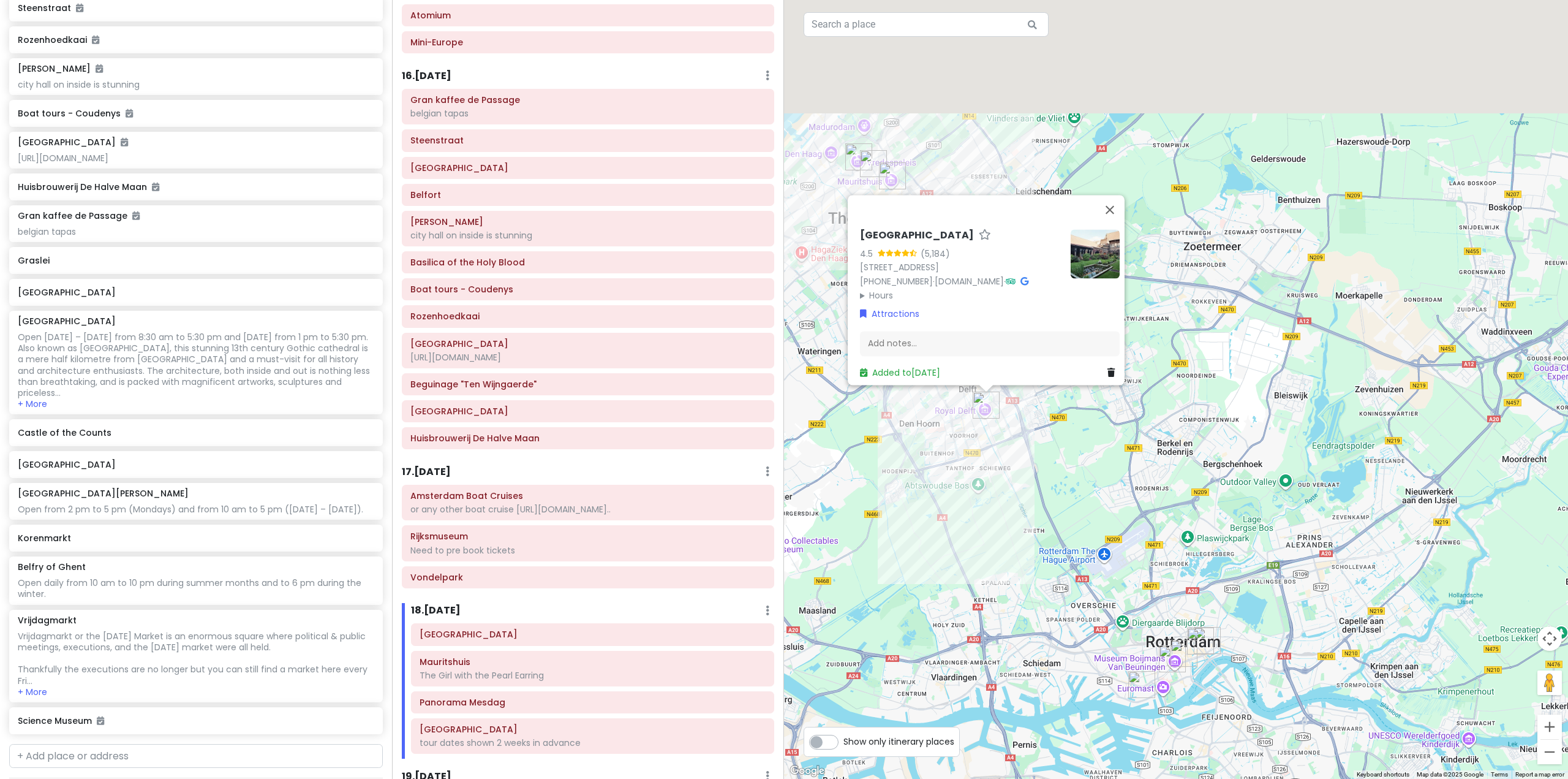
drag, startPoint x: 1225, startPoint y: 402, endPoint x: 1187, endPoint y: 566, distance: 168.3
click at [1192, 583] on div "Royal Delft 4.5 (5,184) [STREET_ADDRESS] [PHONE_NUMBER] · [DOMAIN_NAME] · Hours…" at bounding box center [1175, 389] width 784 height 779
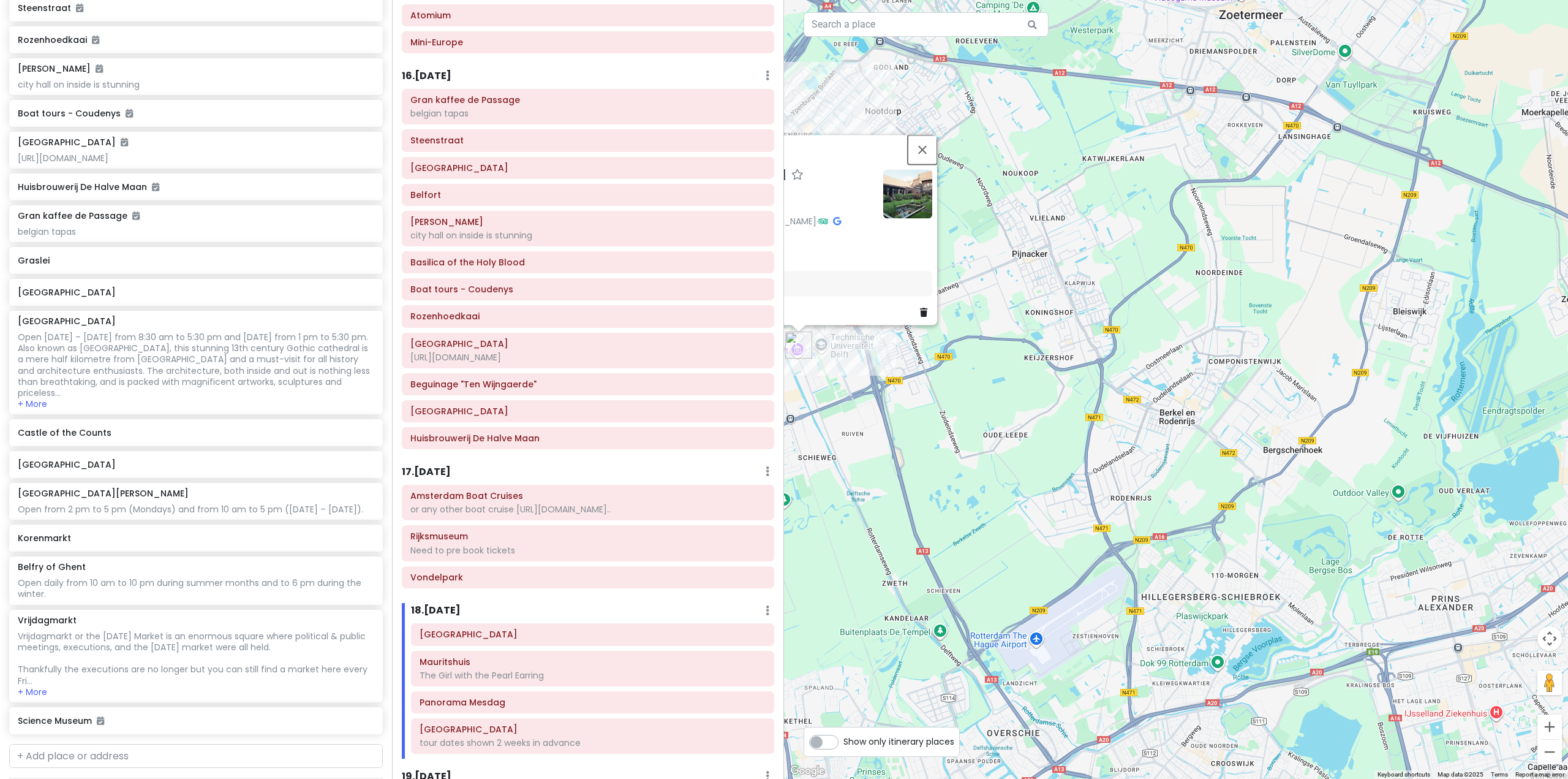
click at [914, 135] on button "Close" at bounding box center [922, 149] width 30 height 30
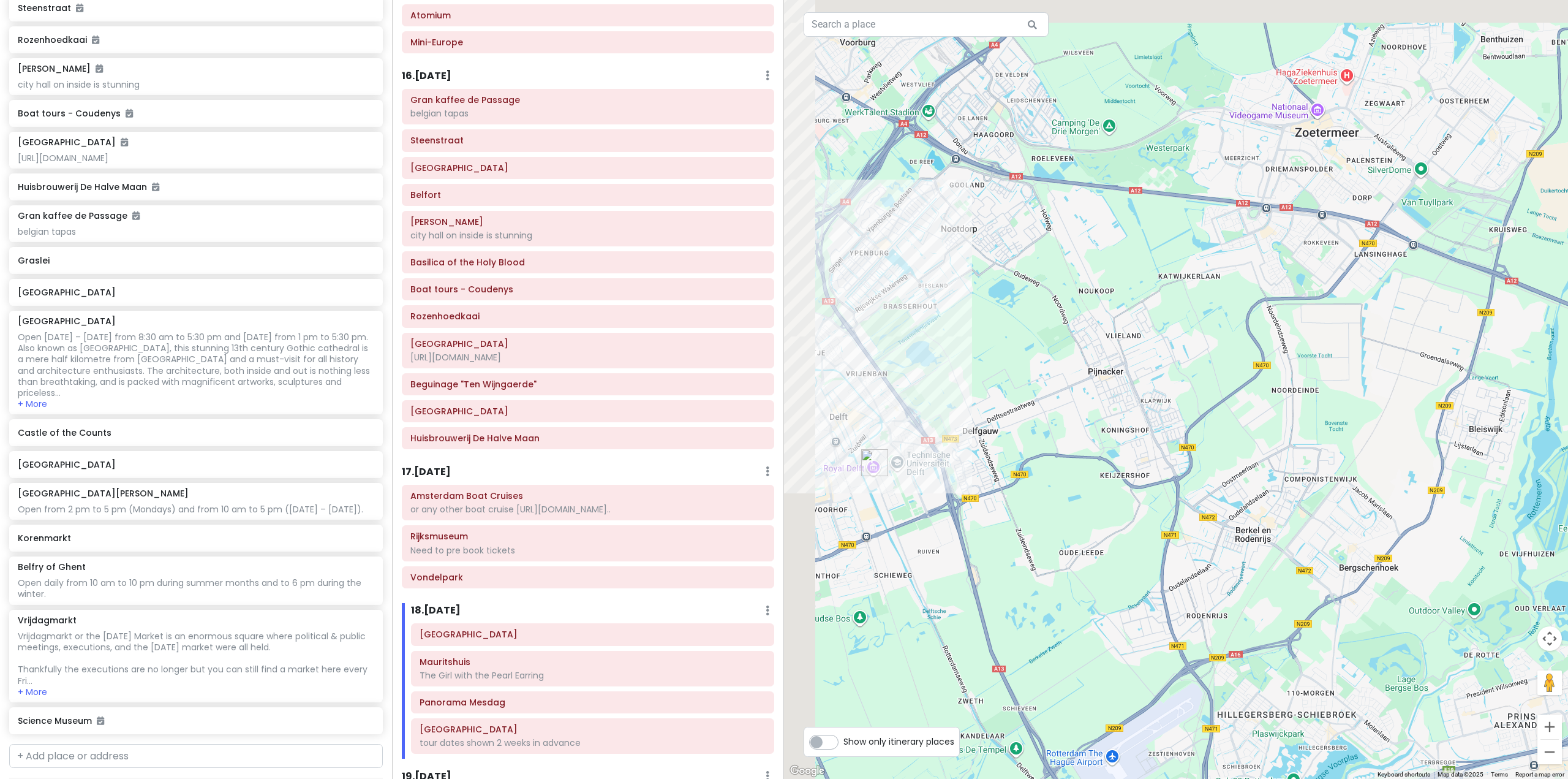
drag, startPoint x: 1143, startPoint y: 320, endPoint x: 1441, endPoint y: 601, distance: 409.6
click at [1441, 627] on div at bounding box center [1175, 389] width 784 height 779
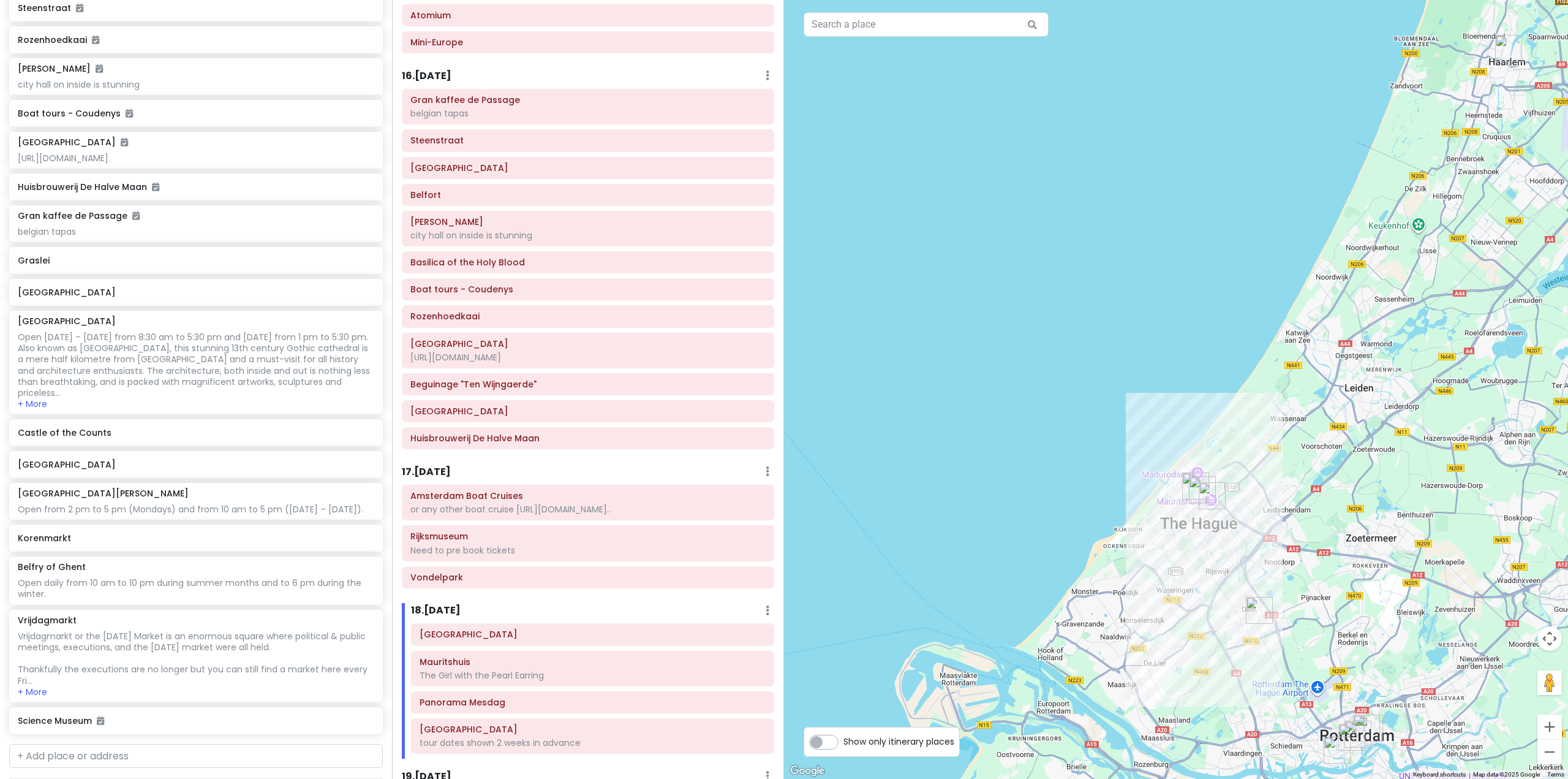
drag, startPoint x: 1422, startPoint y: 479, endPoint x: 1270, endPoint y: 506, distance: 154.4
click at [1292, 506] on div at bounding box center [1175, 389] width 784 height 779
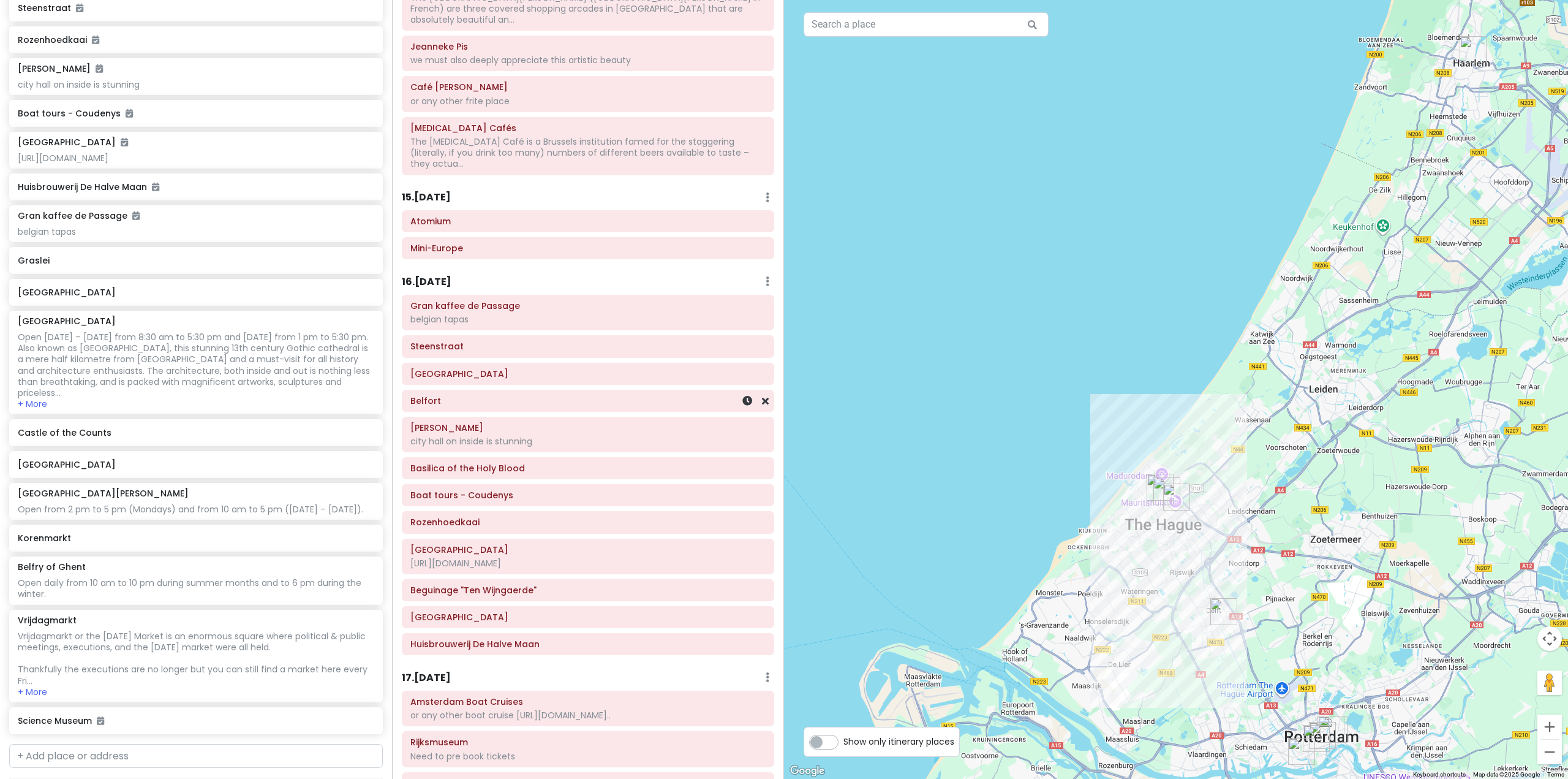
scroll to position [2472, 0]
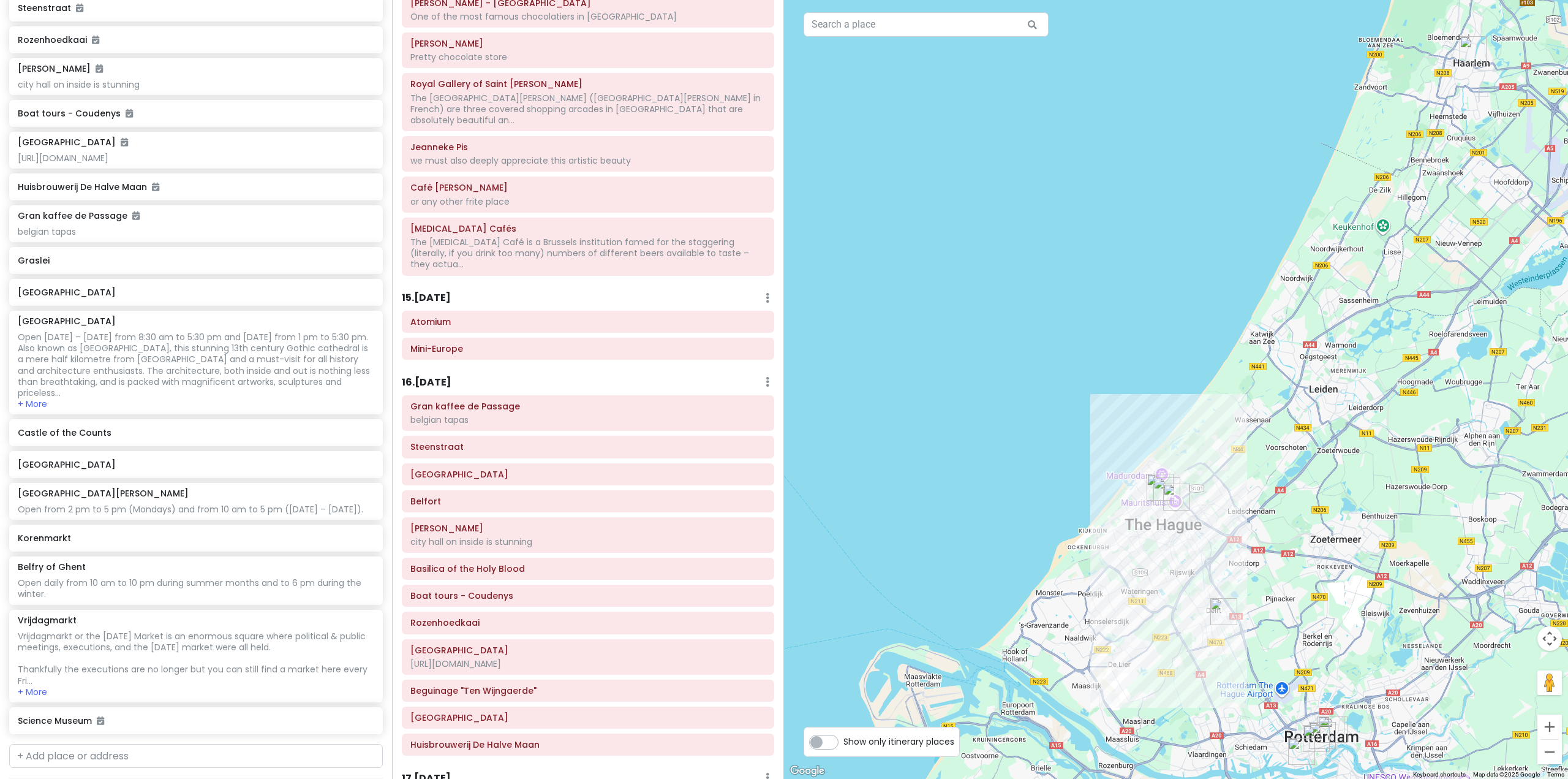
click at [434, 376] on h6 "16 . [DATE]" at bounding box center [426, 382] width 50 height 13
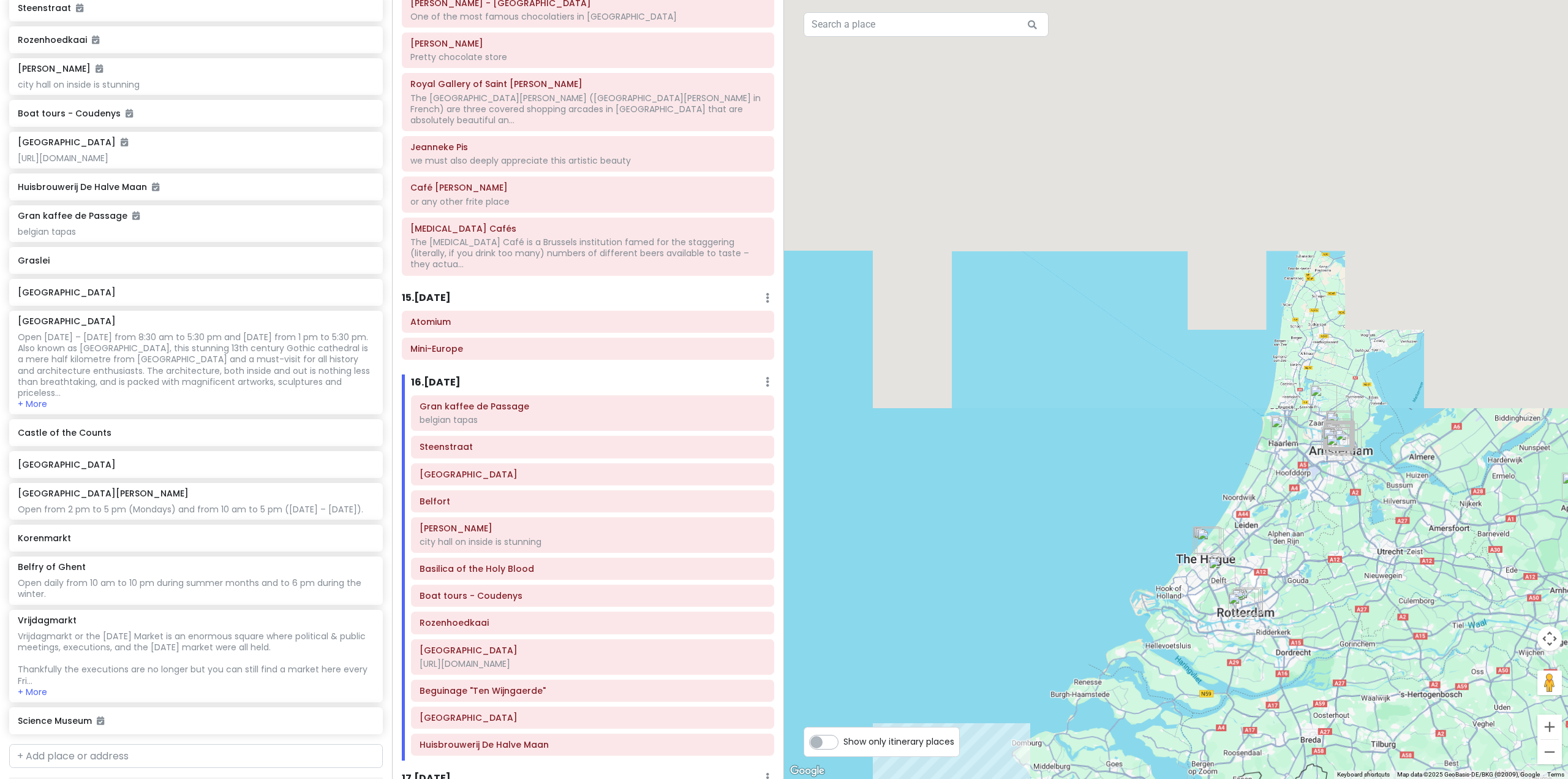
drag, startPoint x: 1153, startPoint y: 684, endPoint x: 1348, endPoint y: 319, distance: 413.8
click at [1348, 319] on div at bounding box center [1175, 389] width 784 height 779
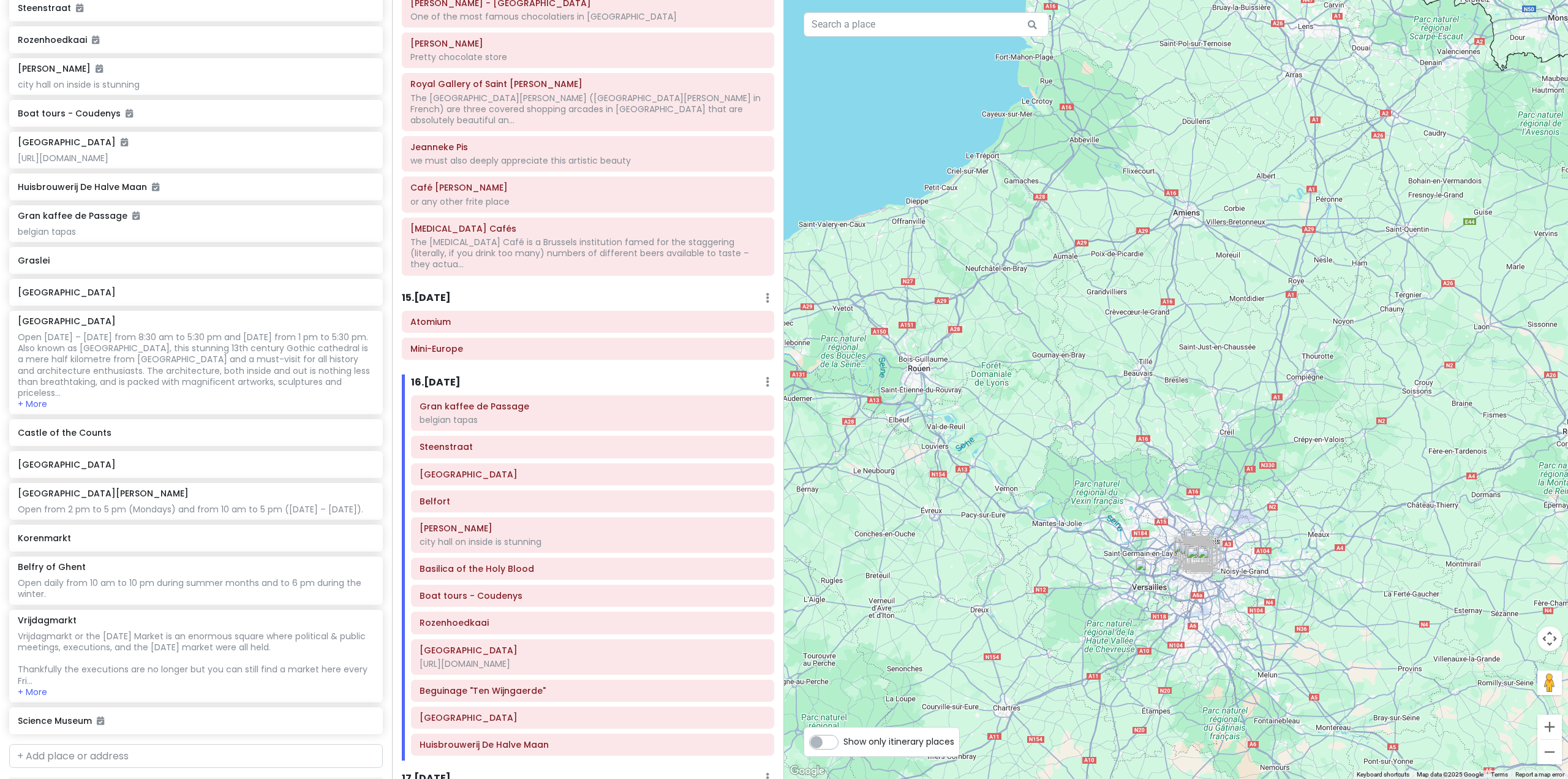
drag, startPoint x: 1192, startPoint y: 521, endPoint x: 1108, endPoint y: 317, distance: 220.6
click at [1110, 311] on div at bounding box center [1175, 389] width 784 height 779
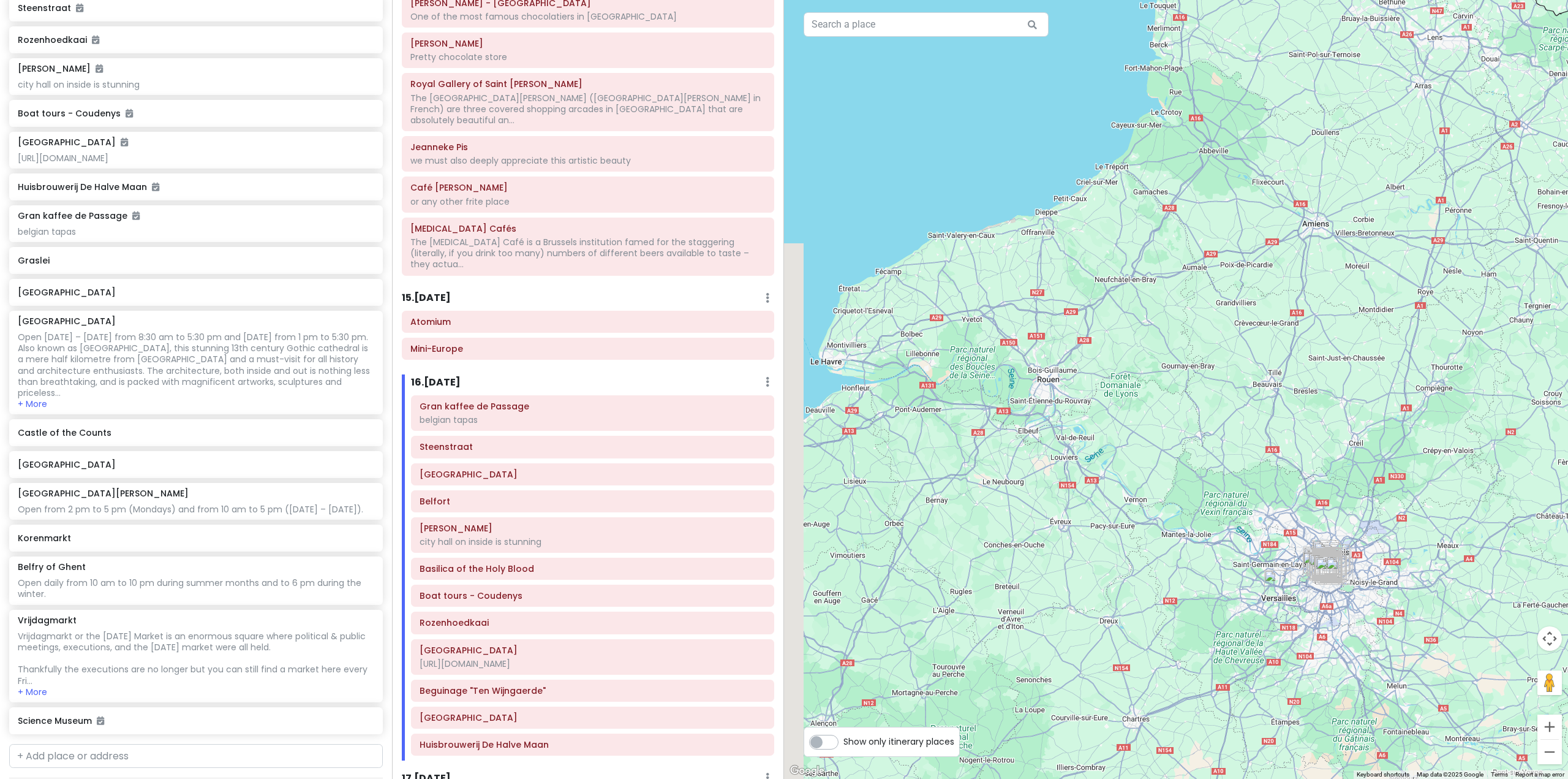
drag, startPoint x: 1143, startPoint y: 438, endPoint x: 1281, endPoint y: 447, distance: 138.3
click at [1283, 452] on div at bounding box center [1175, 389] width 784 height 779
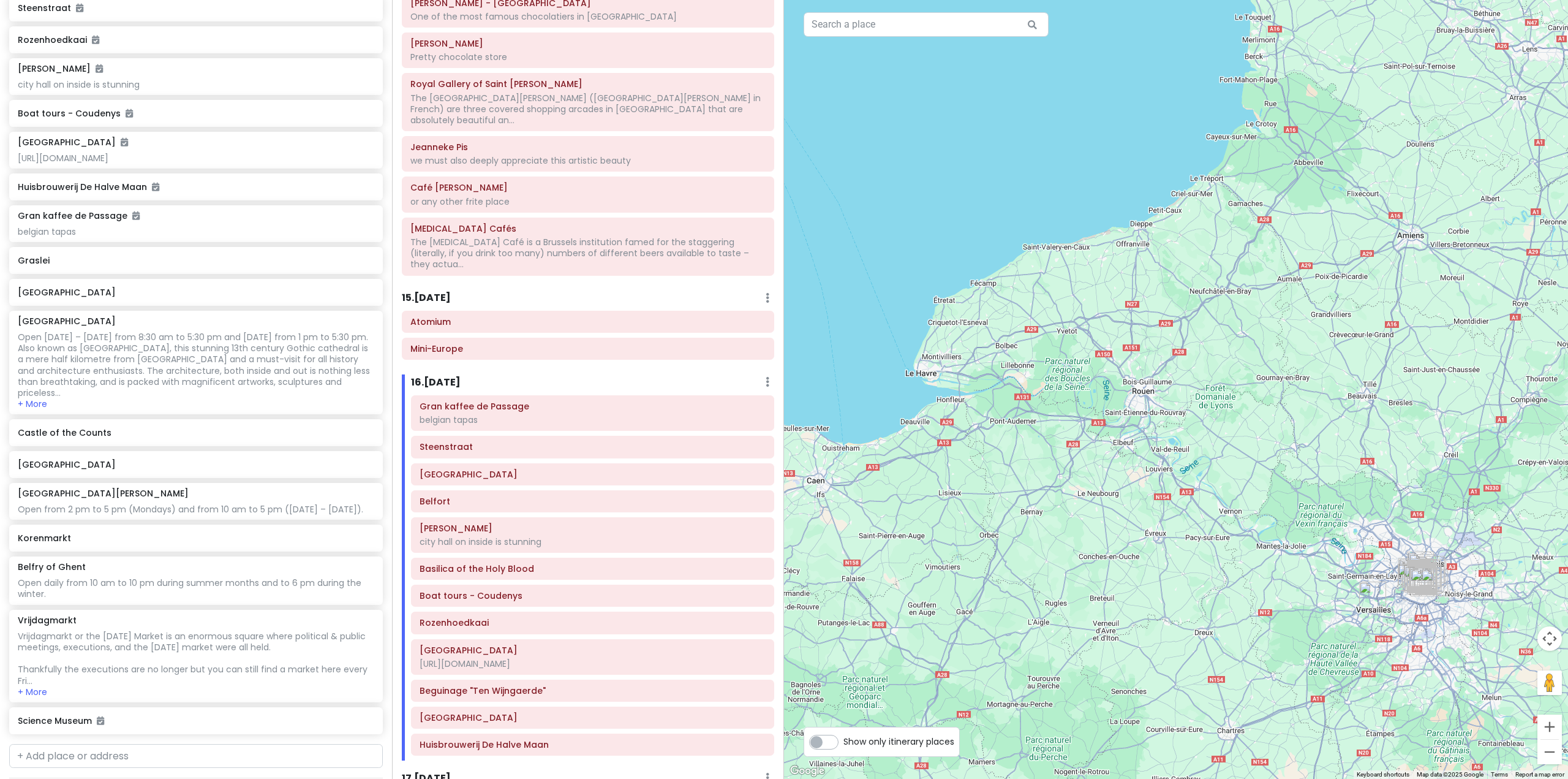
drag, startPoint x: 1008, startPoint y: 368, endPoint x: 1095, endPoint y: 378, distance: 87.6
click at [1091, 383] on div at bounding box center [1175, 389] width 784 height 779
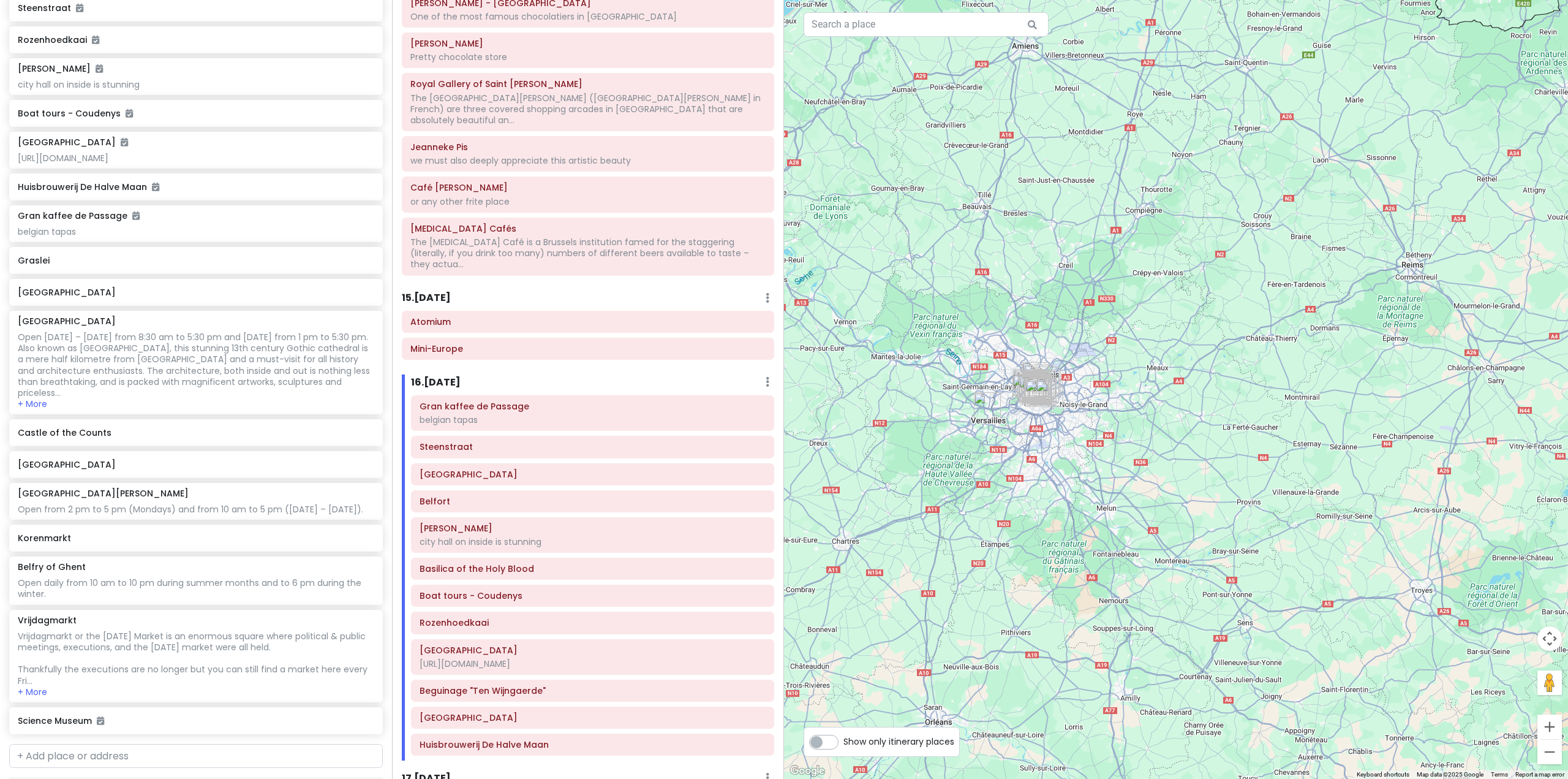
drag, startPoint x: 1149, startPoint y: 470, endPoint x: 805, endPoint y: 302, distance: 382.8
click at [805, 302] on div at bounding box center [1175, 389] width 784 height 779
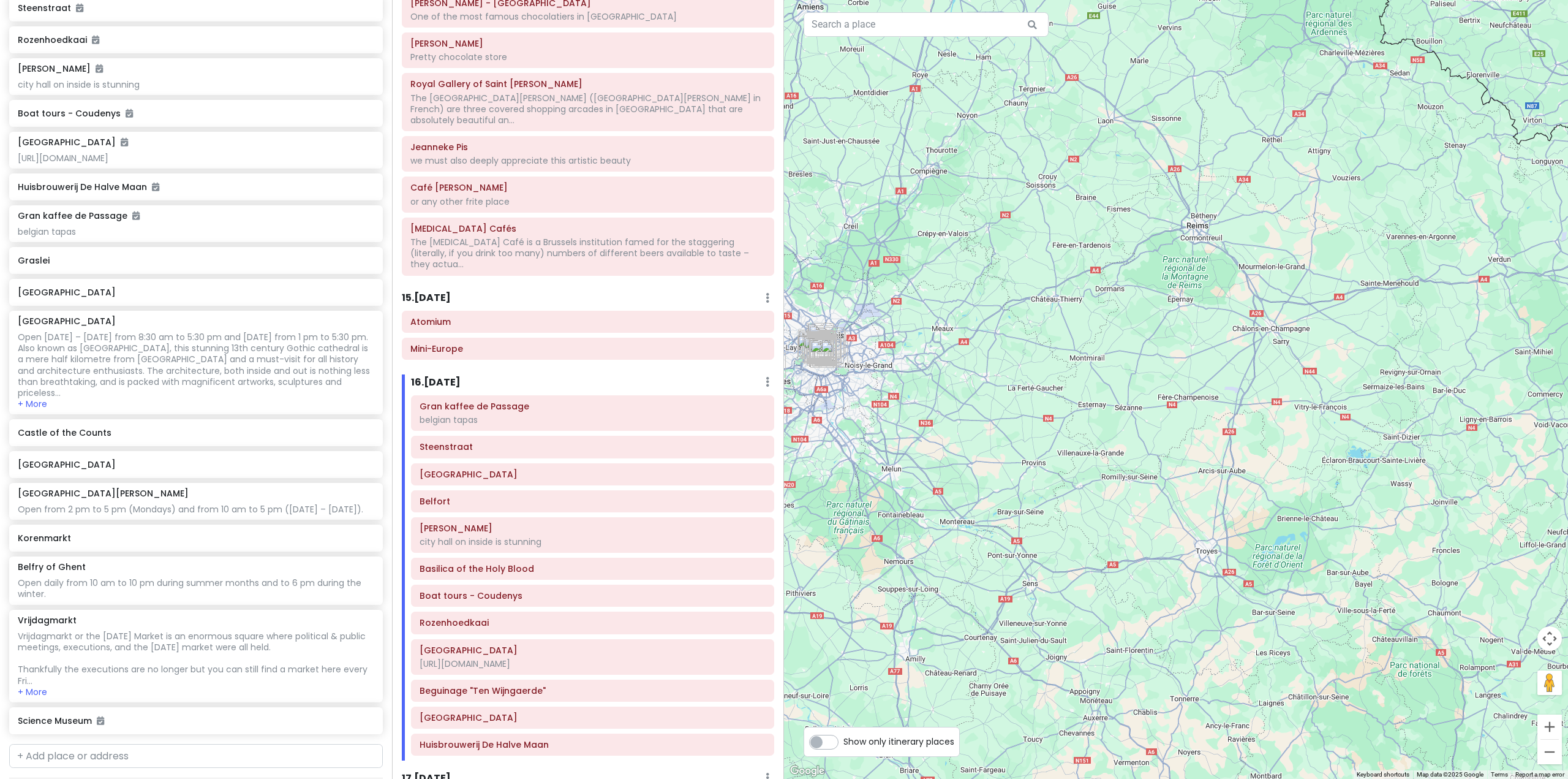
drag, startPoint x: 1133, startPoint y: 419, endPoint x: 1183, endPoint y: 172, distance: 252.0
click at [1185, 173] on div at bounding box center [1175, 389] width 784 height 779
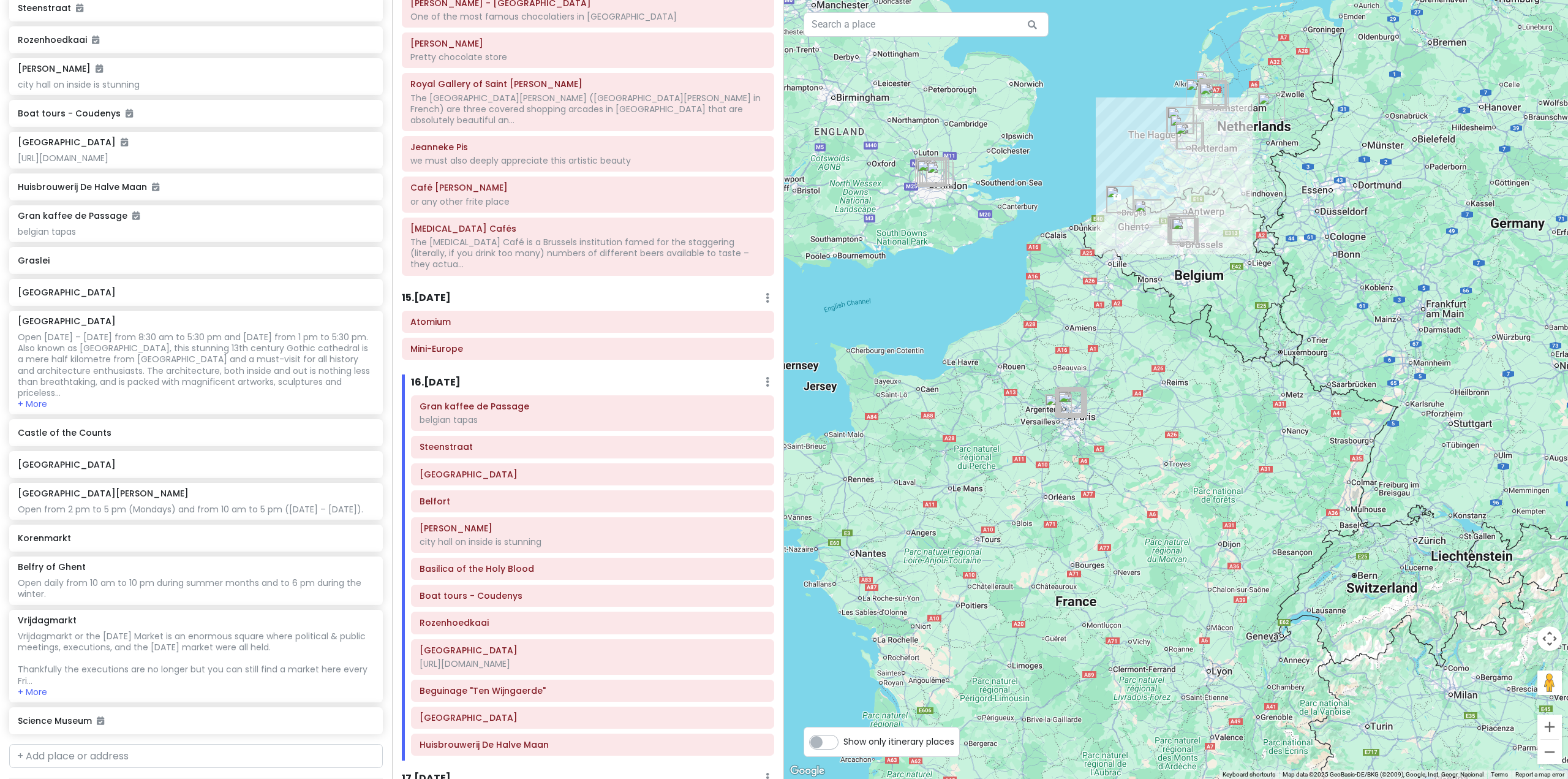
drag, startPoint x: 1185, startPoint y: 302, endPoint x: 1149, endPoint y: 526, distance: 226.9
click at [1149, 526] on div at bounding box center [1175, 389] width 784 height 779
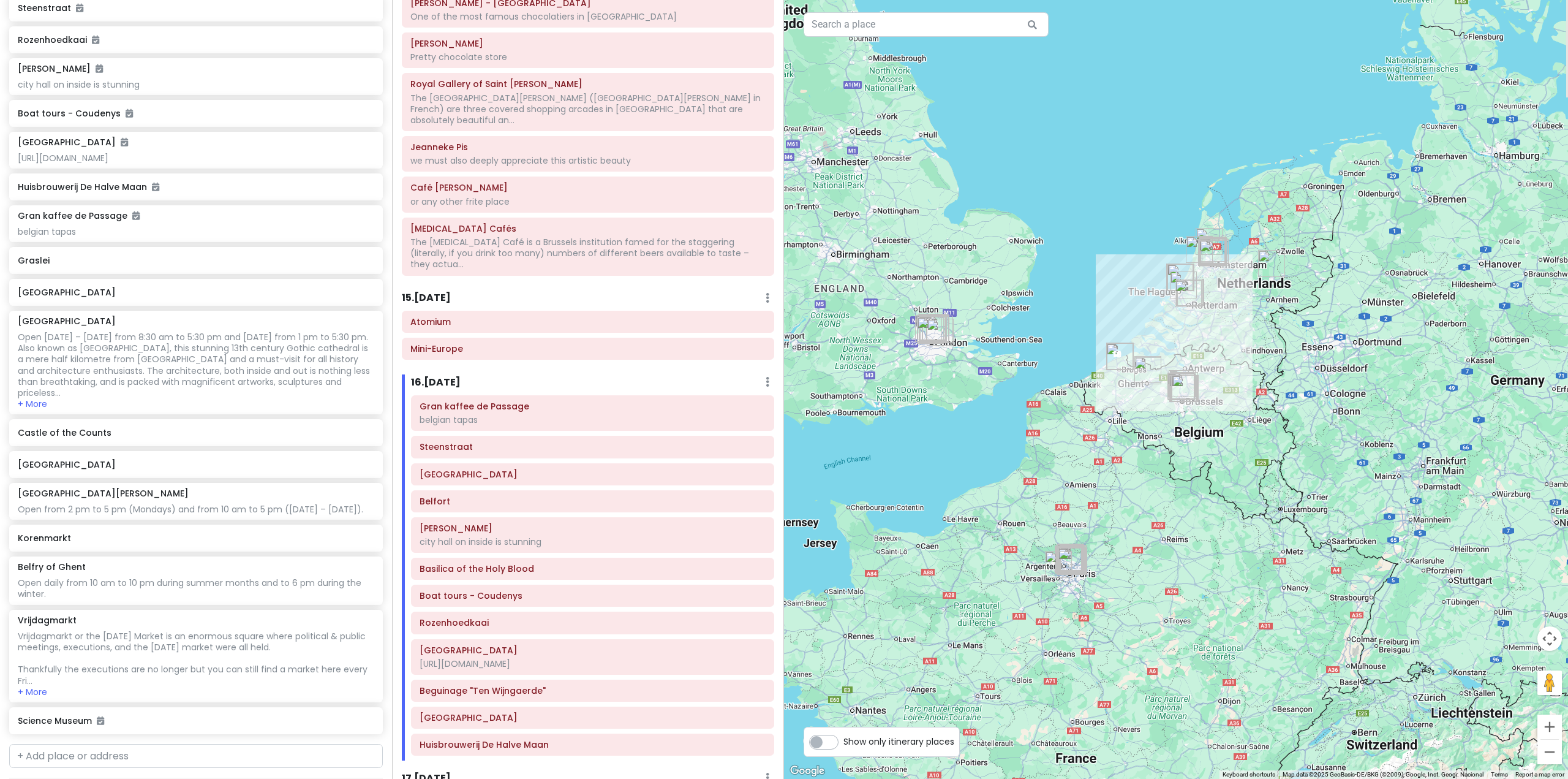
drag, startPoint x: 1175, startPoint y: 429, endPoint x: 1152, endPoint y: 542, distance: 115.3
click at [1152, 542] on div at bounding box center [1175, 389] width 784 height 779
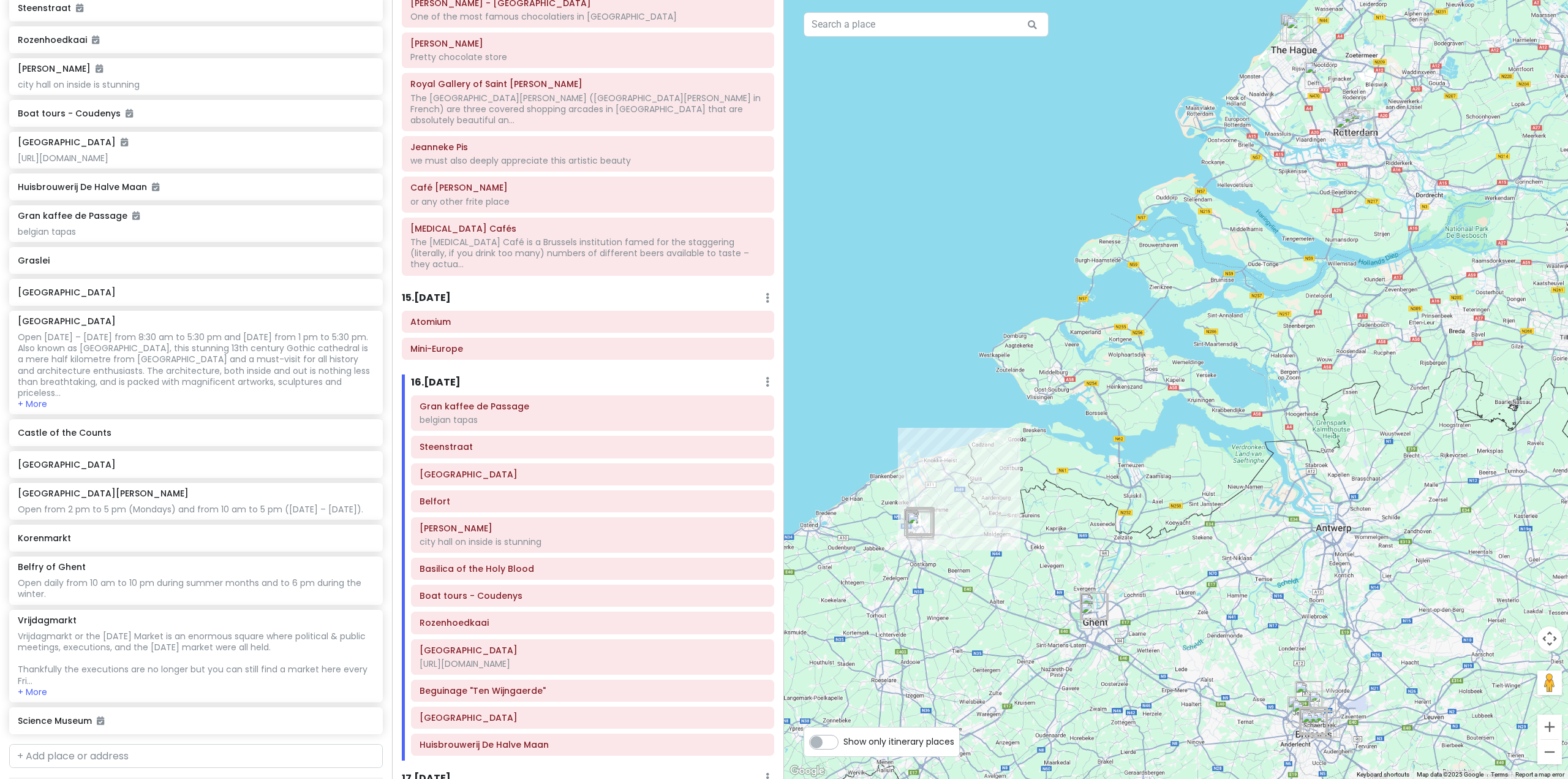
drag, startPoint x: 1096, startPoint y: 561, endPoint x: 1171, endPoint y: 387, distance: 189.5
click at [1187, 372] on div at bounding box center [1175, 389] width 784 height 779
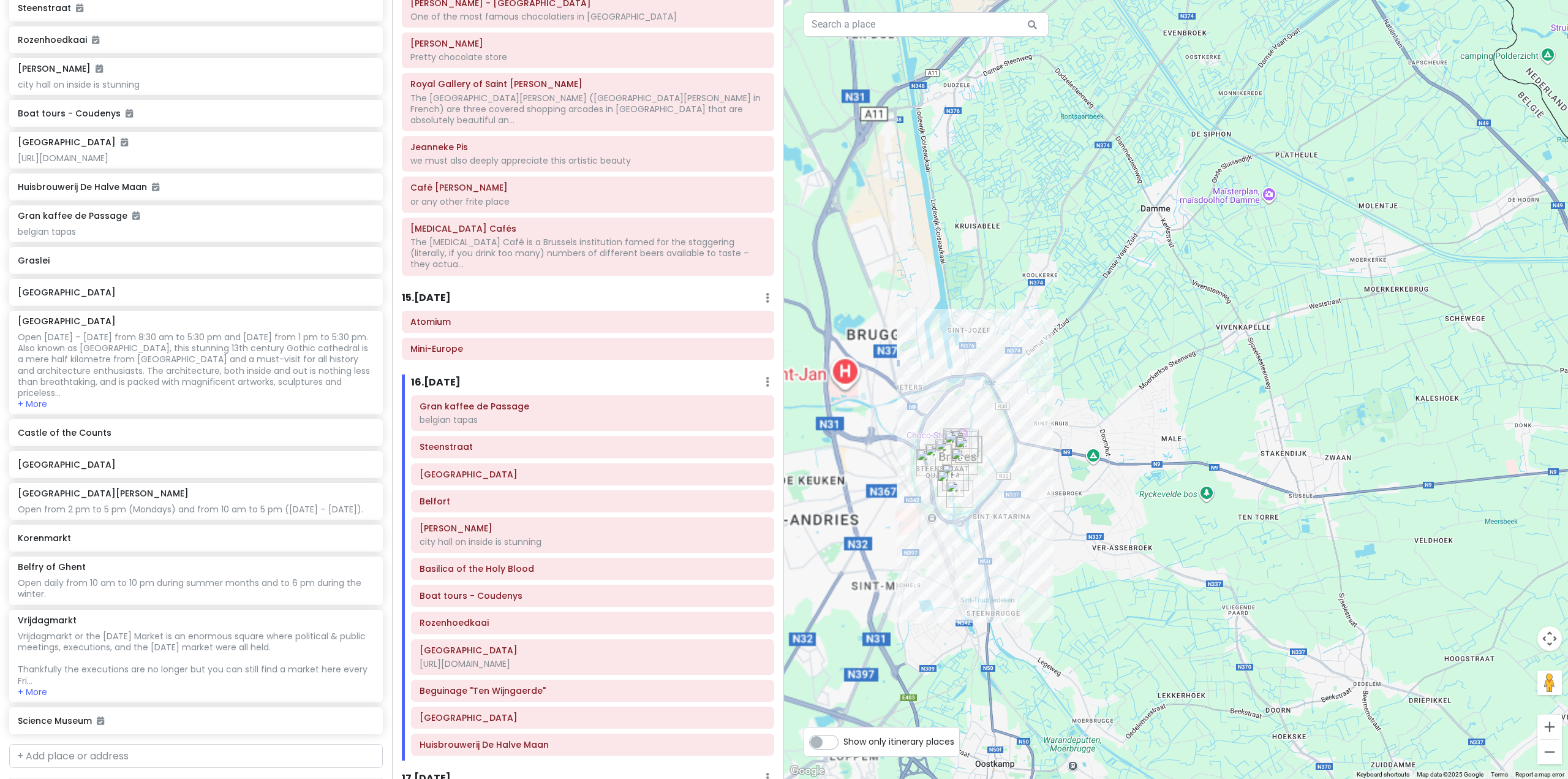
drag, startPoint x: 1102, startPoint y: 392, endPoint x: 1241, endPoint y: 360, distance: 142.6
click at [1251, 336] on div at bounding box center [1175, 389] width 784 height 779
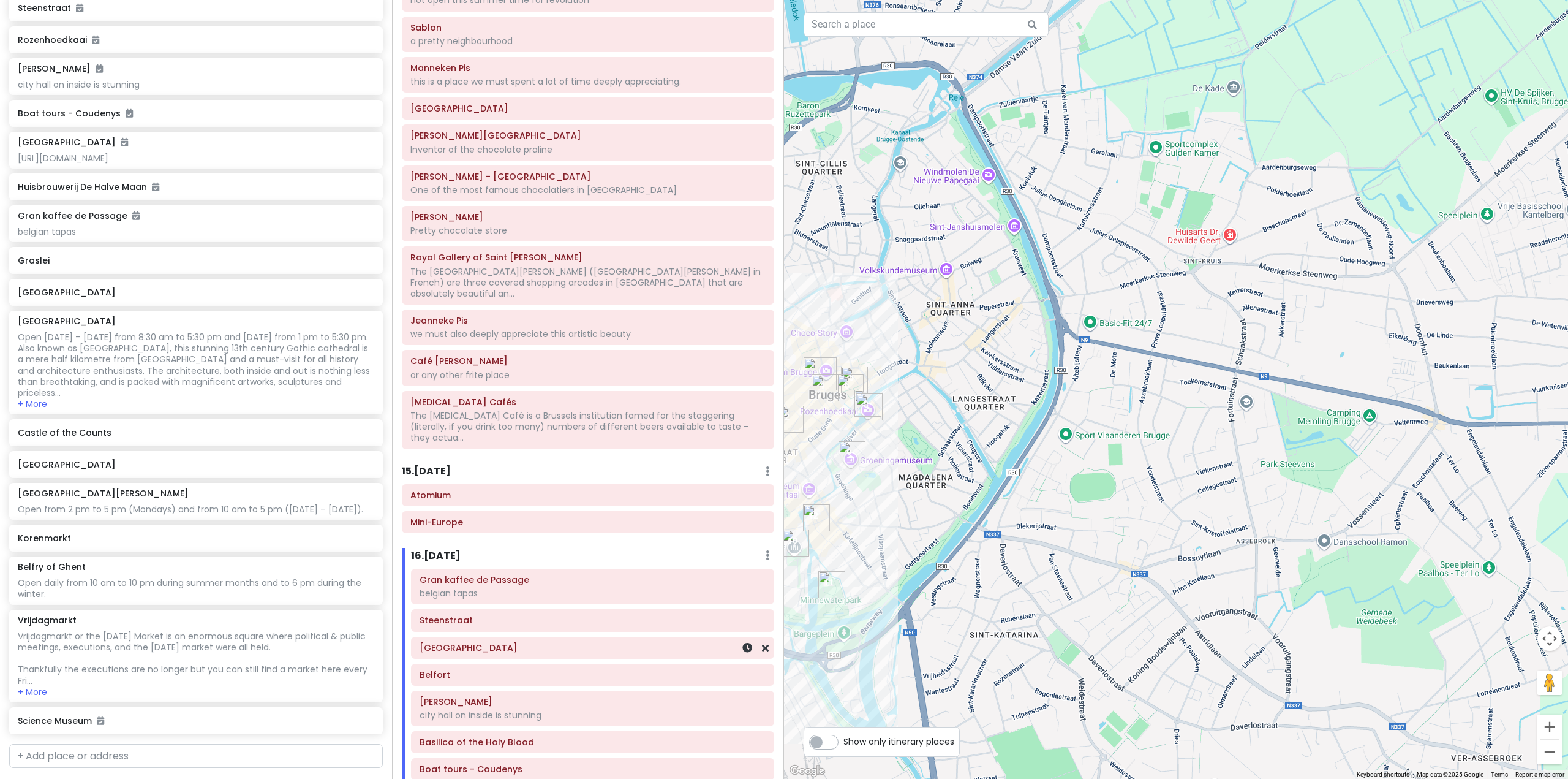
scroll to position [2411, 0]
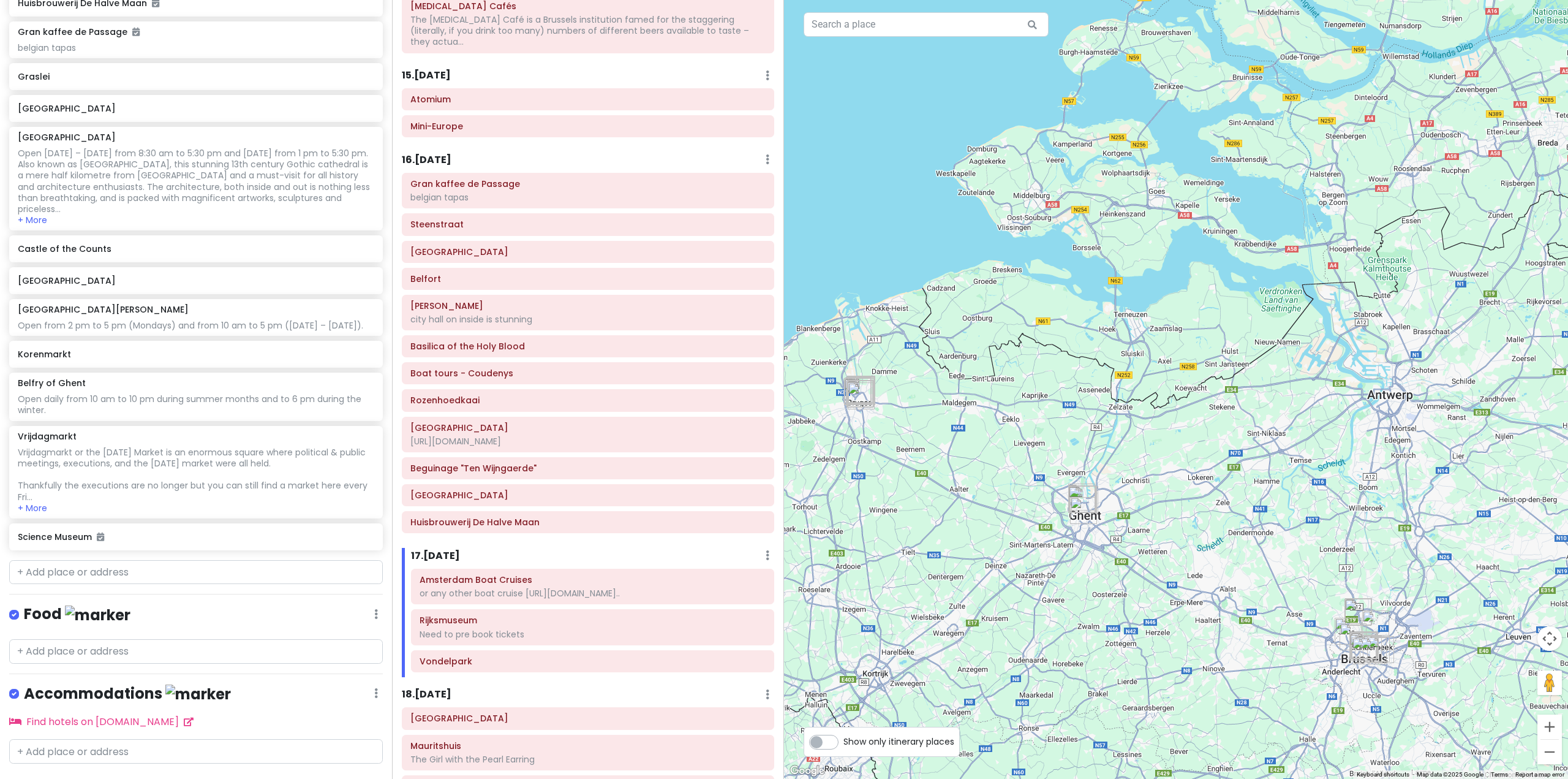
scroll to position [2656, 0]
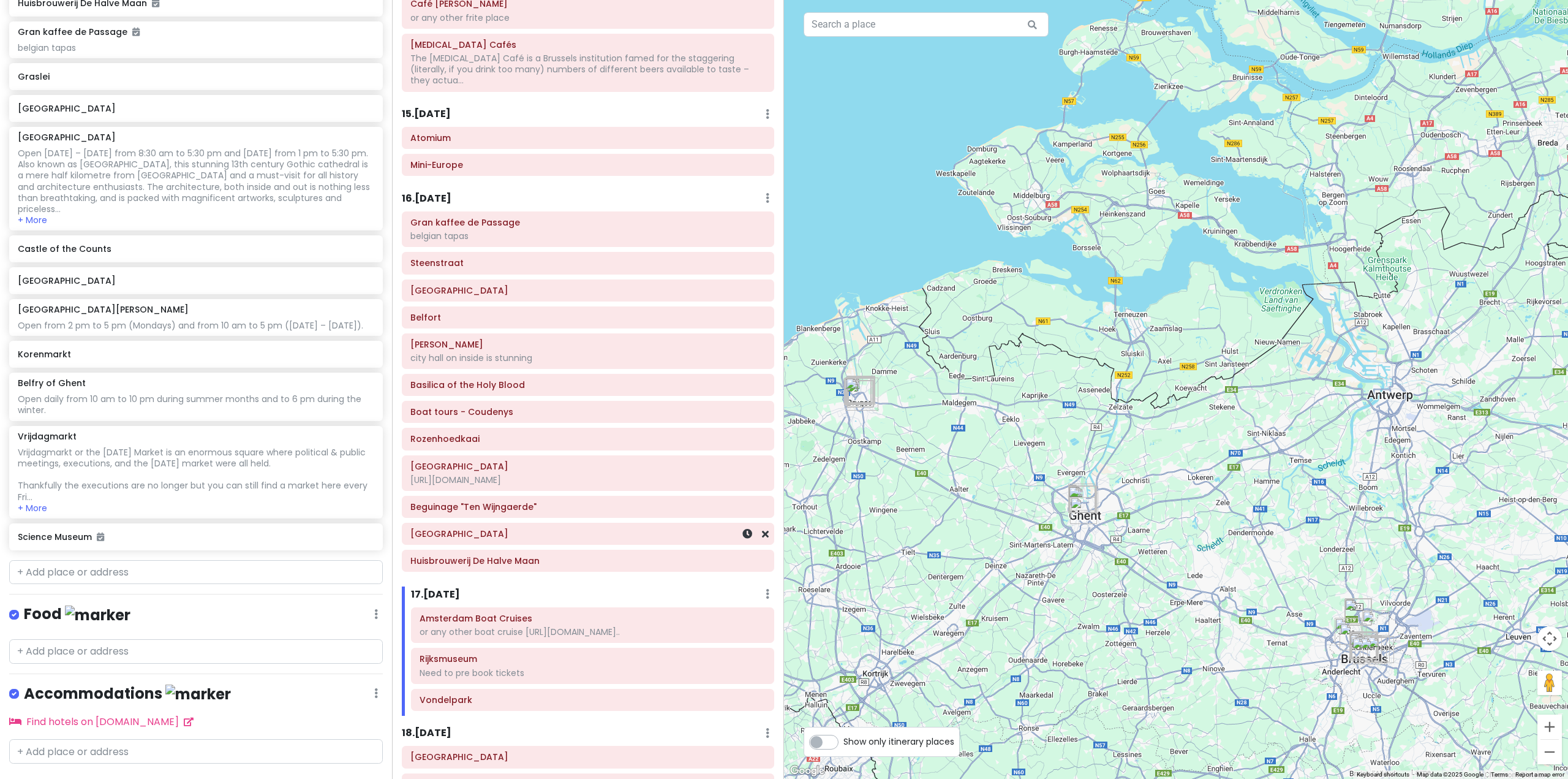
click at [483, 525] on div "[GEOGRAPHIC_DATA]" at bounding box center [588, 533] width 355 height 17
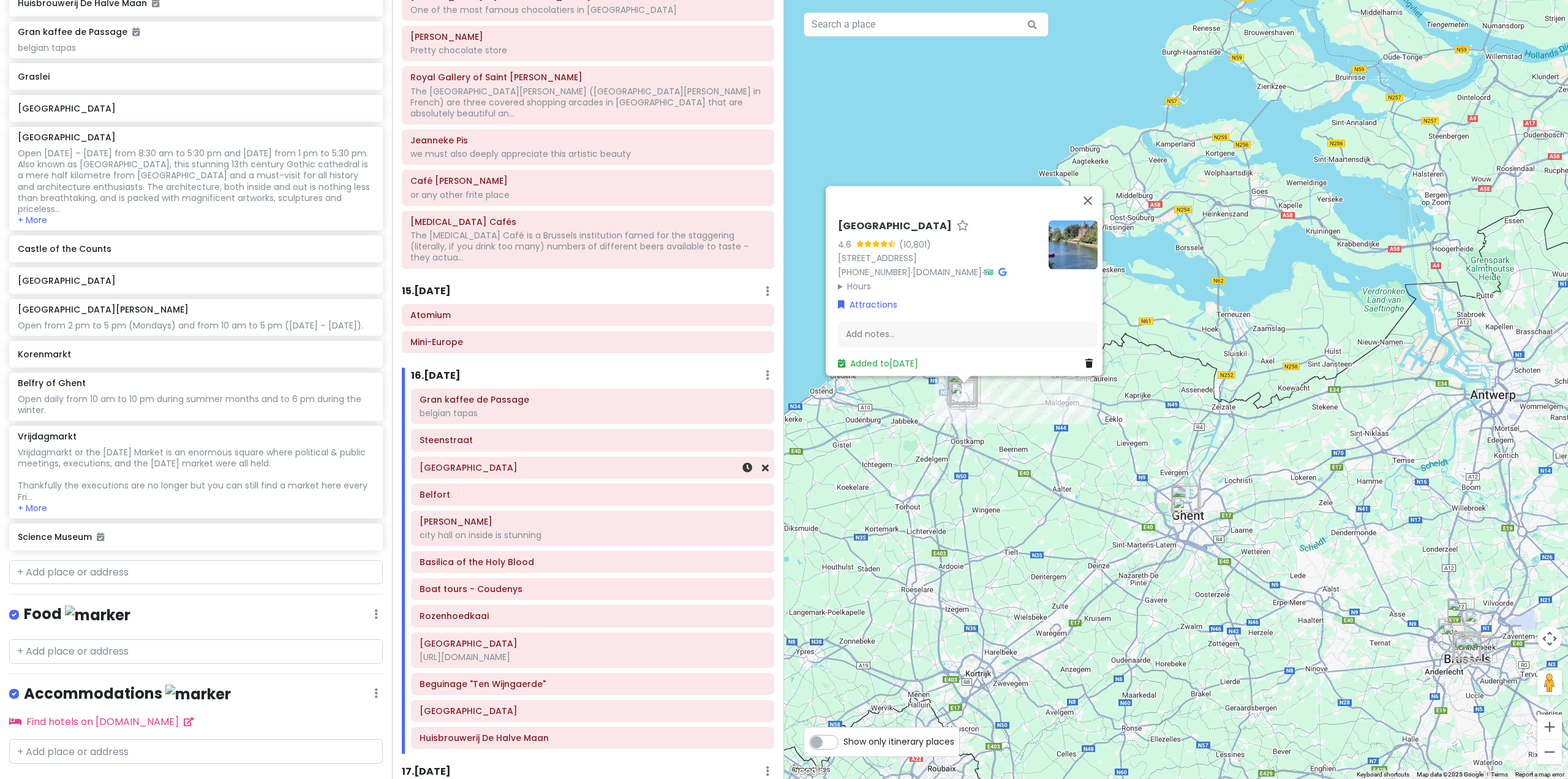
scroll to position [2472, 0]
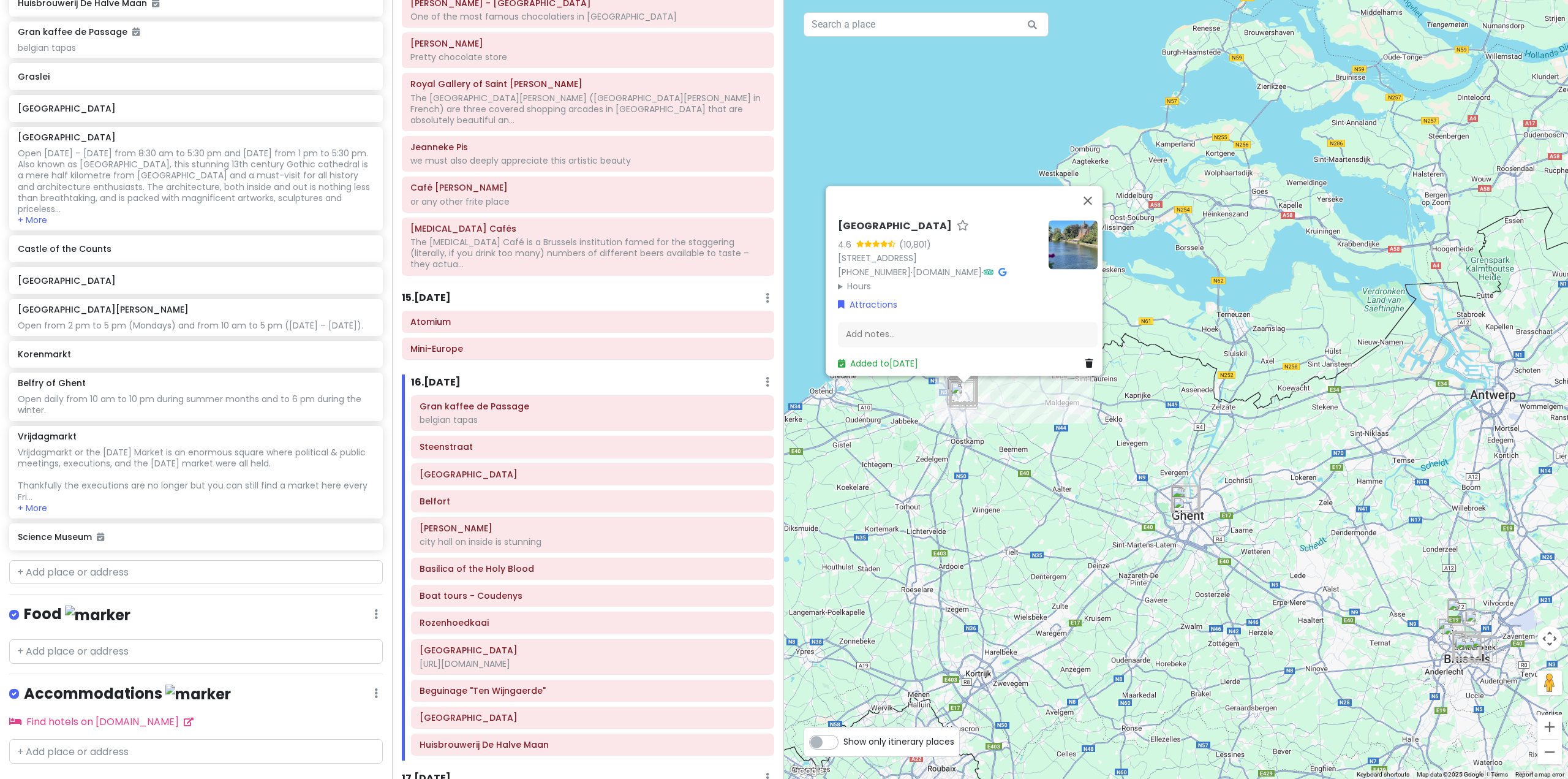
click at [441, 292] on h6 "15 . Mon 11/10" at bounding box center [426, 298] width 49 height 13
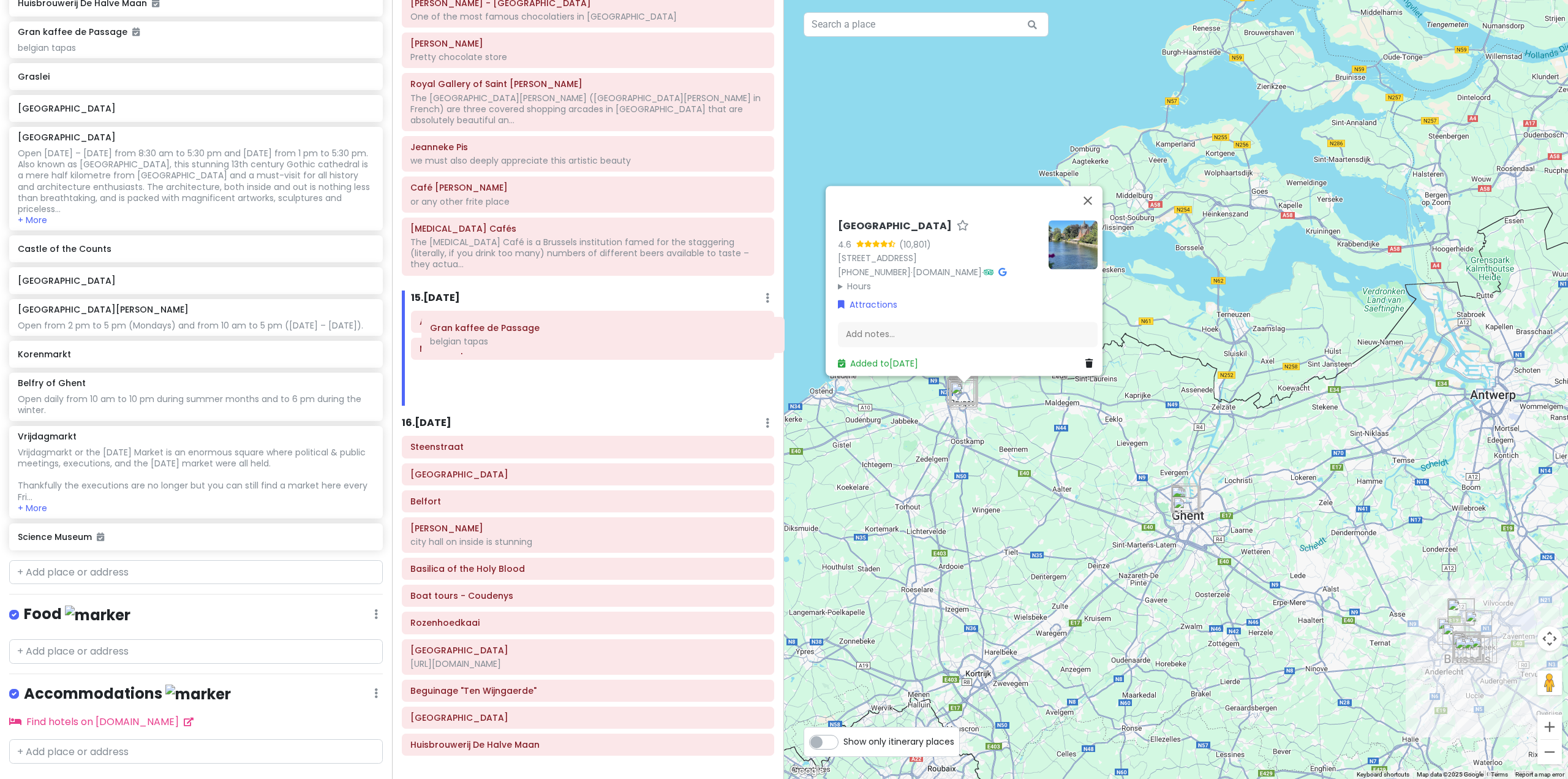
drag, startPoint x: 488, startPoint y: 372, endPoint x: 507, endPoint y: 338, distance: 38.9
click at [507, 338] on div "Itinerary × 1 . [DATE] Edit Day Notes Delete Day Fly from [GEOGRAPHIC_DATA] Dra…" at bounding box center [588, 389] width 392 height 779
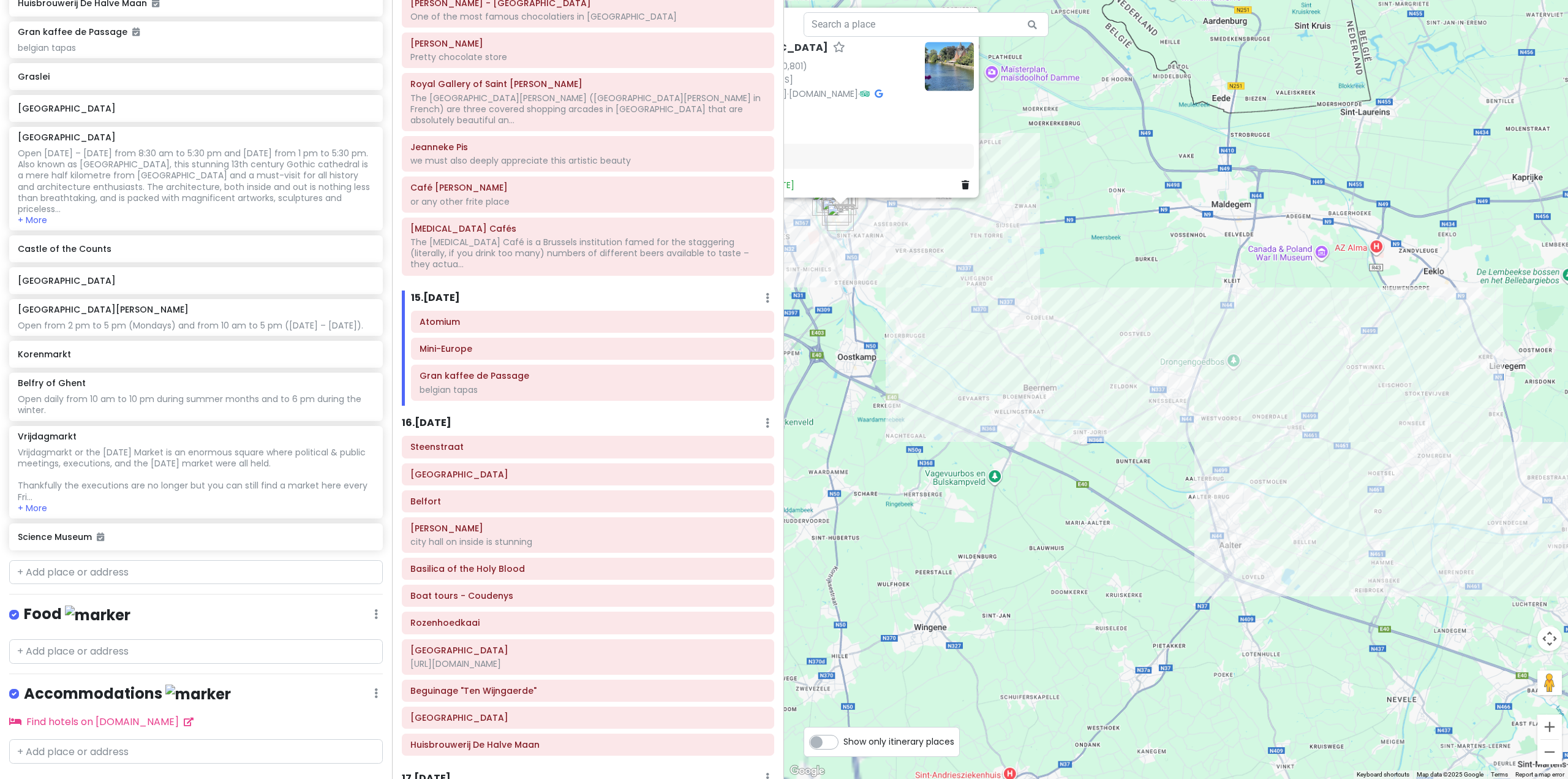
drag, startPoint x: 939, startPoint y: 446, endPoint x: 1241, endPoint y: 600, distance: 339.0
click at [1300, 666] on div "Minnewater Park 4.6 (10,801) Minnewater 1/15, 8000 Brugge, Belgium +32 50 44 80…" at bounding box center [1175, 389] width 784 height 779
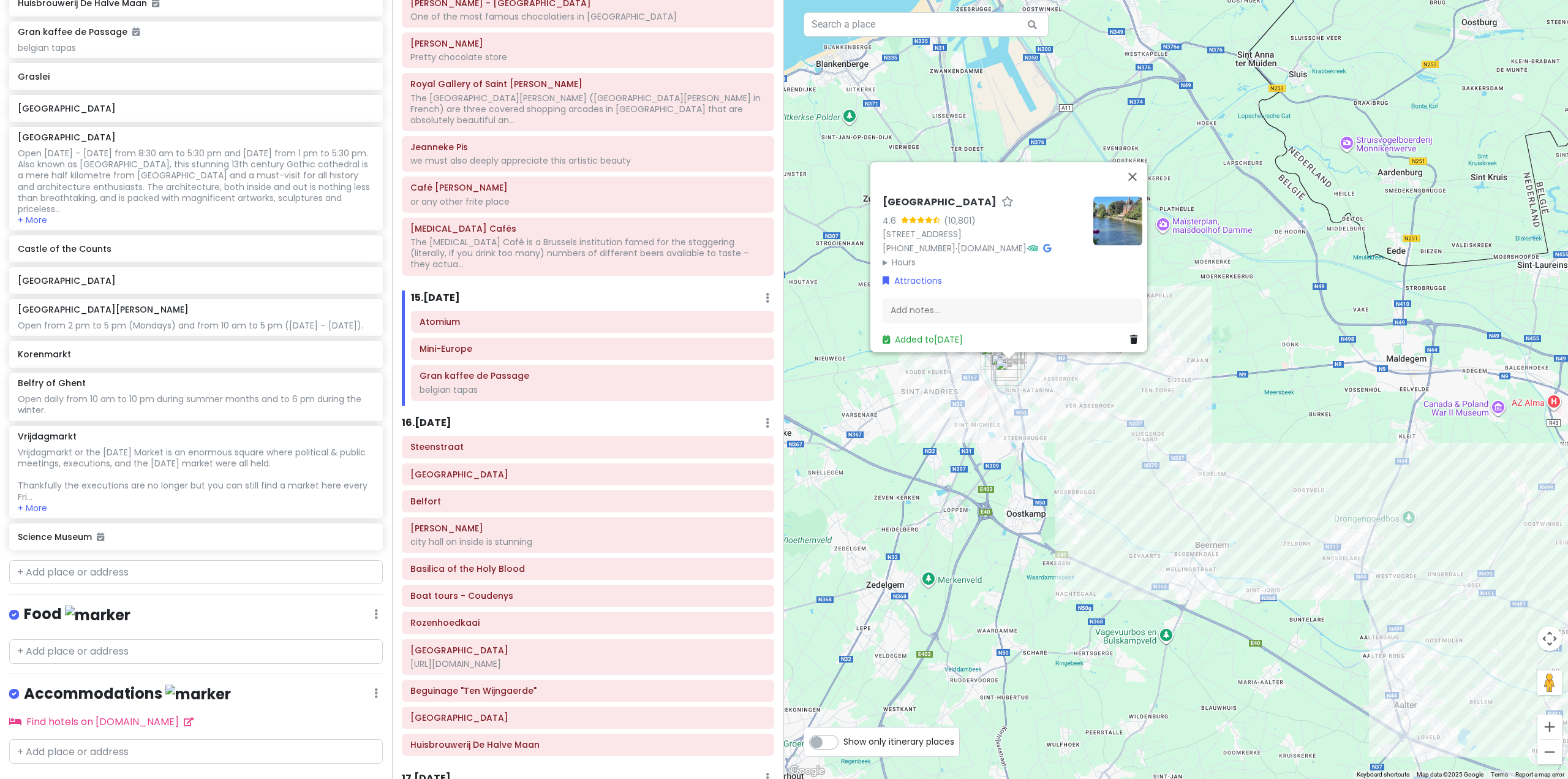
drag, startPoint x: 1163, startPoint y: 588, endPoint x: 1199, endPoint y: 642, distance: 64.9
click at [1199, 642] on div "Minnewater Park 4.6 (10,801) Minnewater 1/15, 8000 Brugge, Belgium +32 50 44 80…" at bounding box center [1175, 389] width 784 height 779
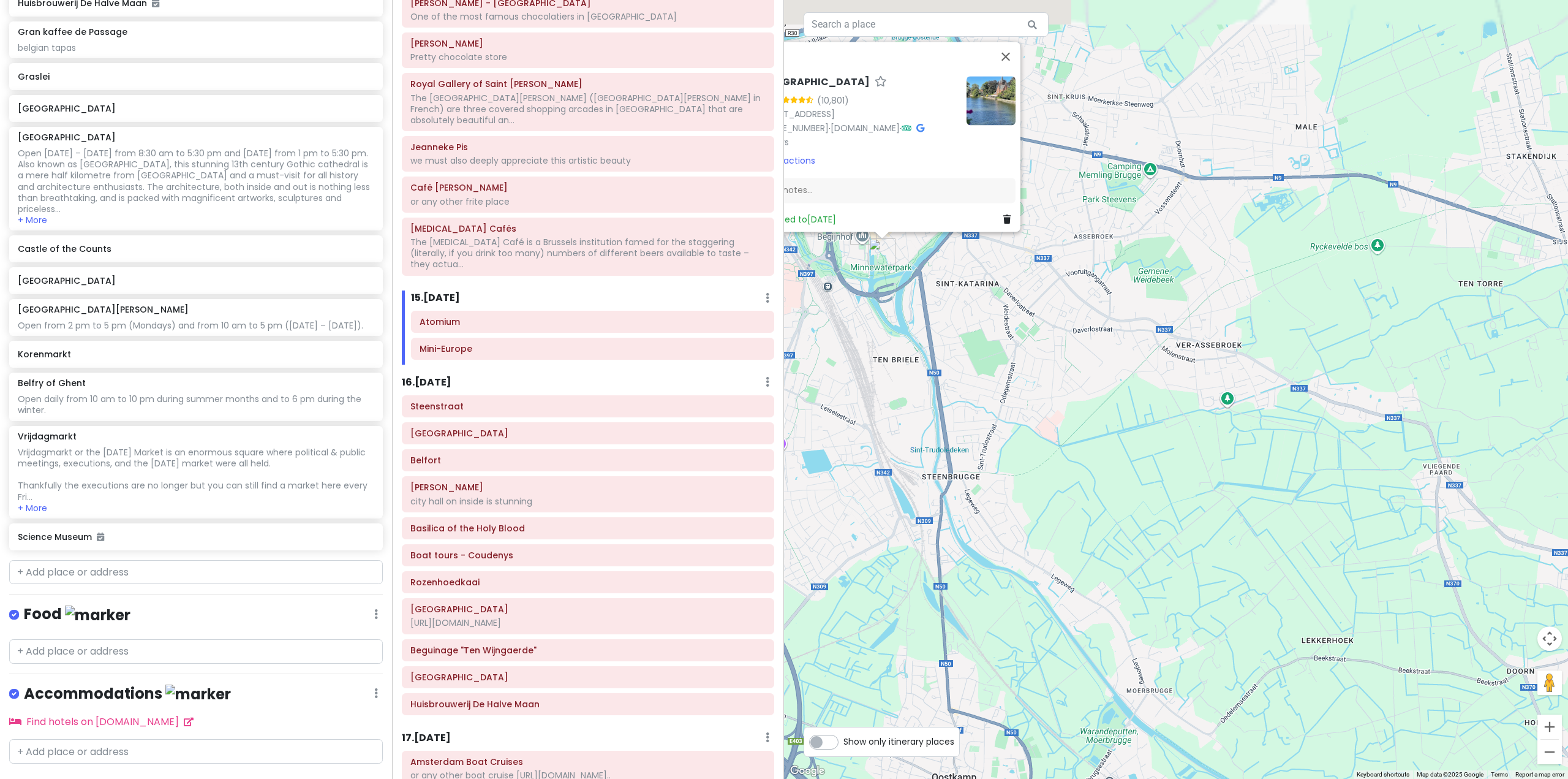
drag, startPoint x: 1138, startPoint y: 600, endPoint x: 1205, endPoint y: 579, distance: 70.2
click at [1266, 749] on div "Minnewater Park 4.6 (10,801) Minnewater 1/15, 8000 Brugge, Belgium +32 50 44 80…" at bounding box center [1175, 389] width 784 height 779
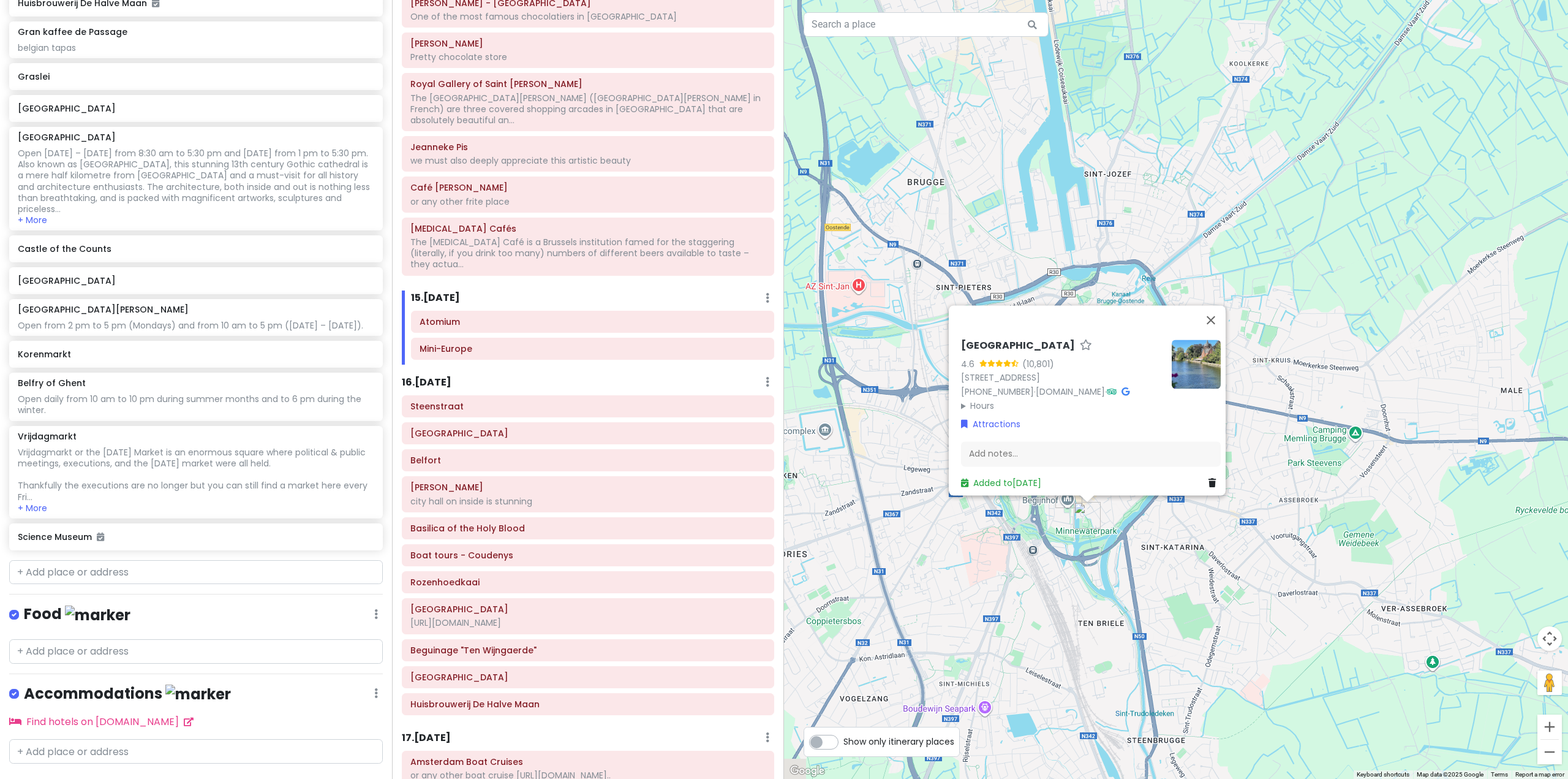
drag, startPoint x: 1134, startPoint y: 465, endPoint x: 1195, endPoint y: 594, distance: 142.7
click at [1205, 621] on div "Minnewater Park 4.6 (10,801) Minnewater 1/15, 8000 Brugge, Belgium +32 50 44 80…" at bounding box center [1175, 389] width 784 height 779
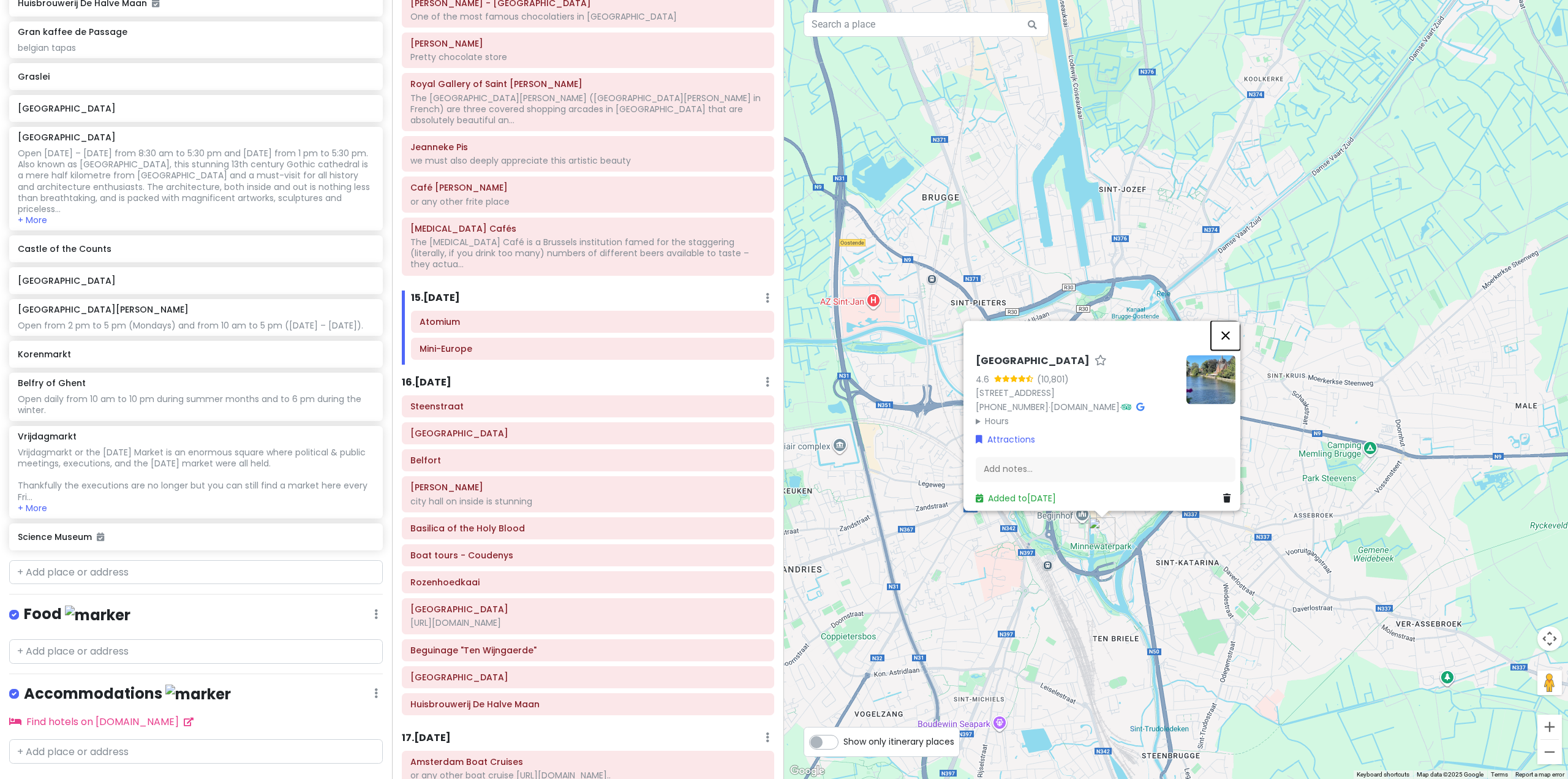
click at [1234, 326] on button "Close" at bounding box center [1225, 335] width 30 height 30
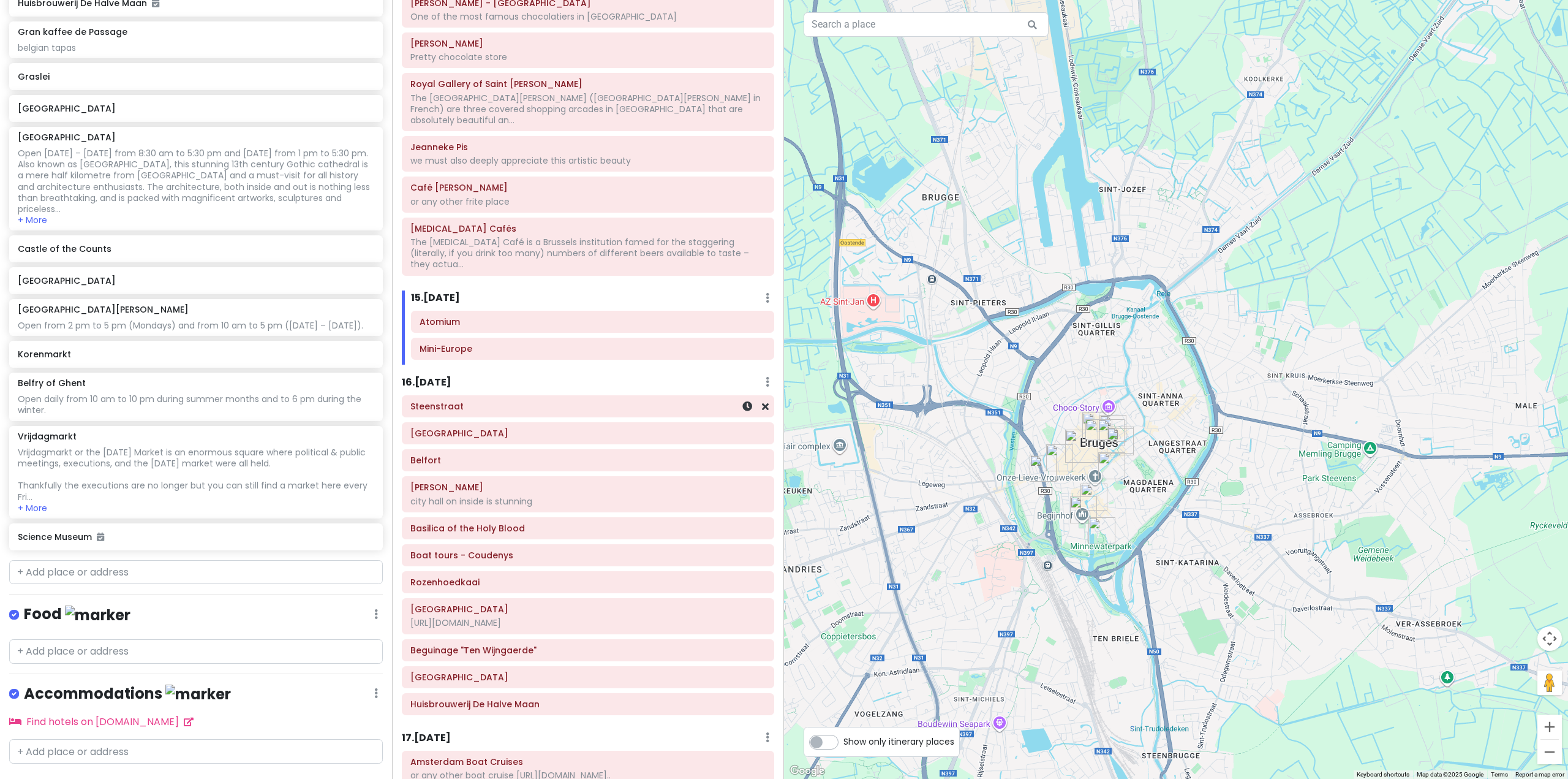
click at [569, 397] on div "Steenstraat" at bounding box center [588, 406] width 355 height 17
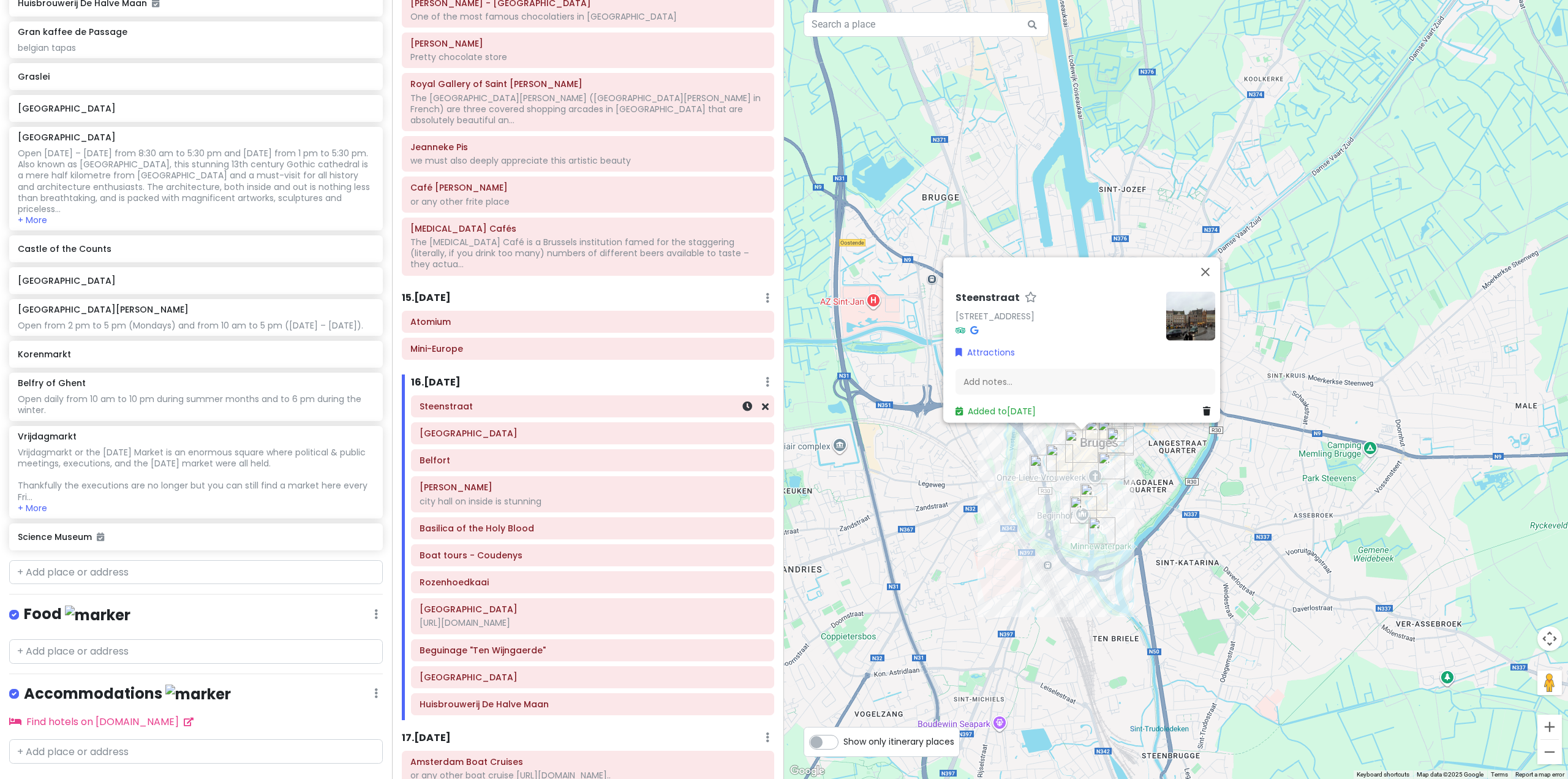
click at [560, 401] on h6 "Steenstraat" at bounding box center [592, 406] width 346 height 11
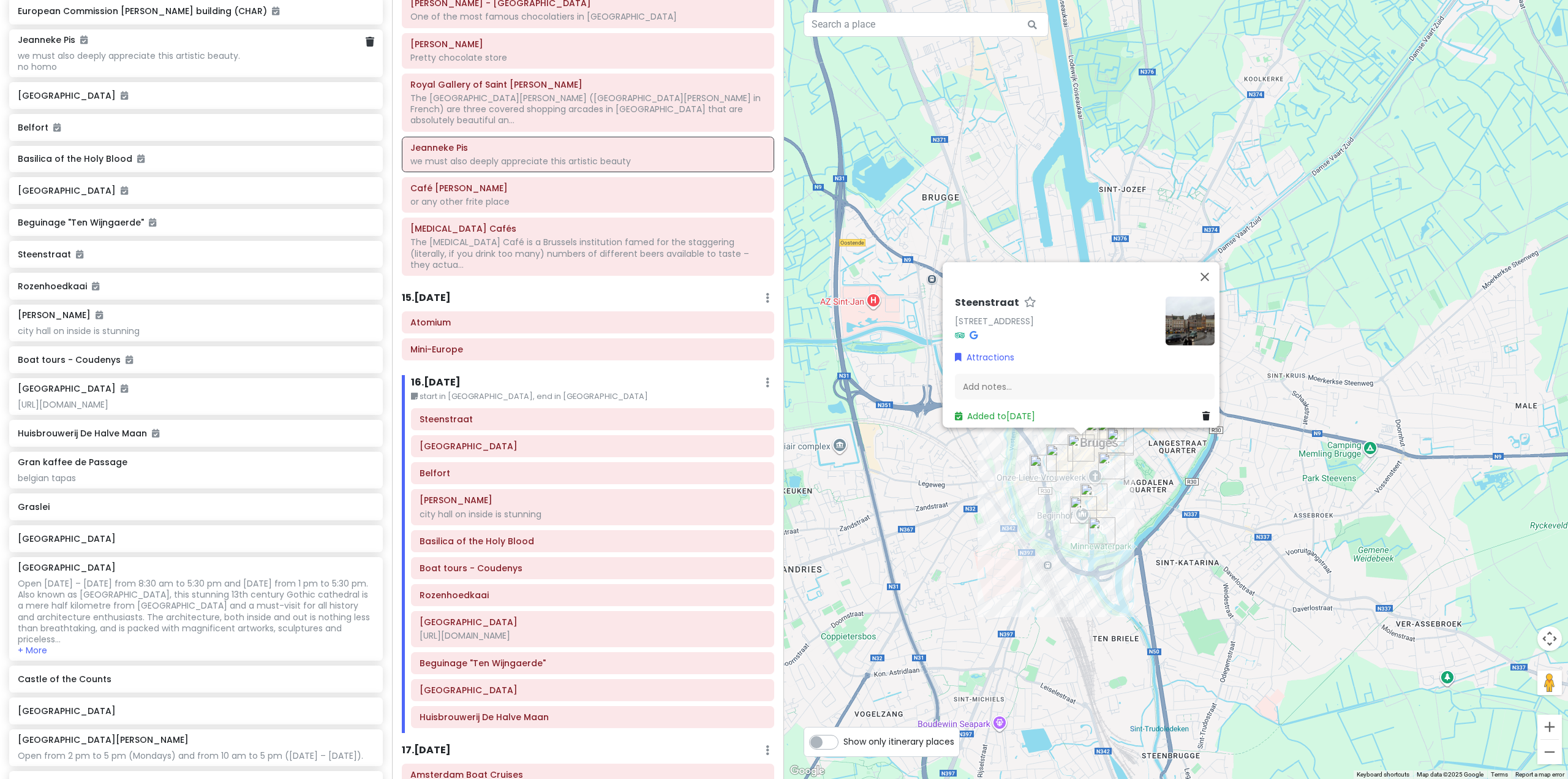
scroll to position [5024, 0]
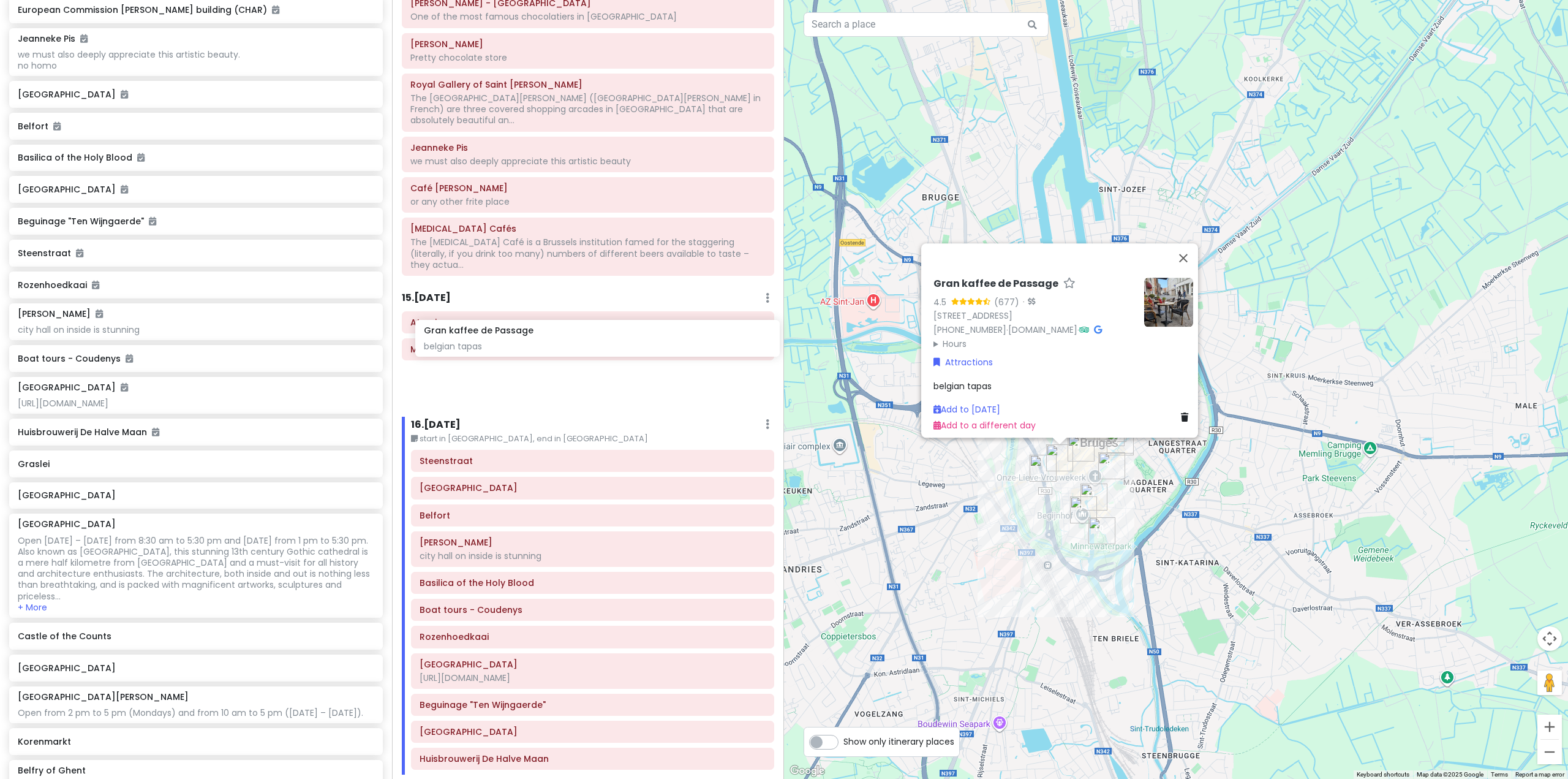
drag, startPoint x: 247, startPoint y: 493, endPoint x: 653, endPoint y: 341, distance: 433.5
click at [653, 341] on div "Europe 25 Private Change Dates Make a Copy Delete Trip Go Pro ⚡️ Give Feedback …" at bounding box center [784, 389] width 1568 height 779
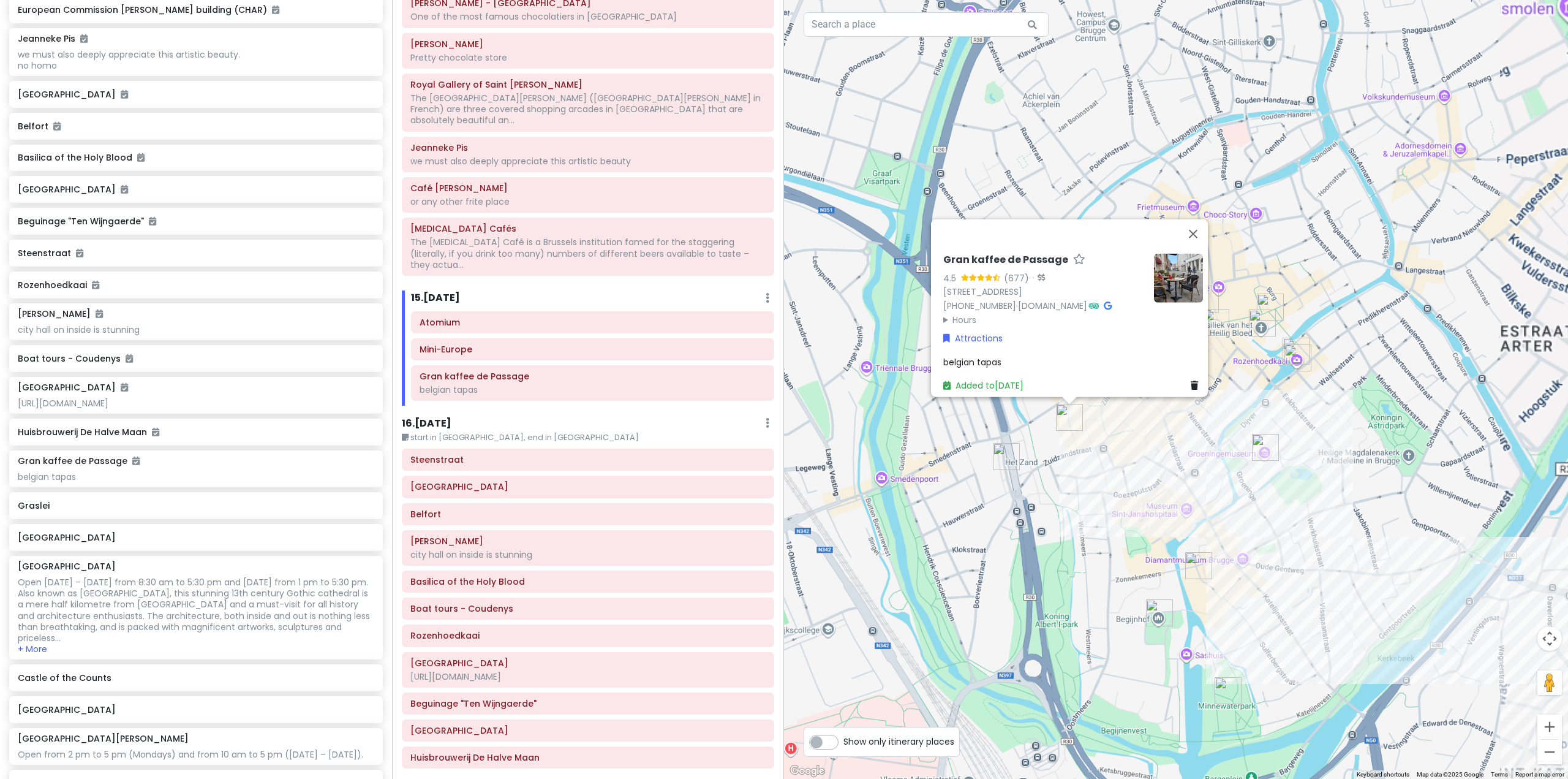
drag, startPoint x: 1025, startPoint y: 523, endPoint x: 888, endPoint y: 582, distance: 149.2
click at [887, 596] on div "Gran kaffee de Passage 4.5 (677) · Dweersstraat 26, 8000 Brugge, Belgium +32 50…" at bounding box center [1175, 389] width 784 height 779
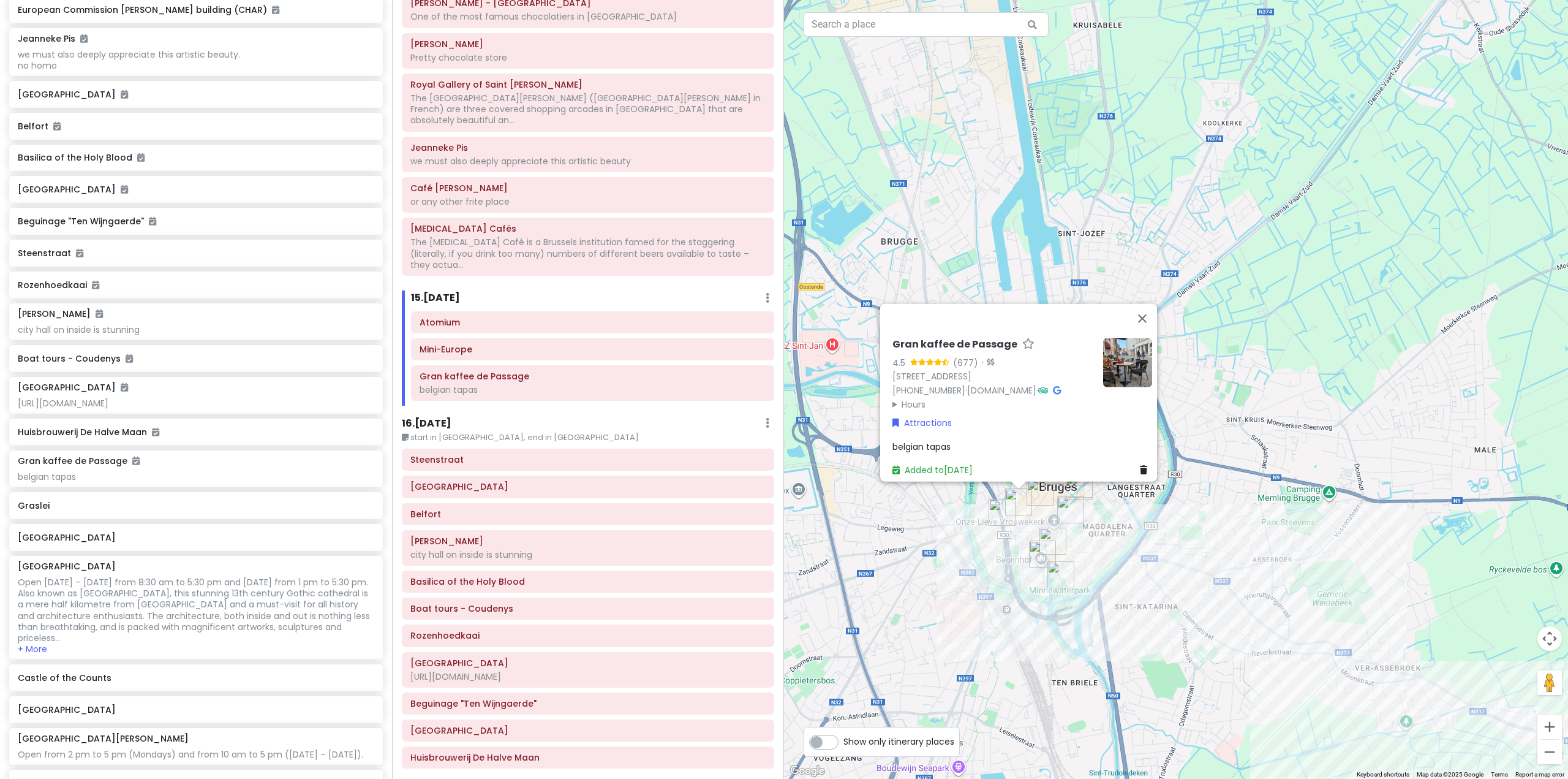
click at [906, 543] on div "Gran kaffee de Passage 4.5 (677) · Dweersstraat 26, 8000 Brugge, Belgium +32 50…" at bounding box center [1175, 389] width 784 height 779
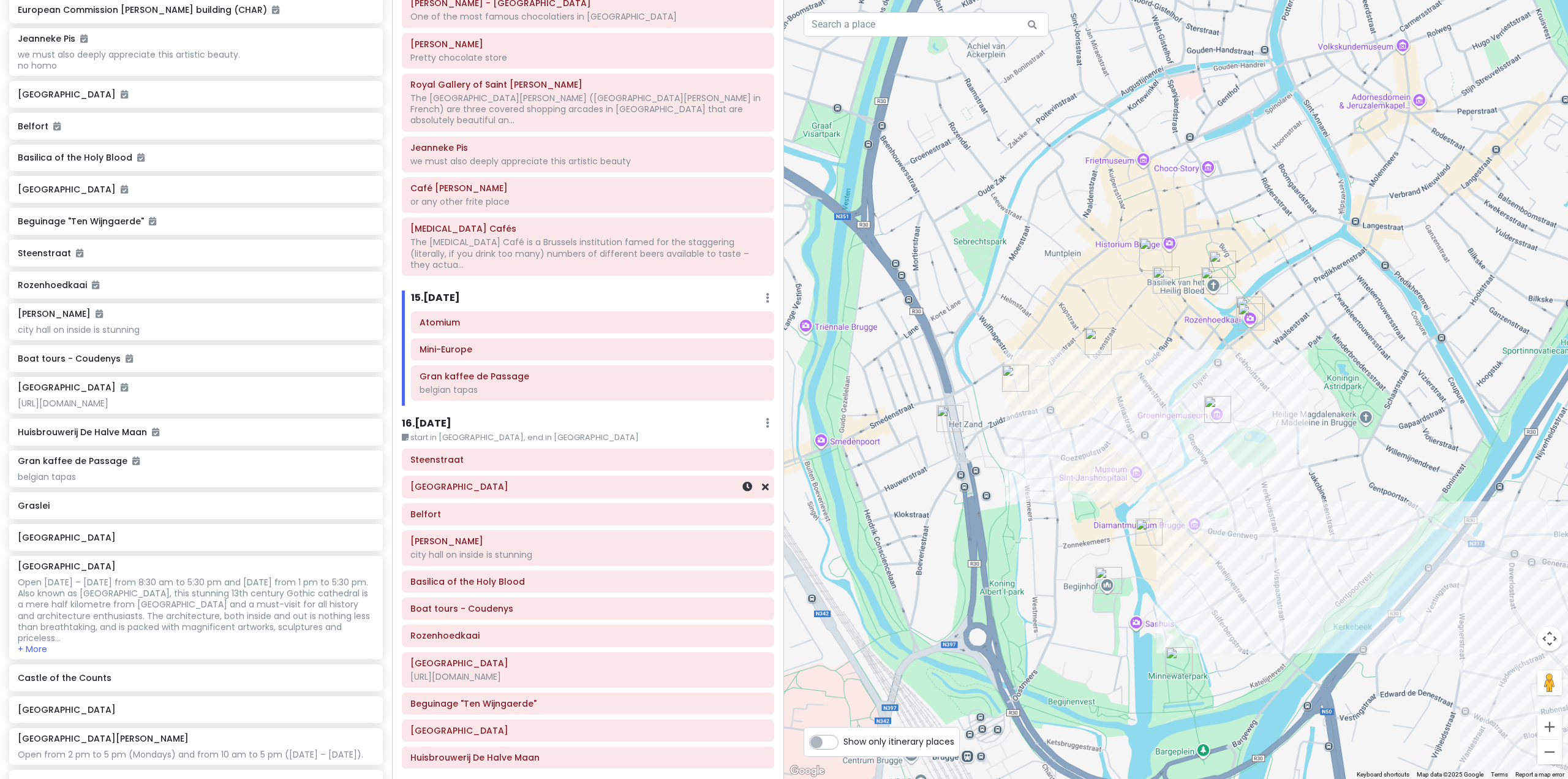
drag, startPoint x: 978, startPoint y: 524, endPoint x: 718, endPoint y: 438, distance: 273.9
click at [742, 443] on div "Europe 25 Private Change Dates Make a Copy Delete Trip Go Pro ⚡️ Give Feedback …" at bounding box center [784, 389] width 1568 height 779
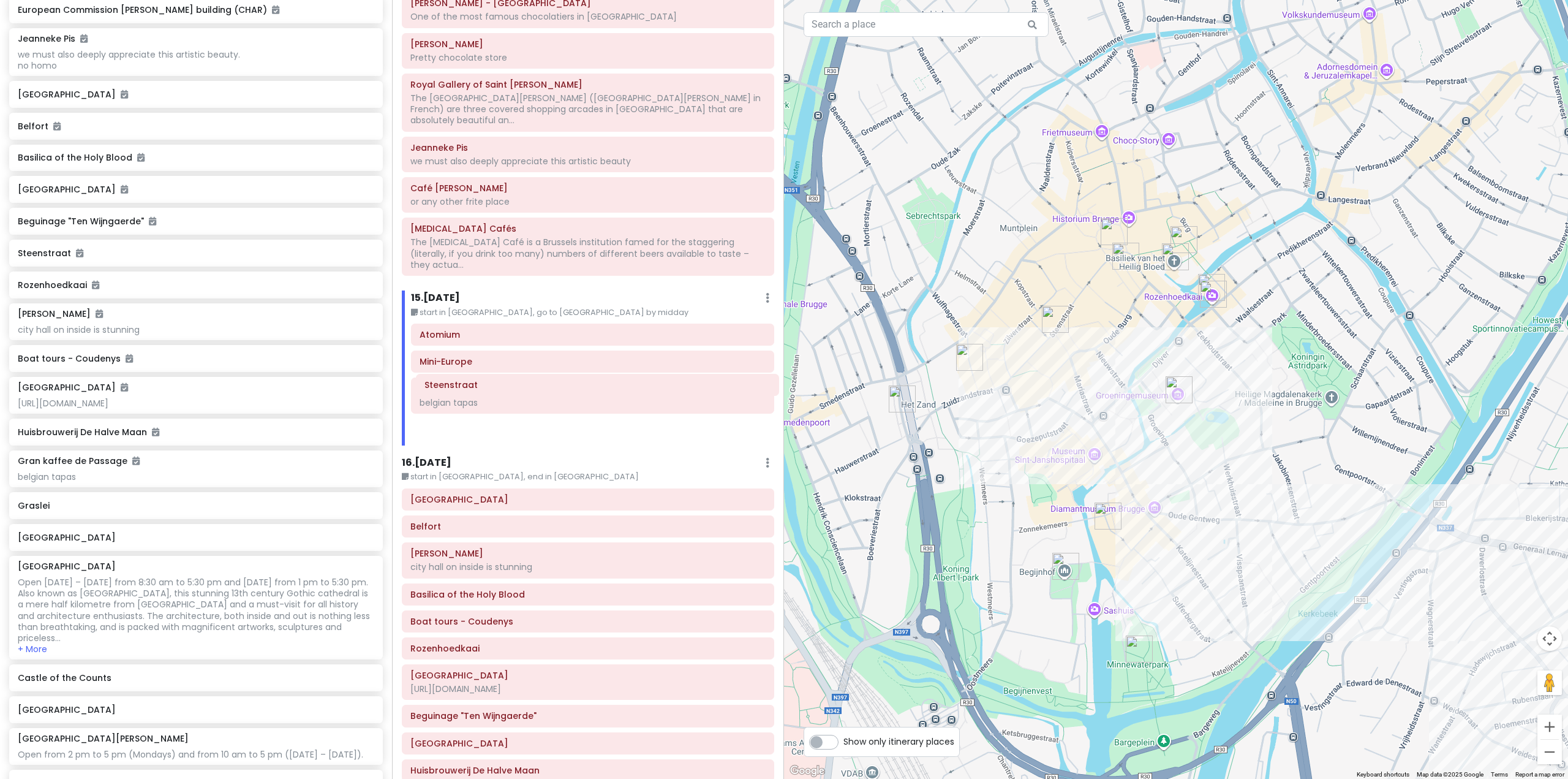
drag, startPoint x: 579, startPoint y: 418, endPoint x: 590, endPoint y: 385, distance: 34.8
click at [590, 385] on div "Itinerary × 1 . [DATE] Edit Day Notes Delete Day Fly from [GEOGRAPHIC_DATA] Dra…" at bounding box center [588, 389] width 392 height 779
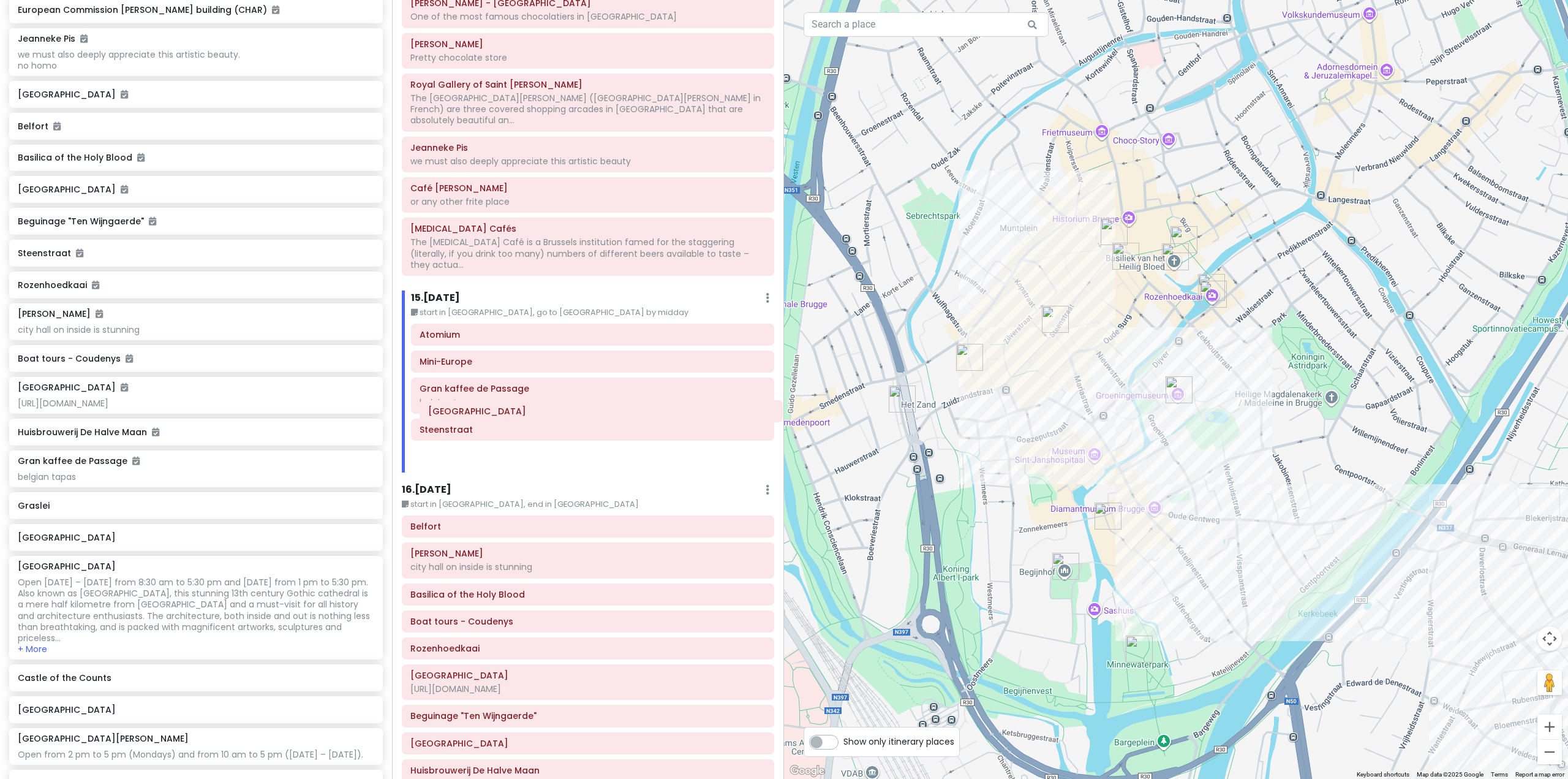
drag, startPoint x: 556, startPoint y: 462, endPoint x: 575, endPoint y: 418, distance: 47.9
click at [575, 418] on div "Itinerary × 1 . [DATE] Edit Day Notes Delete Day Fly from [GEOGRAPHIC_DATA] Dra…" at bounding box center [588, 389] width 392 height 779
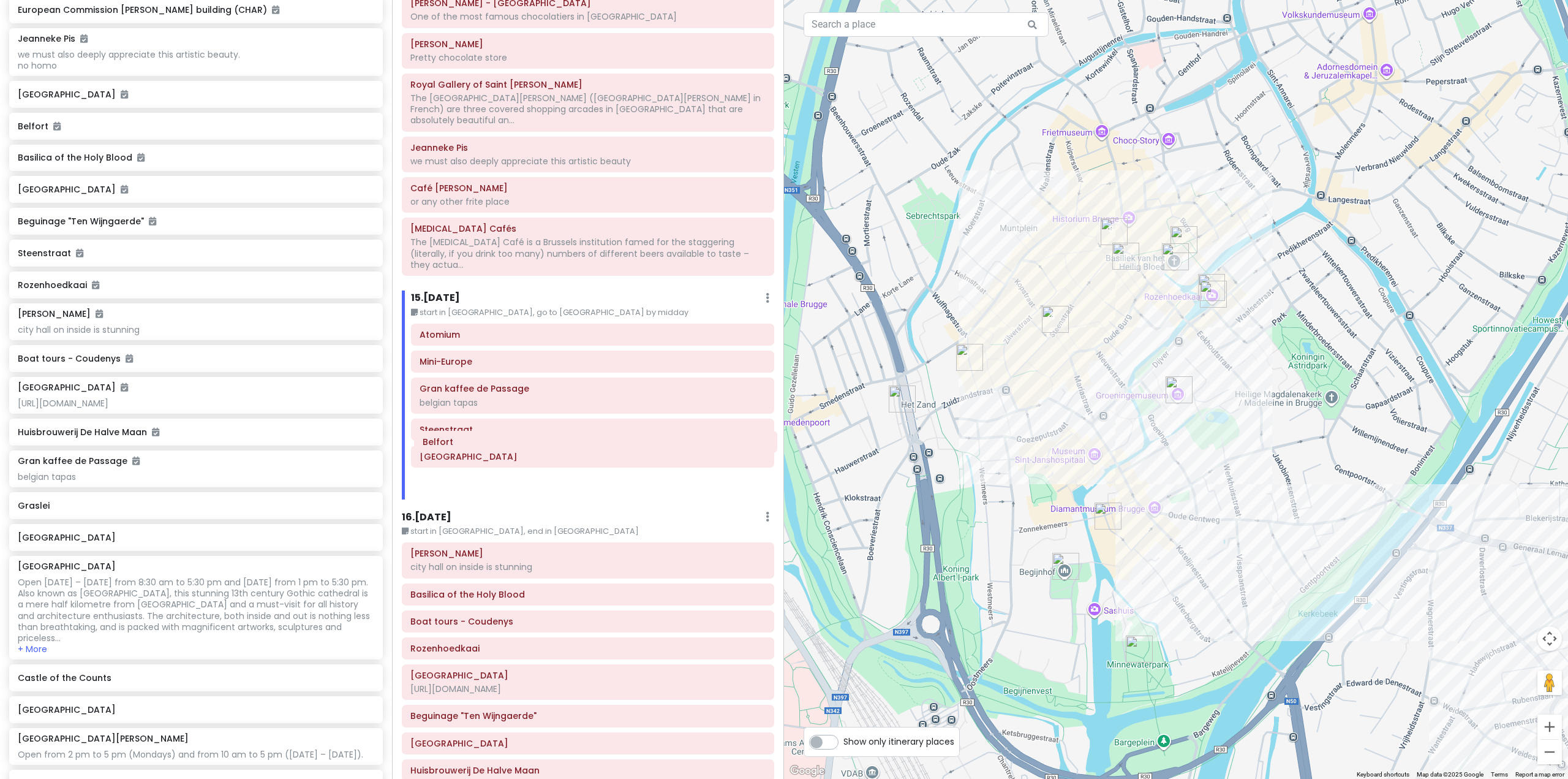
drag, startPoint x: 566, startPoint y: 491, endPoint x: 577, endPoint y: 449, distance: 43.4
click at [577, 449] on div "Itinerary × 1 . [DATE] Edit Day Notes Delete Day Fly from [GEOGRAPHIC_DATA] Dra…" at bounding box center [588, 389] width 392 height 779
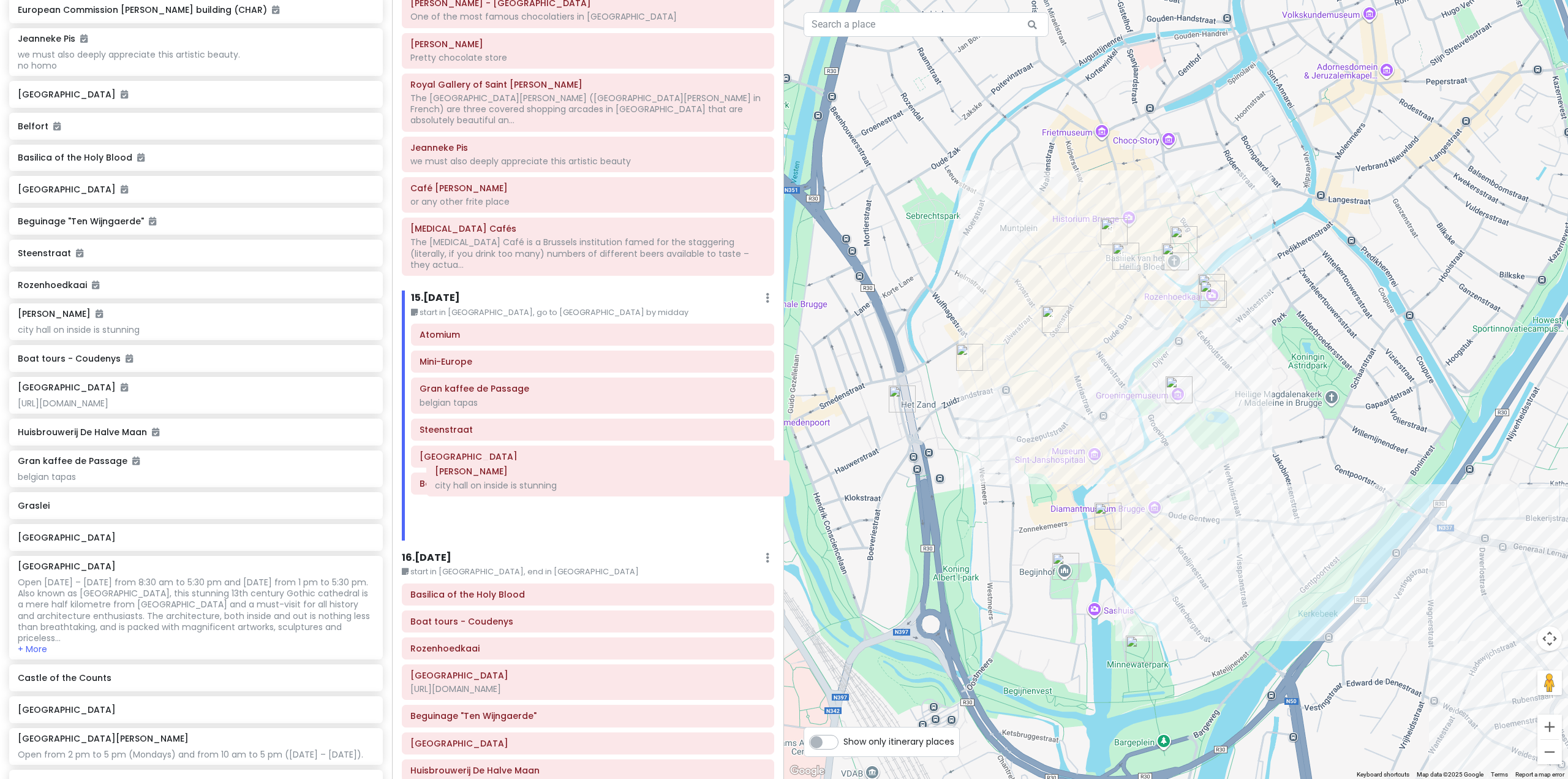
drag, startPoint x: 560, startPoint y: 518, endPoint x: 584, endPoint y: 479, distance: 45.8
click at [584, 479] on div "Itinerary × 1 . [DATE] Edit Day Notes Delete Day Fly from [GEOGRAPHIC_DATA] Dra…" at bounding box center [588, 389] width 392 height 779
click at [1144, 536] on div at bounding box center [1175, 389] width 784 height 779
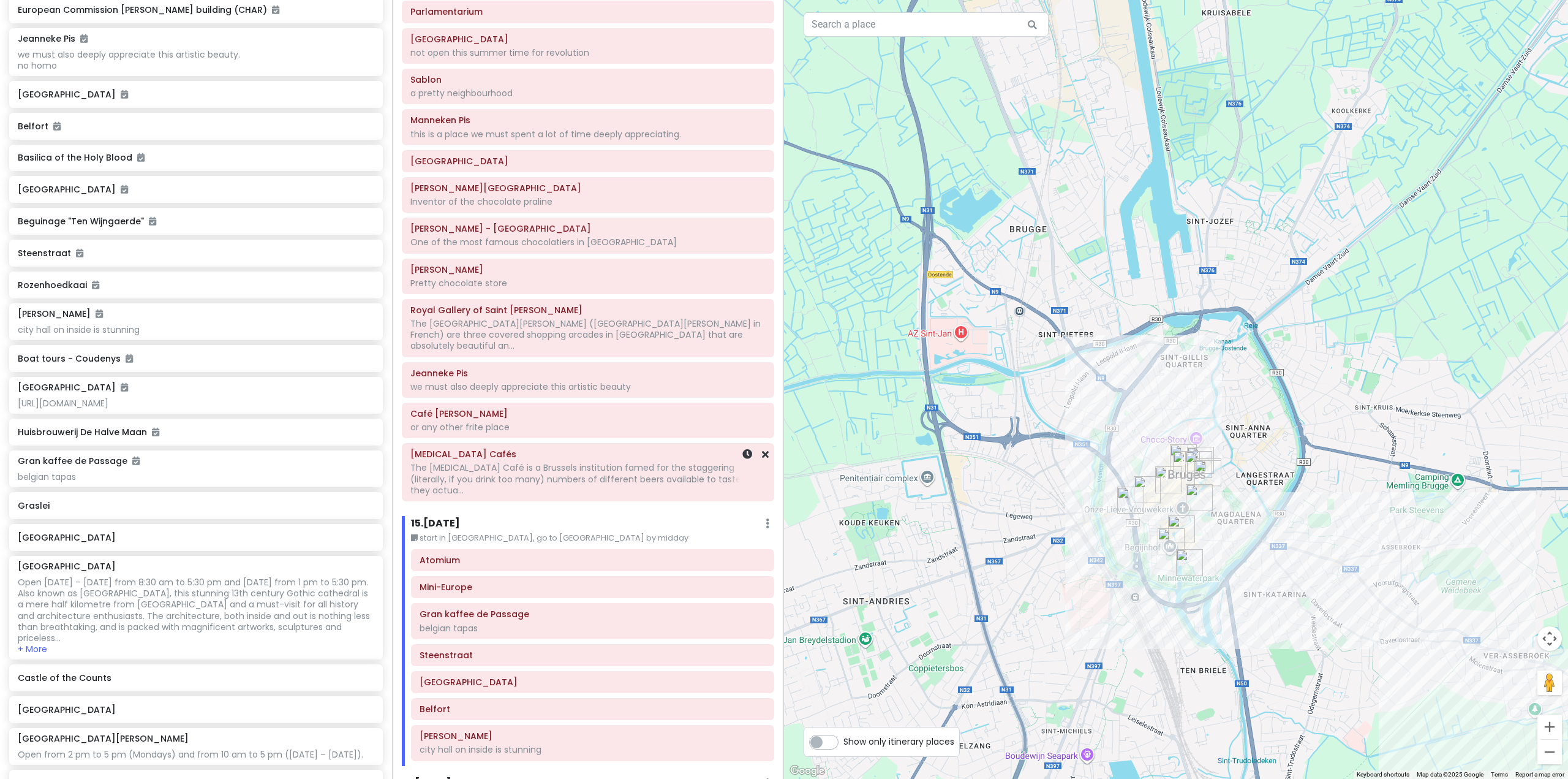
scroll to position [2278, 0]
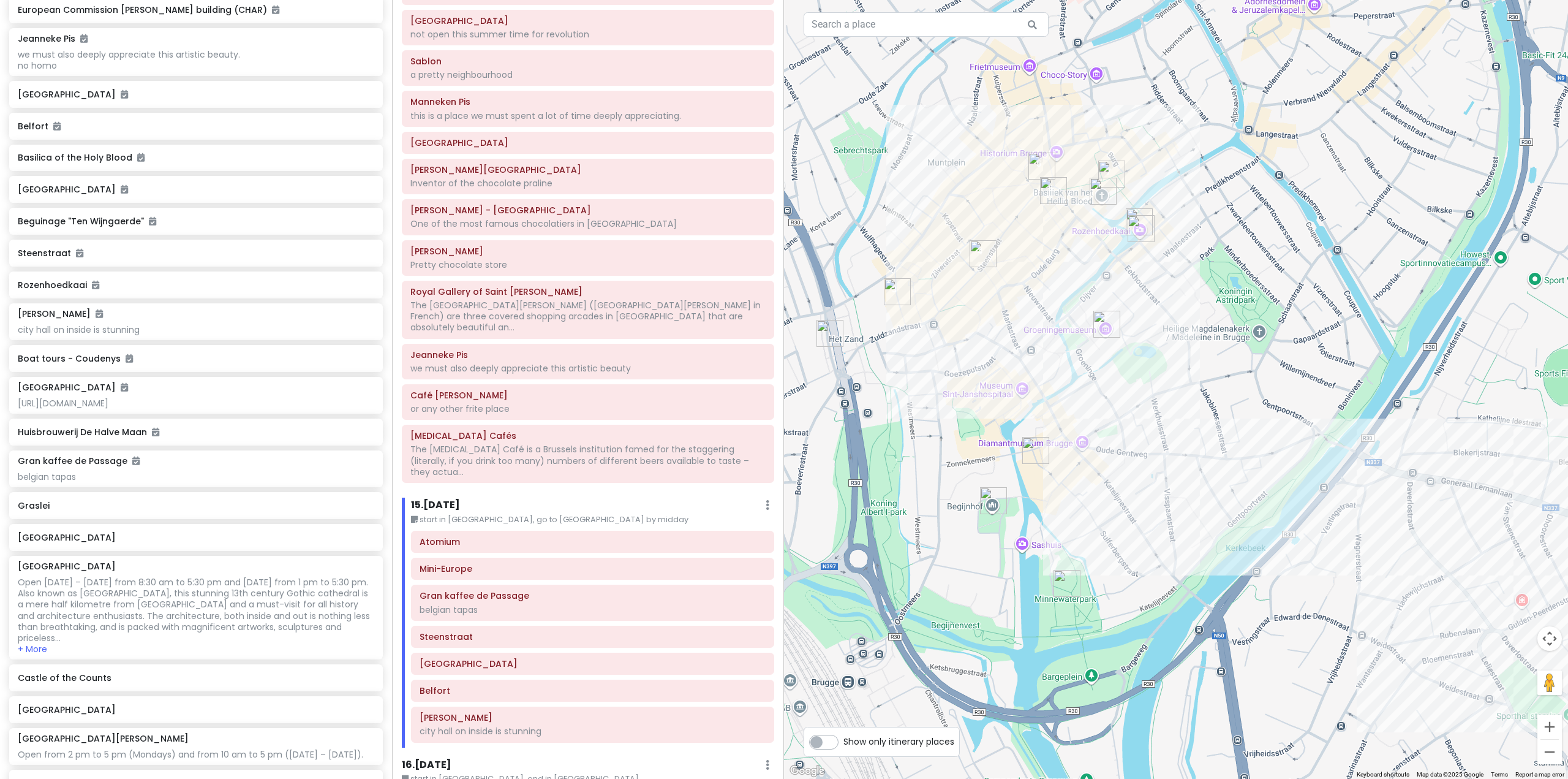
drag, startPoint x: 1207, startPoint y: 501, endPoint x: 991, endPoint y: 382, distance: 246.6
click at [992, 382] on div at bounding box center [1175, 389] width 784 height 779
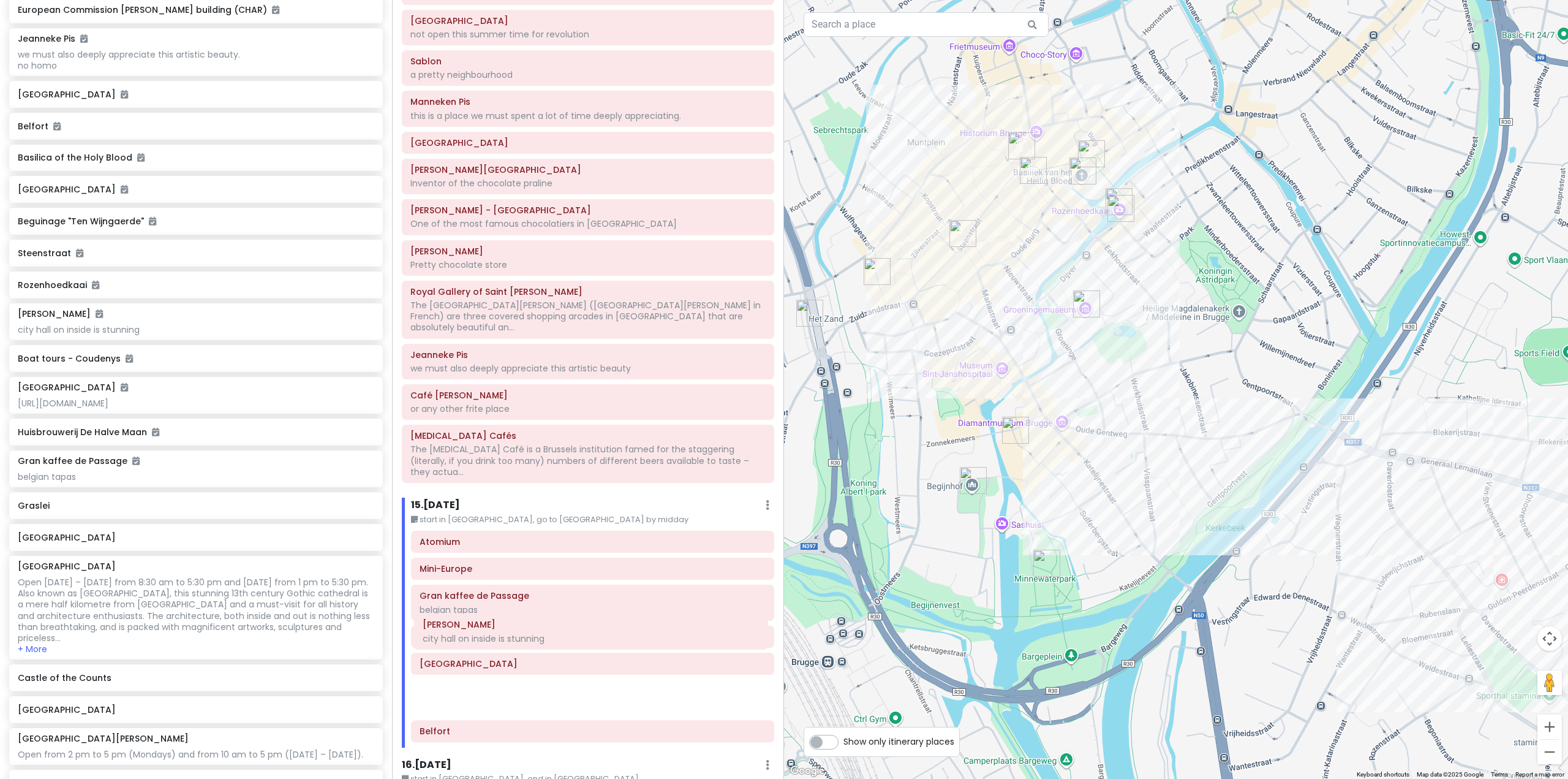
scroll to position [2295, 0]
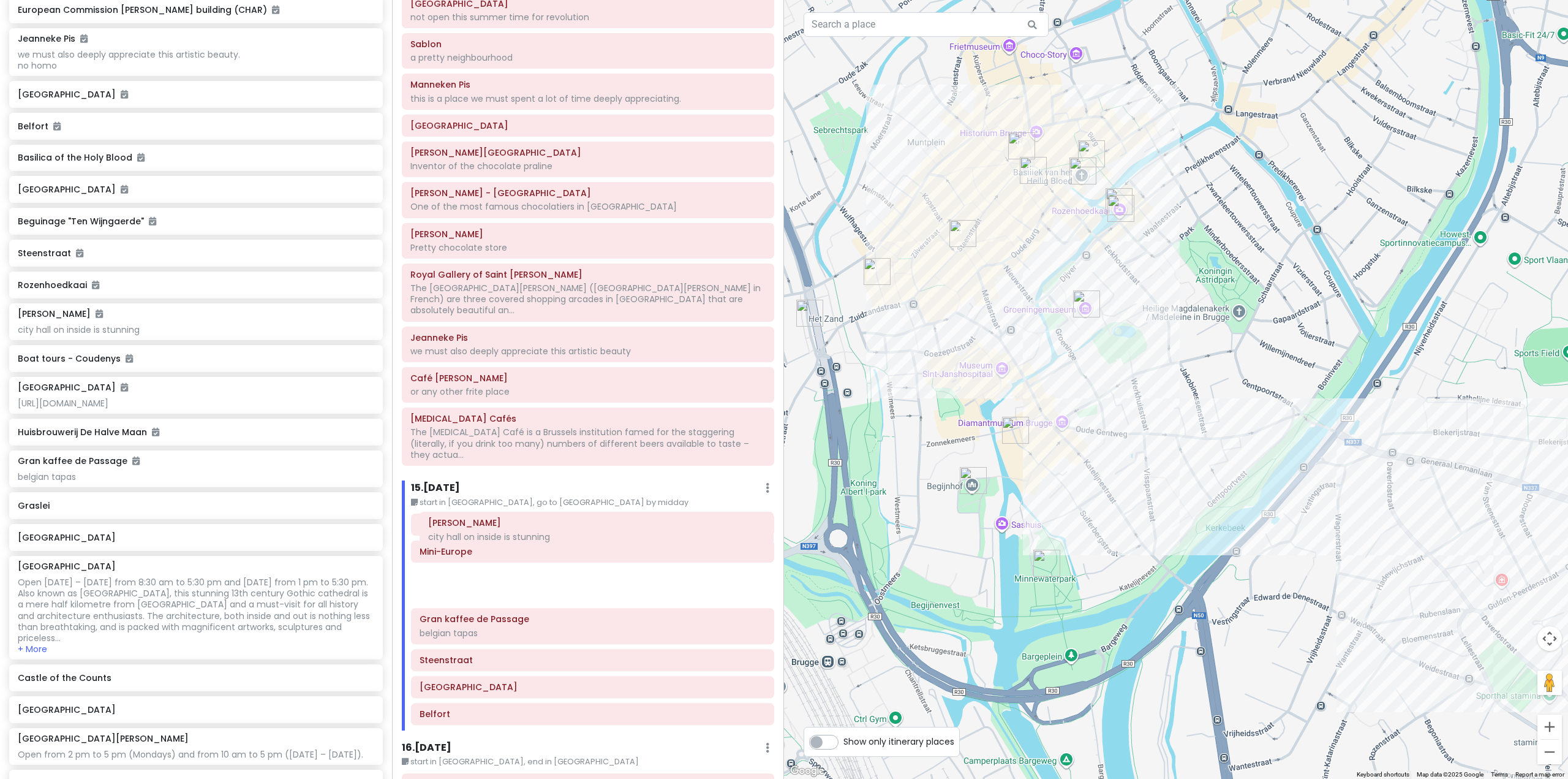
drag, startPoint x: 507, startPoint y: 695, endPoint x: 516, endPoint y: 559, distance: 136.3
click at [516, 559] on div "Atomium Mini-Europe Gran kaffee de Passage belgian tapas Steenstraat Market Squ…" at bounding box center [592, 621] width 381 height 216
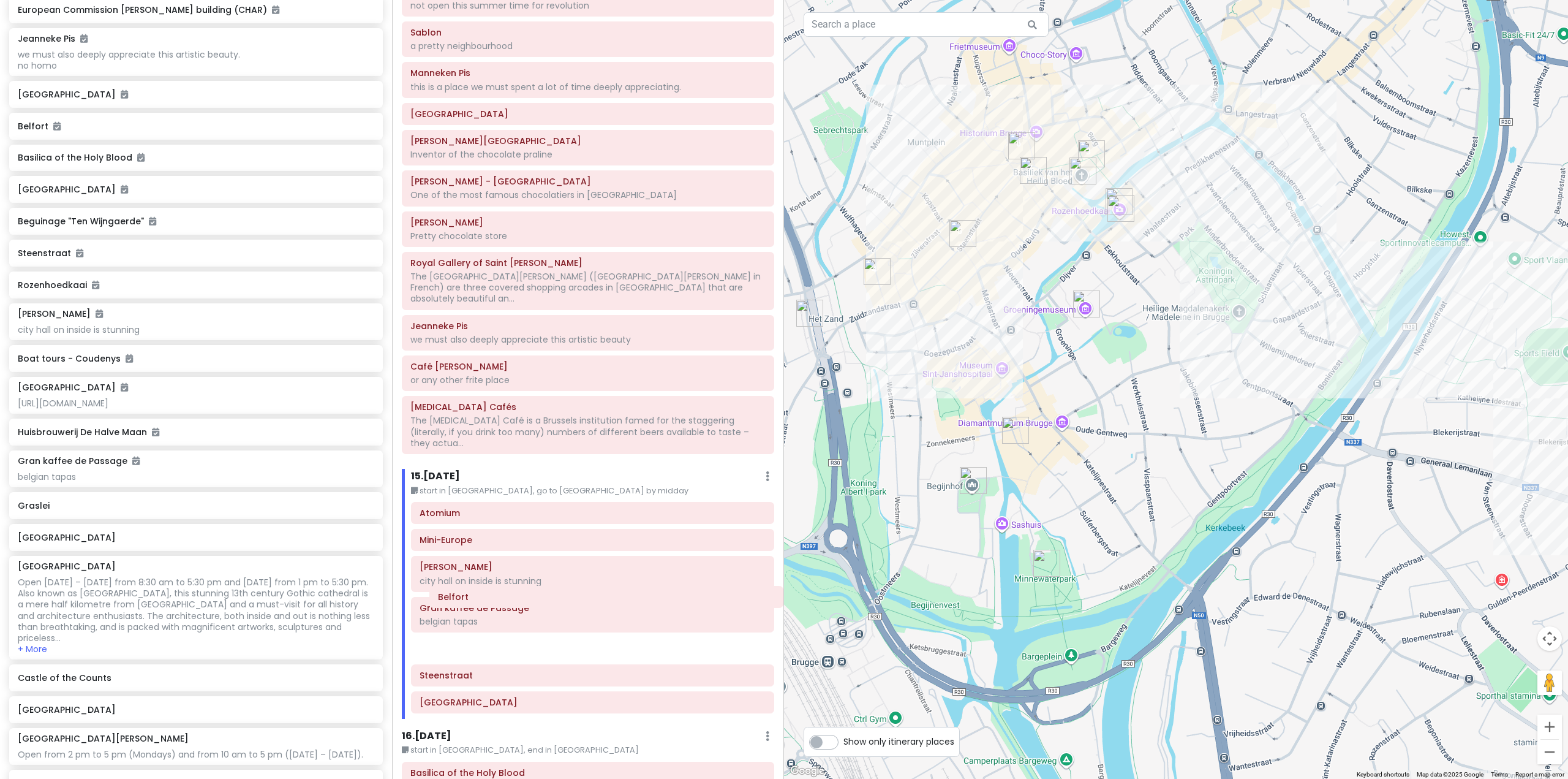
scroll to position [2312, 0]
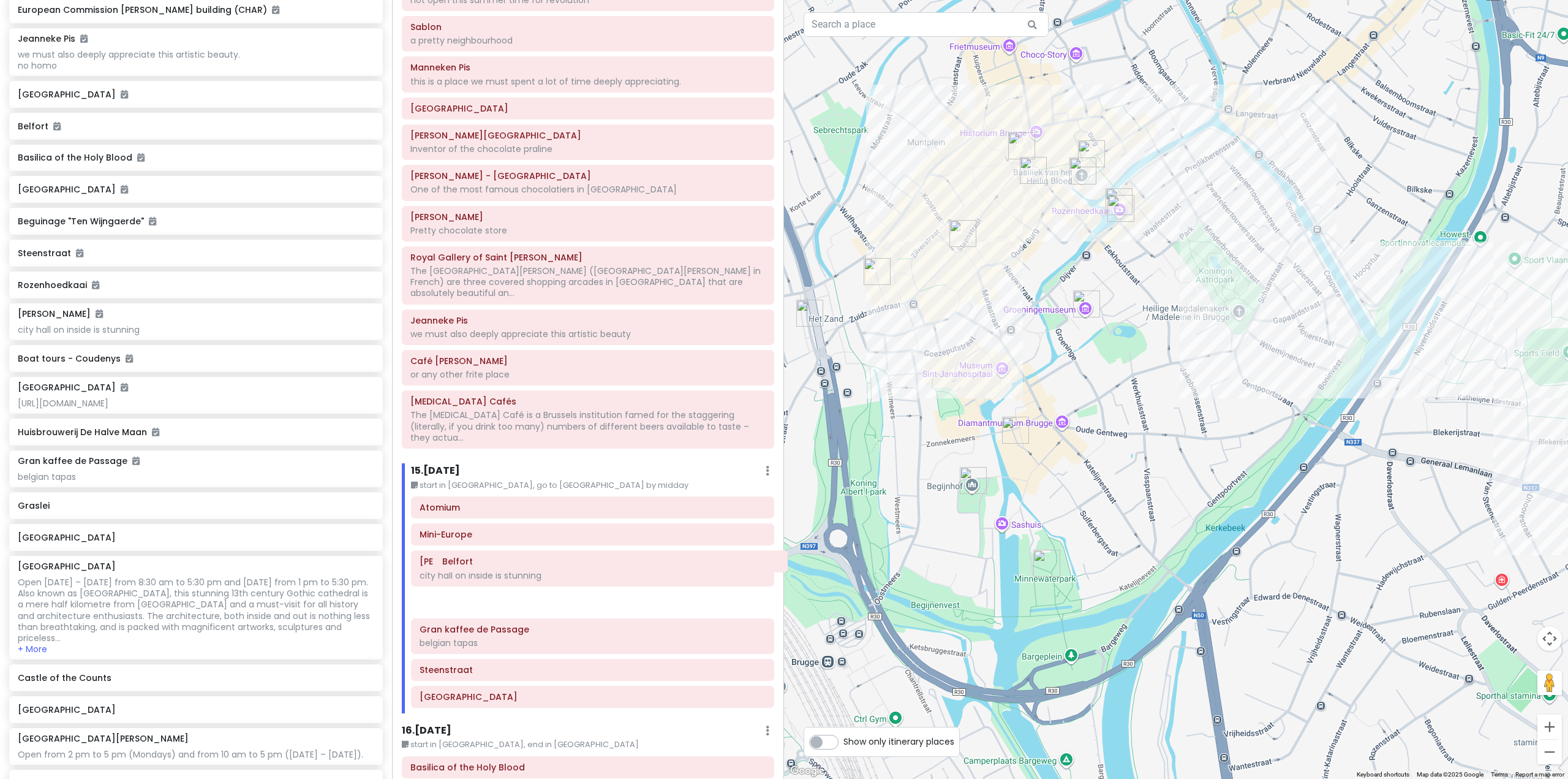
drag, startPoint x: 490, startPoint y: 675, endPoint x: 505, endPoint y: 628, distance: 49.3
click at [512, 567] on div "Atomium Mini-Europe De Burg city hall on inside is stunning Gran kaffee de Pass…" at bounding box center [592, 604] width 381 height 216
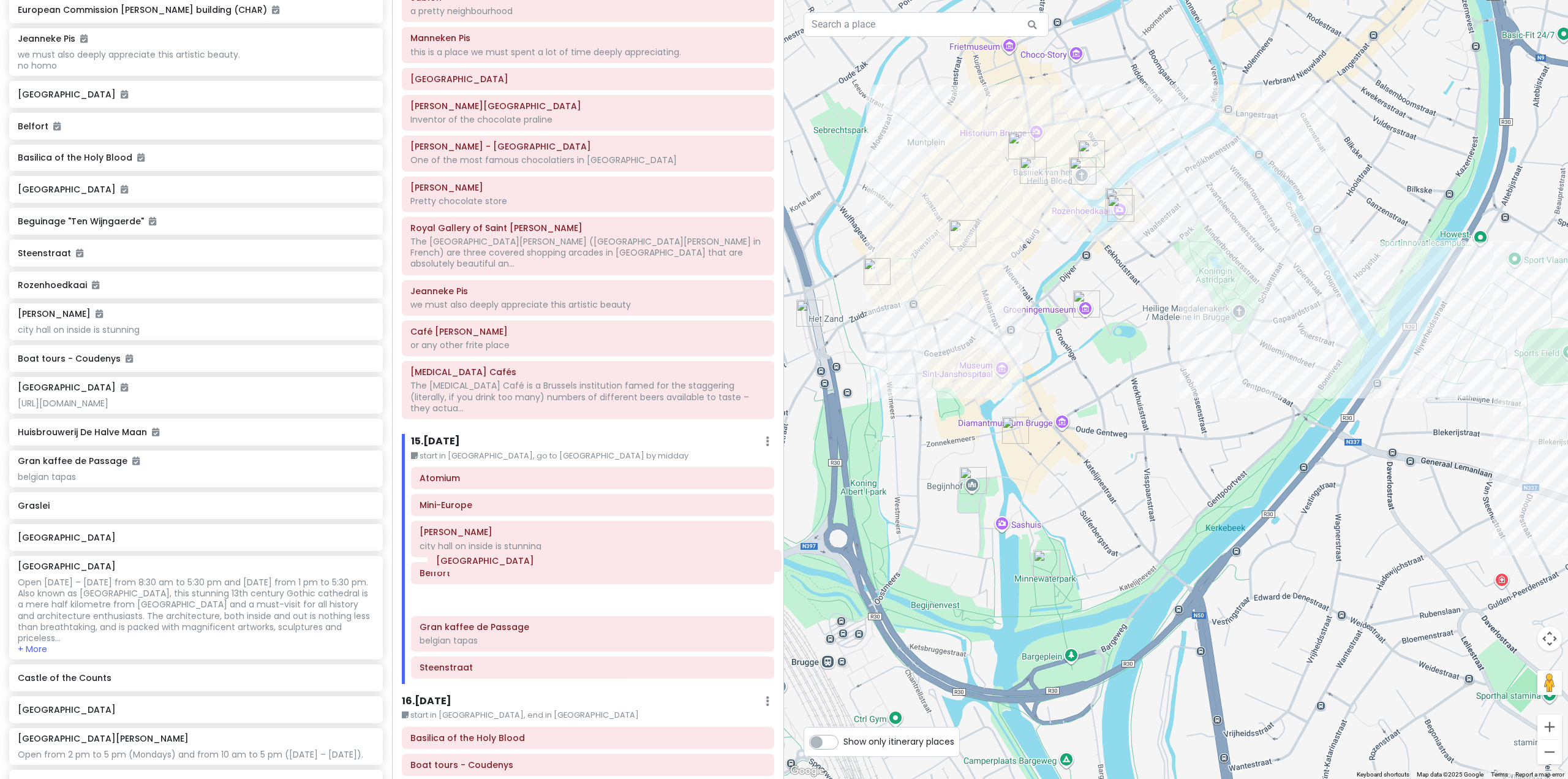
drag, startPoint x: 497, startPoint y: 661, endPoint x: 514, endPoint y: 569, distance: 93.6
click at [514, 569] on div "Atomium Mini-Europe De Burg city hall on inside is stunning Belfort Gran kaffee…" at bounding box center [592, 574] width 381 height 216
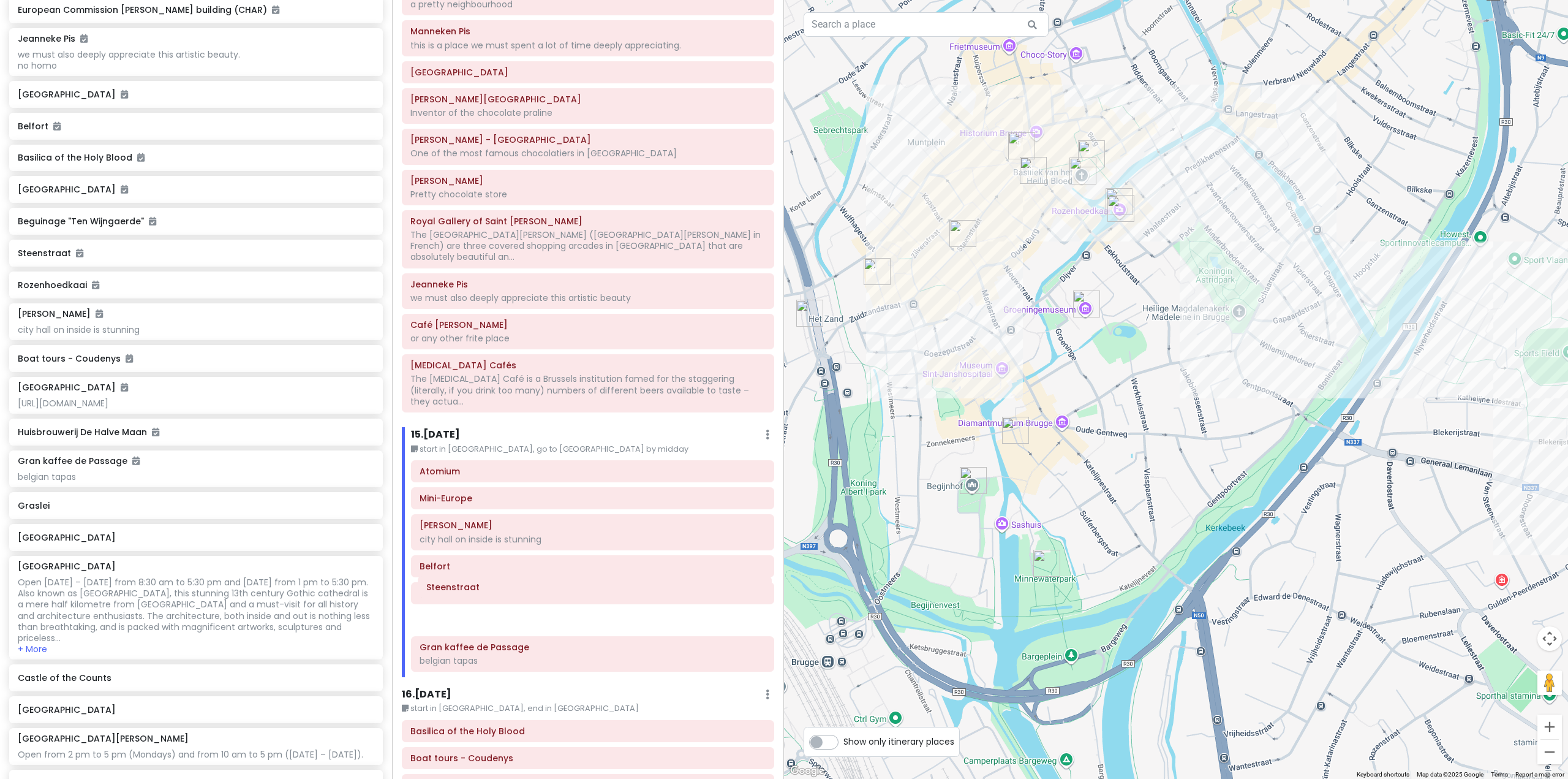
scroll to position [2351, 0]
drag, startPoint x: 485, startPoint y: 628, endPoint x: 497, endPoint y: 572, distance: 57.3
click at [497, 572] on div "Atomium Mini-Europe De Burg city hall on inside is stunning Belfort Market Squa…" at bounding box center [592, 566] width 381 height 216
click at [1084, 169] on img "Basilica of the Holy Blood" at bounding box center [1083, 171] width 27 height 27
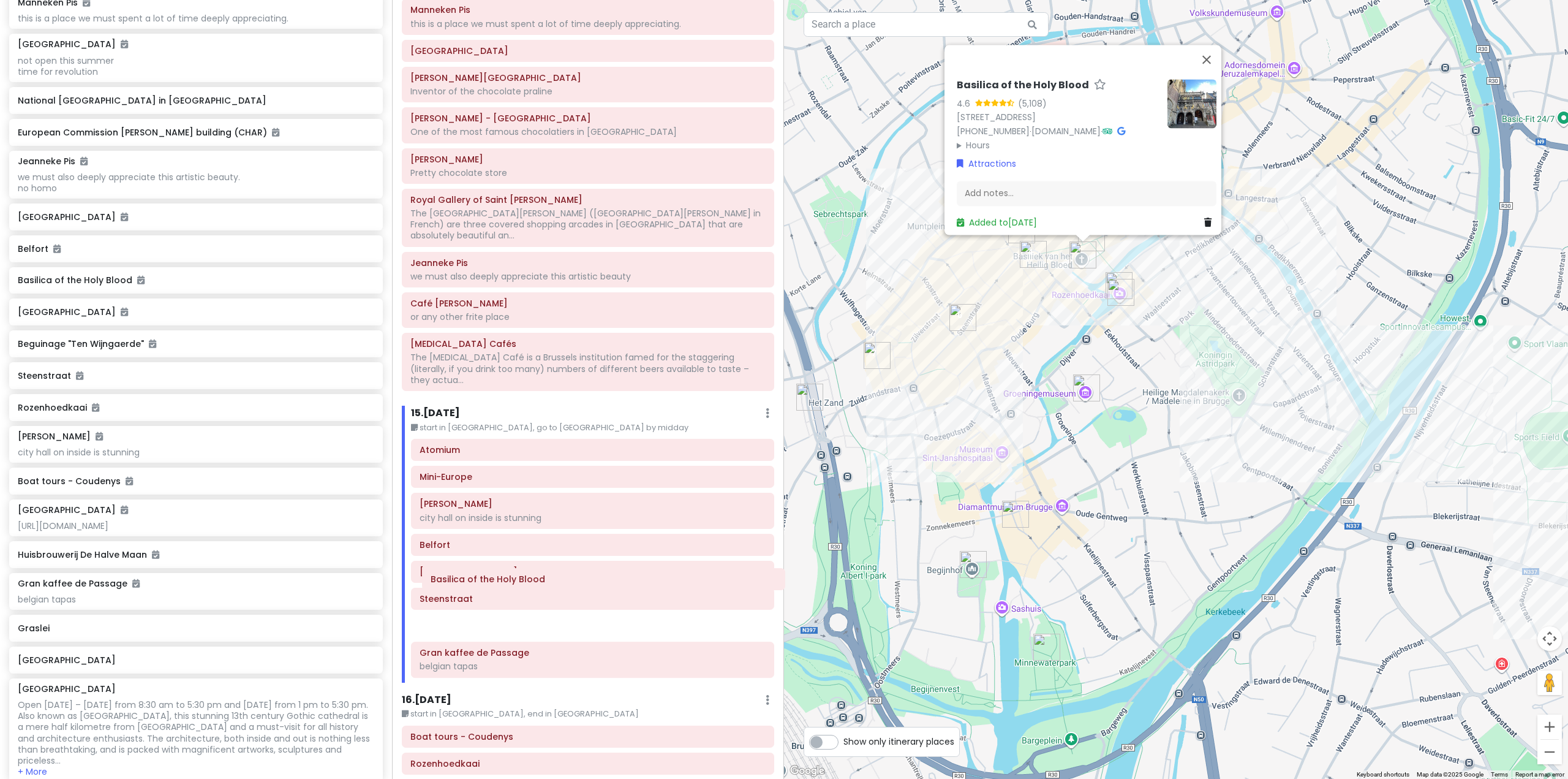
scroll to position [2379, 0]
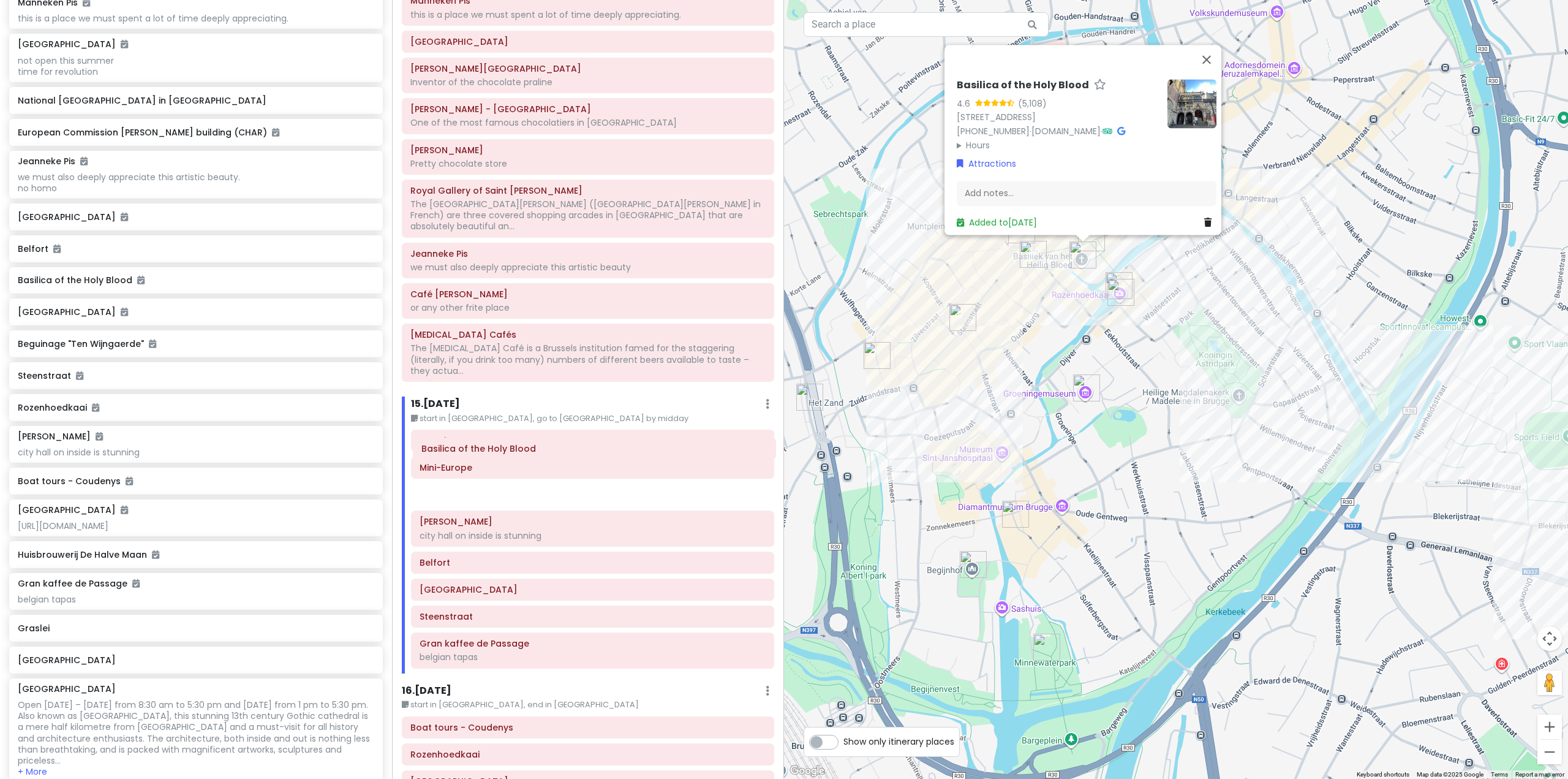
drag, startPoint x: 507, startPoint y: 689, endPoint x: 517, endPoint y: 454, distance: 235.2
click at [517, 454] on div "Itinerary × 1 . Mon 10/27 Edit Day Notes Delete Day Fly from Perth Drag a place…" at bounding box center [588, 389] width 392 height 779
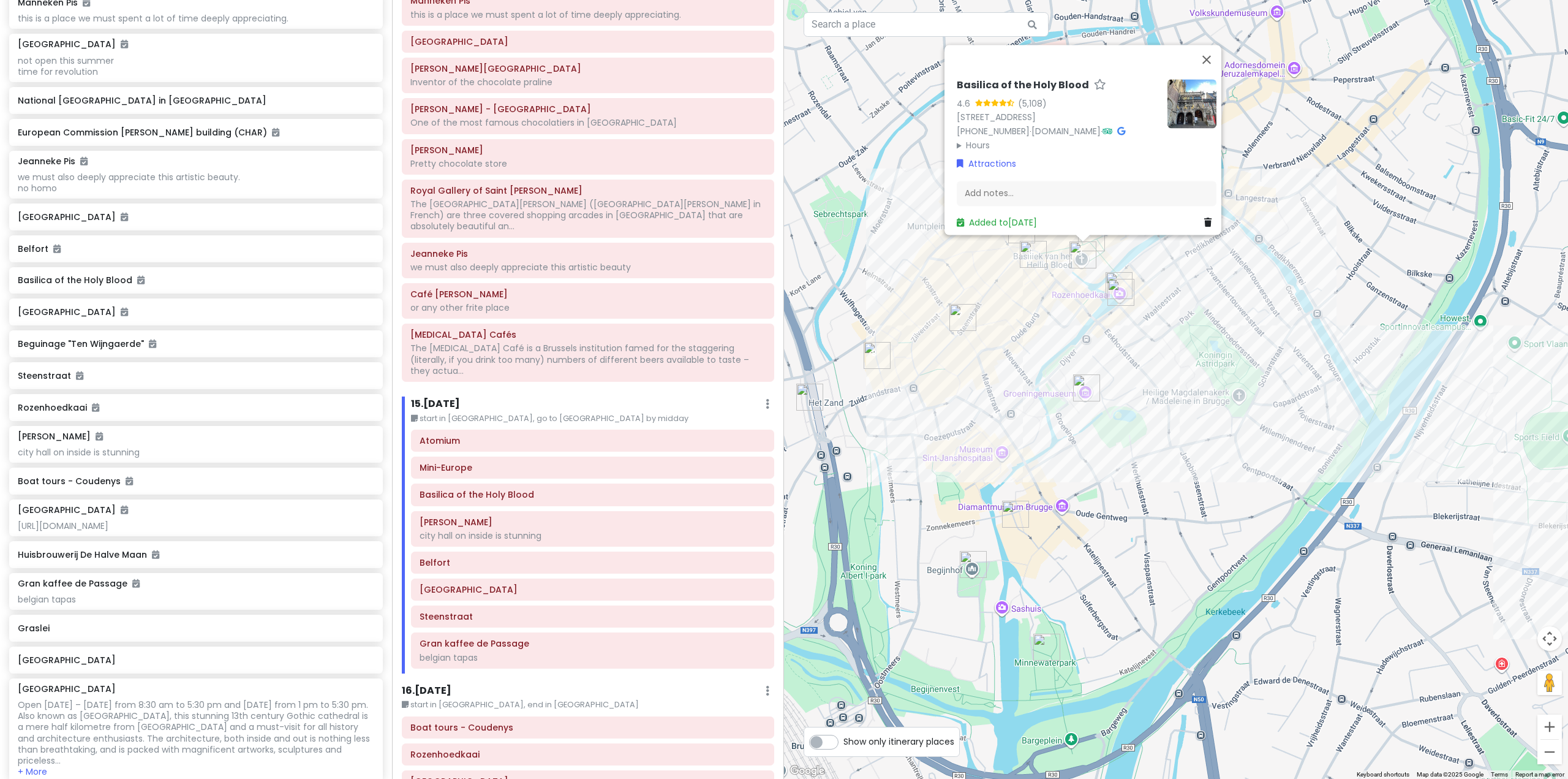
click at [811, 406] on img "Vrijdagmarkt" at bounding box center [809, 397] width 27 height 27
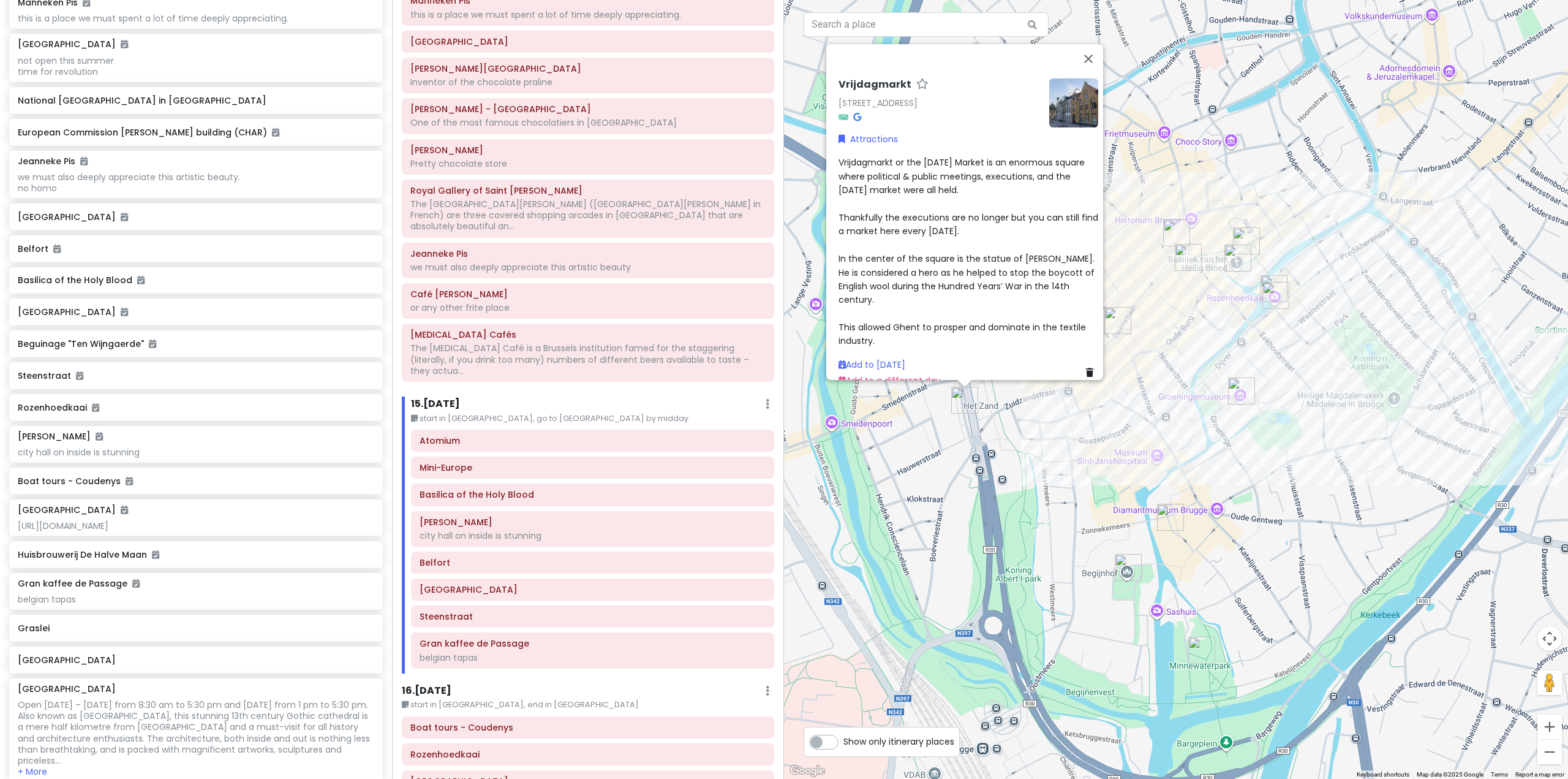
click at [1086, 368] on icon at bounding box center [1090, 373] width 8 height 9
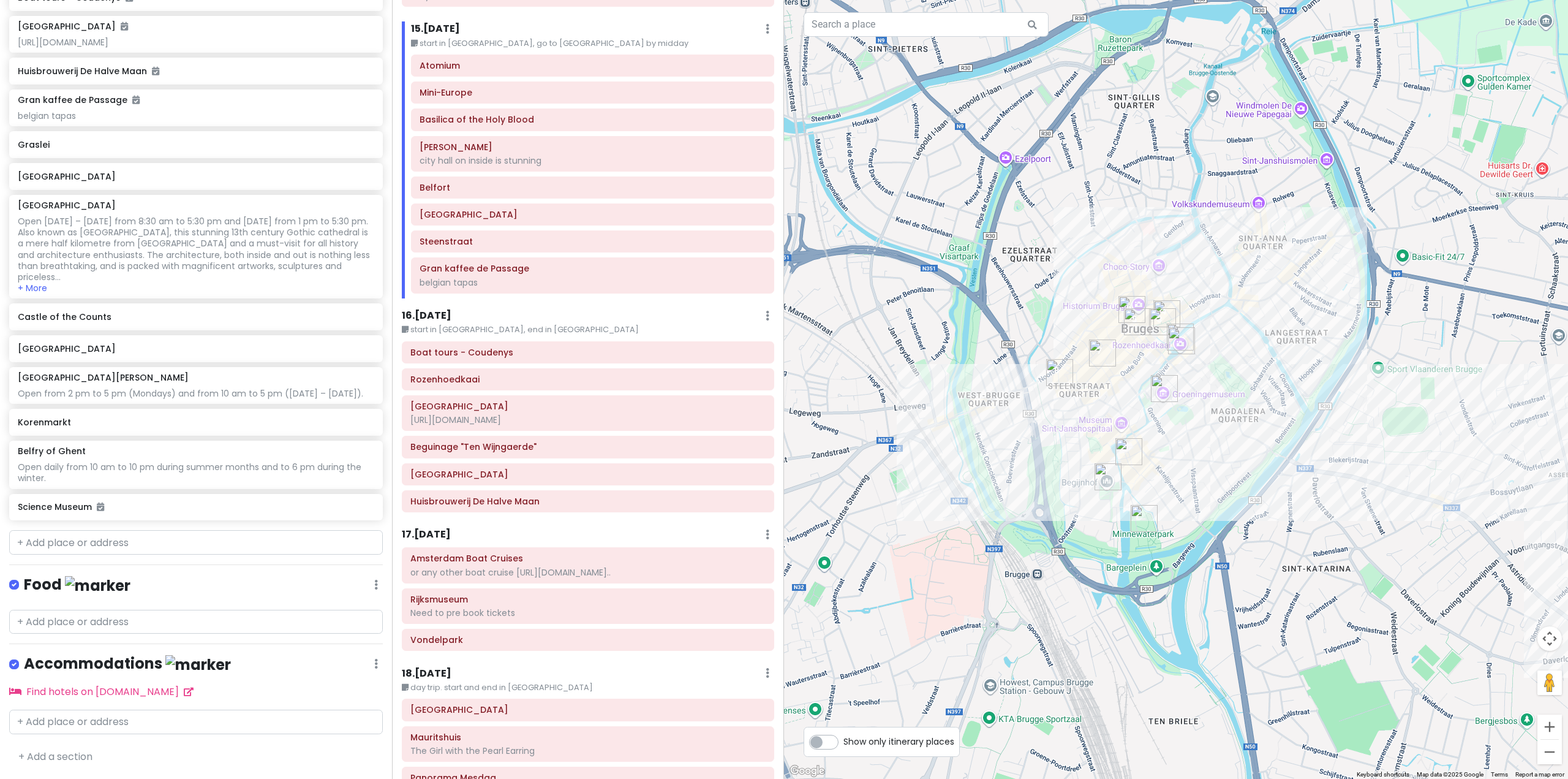
scroll to position [2869, 0]
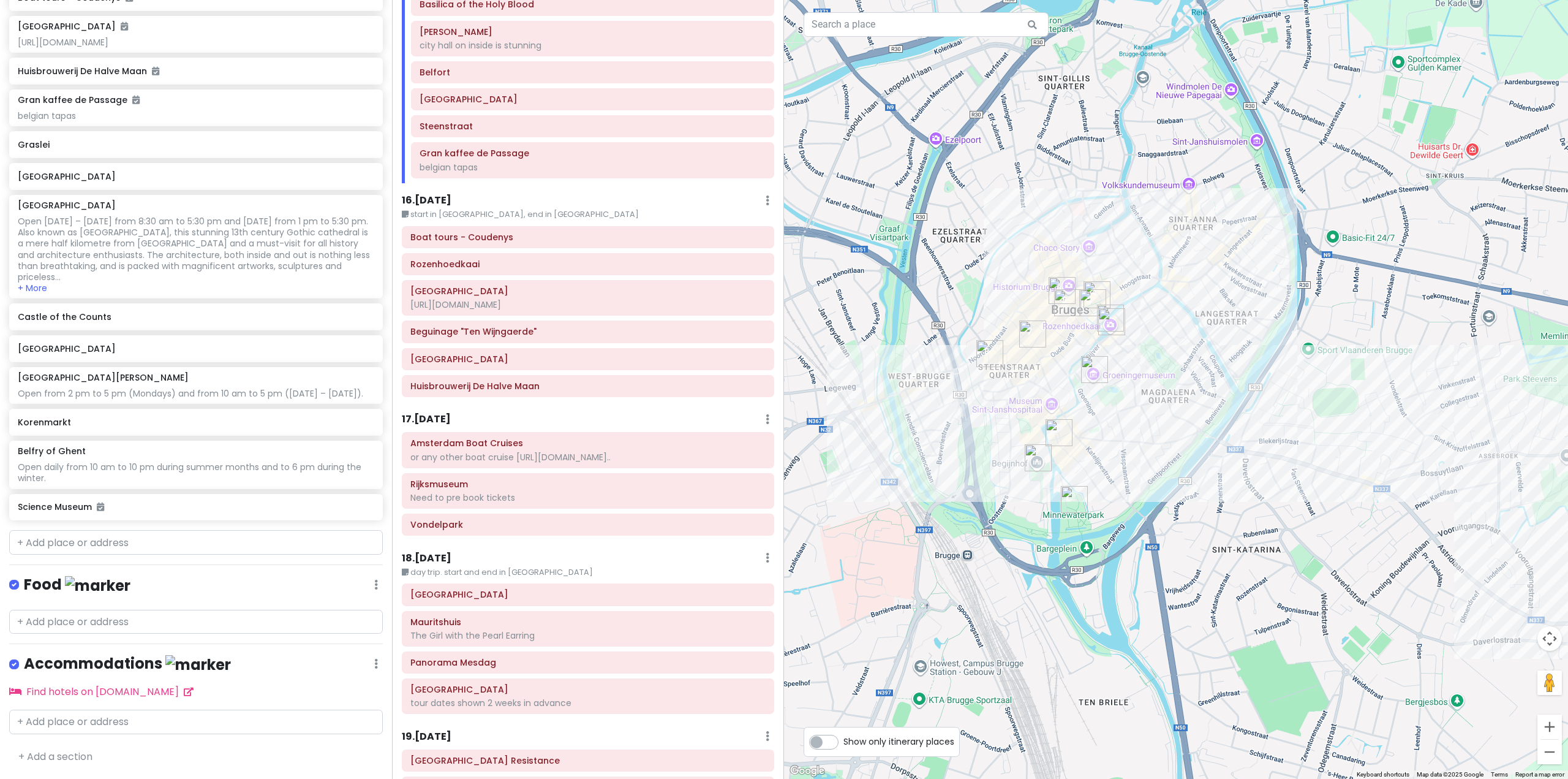
drag, startPoint x: 1363, startPoint y: 484, endPoint x: 1331, endPoint y: 457, distance: 41.9
click at [1331, 457] on div "To navigate, press the arrow keys." at bounding box center [1175, 389] width 784 height 779
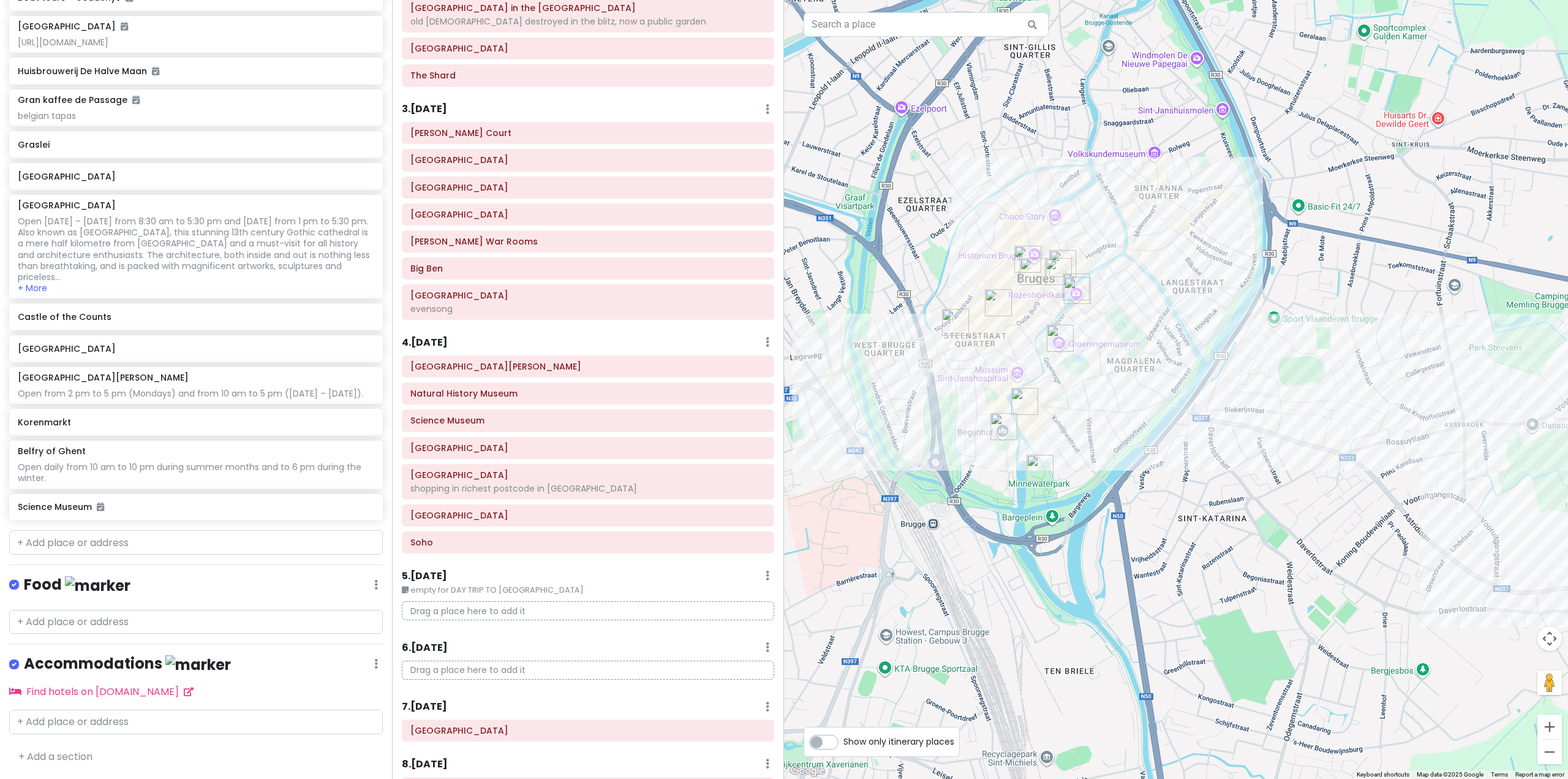
scroll to position [173, 0]
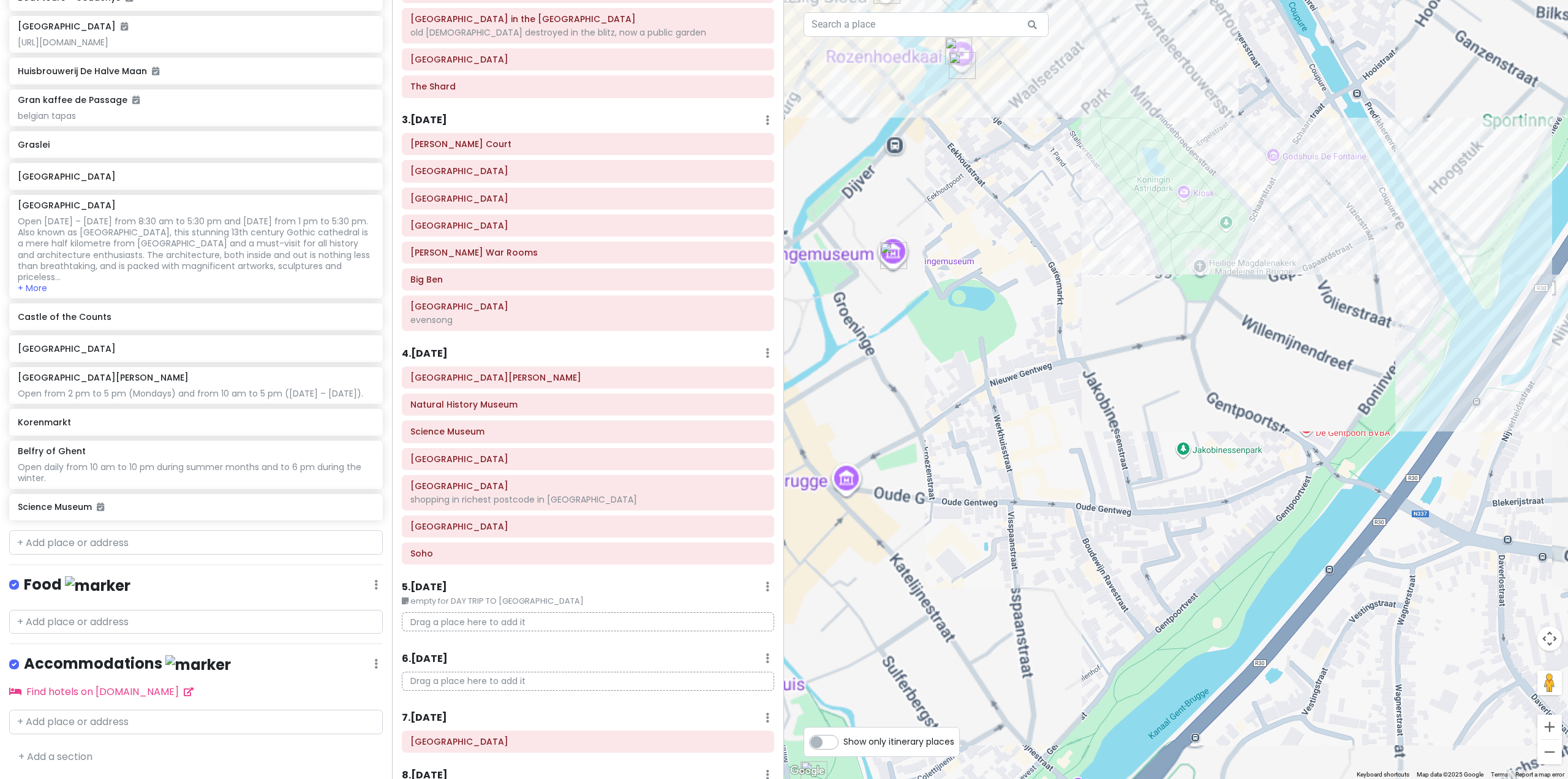
drag, startPoint x: 1095, startPoint y: 497, endPoint x: 1276, endPoint y: 506, distance: 181.2
click at [1276, 506] on div at bounding box center [1175, 389] width 784 height 779
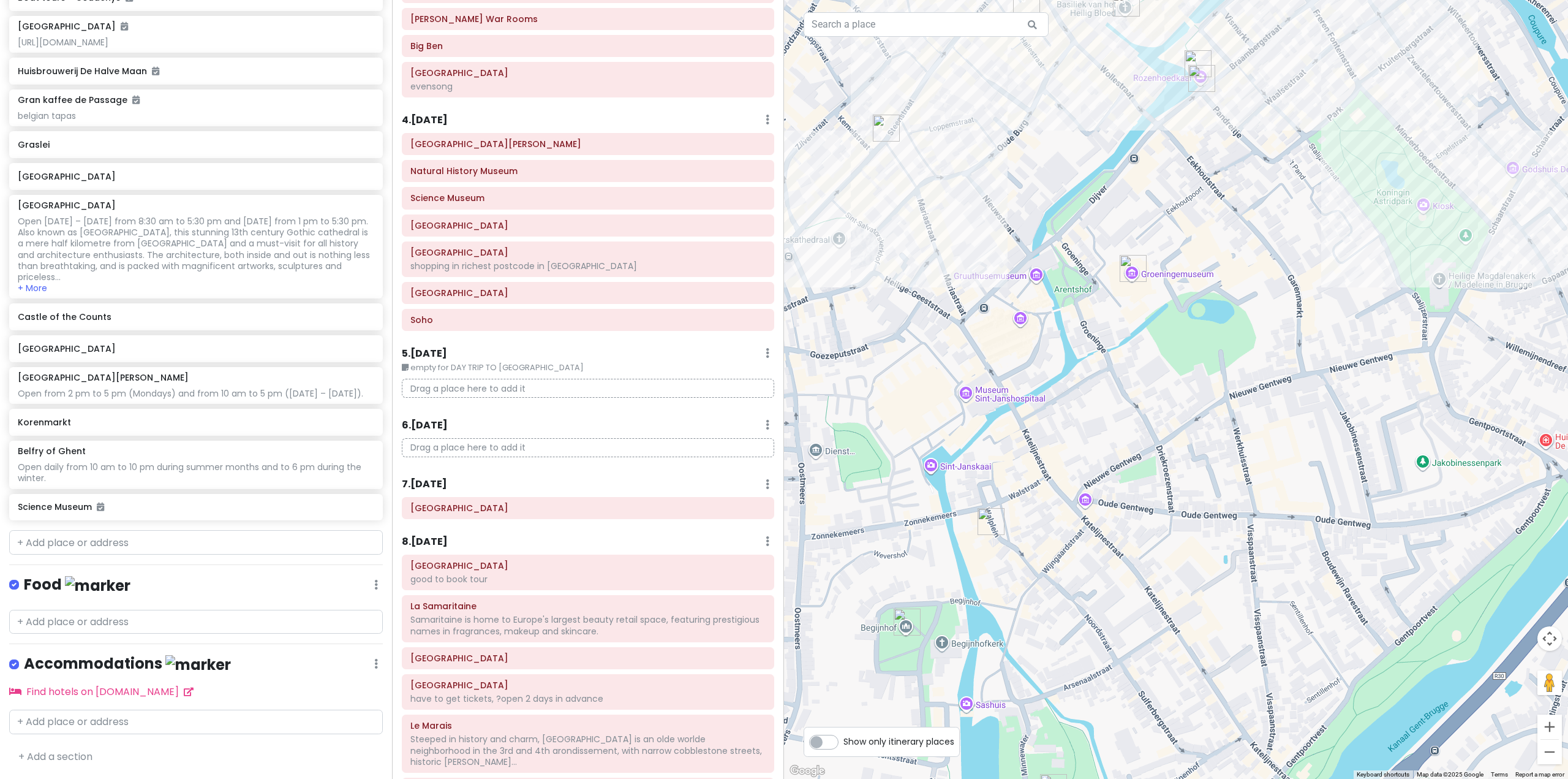
scroll to position [490, 0]
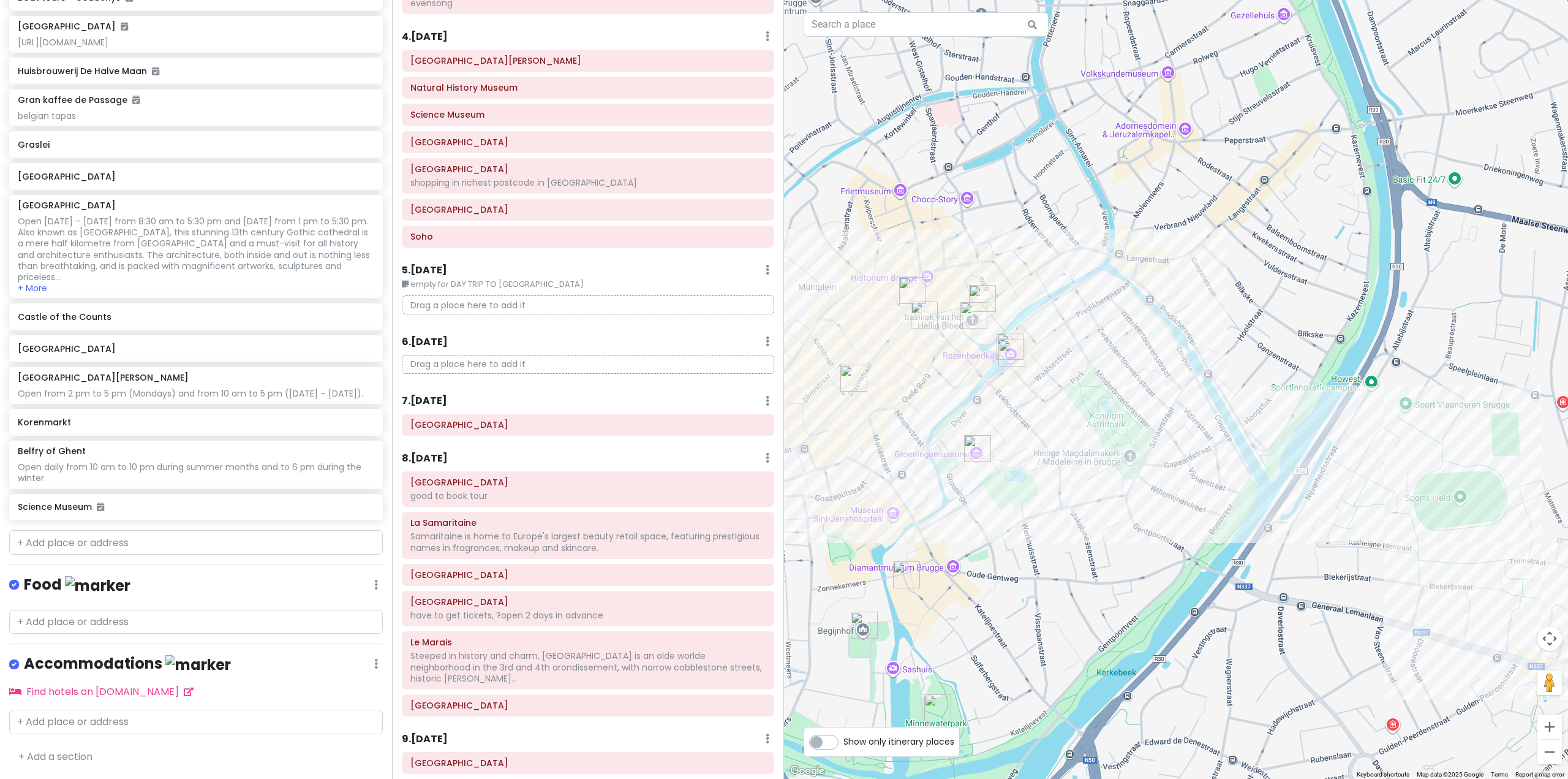
drag, startPoint x: 1005, startPoint y: 589, endPoint x: 1208, endPoint y: 514, distance: 216.4
click at [1208, 514] on div at bounding box center [1175, 389] width 784 height 779
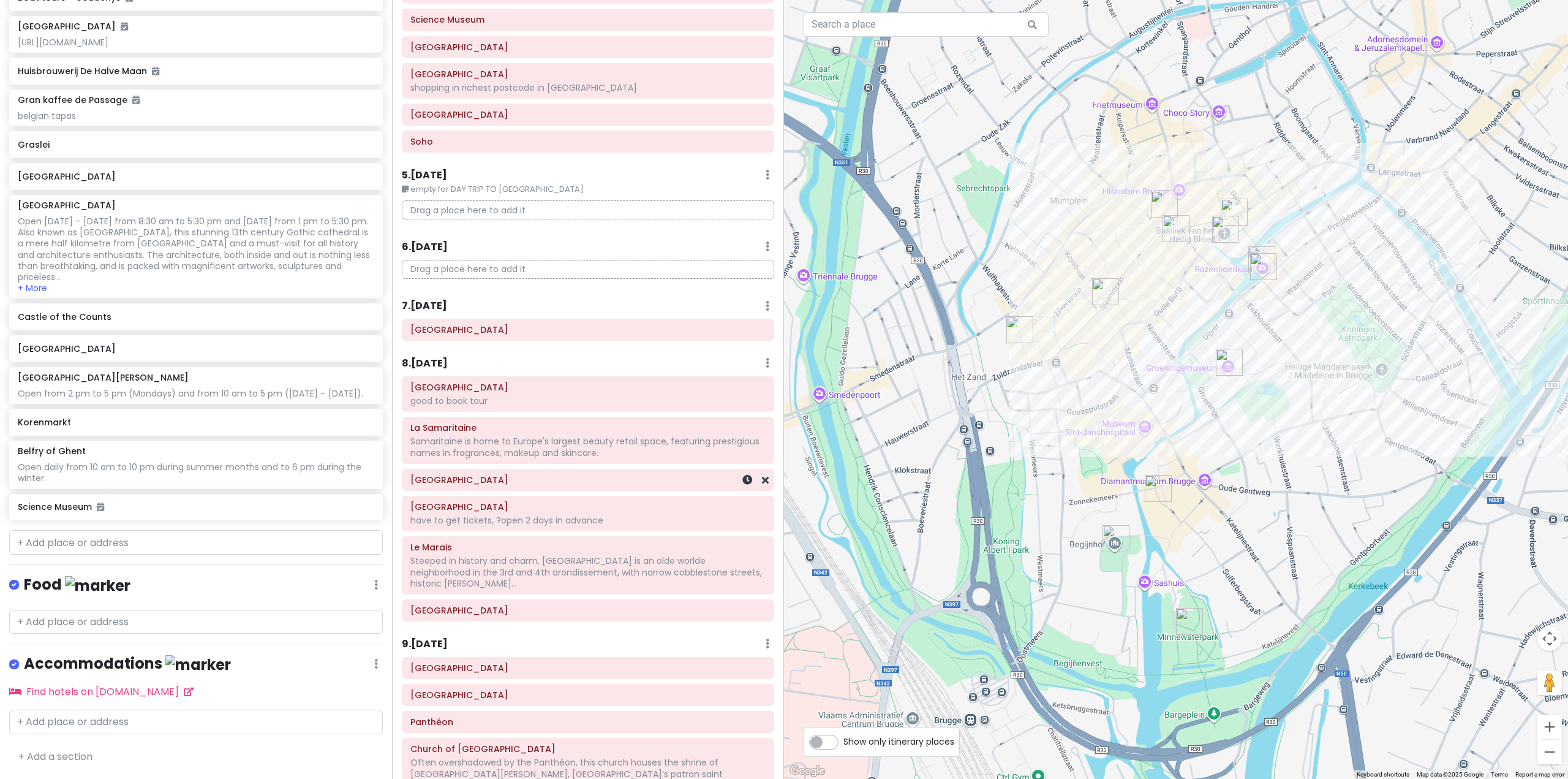
scroll to position [613, 0]
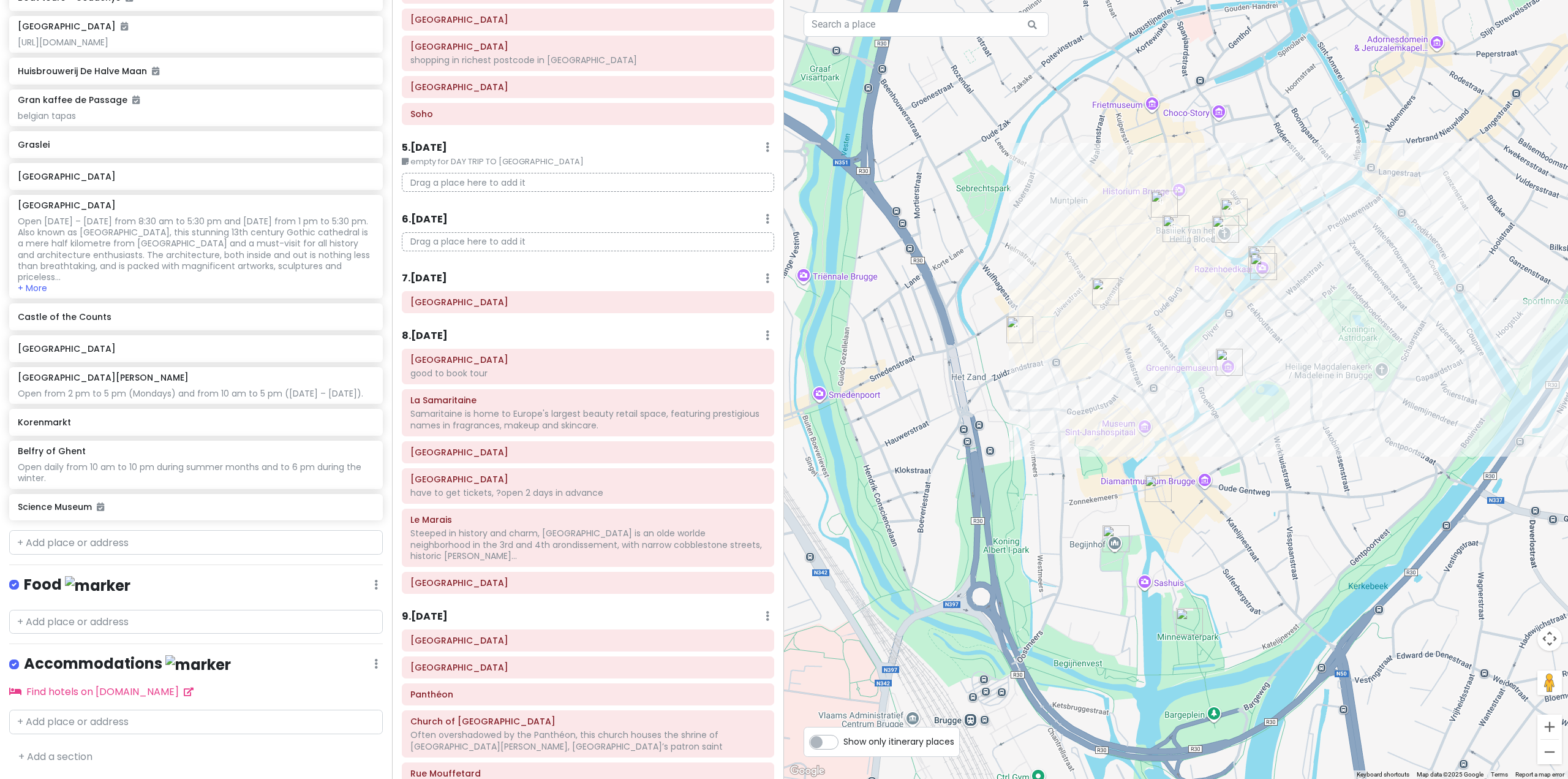
drag, startPoint x: 573, startPoint y: 584, endPoint x: 577, endPoint y: 562, distance: 22.4
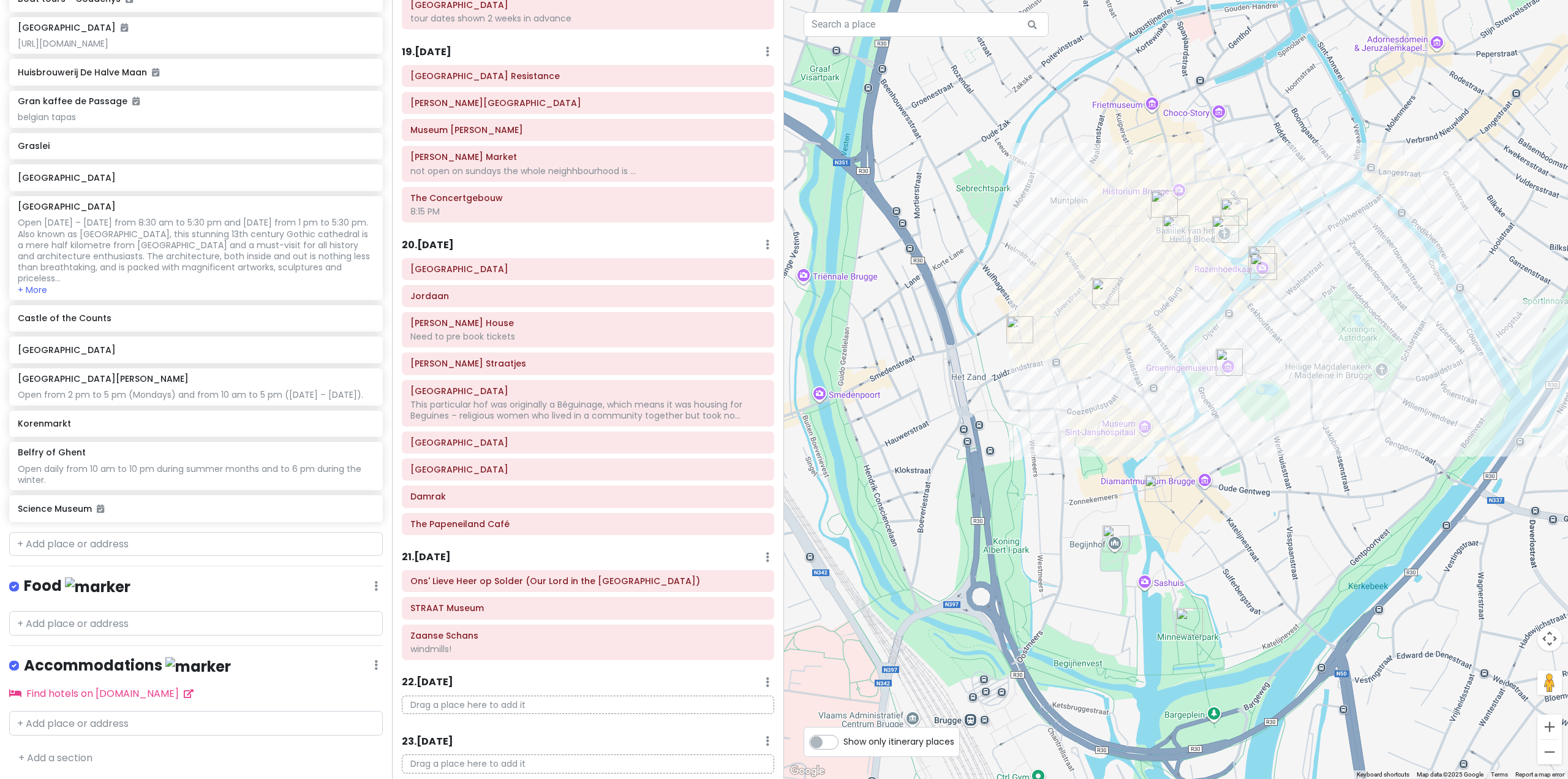
scroll to position [5469, 0]
click at [172, 536] on input "text" at bounding box center [196, 542] width 373 height 25
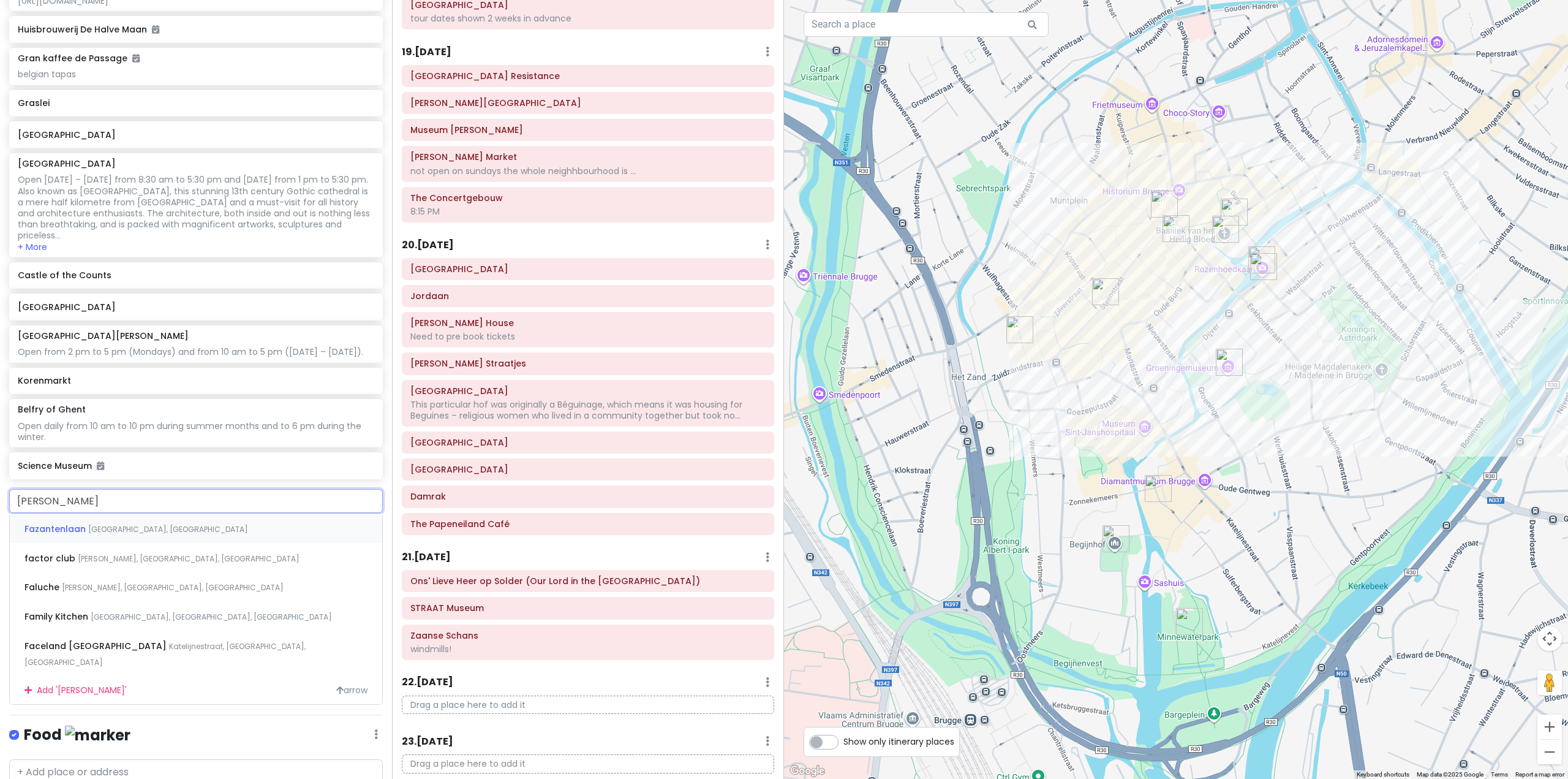
type input "fabienne chapo"
click at [222, 572] on div "Fabienne Chapot Hartenstraat, Amsterdam, Netherlands" at bounding box center [196, 557] width 373 height 30
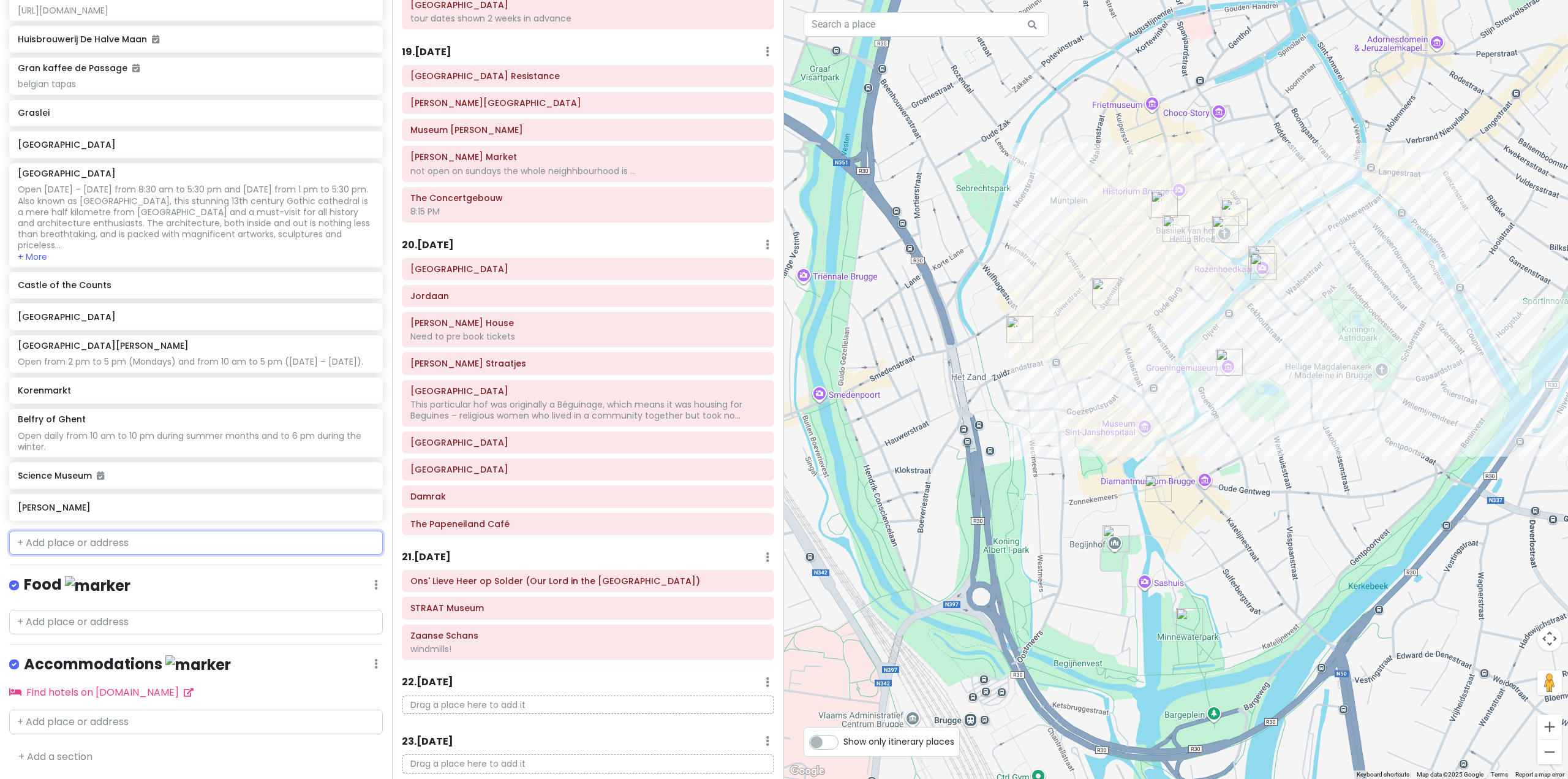
scroll to position [5501, 0]
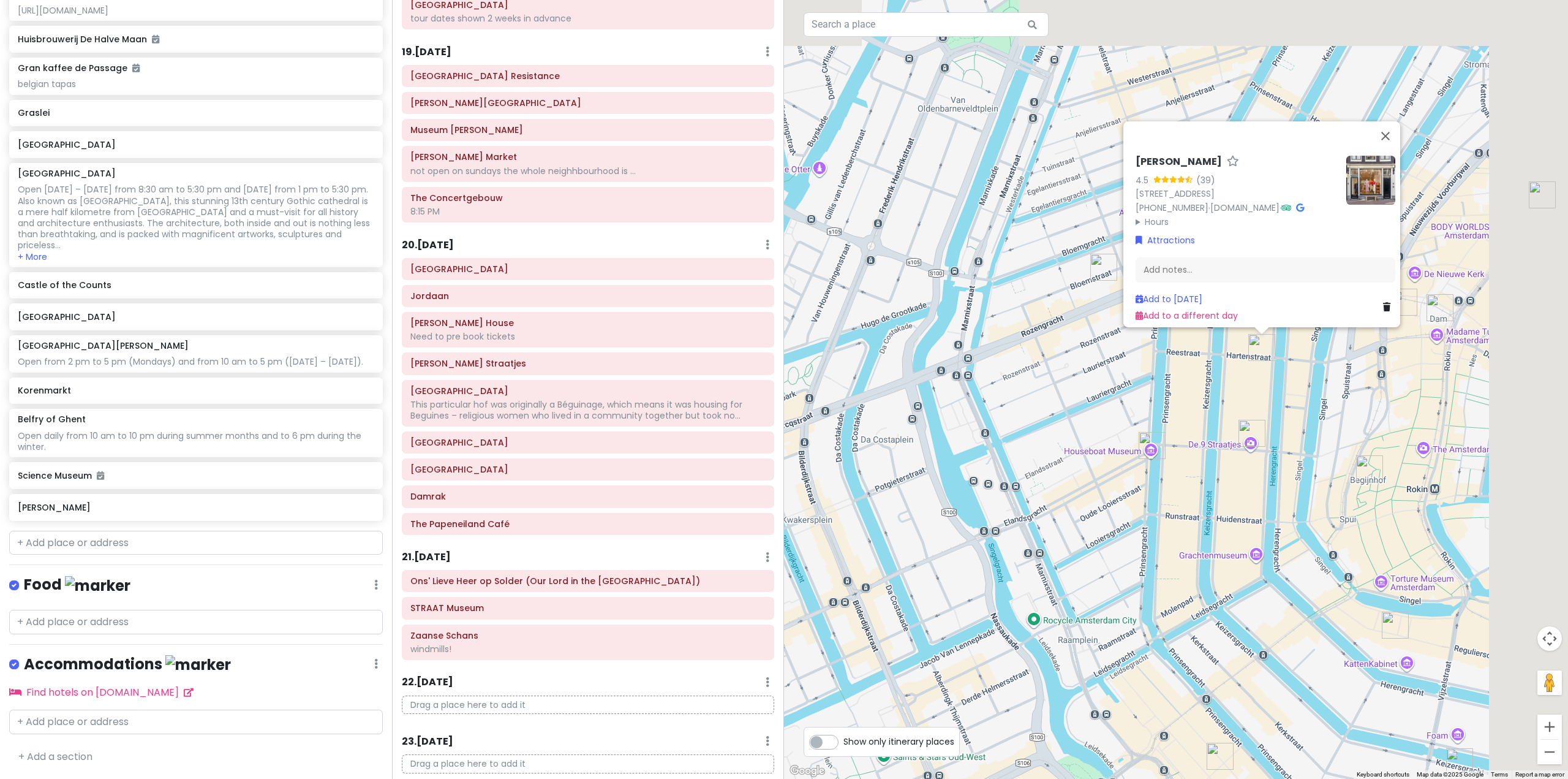
drag, startPoint x: 1349, startPoint y: 357, endPoint x: 1215, endPoint y: 409, distance: 143.7
click at [1215, 409] on div "Fabienne Chapot 4.5 (39) Hartenstraat 7, 1016 BZ Amsterdam, Netherlands +31 20 …" at bounding box center [1175, 389] width 784 height 779
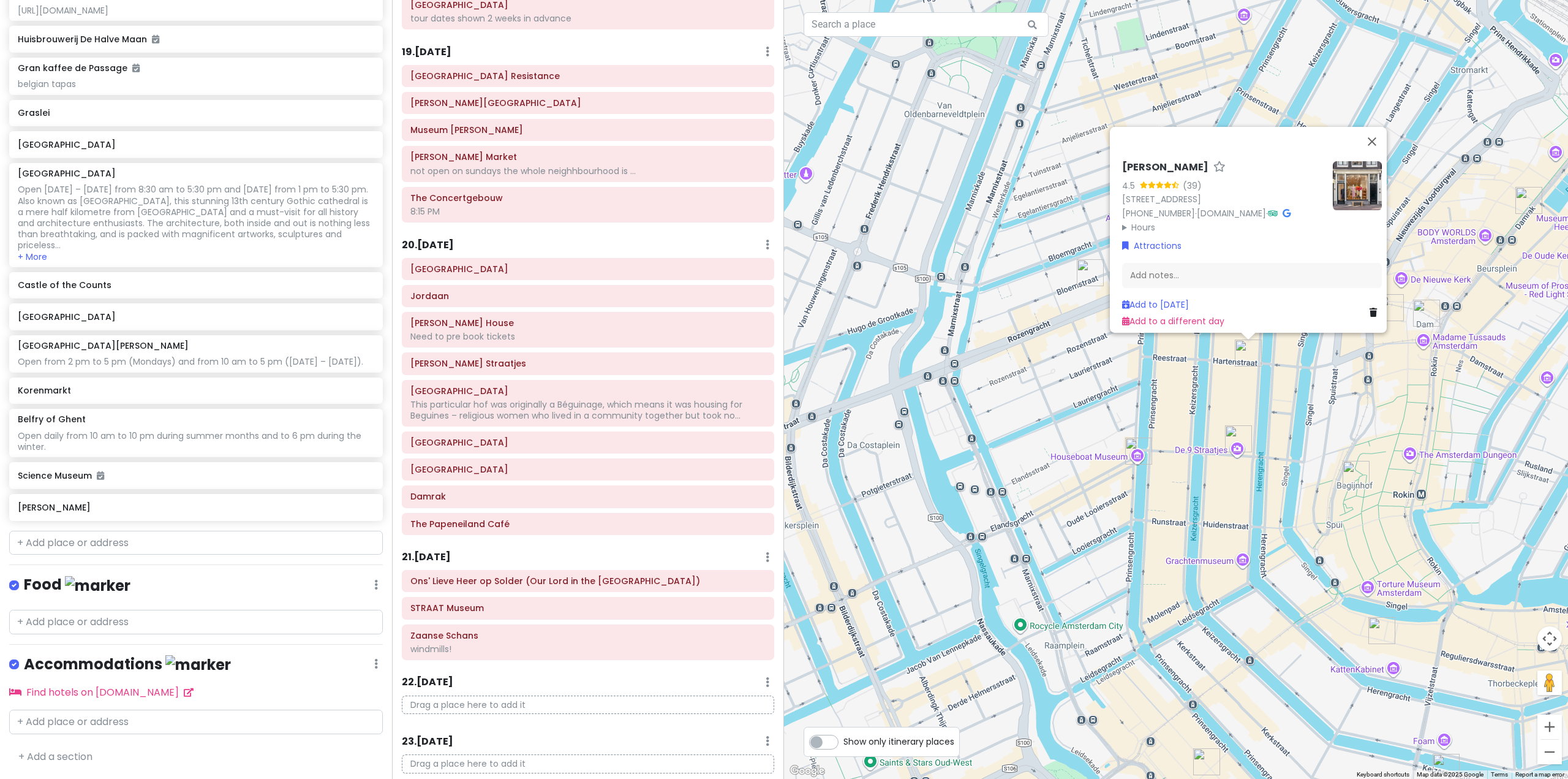
click at [1318, 404] on div "Fabienne Chapot 4.5 (39) Hartenstraat 7, 1016 BZ Amsterdam, Netherlands +31 20 …" at bounding box center [1175, 389] width 784 height 779
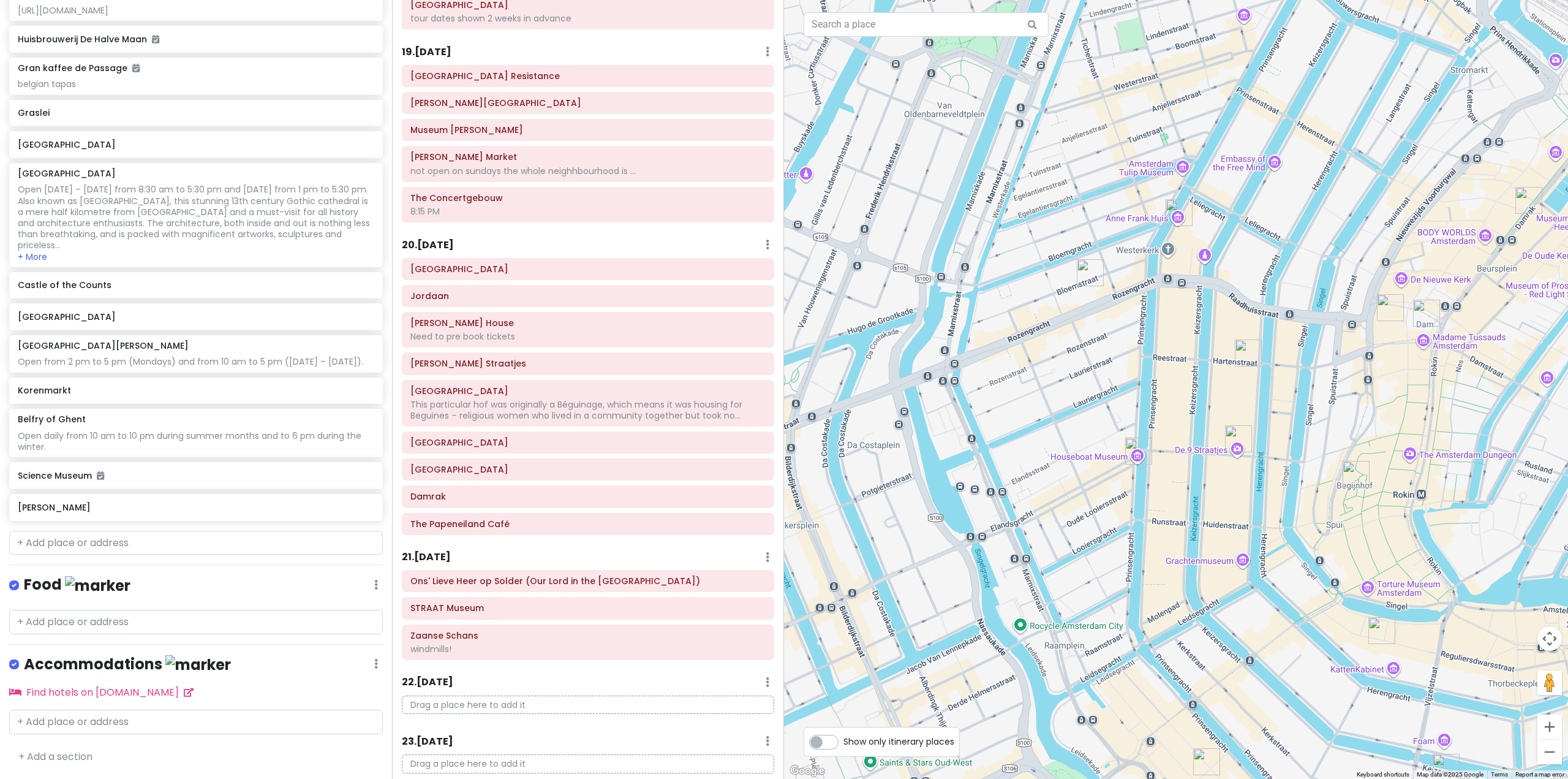
click at [1244, 351] on img "Fabienne Chapot" at bounding box center [1248, 353] width 27 height 27
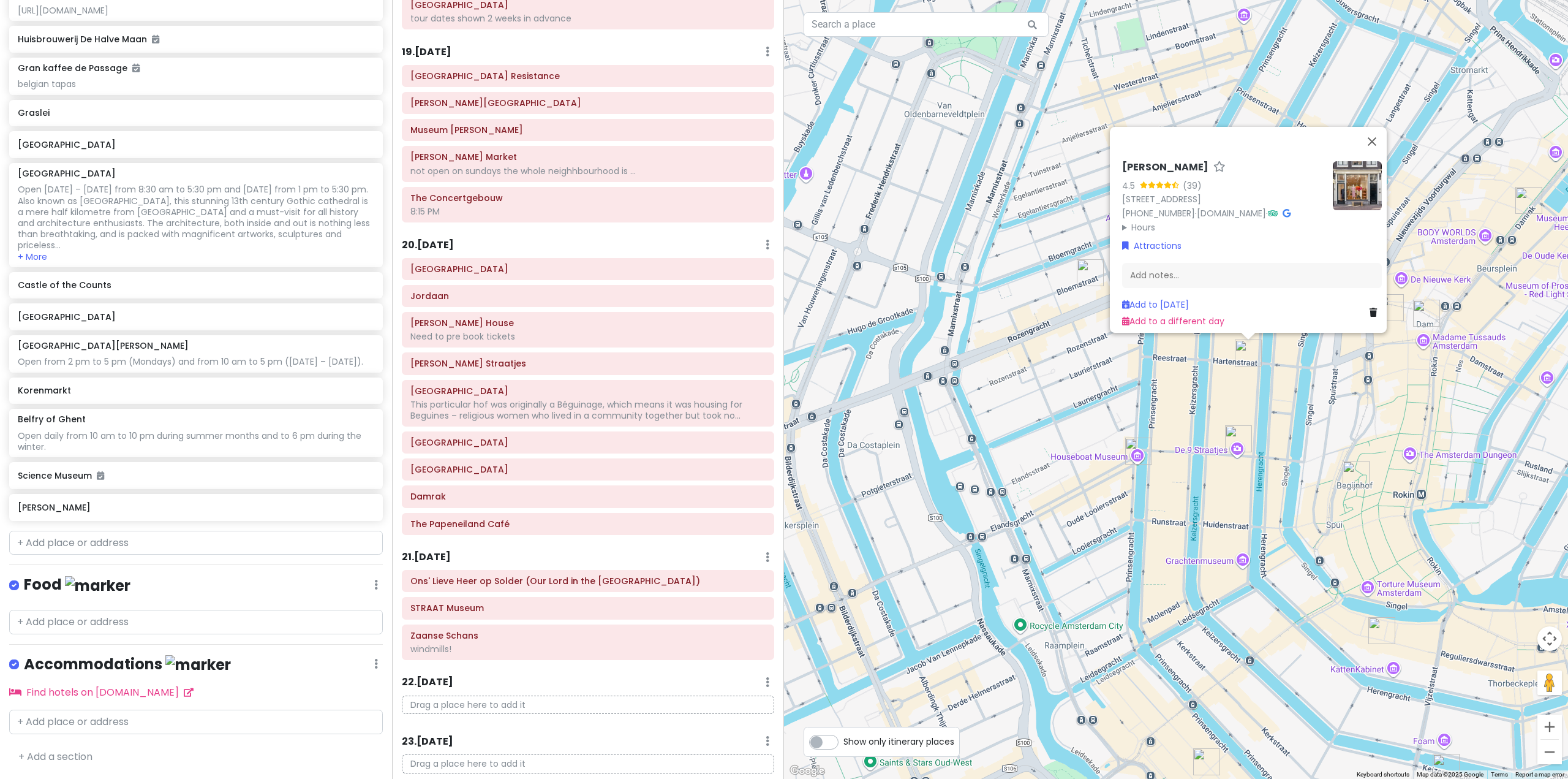
click at [1241, 435] on img "Negen Straatjes" at bounding box center [1238, 438] width 27 height 27
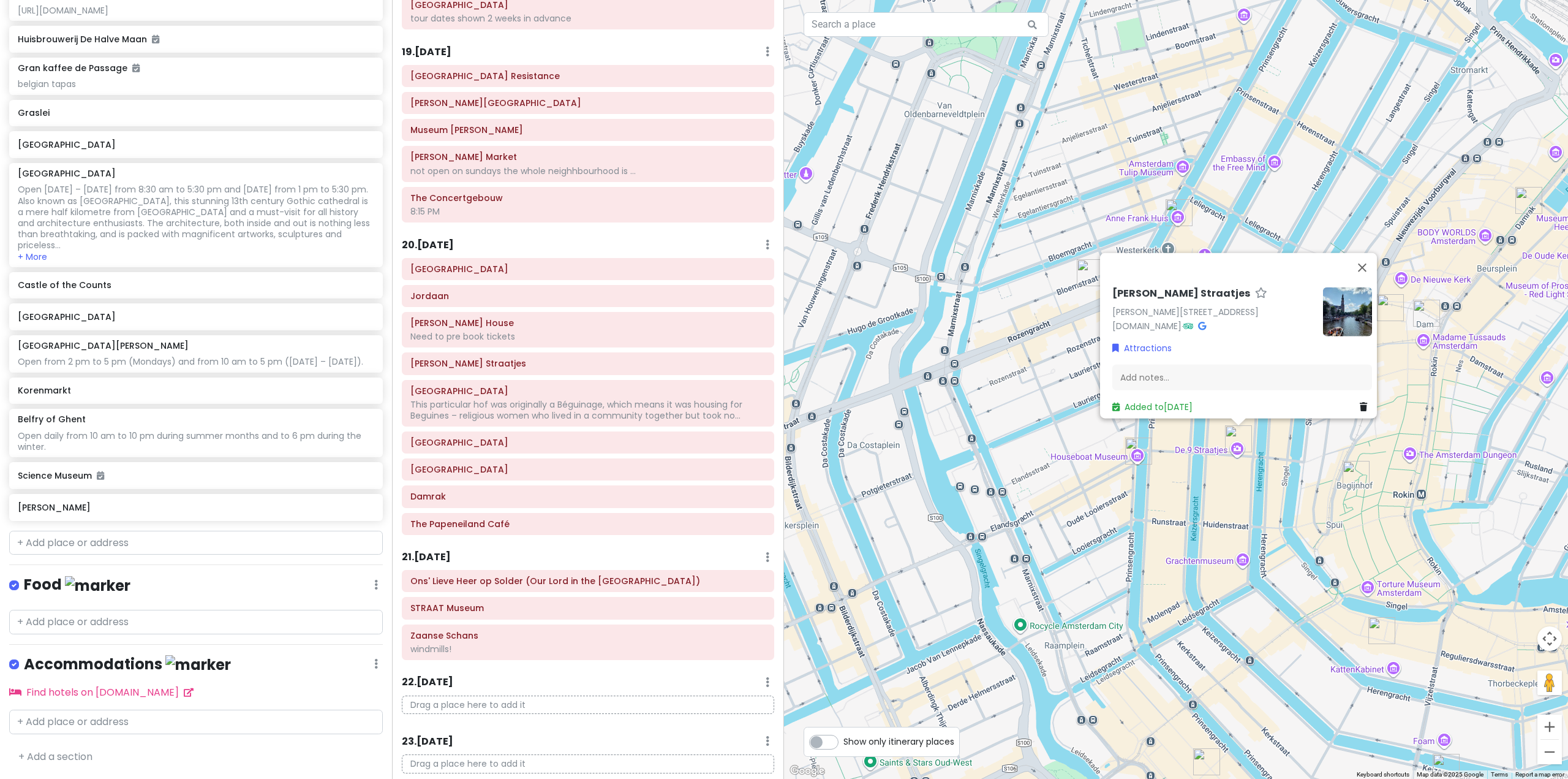
click at [993, 392] on div "Negen Straatjes Negen Straatjes, 1016 Amsterdam, Netherlands www.de9straatjes.n…" at bounding box center [1175, 389] width 784 height 779
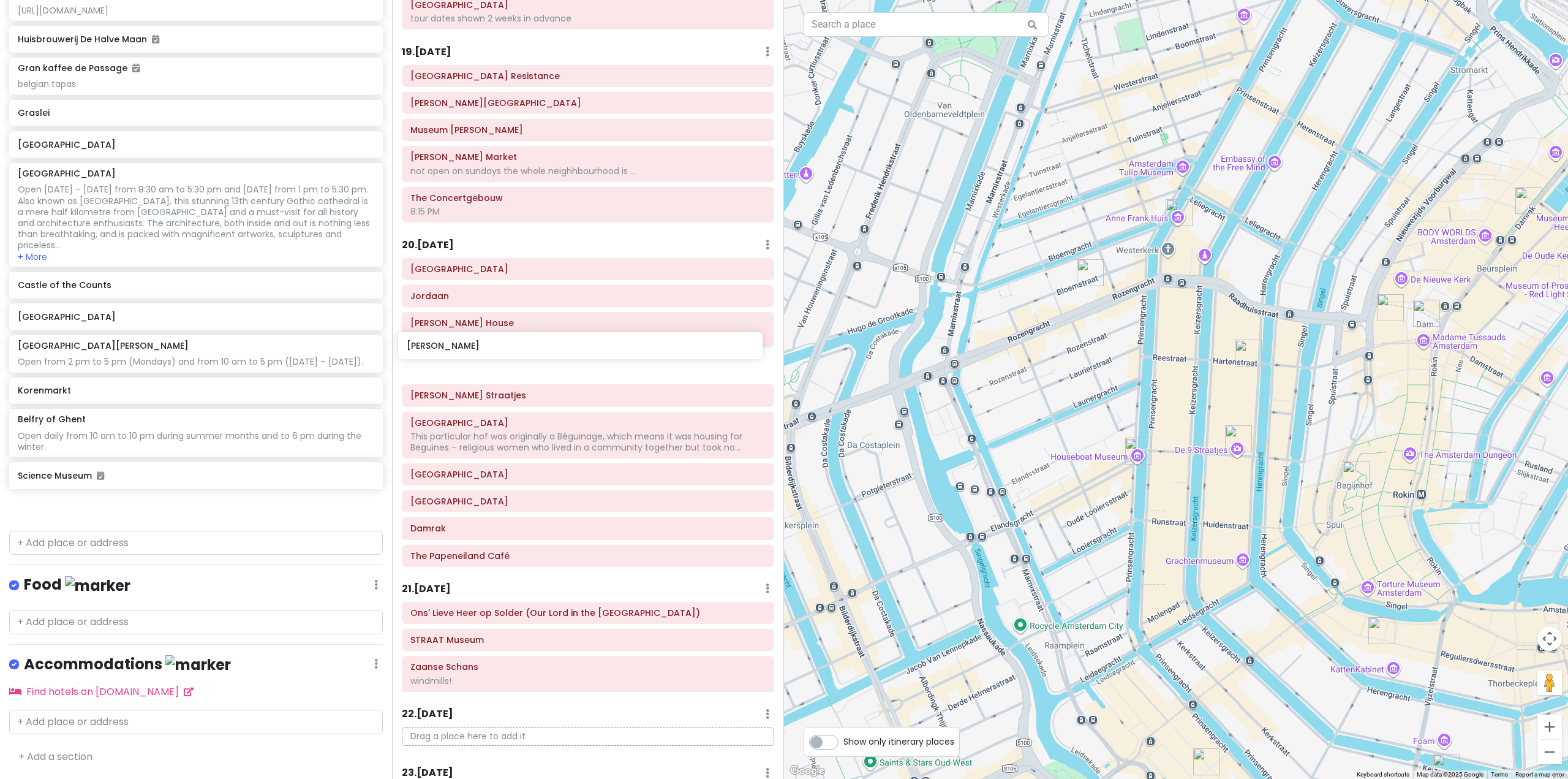
drag, startPoint x: 194, startPoint y: 517, endPoint x: 583, endPoint y: 353, distance: 422.2
click at [583, 353] on div "Europe 25 Private Change Dates Make a Copy Delete Trip Go Pro ⚡️ Give Feedback …" at bounding box center [784, 389] width 1568 height 779
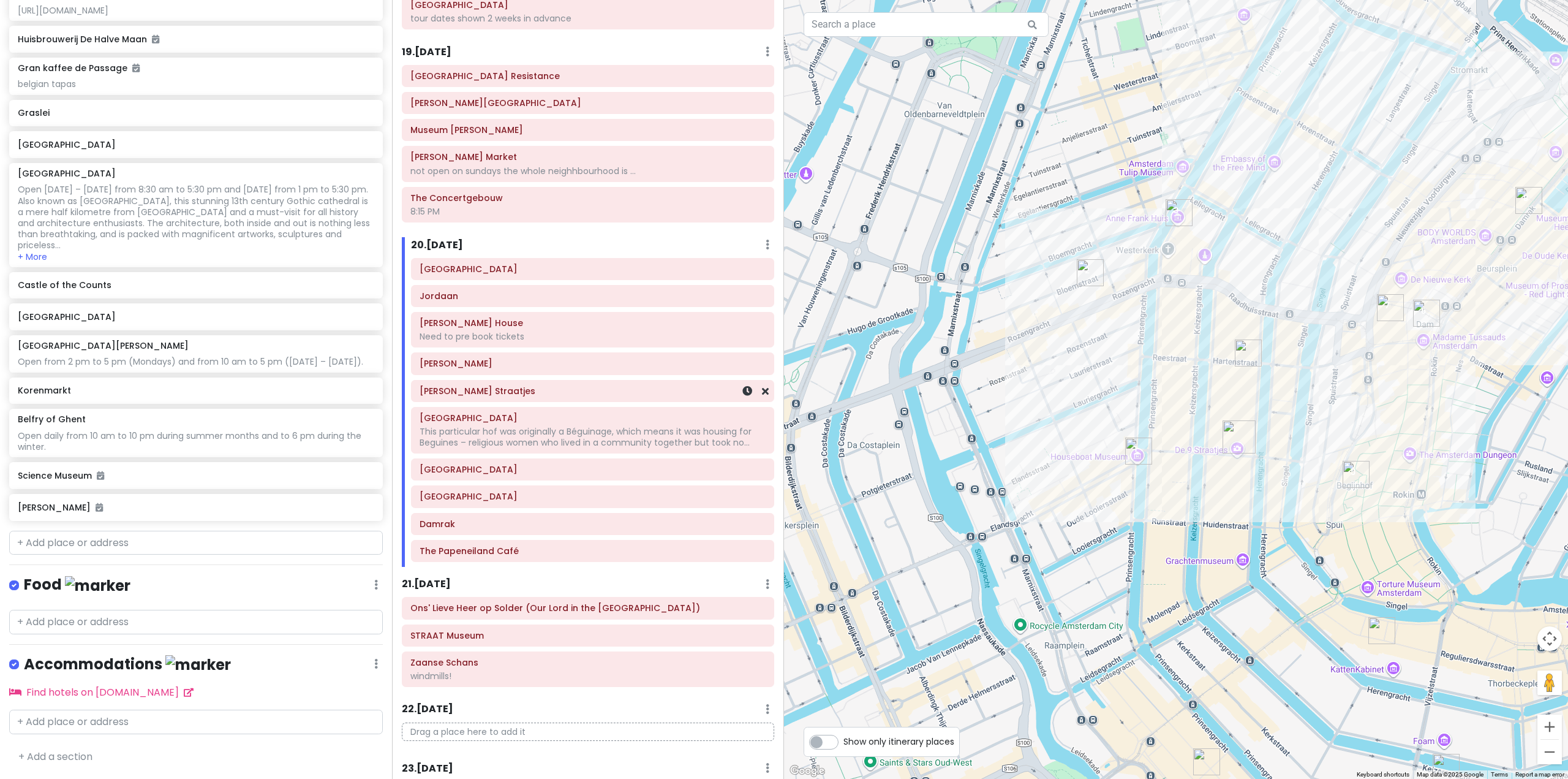
scroll to position [5470, 0]
click at [1243, 348] on img "Fabienne Chapot" at bounding box center [1248, 353] width 27 height 27
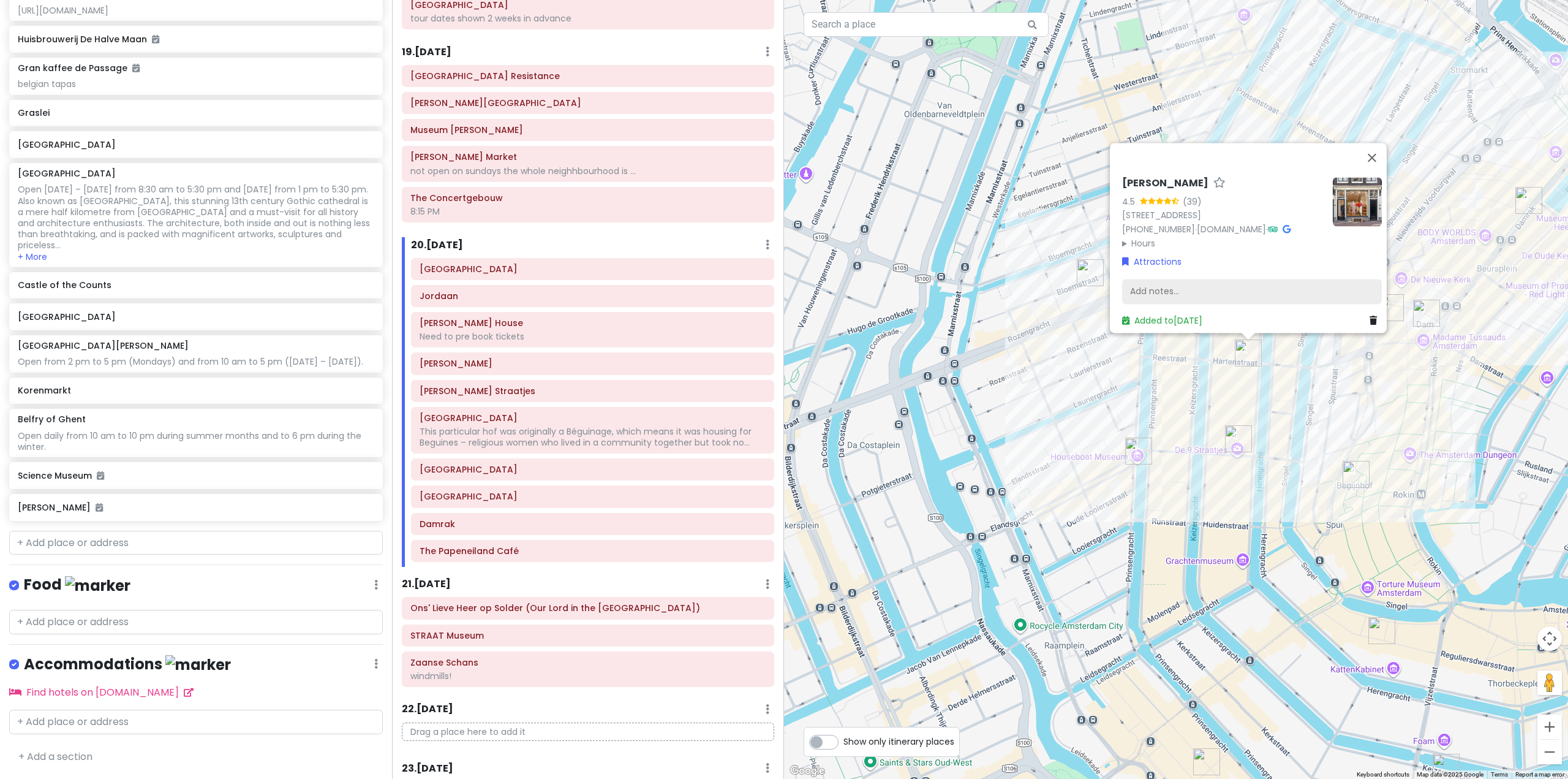
click at [1164, 290] on div "Add notes..." at bounding box center [1251, 292] width 259 height 26
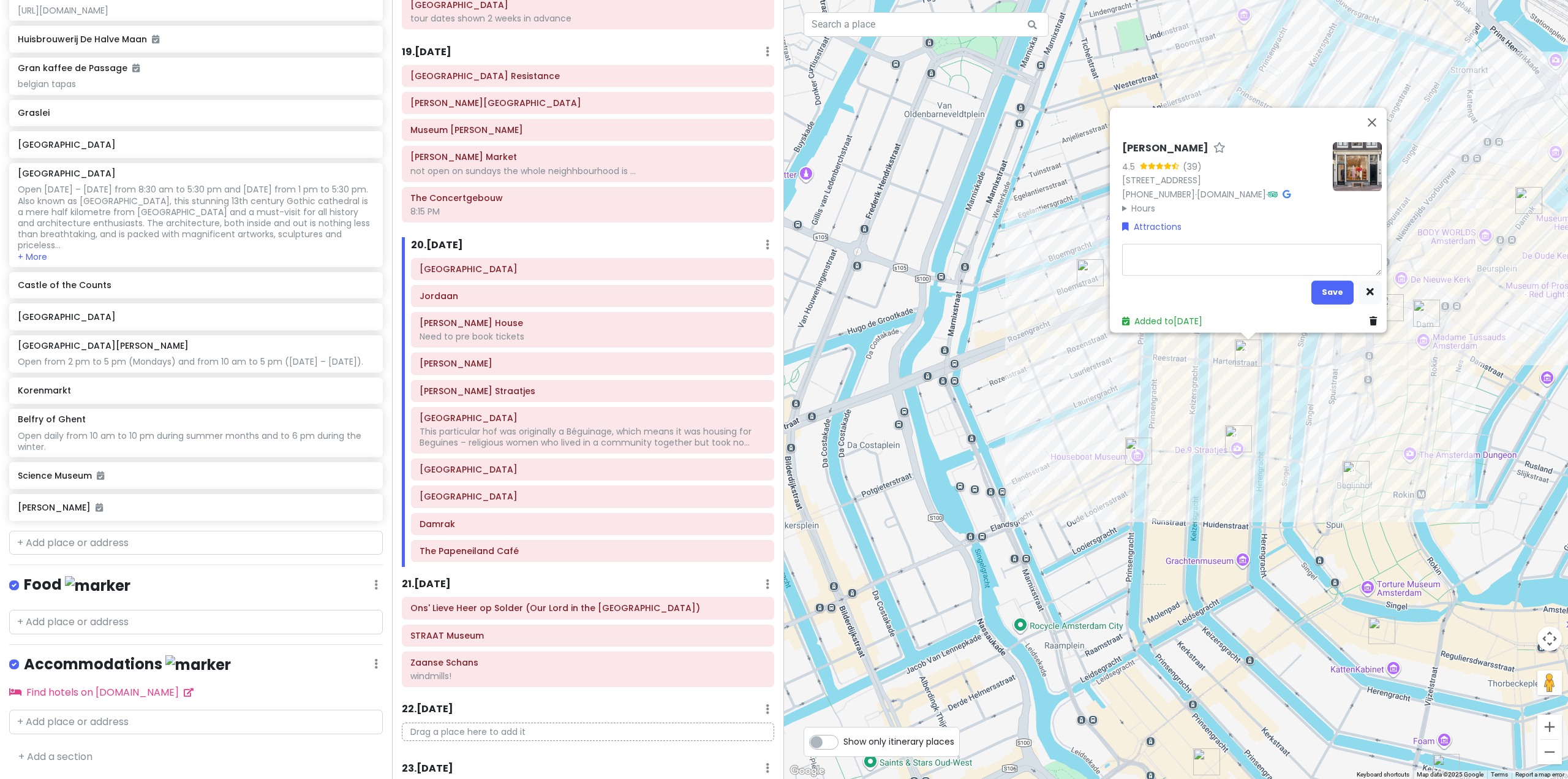
type textarea "x"
type textarea "S"
type textarea "x"
type textarea "SH"
type textarea "x"
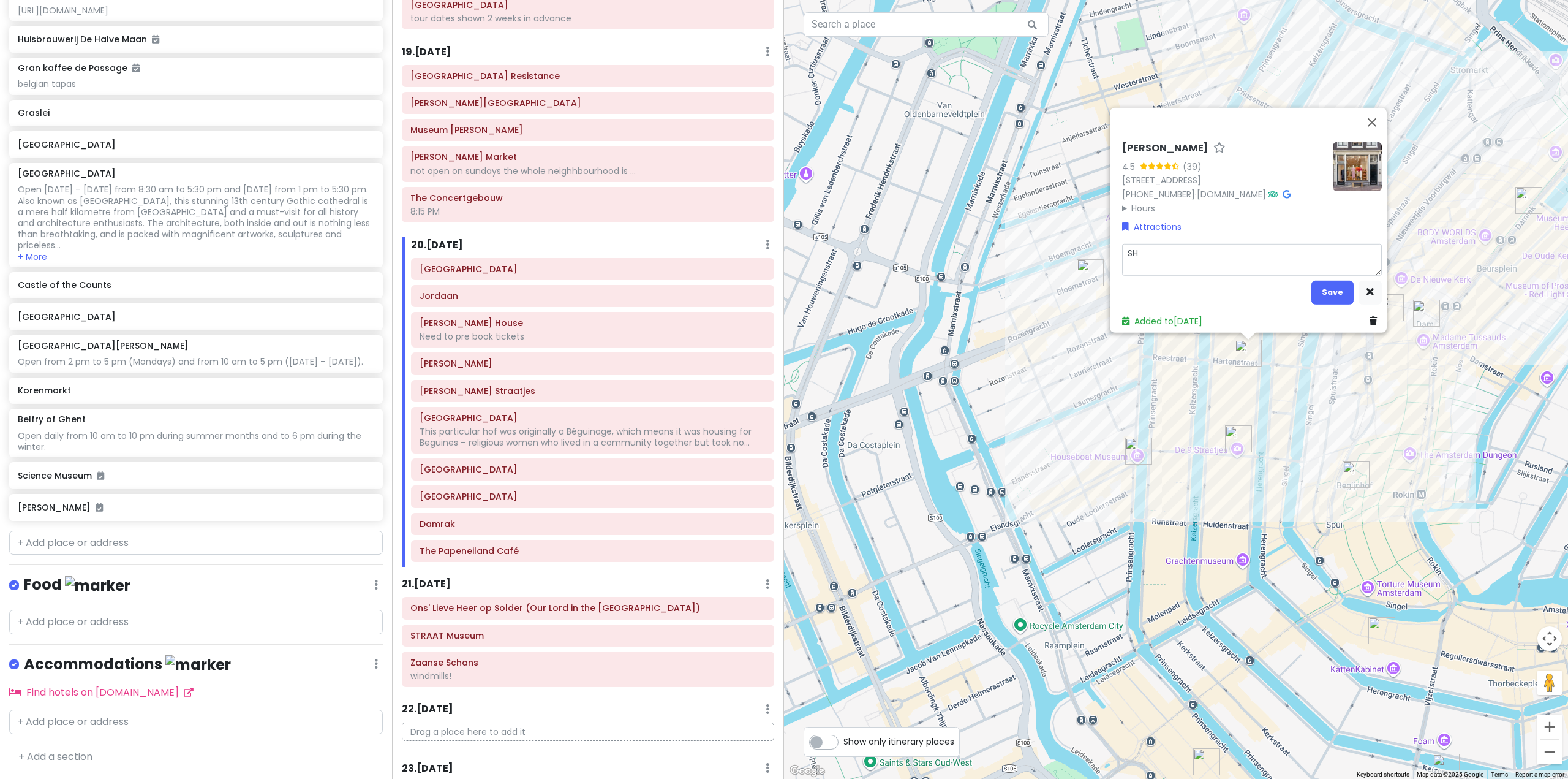
type textarea "SHO"
type textarea "x"
type textarea "SHOP"
type textarea "x"
type textarea "SHOPP"
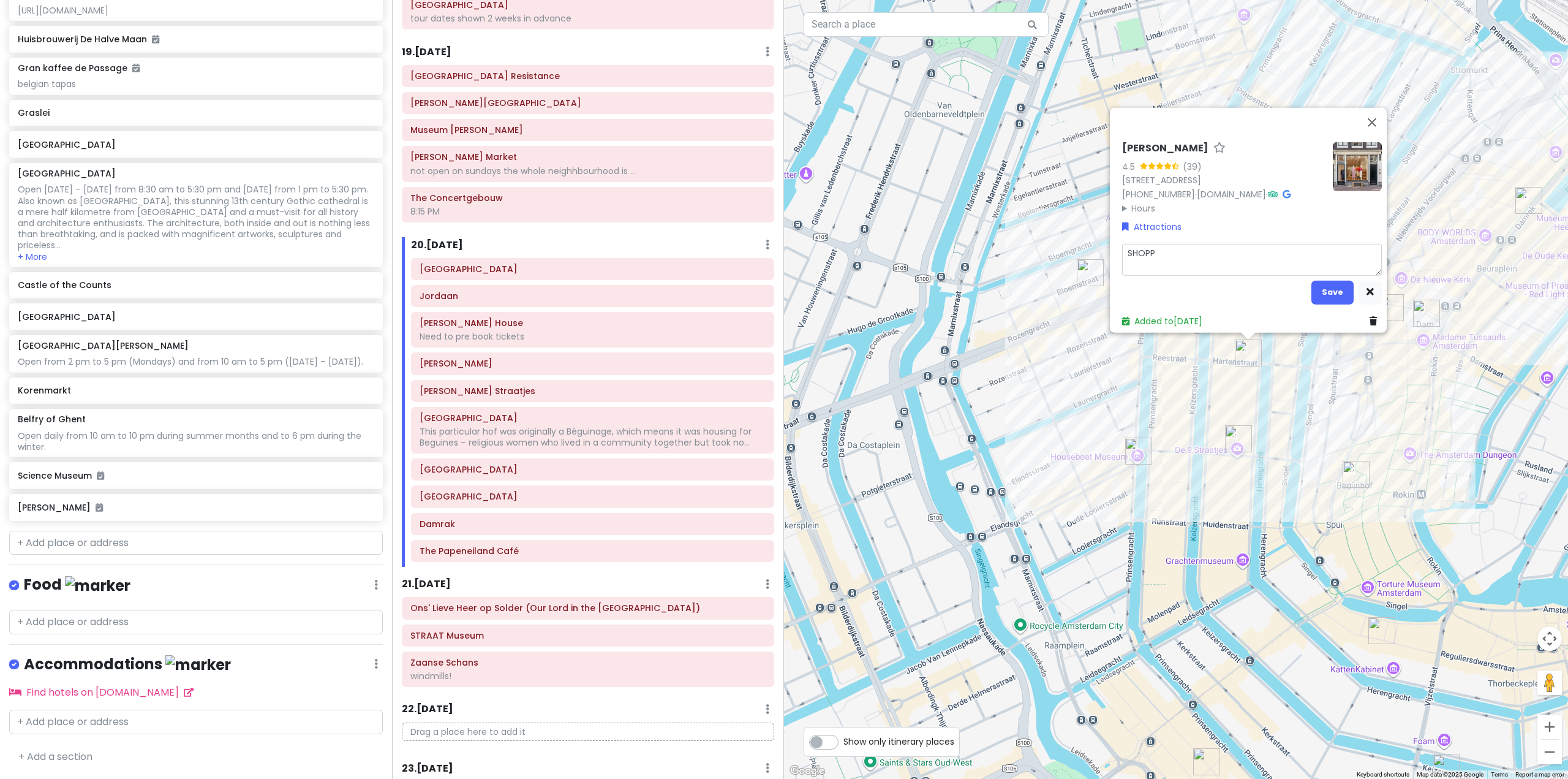
type textarea "x"
type textarea "SHOPPI"
type textarea "x"
type textarea "SHOPPIN"
type textarea "x"
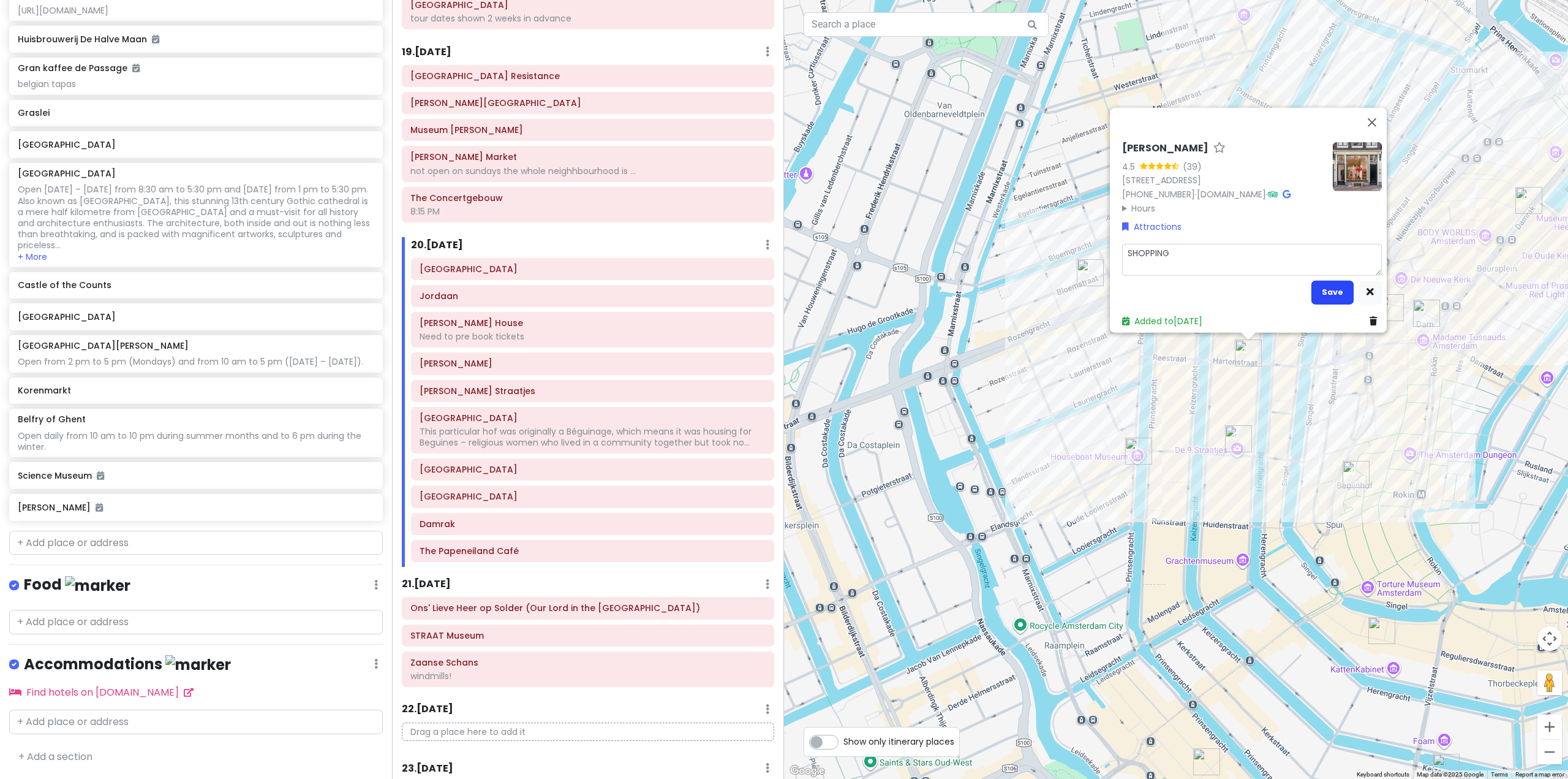
type textarea "SHOPPING"
click at [1323, 290] on button "Save" at bounding box center [1332, 292] width 42 height 24
